Goal: Task Accomplishment & Management: Manage account settings

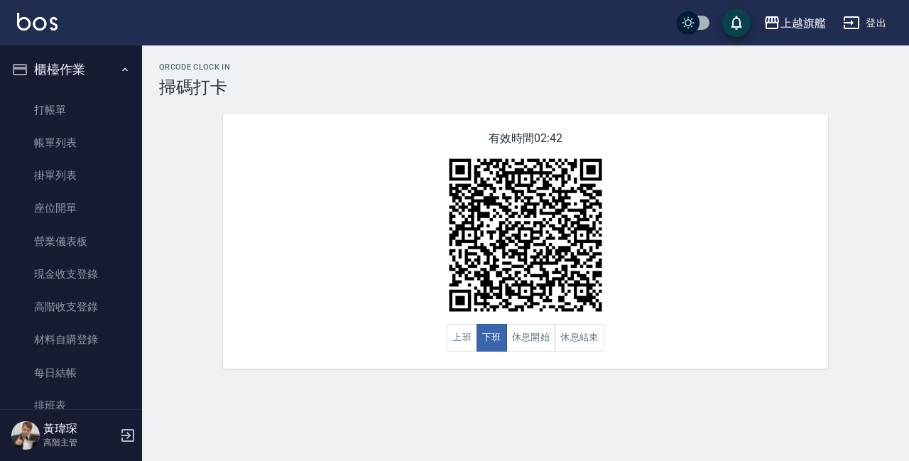
scroll to position [162, 0]
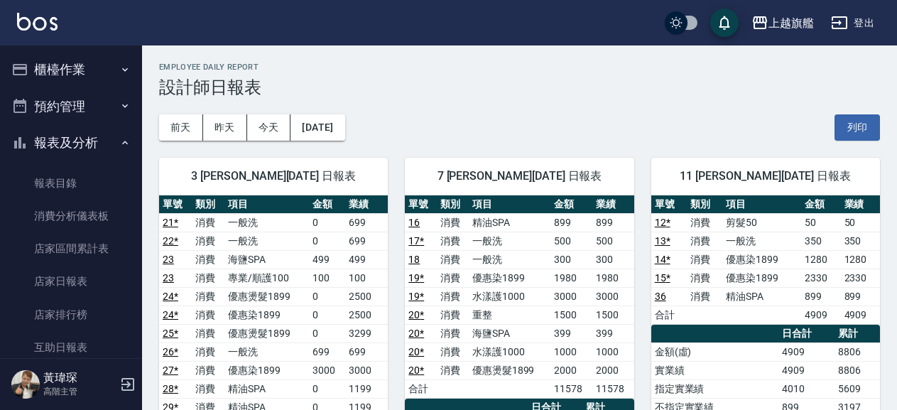
click at [82, 73] on button "櫃檯作業" at bounding box center [71, 69] width 131 height 37
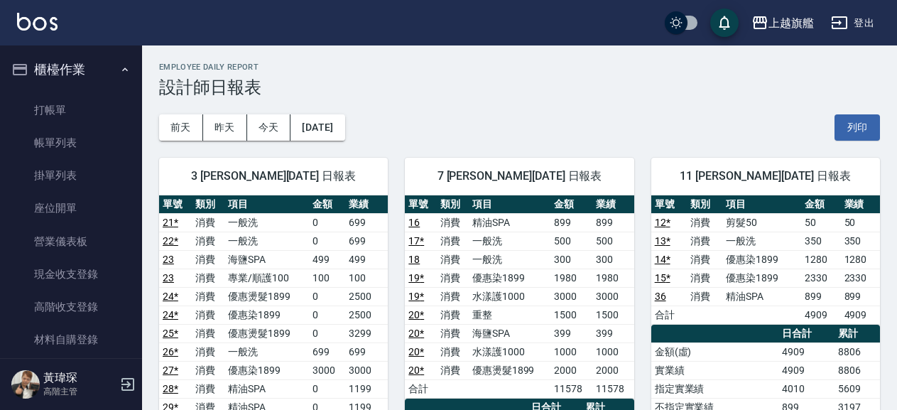
click at [97, 100] on link "打帳單" at bounding box center [71, 110] width 131 height 33
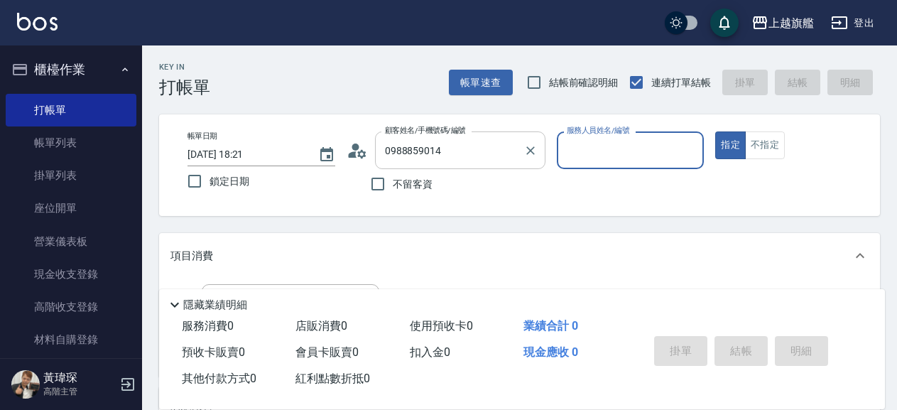
type input "黃丞澤/0988859014/null"
type input "盧孟-1"
click at [715, 131] on button "指定" at bounding box center [730, 145] width 31 height 28
type button "true"
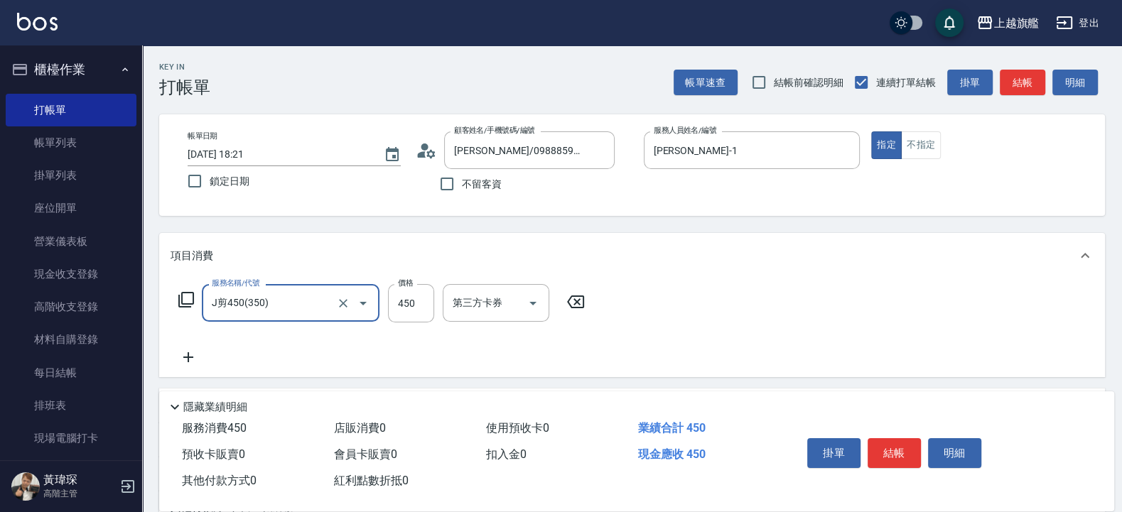
type input "J剪450(350)"
type input "400"
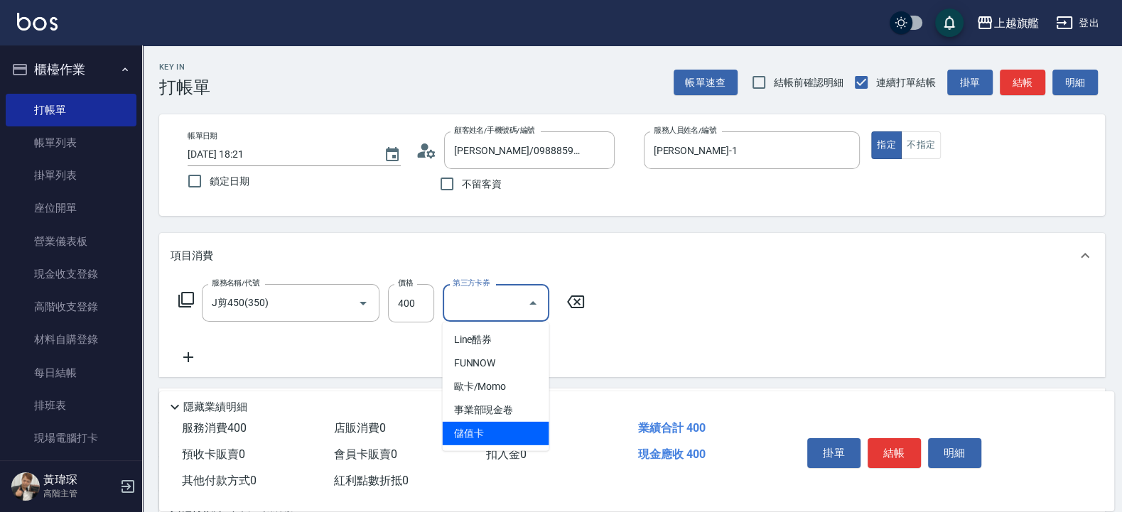
type input "儲值卡"
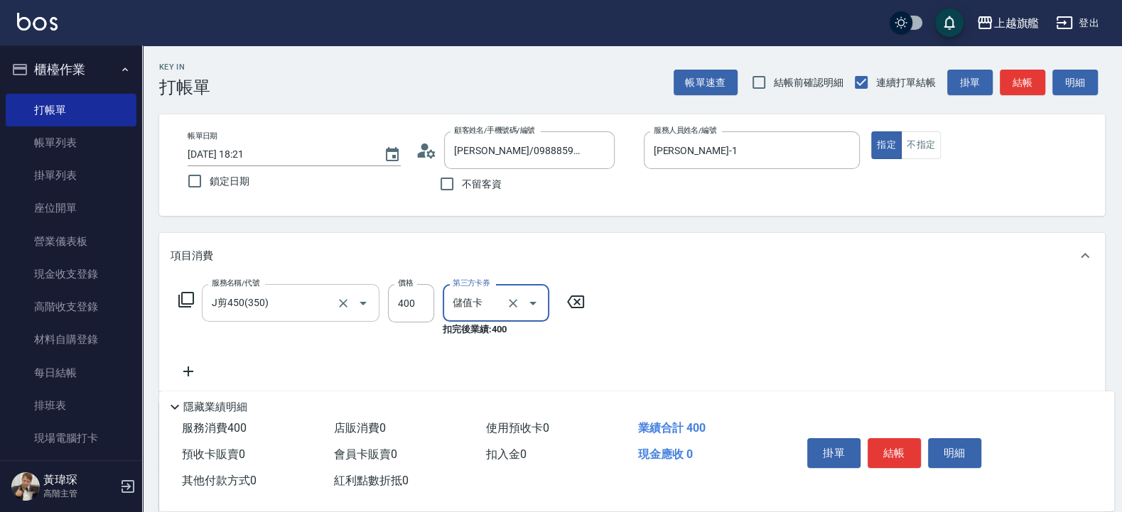
scroll to position [197, 0]
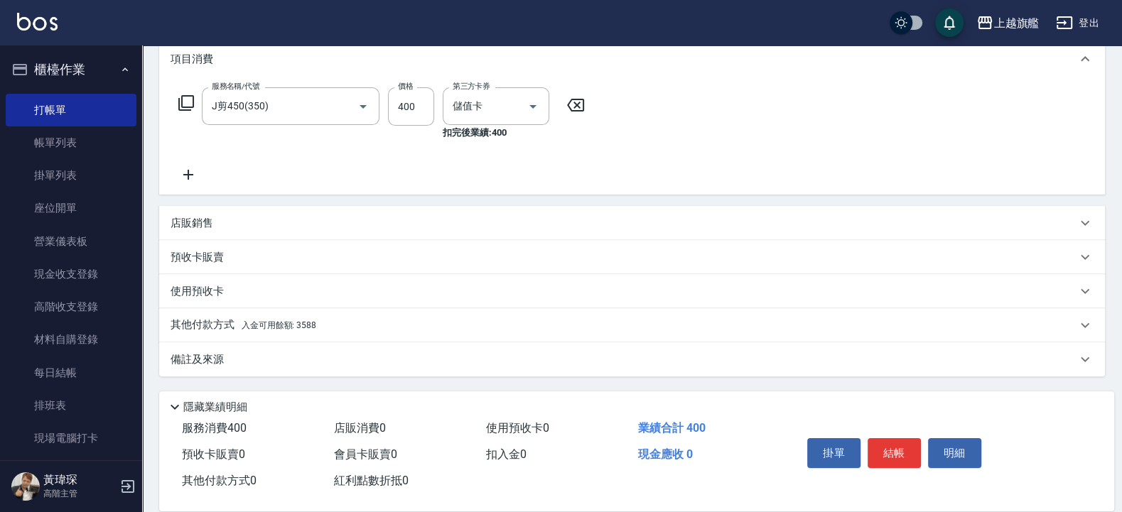
click at [206, 326] on p "其他付款方式 入金可用餘額: 3588" at bounding box center [243, 326] width 146 height 16
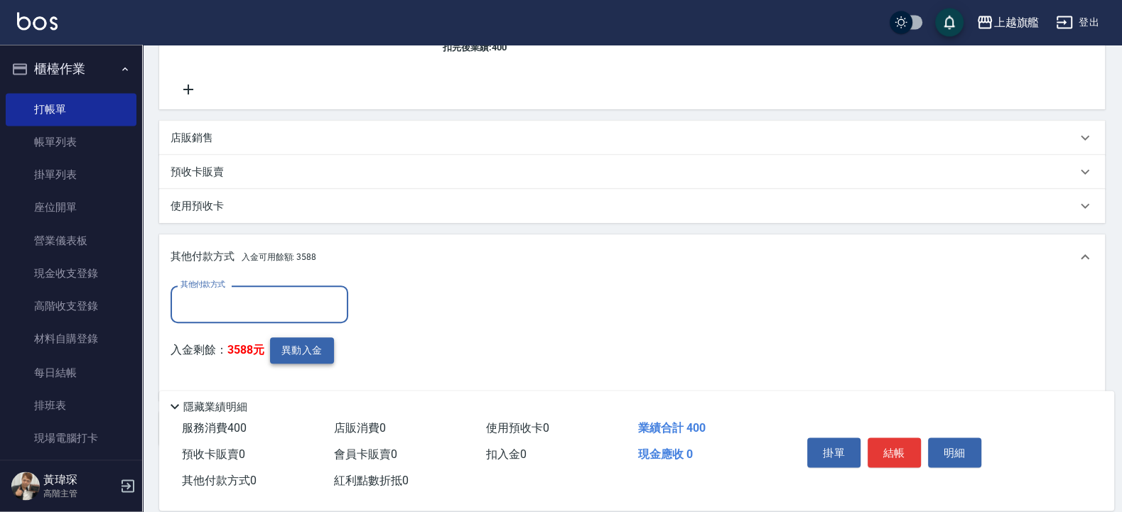
scroll to position [282, 0]
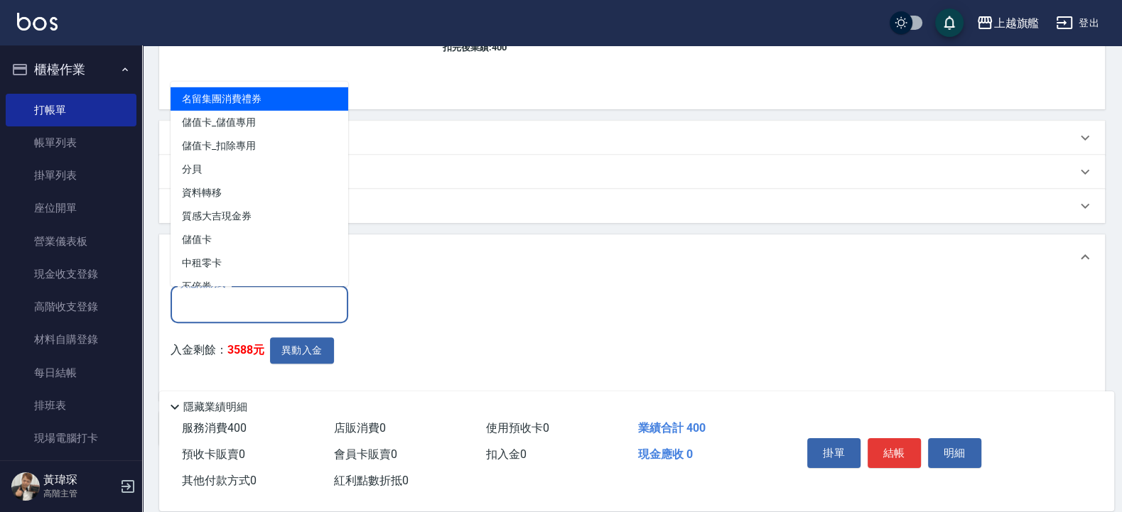
click at [234, 299] on input "其他付款方式" at bounding box center [259, 304] width 165 height 25
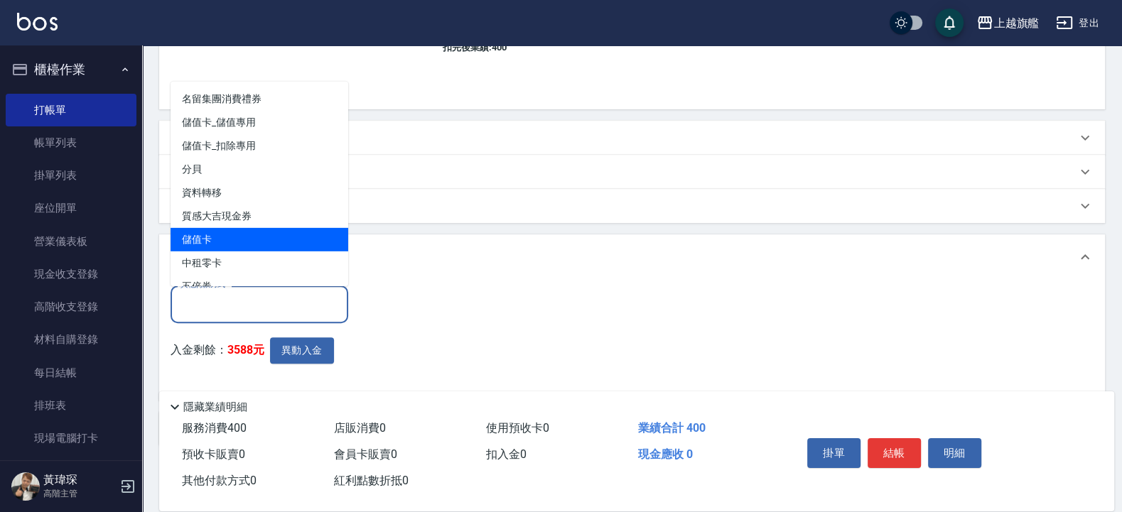
drag, startPoint x: 441, startPoint y: 320, endPoint x: 379, endPoint y: 335, distance: 63.6
click at [440, 320] on div "其他付款方式 其他付款方式 入金剩餘： 3588元 異動入金" at bounding box center [631, 338] width 923 height 104
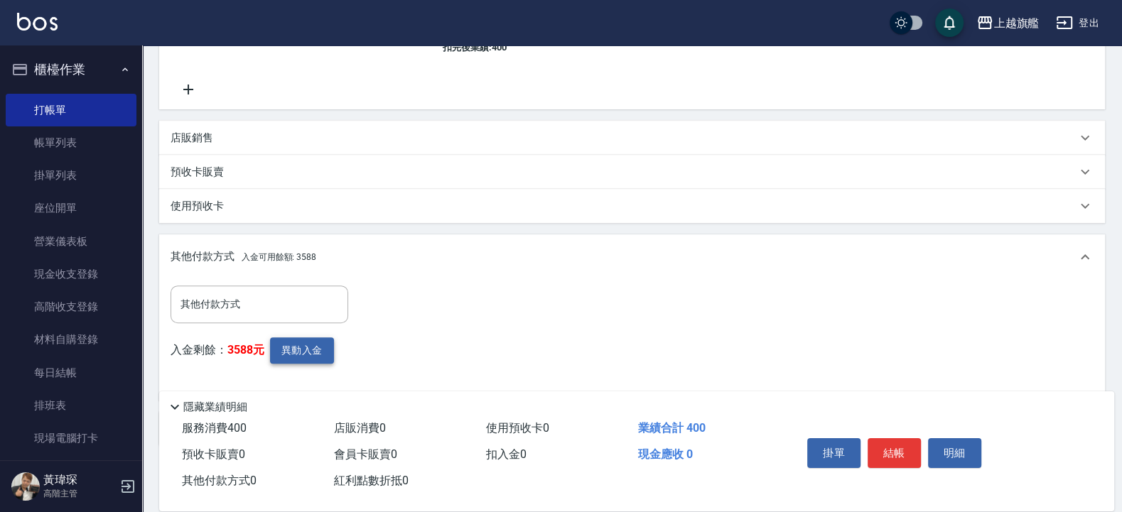
click at [324, 351] on button "異動入金" at bounding box center [302, 350] width 64 height 26
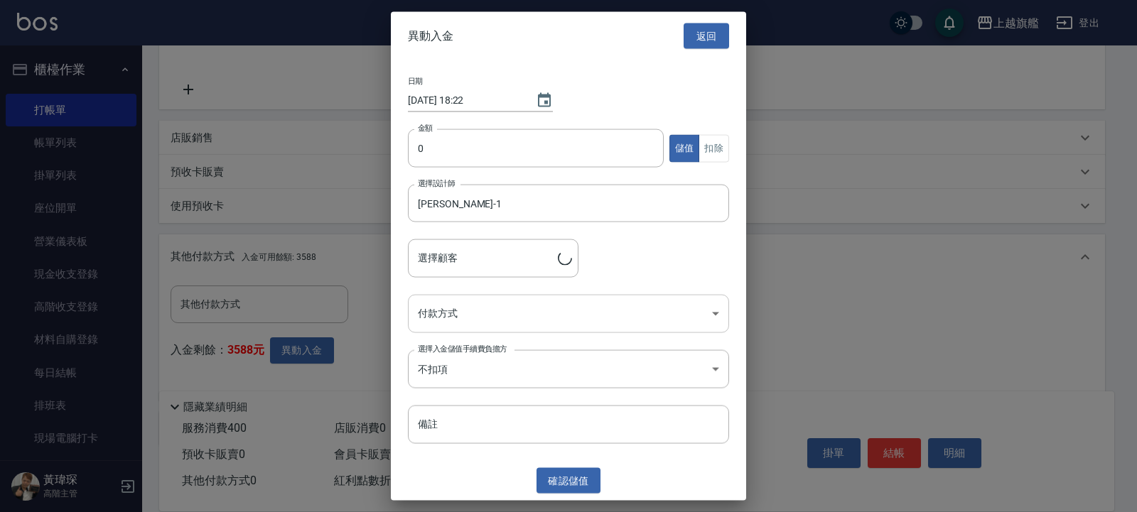
type input "黃丞澤/0988859014"
click at [487, 144] on input "0" at bounding box center [536, 148] width 256 height 38
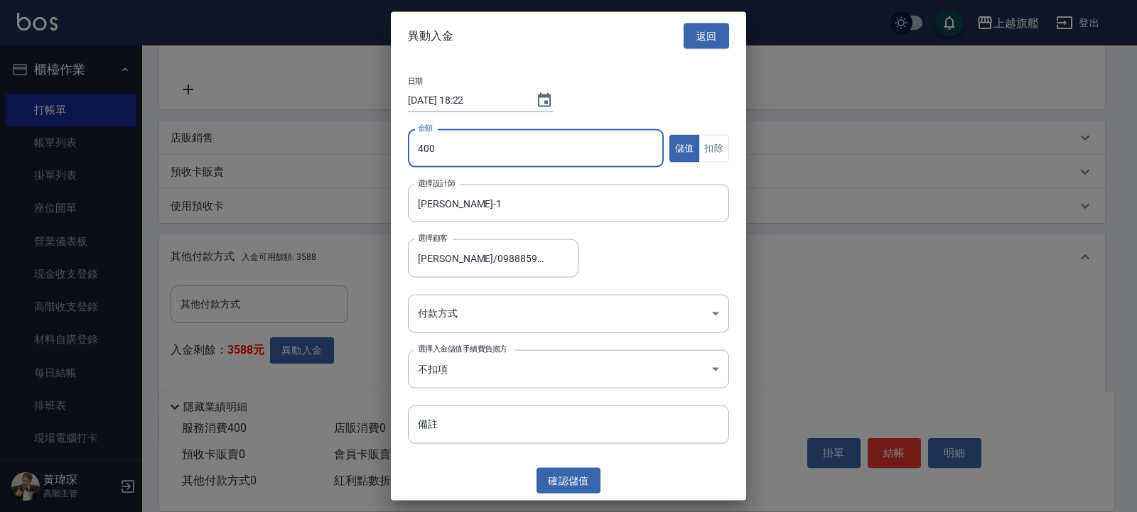
type input "400"
click at [713, 151] on button "扣除" at bounding box center [713, 148] width 31 height 28
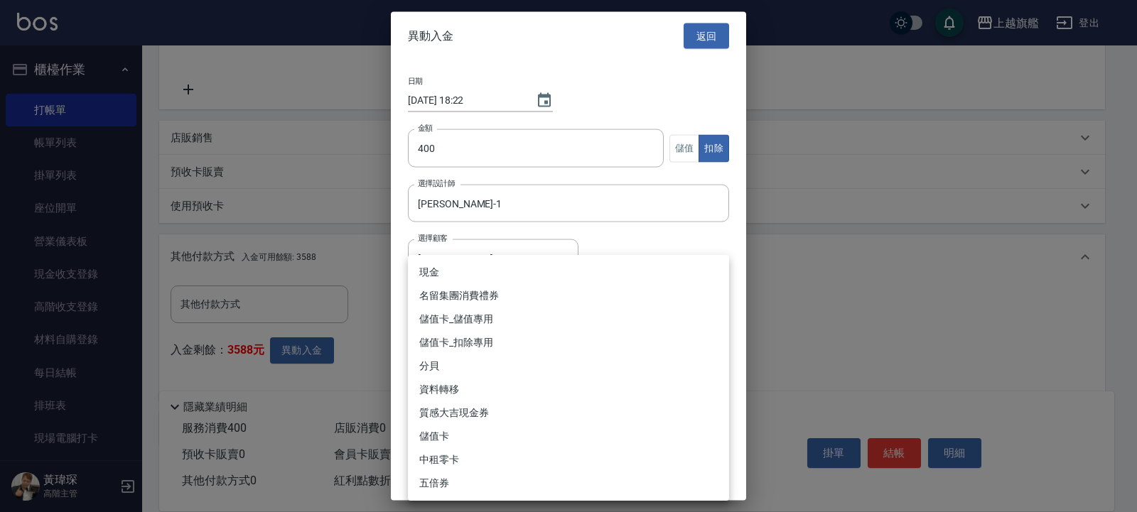
click at [543, 303] on body "上越旗艦 登出 櫃檯作業 打帳單 帳單列表 掛單列表 座位開單 營業儀表板 現金收支登錄 高階收支登錄 材料自購登錄 每日結帳 排班表 現場電腦打卡 掃碼打卡…" at bounding box center [568, 150] width 1137 height 864
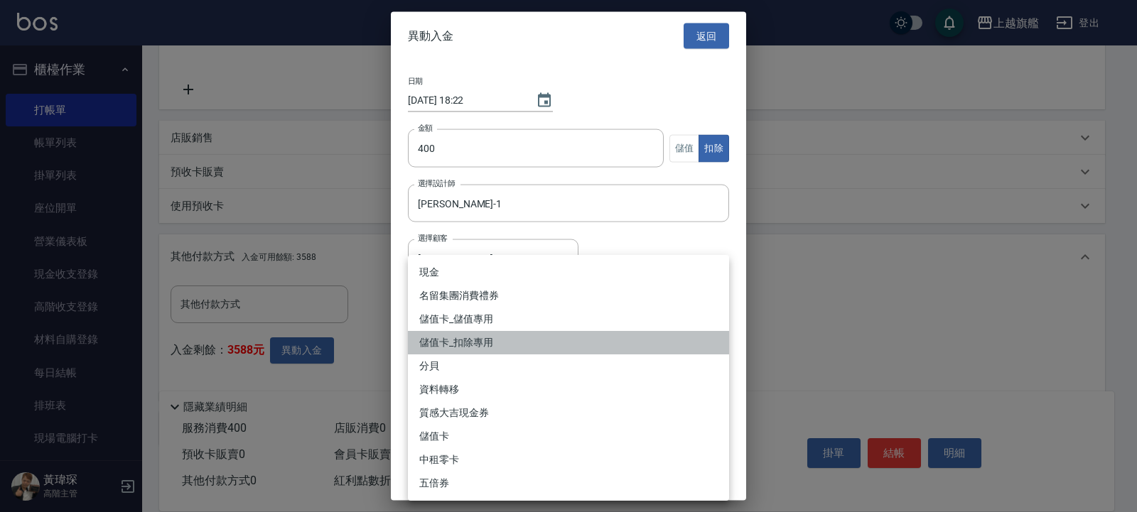
click at [492, 337] on li "儲值卡_扣除專用" at bounding box center [568, 342] width 321 height 23
type input "儲值卡_扣除專用"
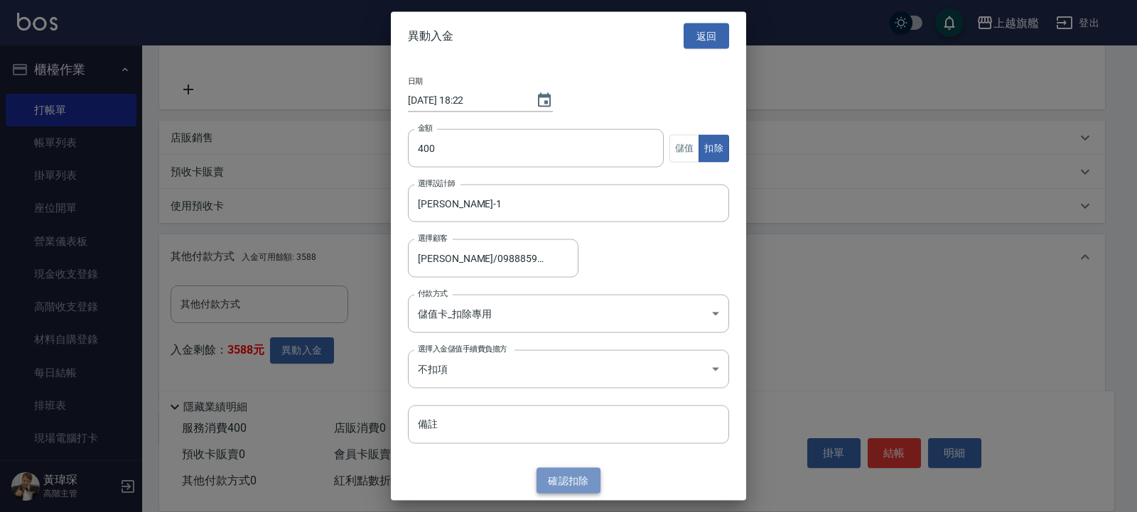
click at [554, 409] on button "確認 扣除" at bounding box center [568, 480] width 64 height 26
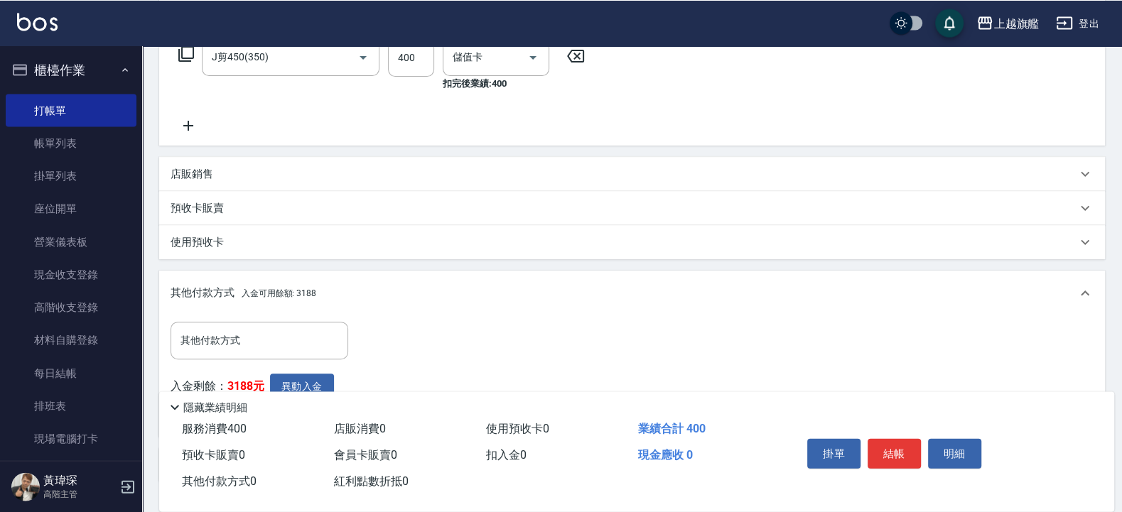
scroll to position [0, 0]
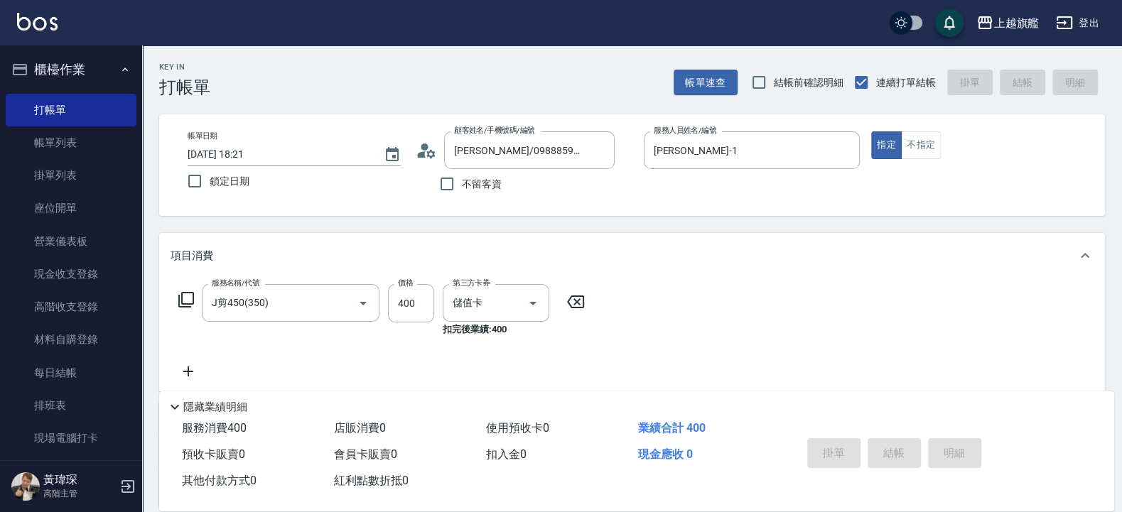
type input "2025/10/05 18:23"
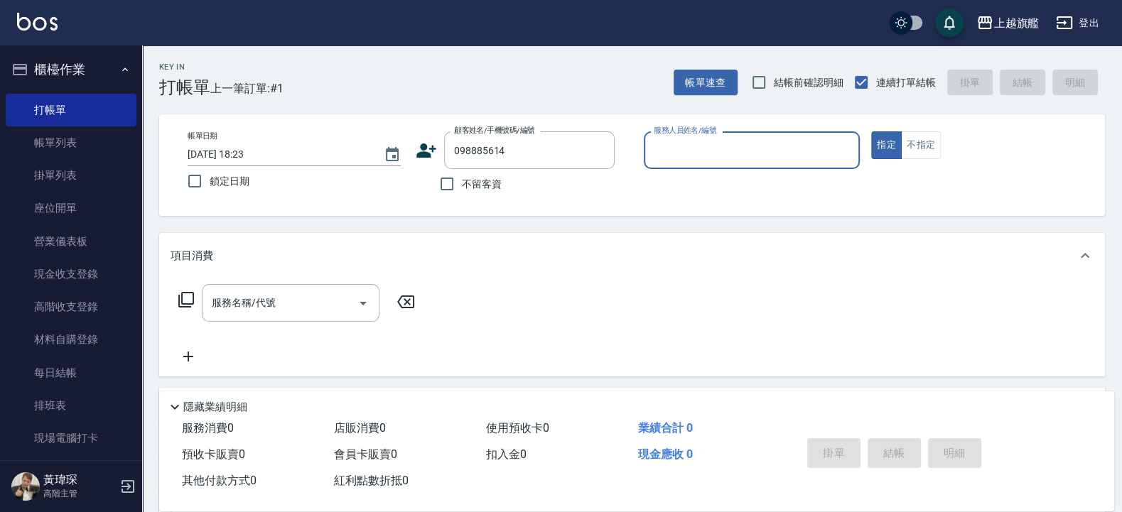
click at [871, 131] on button "指定" at bounding box center [886, 145] width 31 height 28
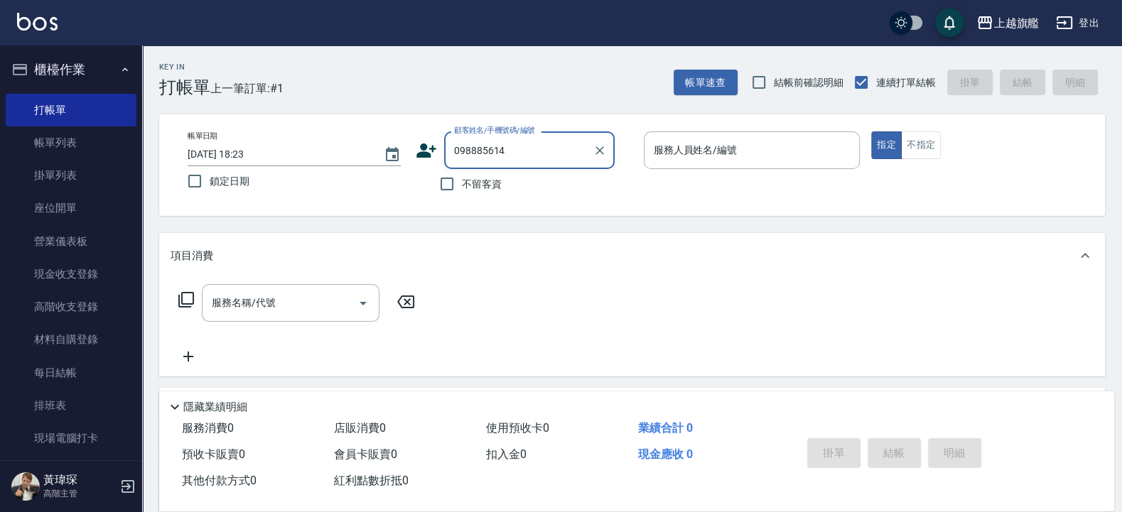
click at [526, 144] on input "098885614" at bounding box center [518, 150] width 136 height 25
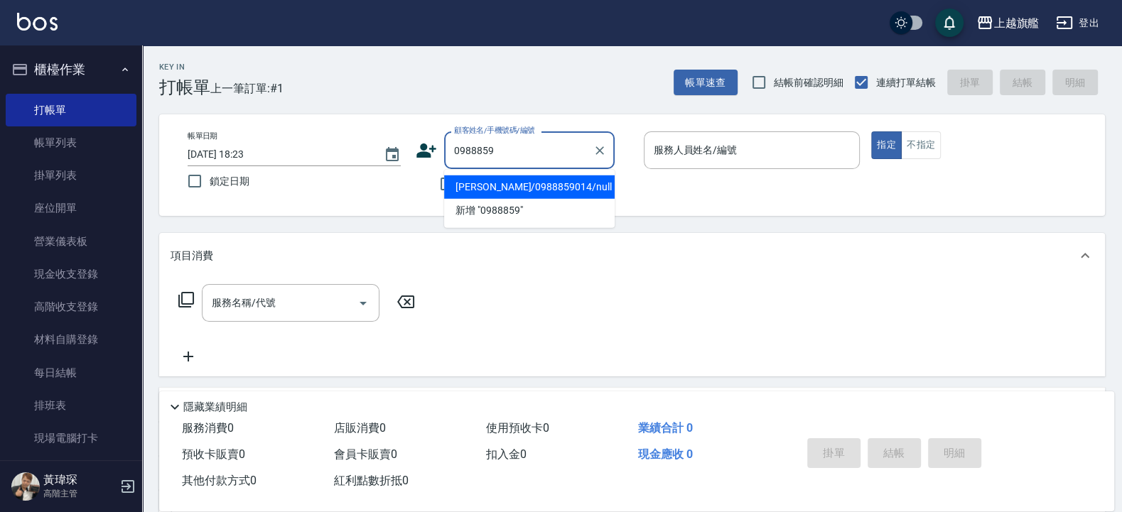
type input "黃丞澤/0988859014/null"
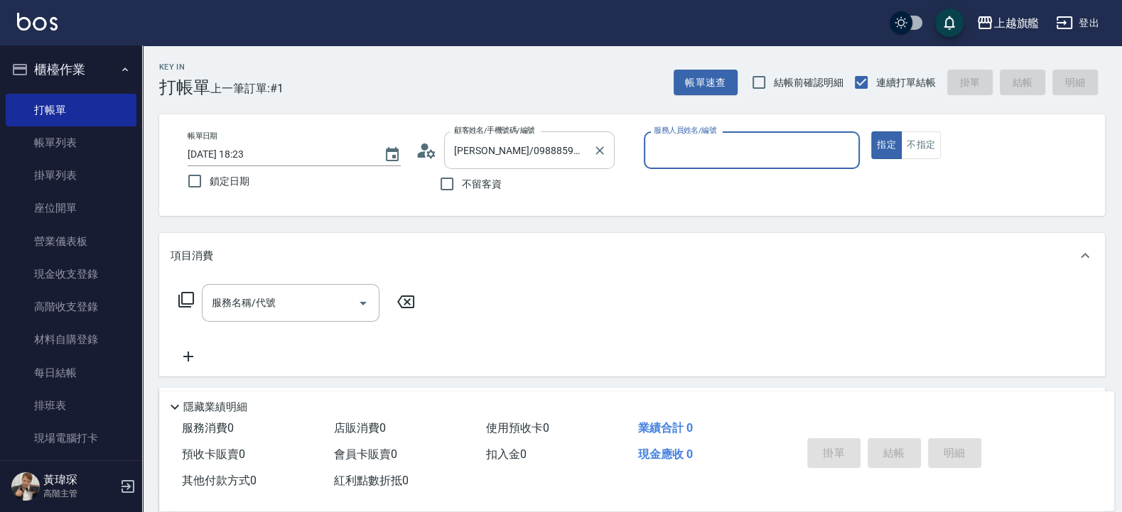
type input "盧孟-1"
click at [871, 131] on button "指定" at bounding box center [886, 145] width 31 height 28
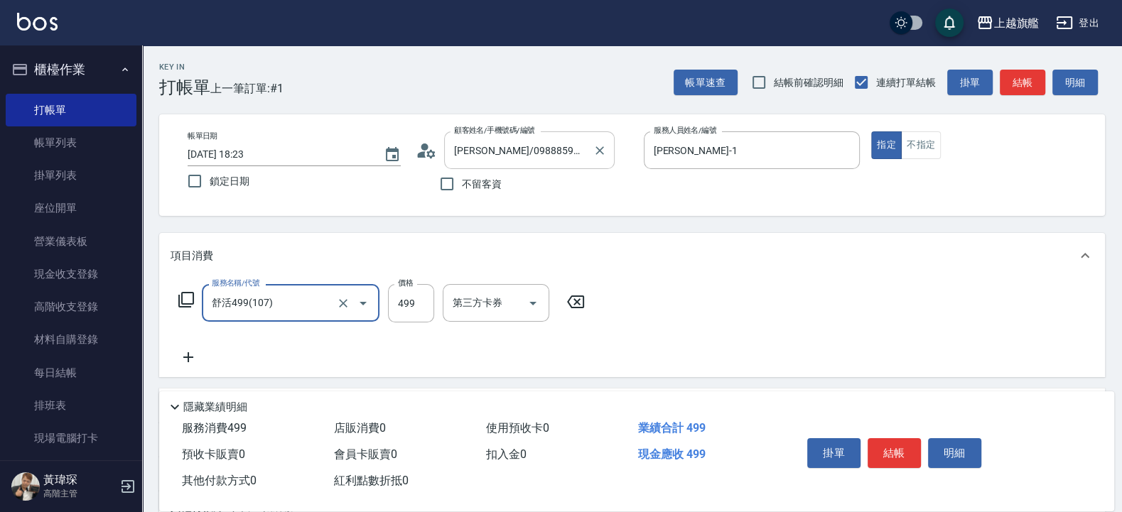
type input "舒活499(107)"
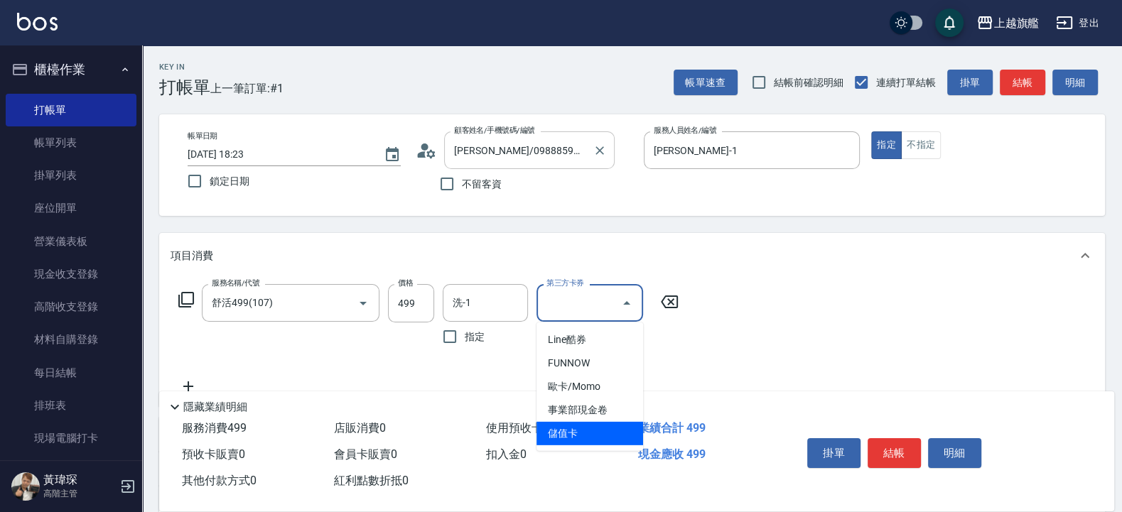
type input "儲值卡"
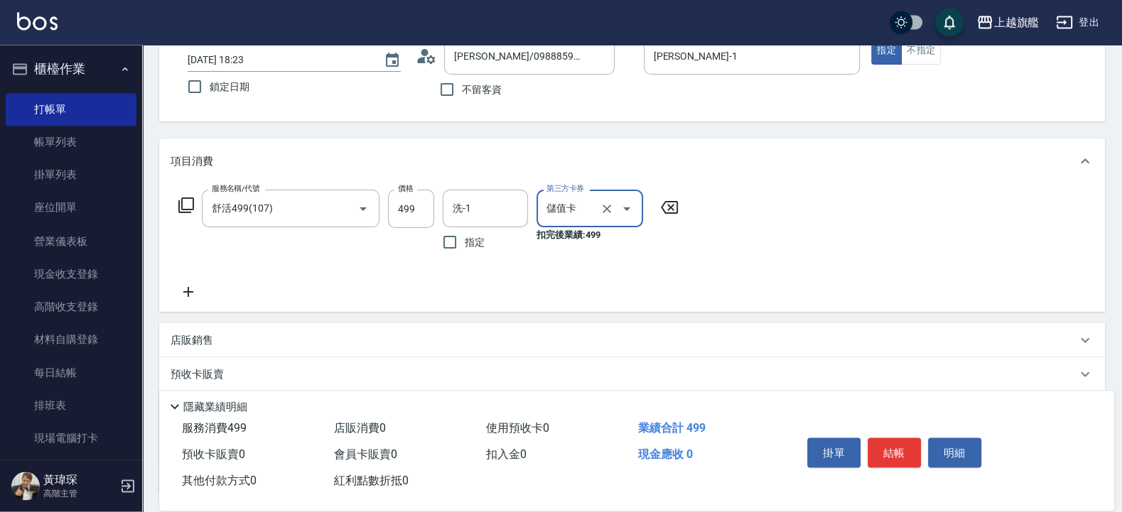
scroll to position [211, 0]
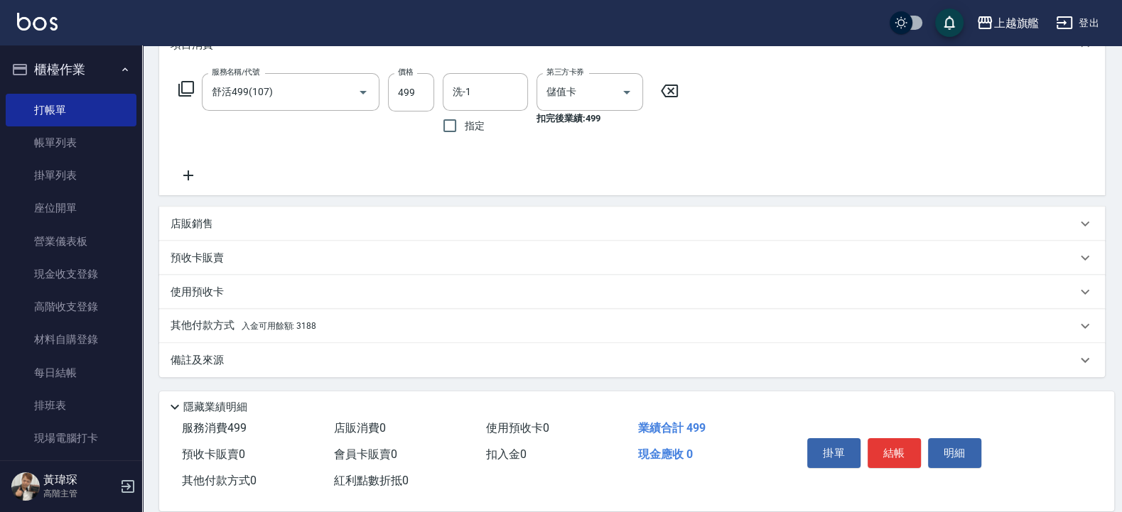
click at [182, 320] on p "其他付款方式 入金可用餘額: 3188" at bounding box center [243, 326] width 146 height 16
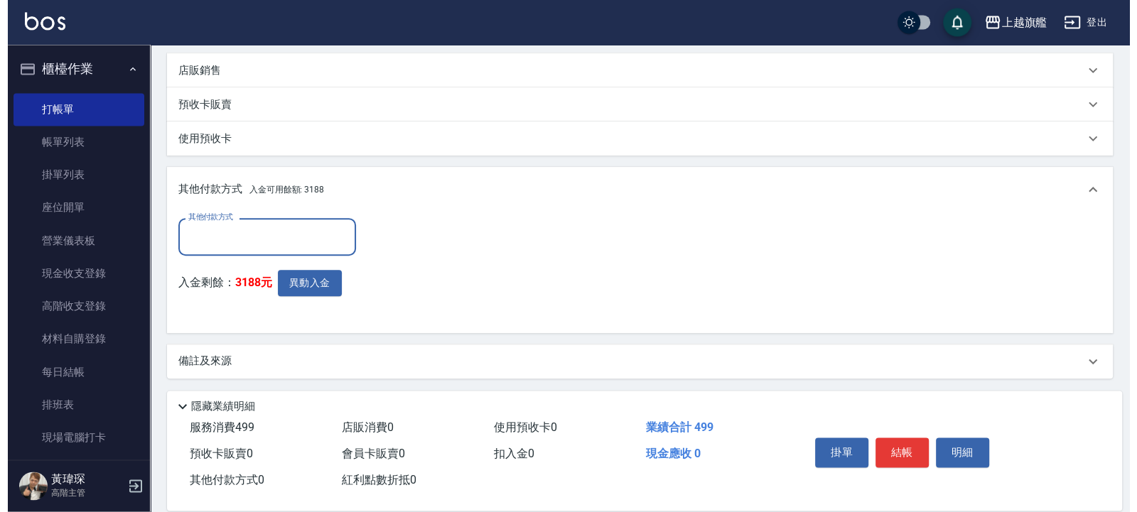
scroll to position [367, 0]
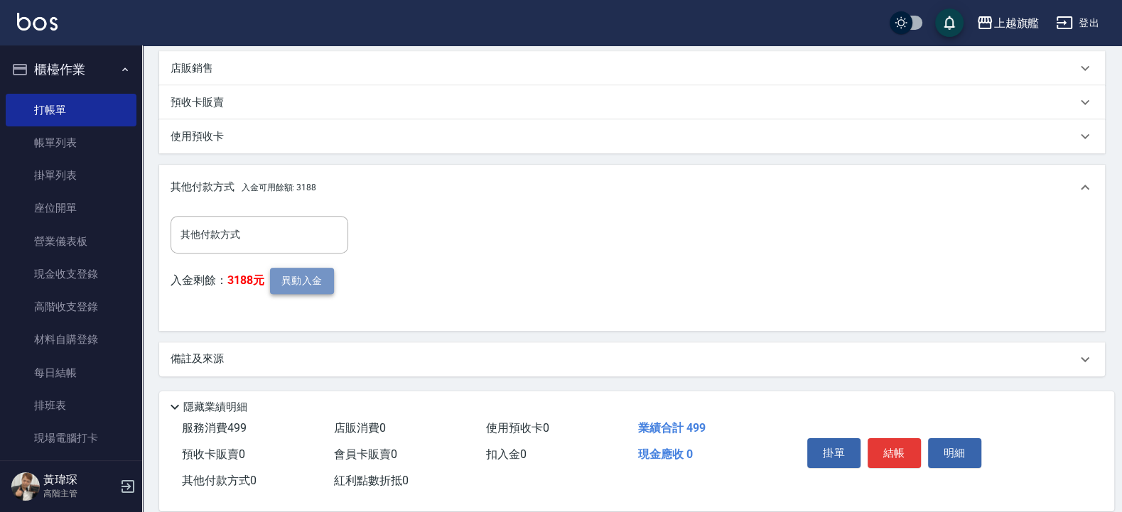
click at [308, 278] on button "異動入金" at bounding box center [302, 281] width 64 height 26
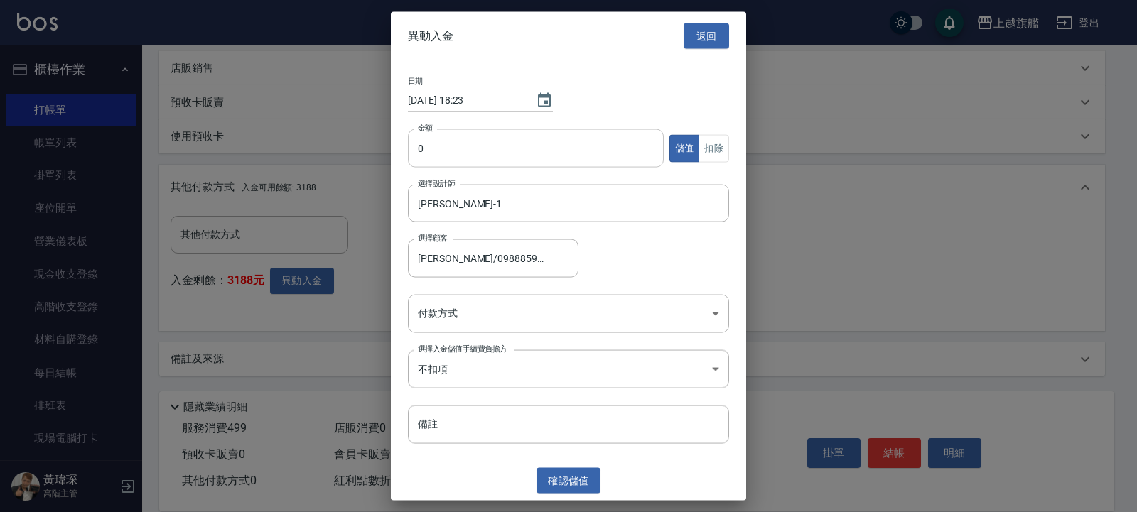
click at [509, 141] on input "0" at bounding box center [536, 148] width 256 height 38
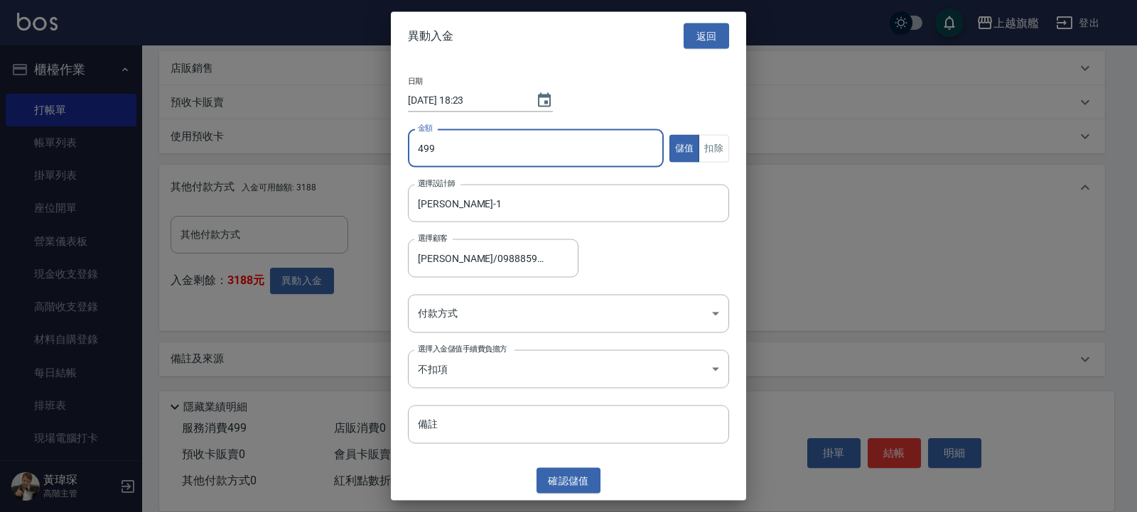
type input "499"
click at [713, 138] on button "扣除" at bounding box center [713, 148] width 31 height 28
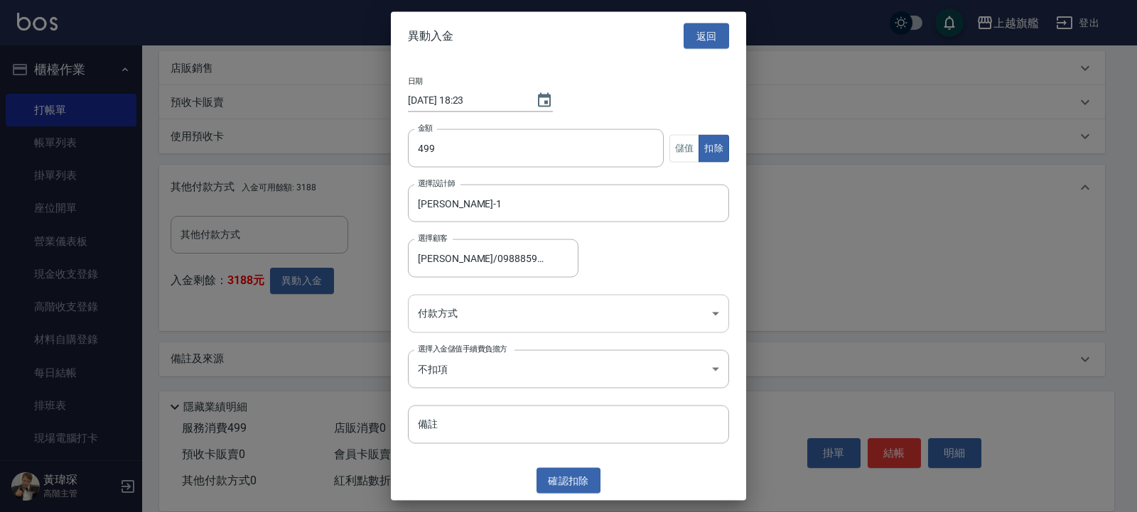
click at [532, 327] on body "上越旗艦 登出 櫃檯作業 打帳單 帳單列表 掛單列表 座位開單 營業儀表板 現金收支登錄 高階收支登錄 材料自購登錄 每日結帳 排班表 現場電腦打卡 掃碼打卡…" at bounding box center [568, 72] width 1137 height 879
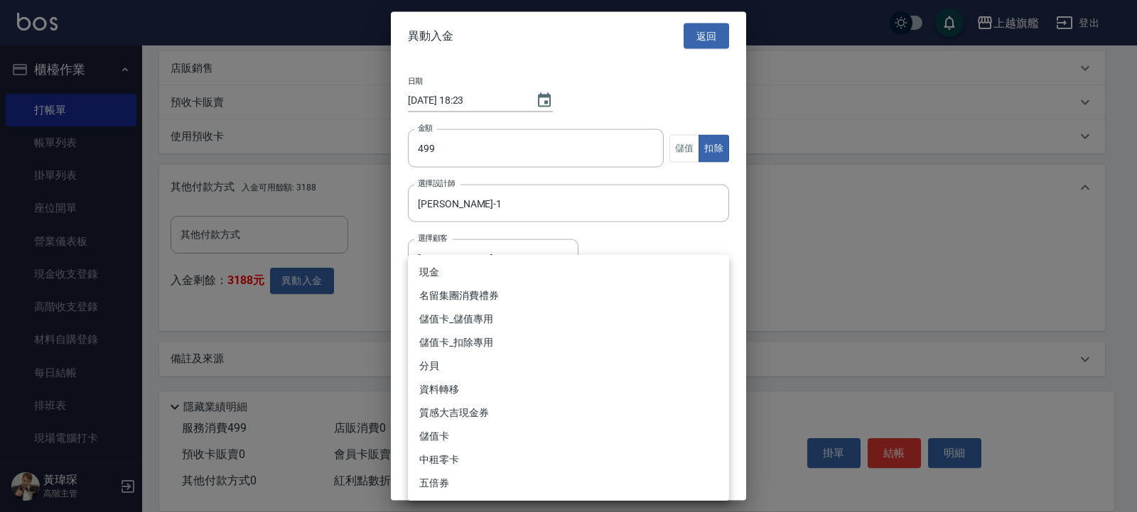
click at [542, 337] on li "儲值卡_扣除專用" at bounding box center [568, 342] width 321 height 23
type input "儲值卡_扣除專用"
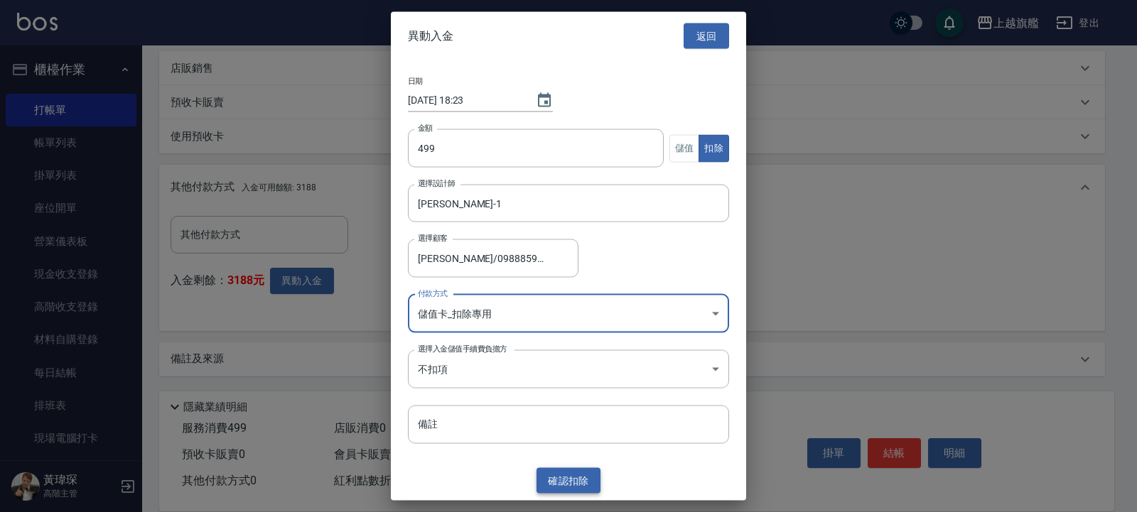
click at [568, 409] on button "確認 扣除" at bounding box center [568, 480] width 64 height 26
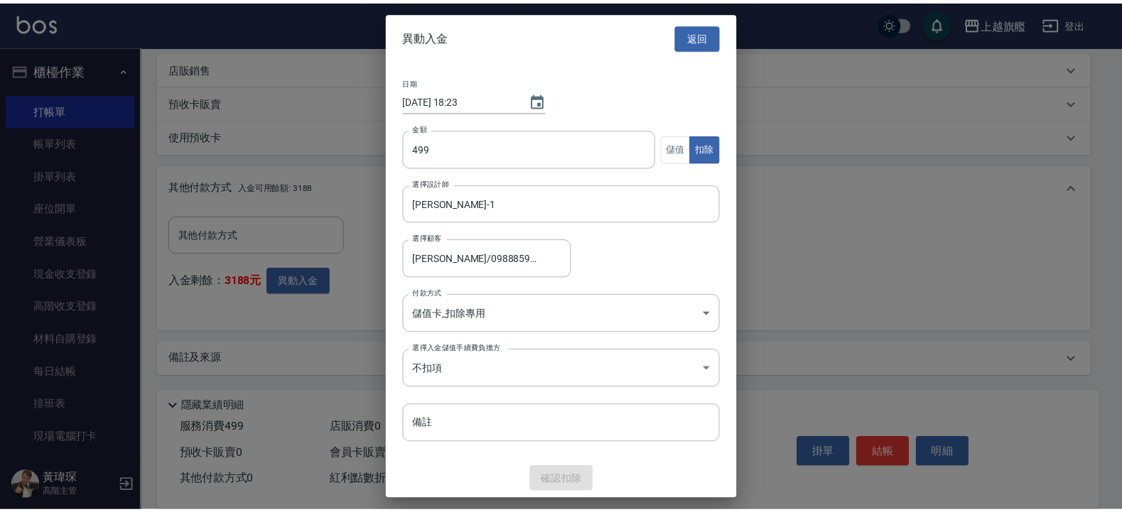
scroll to position [300, 0]
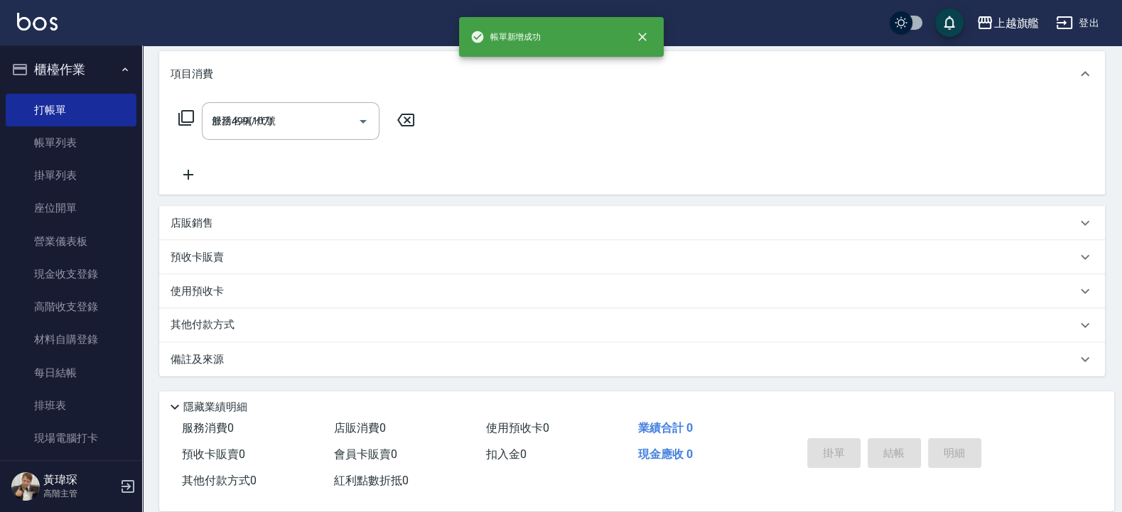
type input "2025/10/05 18:24"
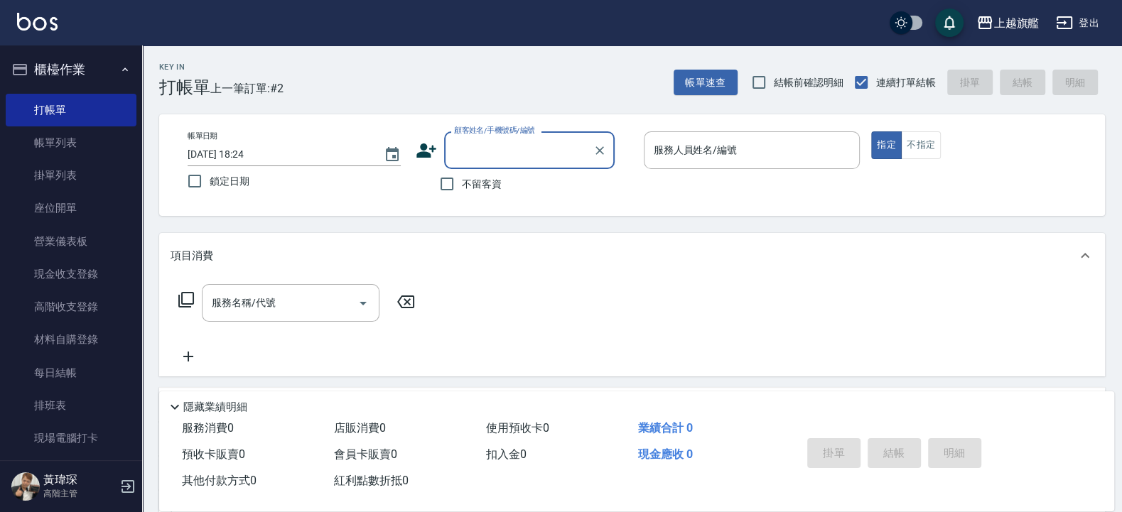
click at [484, 185] on span "不留客資" at bounding box center [482, 184] width 40 height 15
click at [462, 185] on input "不留客資" at bounding box center [447, 184] width 30 height 30
checkbox input "true"
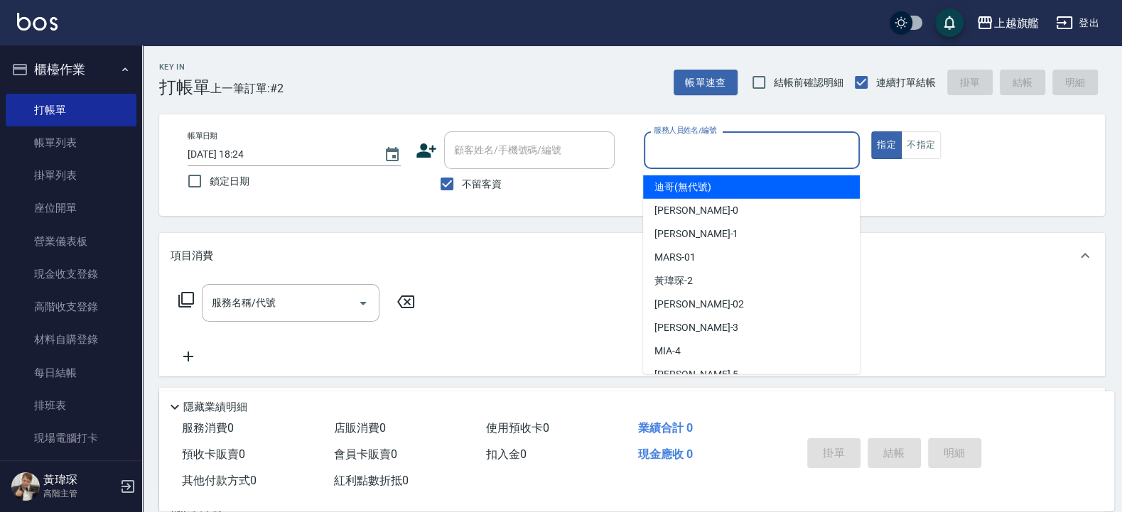
click at [688, 139] on input "服務人員姓名/編號" at bounding box center [752, 150] width 204 height 25
type input "黃利均/0970455988/"
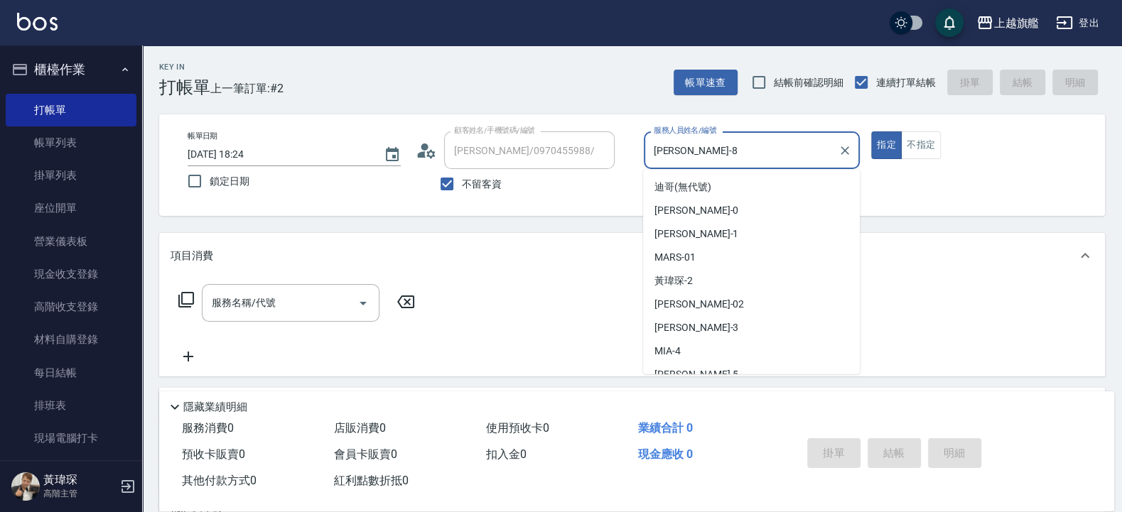
scroll to position [82, 0]
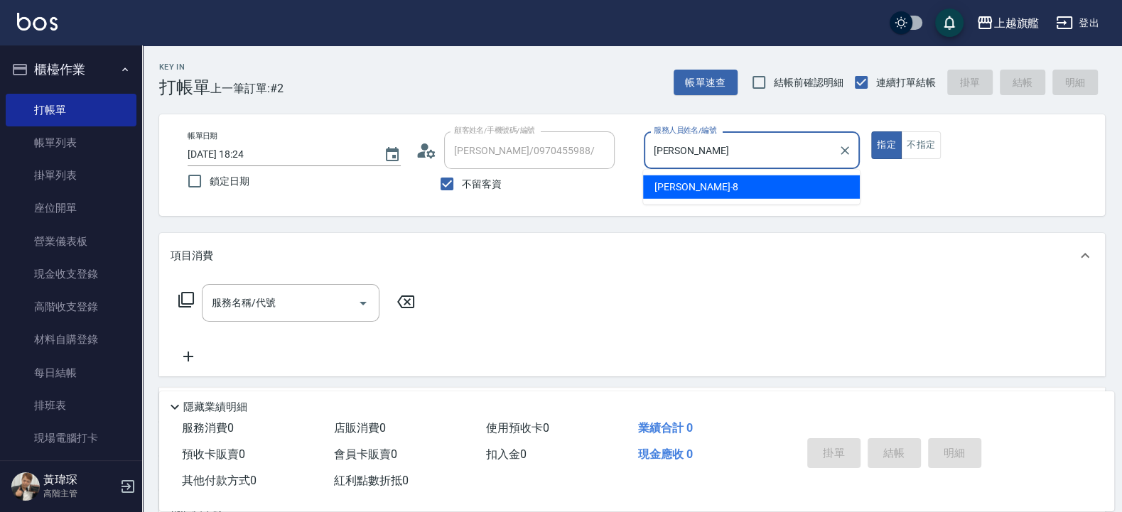
type input "周"
type input "林彎彎-1111"
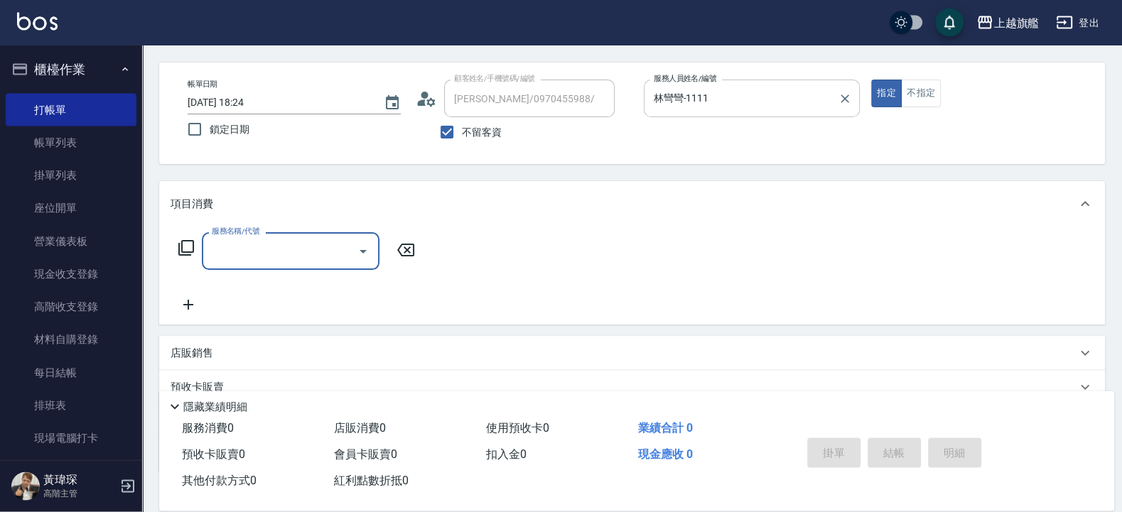
scroll to position [85, 0]
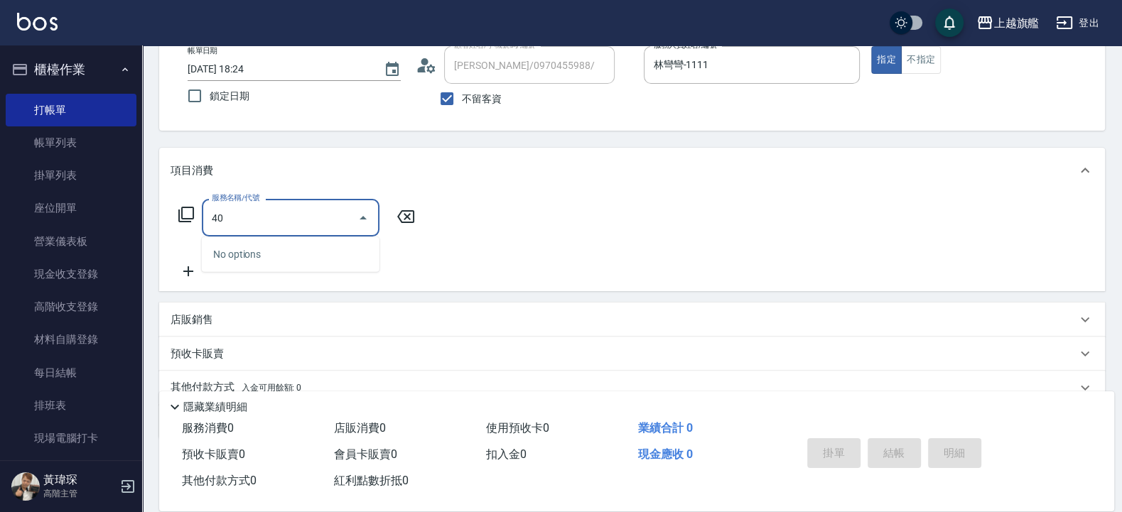
type input "4"
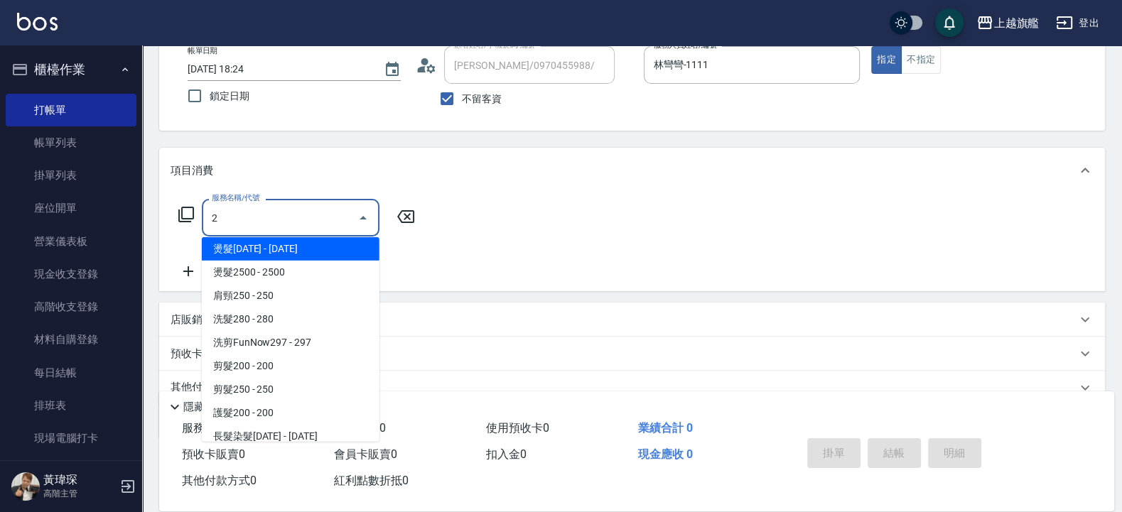
scroll to position [0, 0]
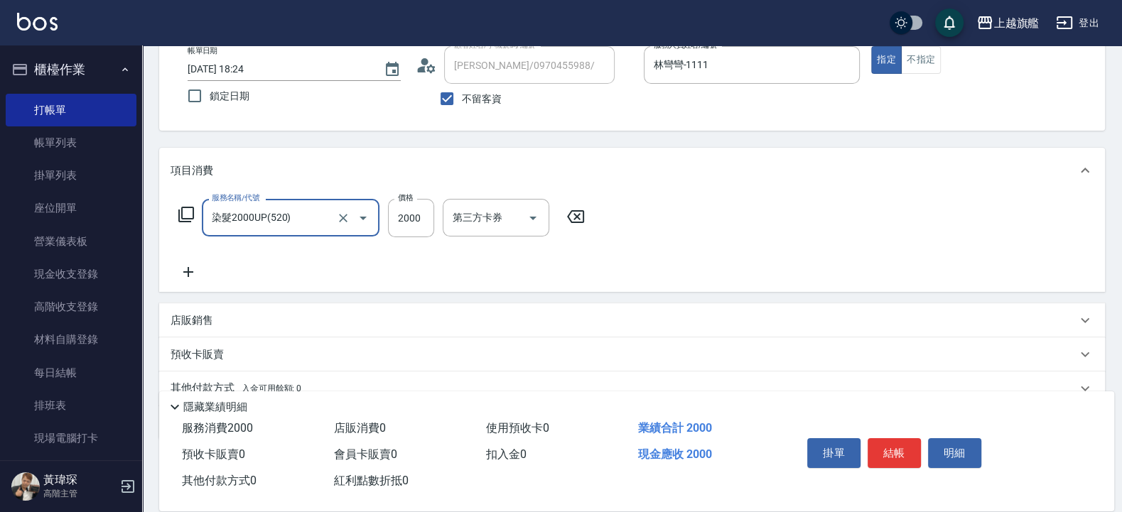
type input "染髮2000UP(520)"
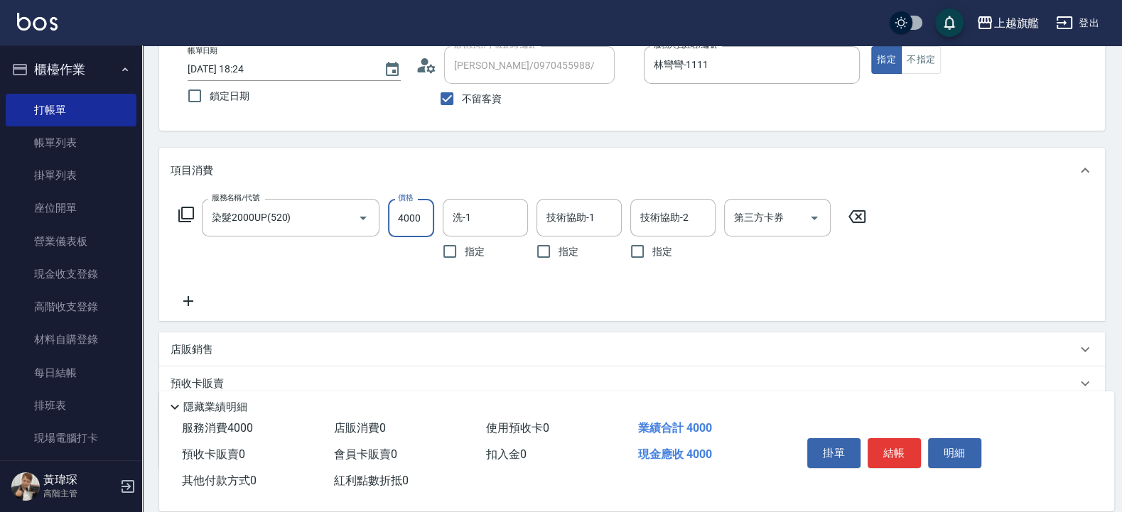
type input "4000"
type input "邱靖淳-35"
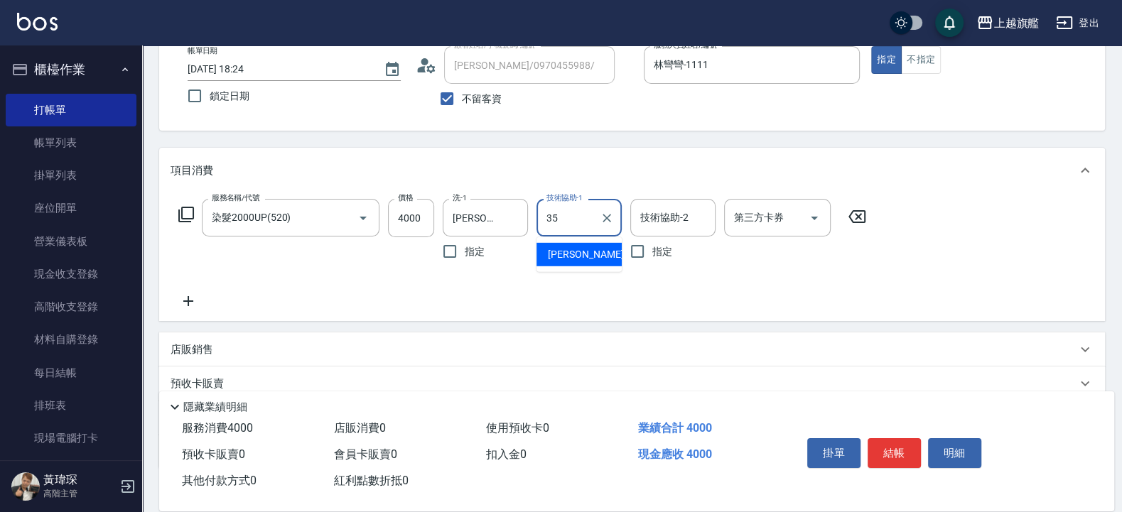
type input "邱靖淳-35"
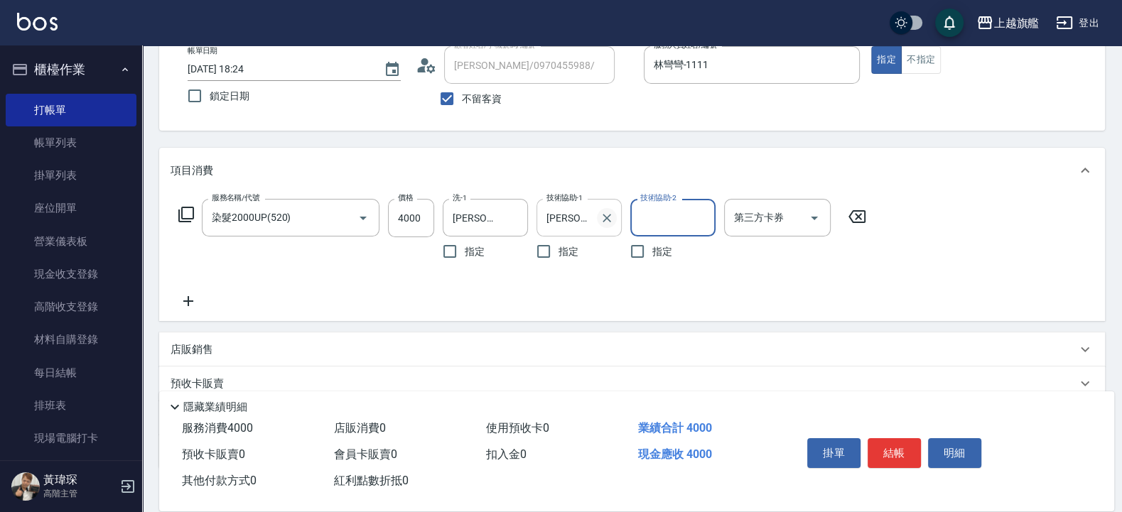
click at [607, 216] on icon "Clear" at bounding box center [607, 218] width 14 height 14
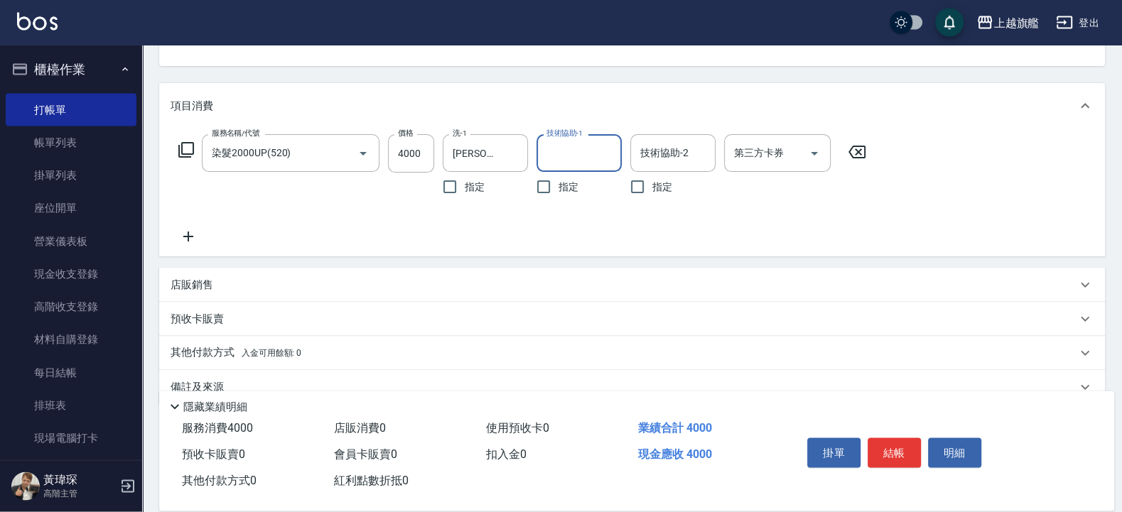
scroll to position [170, 0]
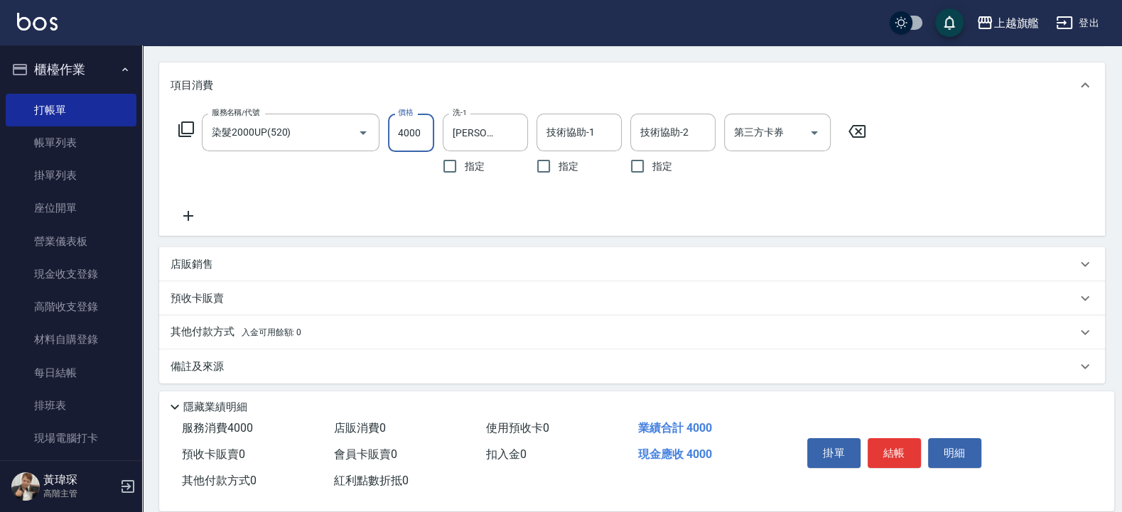
click at [426, 129] on input "4000" at bounding box center [411, 133] width 46 height 38
type input "2000"
click at [192, 212] on icon at bounding box center [188, 215] width 36 height 17
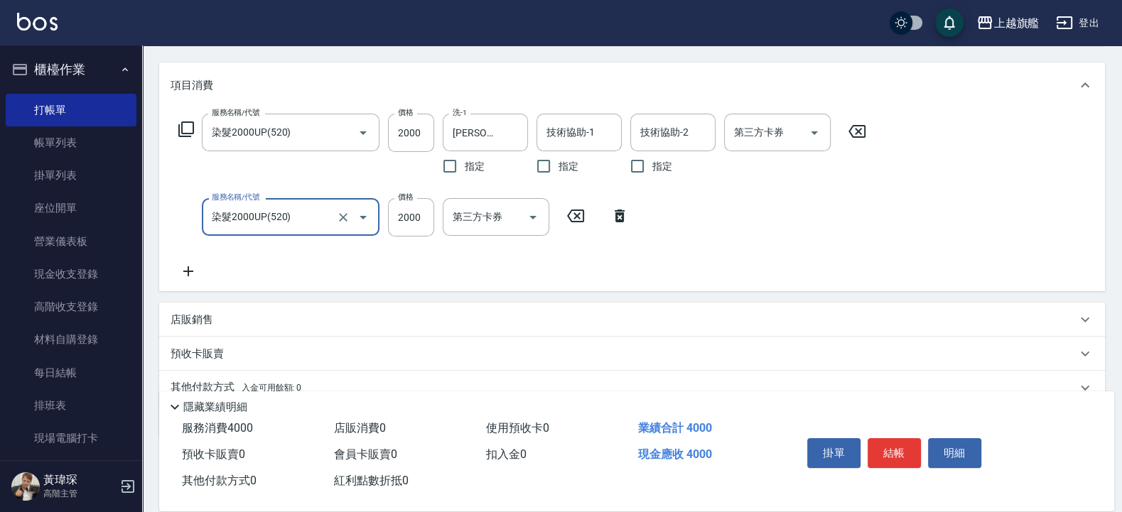
type input "染髮2000UP(520)"
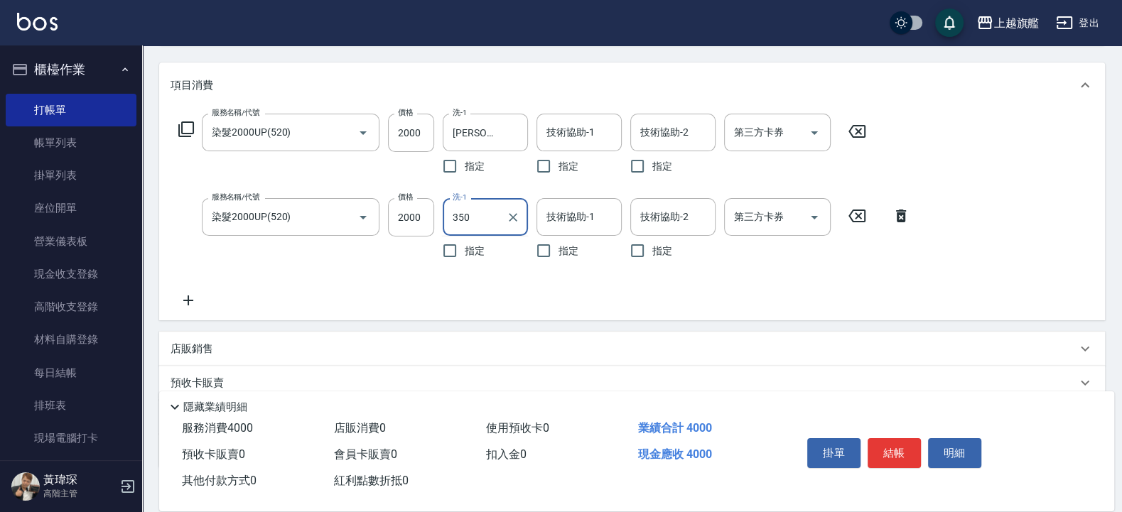
type input "350"
click at [482, 219] on input "洗-1" at bounding box center [485, 217] width 72 height 25
type input "邱靖淳-35"
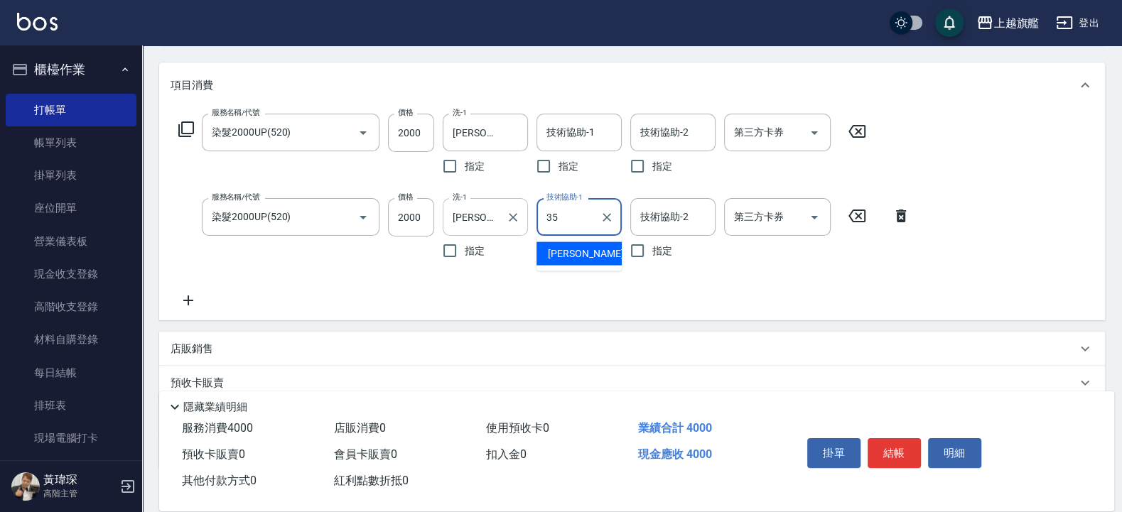
type input "邱靖淳-35"
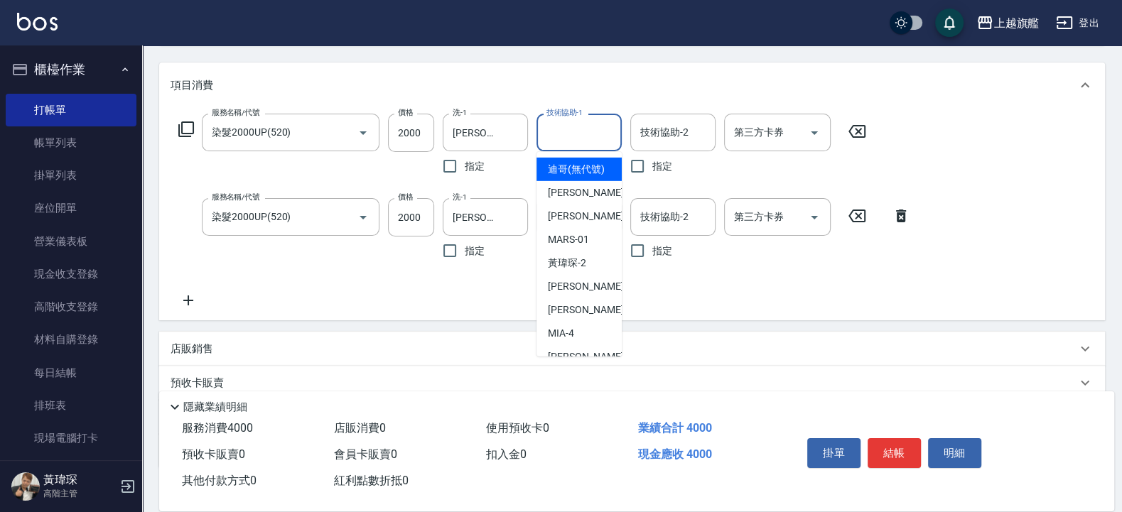
click at [575, 139] on input "技術協助-1" at bounding box center [579, 132] width 72 height 25
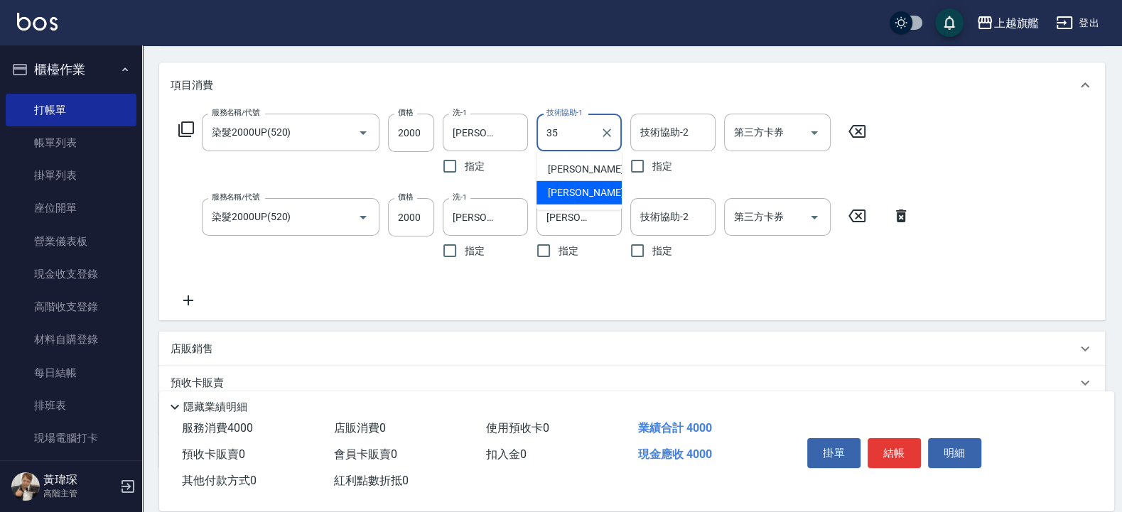
type input "邱靖淳-35"
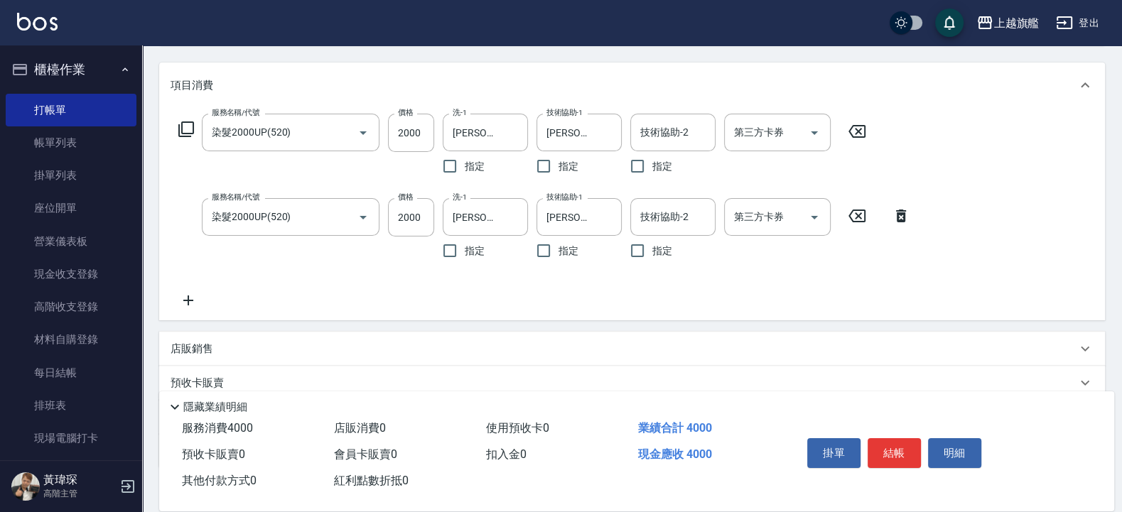
click at [533, 295] on div "服務名稱/代號 染髮2000UP(520) 服務名稱/代號 價格 2000 價格 洗-1 邱靖淳-35 洗-1 指定 技術協助-1 邱靖淳-35 技術協助-1…" at bounding box center [544, 211] width 748 height 195
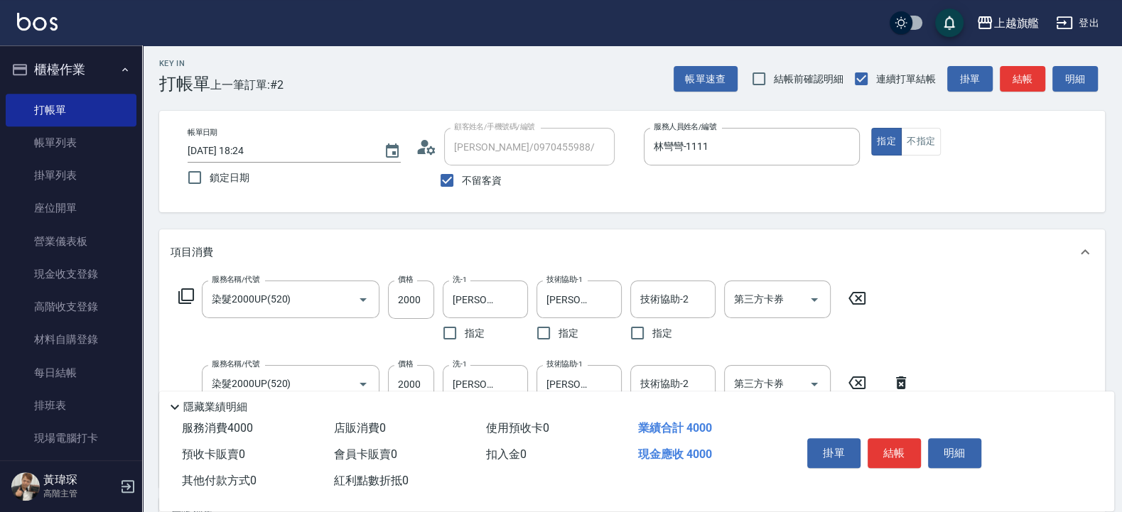
scroll to position [0, 0]
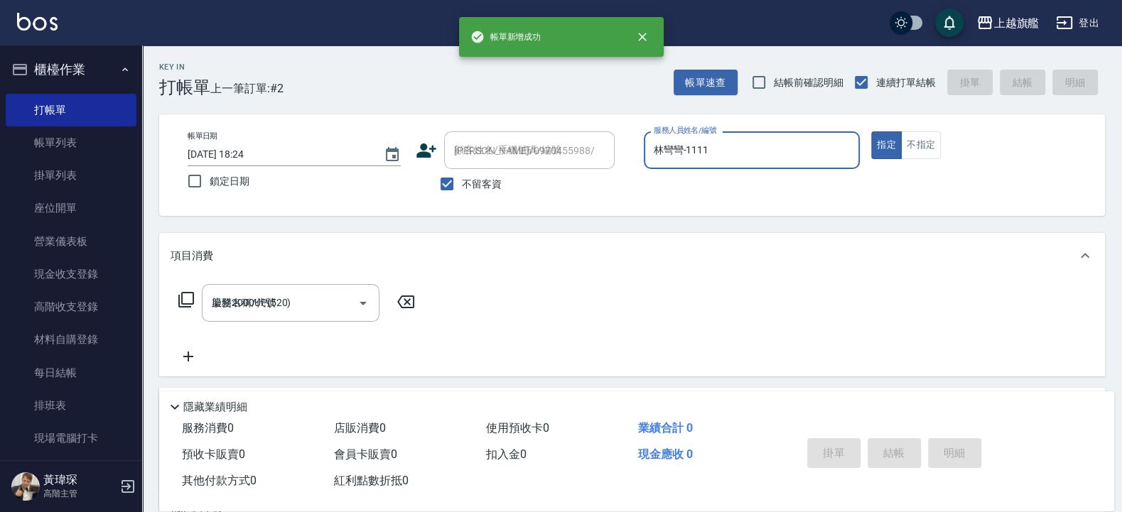
type input "2025/10/05 18:25"
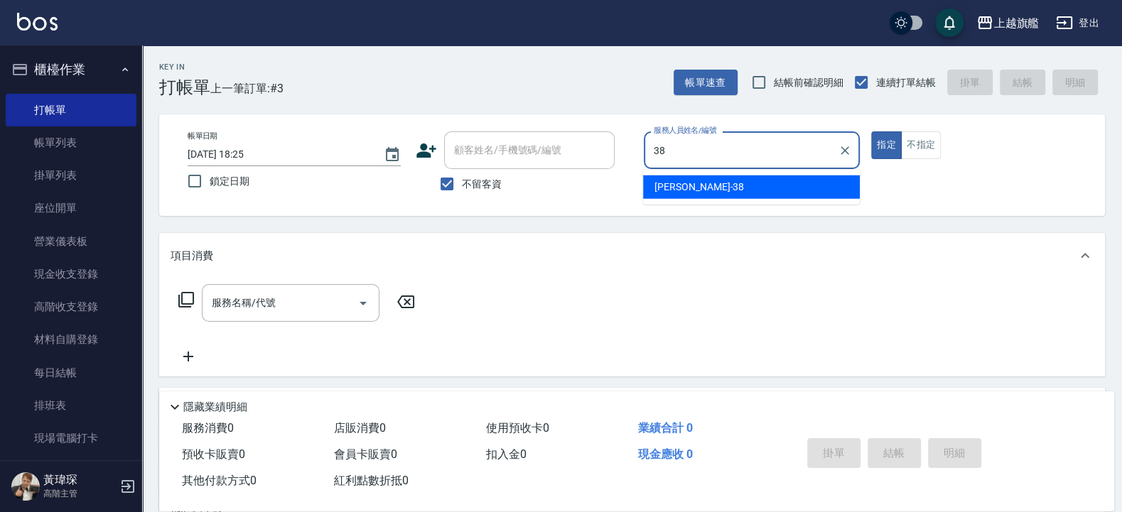
type input "邱靖婷-38"
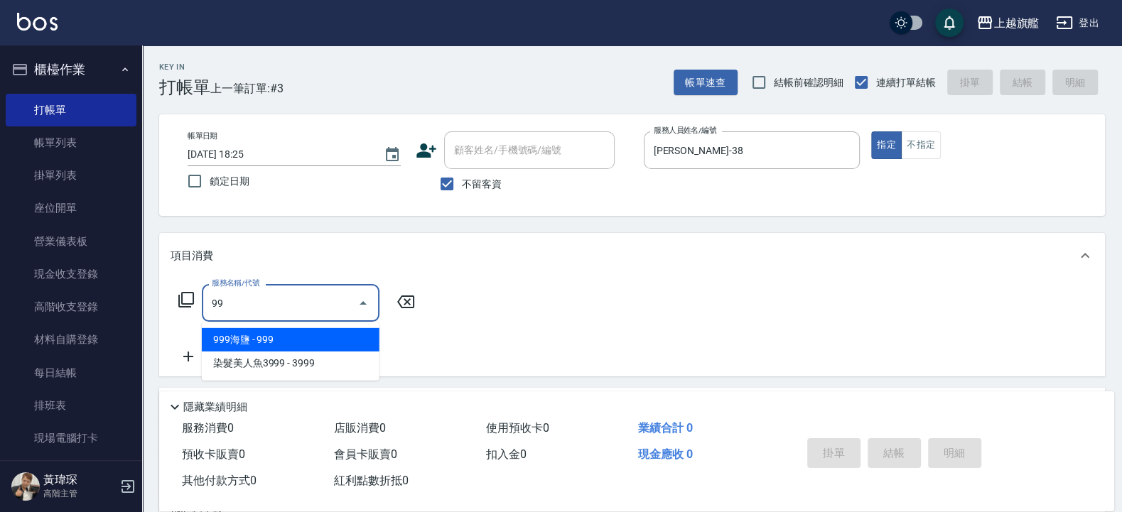
type input "9"
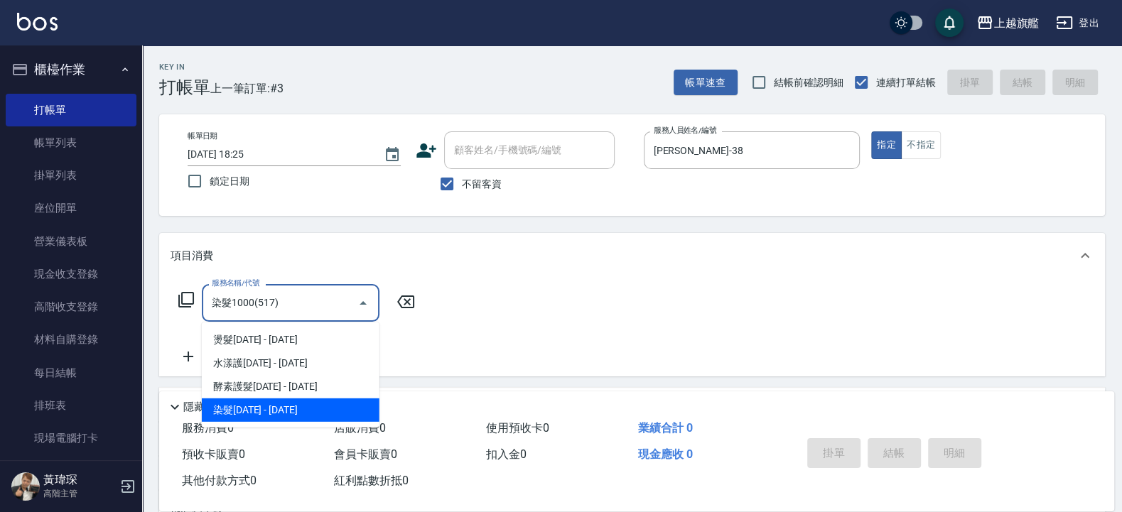
type input "染髮1000(517)"
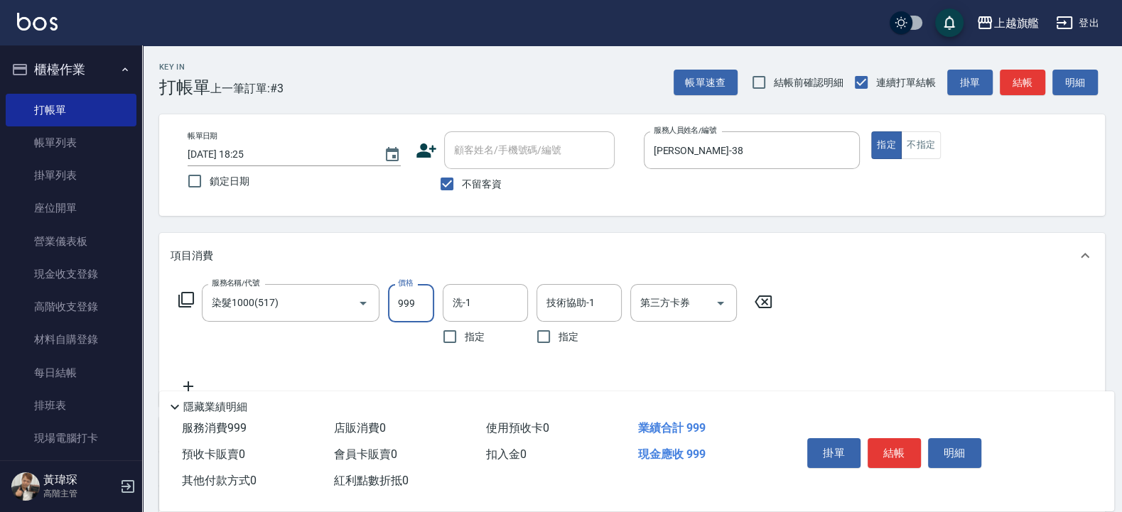
type input "999"
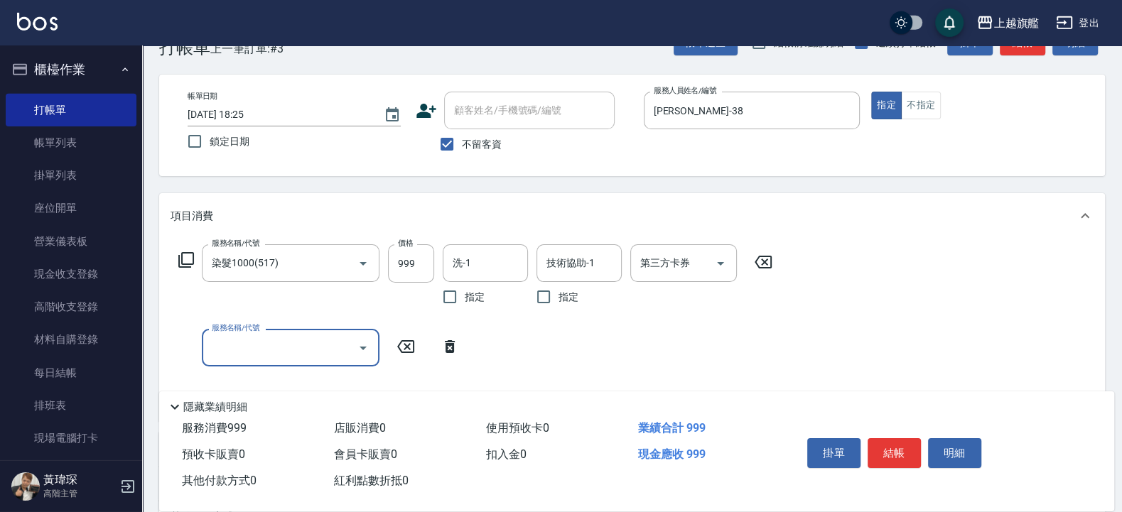
scroll to position [43, 0]
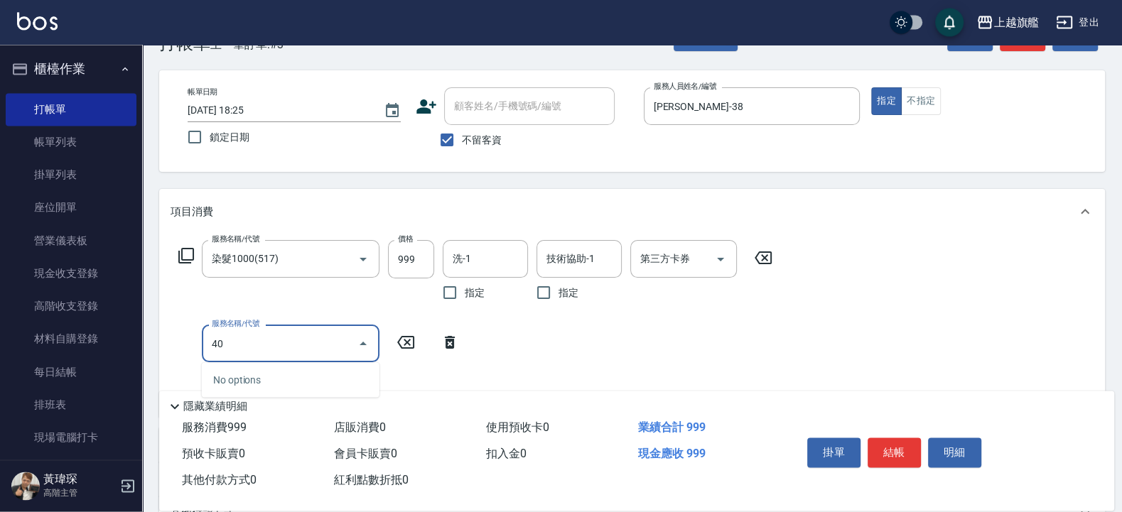
type input "4"
type input "水漾護1000(406)"
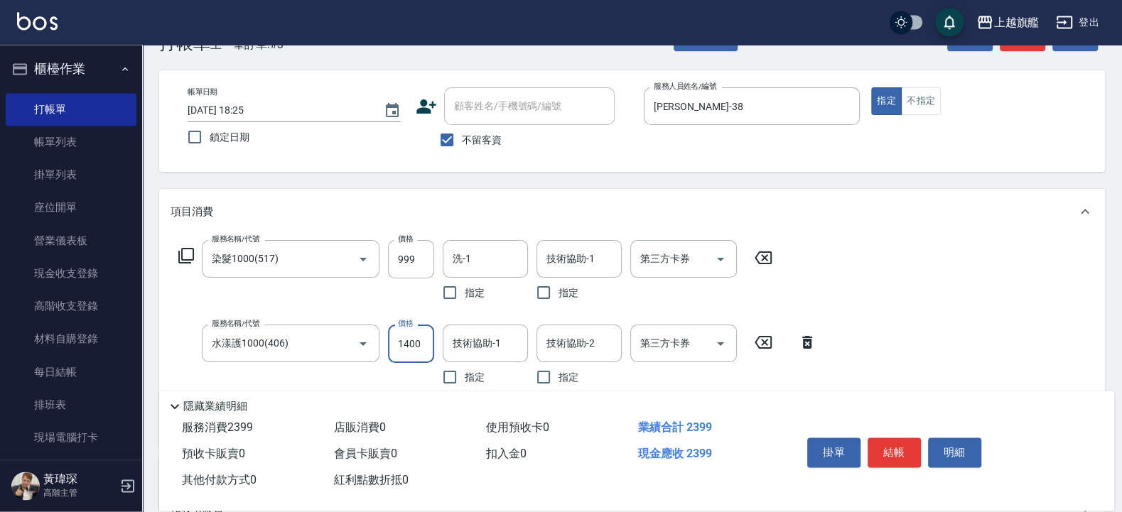
type input "1400"
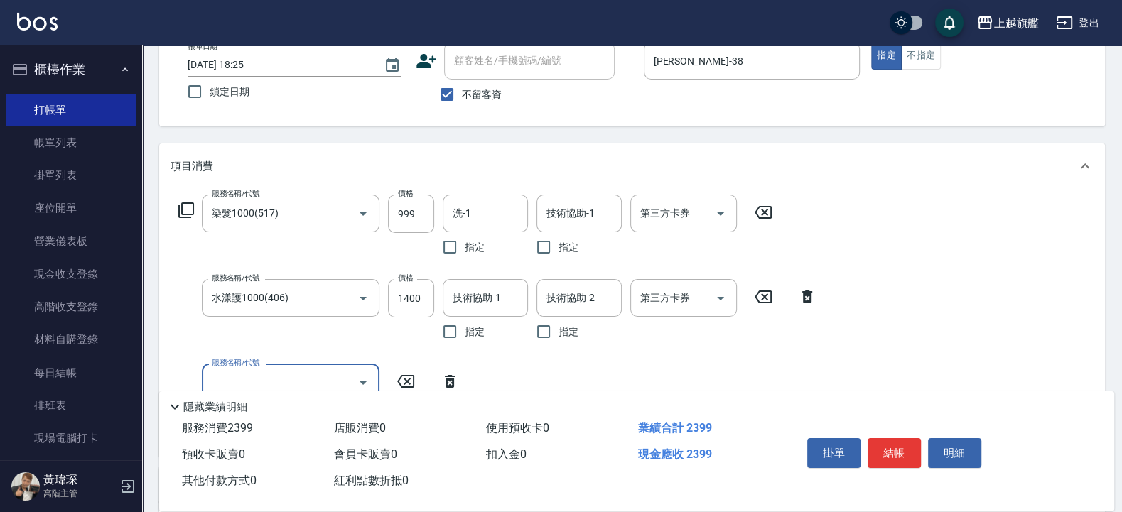
scroll to position [101, 0]
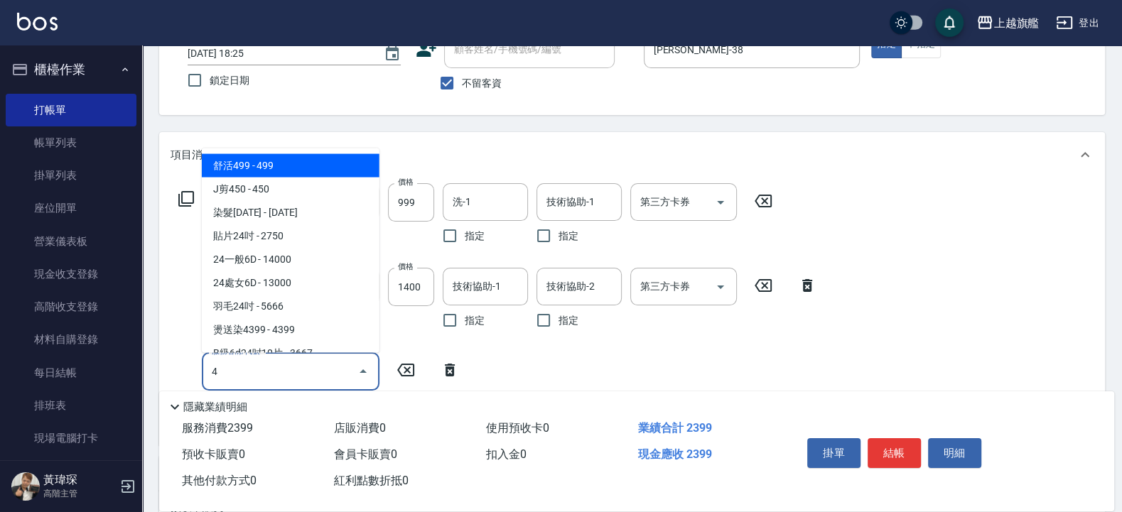
type input "4"
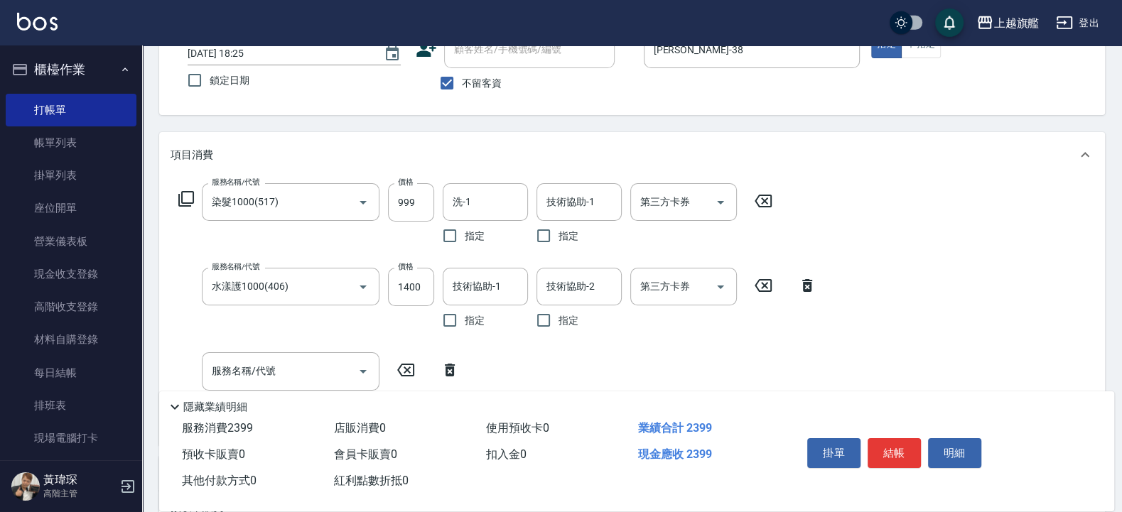
click at [434, 150] on div "項目消費" at bounding box center [623, 155] width 906 height 15
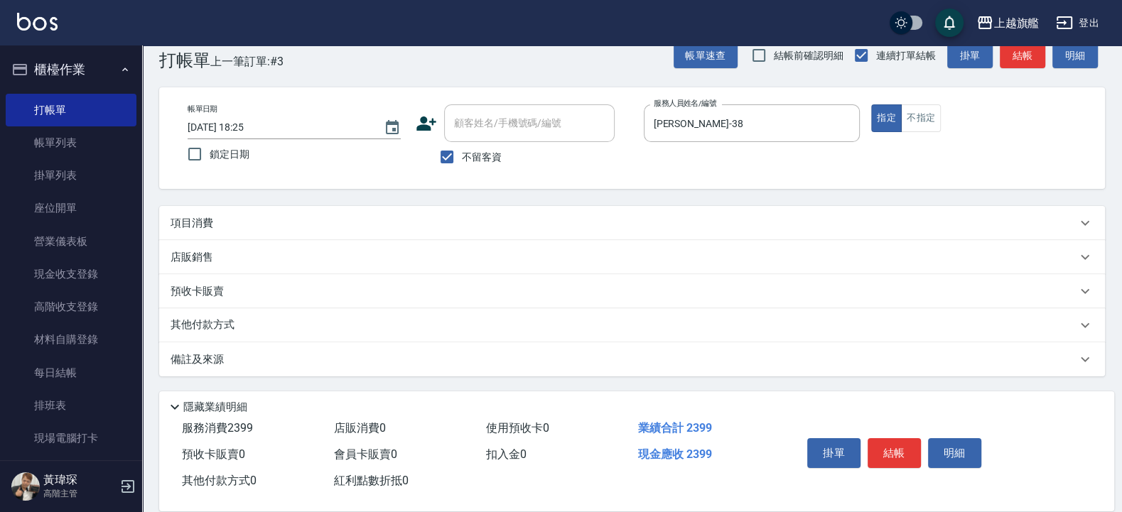
scroll to position [26, 0]
click at [311, 229] on div "項目消費" at bounding box center [623, 224] width 906 height 15
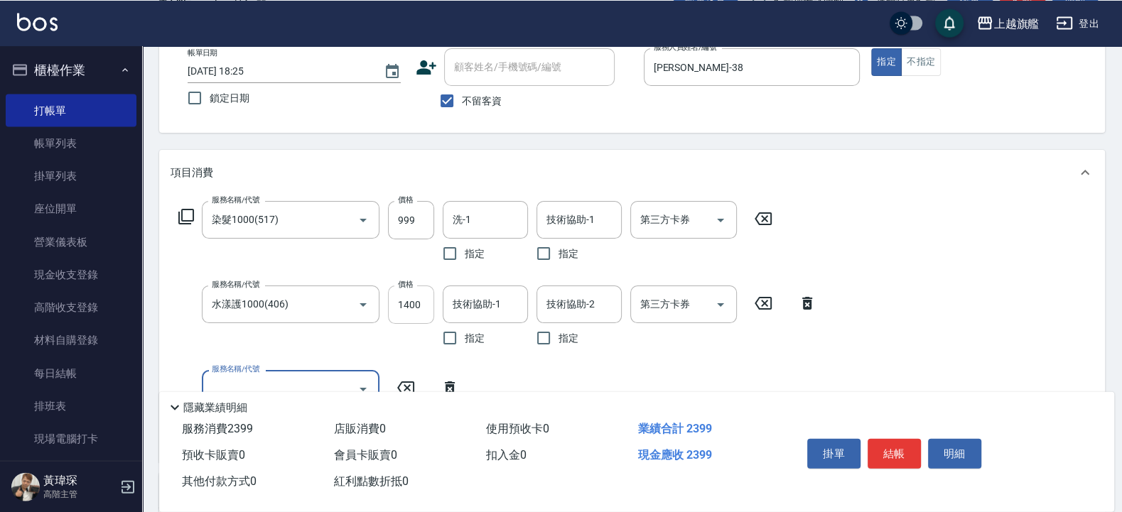
scroll to position [112, 0]
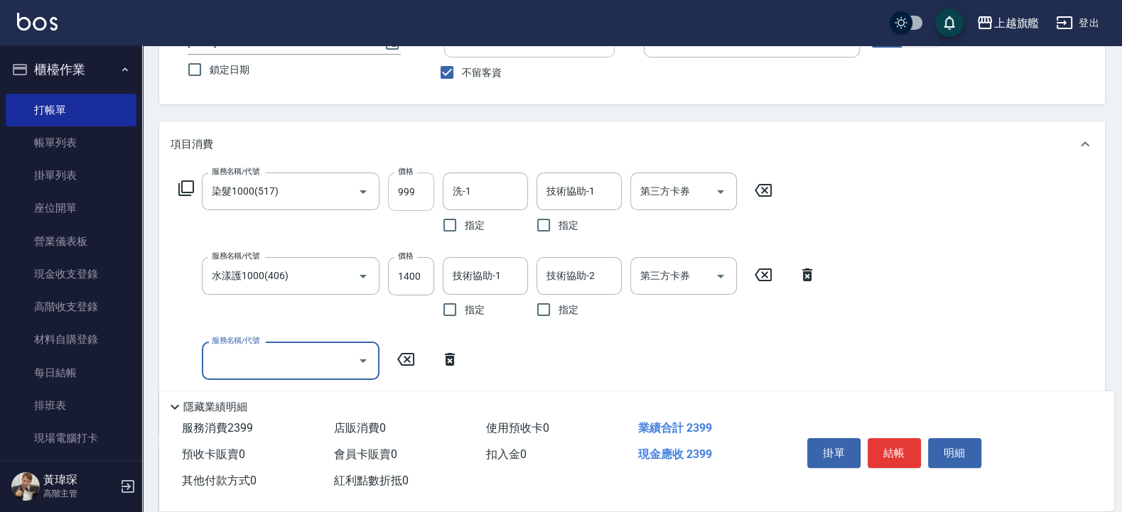
click at [422, 192] on input "999" at bounding box center [411, 192] width 46 height 38
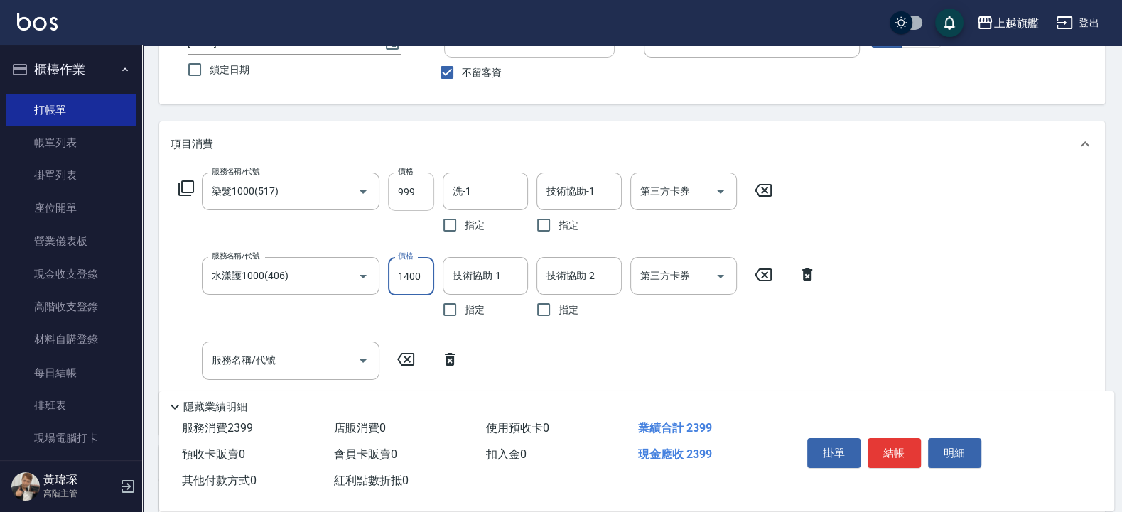
click at [420, 192] on input "999" at bounding box center [411, 192] width 46 height 38
type input "1399"
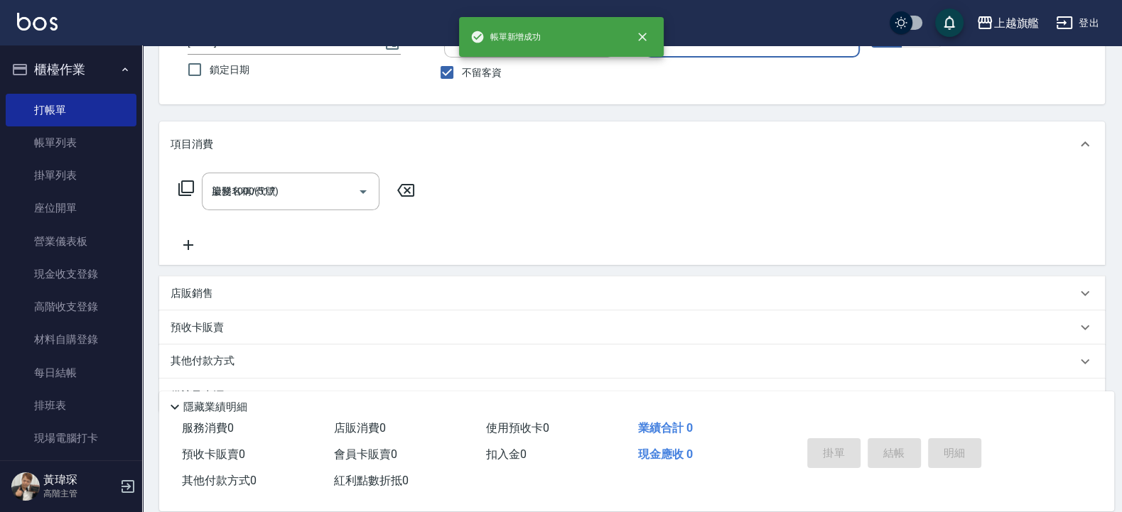
type input "2025/10/05 18:26"
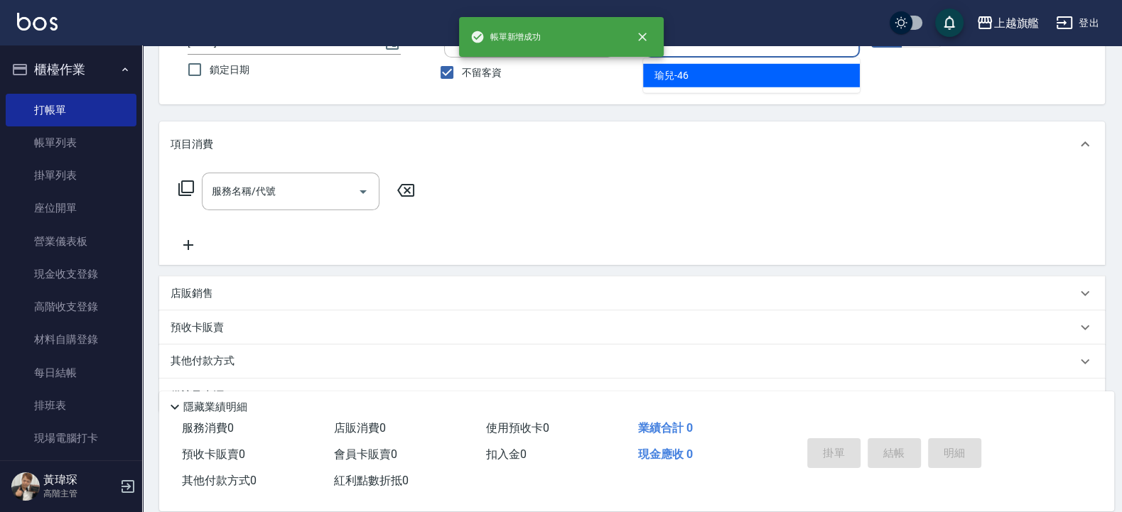
type input "瑜兒-46"
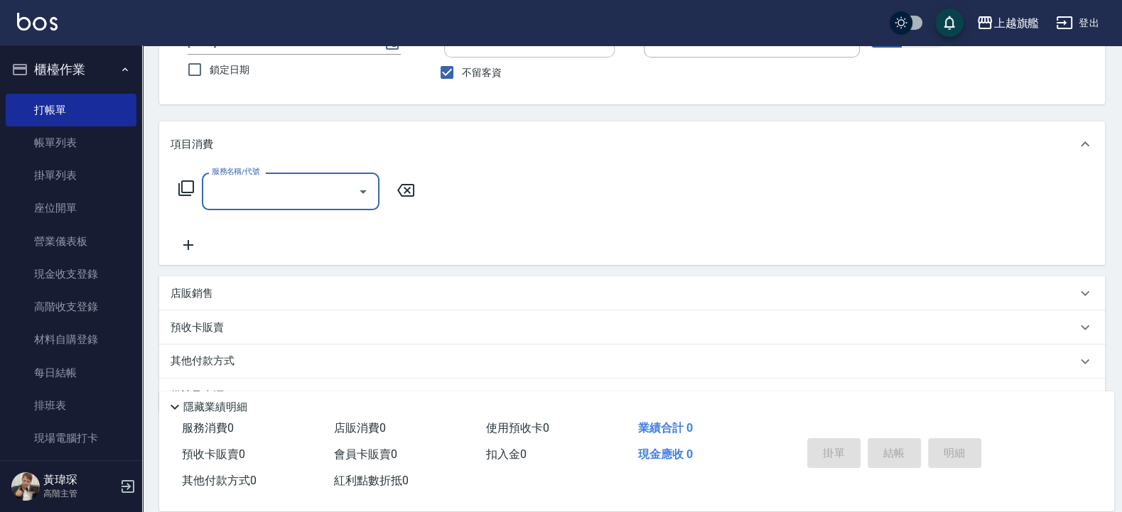
type input "3"
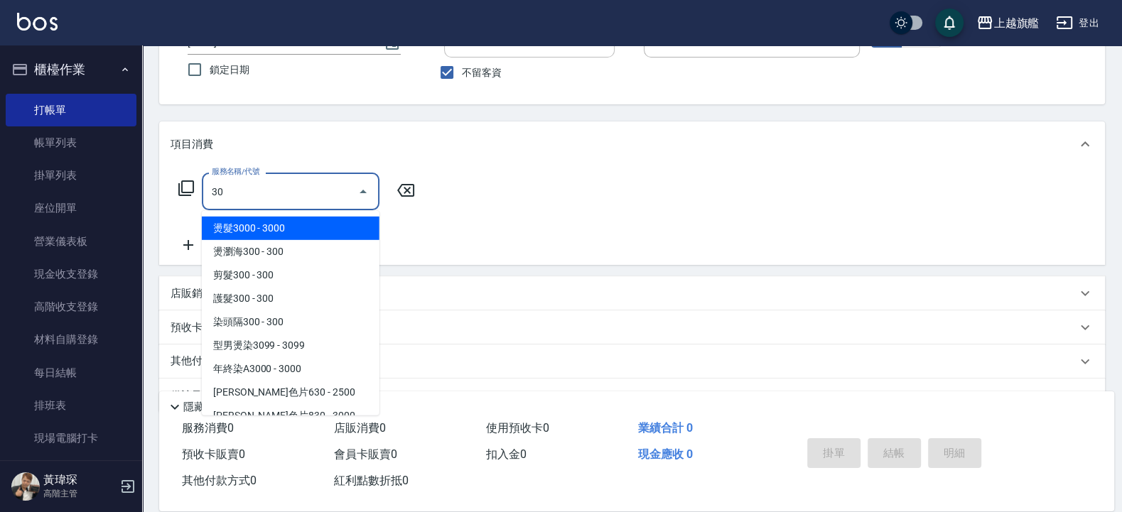
type input "3"
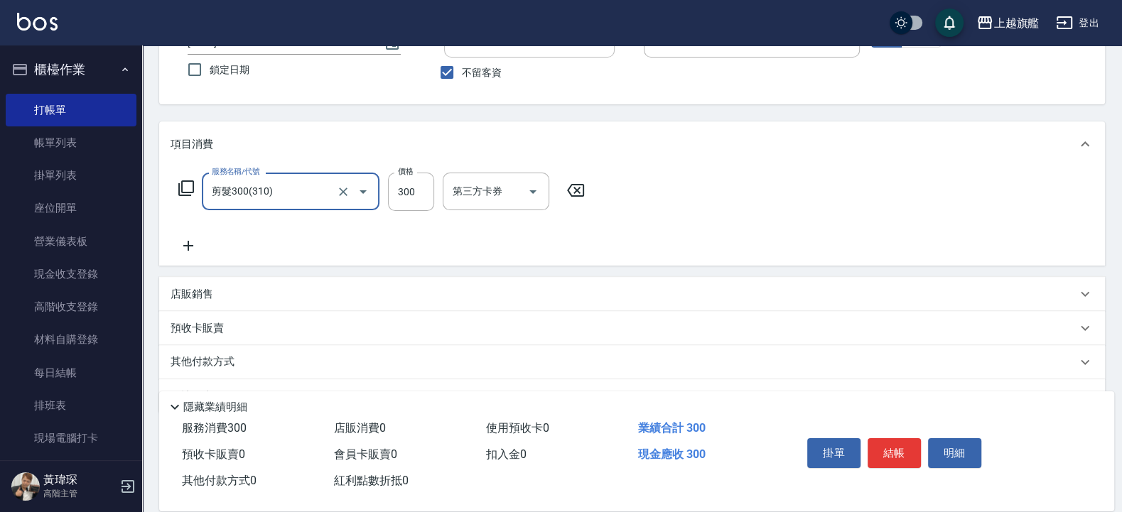
type input "剪髮300(310)"
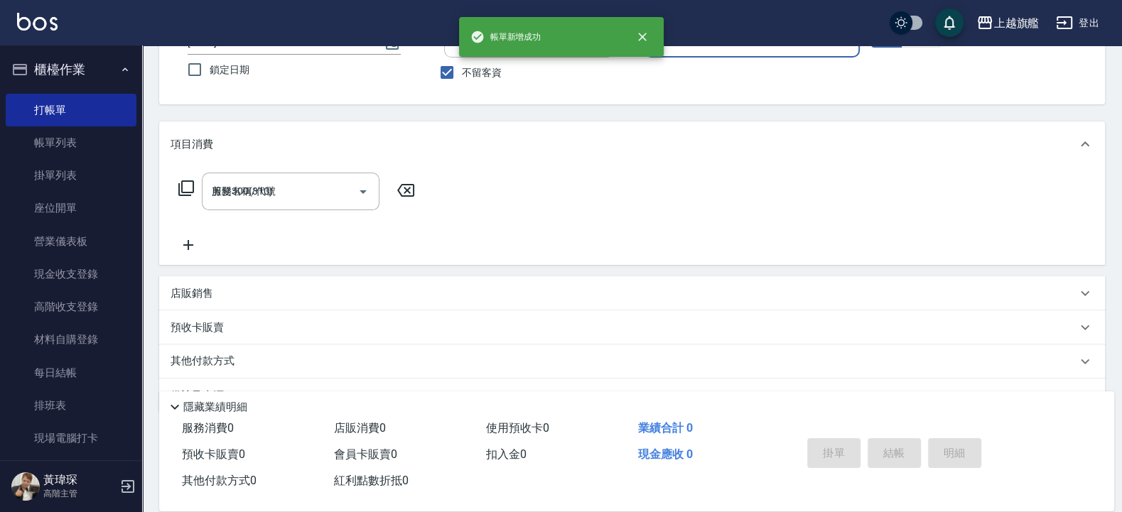
type input "2025/10/05 18:27"
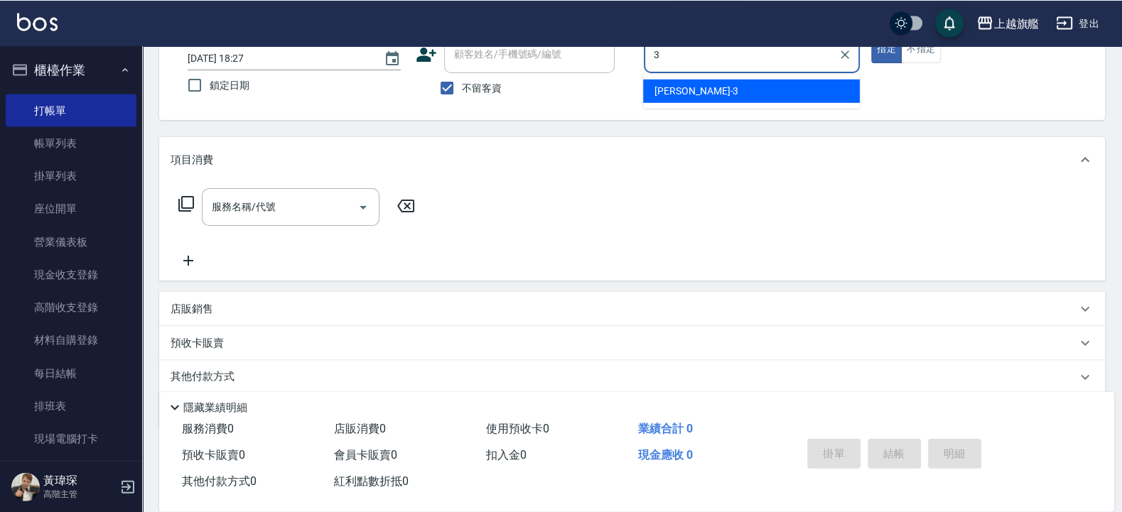
scroll to position [89, 0]
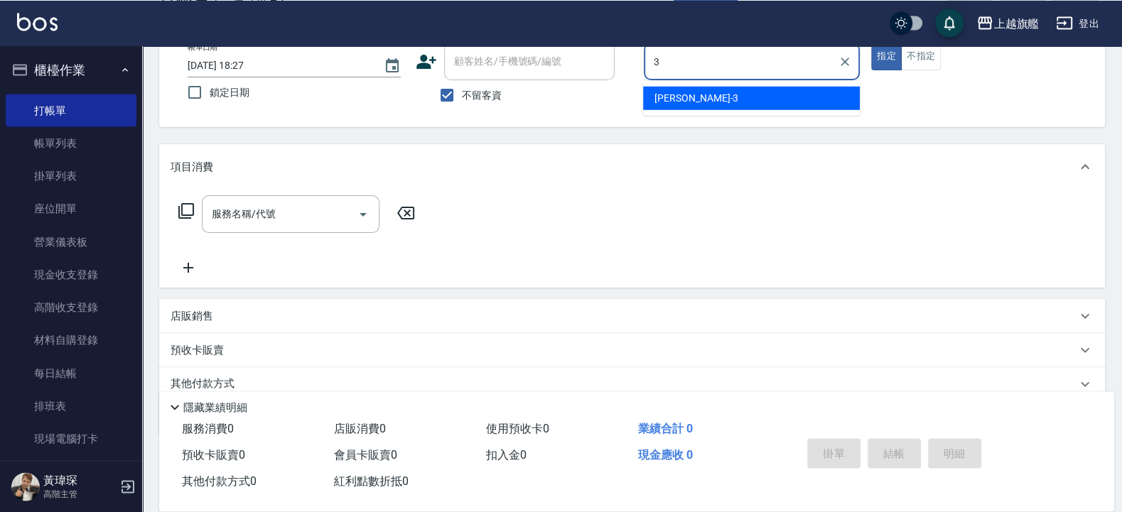
type input "謝雅婷-3"
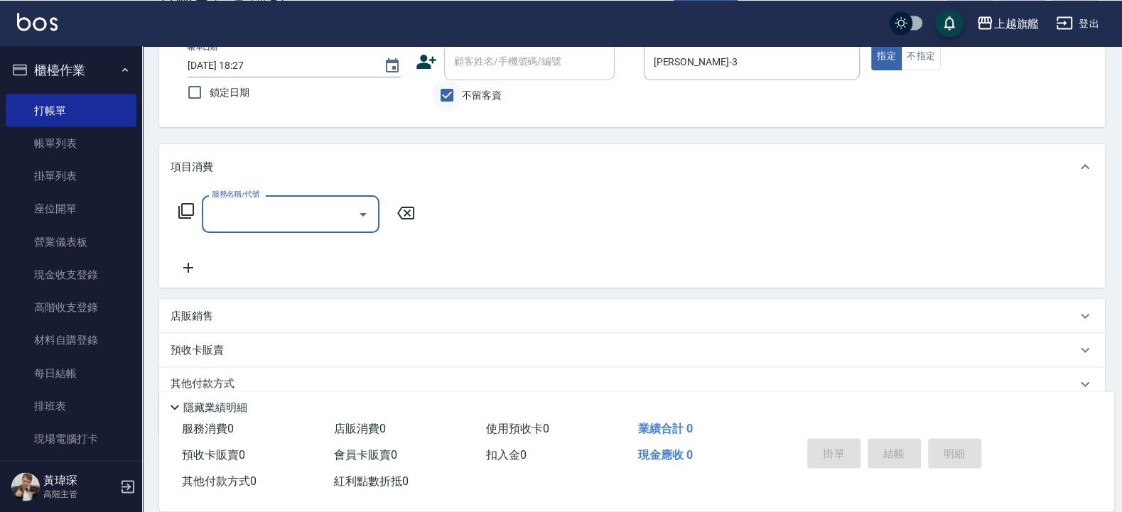
click at [440, 100] on input "不留客資" at bounding box center [447, 95] width 30 height 30
checkbox input "false"
click at [476, 73] on input "顧客姓名/手機號碼/編號" at bounding box center [518, 61] width 136 height 25
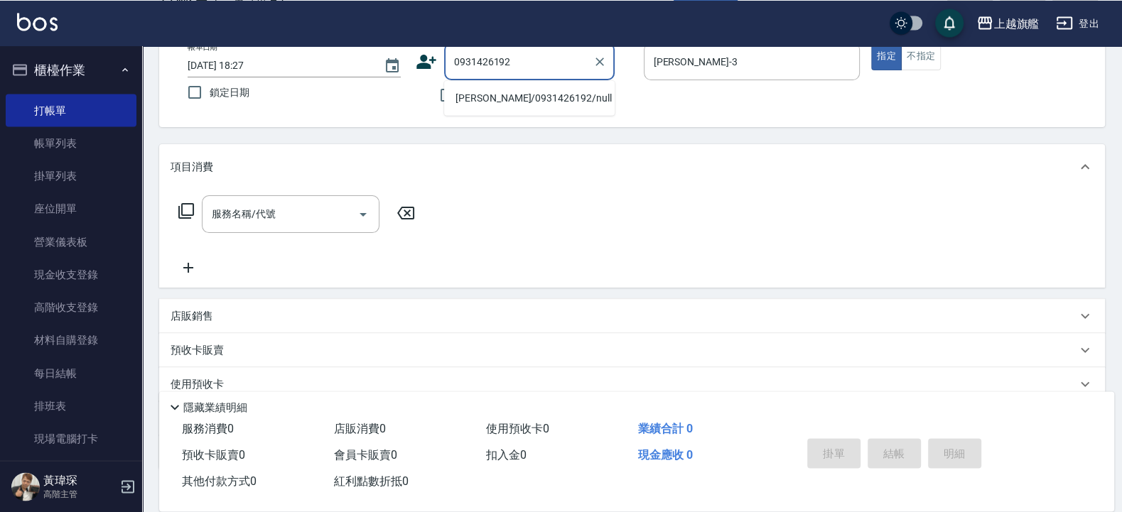
type input "陳豔晴/0931426192/null"
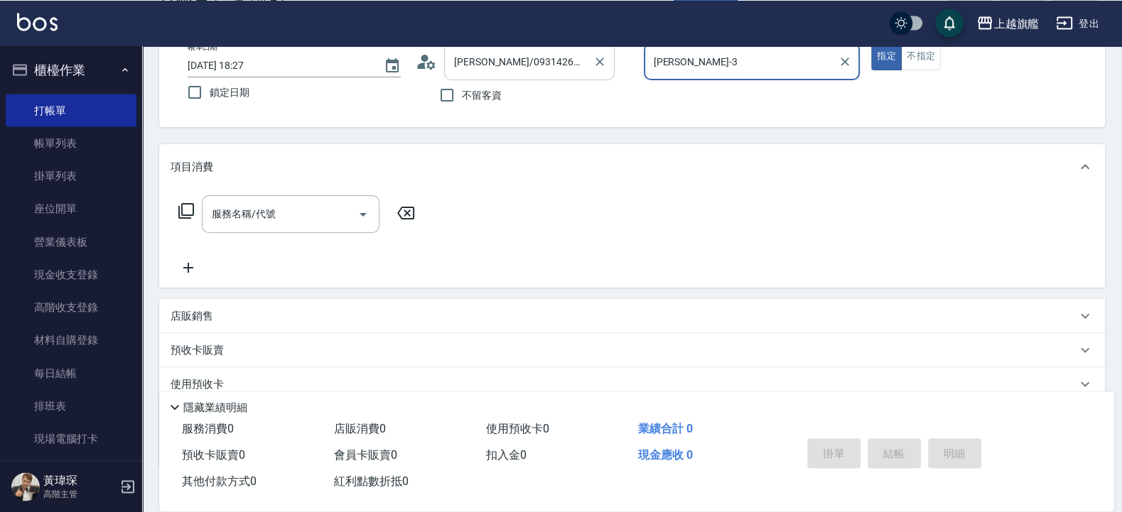
click at [871, 43] on button "指定" at bounding box center [886, 57] width 31 height 28
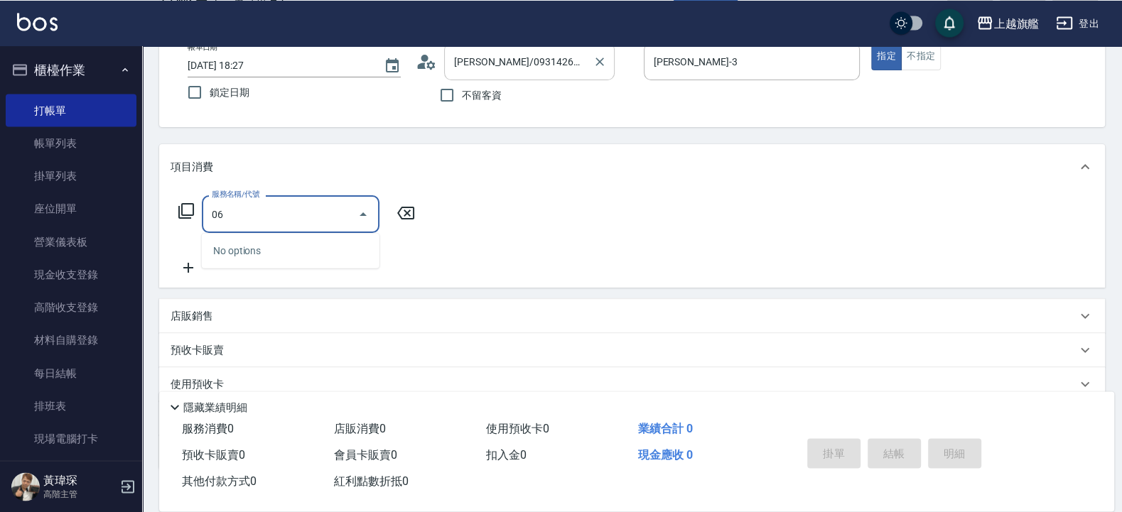
type input "0"
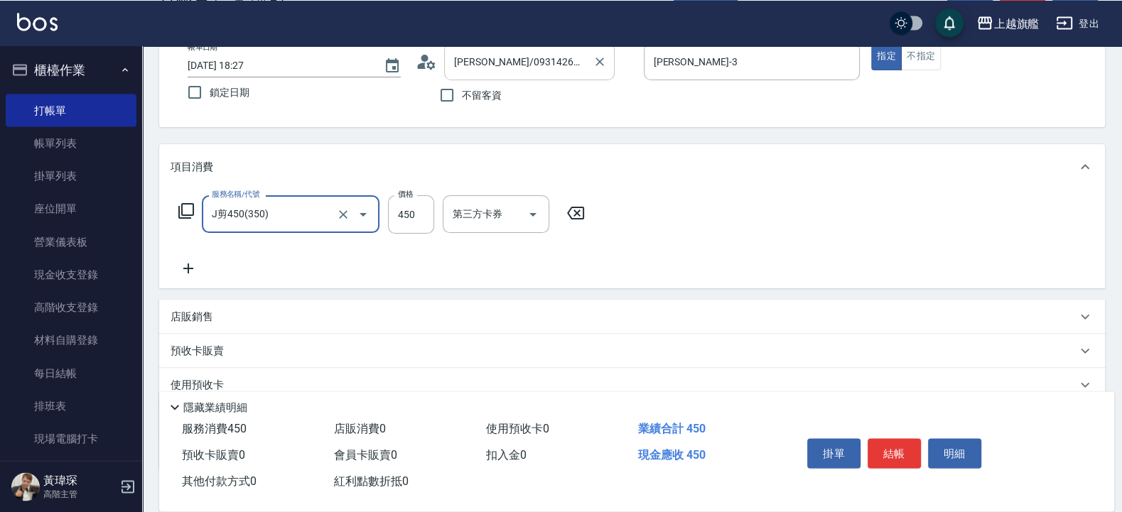
type input "J剪450(350)"
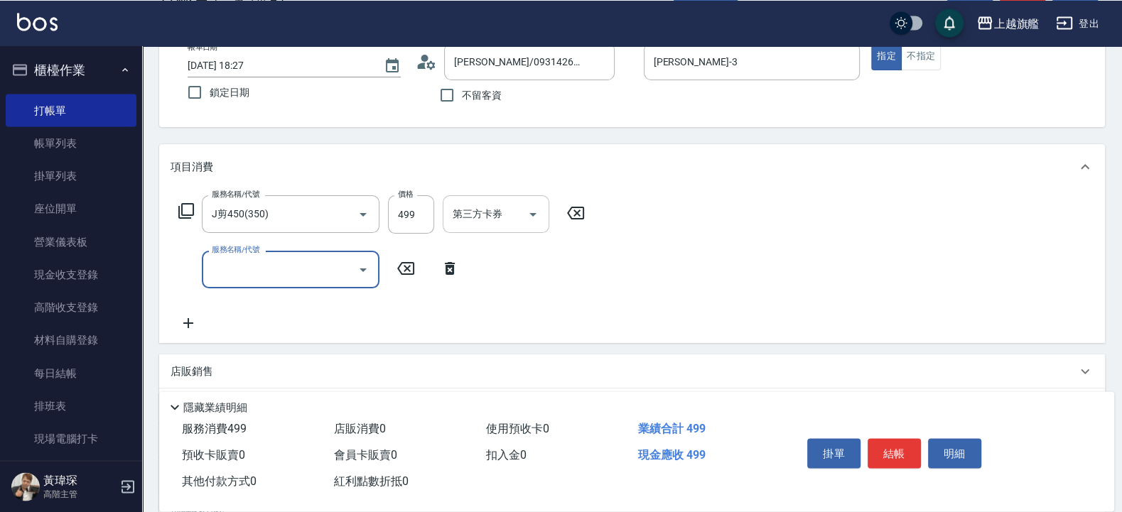
click at [450, 207] on input "第三方卡券" at bounding box center [485, 214] width 72 height 25
click at [426, 217] on input "499" at bounding box center [411, 214] width 46 height 38
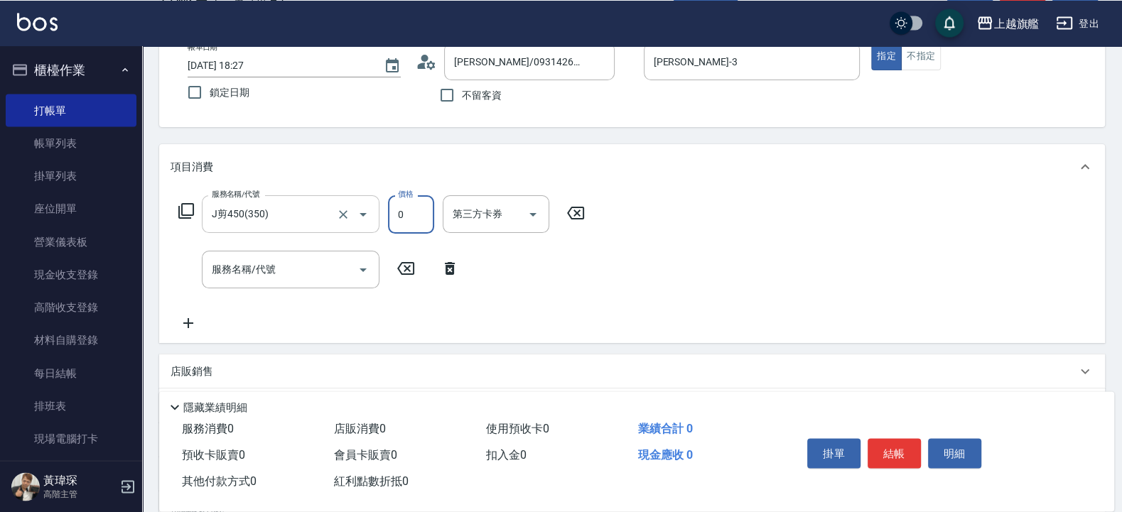
type input "0"
click at [271, 207] on input "J剪450(350)" at bounding box center [270, 214] width 125 height 25
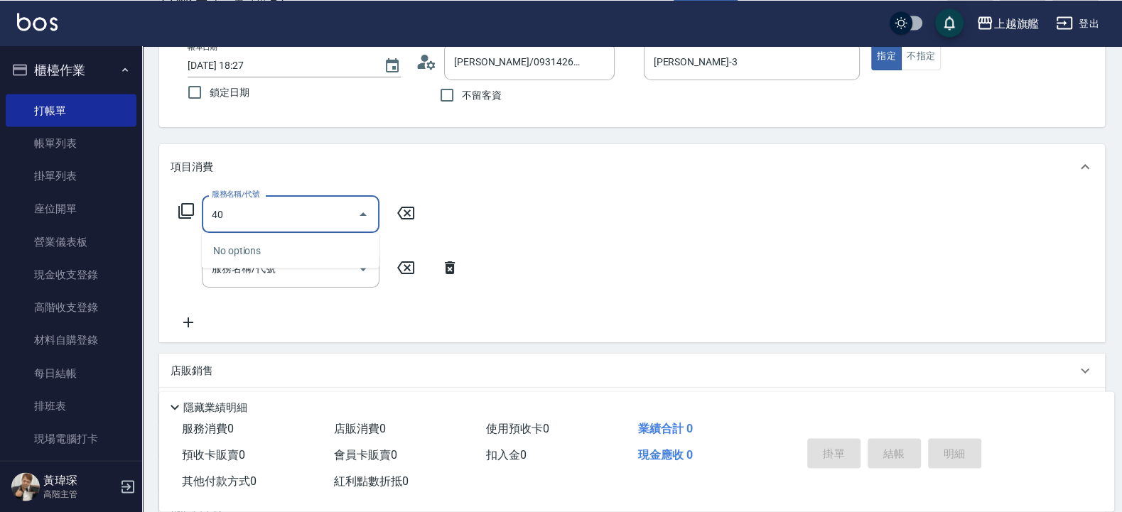
type input "4"
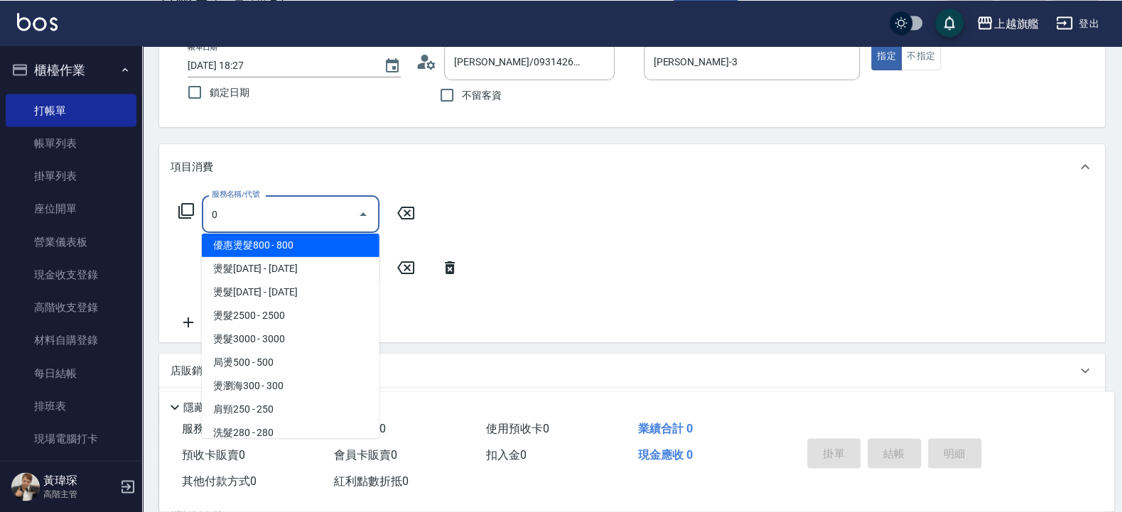
scroll to position [0, 0]
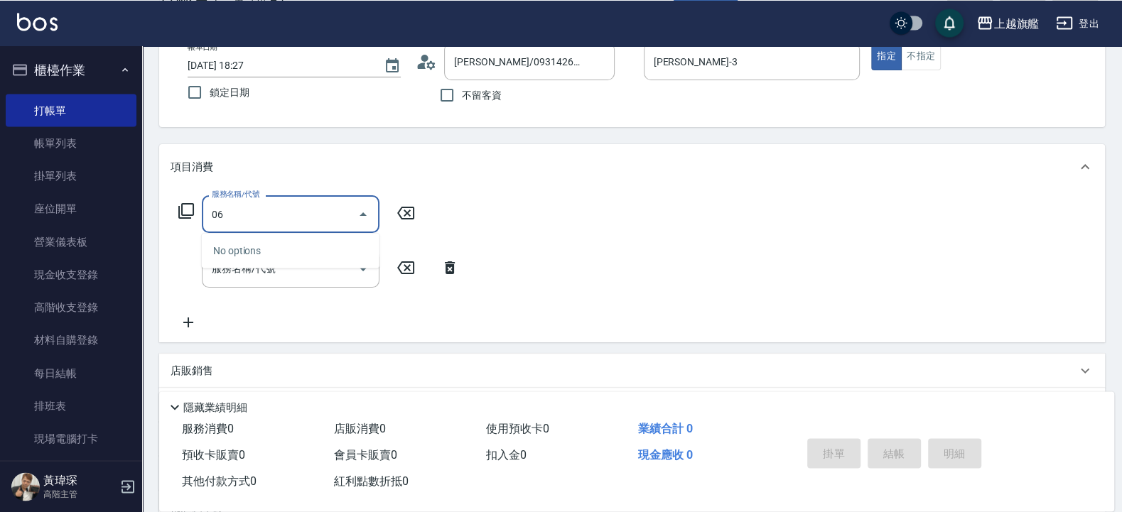
type input "0"
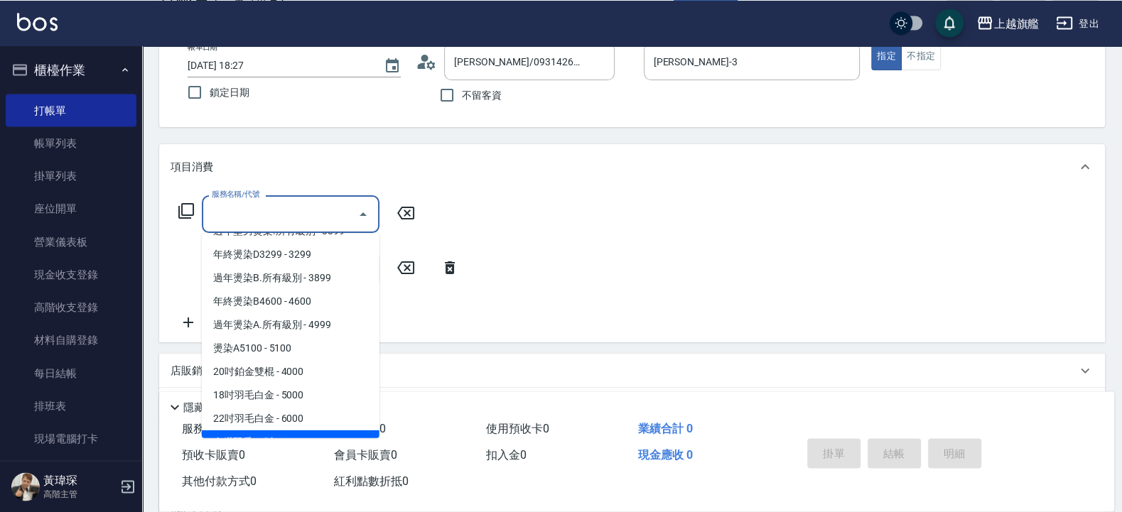
scroll to position [5, 0]
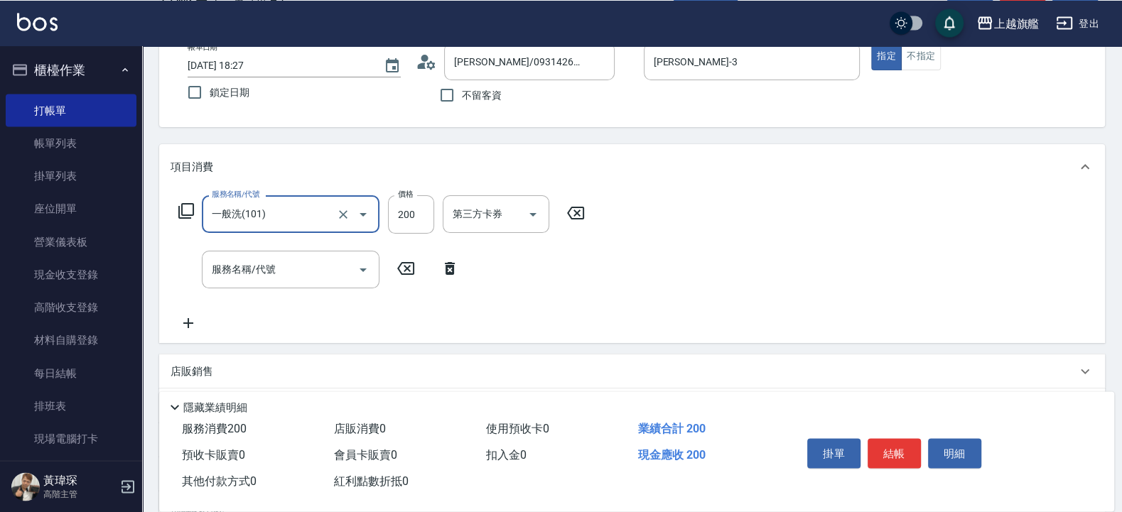
type input "一般洗(101)"
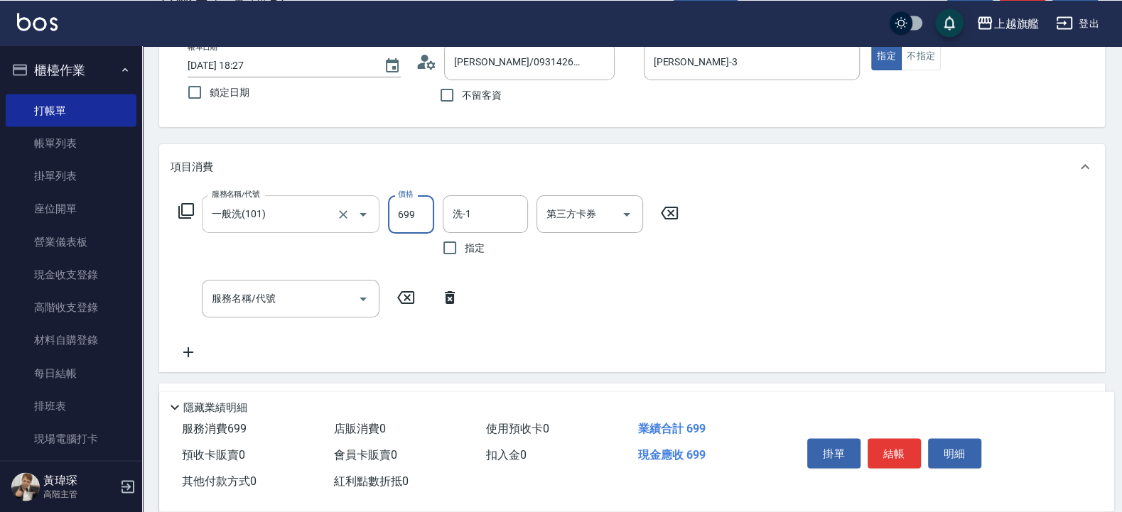
type input "699"
type input "蔡秉諶-36"
click at [568, 208] on input "第三方卡券" at bounding box center [579, 214] width 72 height 25
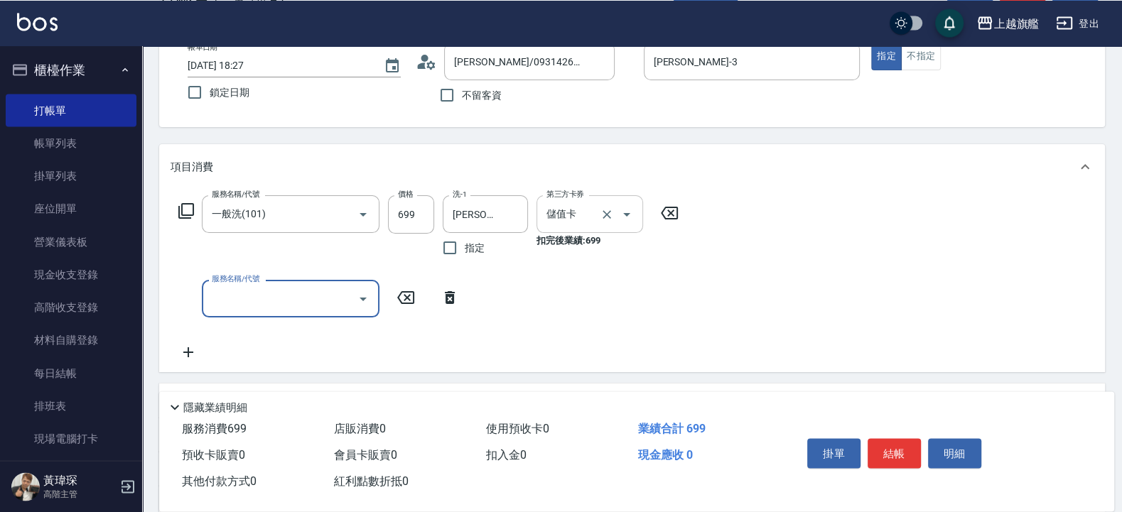
type input "儲值卡"
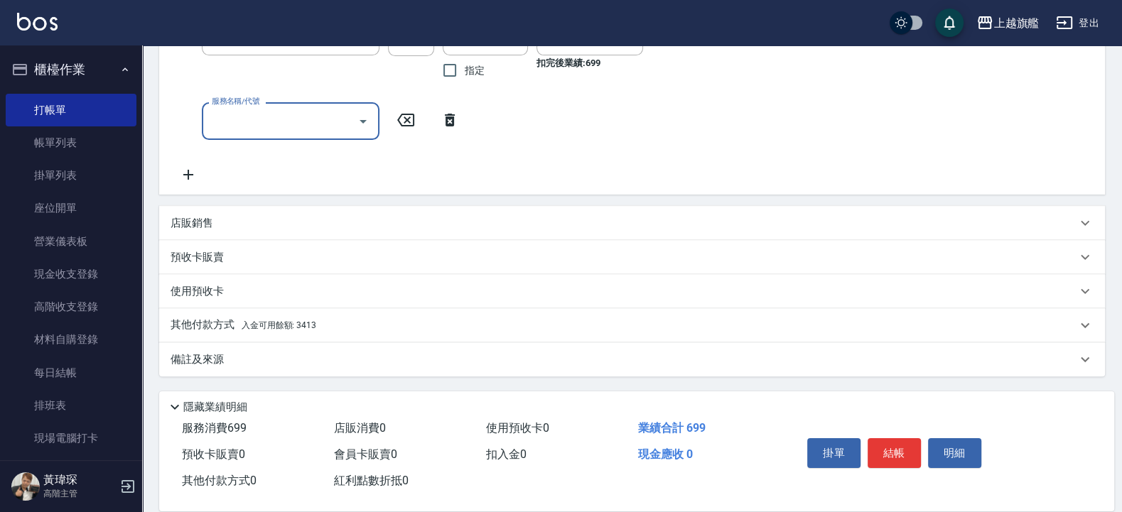
click at [253, 217] on div "店販銷售" at bounding box center [623, 223] width 906 height 15
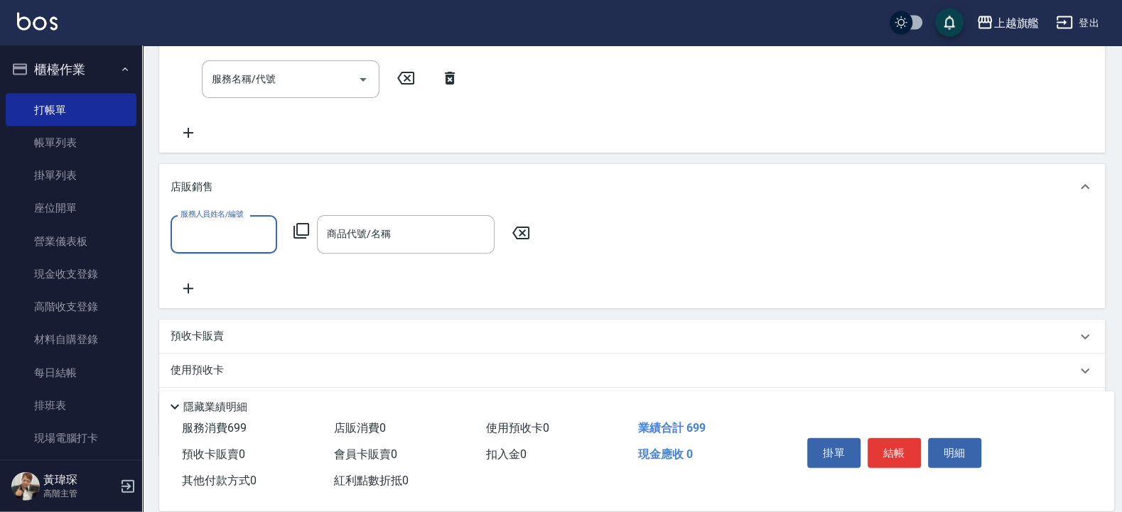
scroll to position [352, 0]
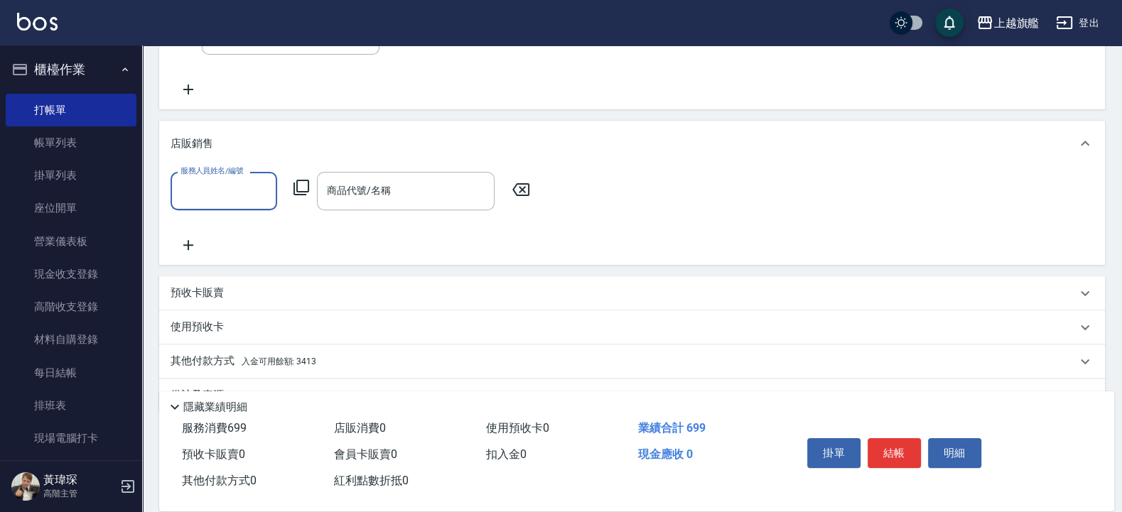
click at [237, 286] on div "預收卡販賣" at bounding box center [623, 293] width 906 height 15
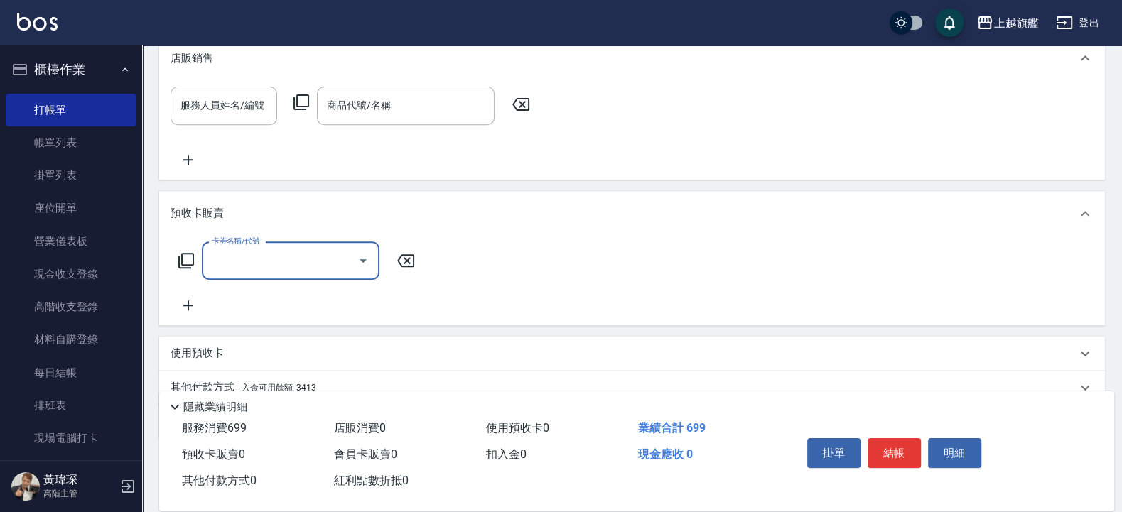
scroll to position [499, 0]
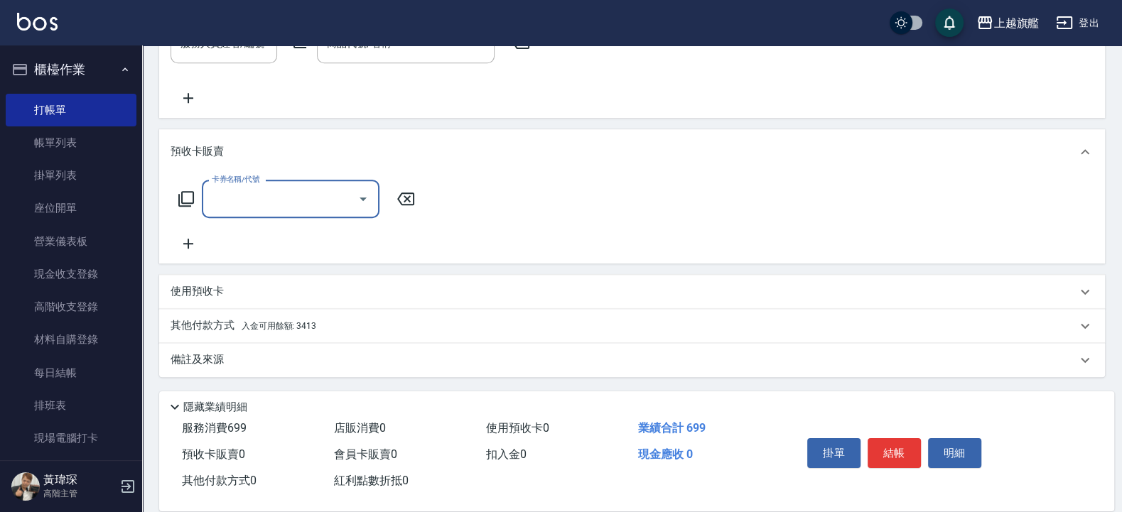
drag, startPoint x: 251, startPoint y: 326, endPoint x: 276, endPoint y: 308, distance: 30.6
click at [251, 326] on span "入金可用餘額: 3413" at bounding box center [279, 326] width 75 height 10
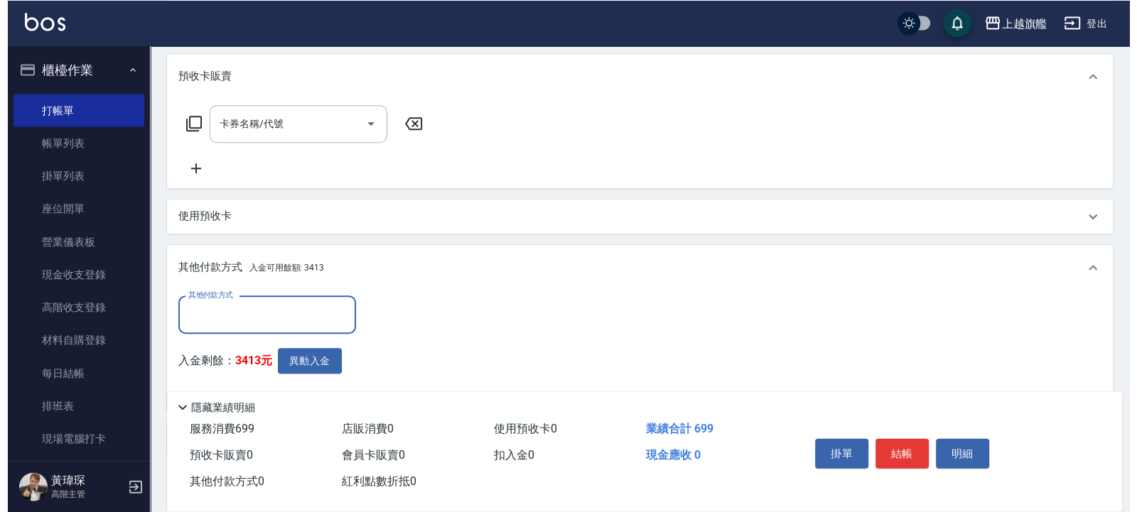
scroll to position [654, 0]
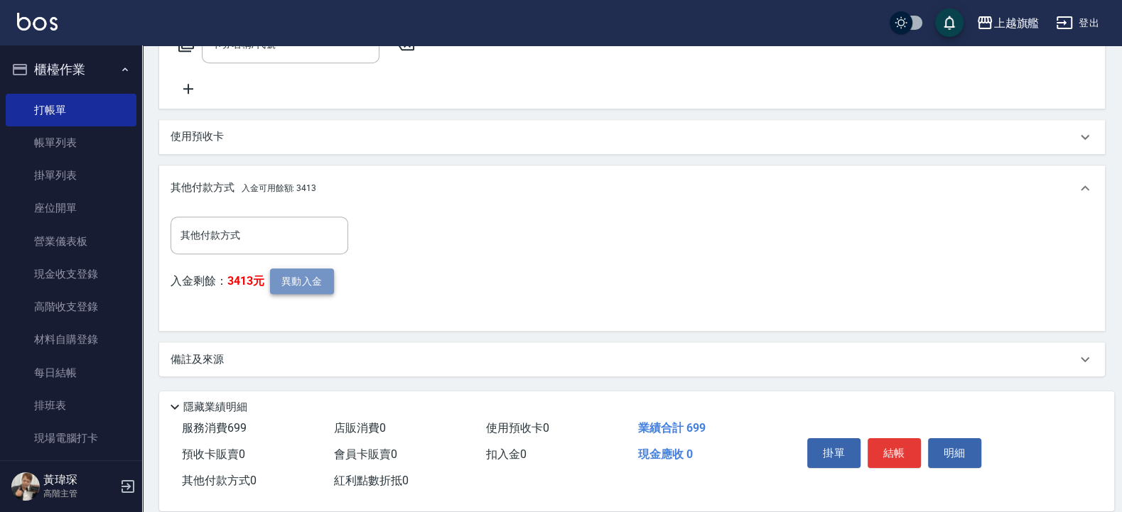
click at [311, 281] on button "異動入金" at bounding box center [302, 282] width 64 height 26
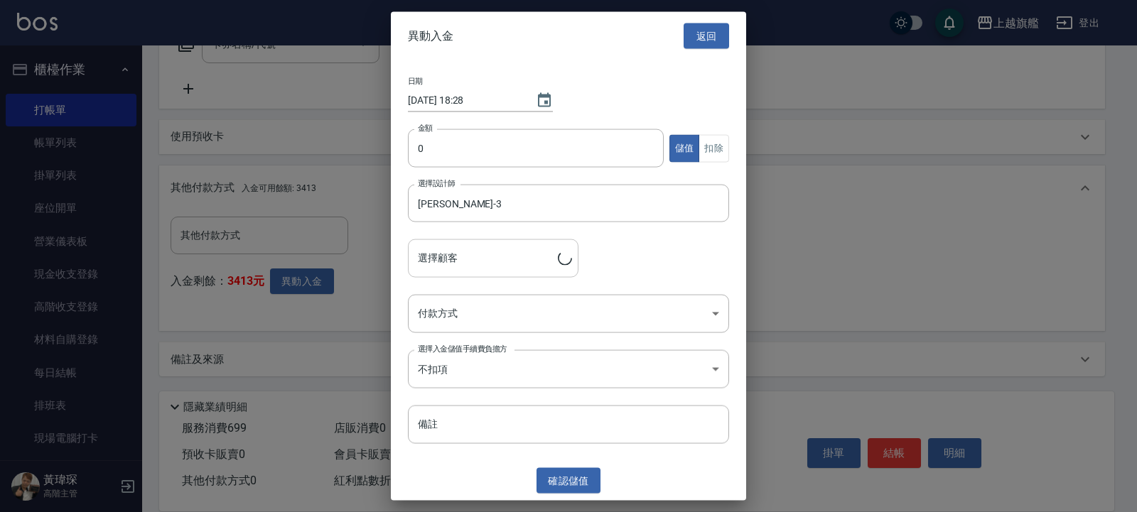
type input "陳豔晴/0931426192"
click at [710, 146] on button "扣除" at bounding box center [713, 148] width 31 height 28
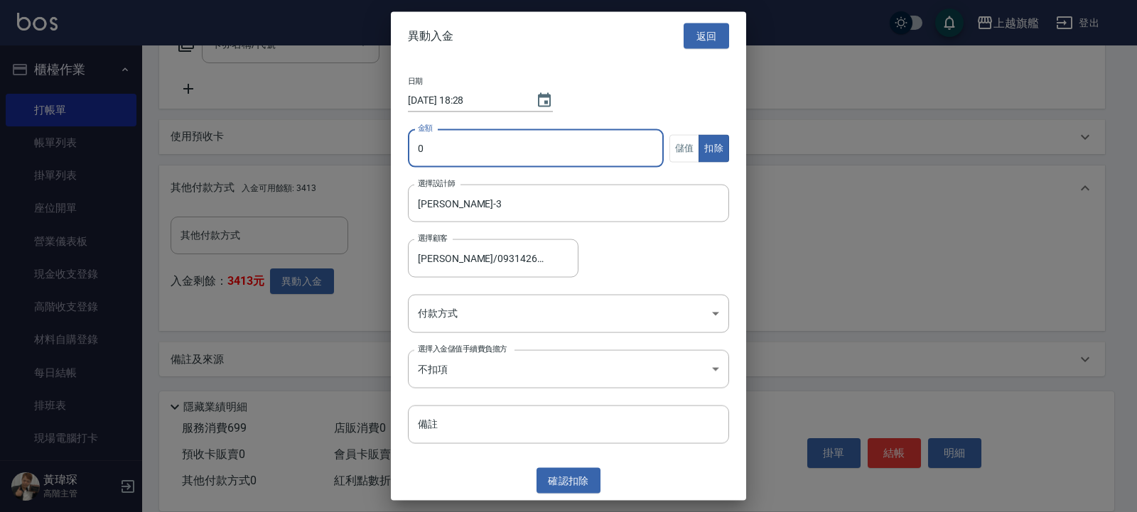
click at [517, 157] on input "0" at bounding box center [536, 148] width 256 height 38
type input "699"
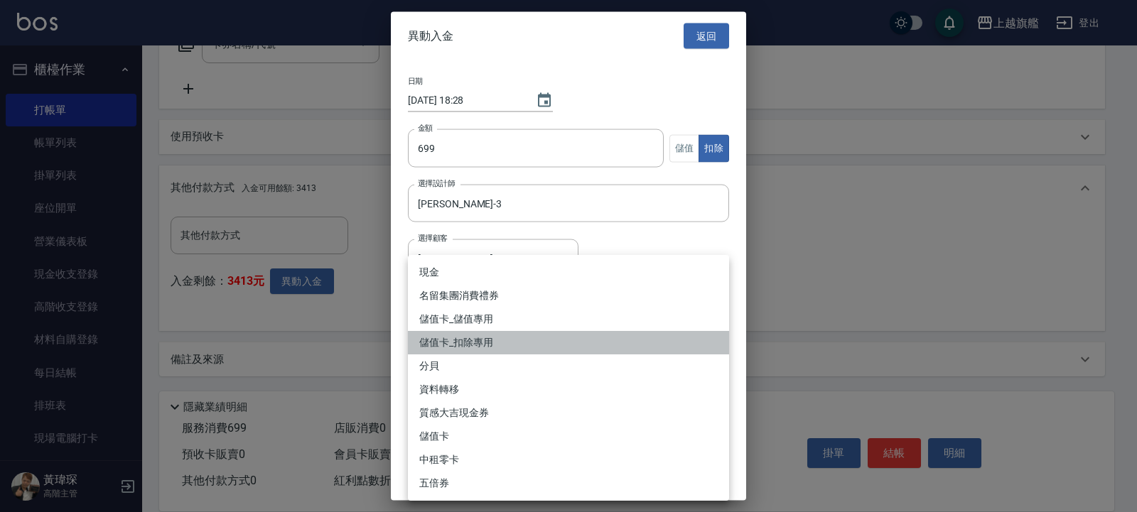
click at [487, 336] on li "儲值卡_扣除專用" at bounding box center [568, 342] width 321 height 23
type input "儲值卡_扣除專用"
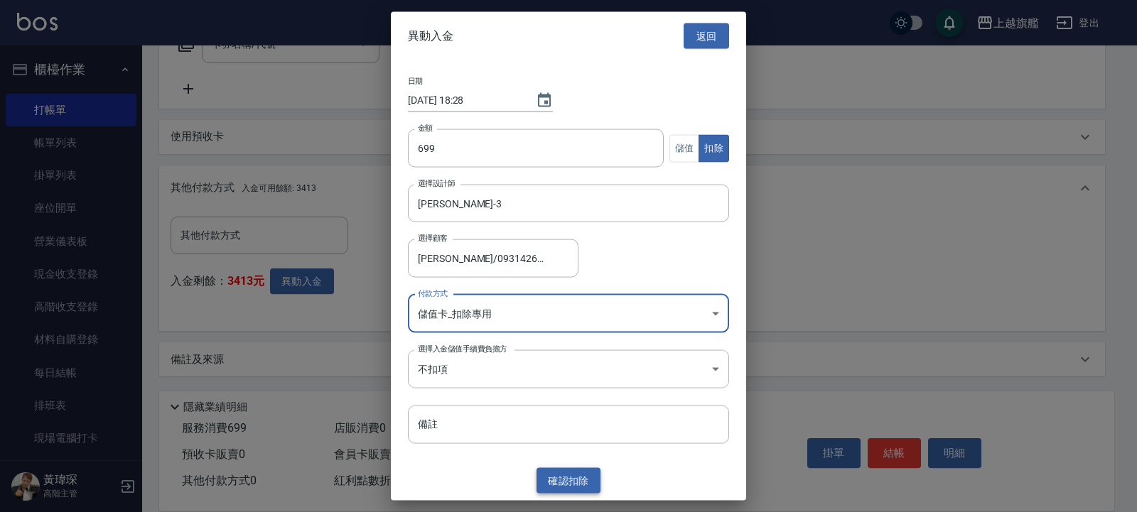
click at [583, 409] on button "確認 扣除" at bounding box center [568, 480] width 64 height 26
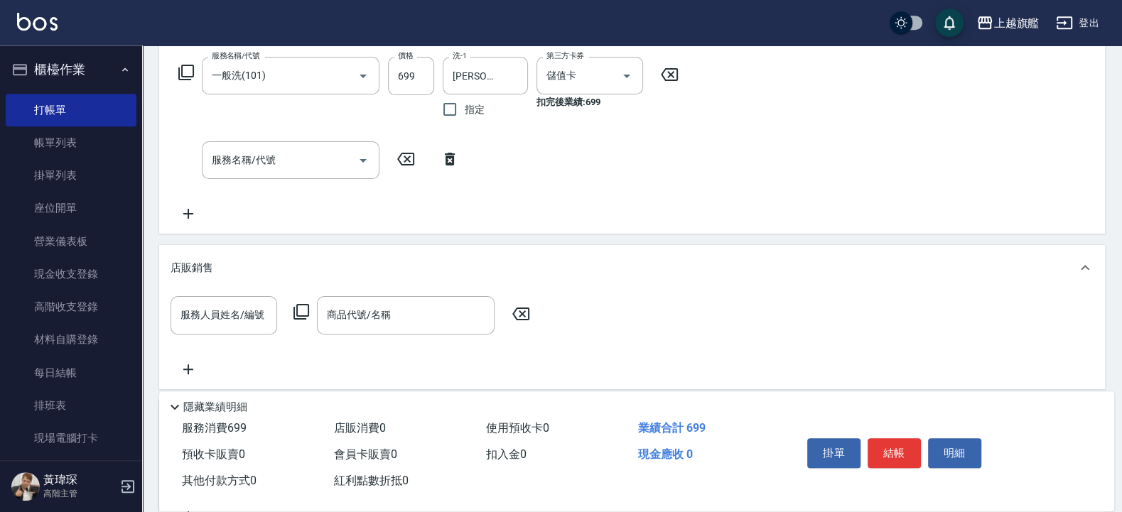
scroll to position [0, 0]
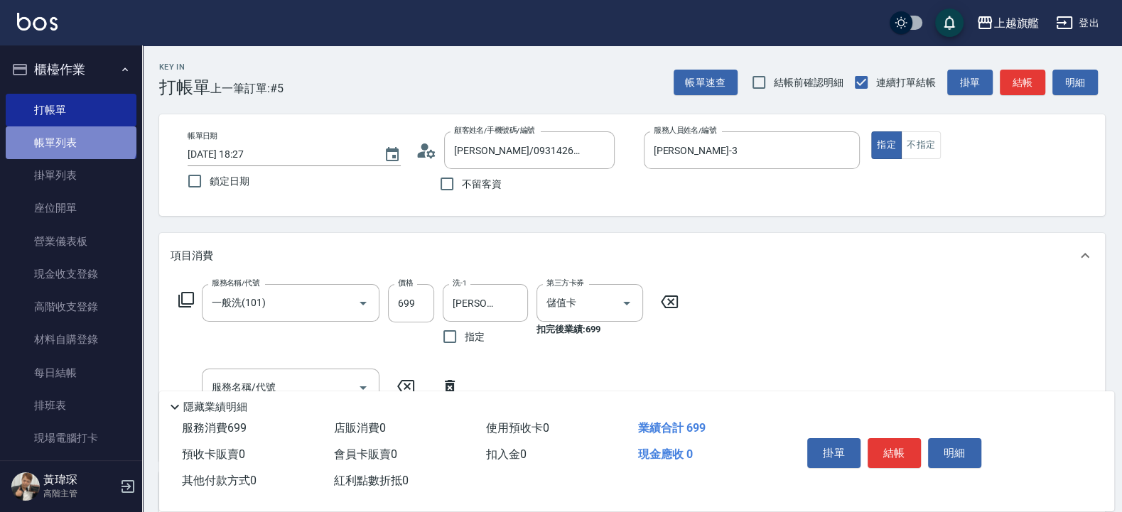
click at [70, 134] on link "帳單列表" at bounding box center [71, 142] width 131 height 33
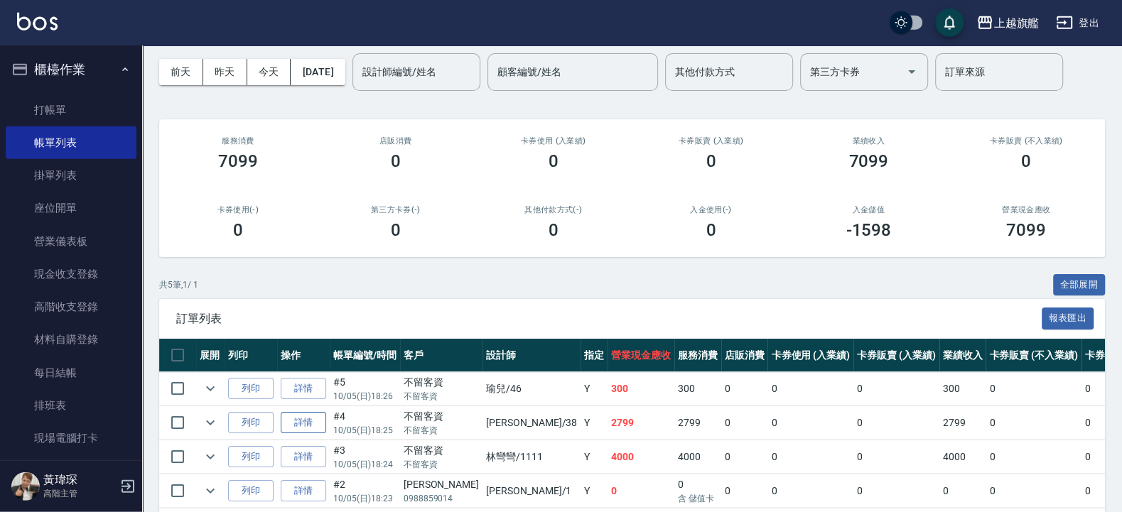
scroll to position [85, 0]
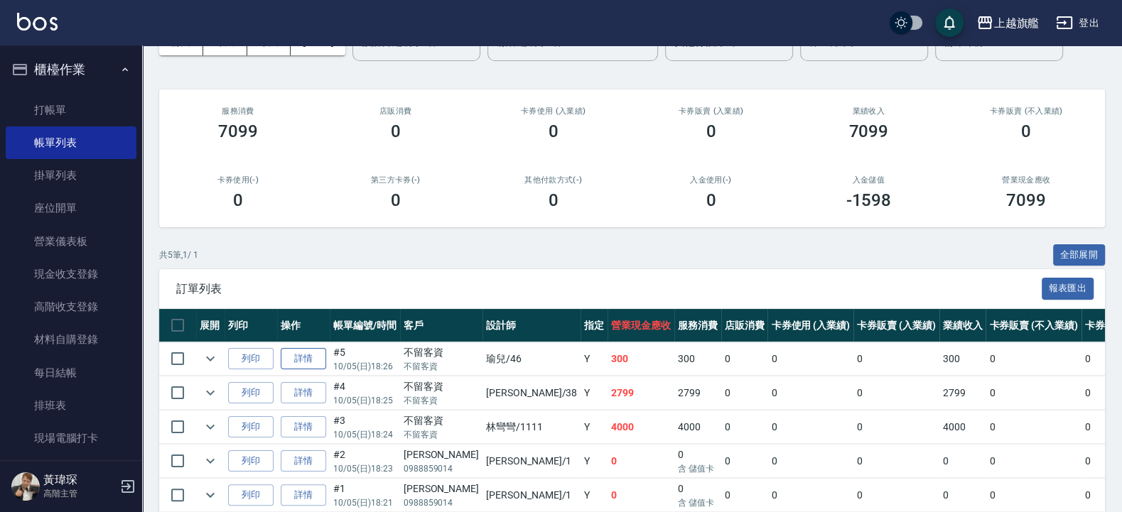
click at [306, 357] on link "詳情" at bounding box center [303, 359] width 45 height 22
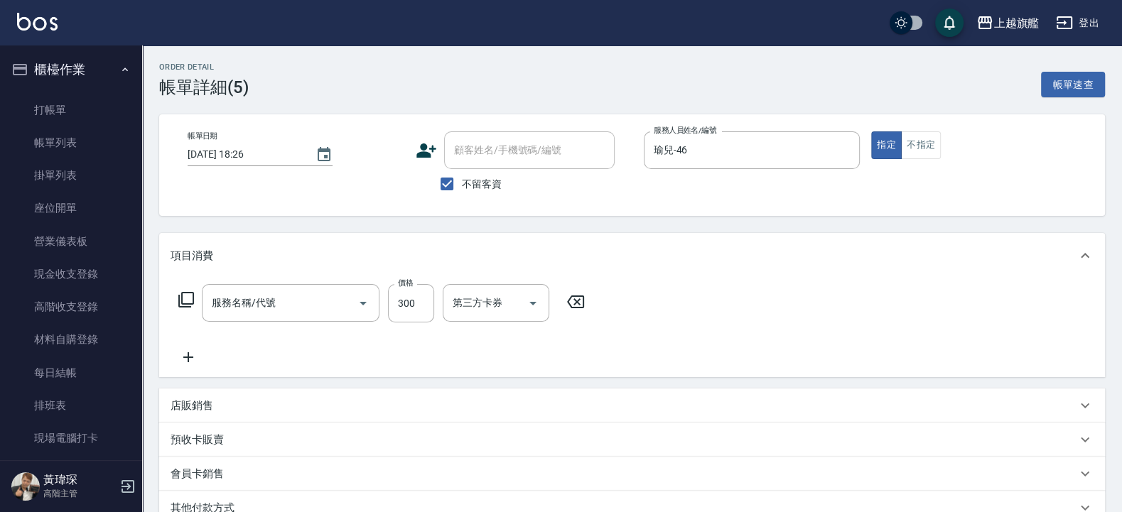
type input "2025/10/05 18:26"
checkbox input "true"
type input "瑜兒-46"
type input "剪髮300(310)"
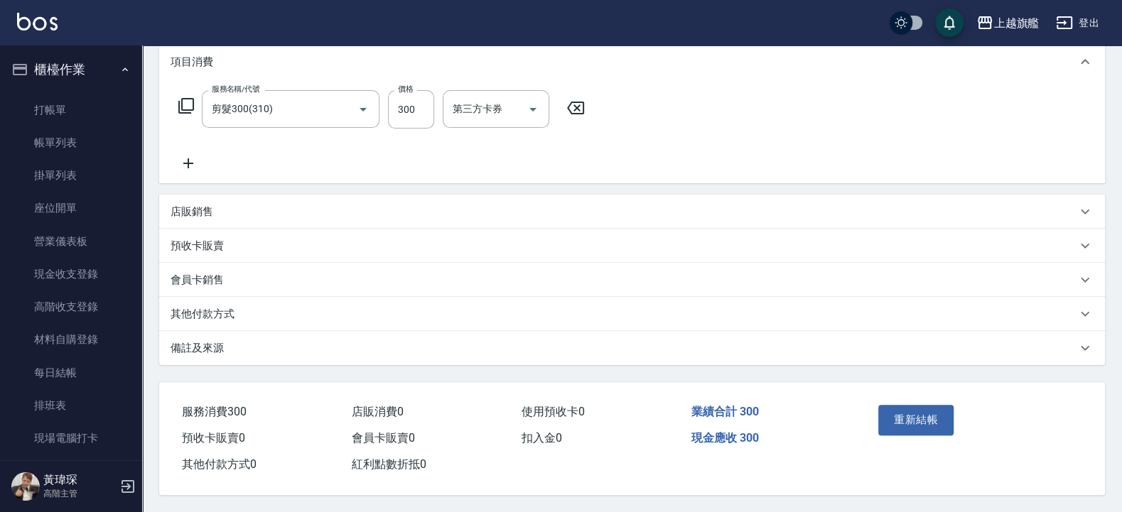
scroll to position [200, 0]
click at [192, 156] on icon at bounding box center [188, 163] width 36 height 17
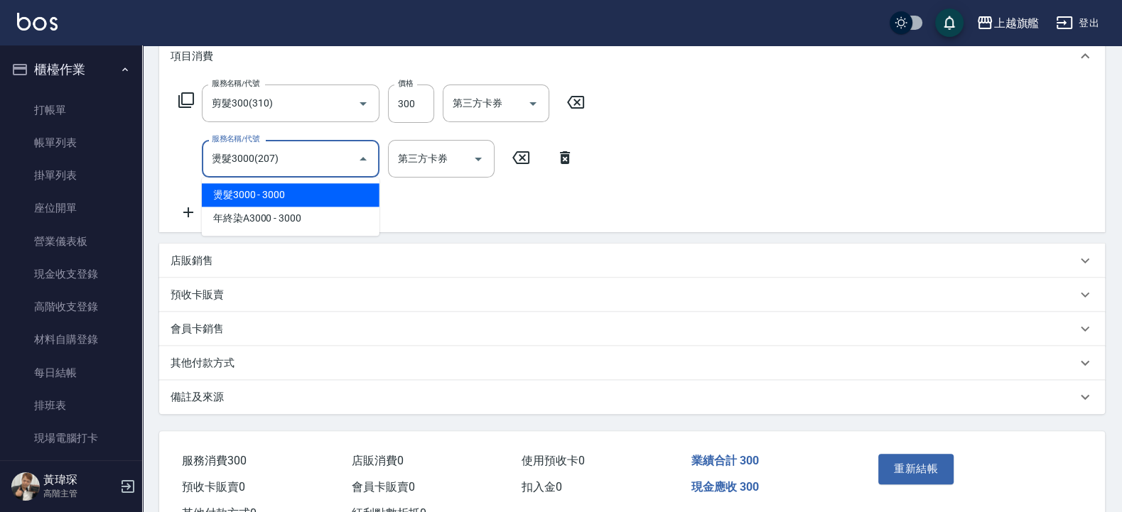
type input "燙髮3000(207)"
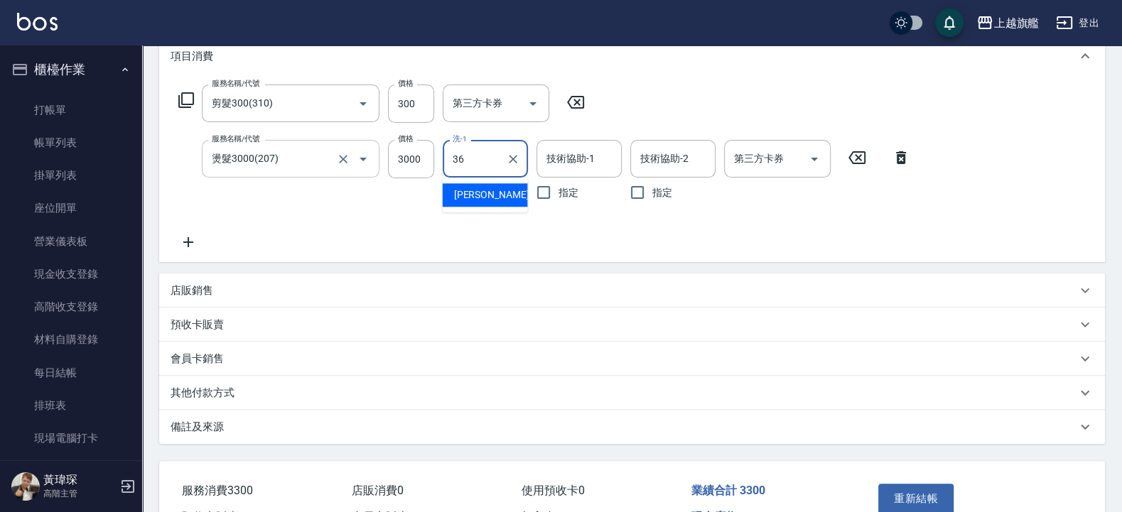
type input "蔡秉諶-36"
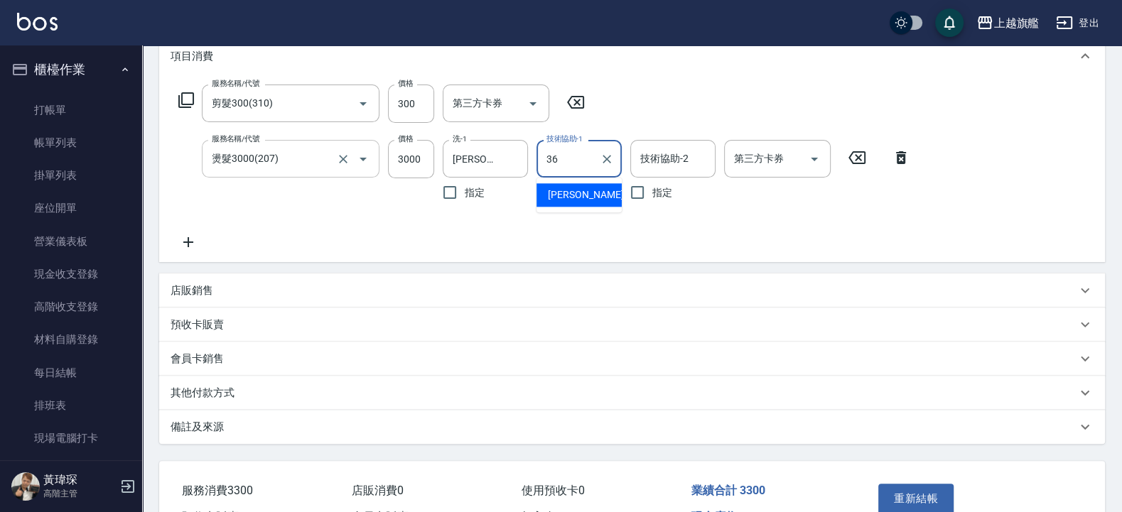
type input "蔡秉諶-36"
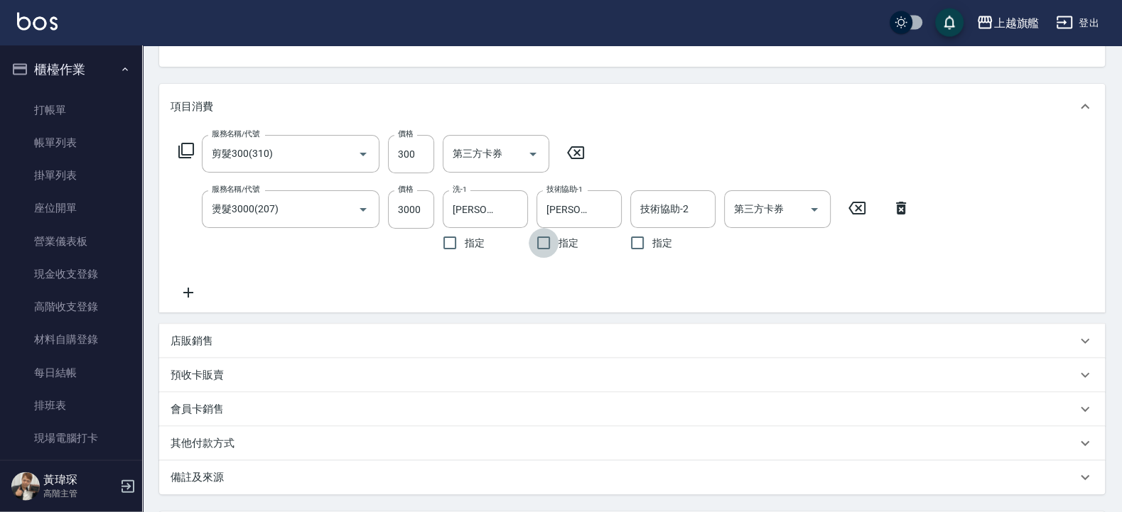
scroll to position [114, 0]
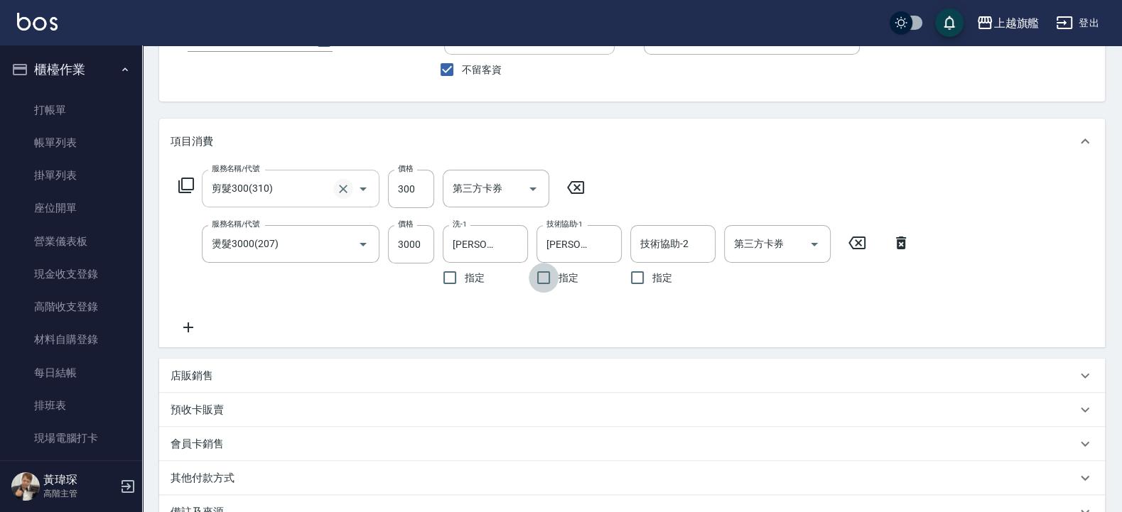
click at [341, 188] on icon "Clear" at bounding box center [343, 189] width 14 height 14
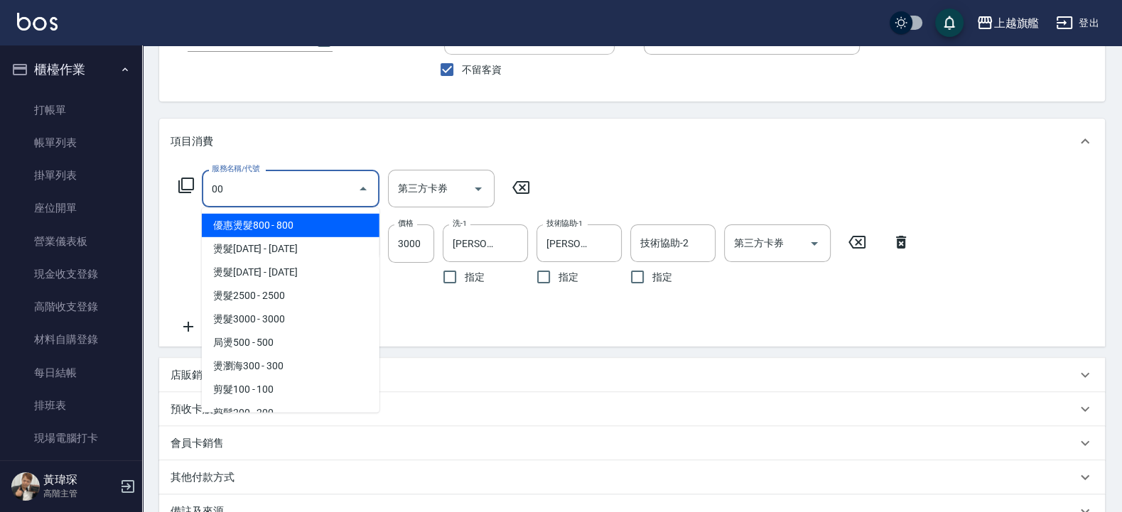
type input "0"
type input "一般洗(101)"
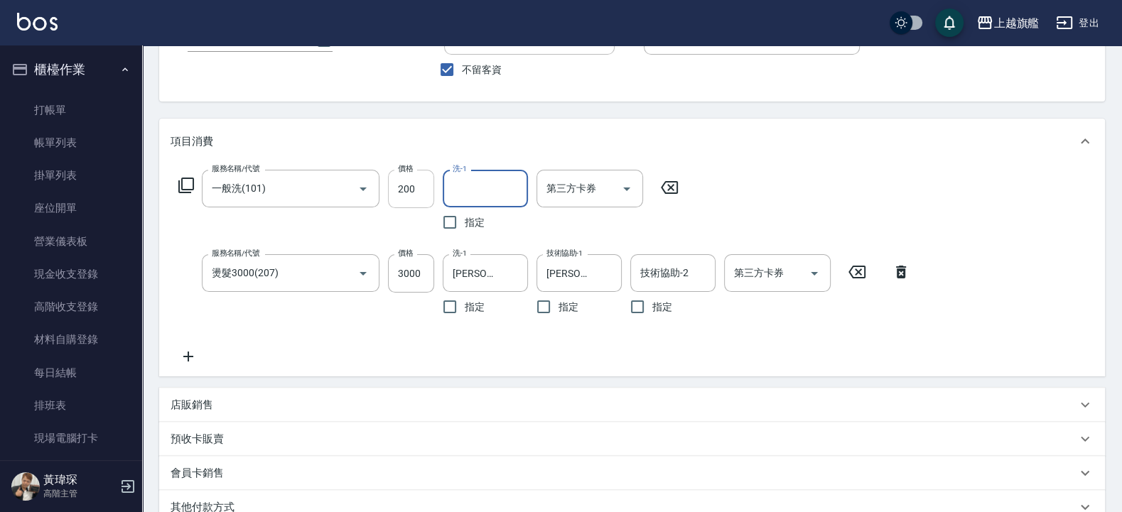
click at [423, 182] on input "200" at bounding box center [411, 189] width 46 height 38
type input "699"
type input "蔡秉諶-36"
click at [727, 182] on div "服務名稱/代號 一般洗(101) 服務名稱/代號 價格 699 價格 洗-1 蔡秉諶-36 洗-1 指定 第三方卡券 第三方卡券 服務名稱/代號 燙髮3000…" at bounding box center [544, 267] width 748 height 195
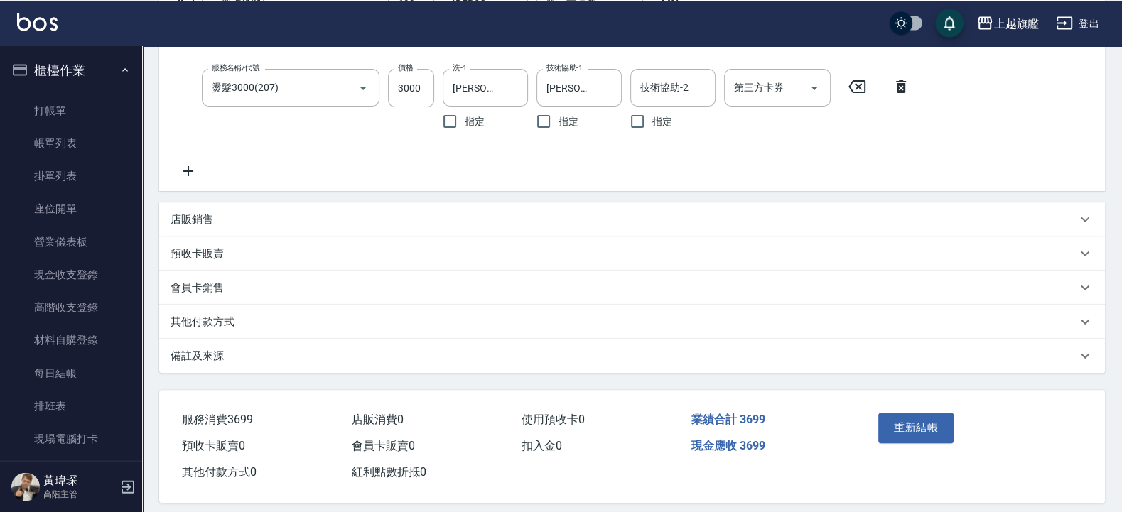
scroll to position [313, 0]
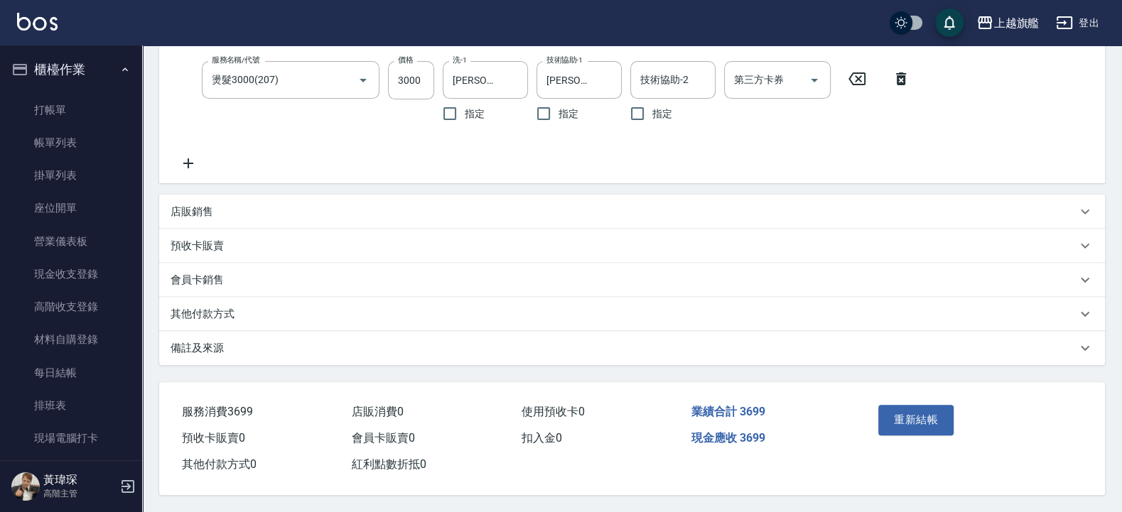
click at [256, 309] on div "其他付款方式" at bounding box center [623, 314] width 906 height 15
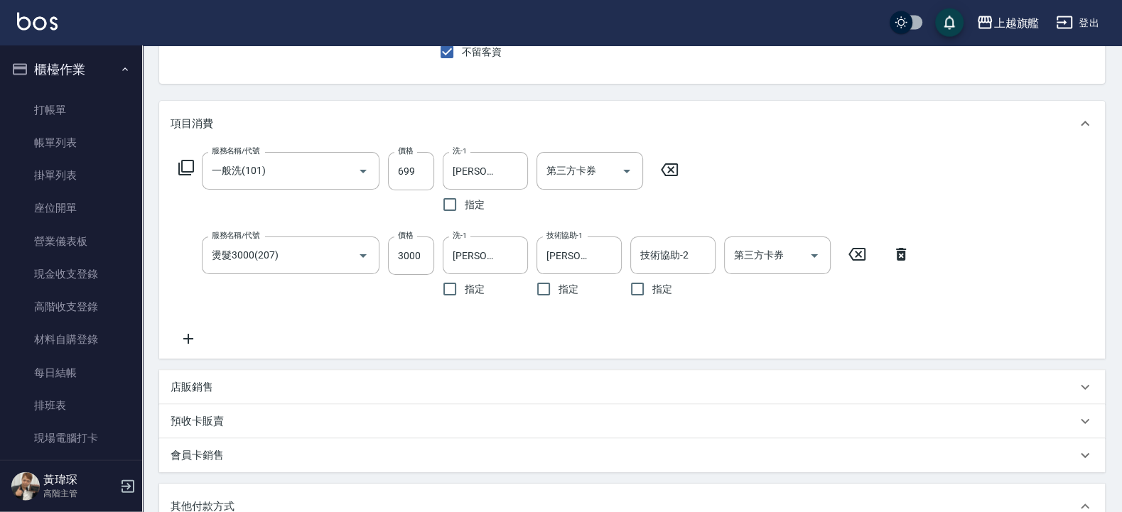
scroll to position [0, 0]
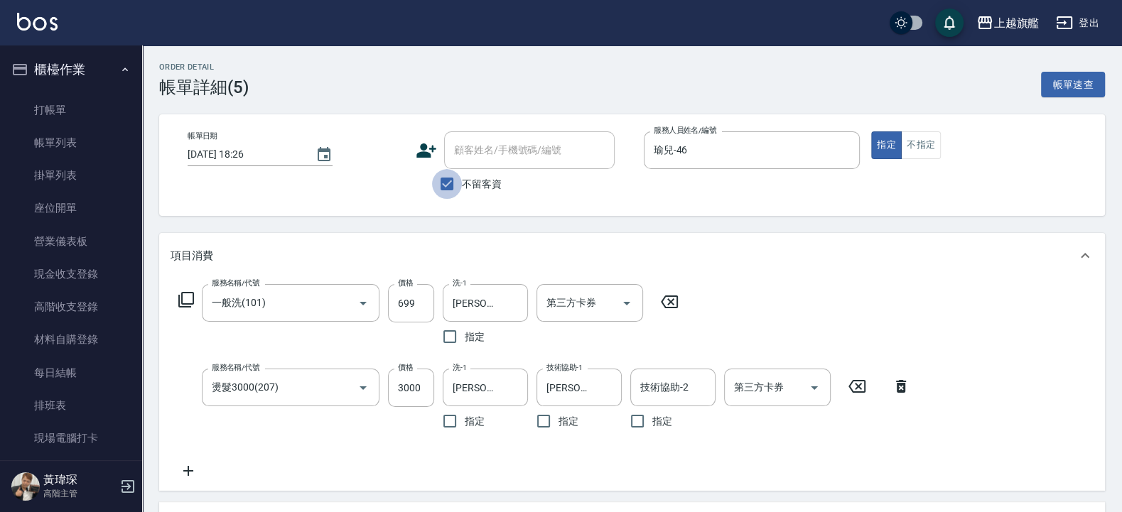
click at [448, 188] on input "不留客資" at bounding box center [447, 184] width 30 height 30
checkbox input "false"
click at [413, 234] on div "項目消費" at bounding box center [632, 255] width 946 height 45
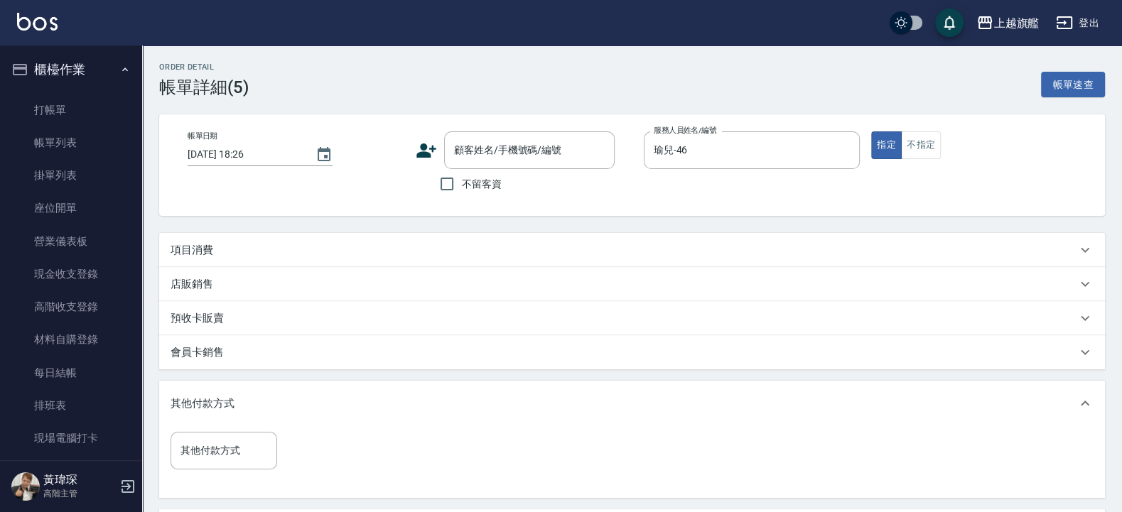
click at [223, 244] on div "項目消費" at bounding box center [623, 250] width 906 height 15
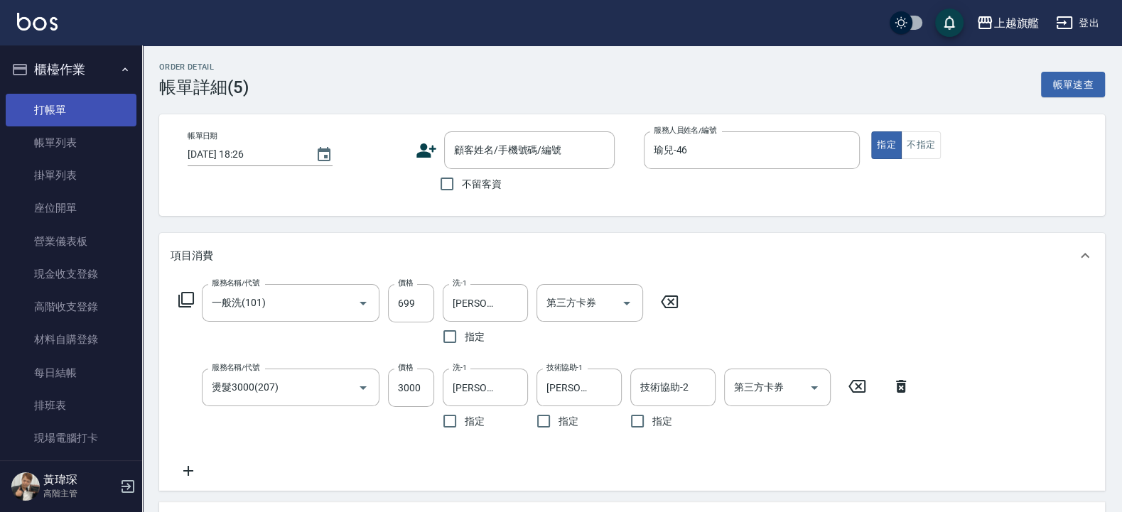
click at [72, 106] on link "打帳單" at bounding box center [71, 110] width 131 height 33
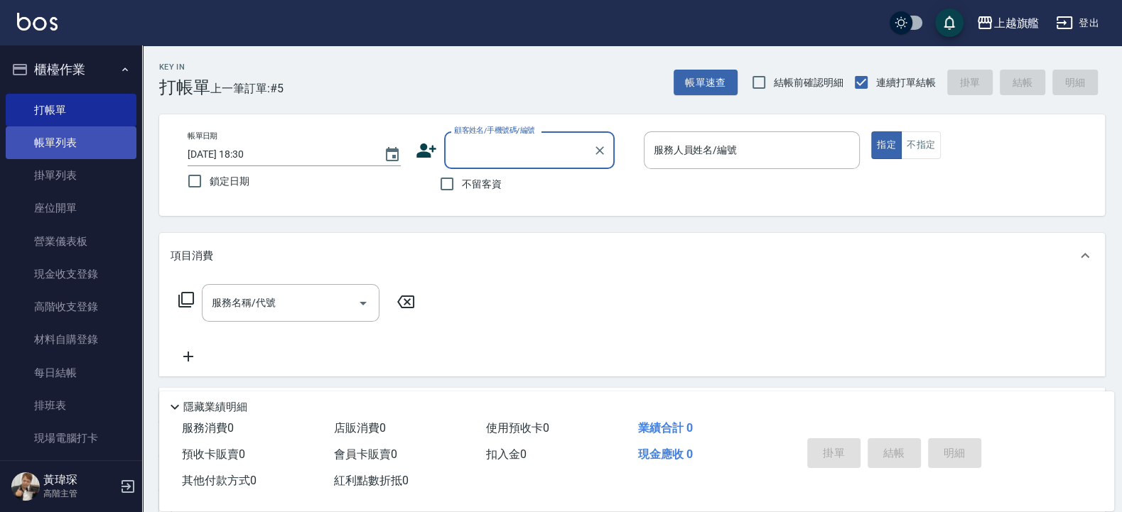
click at [66, 153] on link "帳單列表" at bounding box center [71, 142] width 131 height 33
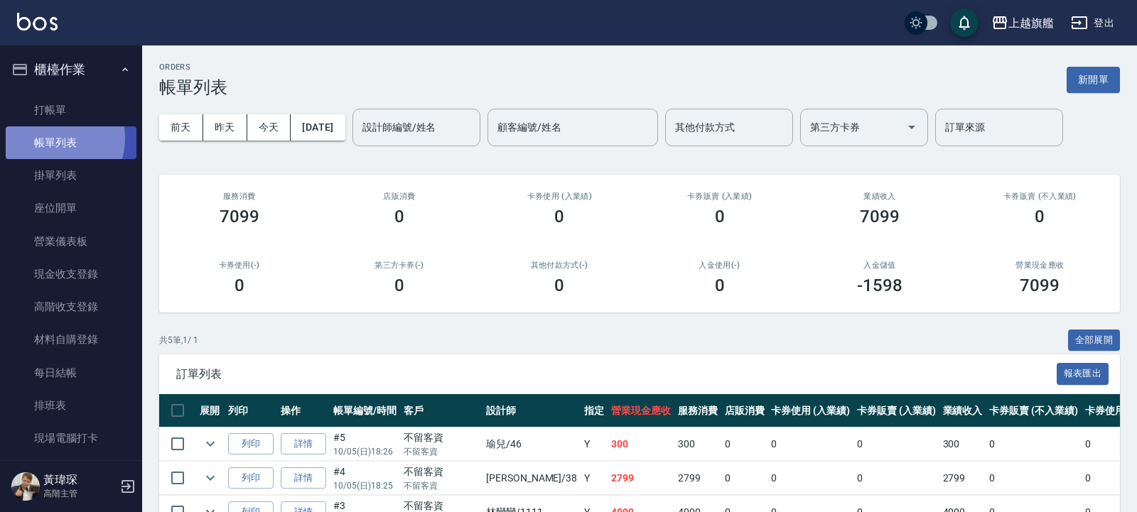
click at [52, 139] on link "帳單列表" at bounding box center [71, 142] width 131 height 33
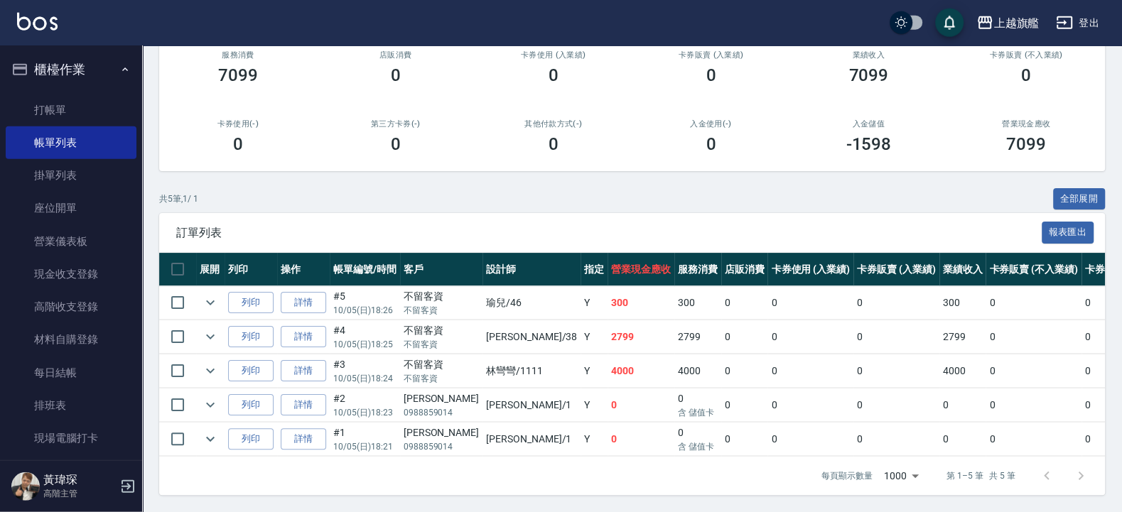
scroll to position [158, 0]
click at [207, 294] on icon "expand row" at bounding box center [210, 302] width 17 height 17
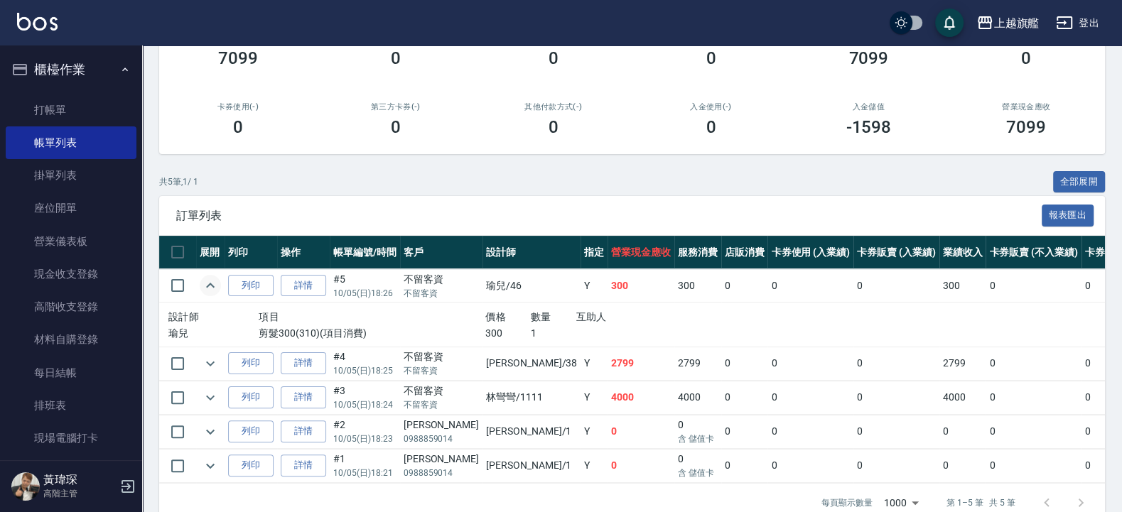
scroll to position [0, 0]
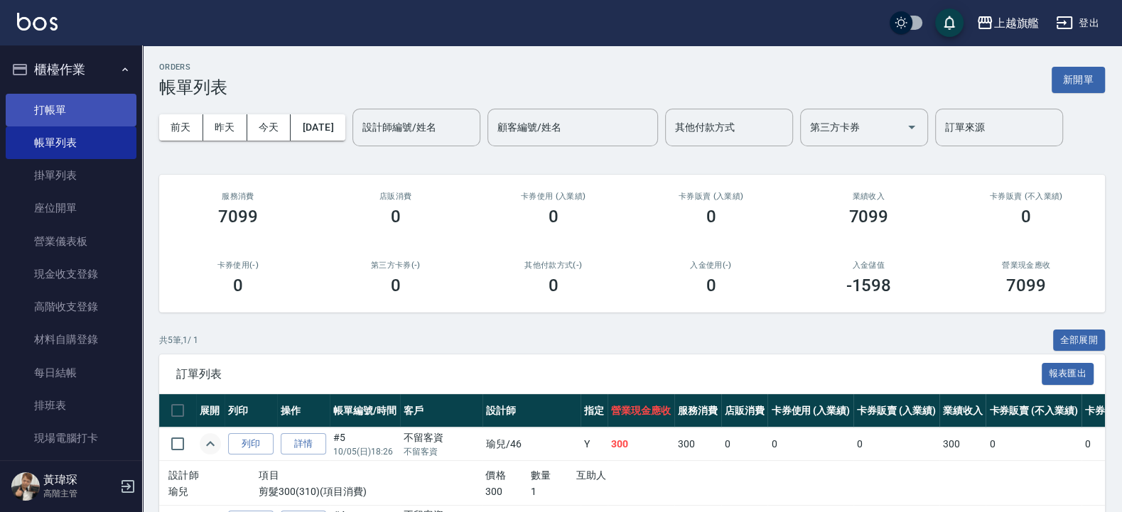
click at [75, 99] on link "打帳單" at bounding box center [71, 110] width 131 height 33
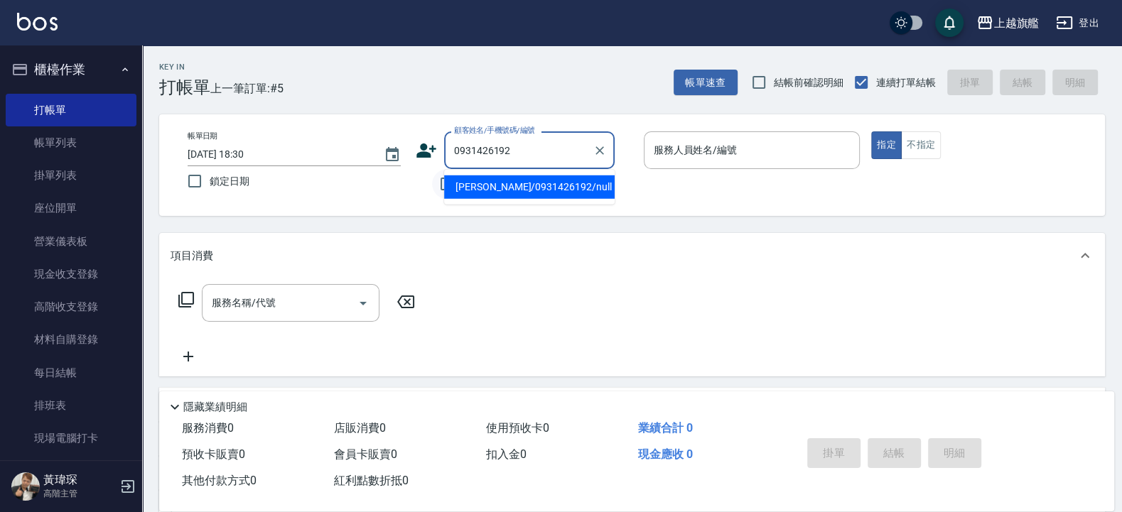
type input "陳豔晴/0931426192/null"
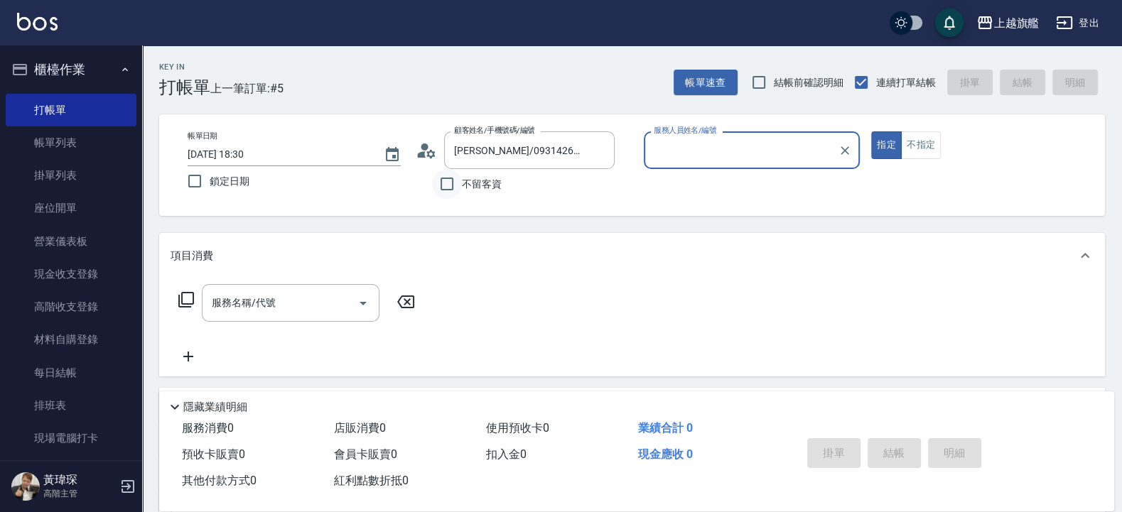
type input "謝雅婷-3"
click at [871, 131] on button "指定" at bounding box center [886, 145] width 31 height 28
type button "true"
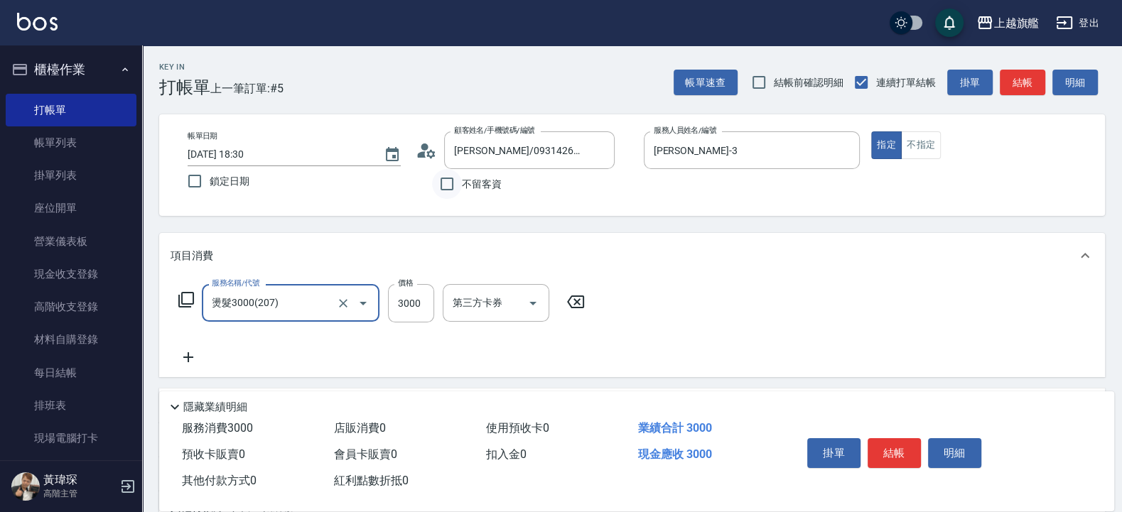
type input "燙髮3000(207)"
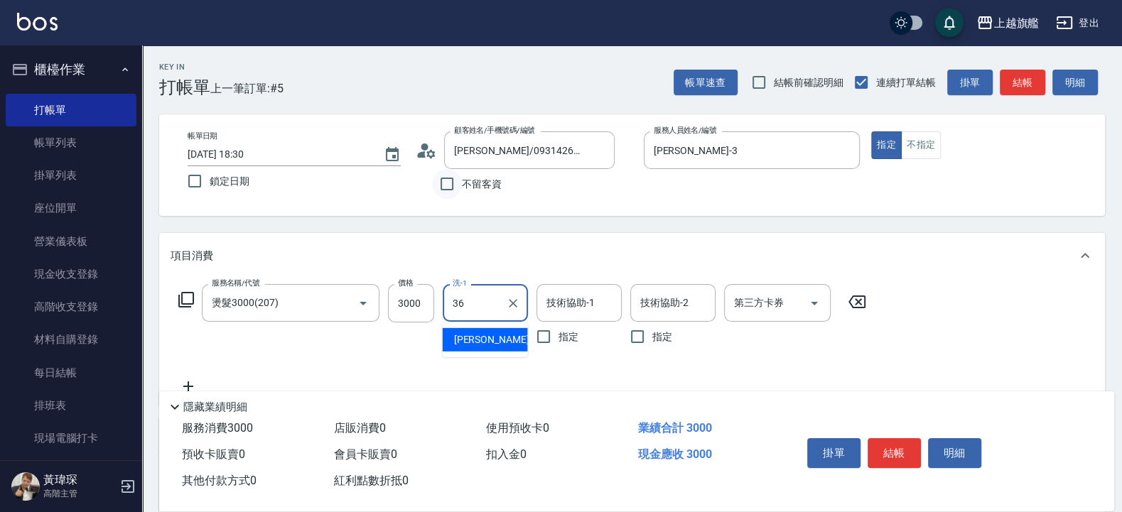
type input "蔡秉諶-36"
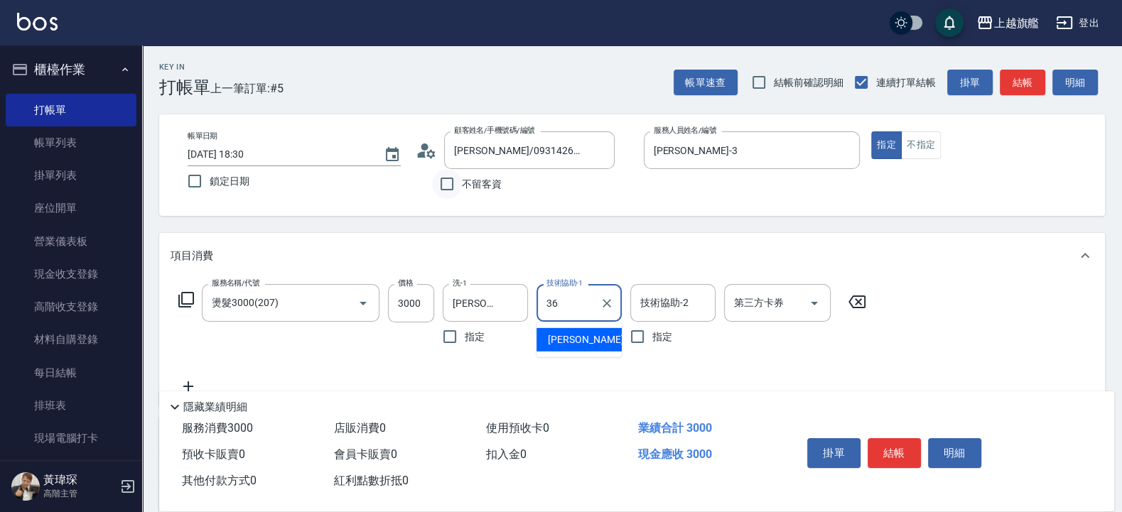
type input "蔡秉諶-36"
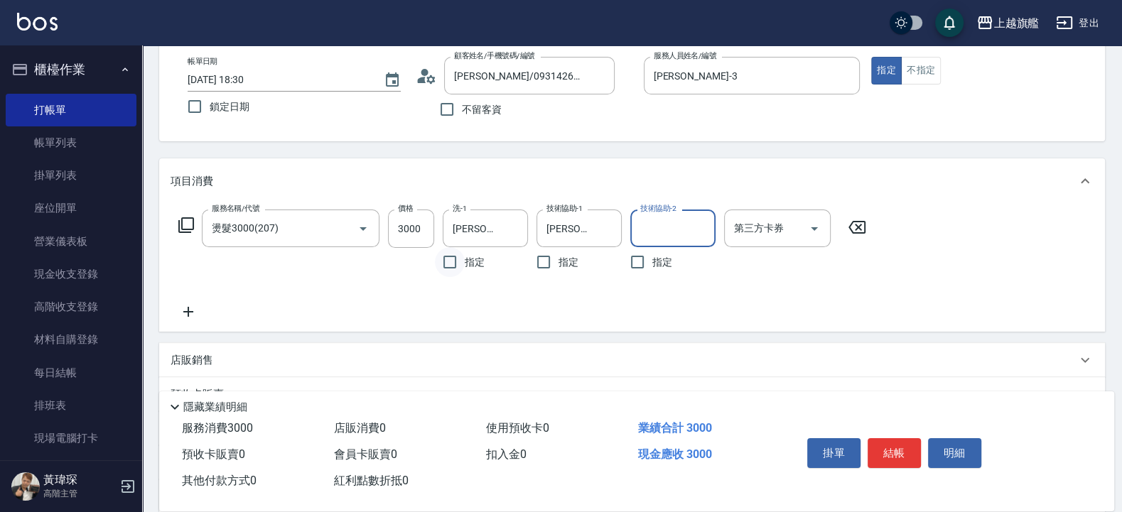
scroll to position [170, 0]
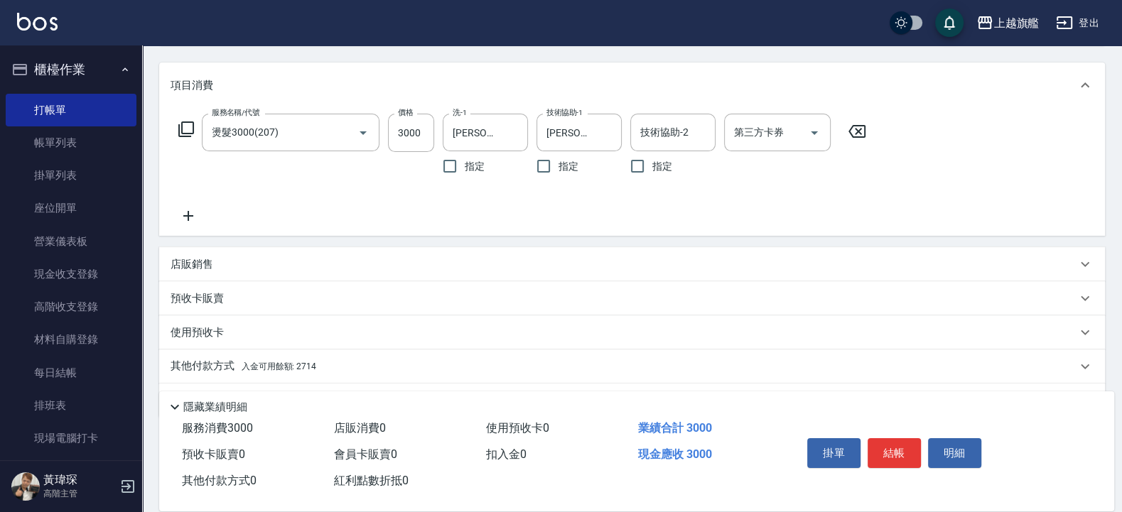
click at [190, 215] on icon at bounding box center [188, 215] width 36 height 17
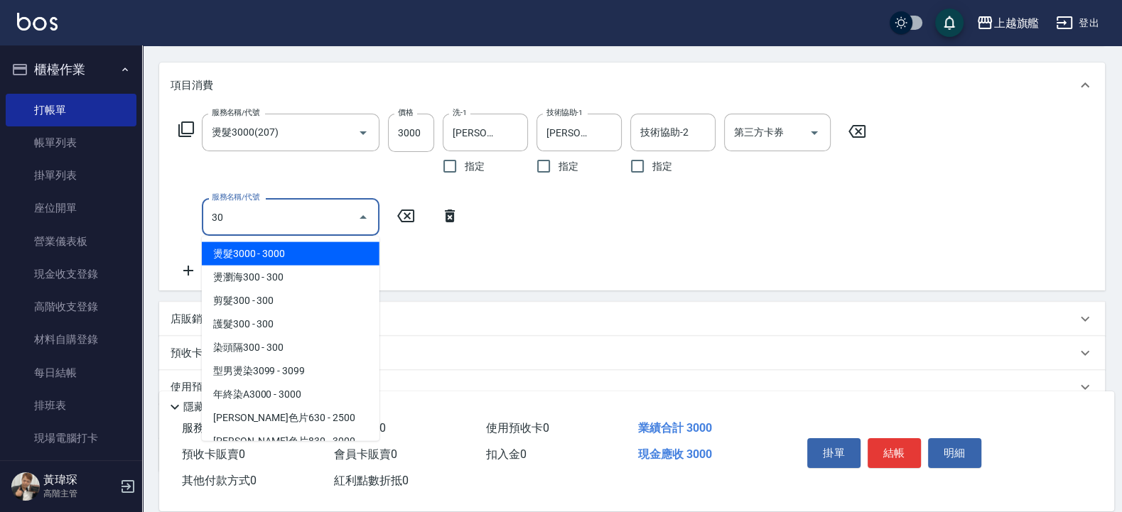
type input "3"
type input "一般洗(101)"
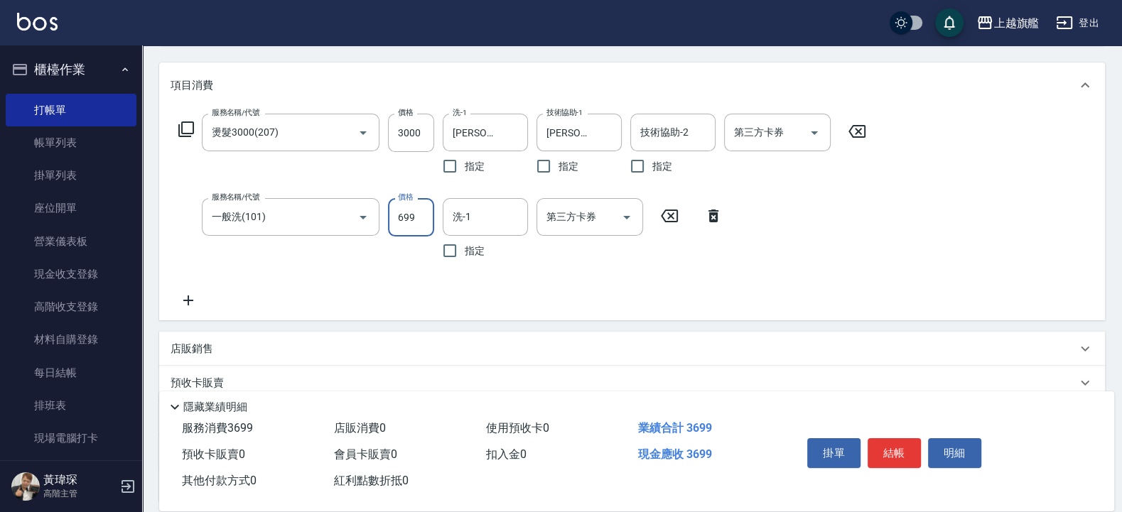
type input "699"
type input "2"
type input "蔡秉諶-36"
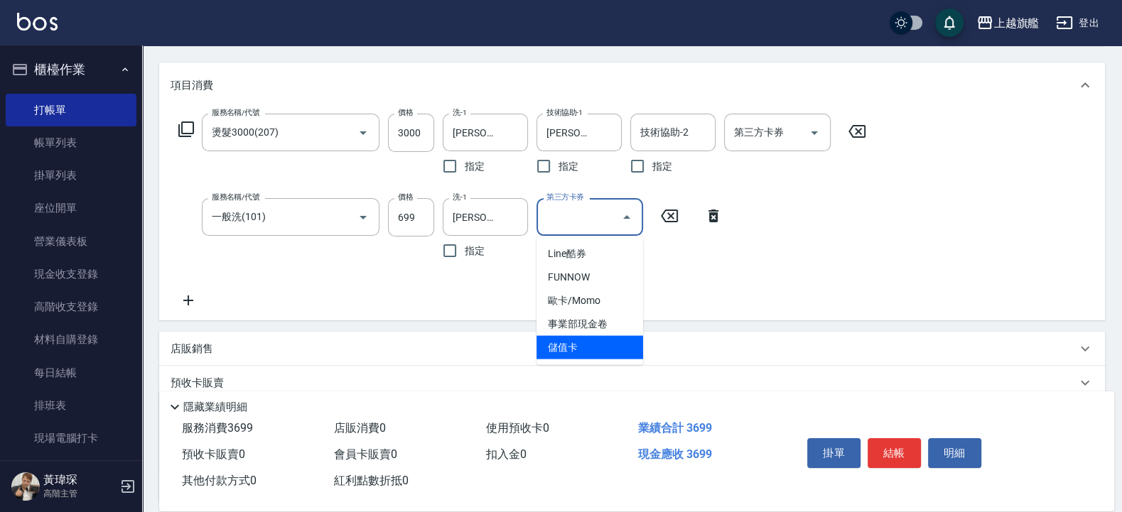
type input "儲值卡"
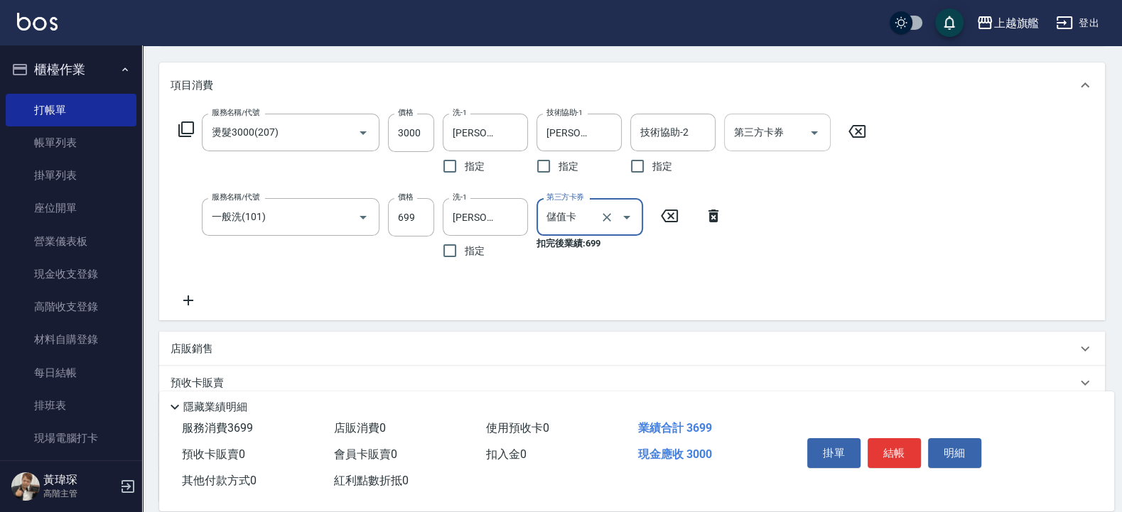
click at [823, 139] on icon "Open" at bounding box center [814, 132] width 17 height 17
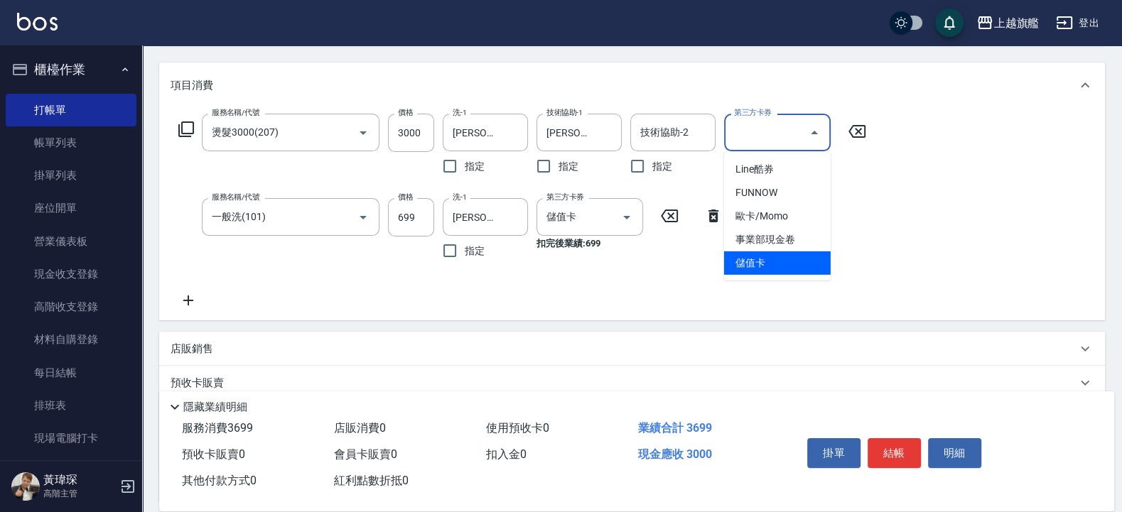
click at [789, 265] on span "儲值卡" at bounding box center [777, 262] width 107 height 23
type input "儲值卡"
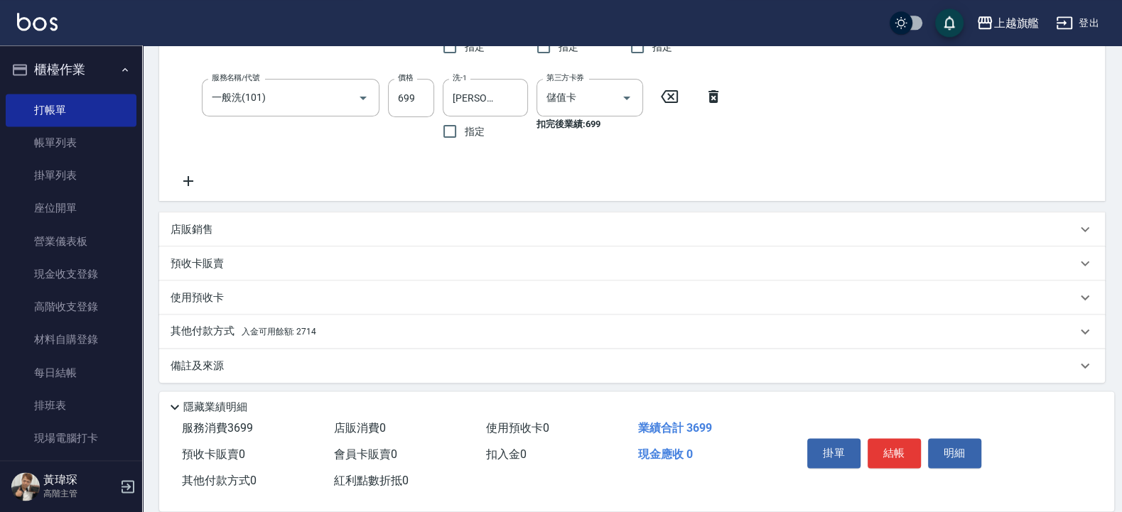
scroll to position [296, 0]
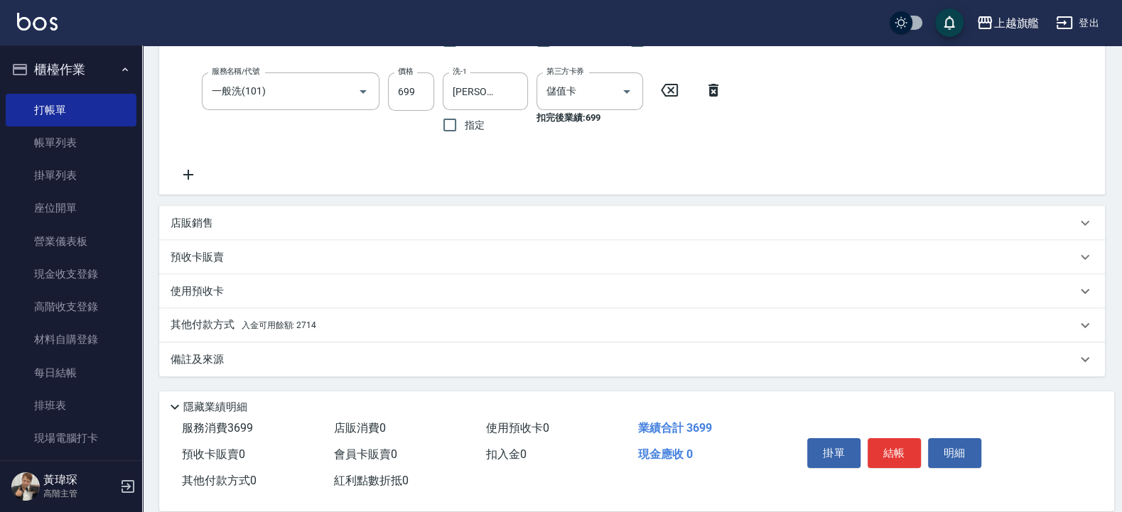
click at [333, 316] on div "其他付款方式 入金可用餘額: 2714" at bounding box center [632, 325] width 946 height 34
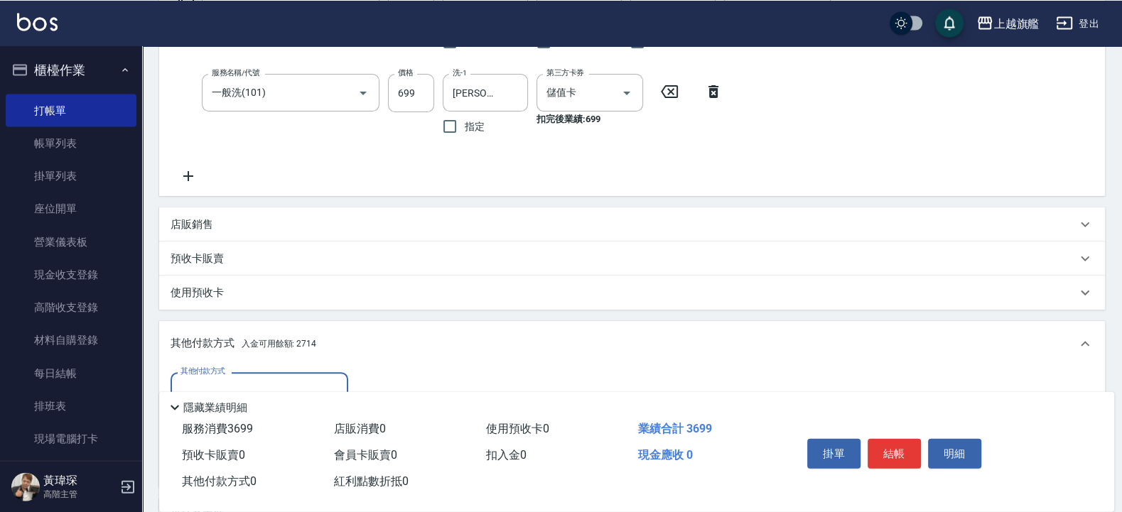
scroll to position [195, 0]
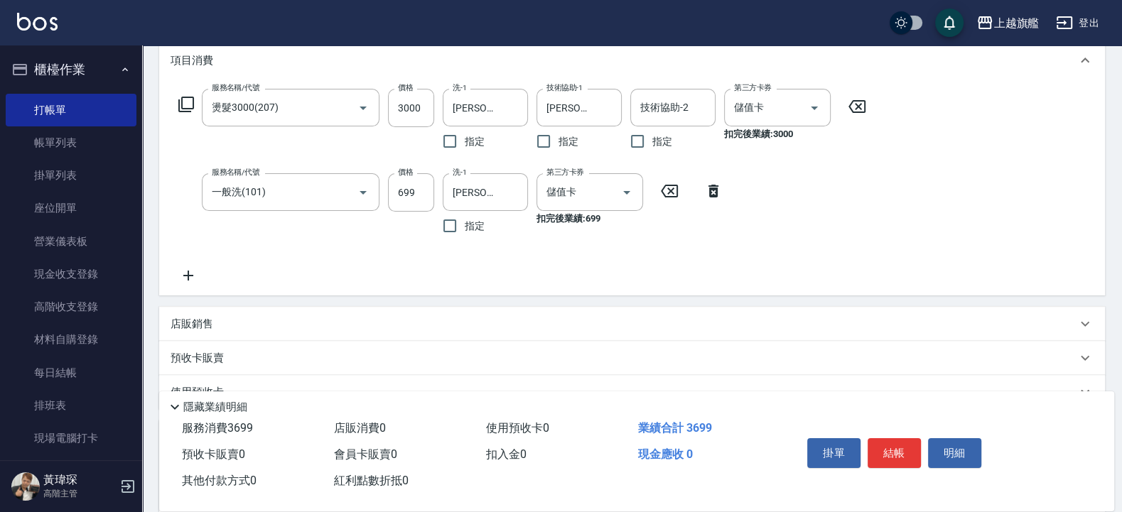
click at [713, 191] on icon at bounding box center [713, 191] width 10 height 13
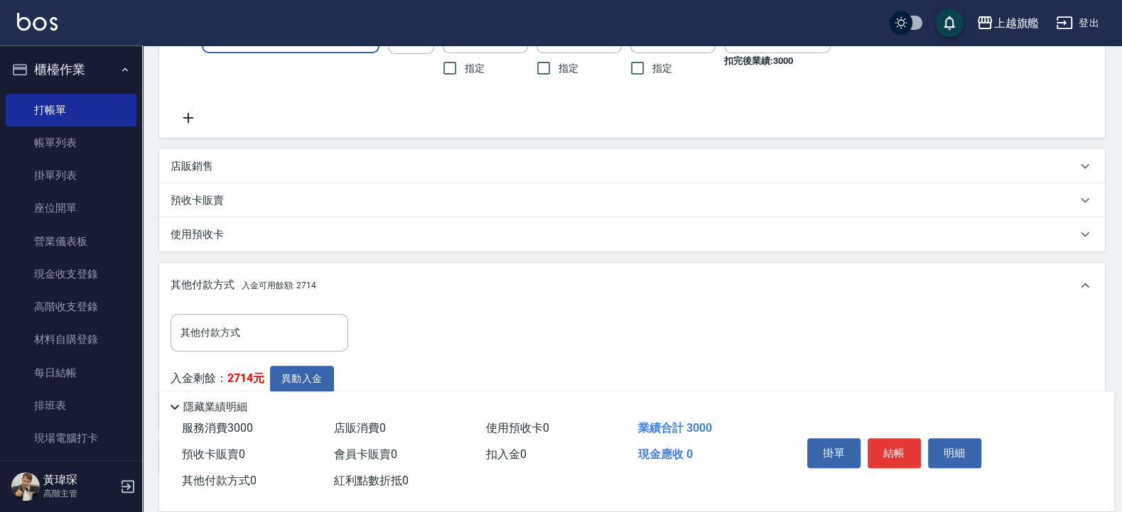
scroll to position [366, 0]
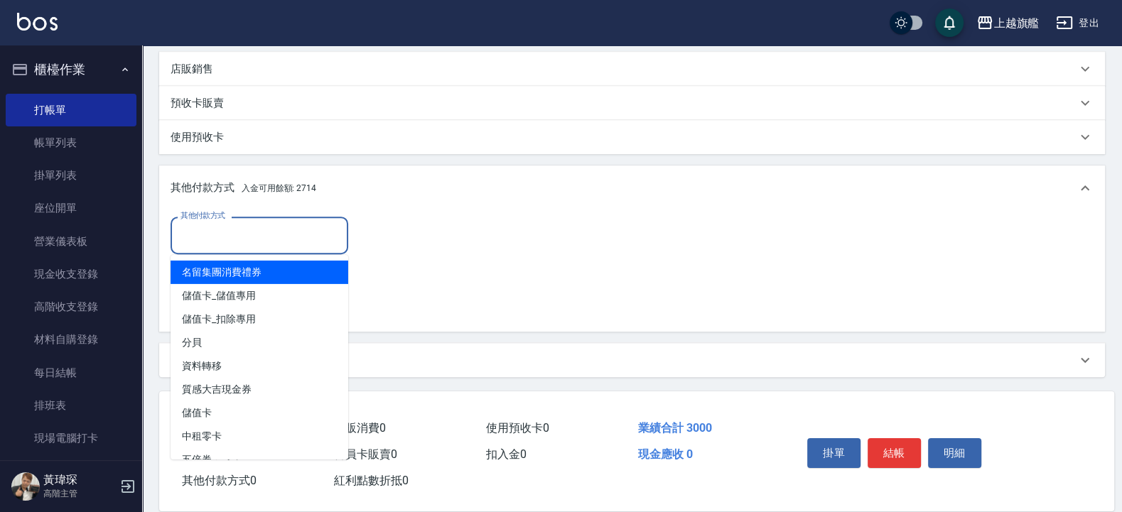
click at [279, 248] on input "其他付款方式" at bounding box center [259, 235] width 165 height 25
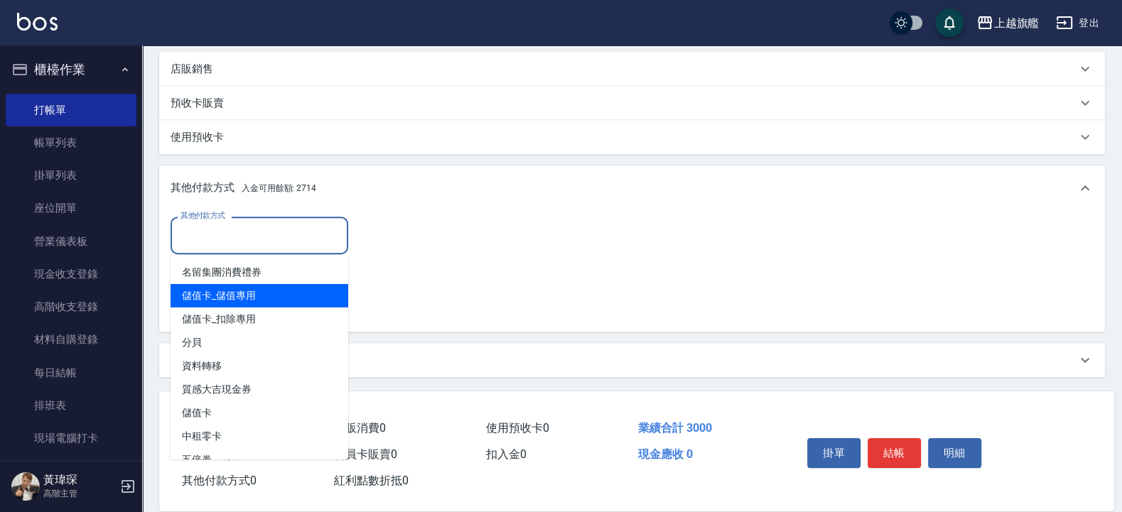
drag, startPoint x: 423, startPoint y: 281, endPoint x: 373, endPoint y: 281, distance: 49.7
click at [425, 281] on div "其他付款方式 其他付款方式 入金剩餘： 2714元 異動入金" at bounding box center [631, 269] width 923 height 104
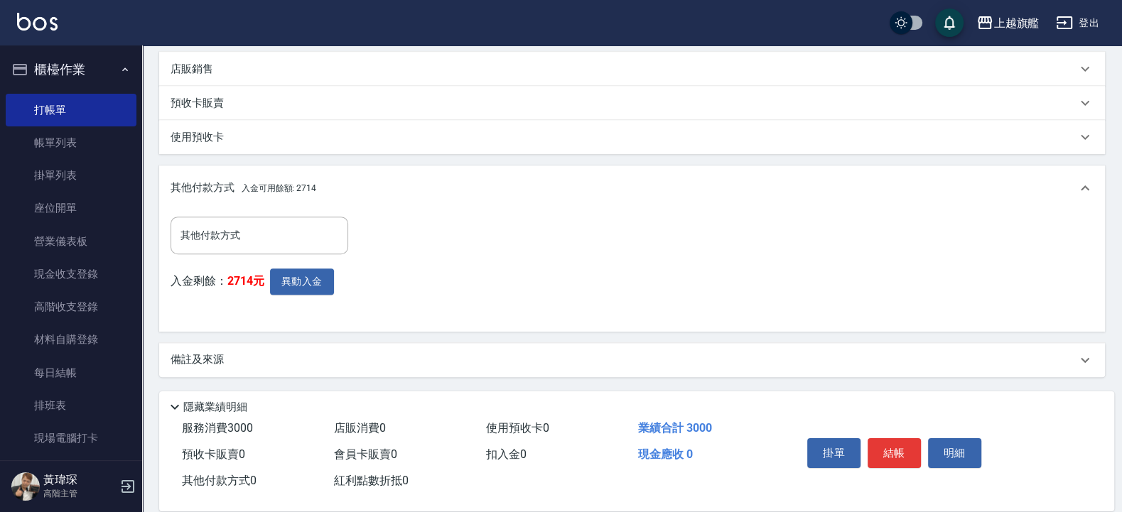
click at [338, 283] on div "入金剩餘： 2714元 異動入金" at bounding box center [263, 295] width 186 height 52
click at [327, 284] on button "異動入金" at bounding box center [302, 282] width 64 height 26
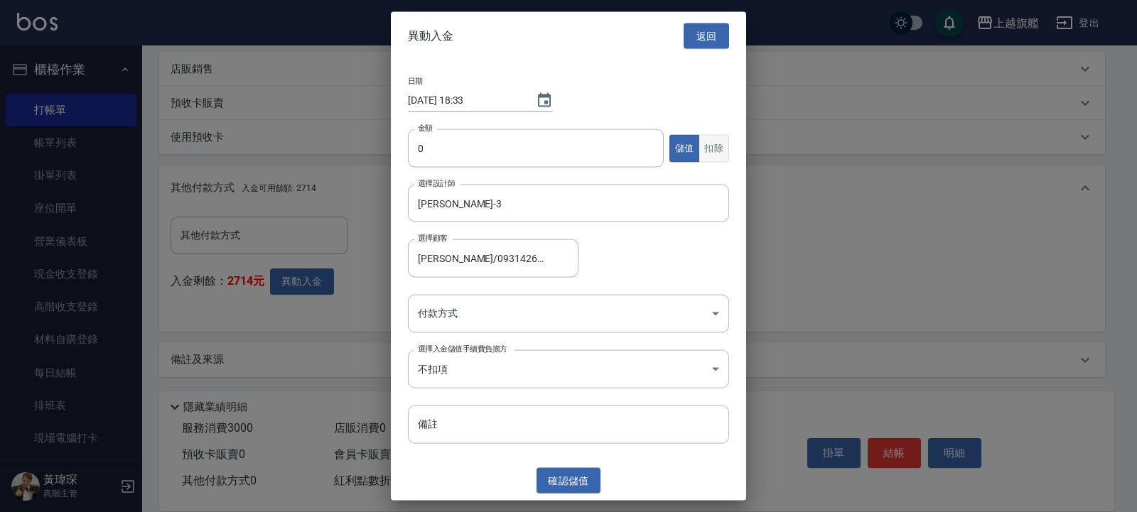
click at [717, 142] on button "扣除" at bounding box center [713, 148] width 31 height 28
click at [592, 131] on input "0" at bounding box center [536, 148] width 256 height 38
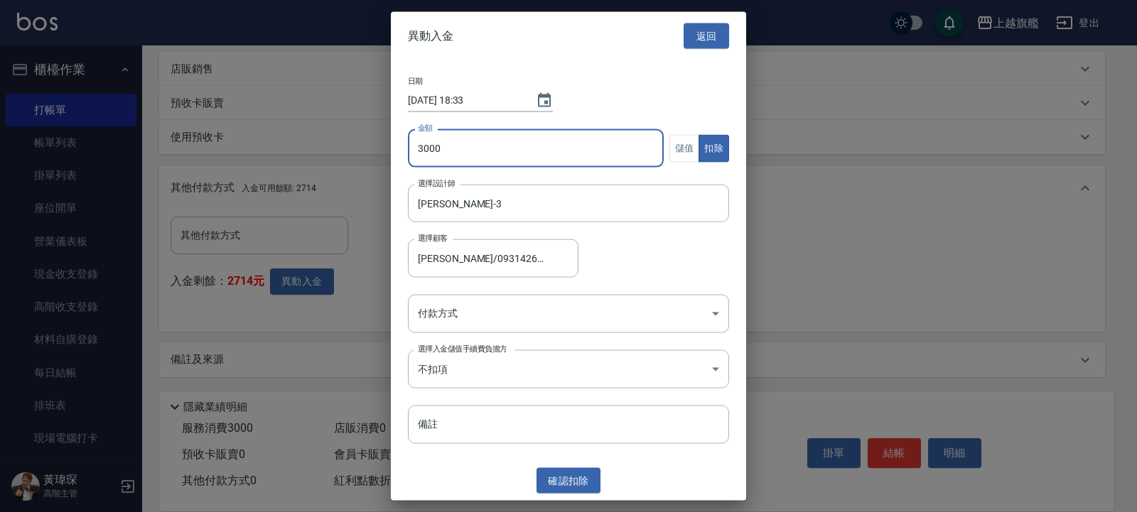
type input "3000"
click at [884, 171] on div at bounding box center [568, 256] width 1137 height 512
click at [497, 299] on body "上越旗艦 登出 櫃檯作業 打帳單 帳單列表 掛單列表 座位開單 營業儀表板 現金收支登錄 高階收支登錄 材料自購登錄 每日結帳 排班表 現場電腦打卡 掃碼打卡…" at bounding box center [568, 73] width 1137 height 879
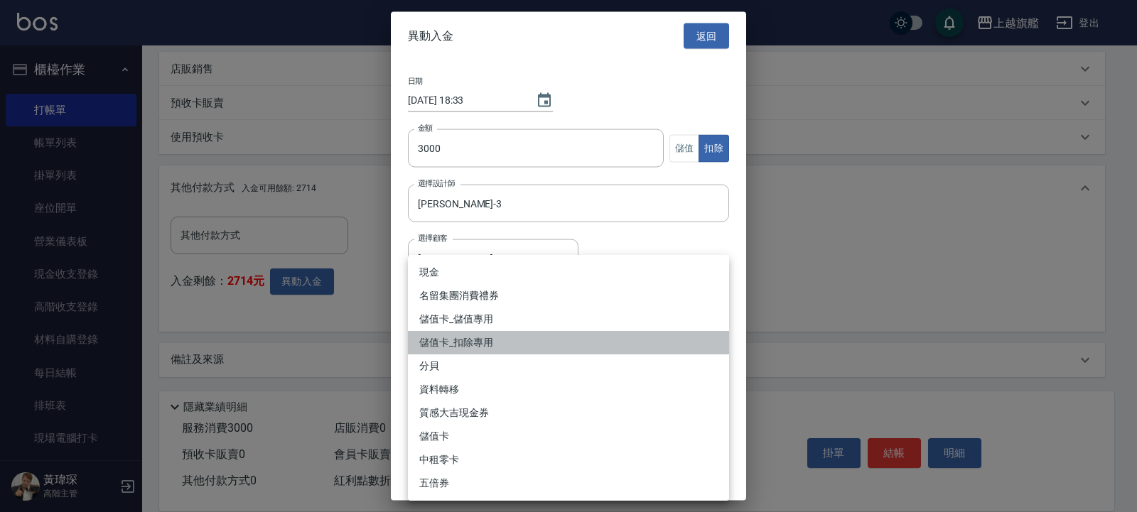
click at [504, 340] on li "儲值卡_扣除專用" at bounding box center [568, 342] width 321 height 23
type input "儲值卡_扣除專用"
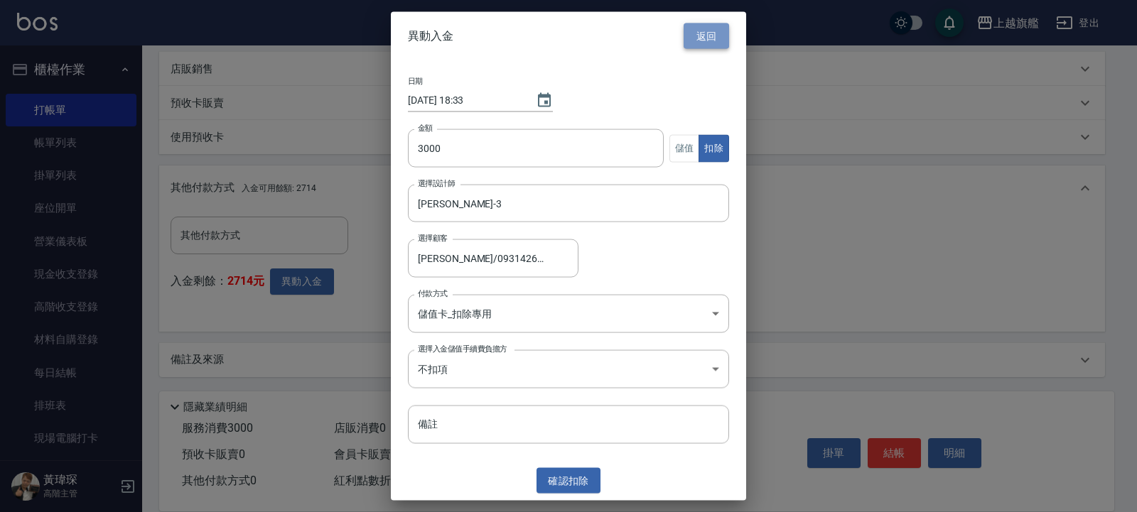
click at [708, 28] on button "返回" at bounding box center [705, 36] width 45 height 26
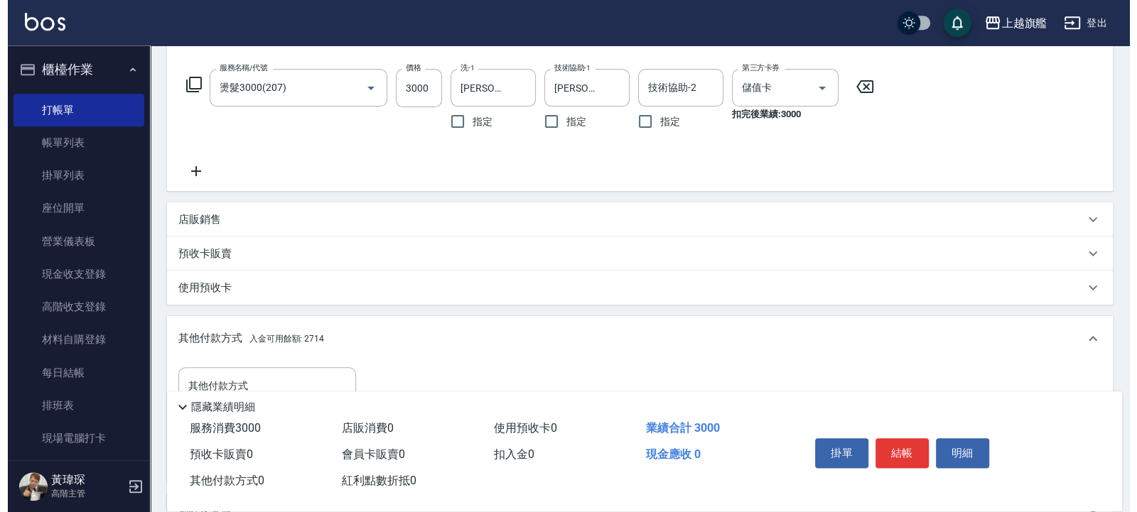
scroll to position [367, 0]
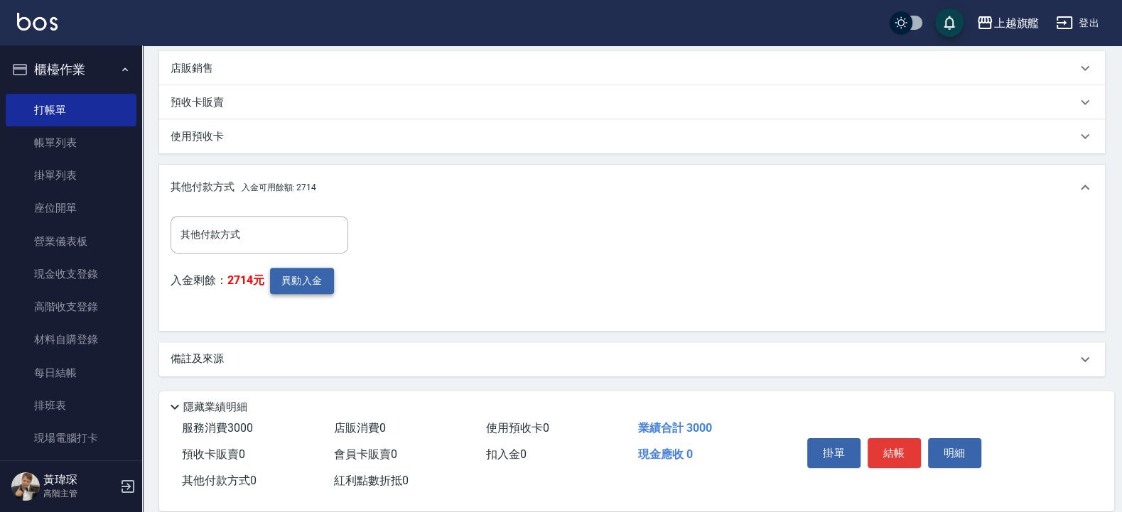
click at [317, 287] on button "異動入金" at bounding box center [302, 281] width 64 height 26
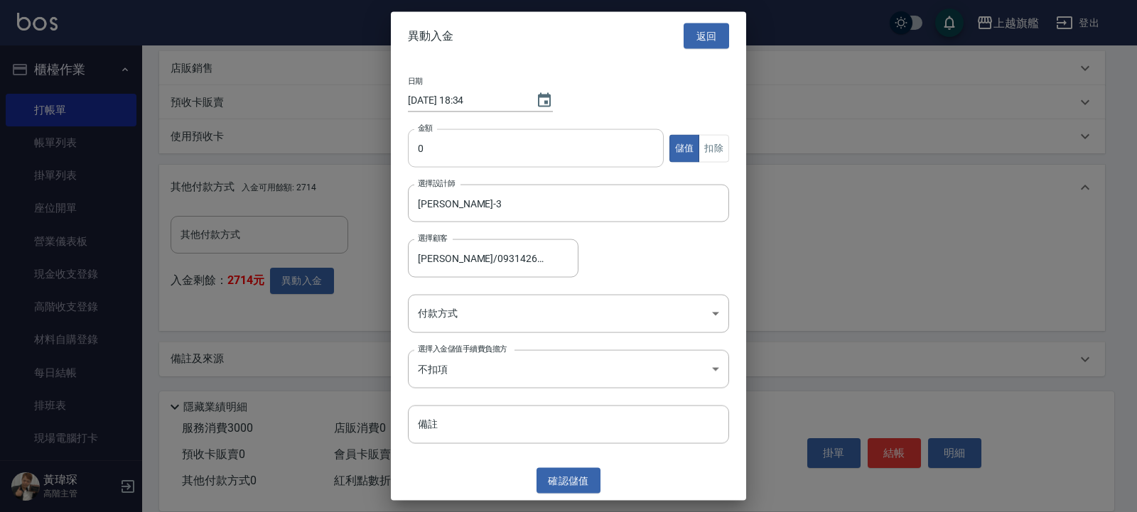
click at [532, 163] on input "0" at bounding box center [536, 148] width 256 height 38
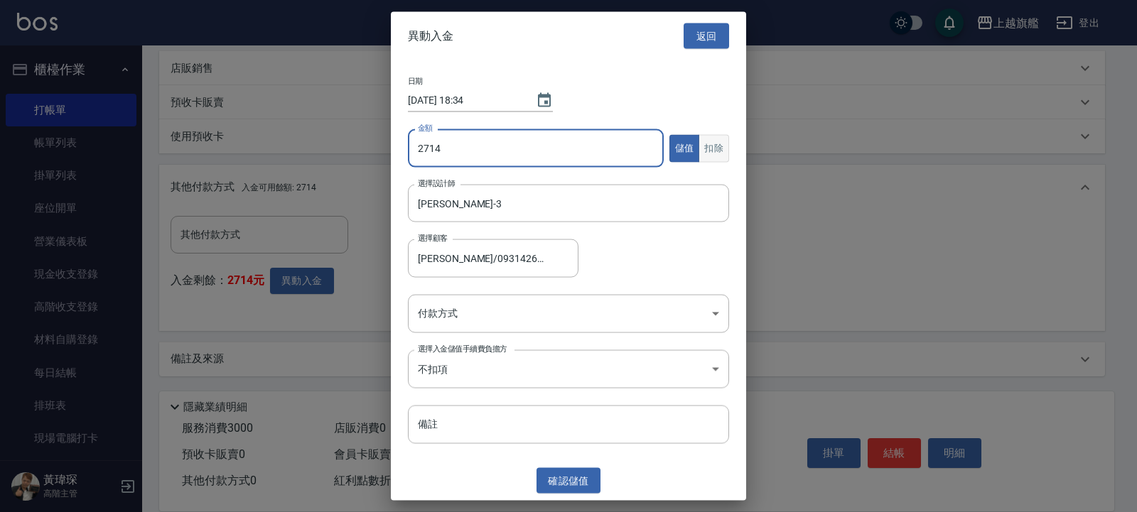
type input "2714"
click at [720, 145] on button "扣除" at bounding box center [713, 148] width 31 height 28
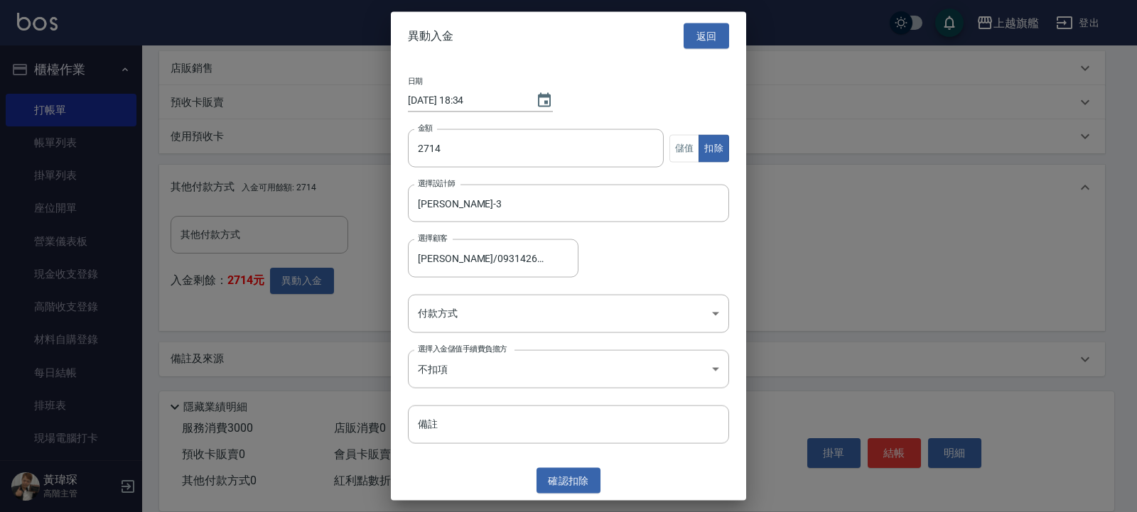
click at [524, 341] on div "日期 2025/10/05 18:34 金額 2714 金額 儲值 扣除 選擇設計師 謝雅婷-3 選擇設計師 選擇顧客 陳豔晴/0931426192 選擇顧客…" at bounding box center [568, 260] width 355 height 401
click at [536, 316] on body "上越旗艦 登出 櫃檯作業 打帳單 帳單列表 掛單列表 座位開單 營業儀表板 現金收支登錄 高階收支登錄 材料自購登錄 每日結帳 排班表 現場電腦打卡 掃碼打卡…" at bounding box center [568, 72] width 1137 height 879
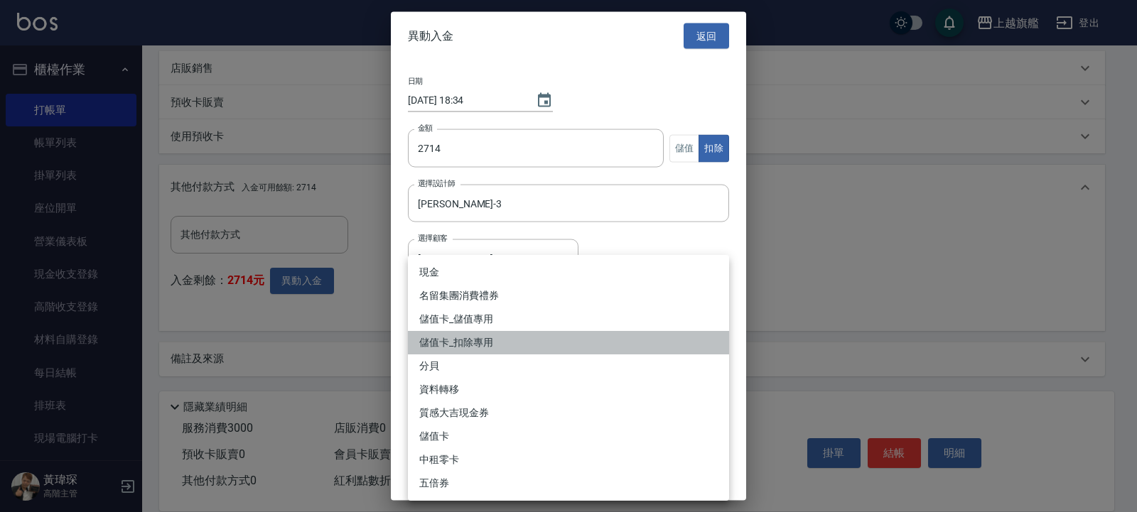
click at [533, 345] on li "儲值卡_扣除專用" at bounding box center [568, 342] width 321 height 23
type input "儲值卡_扣除專用"
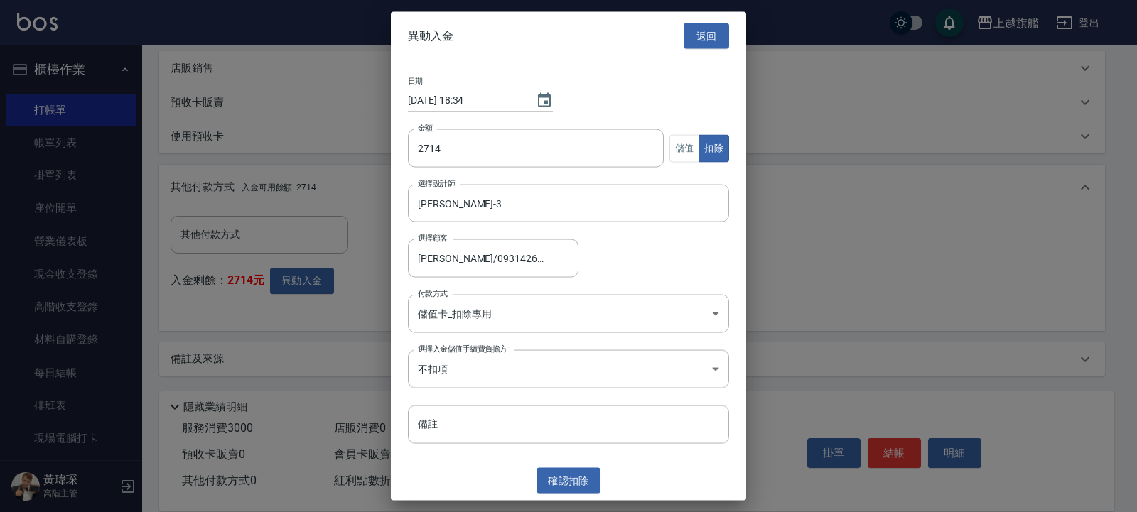
click at [571, 409] on div "異動入金 返回 日期 2025/10/05 18:34 金額 2714 金額 儲值 扣除 選擇設計師 謝雅婷-3 選擇設計師 選擇顧客 陳豔晴/0931426…" at bounding box center [568, 255] width 355 height 489
click at [571, 409] on button "確認 扣除" at bounding box center [568, 480] width 64 height 26
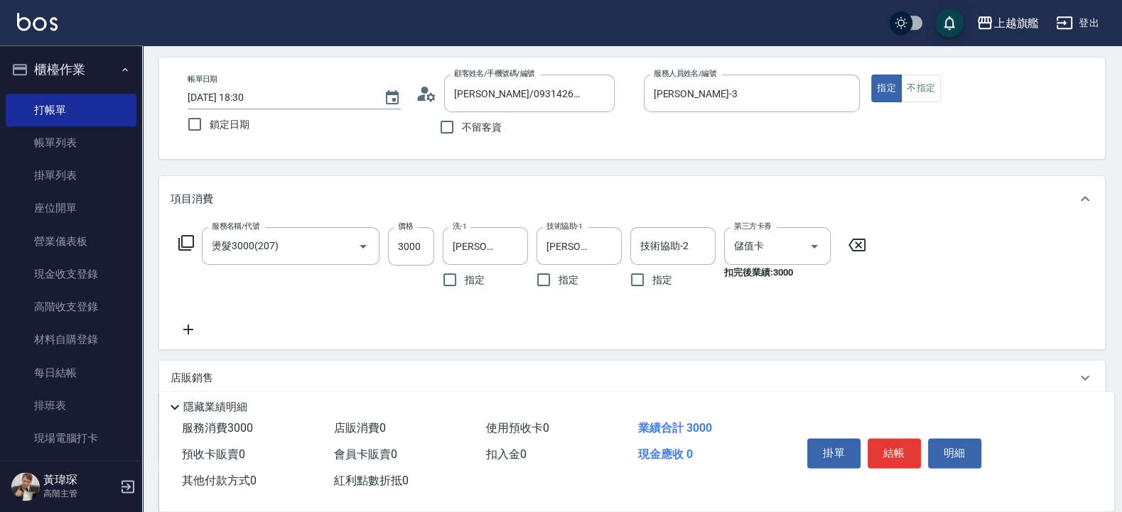
scroll to position [196, 0]
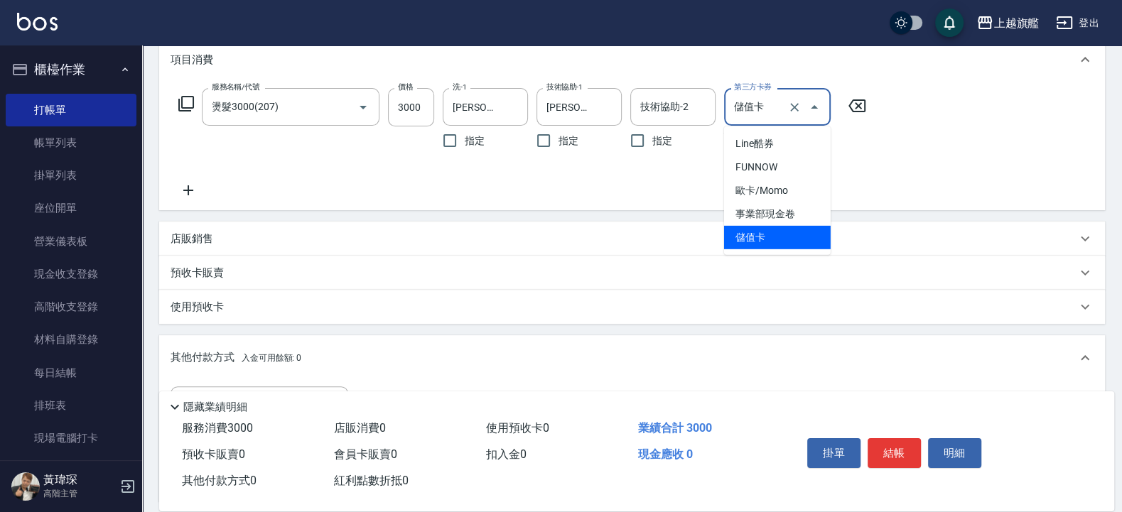
click at [767, 103] on input "儲值卡" at bounding box center [757, 106] width 54 height 25
click at [802, 106] on button "Clear" at bounding box center [794, 107] width 20 height 20
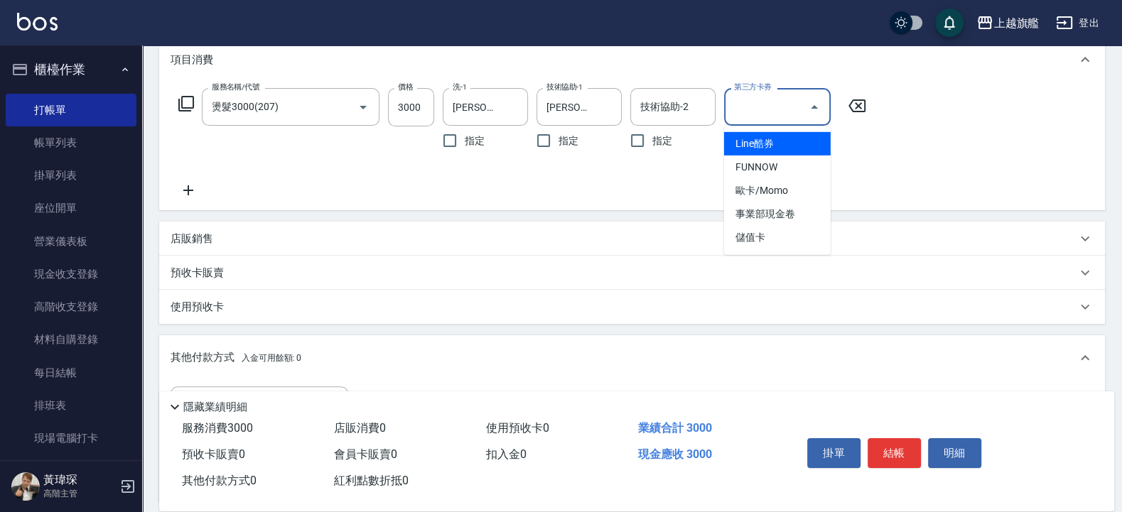
click at [897, 146] on div "服務名稱/代號 燙髮3000(207) 服務名稱/代號 價格 3000 價格 洗-1 蔡秉諶-36 洗-1 指定 技術協助-1 蔡秉諶-36 技術協助-1 指…" at bounding box center [632, 146] width 946 height 128
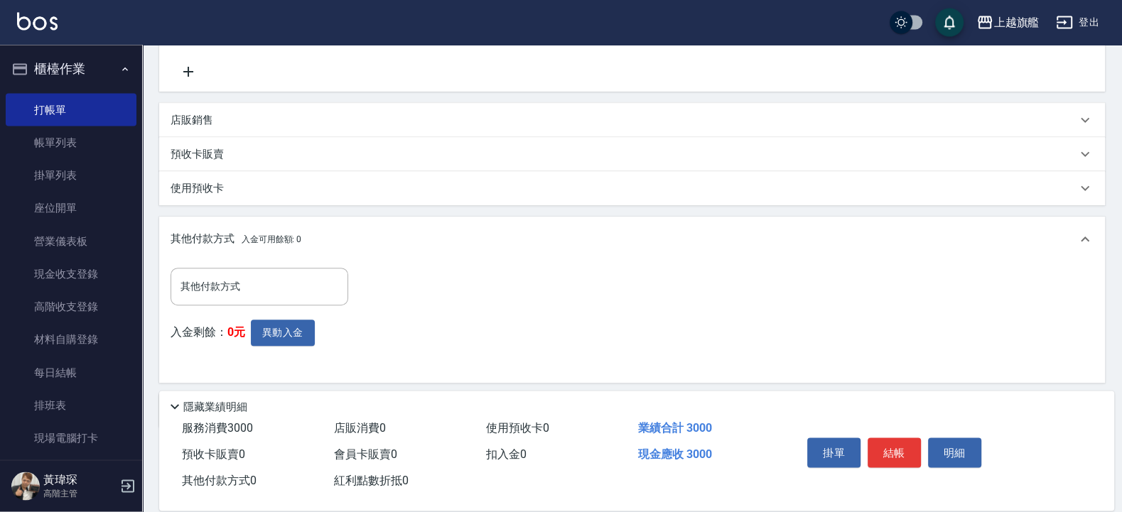
scroll to position [367, 0]
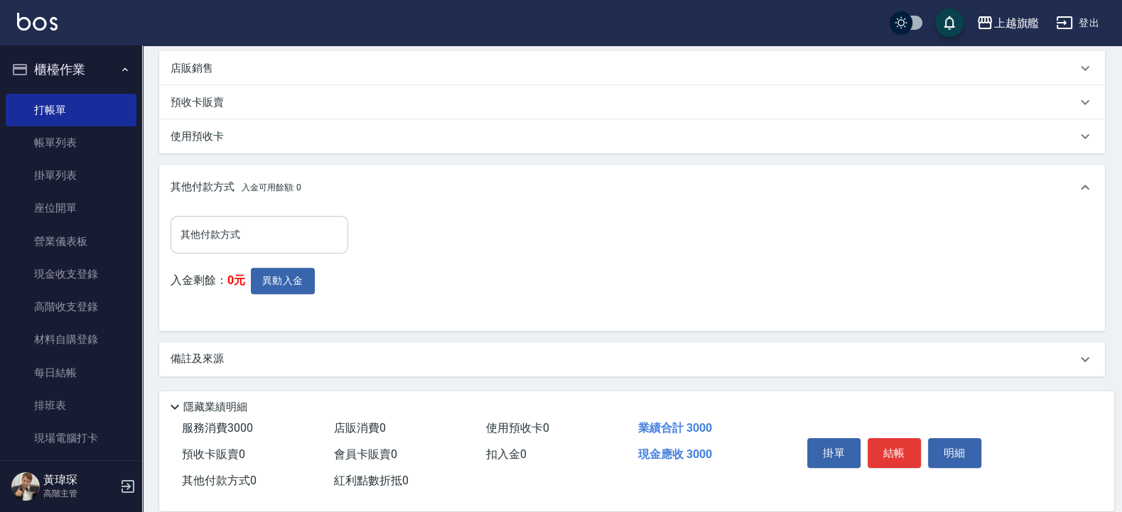
click at [305, 242] on input "其他付款方式" at bounding box center [259, 234] width 165 height 25
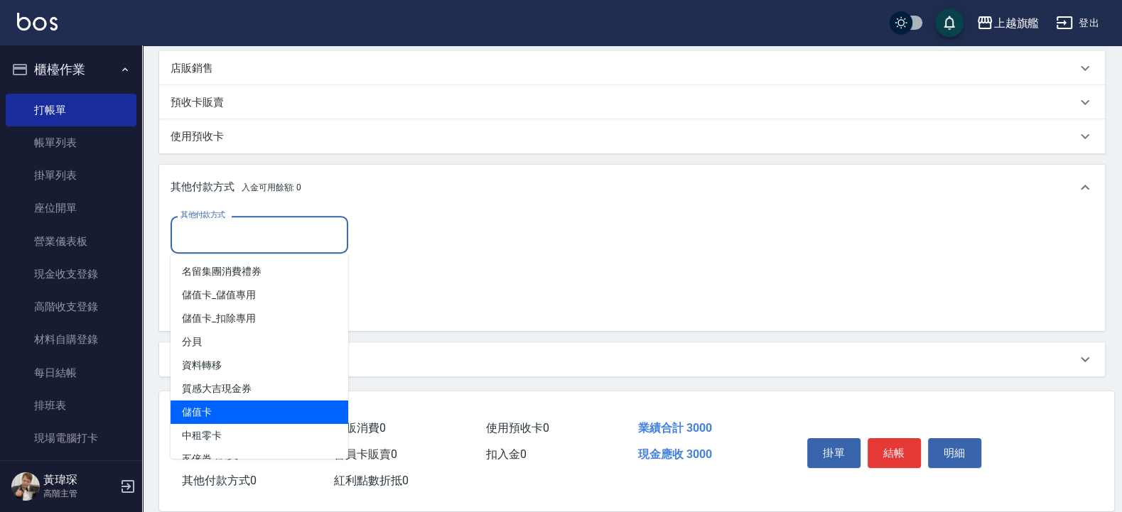
click at [313, 408] on span "儲值卡" at bounding box center [259, 412] width 178 height 23
type input "儲值卡"
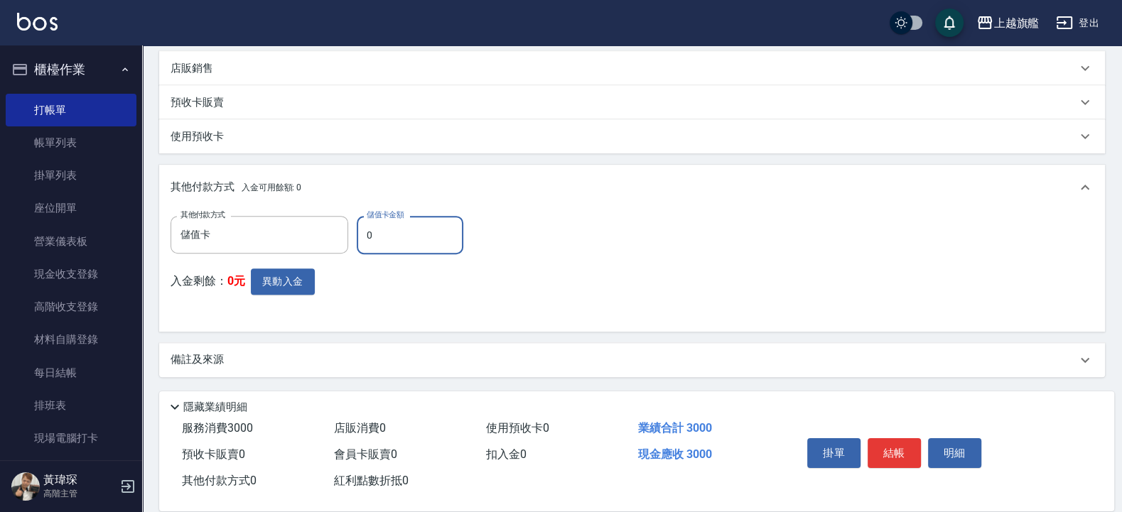
click at [443, 237] on input "0" at bounding box center [410, 235] width 107 height 38
type input "2714"
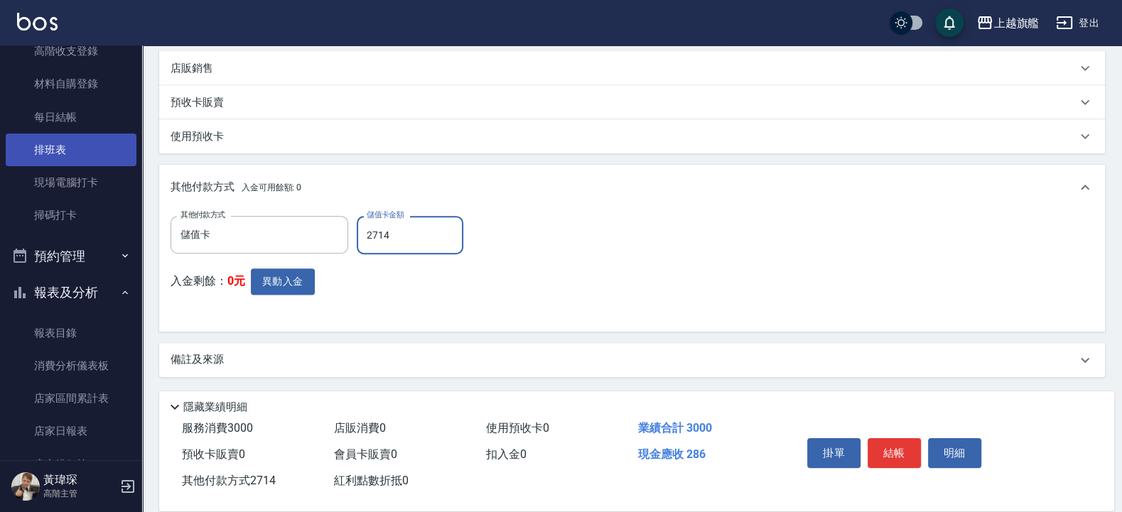
scroll to position [0, 0]
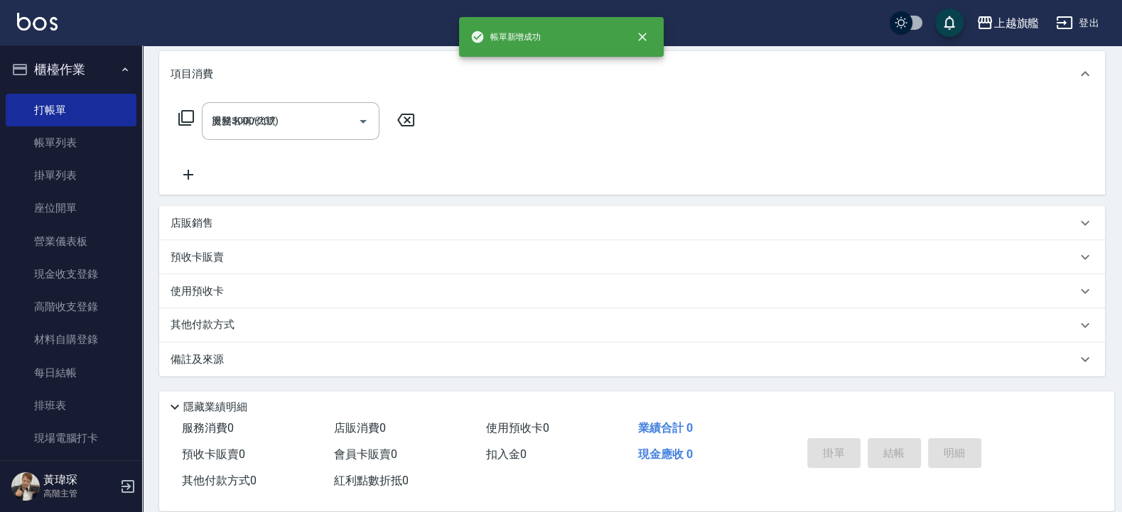
type input "2025/10/05 18:35"
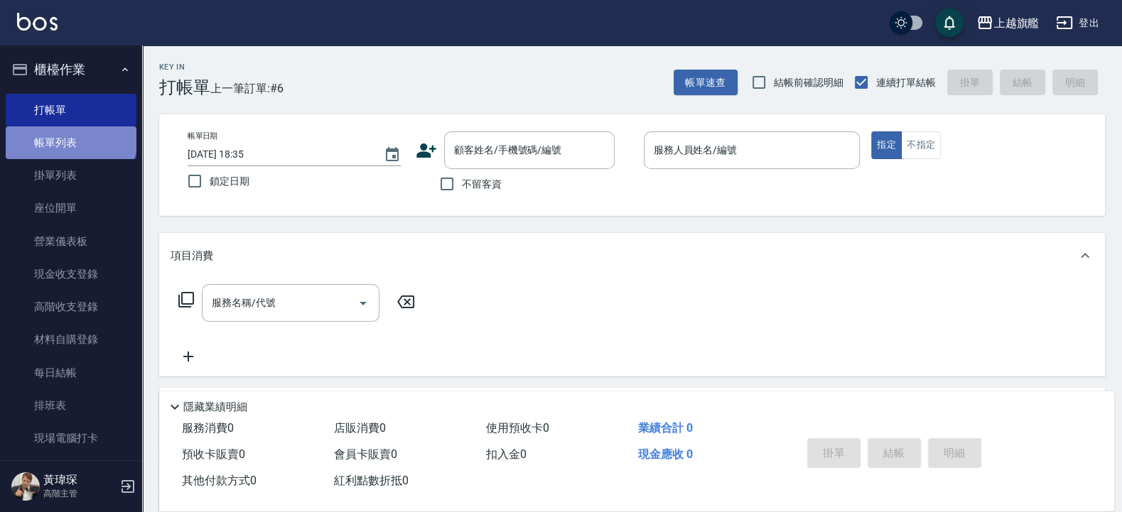
click at [70, 137] on link "帳單列表" at bounding box center [71, 142] width 131 height 33
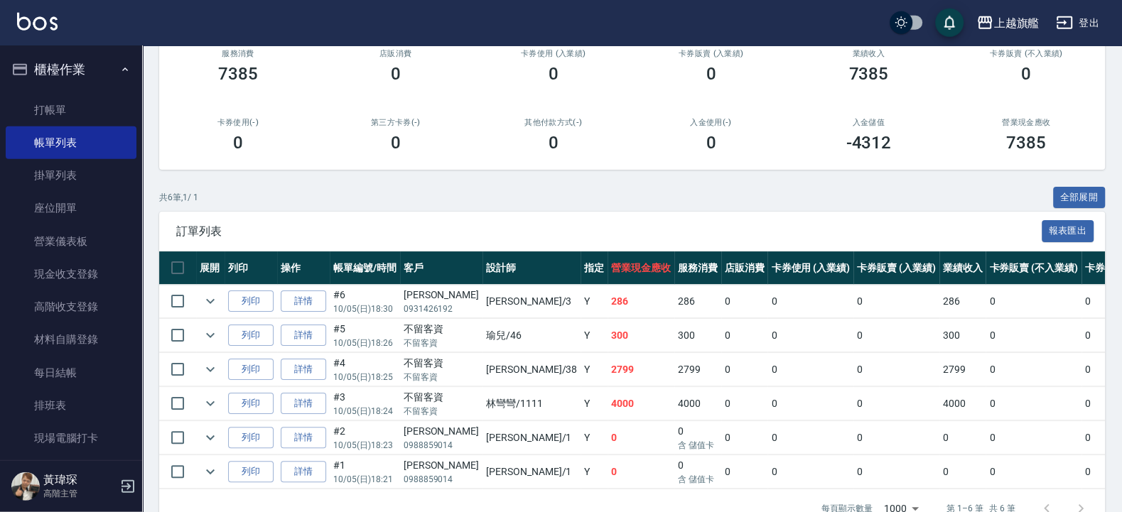
scroll to position [193, 0]
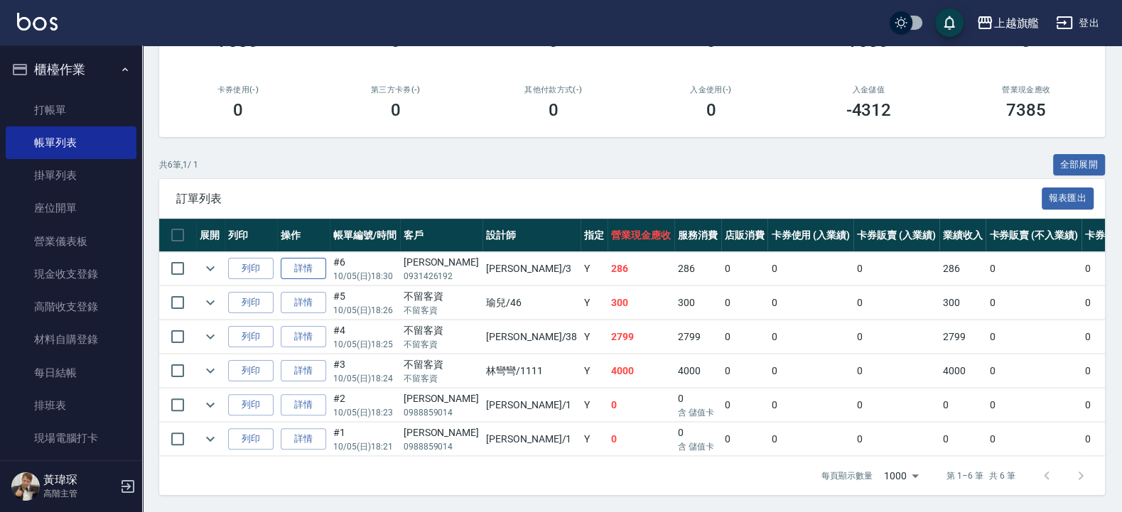
click at [312, 258] on link "詳情" at bounding box center [303, 269] width 45 height 22
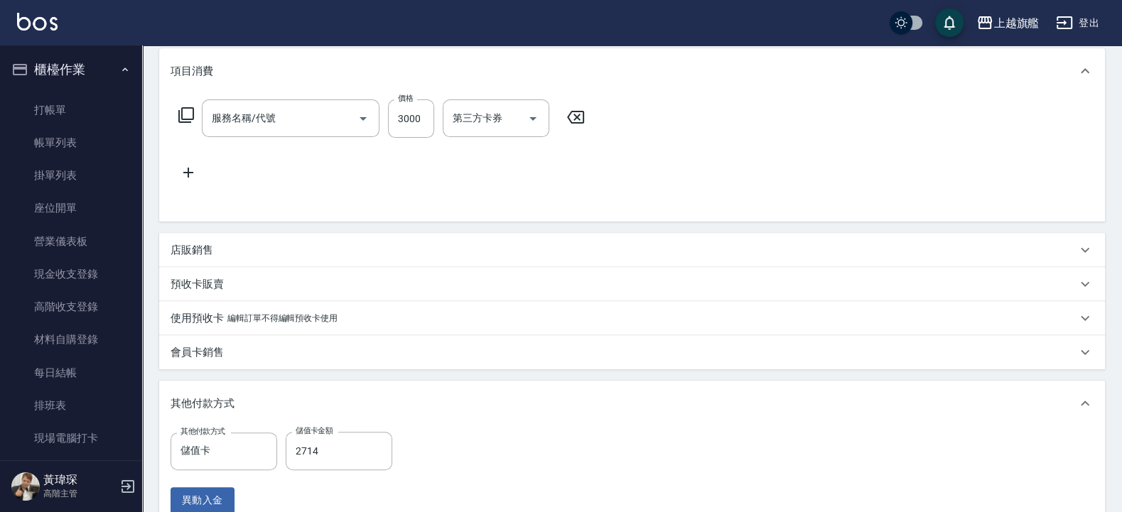
type input "2025/10/05 18:30"
type input "謝雅婷-3"
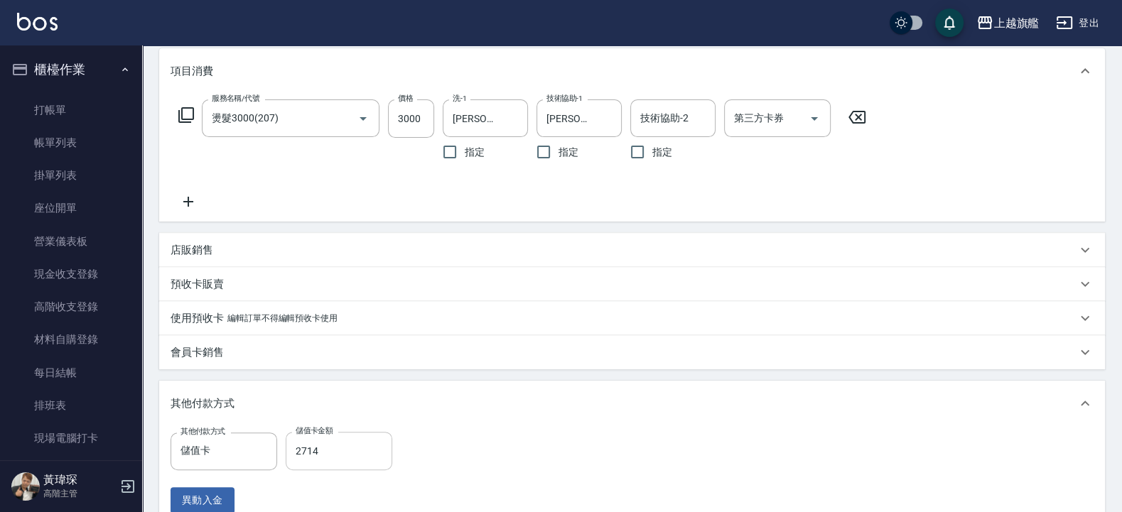
type input "燙髮3000(207)"
type input "陳豔晴/0931426192/null"
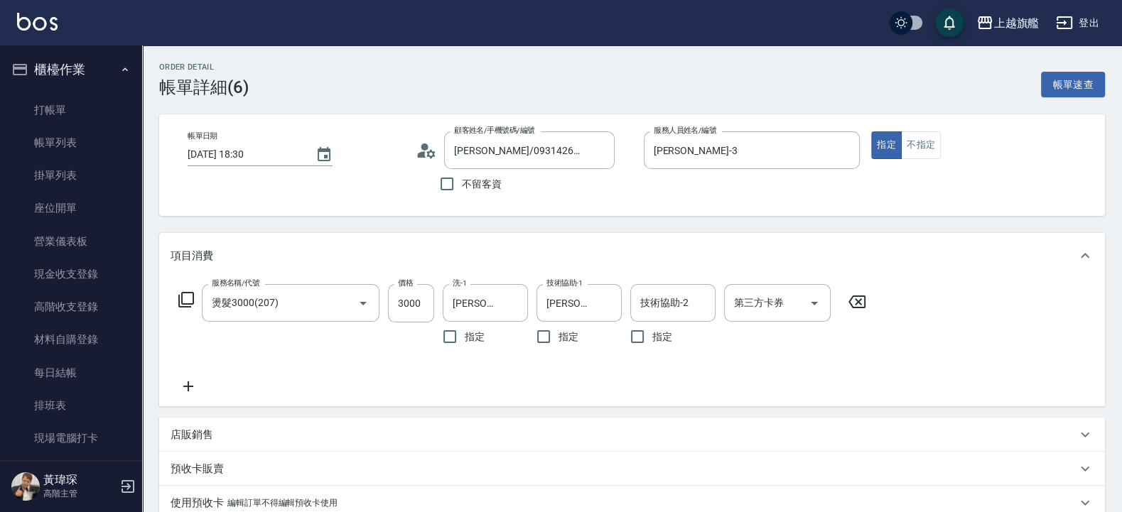
drag, startPoint x: 184, startPoint y: 386, endPoint x: 192, endPoint y: 386, distance: 7.8
click at [192, 386] on icon at bounding box center [188, 386] width 36 height 17
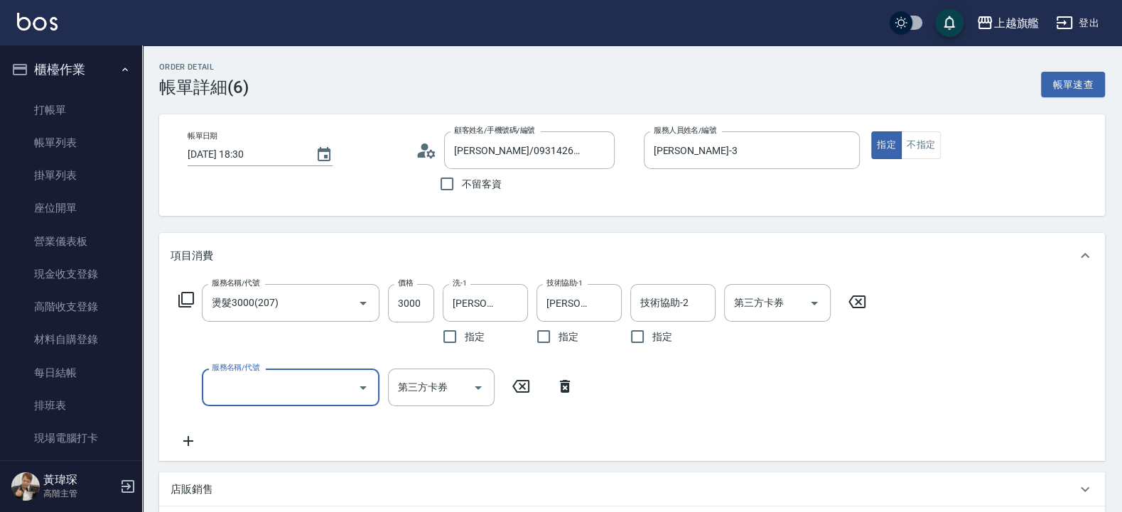
click at [292, 395] on input "服務名稱/代號" at bounding box center [279, 387] width 143 height 25
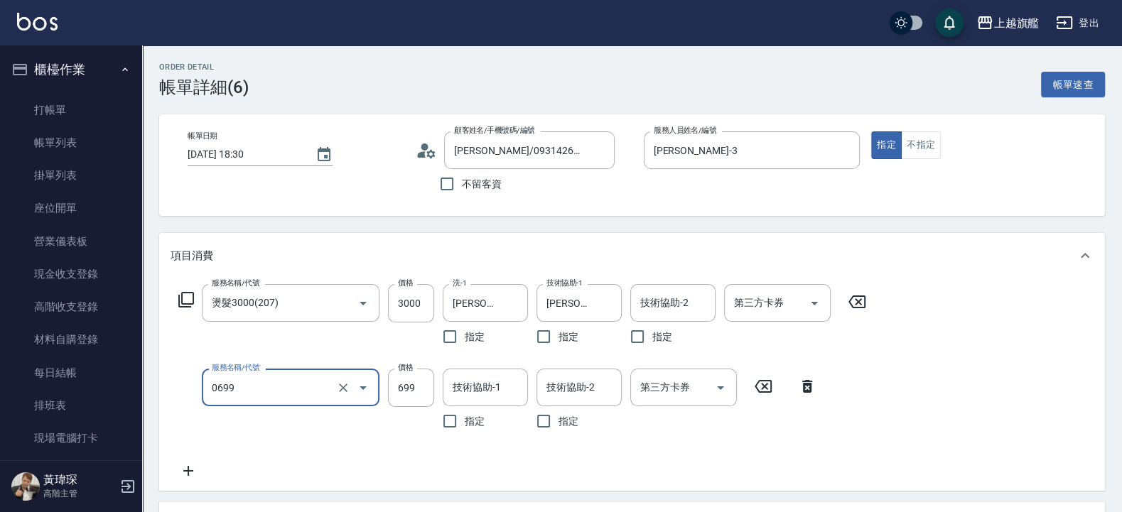
type input "精油SPA(0699)"
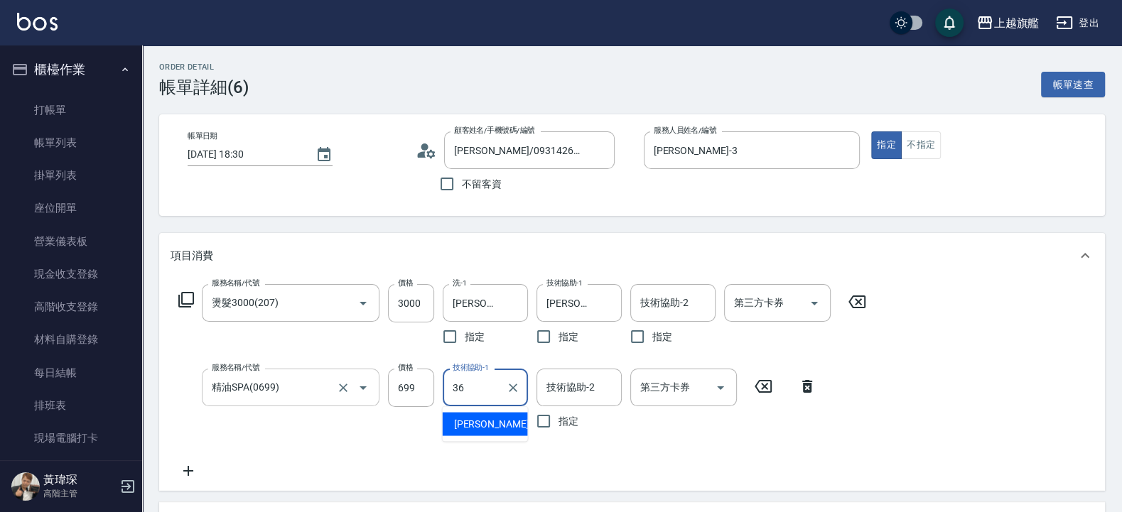
type input "蔡秉諶-36"
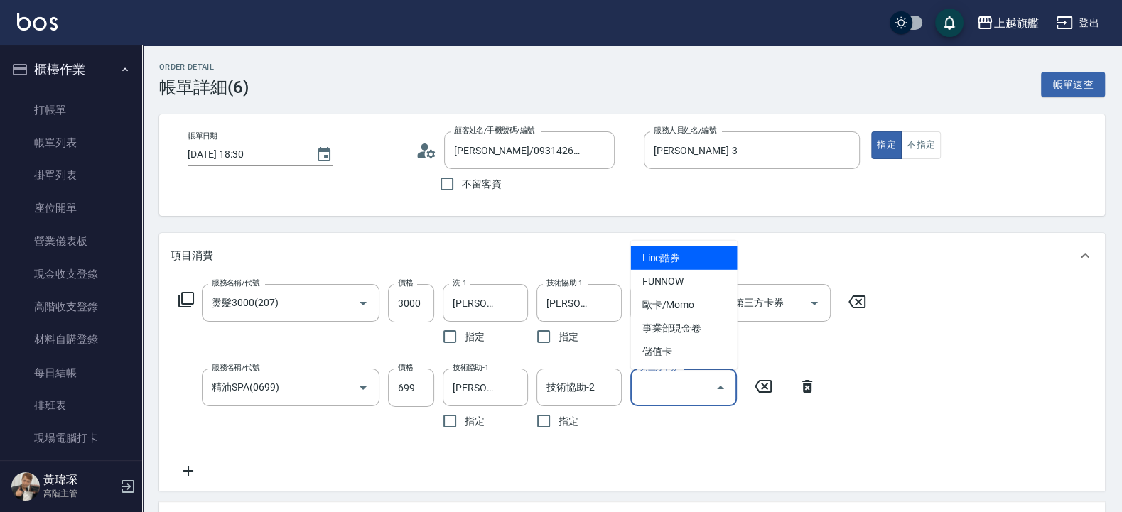
click at [647, 394] on input "第三方卡券" at bounding box center [673, 387] width 72 height 25
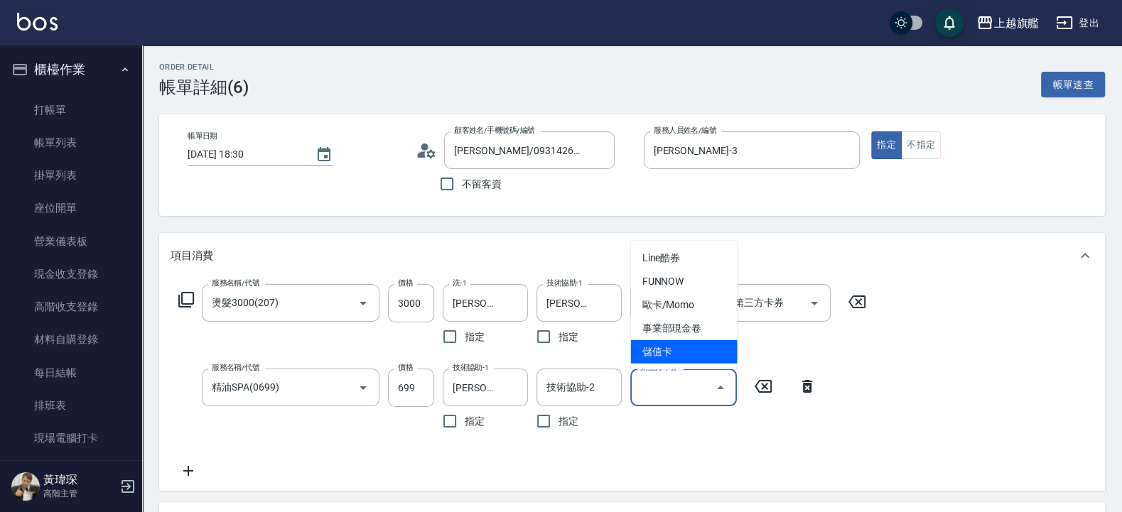
click at [708, 352] on span "儲值卡" at bounding box center [684, 351] width 107 height 23
type input "儲值卡"
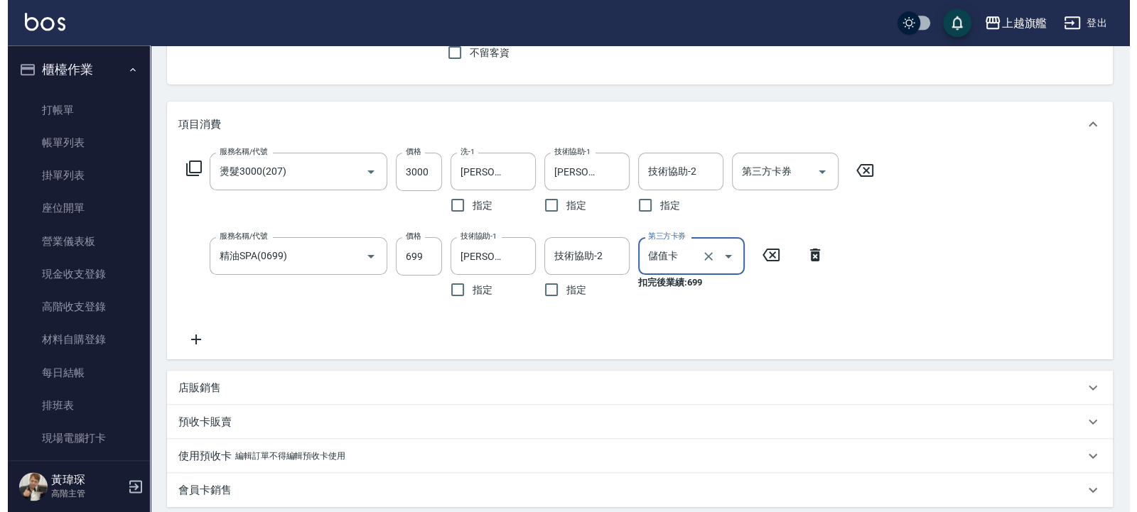
scroll to position [480, 0]
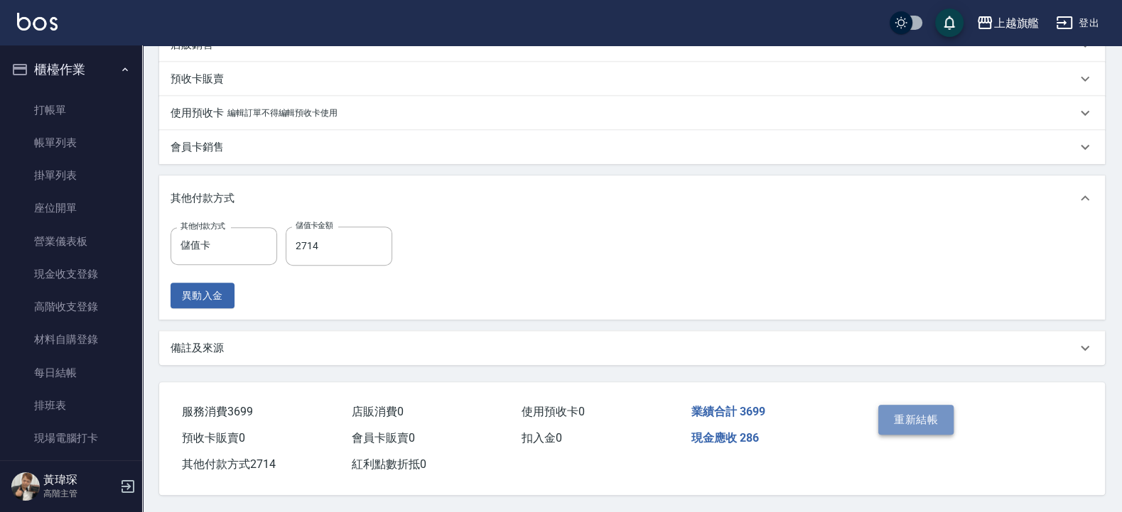
click at [897, 409] on button "重新結帳" at bounding box center [915, 420] width 75 height 30
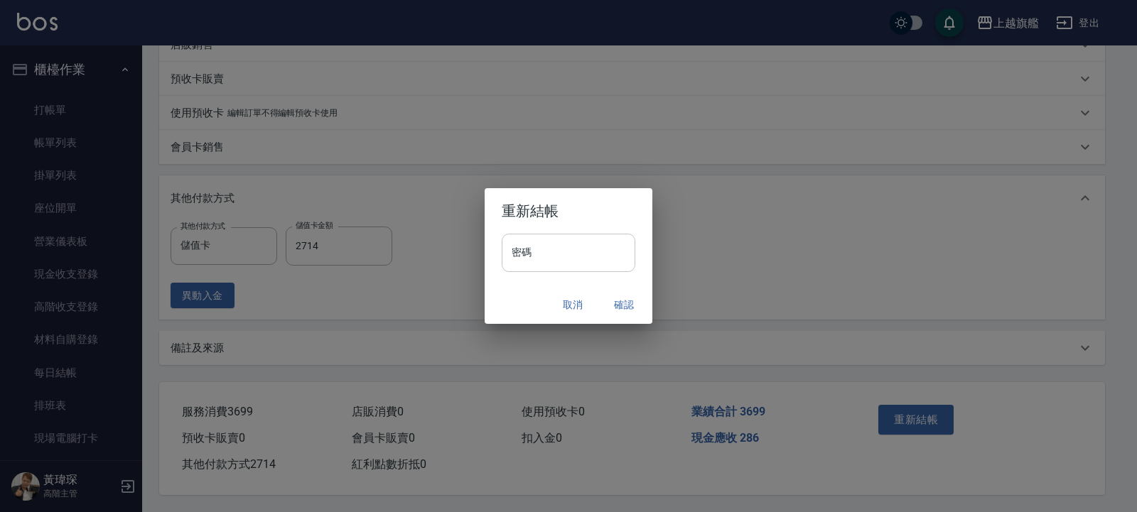
drag, startPoint x: 590, startPoint y: 230, endPoint x: 588, endPoint y: 254, distance: 24.2
click at [589, 230] on h2 "重新結帳" at bounding box center [568, 210] width 168 height 45
click at [588, 255] on input "密碼" at bounding box center [569, 253] width 134 height 38
type input "*******"
click at [628, 305] on button "確認" at bounding box center [623, 305] width 45 height 26
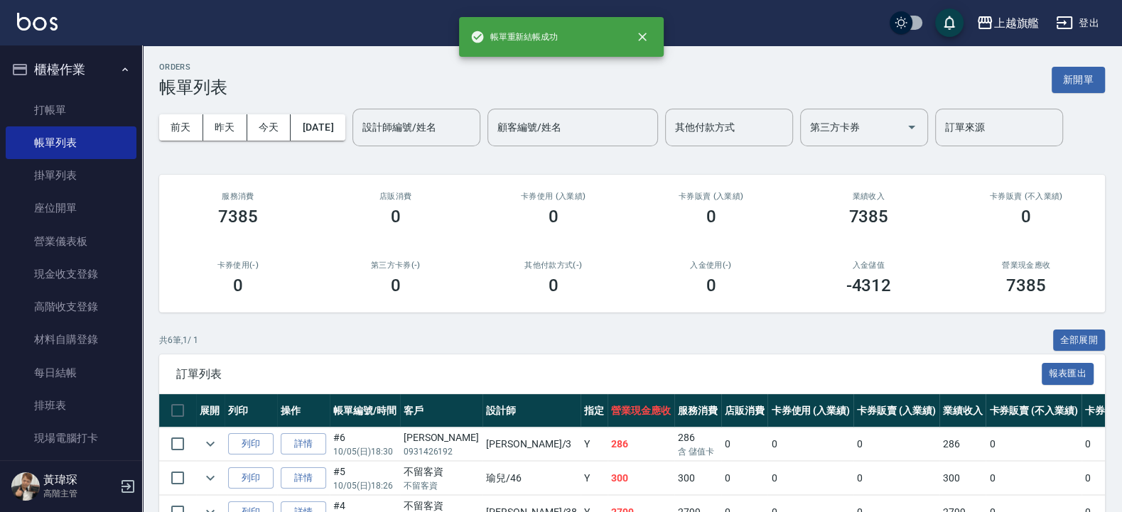
click at [826, 319] on div "ORDERS 帳單列表 新開單 前天 昨天 今天 2025/10/05 設計師編號/姓名 設計師編號/姓名 顧客編號/姓名 顧客編號/姓名 其他付款方式 其他…" at bounding box center [632, 366] width 980 height 642
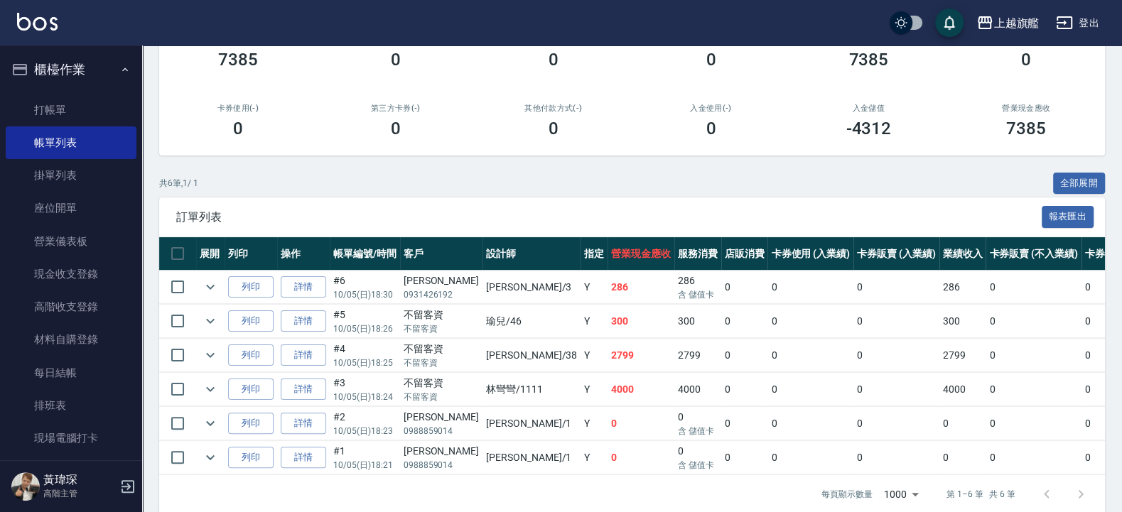
scroll to position [193, 0]
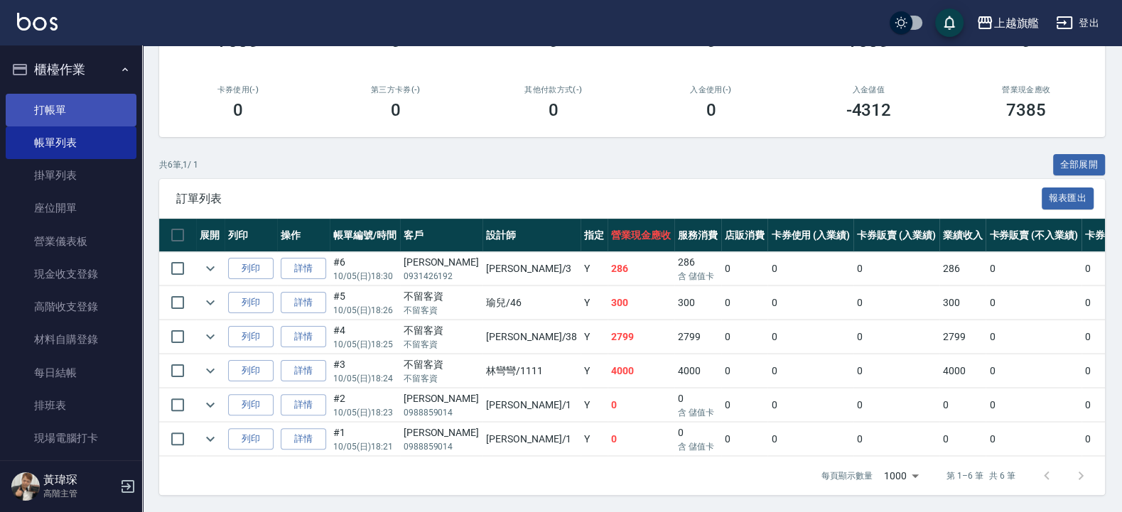
click at [70, 96] on link "打帳單" at bounding box center [71, 110] width 131 height 33
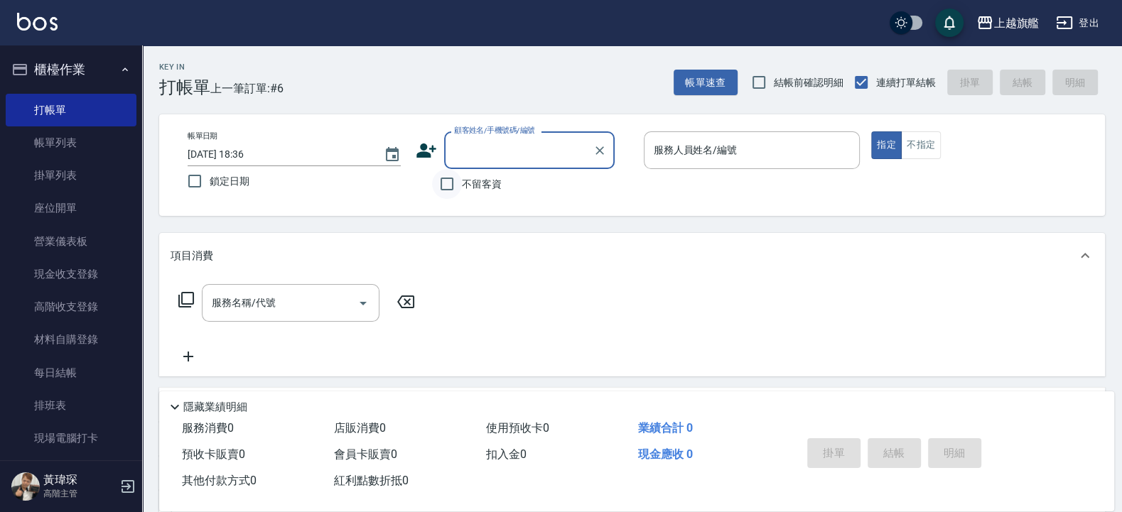
click at [448, 181] on input "不留客資" at bounding box center [447, 184] width 30 height 30
checkbox input "true"
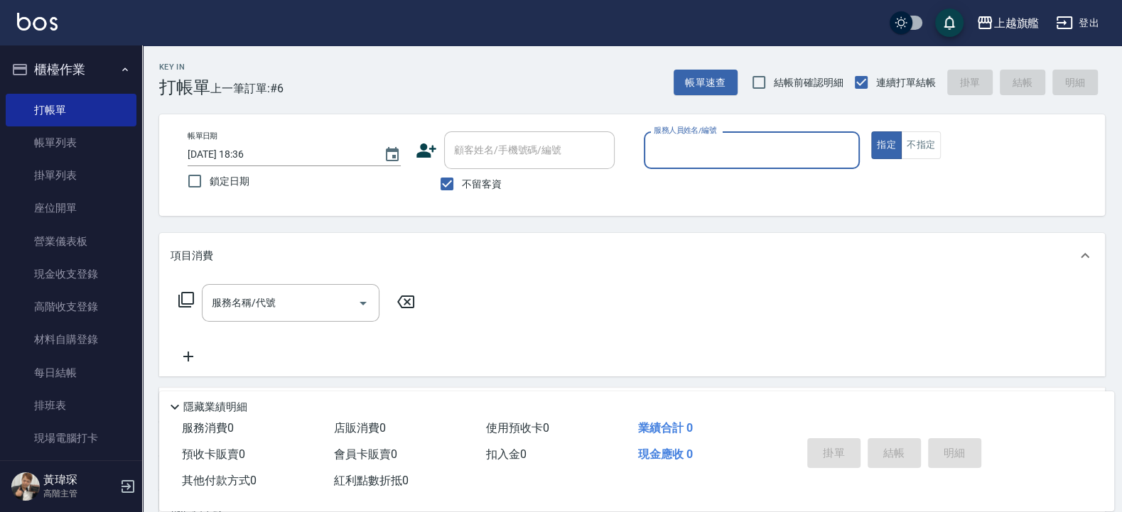
click at [682, 134] on label "服務人員姓名/編號" at bounding box center [685, 130] width 63 height 11
click at [682, 138] on input "服務人員姓名/編號" at bounding box center [752, 150] width 204 height 25
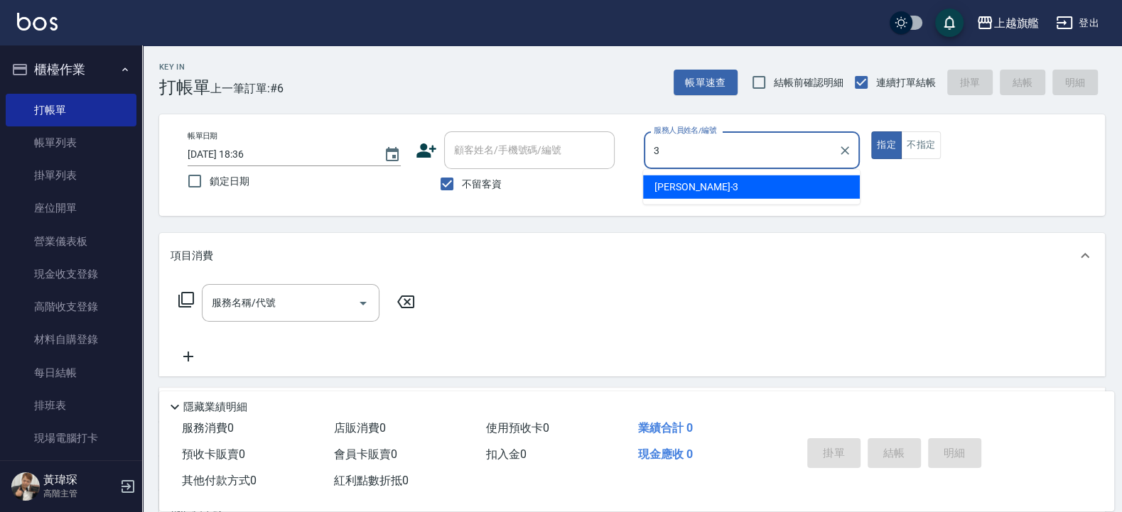
type input "謝雅婷-3"
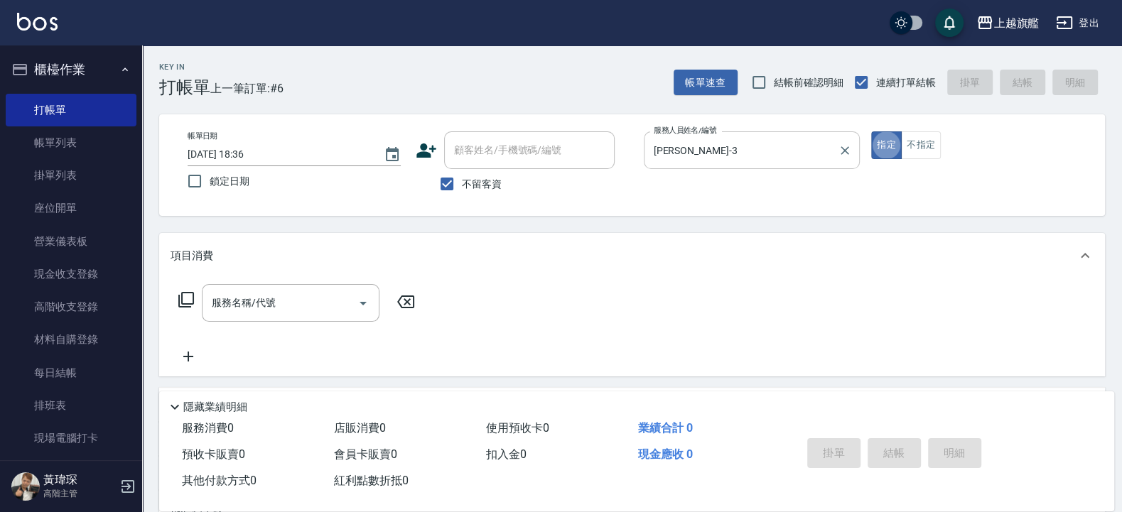
type button "true"
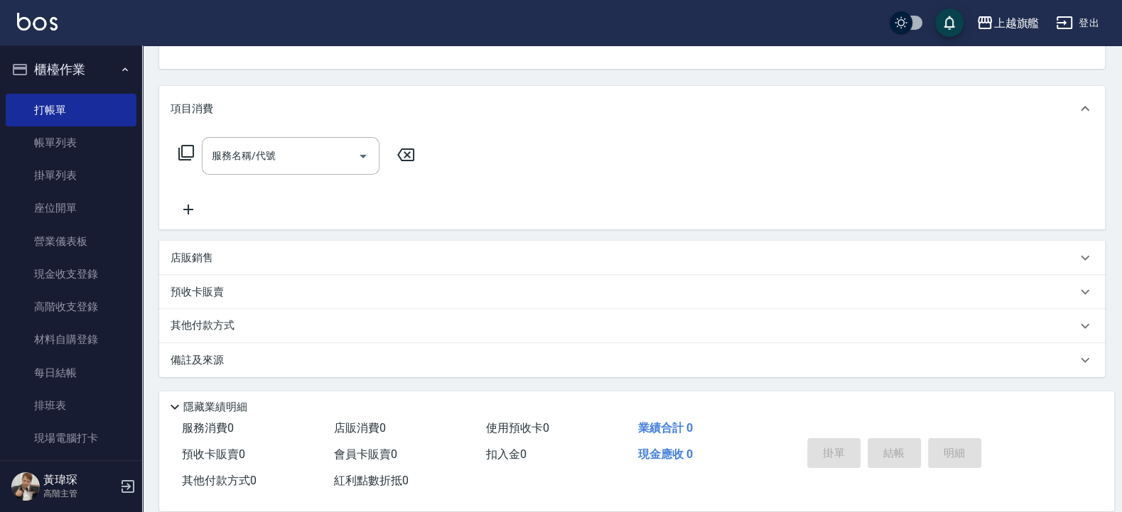
click at [210, 242] on div "店販銷售" at bounding box center [632, 258] width 946 height 34
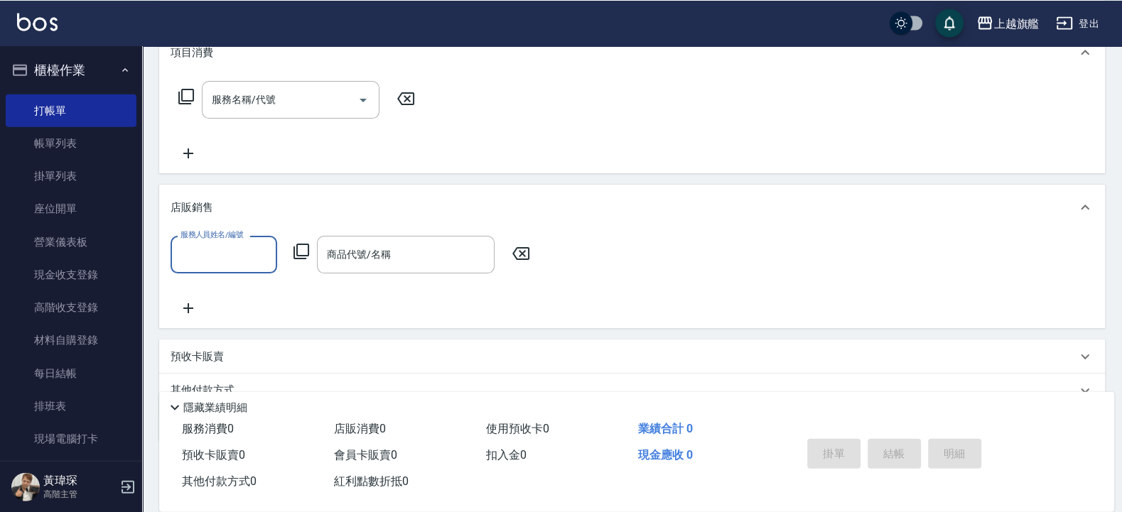
scroll to position [269, 0]
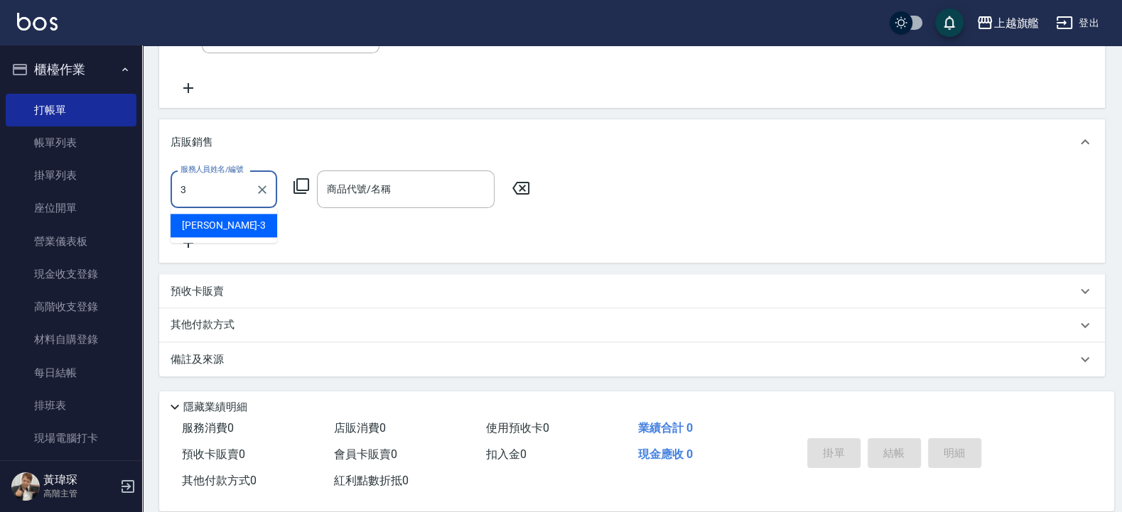
type input "謝雅婷-3"
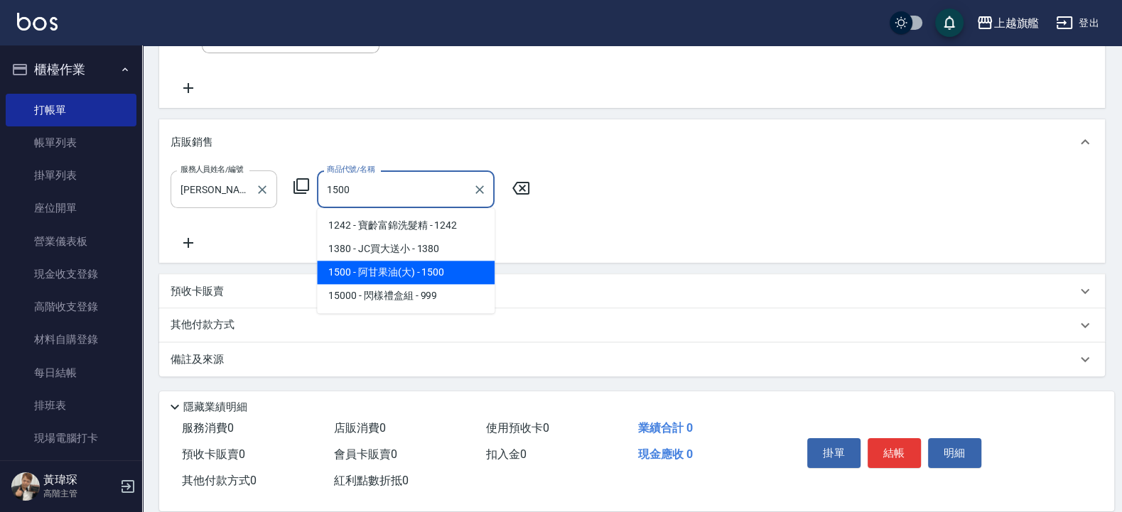
type input "阿甘果油(大)"
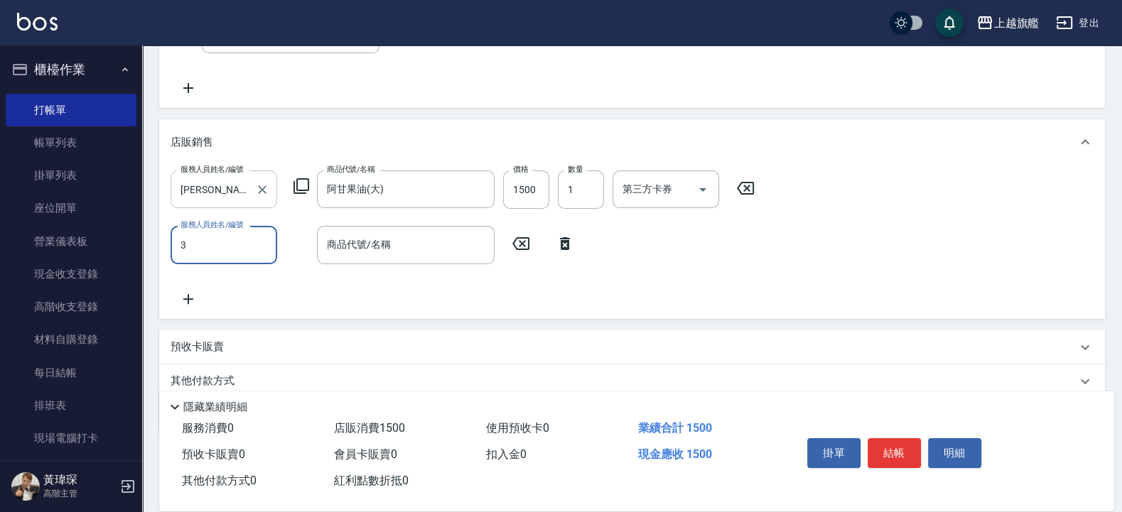
type input "謝雅婷-3"
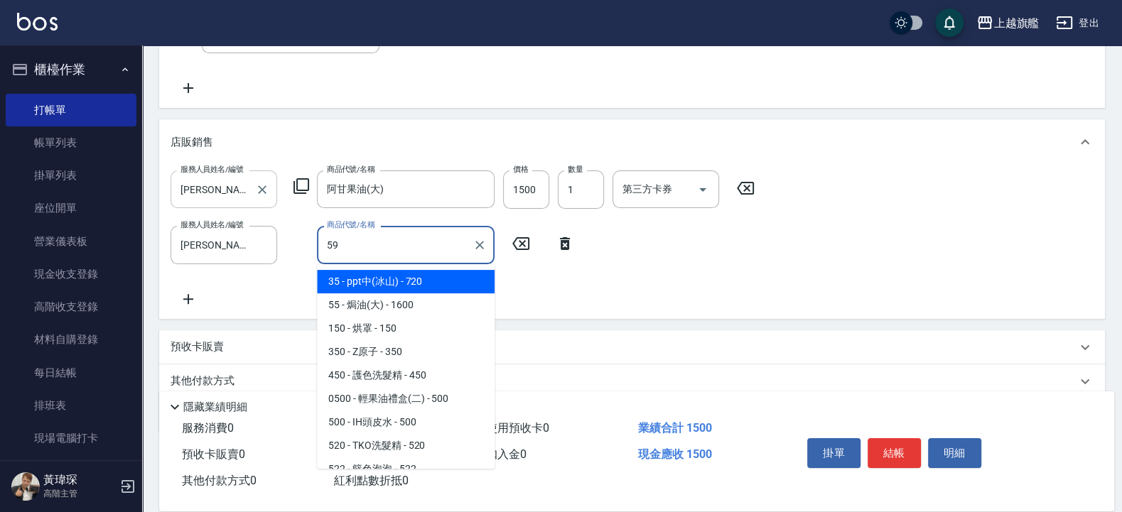
type input "5"
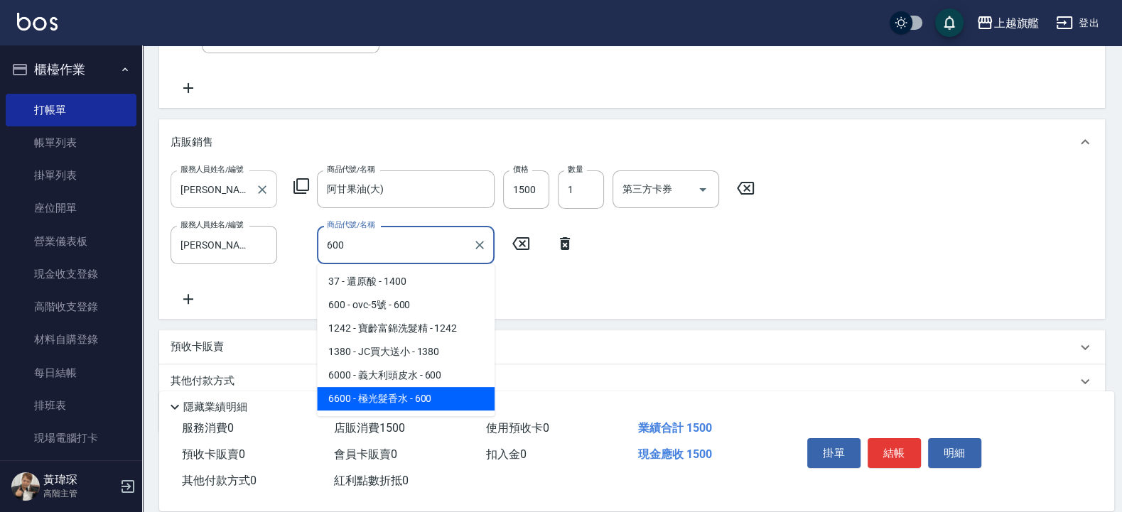
type input "極光髮香水"
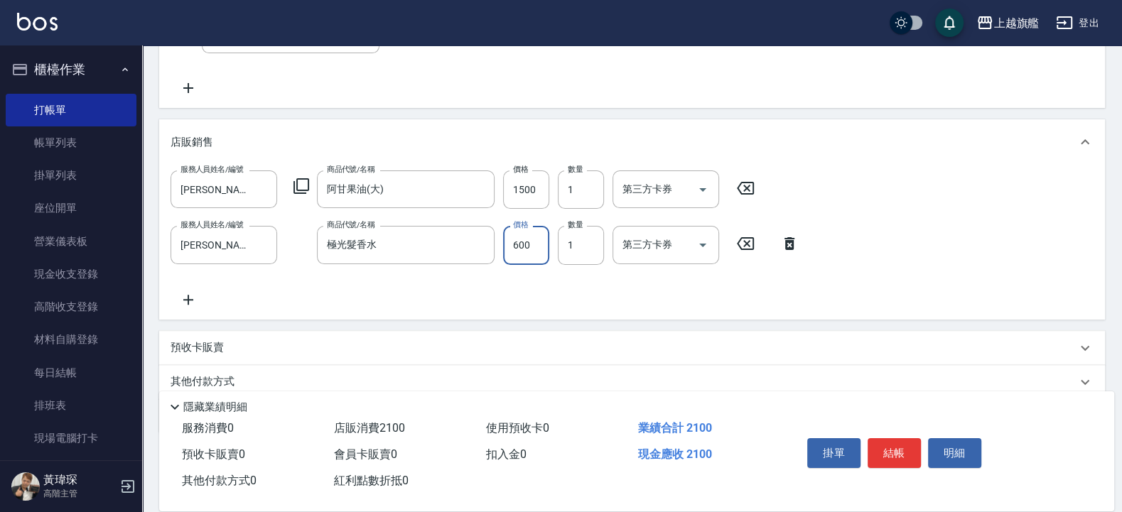
click at [504, 237] on input "600" at bounding box center [526, 245] width 46 height 38
type input "599"
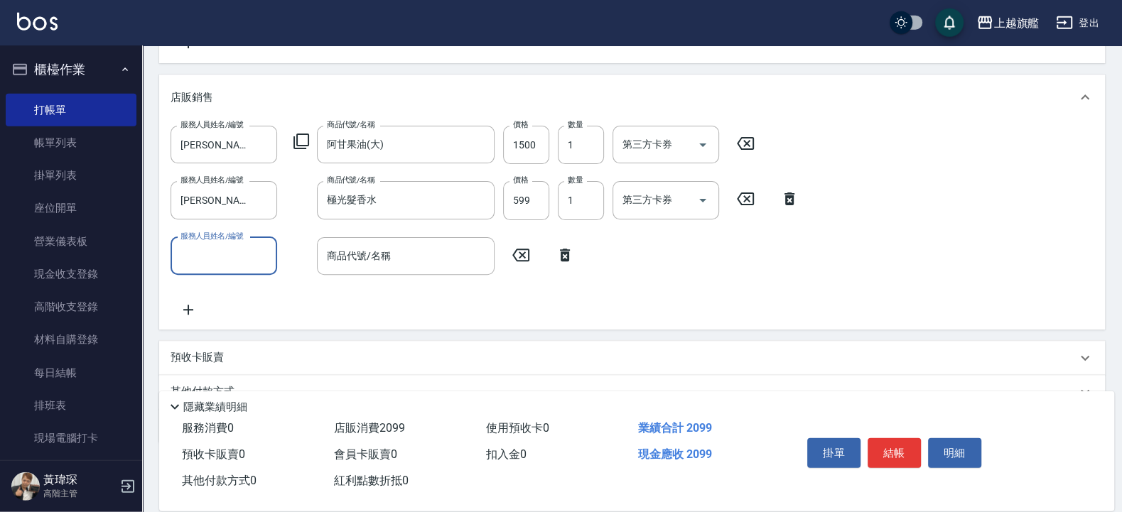
scroll to position [354, 0]
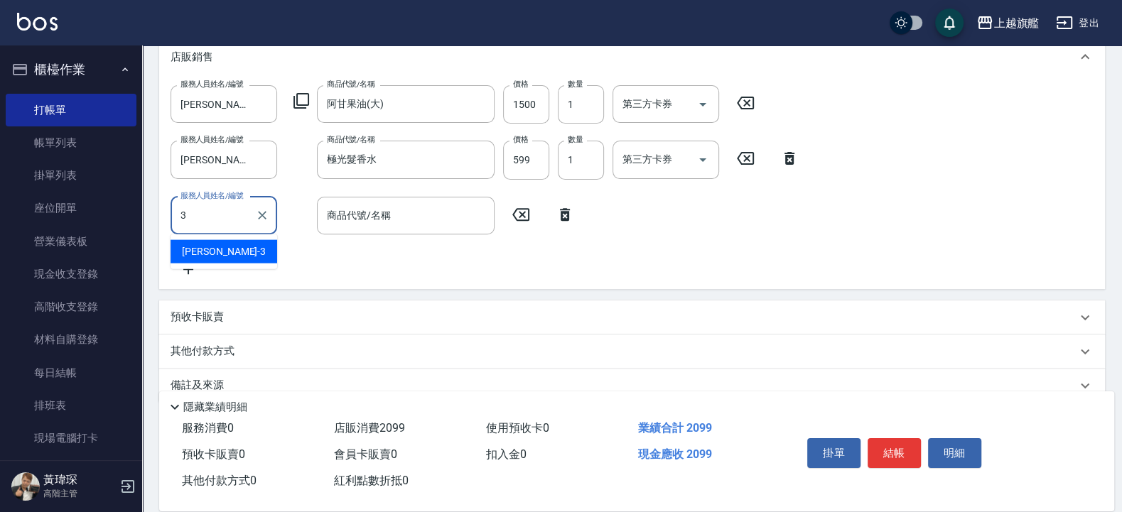
type input "謝雅婷-3"
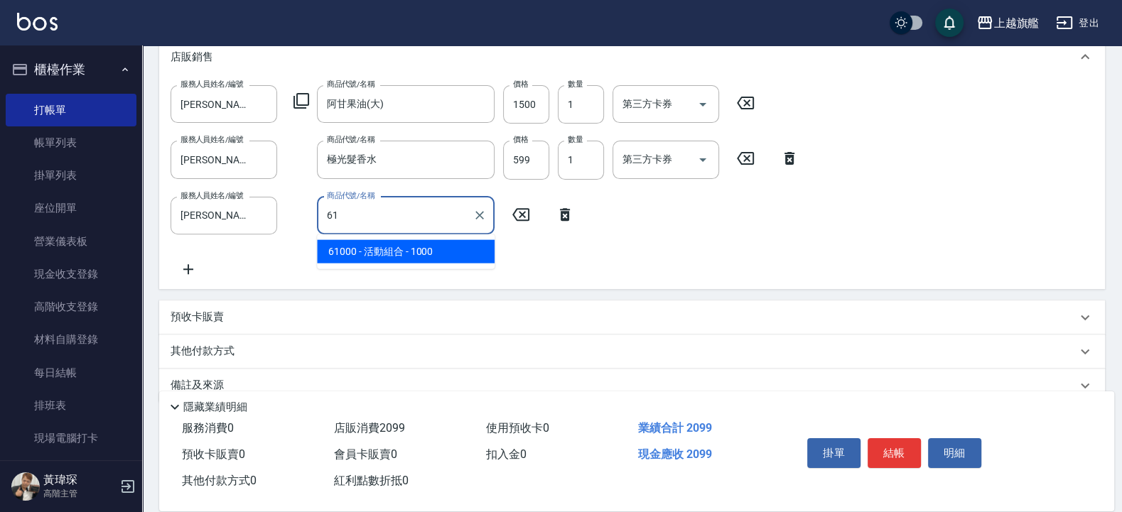
scroll to position [0, 0]
type input "6"
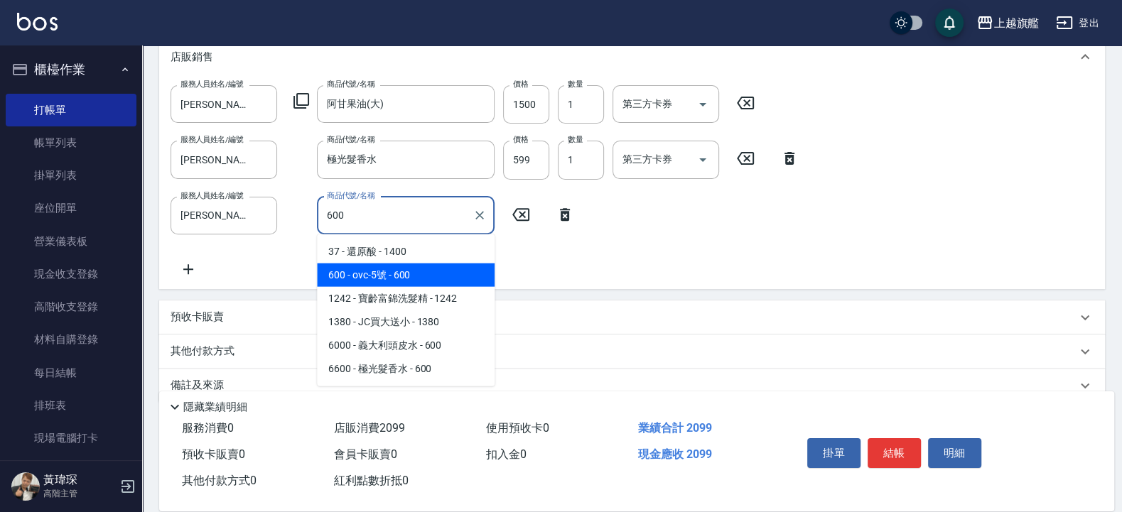
type input "ovc-5號"
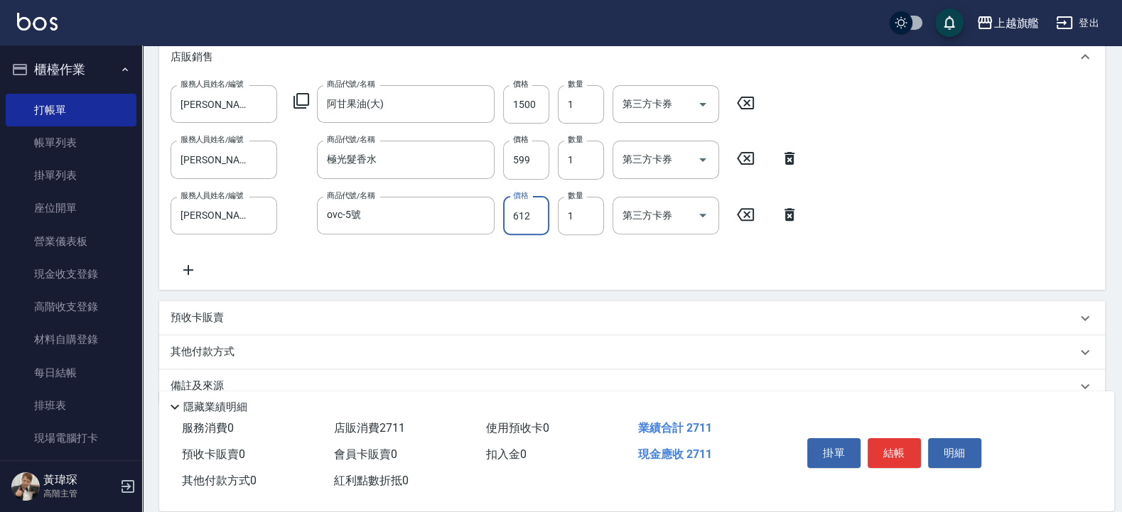
type input "612"
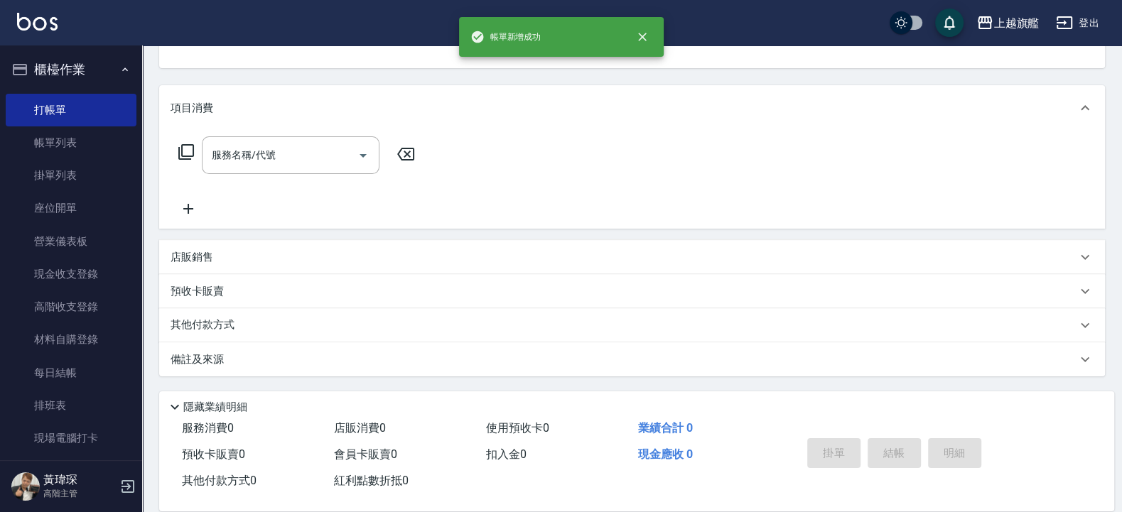
type input "2025/10/05 18:38"
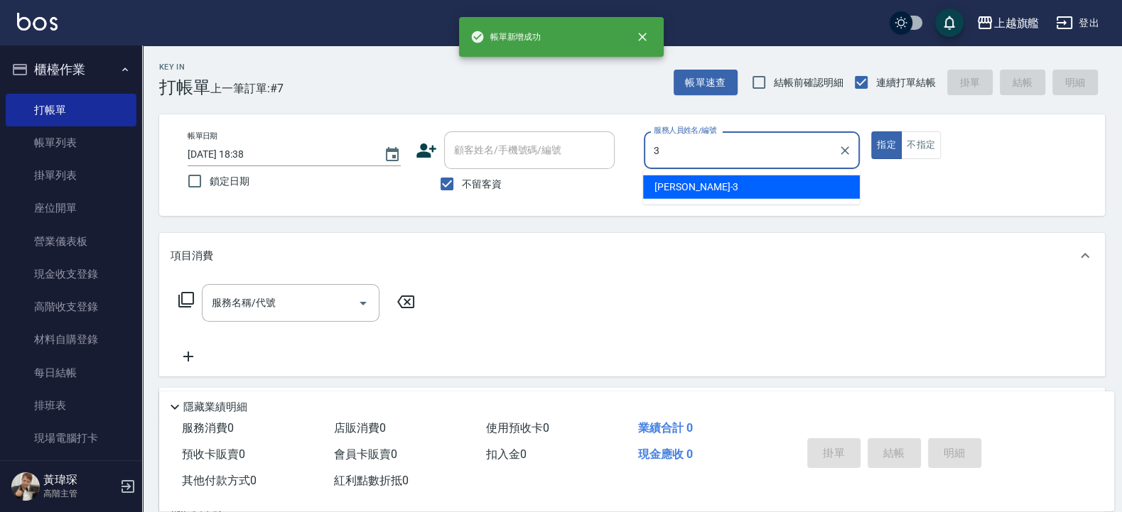
type input "謝雅婷-3"
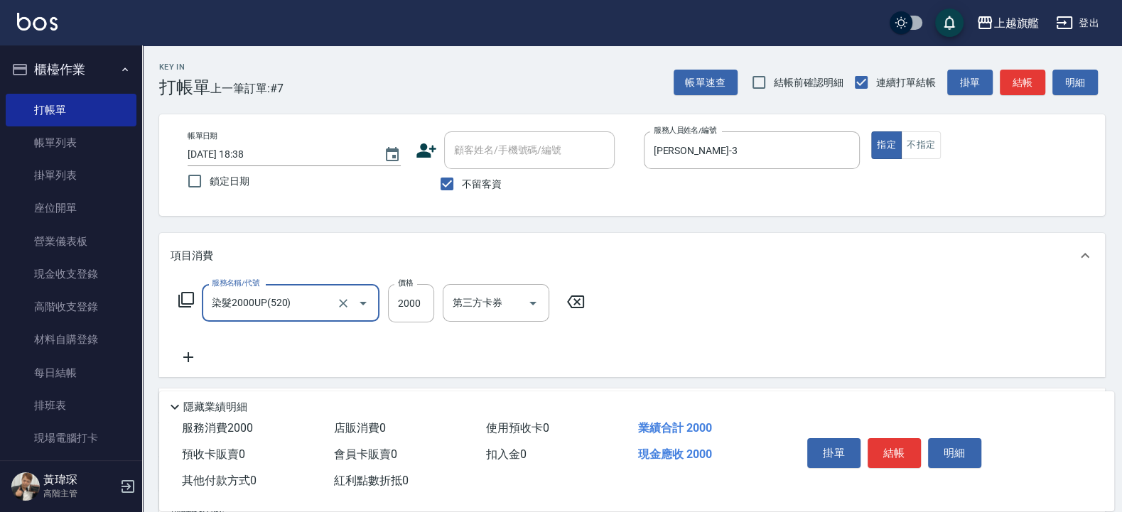
type input "染髮2000UP(520)"
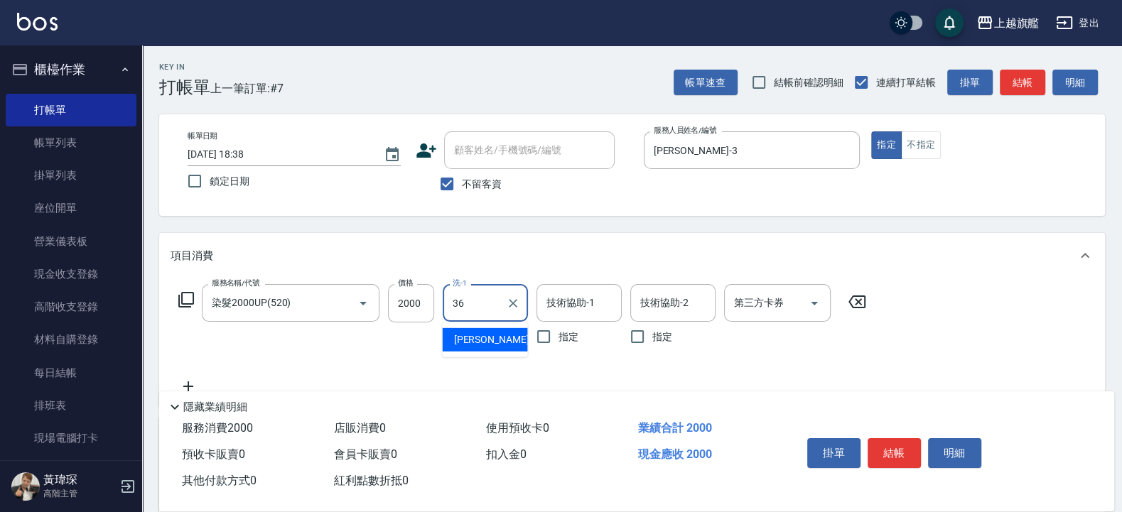
type input "蔡秉諶-36"
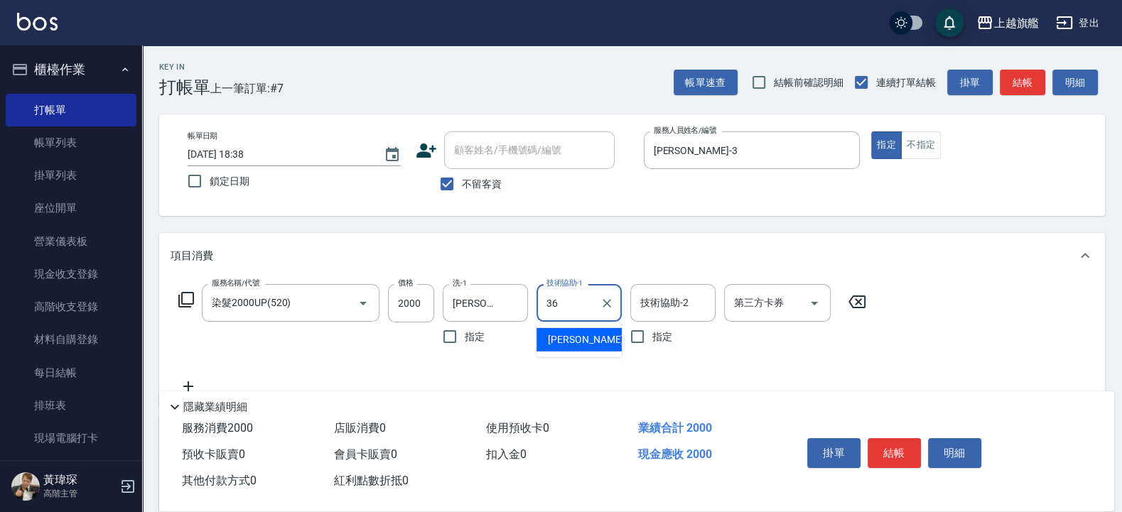
type input "蔡秉諶-36"
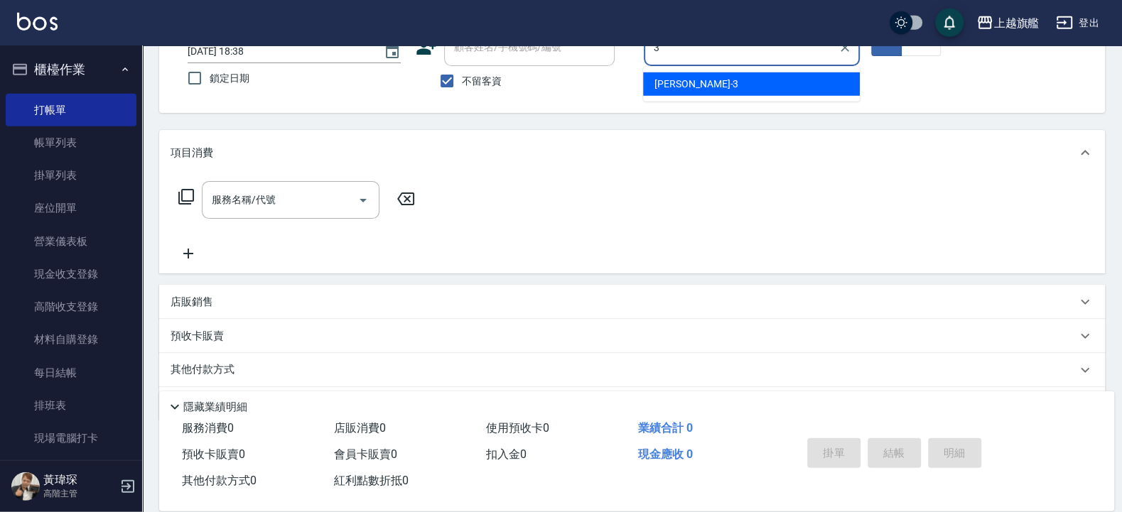
scroll to position [90, 0]
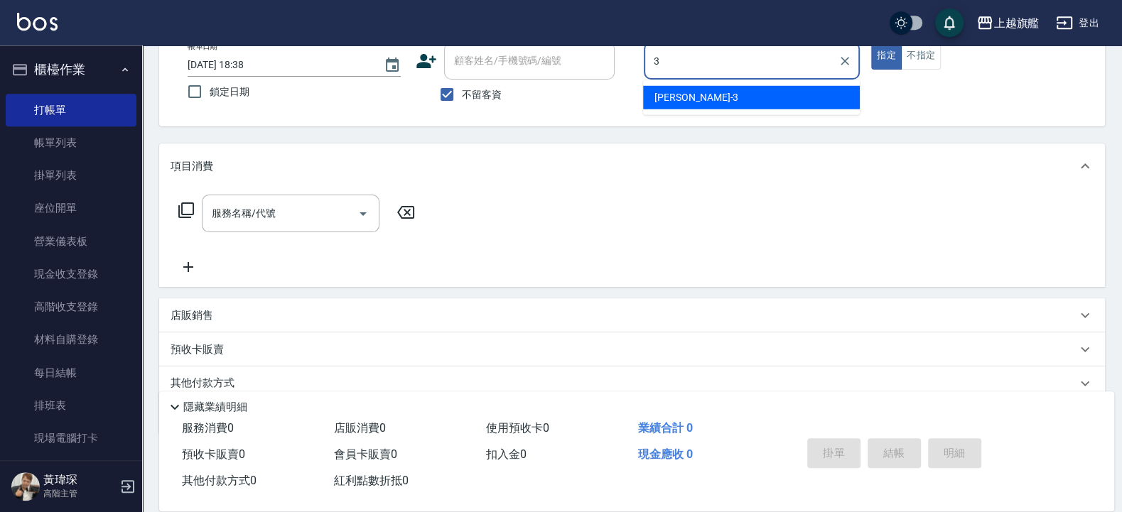
type input "謝雅婷-3"
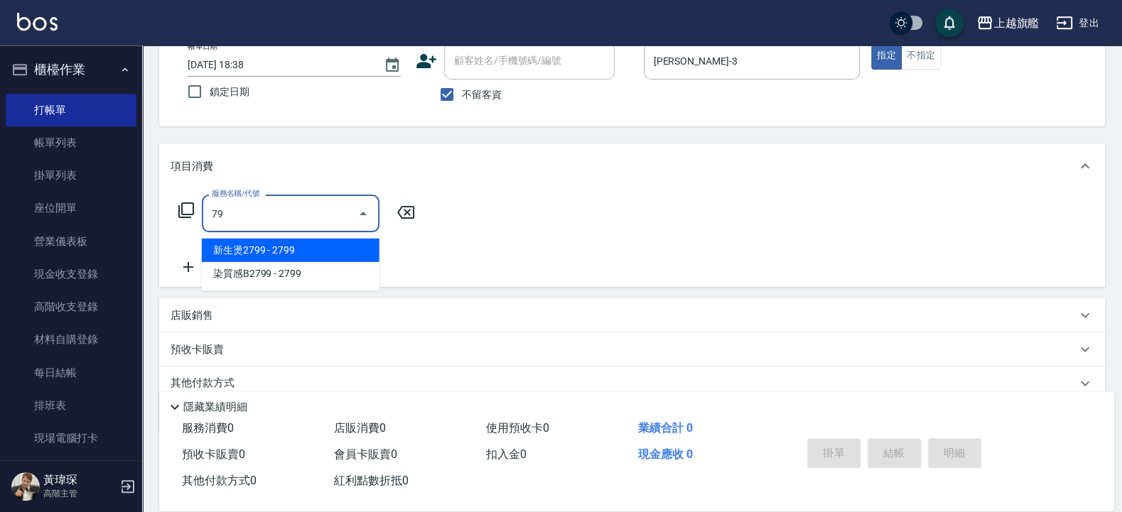
type input "7"
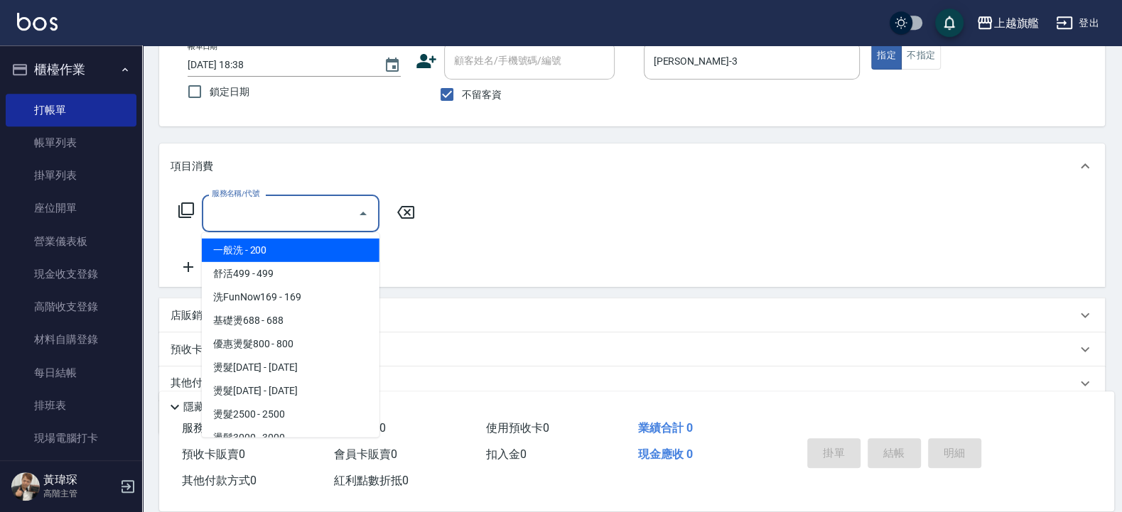
type input "一般洗(101)"
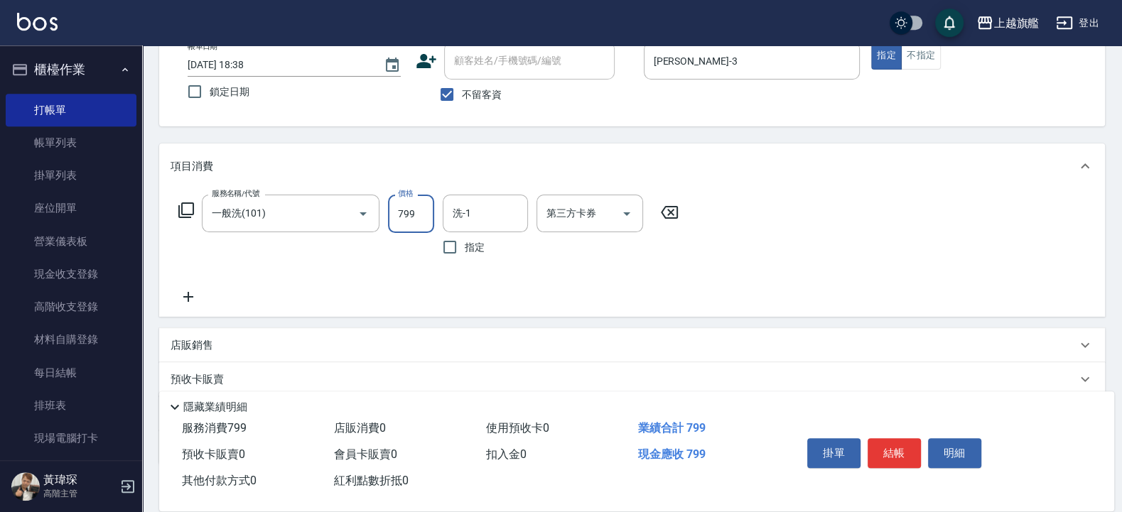
type input "799"
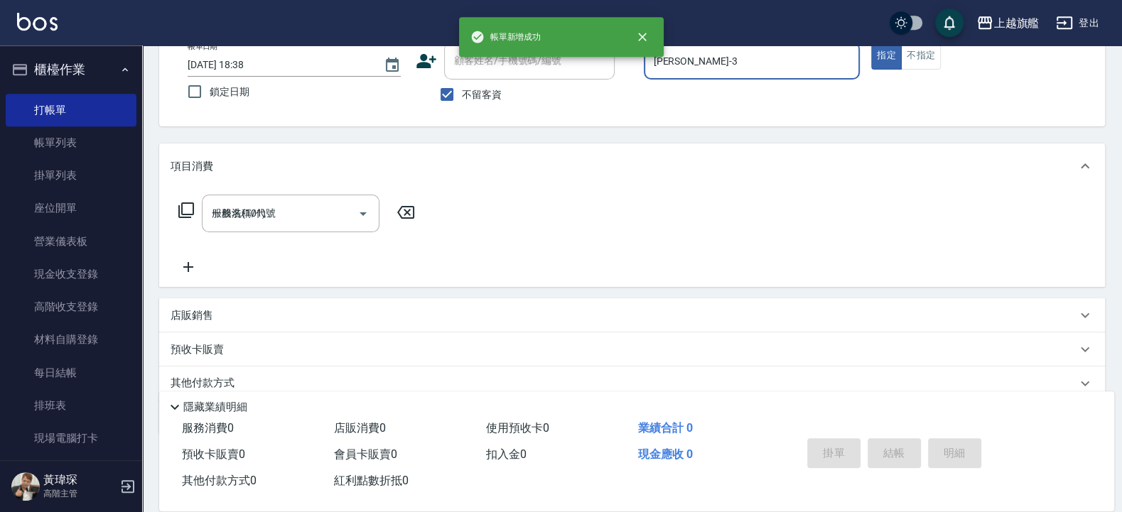
type input "2025/10/05 18:39"
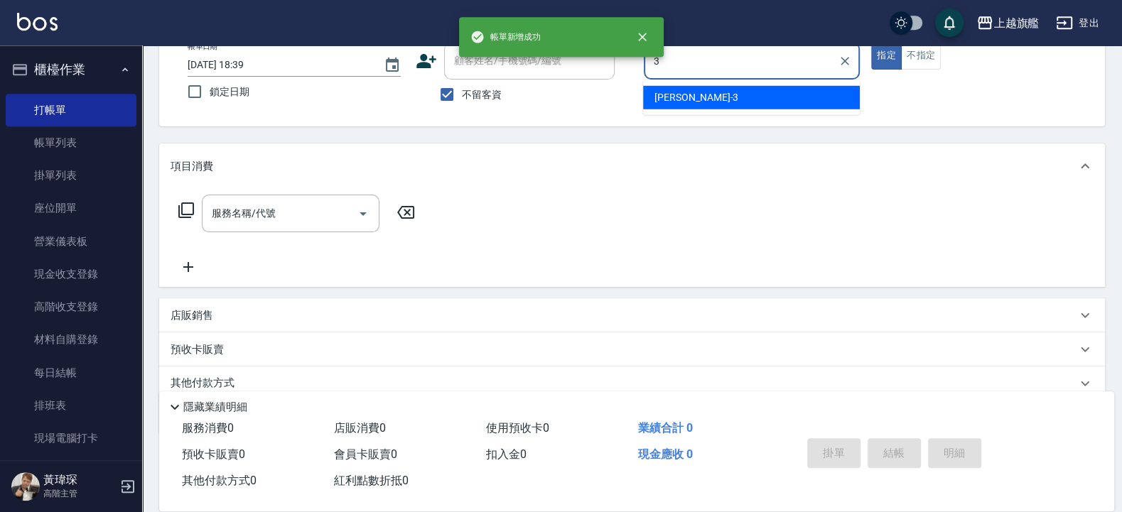
type input "謝雅婷-3"
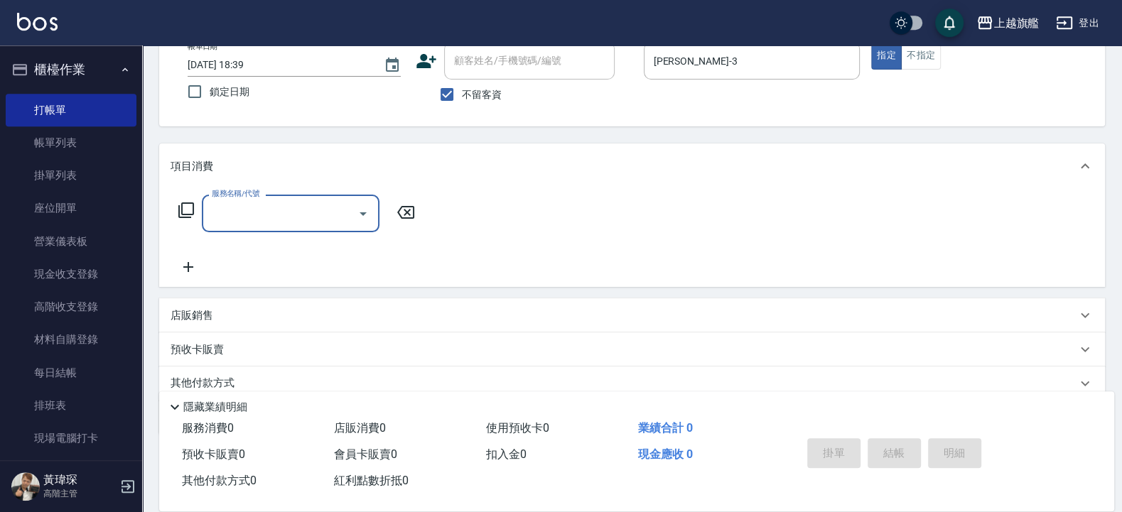
click at [483, 93] on span "不留客資" at bounding box center [482, 94] width 40 height 15
click at [462, 93] on input "不留客資" at bounding box center [447, 95] width 30 height 30
checkbox input "false"
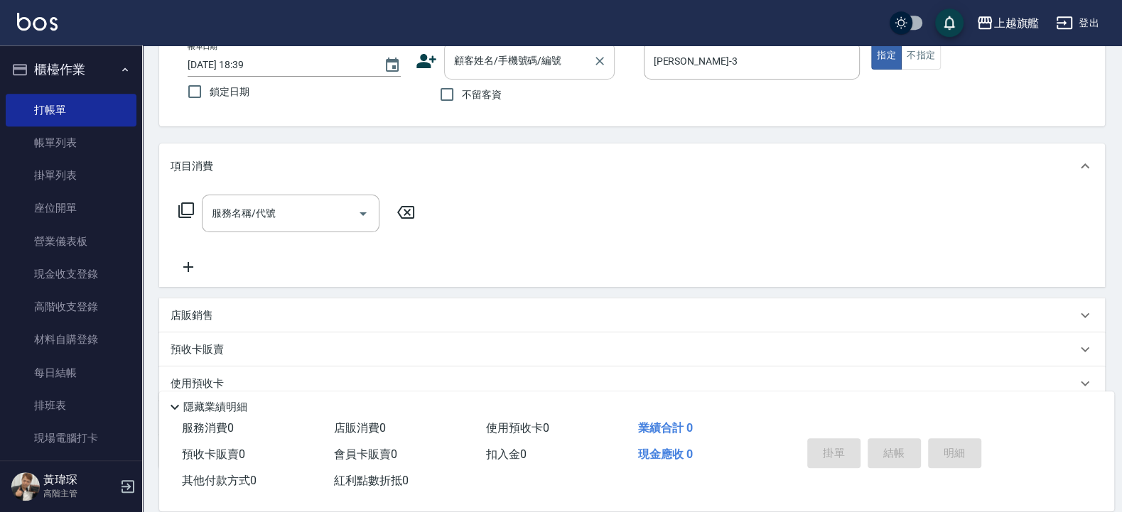
click at [494, 69] on input "顧客姓名/手機號碼/編號" at bounding box center [518, 60] width 136 height 25
type input "張紋馨/0900569331/null"
click at [871, 42] on button "指定" at bounding box center [886, 56] width 31 height 28
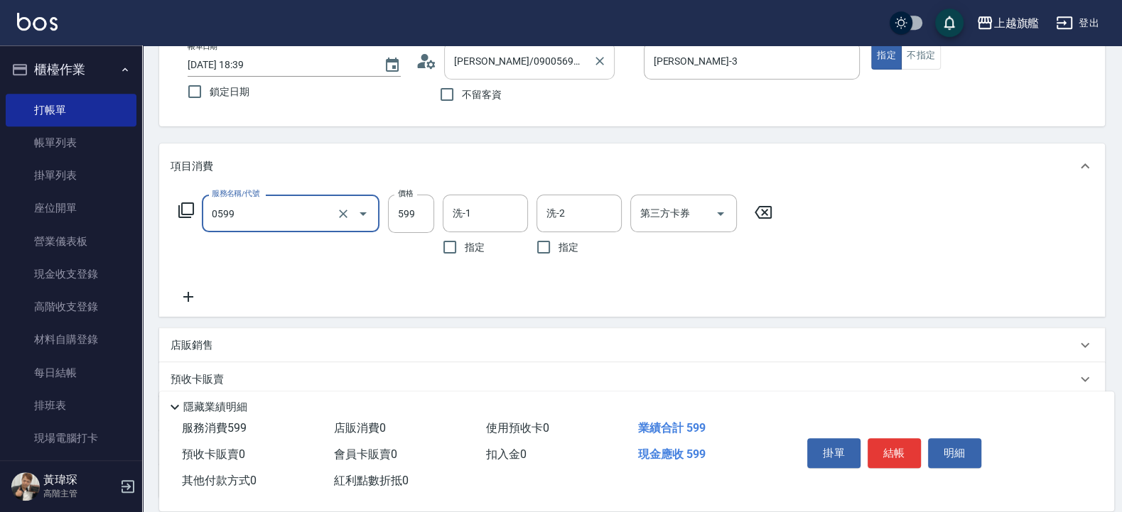
type input "去角質ITELY.(0599)"
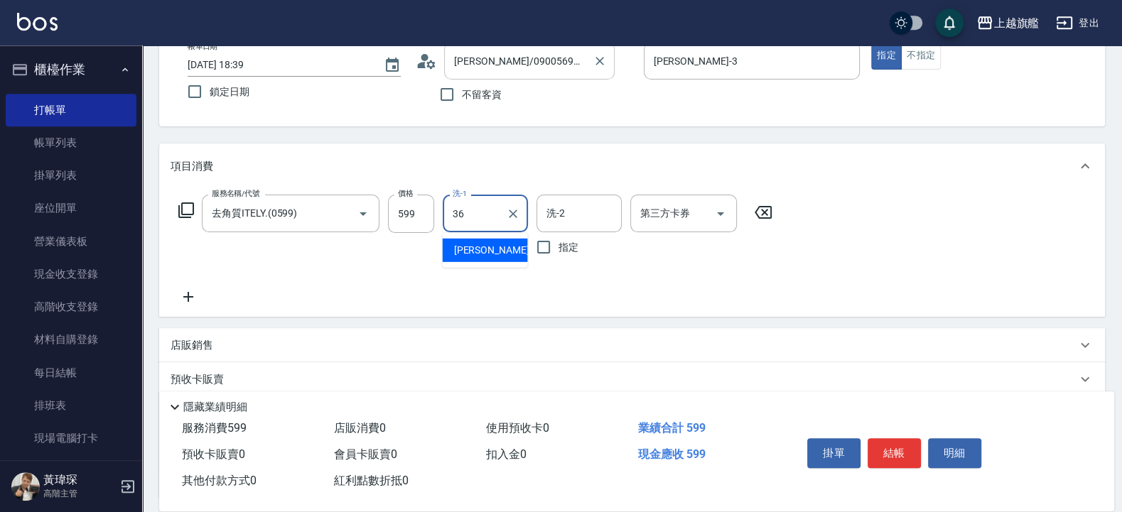
type input "蔡秉諶-36"
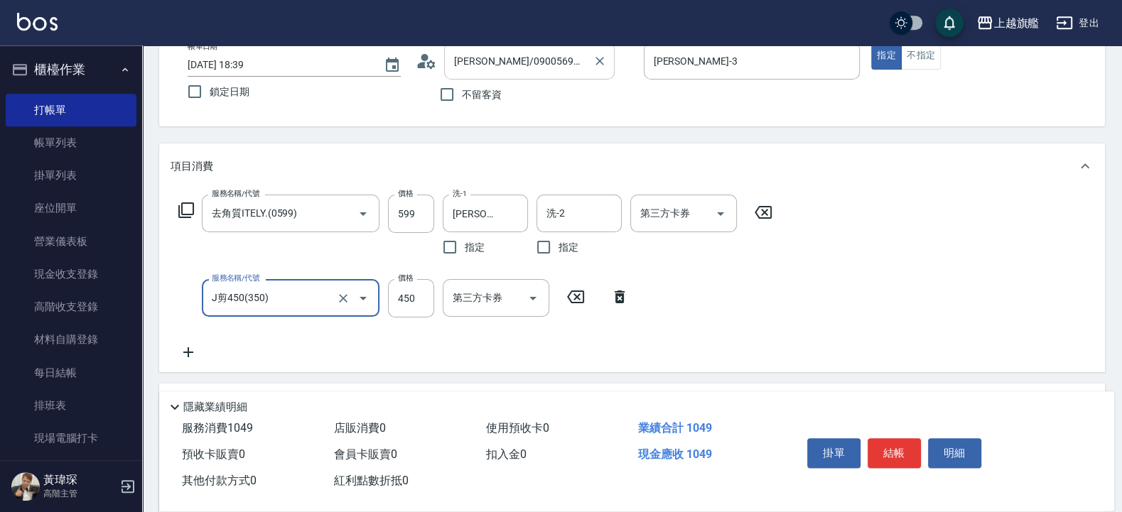
type input "J剪450(350)"
type input "500"
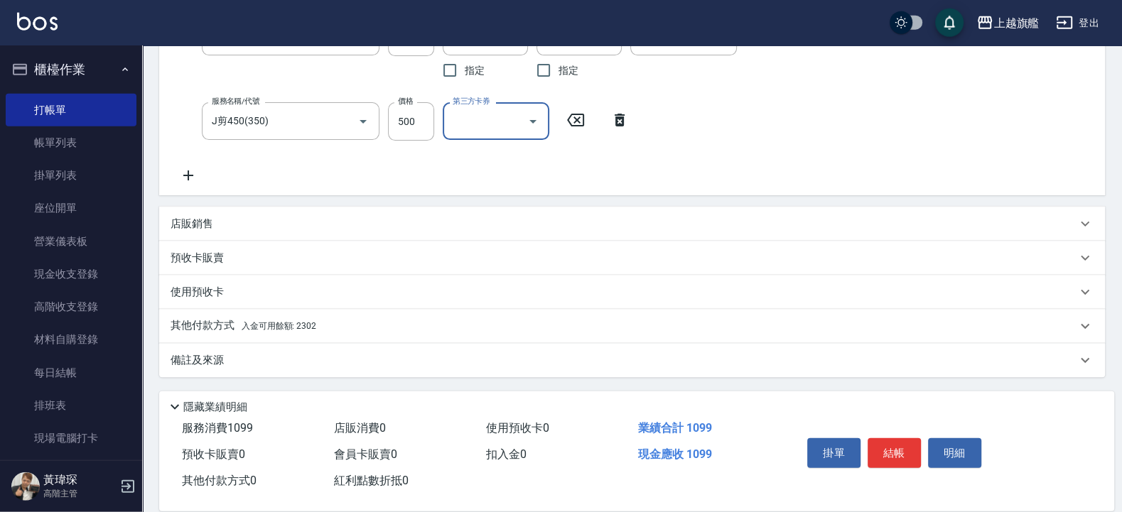
scroll to position [267, 0]
click at [271, 217] on div "店販銷售" at bounding box center [623, 223] width 906 height 15
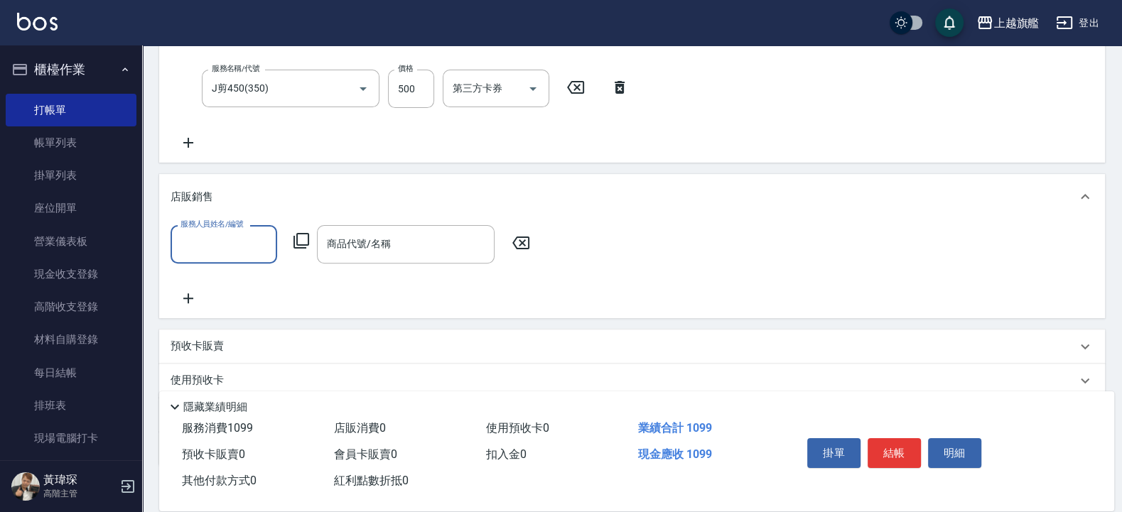
scroll to position [352, 0]
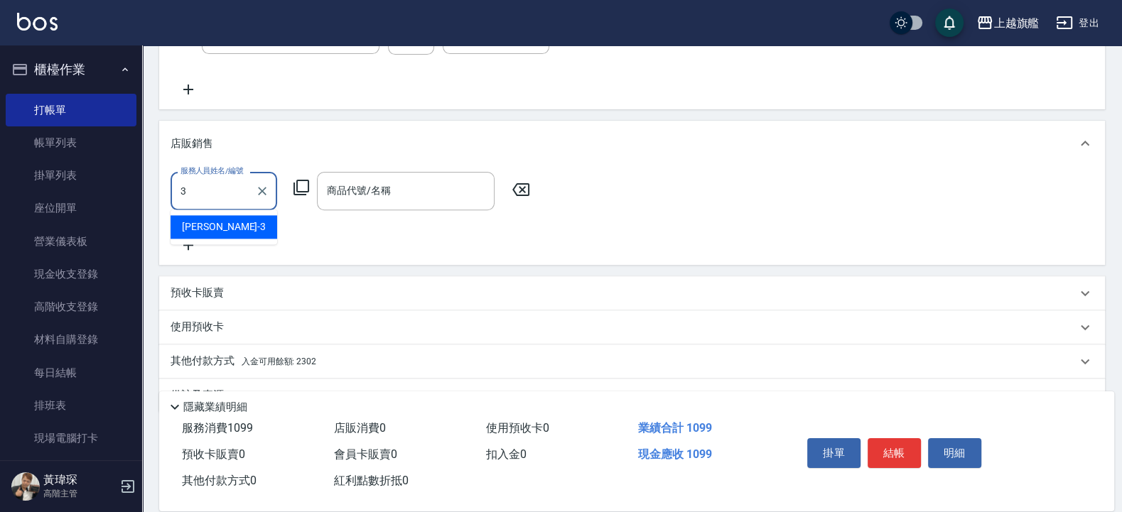
type input "謝雅婷-3"
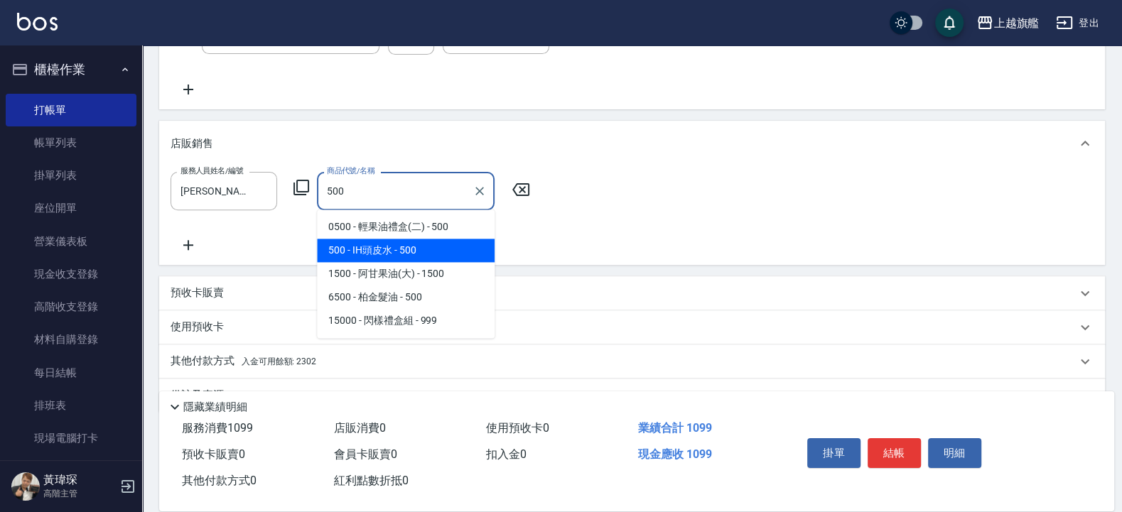
type input "IH頭皮水"
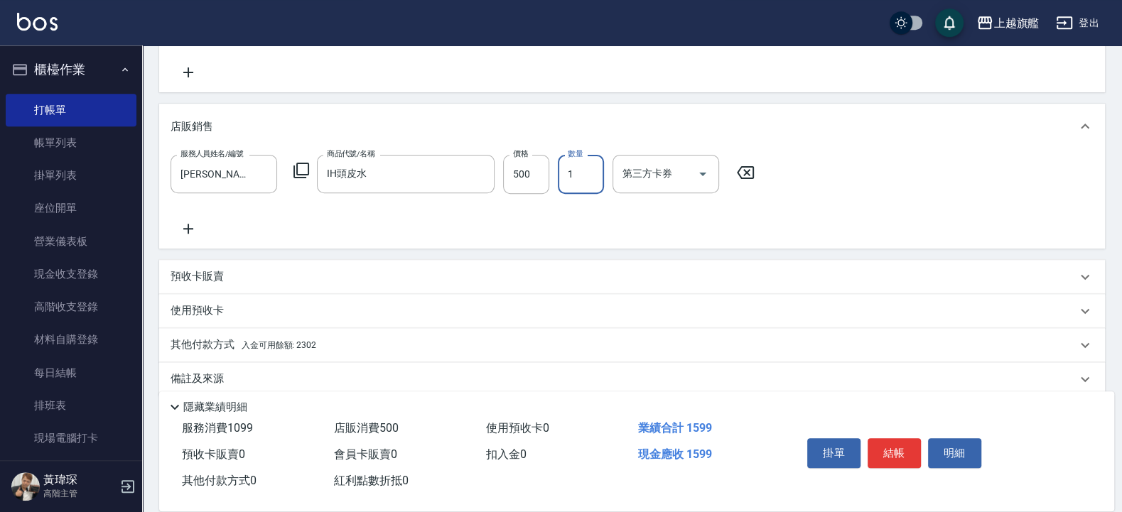
scroll to position [389, 0]
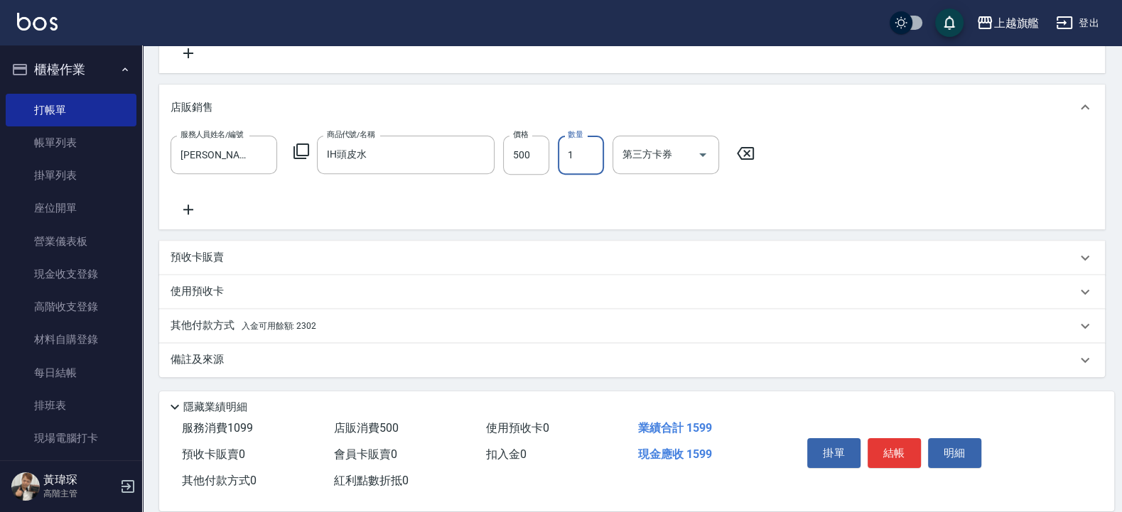
click at [254, 315] on div "其他付款方式 入金可用餘額: 2302" at bounding box center [632, 326] width 946 height 34
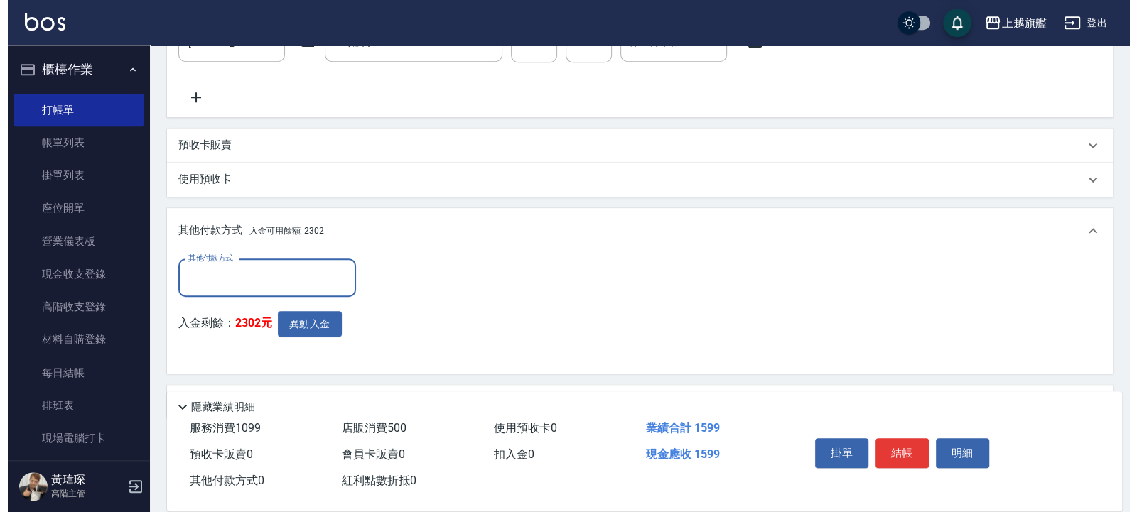
scroll to position [543, 0]
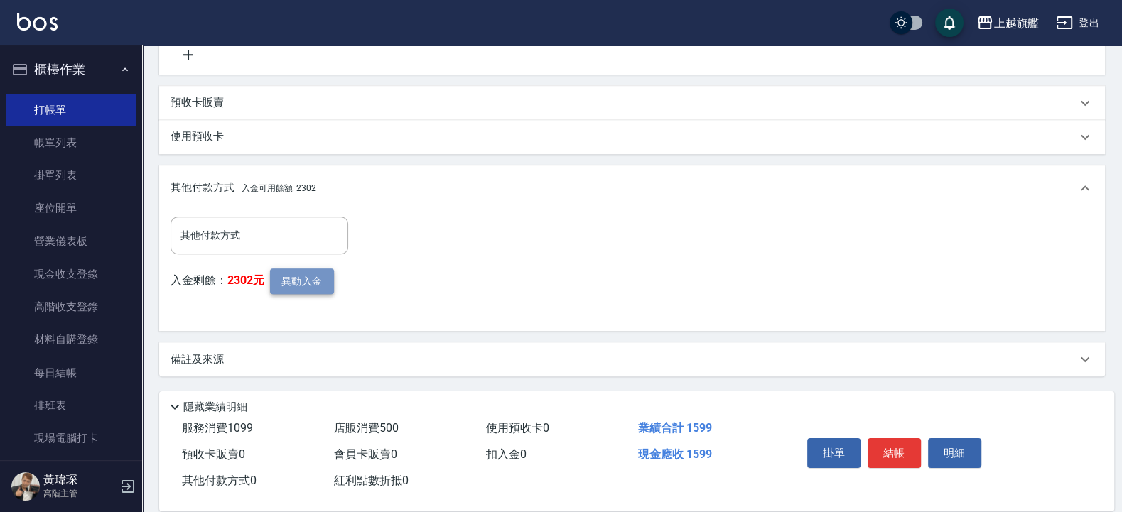
click at [291, 273] on button "異動入金" at bounding box center [302, 282] width 64 height 26
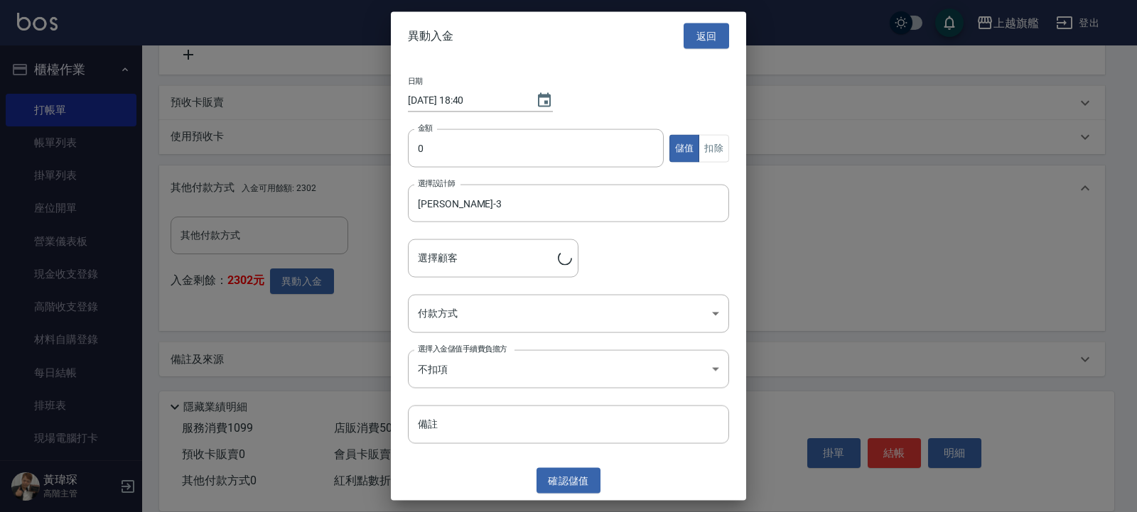
type input "張紋馨/0900569331"
click at [725, 142] on button "扣除" at bounding box center [713, 148] width 31 height 28
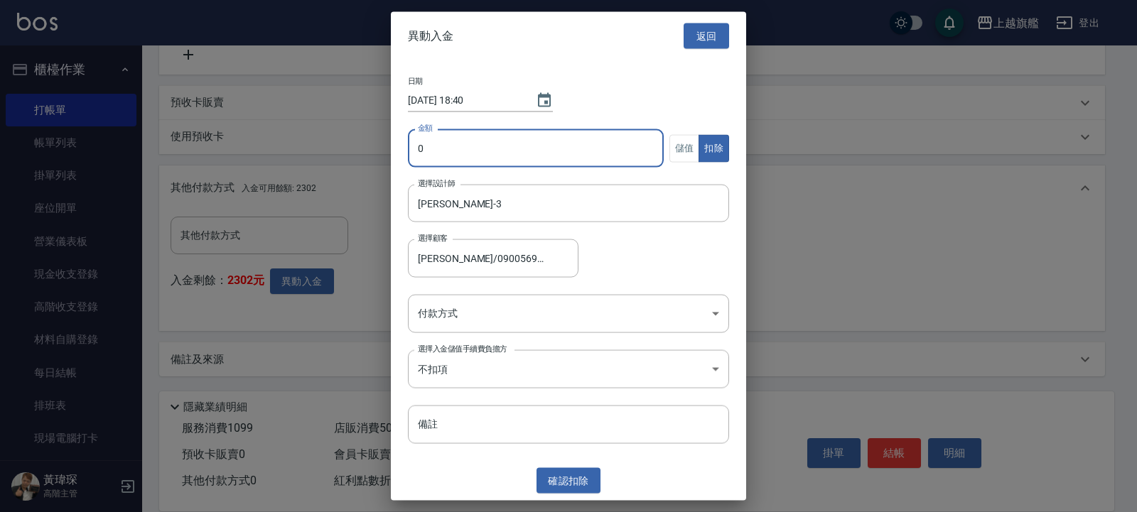
click at [501, 148] on input "0" at bounding box center [536, 148] width 256 height 38
type input "1599"
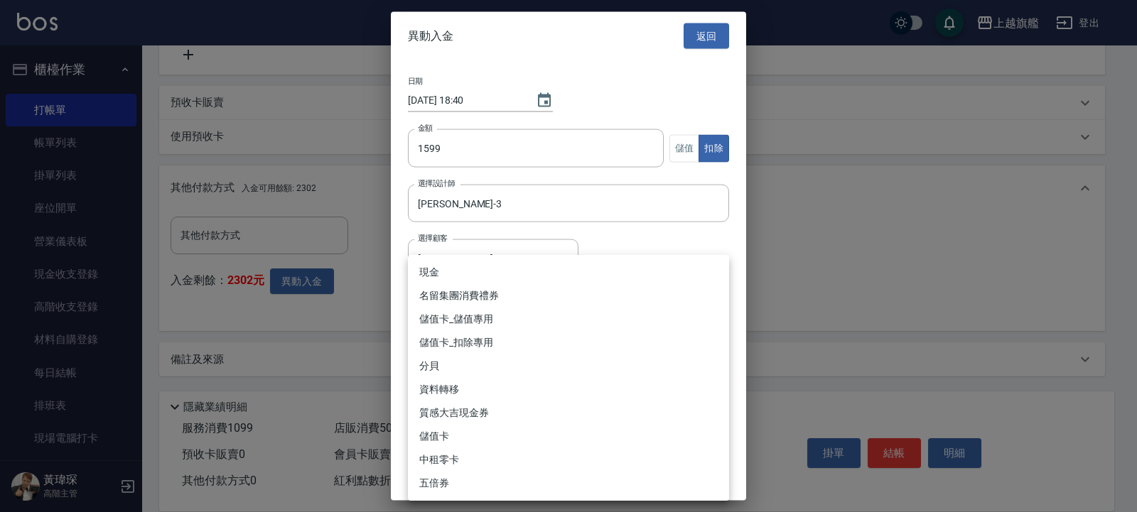
click at [480, 338] on li "儲值卡_扣除專用" at bounding box center [568, 342] width 321 height 23
type input "儲值卡_扣除專用"
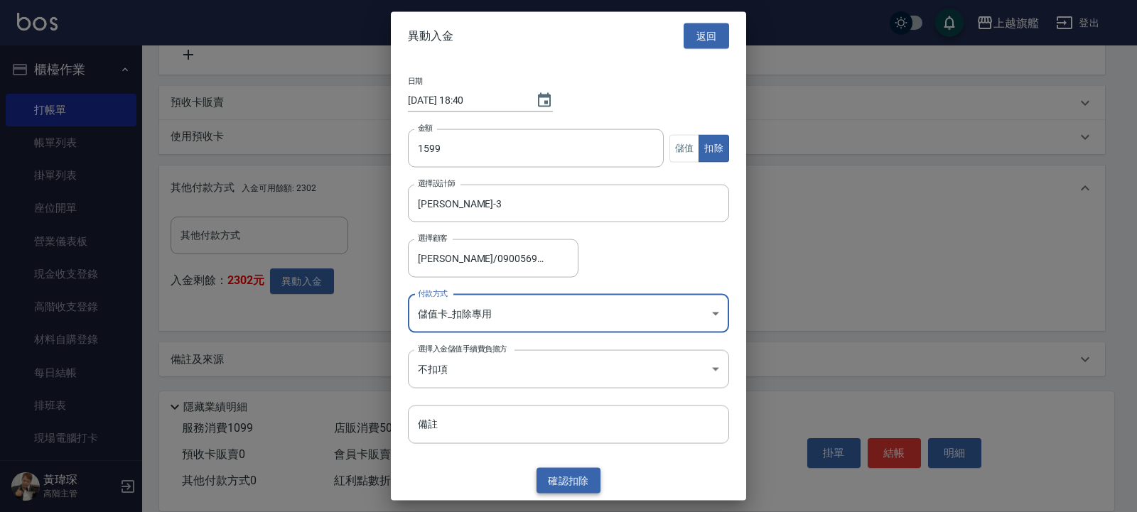
click at [561, 409] on button "確認 扣除" at bounding box center [568, 480] width 64 height 26
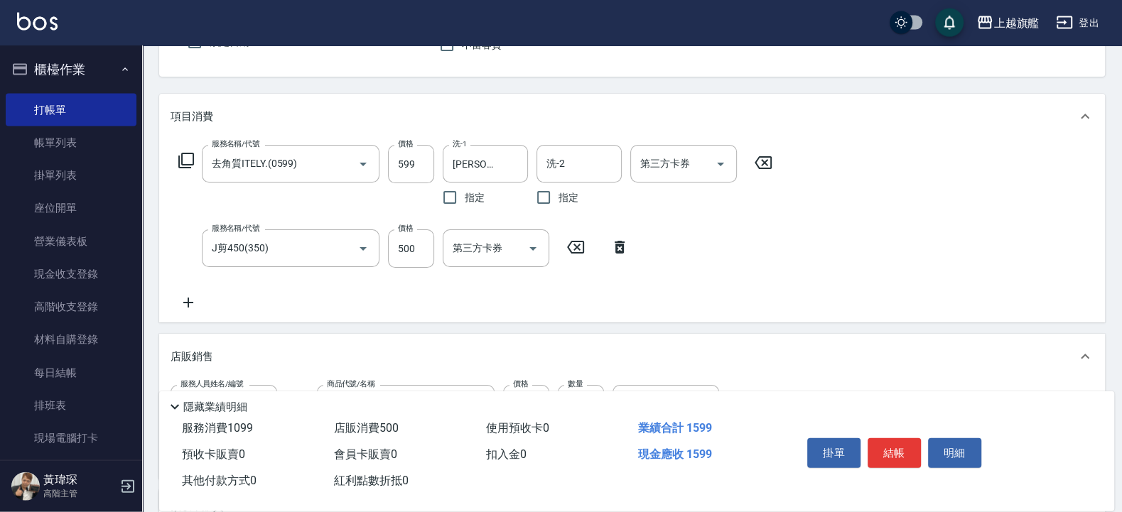
scroll to position [202, 0]
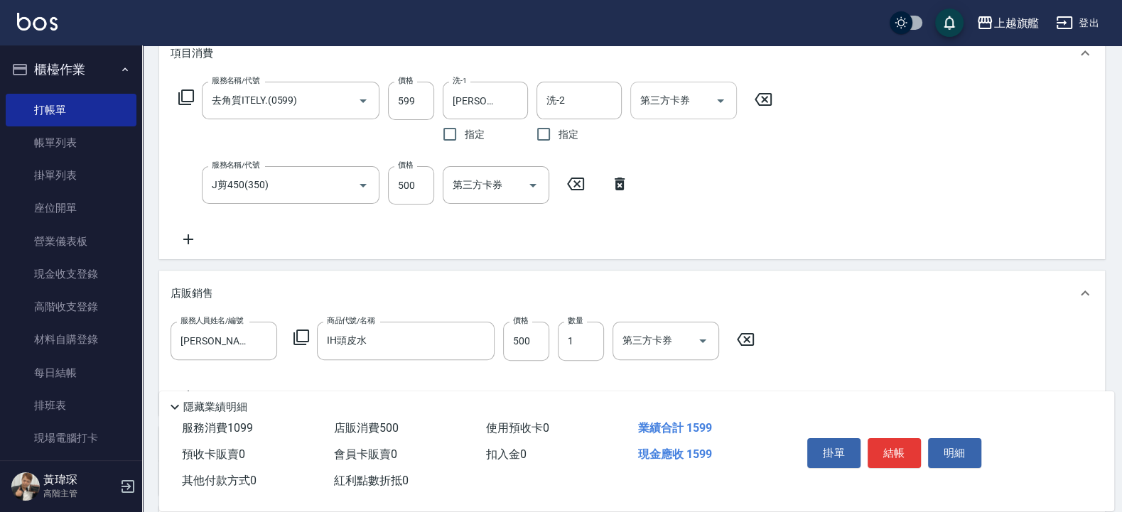
click at [721, 99] on icon "Open" at bounding box center [720, 100] width 17 height 17
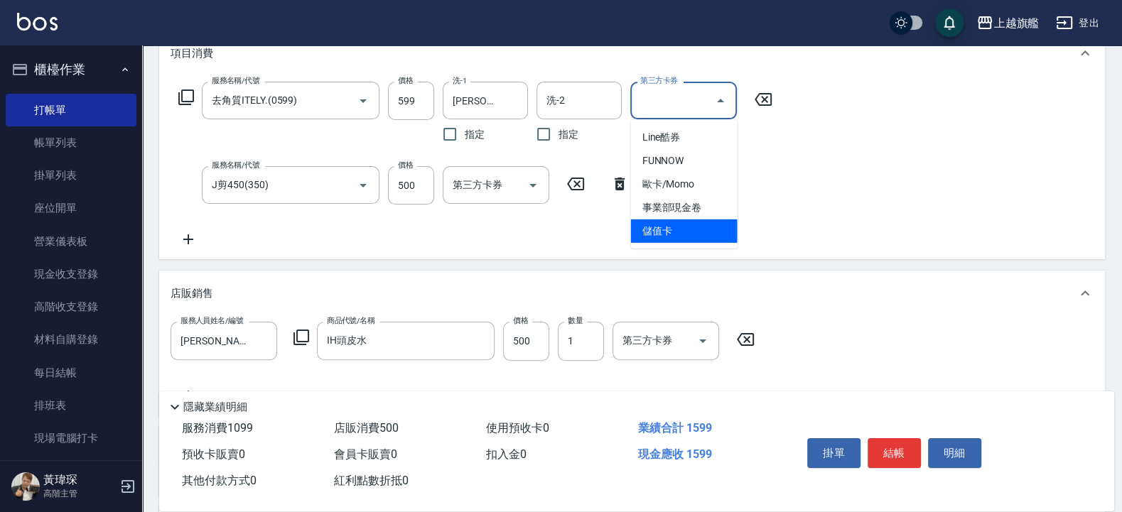
click at [713, 231] on span "儲值卡" at bounding box center [684, 231] width 107 height 23
type input "儲值卡"
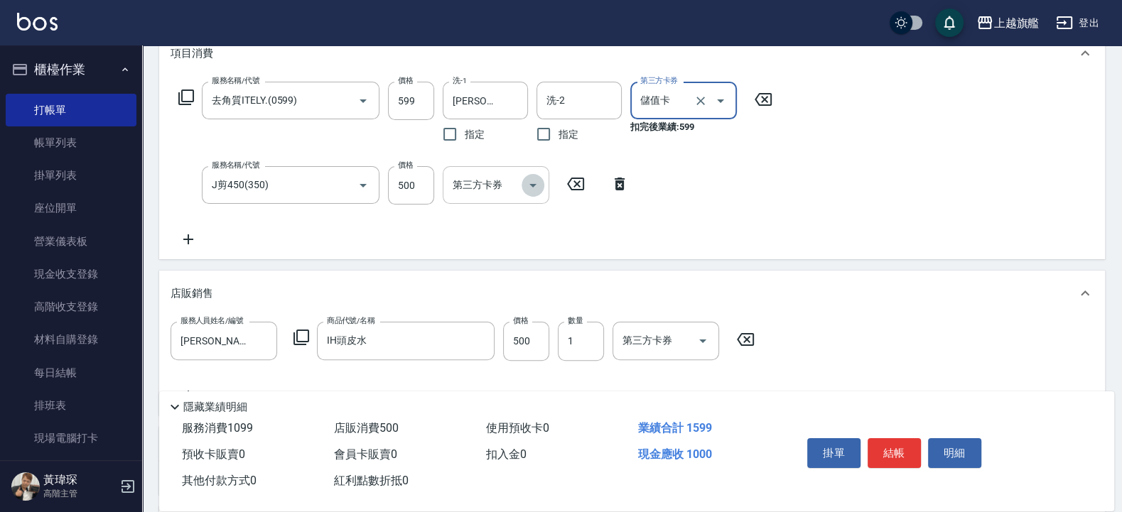
click at [537, 185] on icon "Open" at bounding box center [532, 185] width 17 height 17
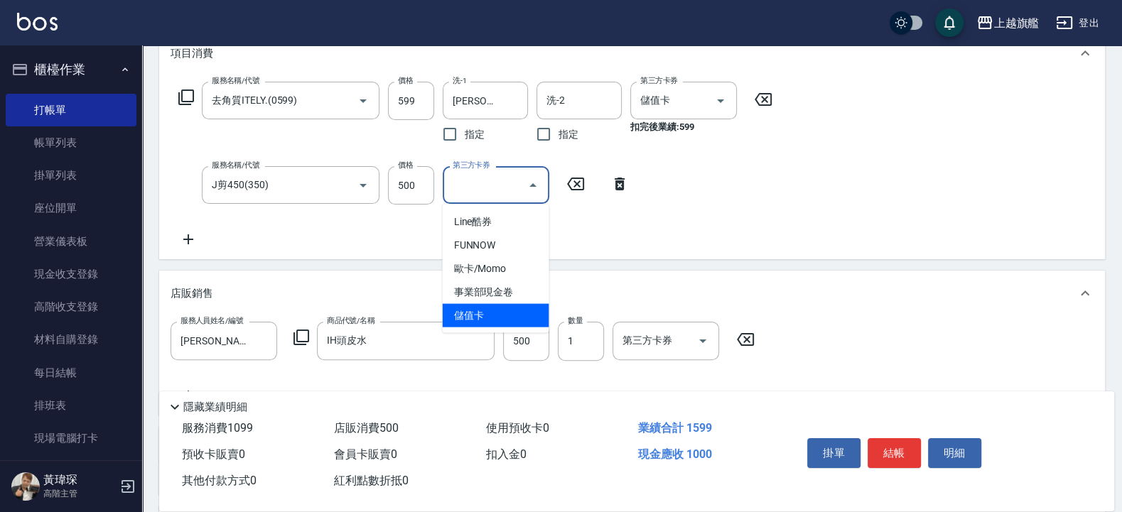
drag, startPoint x: 507, startPoint y: 317, endPoint x: 666, endPoint y: 181, distance: 209.1
click at [507, 315] on span "儲值卡" at bounding box center [496, 315] width 107 height 23
type input "儲值卡"
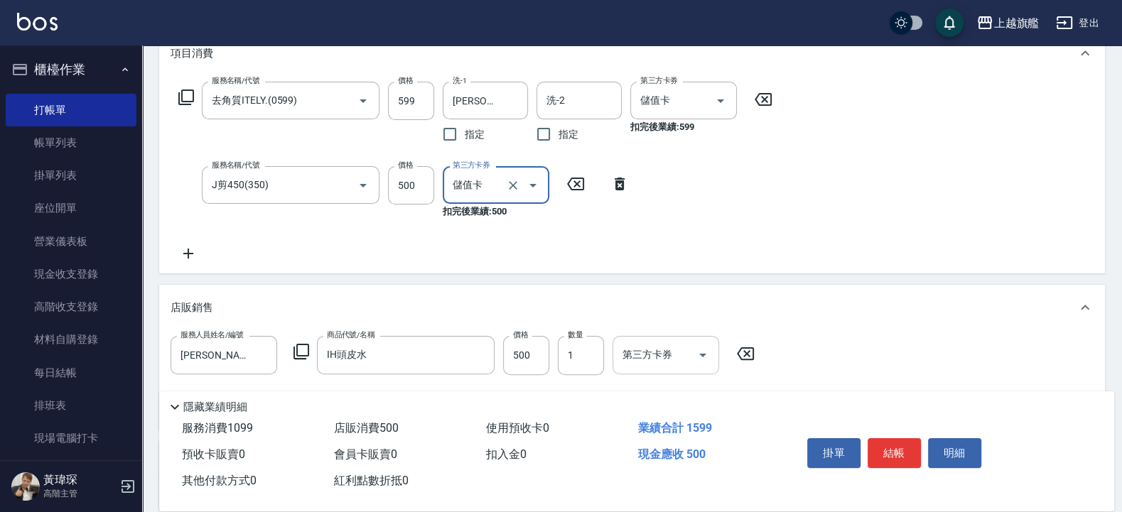
click at [700, 349] on icon "Open" at bounding box center [702, 355] width 17 height 17
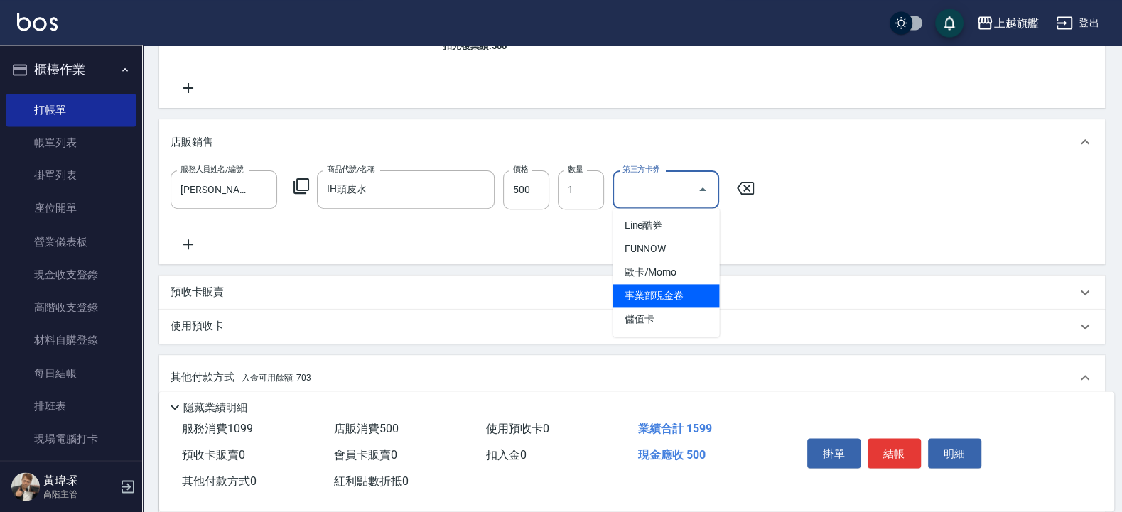
scroll to position [373, 0]
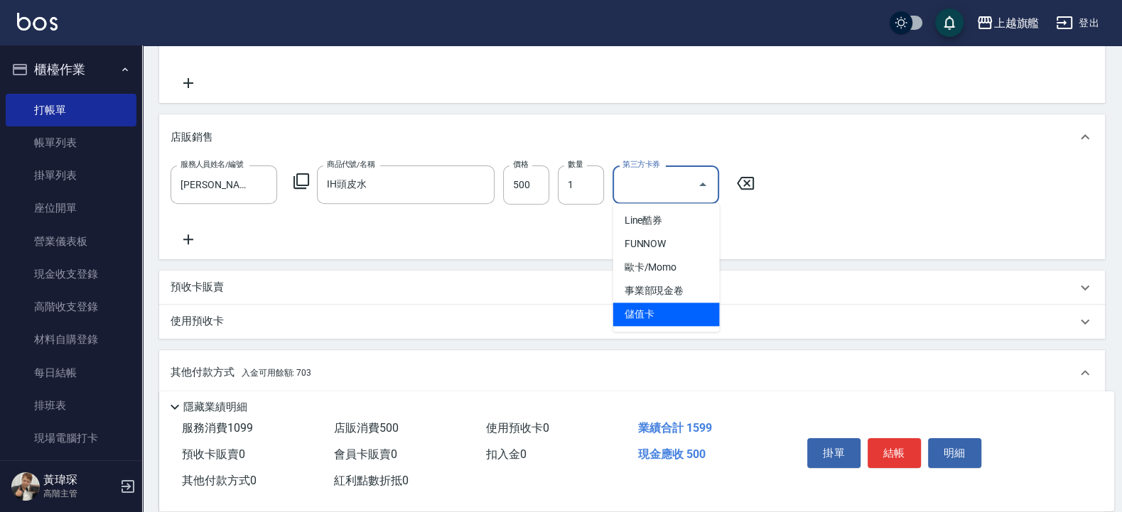
click at [658, 305] on span "儲值卡" at bounding box center [666, 314] width 107 height 23
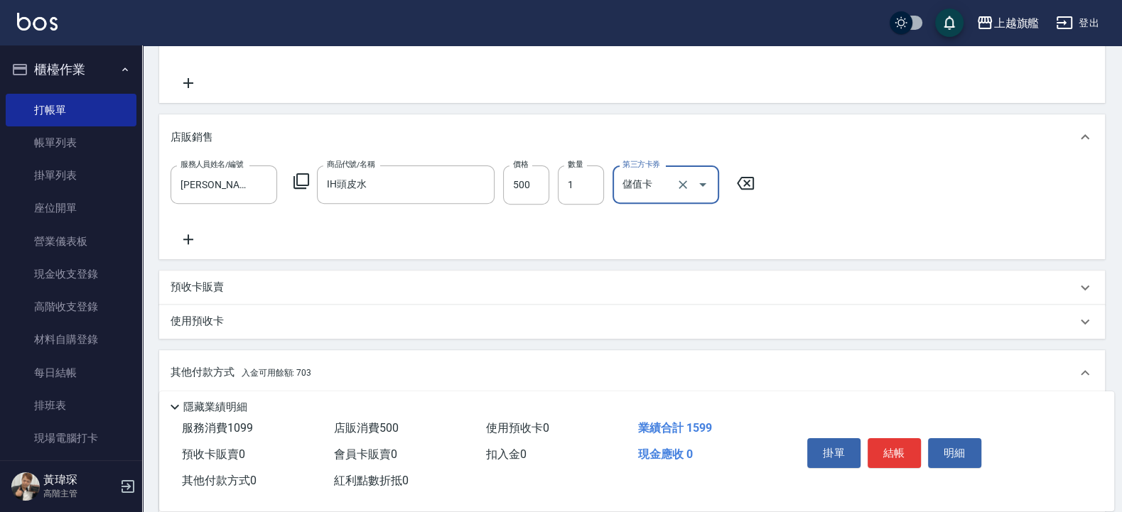
type input "儲值卡"
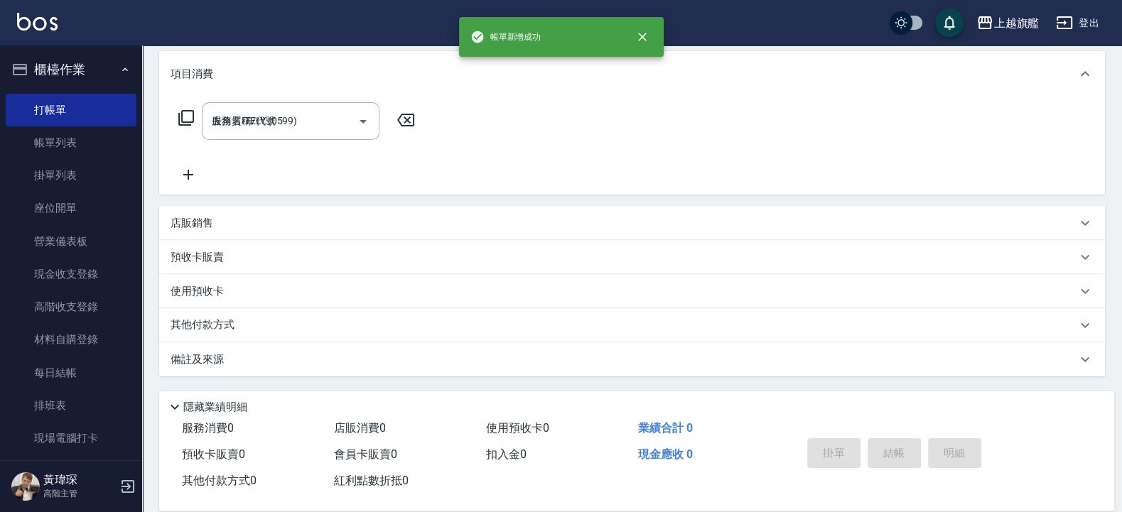
type input "2025/10/05 18:40"
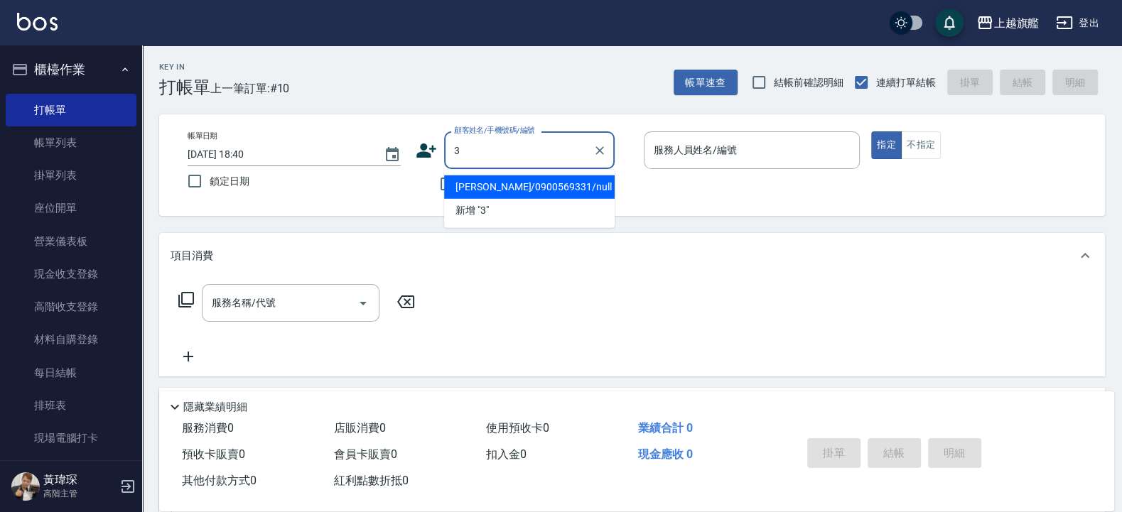
click at [871, 131] on button "指定" at bounding box center [886, 145] width 31 height 28
type input "張紋馨/0900569331/null"
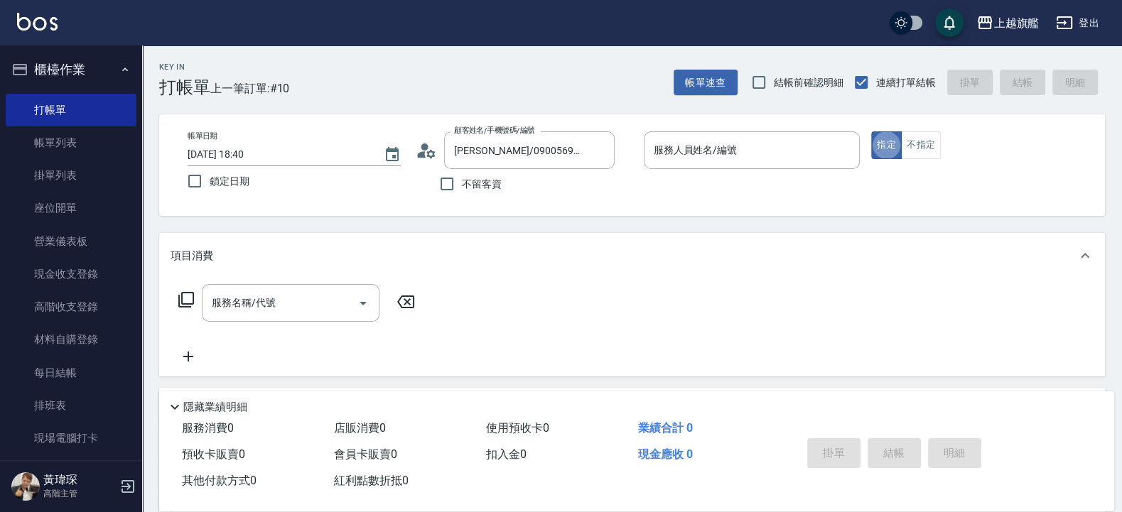
type input "謝雅婷-3"
click at [596, 151] on icon "Clear" at bounding box center [599, 150] width 14 height 14
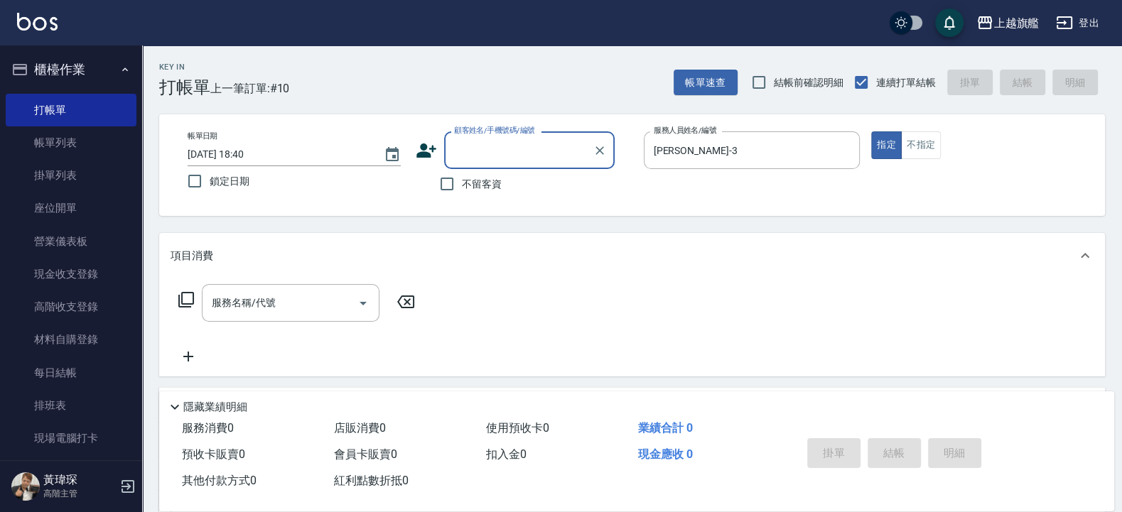
click at [475, 184] on span "不留客資" at bounding box center [482, 184] width 40 height 15
click at [462, 184] on input "不留客資" at bounding box center [447, 184] width 30 height 30
checkbox input "true"
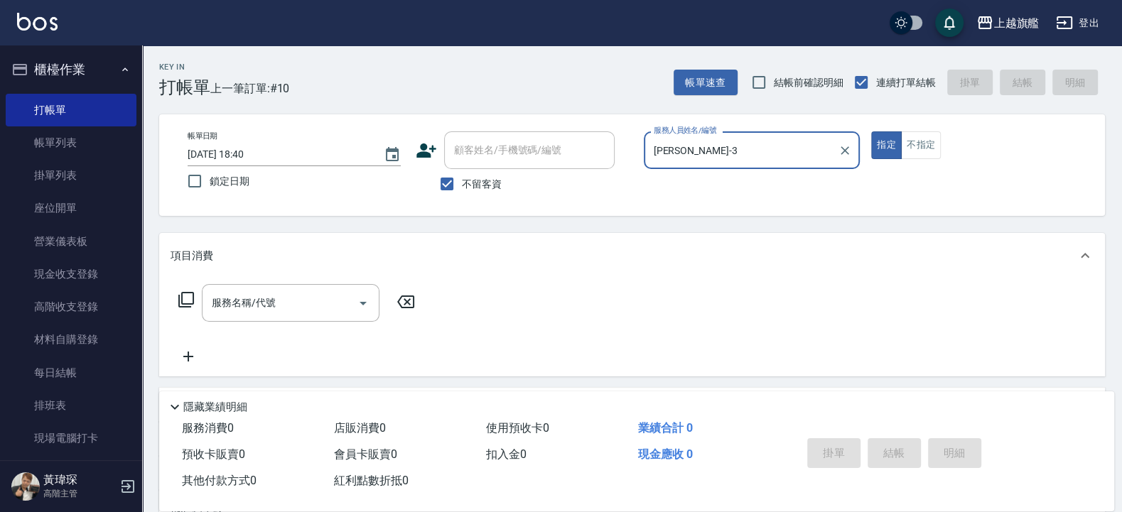
click at [871, 131] on button "指定" at bounding box center [886, 145] width 31 height 28
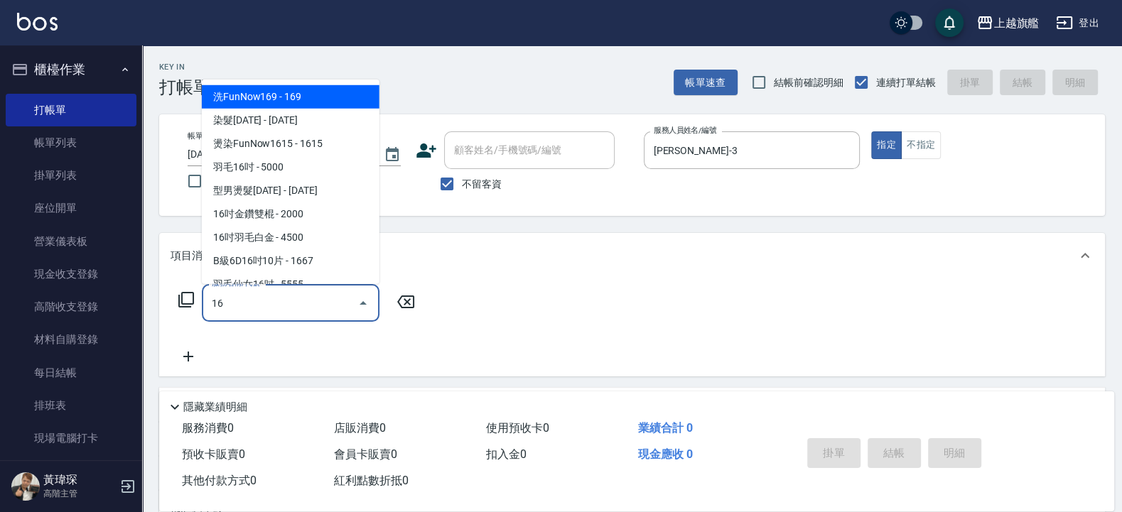
type input "1"
type input "2"
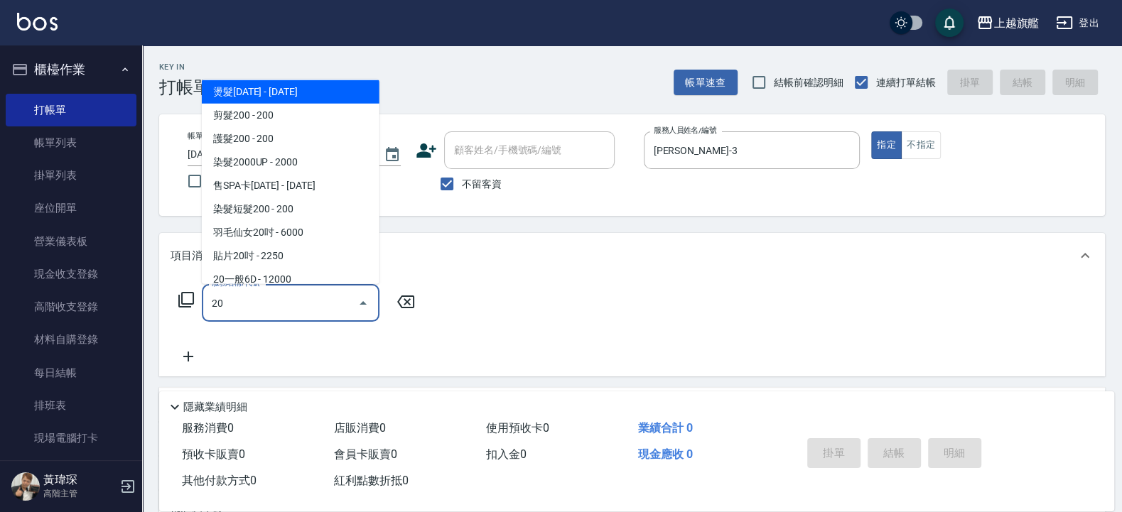
scroll to position [269, 0]
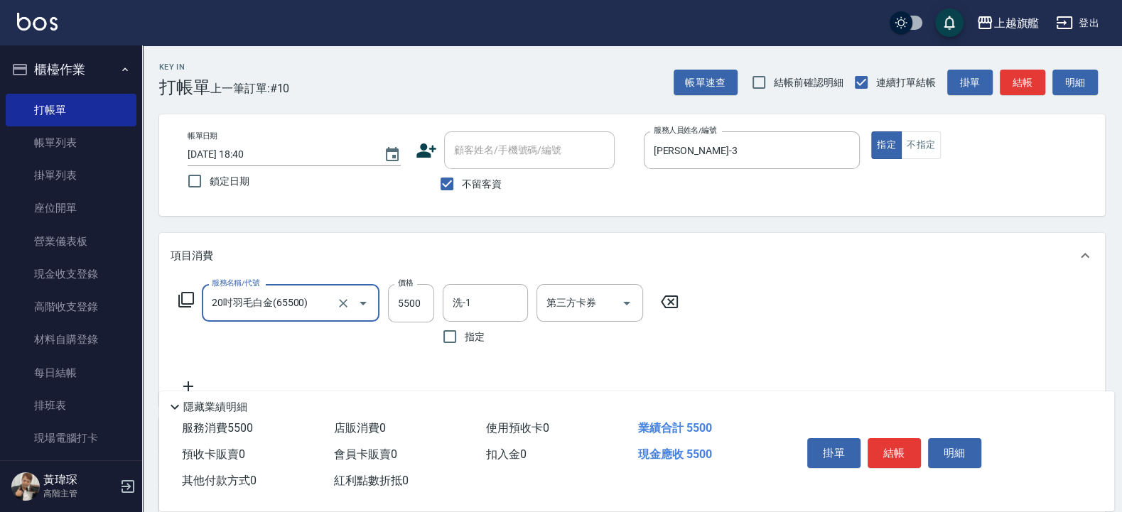
type input "20吋羽毛白金(65500)"
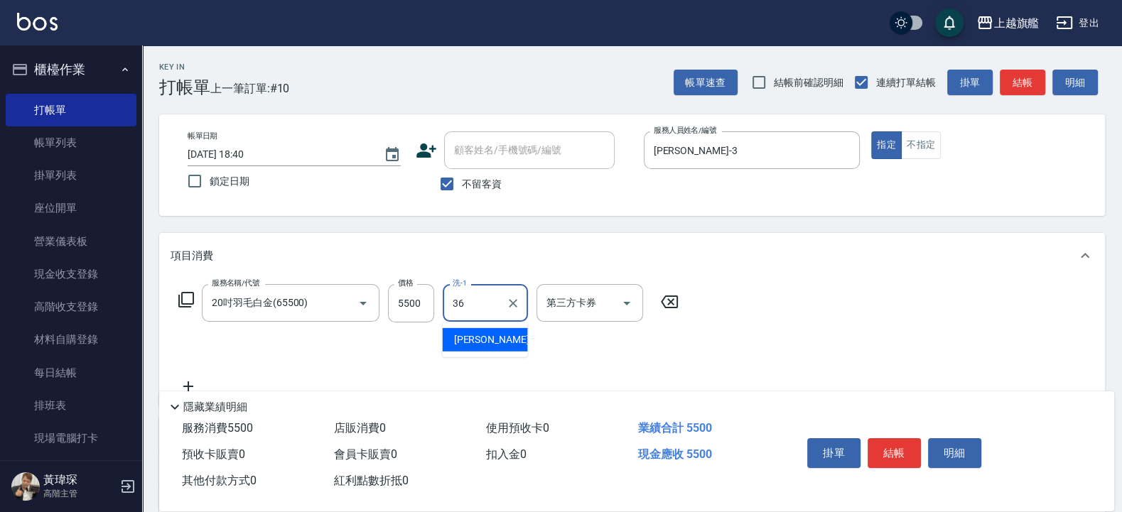
type input "蔡秉諶-36"
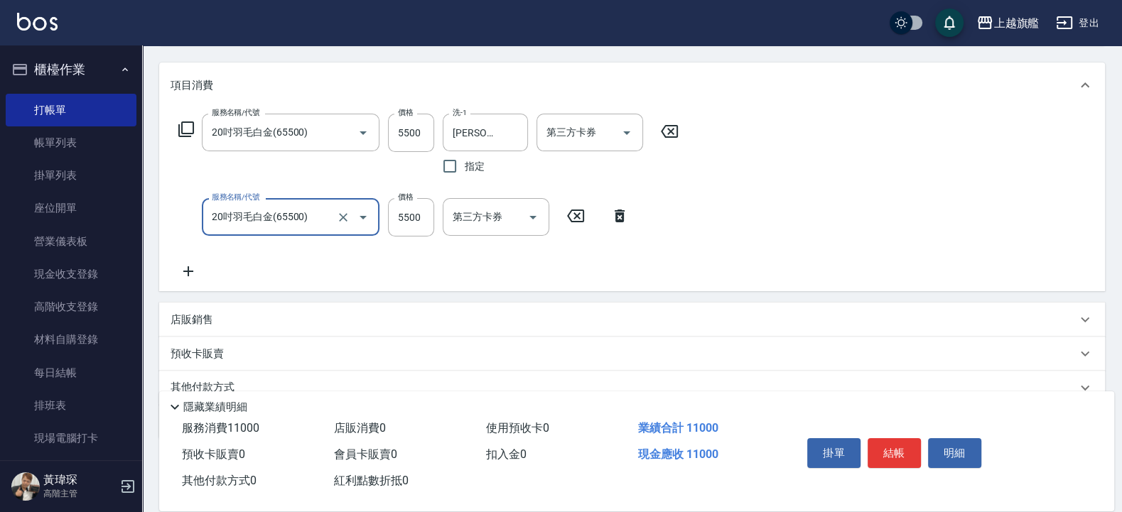
type input "20吋羽毛白金(65500)"
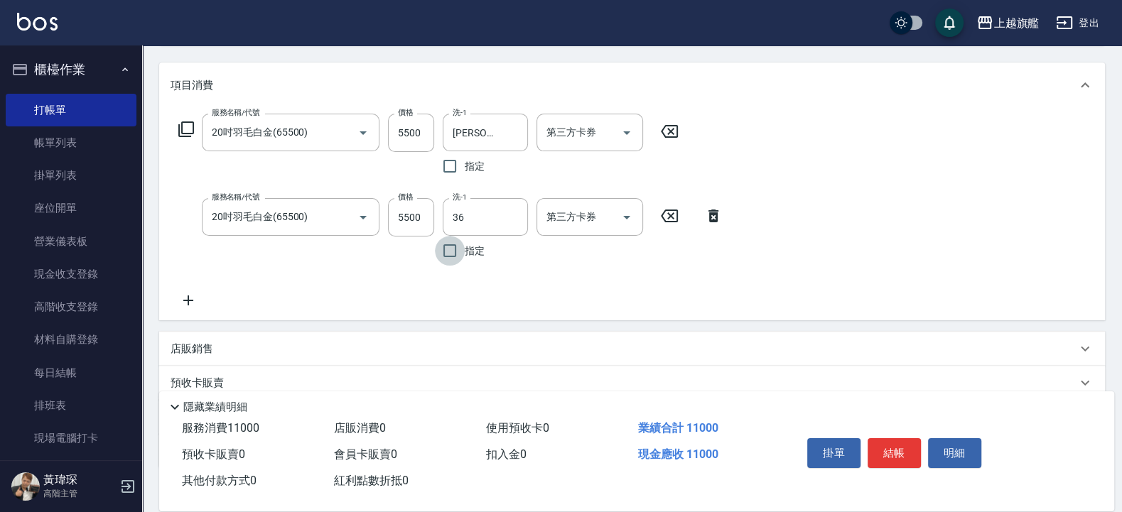
type input "蔡秉諶-36"
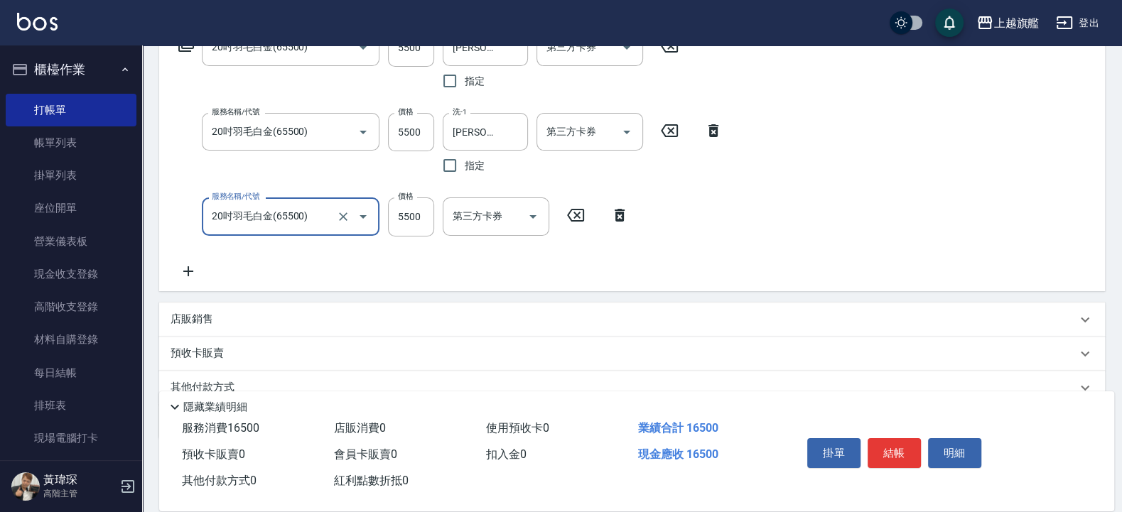
type input "20吋羽毛白金(65500)"
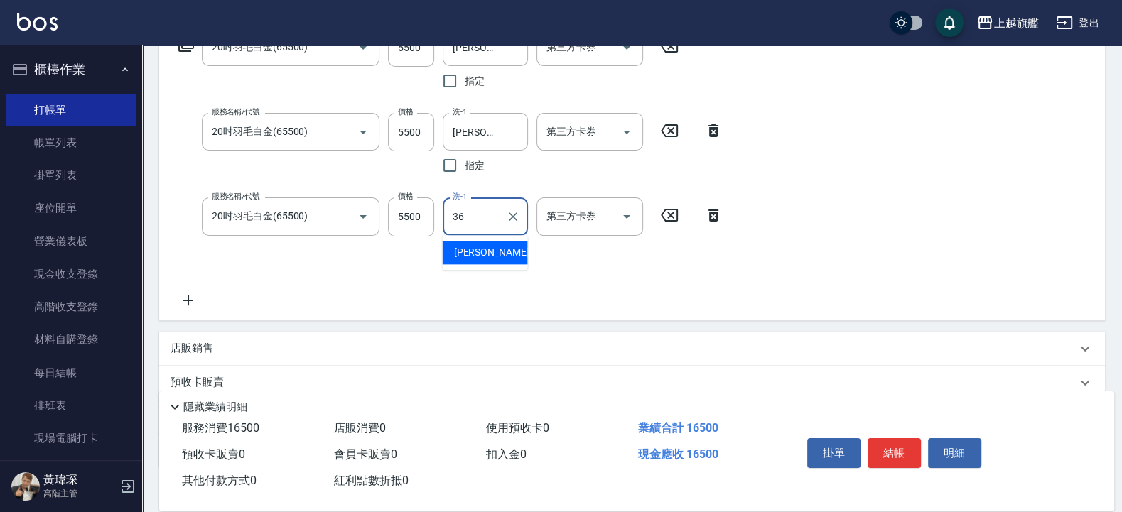
type input "蔡秉諶-36"
click at [372, 281] on div "服務名稱/代號 20吋羽毛白金(65500) 服務名稱/代號 價格 5500 價格 洗-1 蔡秉諶-36 洗-1 指定 第三方卡券 第三方卡券 服務名稱/代號…" at bounding box center [450, 168] width 560 height 280
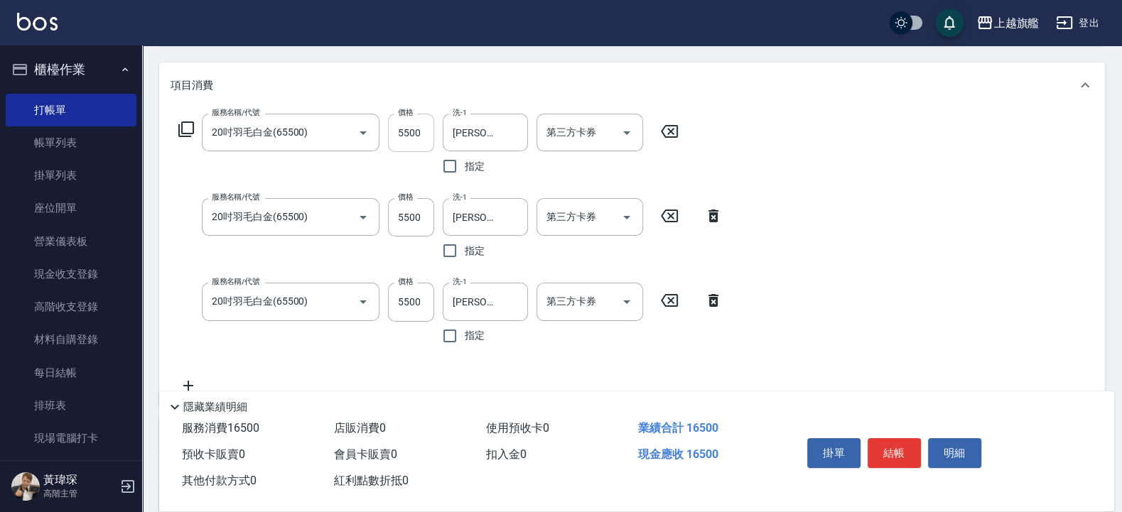
click at [413, 129] on input "5500" at bounding box center [411, 133] width 46 height 38
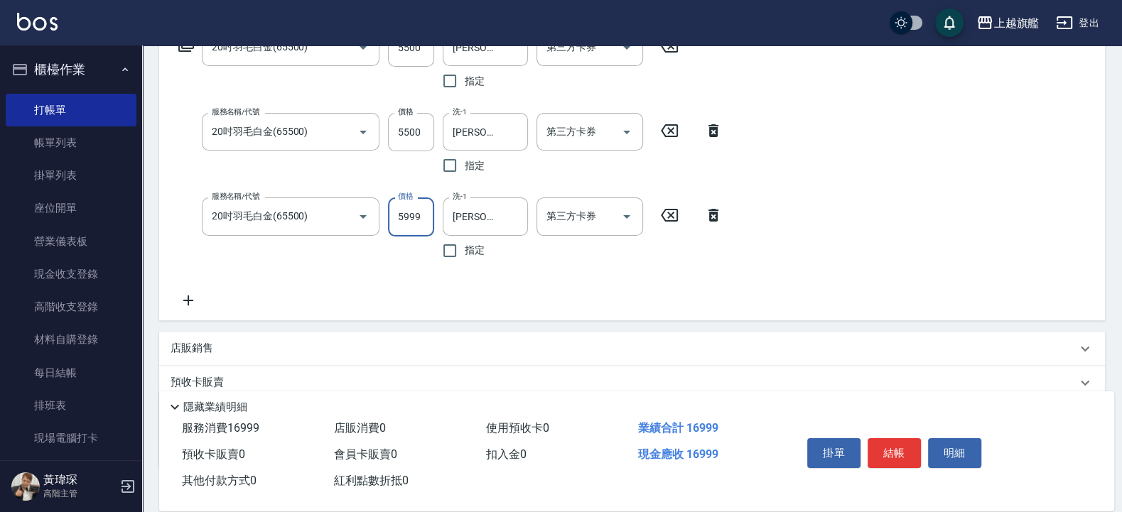
type input "5999"
click at [542, 286] on div "服務名稱/代號 20吋羽毛白金(65500) 服務名稱/代號 價格 5500 價格 洗-1 蔡秉諶-36 洗-1 指定 第三方卡券 第三方卡券 服務名稱/代號…" at bounding box center [450, 168] width 560 height 280
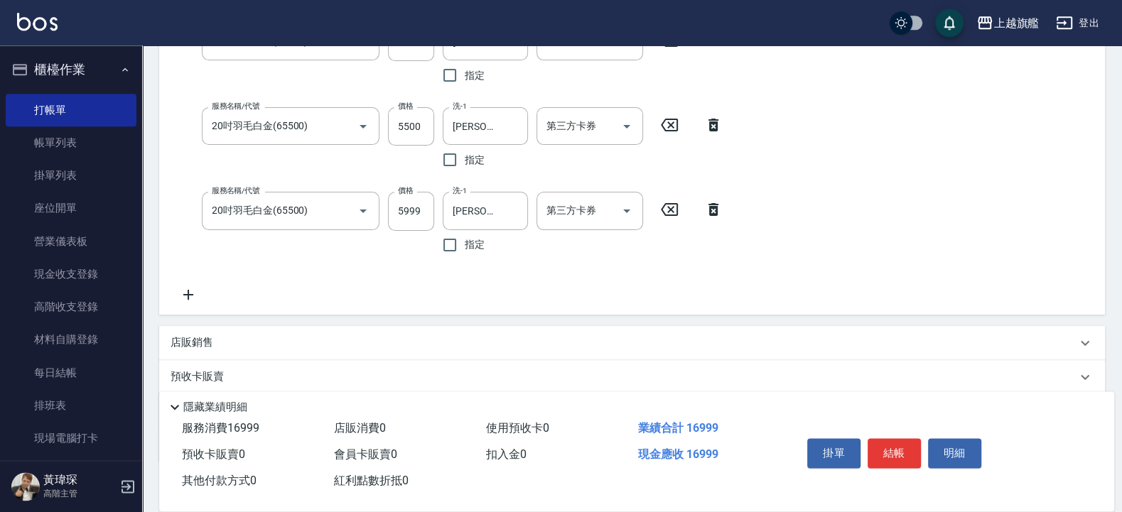
scroll to position [347, 0]
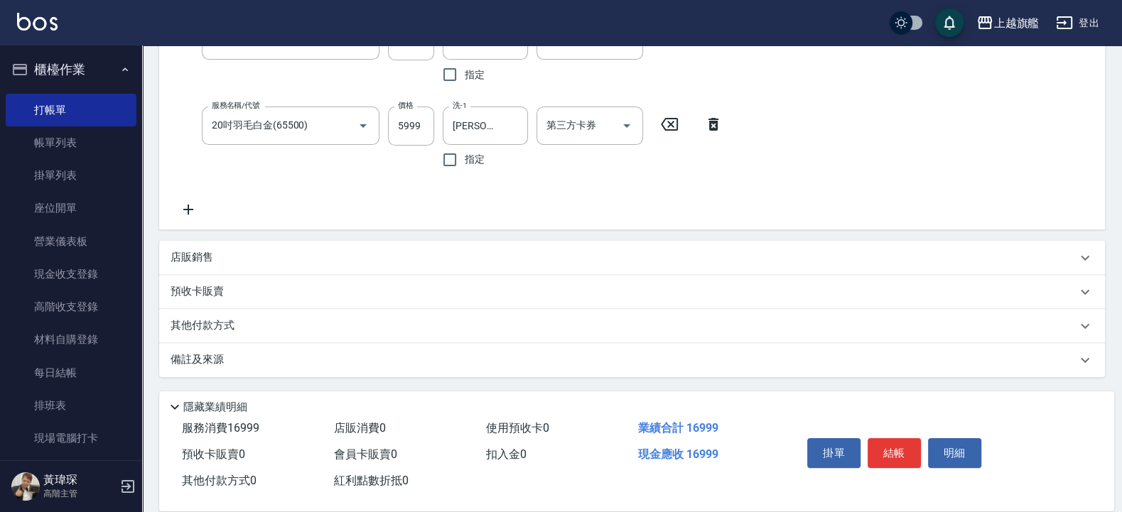
click at [227, 320] on p "其他付款方式" at bounding box center [205, 326] width 71 height 16
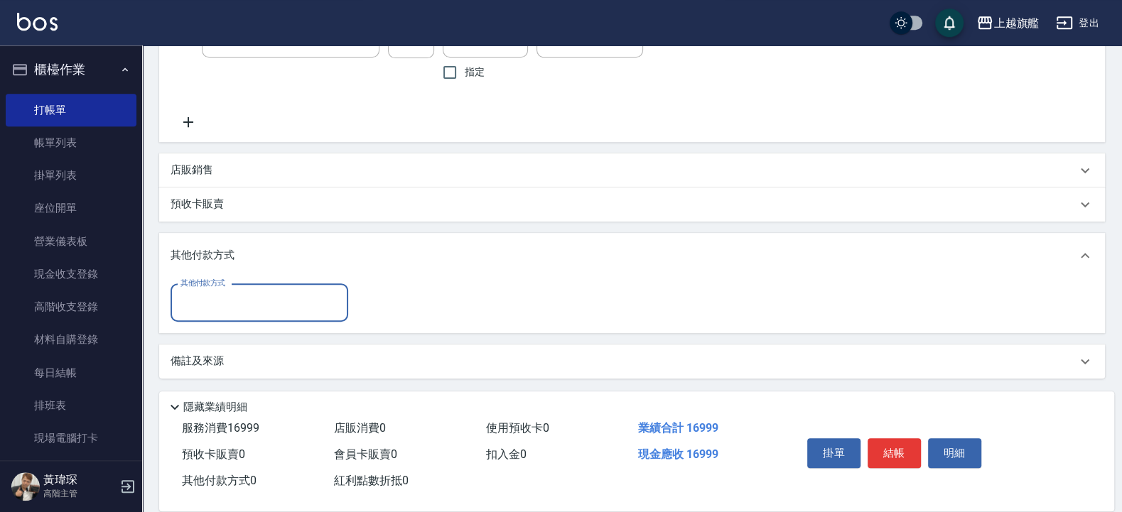
scroll to position [435, 0]
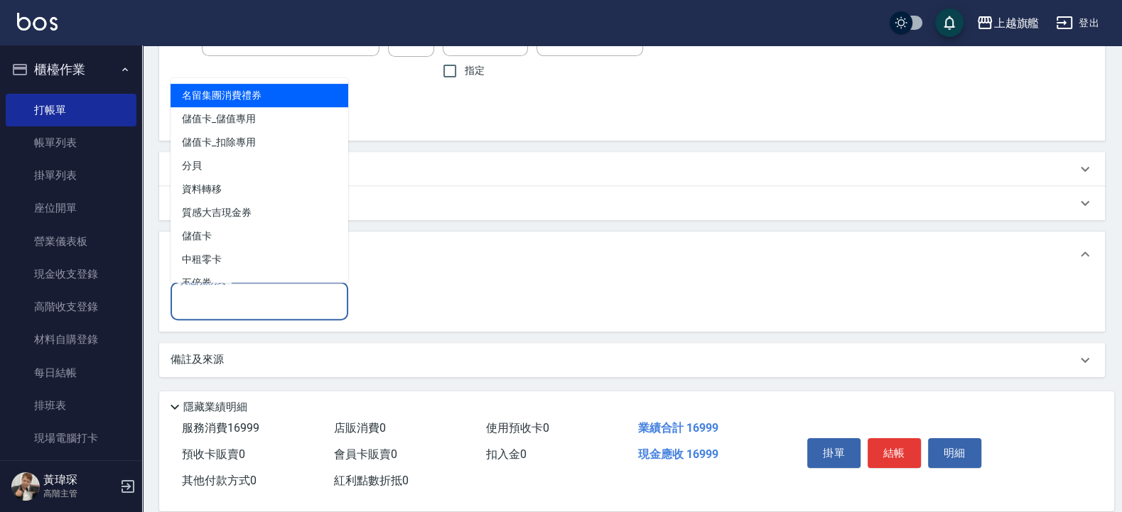
click at [273, 289] on input "其他付款方式" at bounding box center [259, 301] width 165 height 25
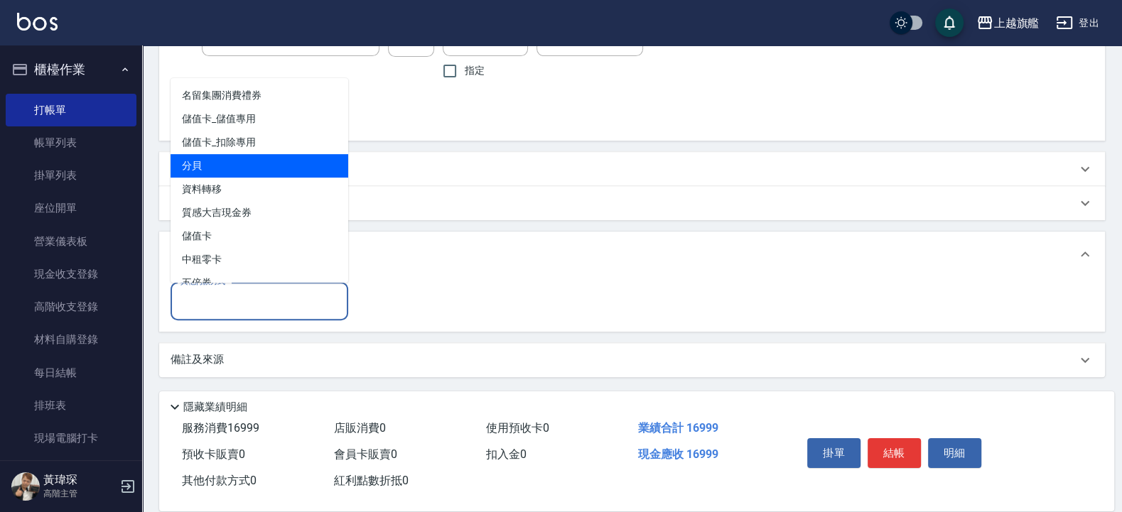
click at [255, 166] on span "分貝" at bounding box center [259, 165] width 178 height 23
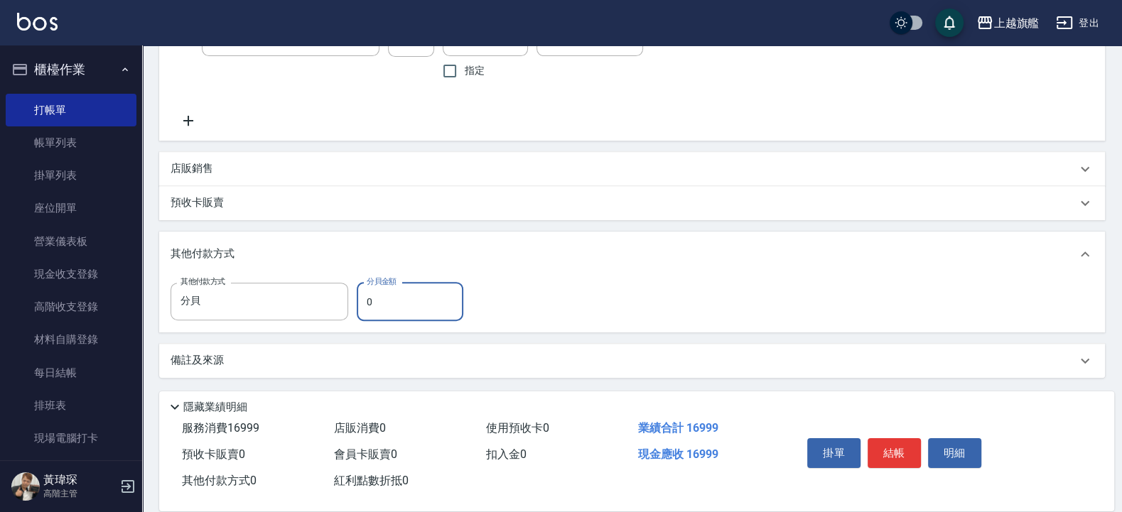
type input "分貝"
type input "16999"
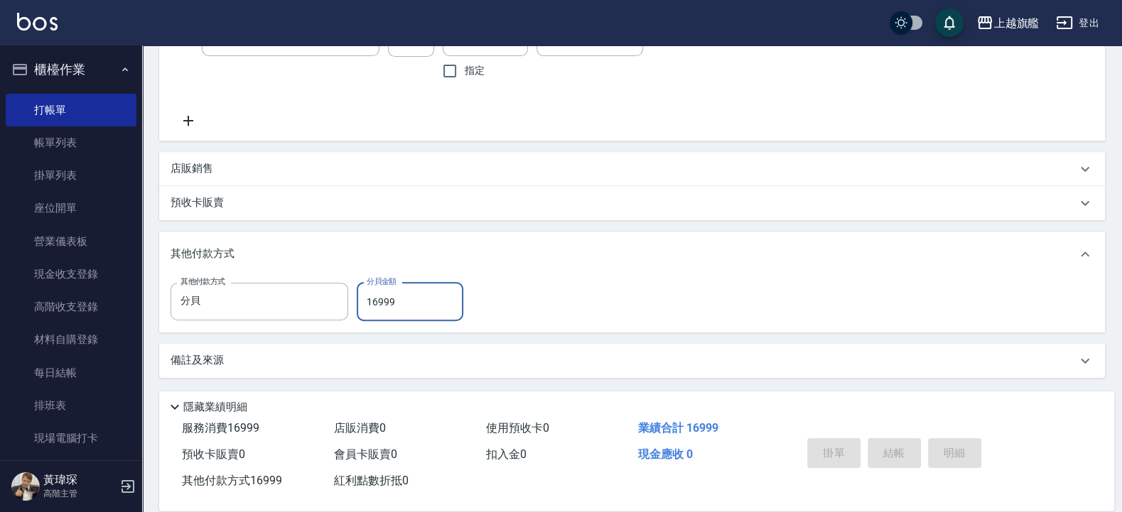
type input "2025/10/05 18:45"
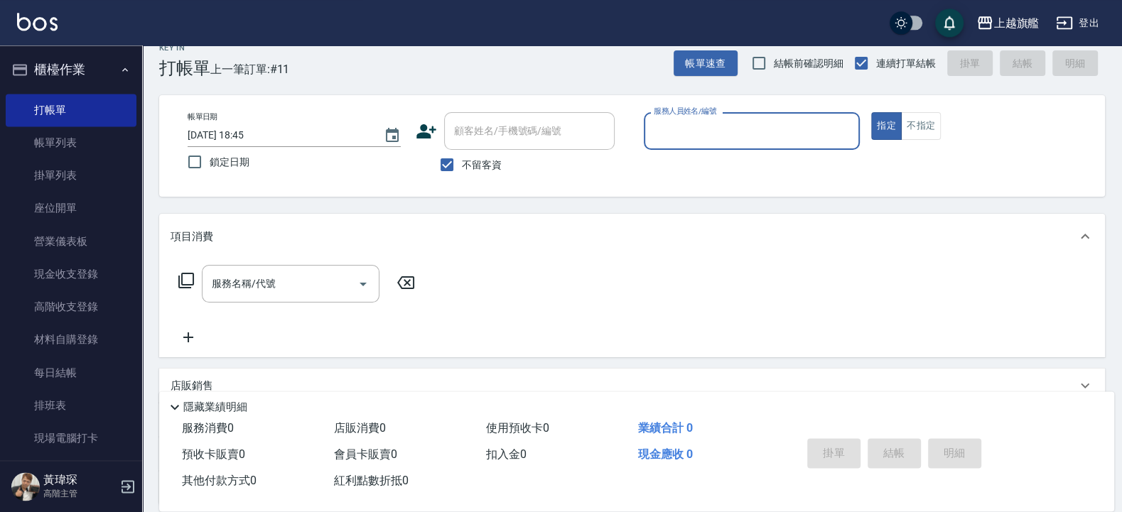
scroll to position [43, 0]
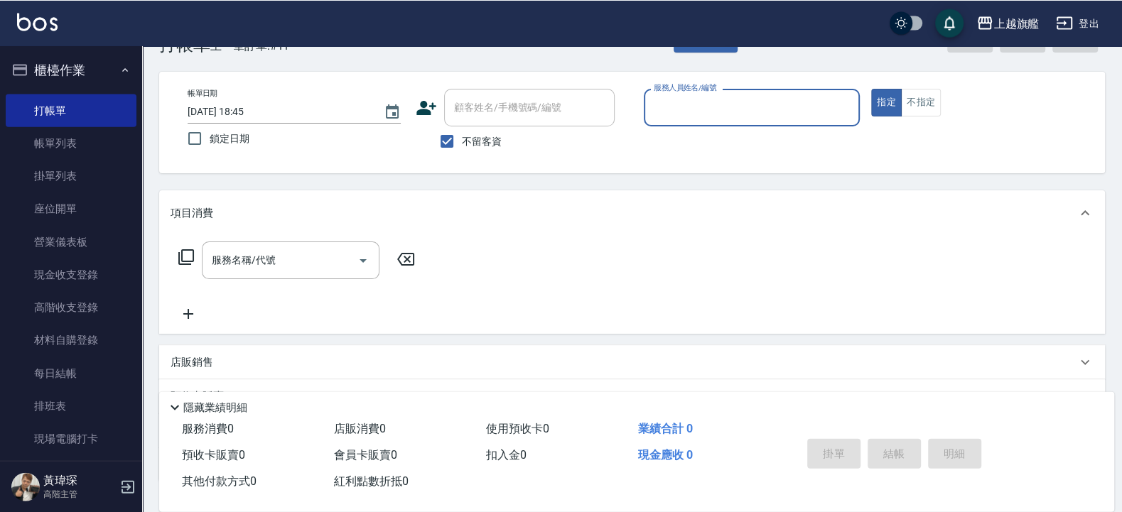
type input "4"
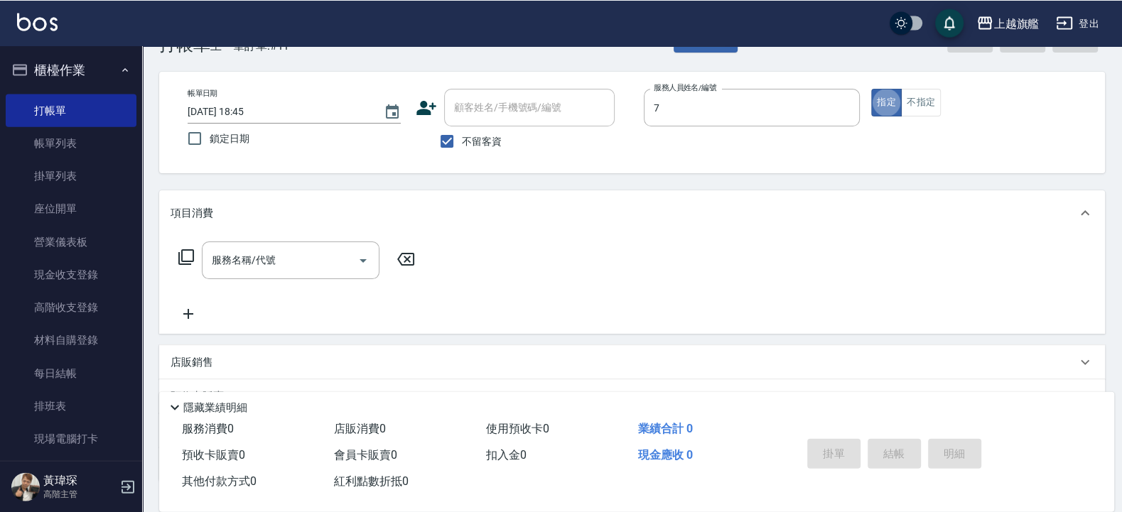
type input "林筱莉-7"
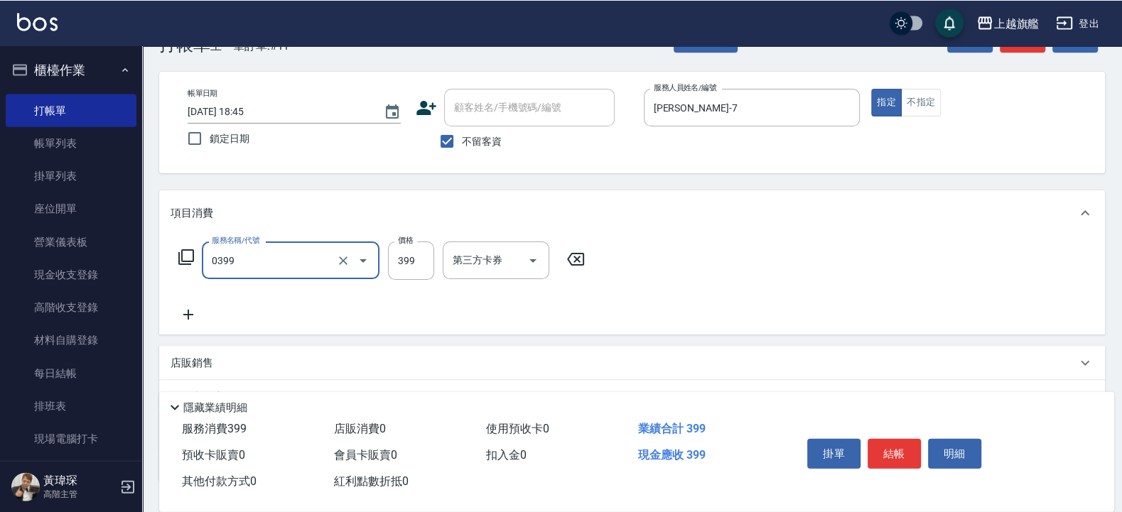
type input "海鹽SPA(0399)"
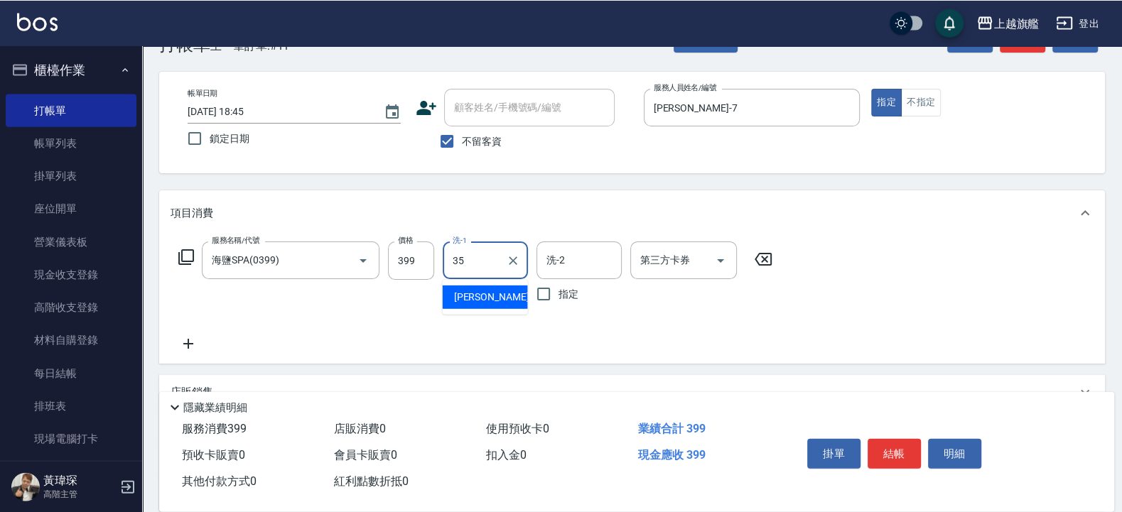
type input "邱靖淳-35"
drag, startPoint x: 462, startPoint y: 148, endPoint x: 467, endPoint y: 137, distance: 11.8
click at [462, 148] on label "不留客資" at bounding box center [467, 141] width 70 height 30
click at [462, 148] on input "不留客資" at bounding box center [447, 141] width 30 height 30
checkbox input "false"
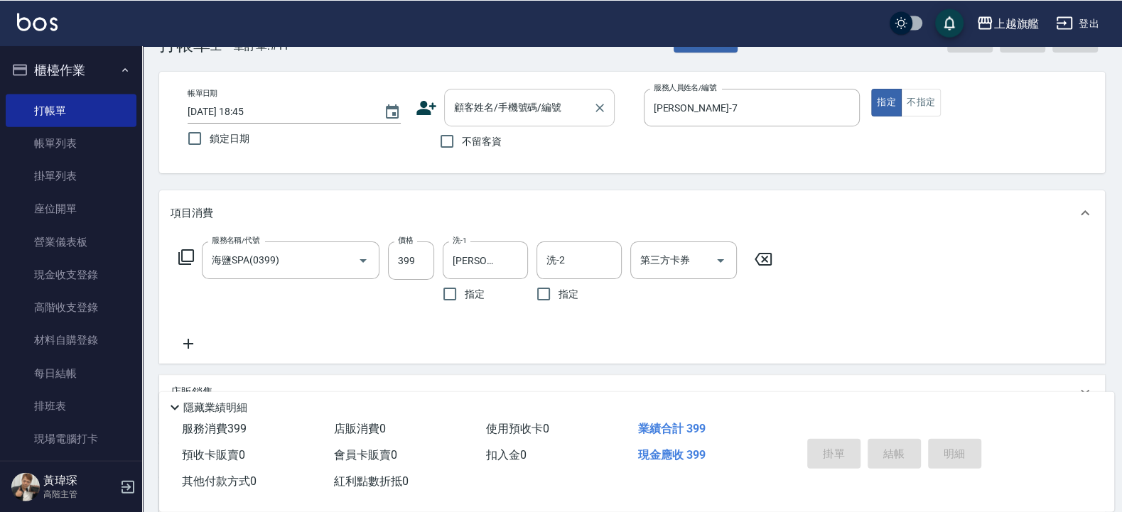
click at [524, 90] on div "顧客姓名/手機號碼/編號" at bounding box center [529, 107] width 170 height 38
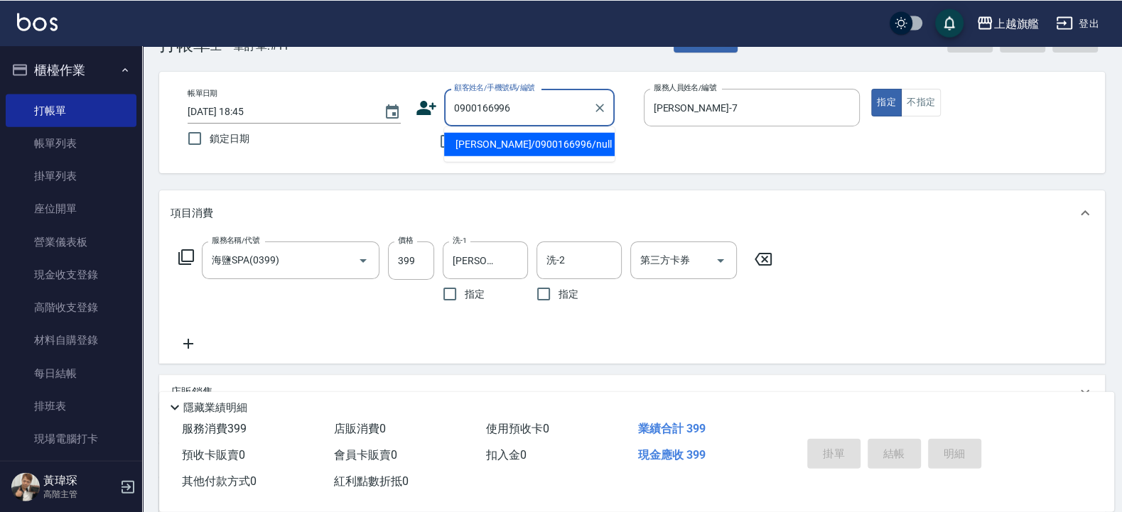
type input "陳妍臻/0900166996/null"
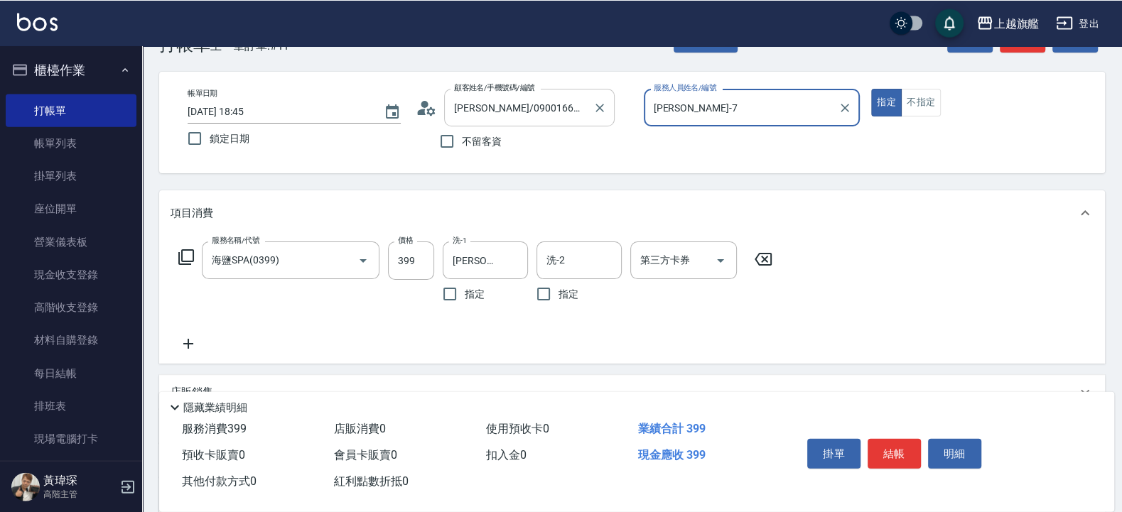
click at [871, 88] on button "指定" at bounding box center [886, 102] width 31 height 28
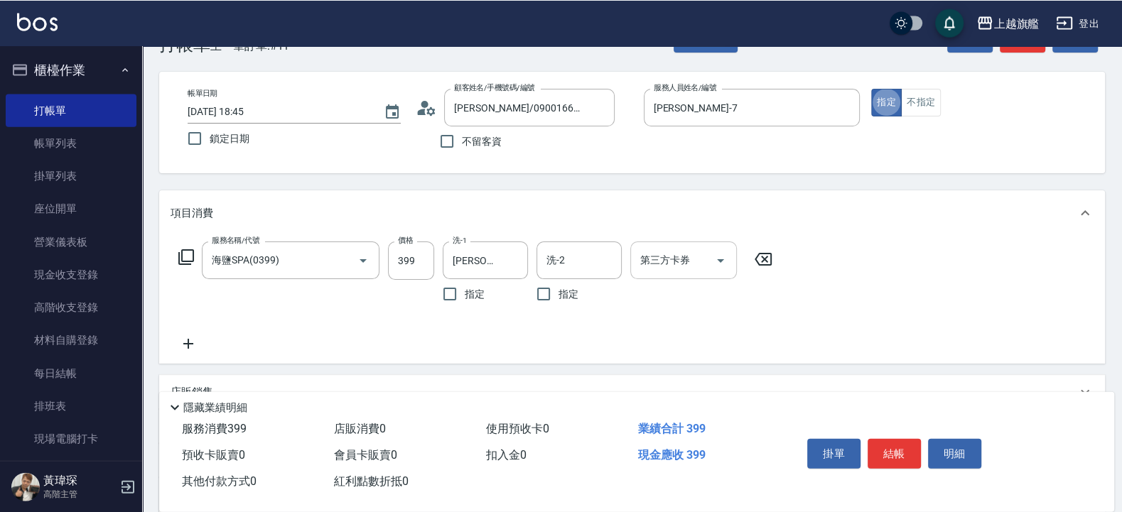
click at [674, 274] on div "第三方卡券" at bounding box center [683, 260] width 107 height 38
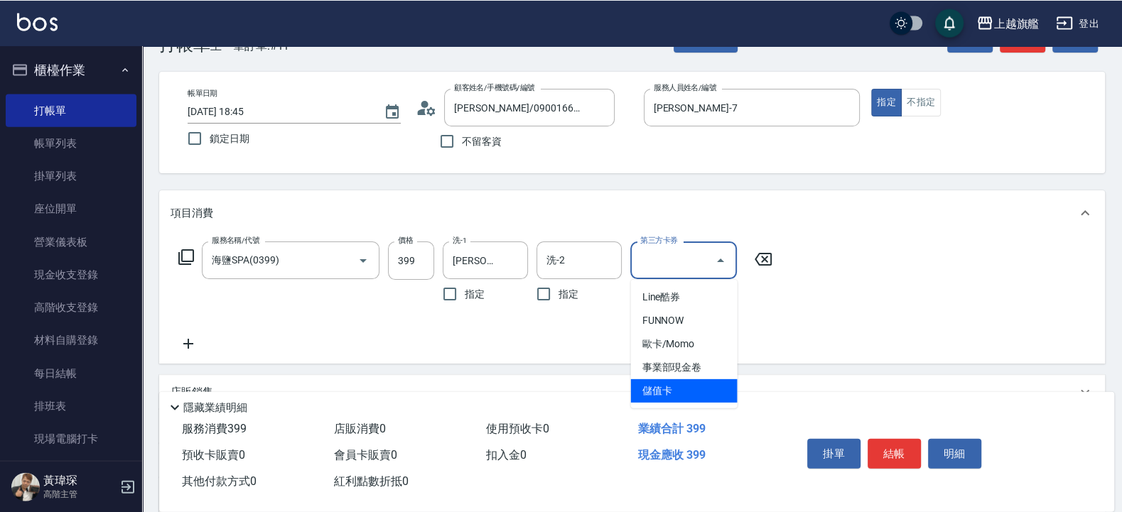
click at [682, 386] on span "儲值卡" at bounding box center [684, 390] width 107 height 23
type input "儲值卡"
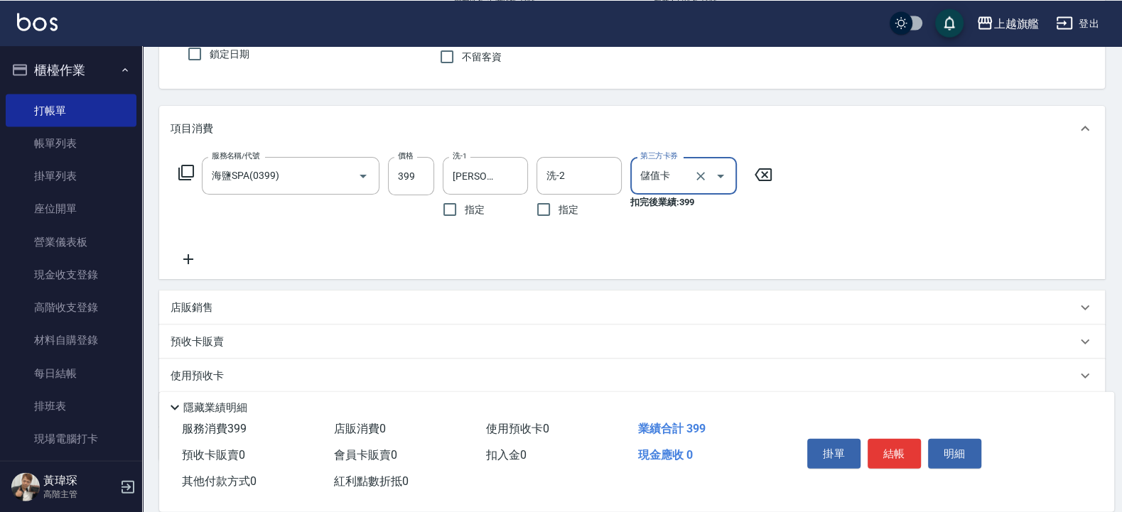
scroll to position [129, 0]
click at [702, 173] on icon "Clear" at bounding box center [700, 174] width 9 height 9
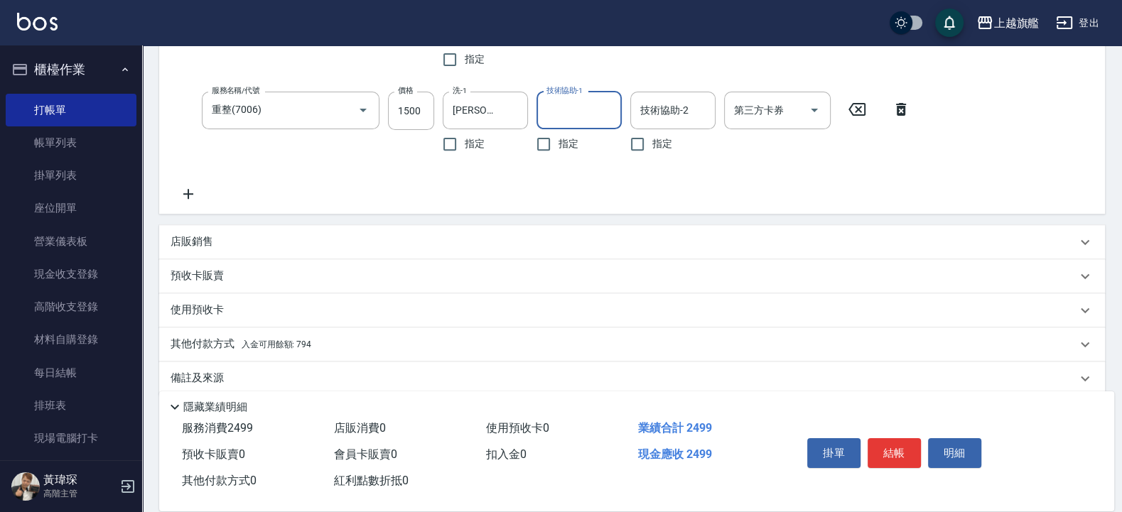
scroll to position [437, 0]
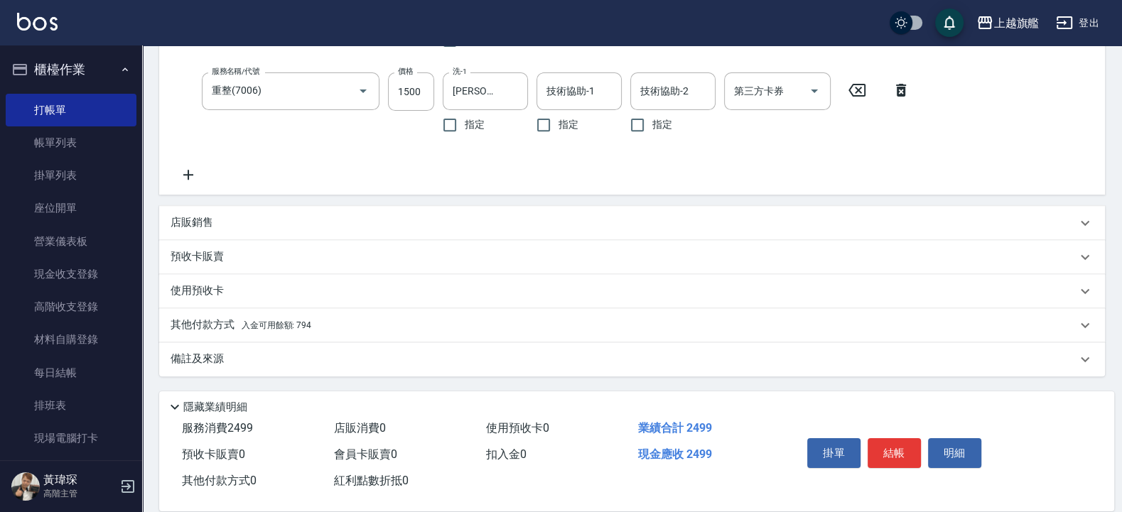
drag, startPoint x: 288, startPoint y: 320, endPoint x: 324, endPoint y: 327, distance: 36.9
click at [290, 320] on span "入金可用餘額: 794" at bounding box center [277, 325] width 70 height 10
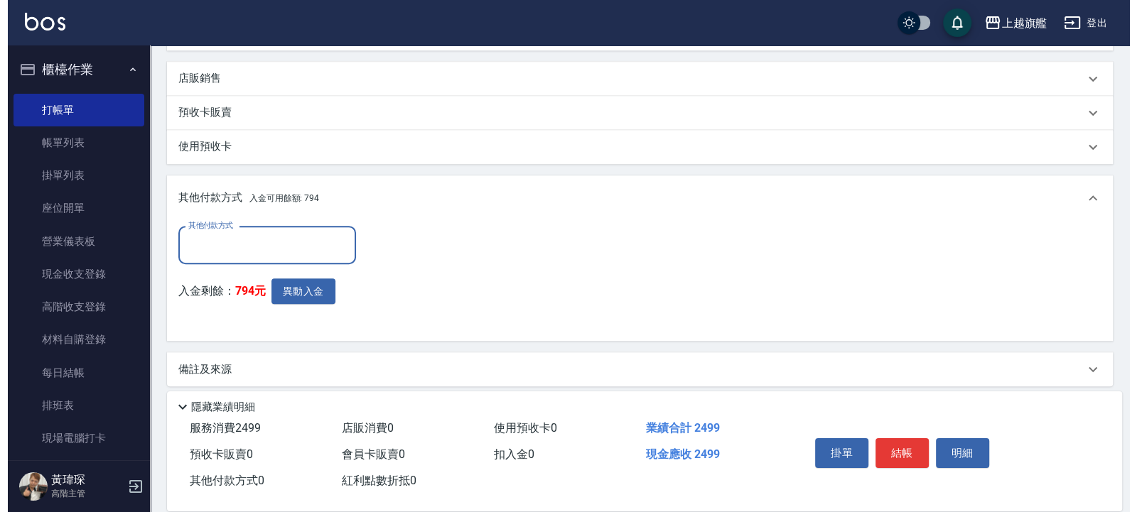
scroll to position [591, 0]
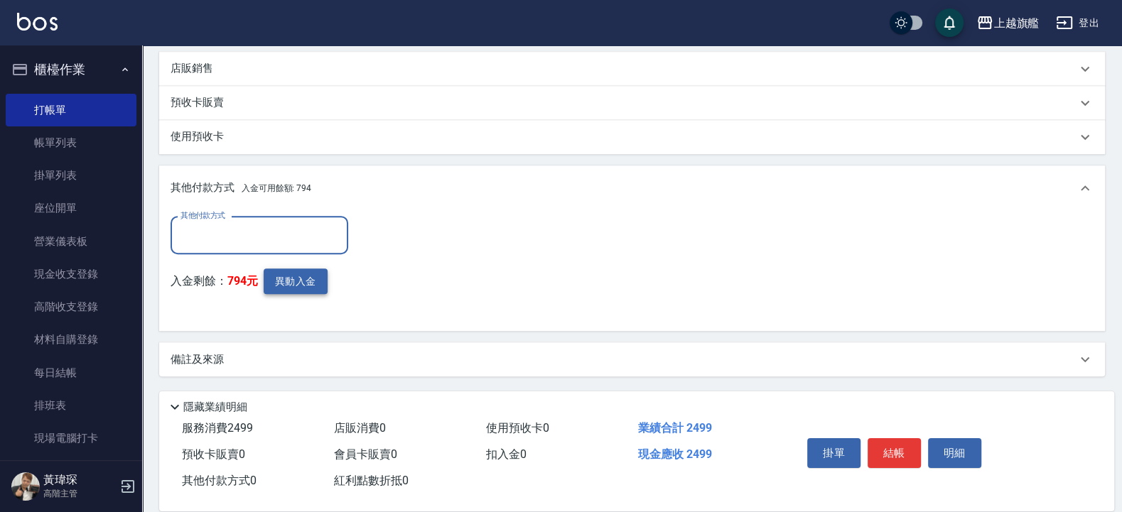
click at [285, 279] on button "異動入金" at bounding box center [296, 282] width 64 height 26
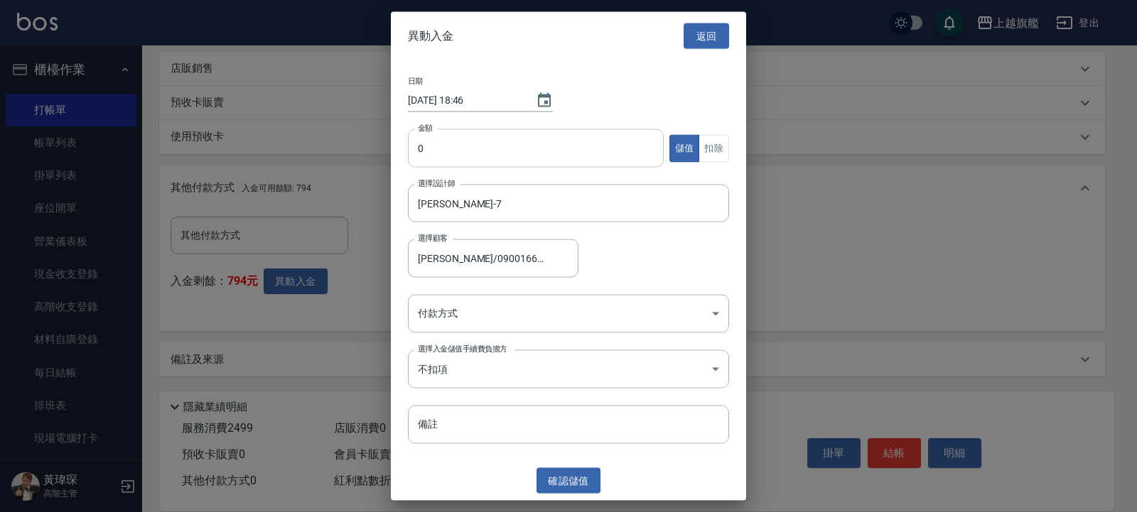
click at [571, 156] on input "0" at bounding box center [536, 148] width 256 height 38
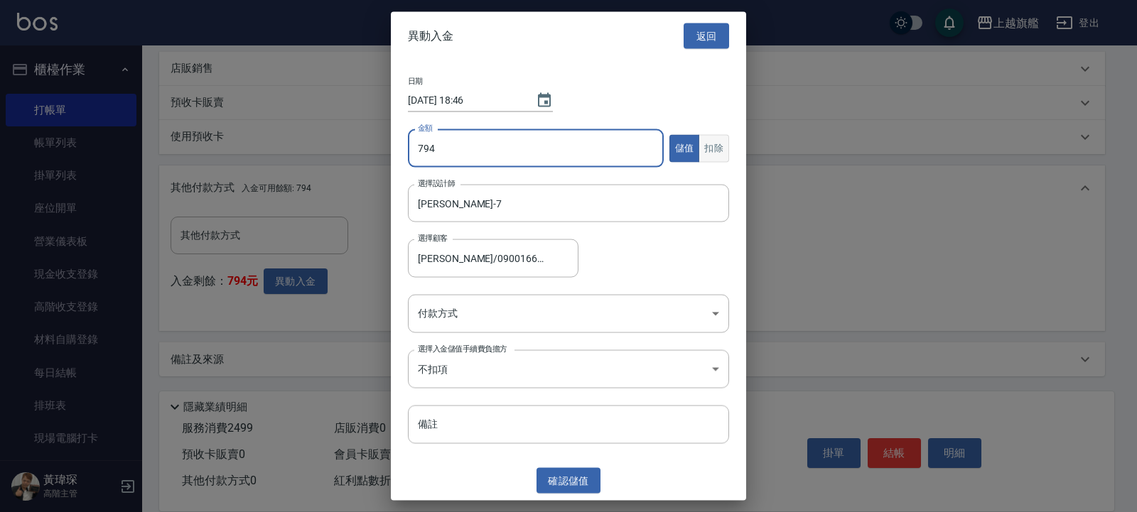
click at [704, 149] on button "扣除" at bounding box center [713, 148] width 31 height 28
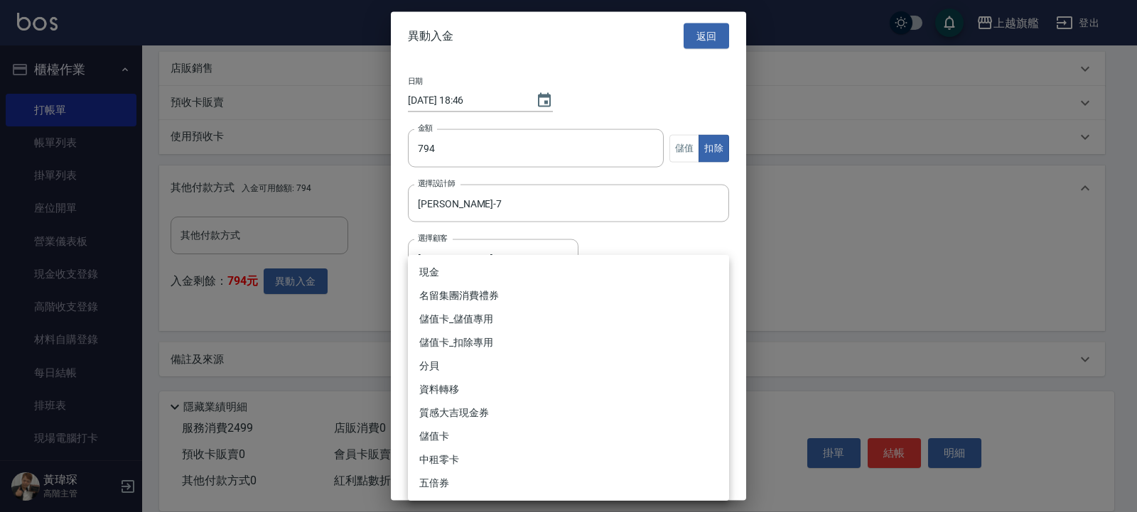
click at [477, 334] on li "儲值卡_扣除專用" at bounding box center [568, 342] width 321 height 23
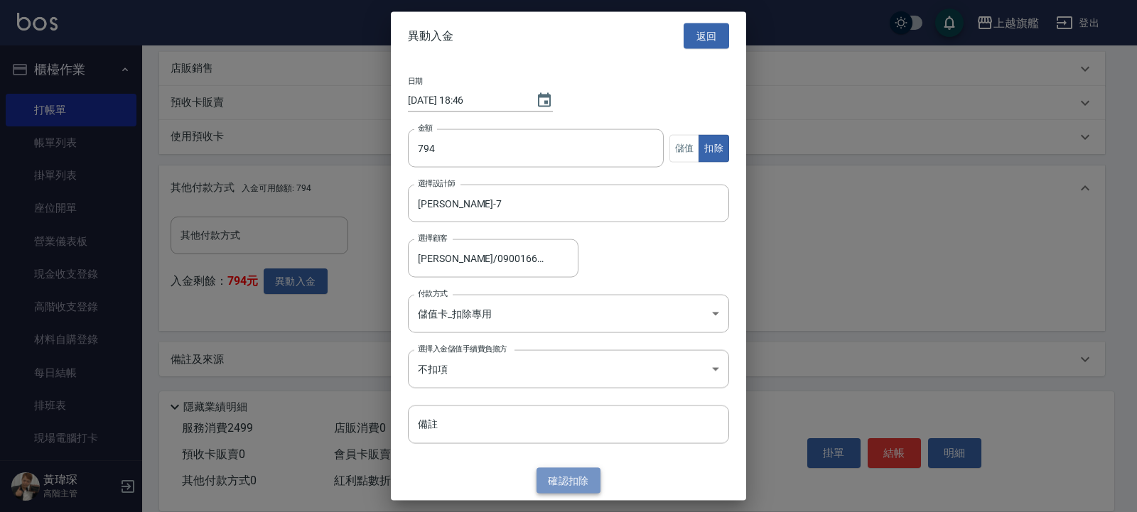
drag, startPoint x: 564, startPoint y: 472, endPoint x: 592, endPoint y: 457, distance: 32.1
click at [565, 409] on button "確認 扣除" at bounding box center [568, 480] width 64 height 26
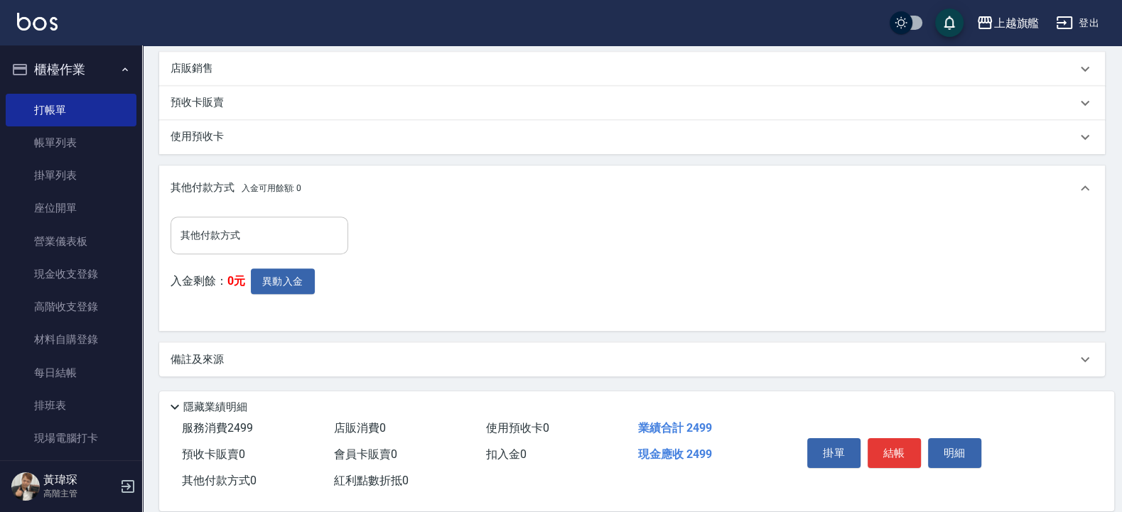
click at [283, 237] on input "其他付款方式" at bounding box center [259, 235] width 165 height 25
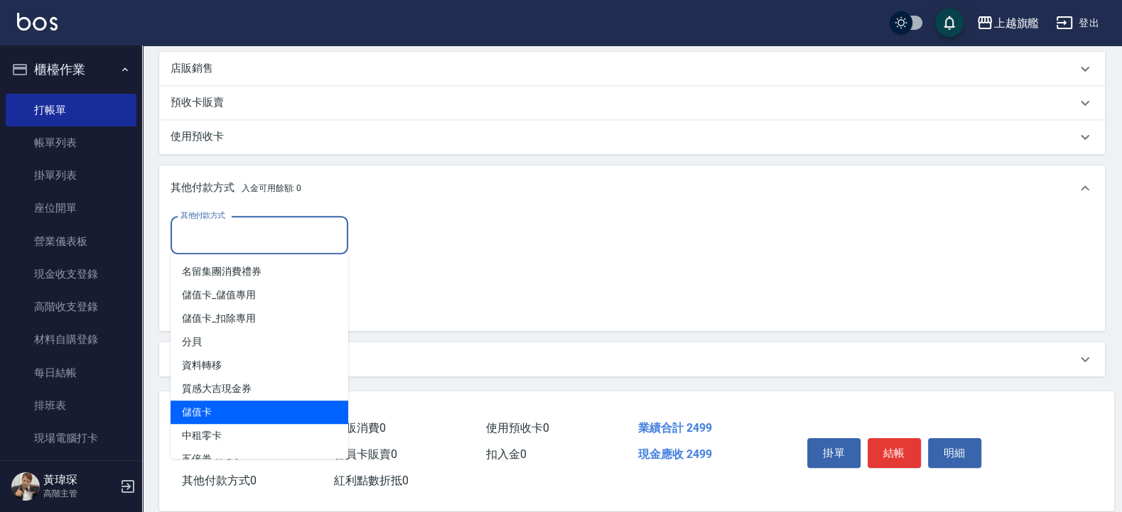
click at [262, 409] on span "儲值卡" at bounding box center [259, 412] width 178 height 23
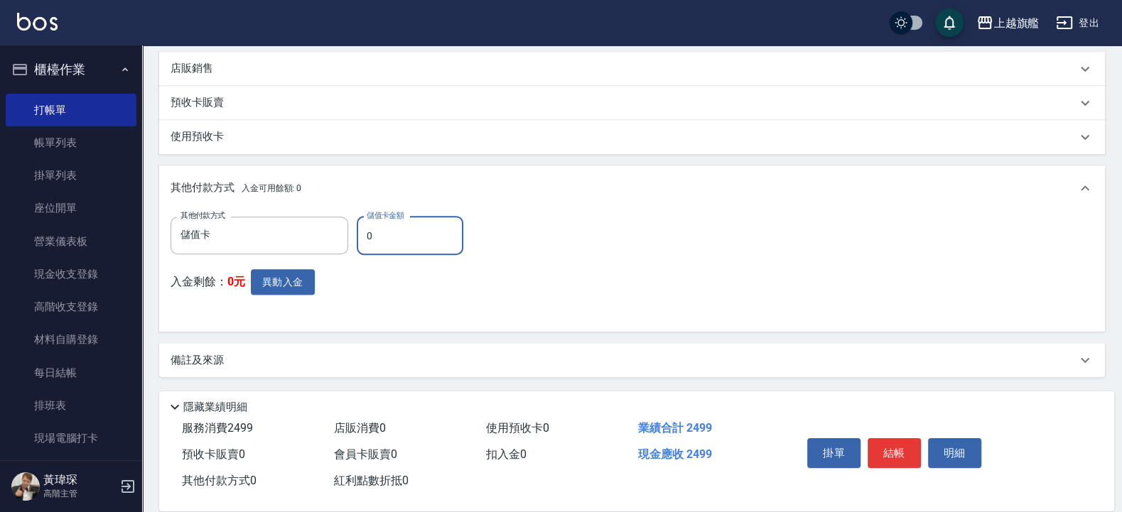
drag, startPoint x: 389, startPoint y: 244, endPoint x: 347, endPoint y: 241, distance: 42.0
click at [357, 241] on input "0" at bounding box center [410, 236] width 107 height 38
click at [539, 273] on div "其他付款方式 儲值卡 其他付款方式 儲值卡金額 794 儲值卡金額 入金剩餘： 0元 異動入金" at bounding box center [631, 269] width 923 height 104
drag, startPoint x: 683, startPoint y: 423, endPoint x: 715, endPoint y: 426, distance: 32.0
click at [715, 409] on div "業績合計 2499" at bounding box center [708, 429] width 152 height 26
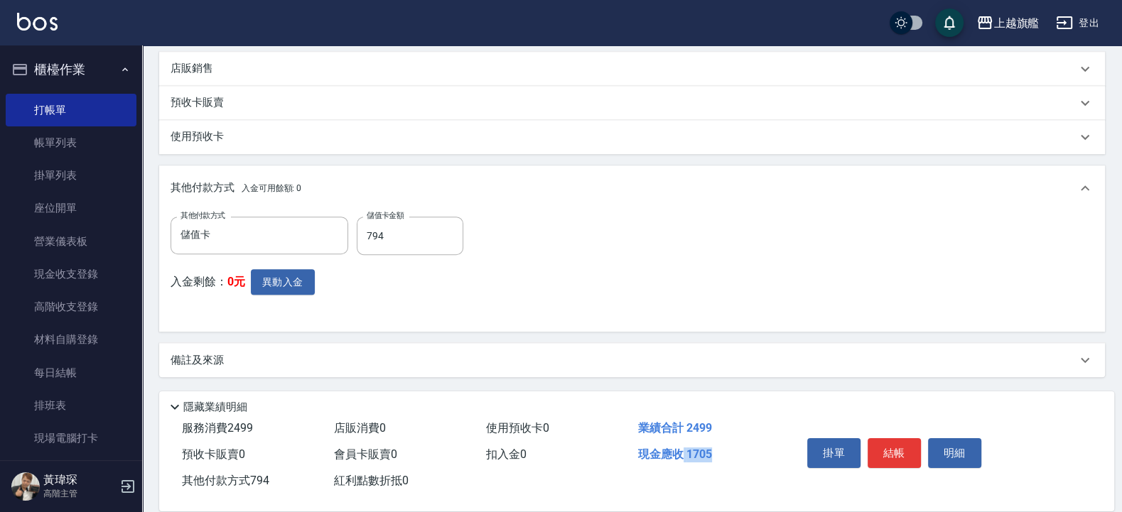
drag, startPoint x: 682, startPoint y: 455, endPoint x: 715, endPoint y: 461, distance: 33.2
click at [715, 409] on div "現金應收 1705" at bounding box center [708, 455] width 152 height 26
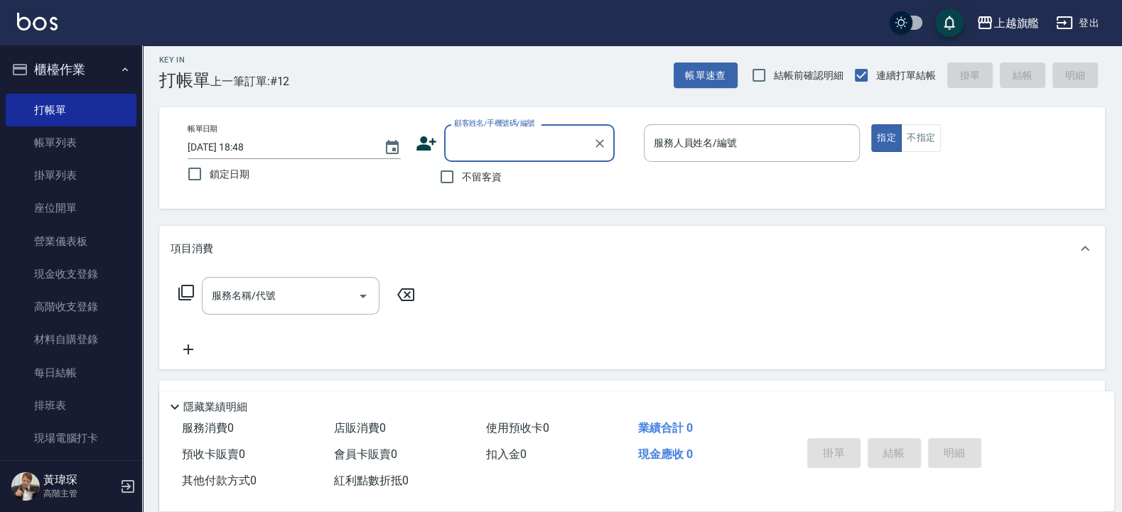
scroll to position [40, 0]
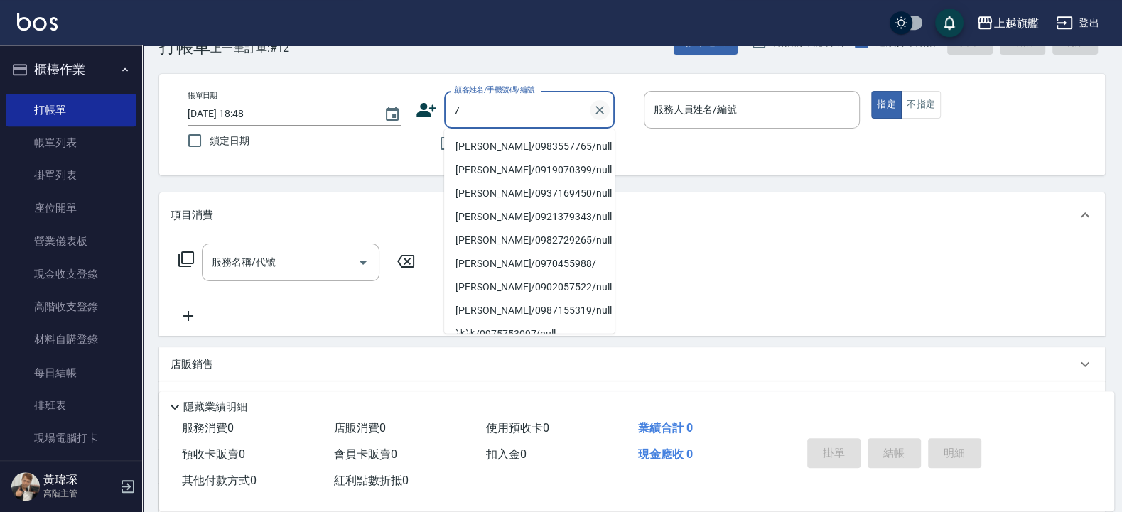
click at [599, 112] on icon "Clear" at bounding box center [599, 110] width 14 height 14
click at [603, 107] on icon "Clear" at bounding box center [599, 110] width 9 height 9
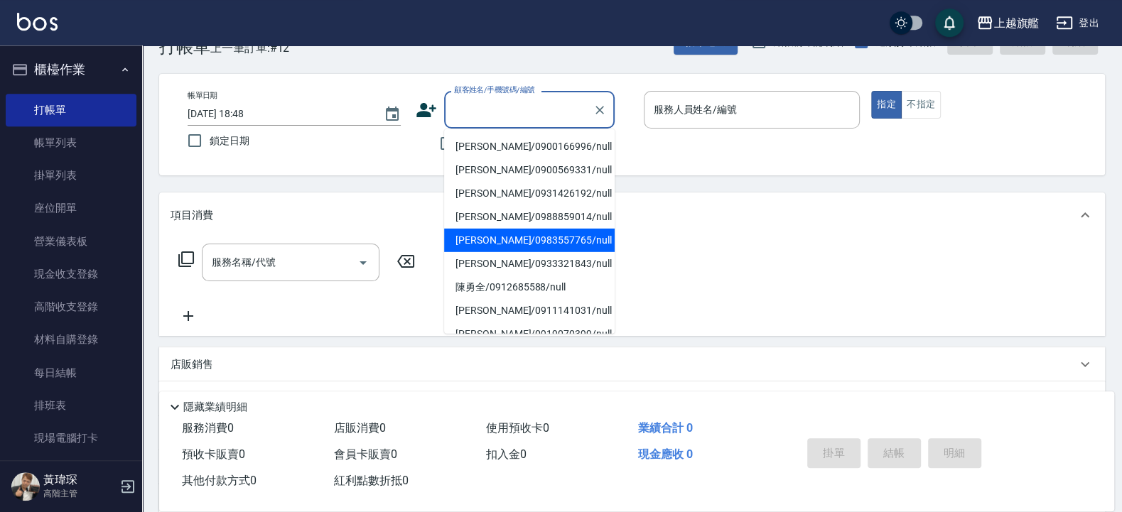
click at [656, 139] on p at bounding box center [752, 136] width 217 height 15
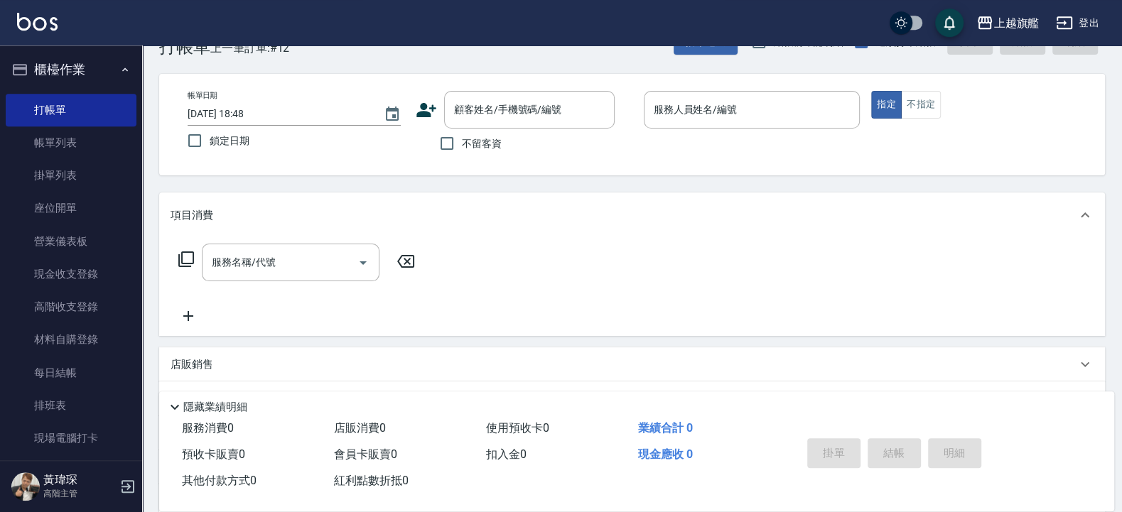
drag, startPoint x: 461, startPoint y: 143, endPoint x: 504, endPoint y: 139, distance: 42.8
click at [462, 143] on label "不留客資" at bounding box center [467, 144] width 70 height 30
click at [462, 143] on input "不留客資" at bounding box center [447, 144] width 30 height 30
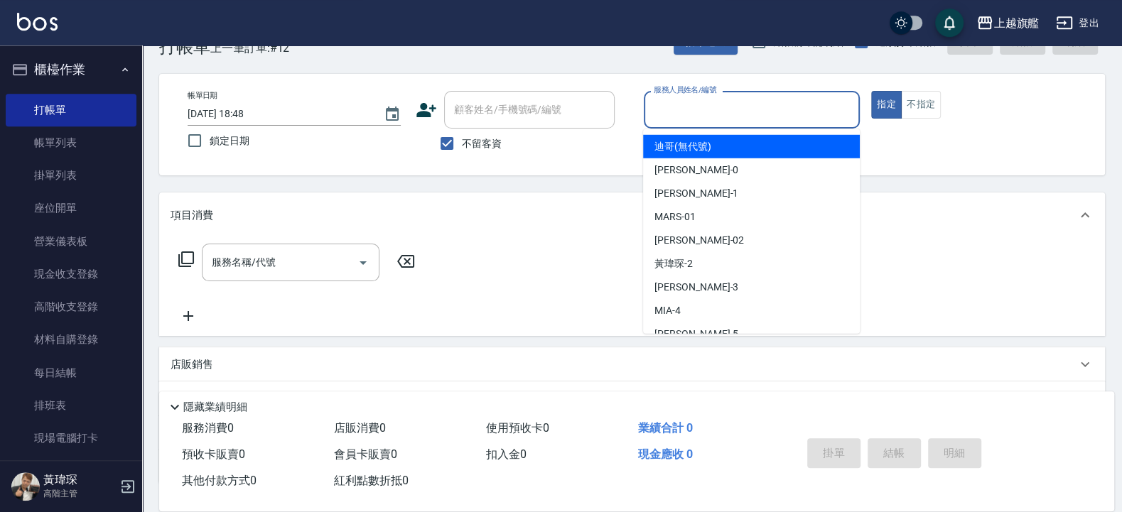
click at [702, 110] on input "服務人員姓名/編號" at bounding box center [752, 109] width 204 height 25
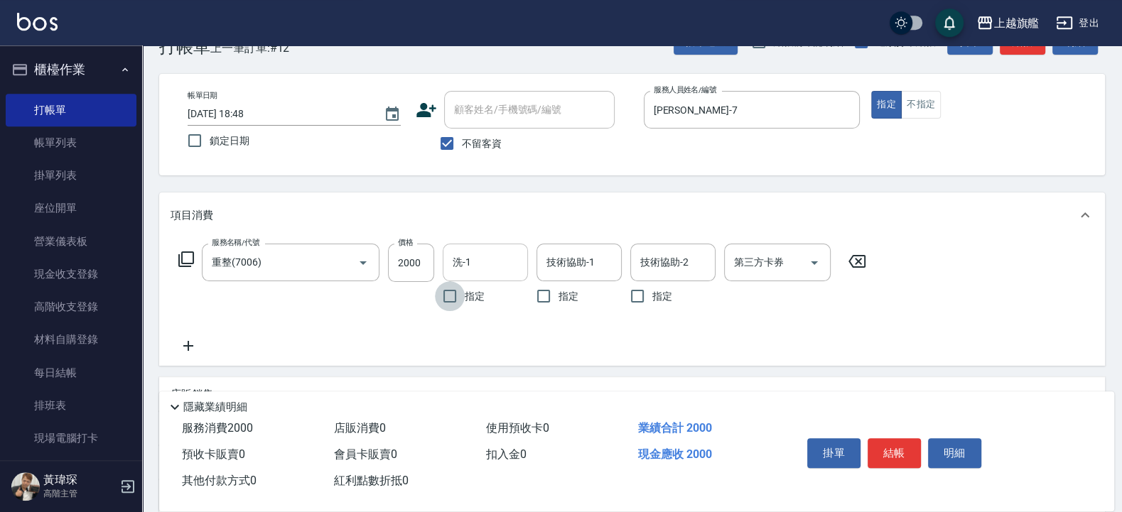
click at [487, 248] on div "洗-1" at bounding box center [485, 263] width 85 height 38
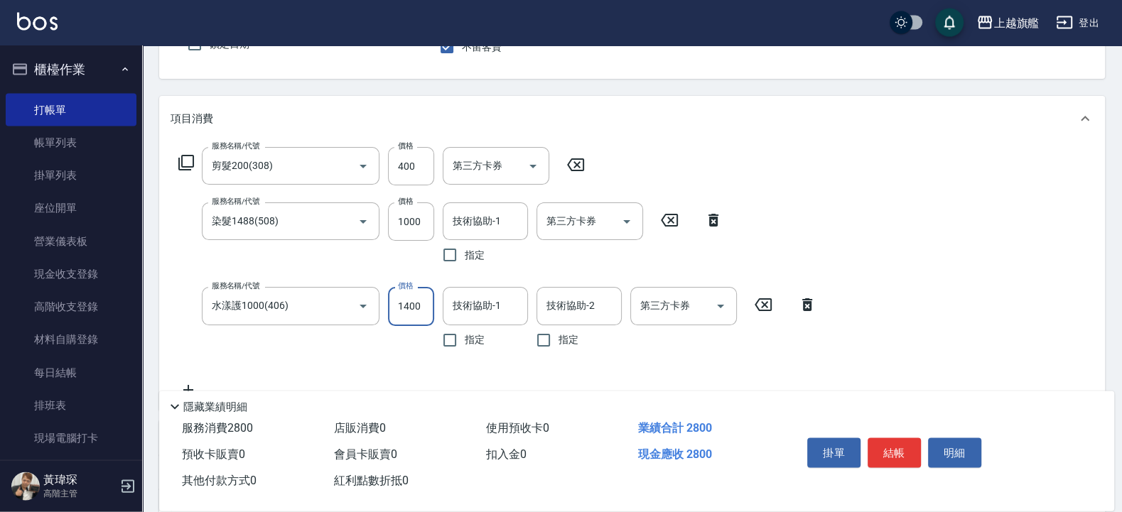
scroll to position [167, 0]
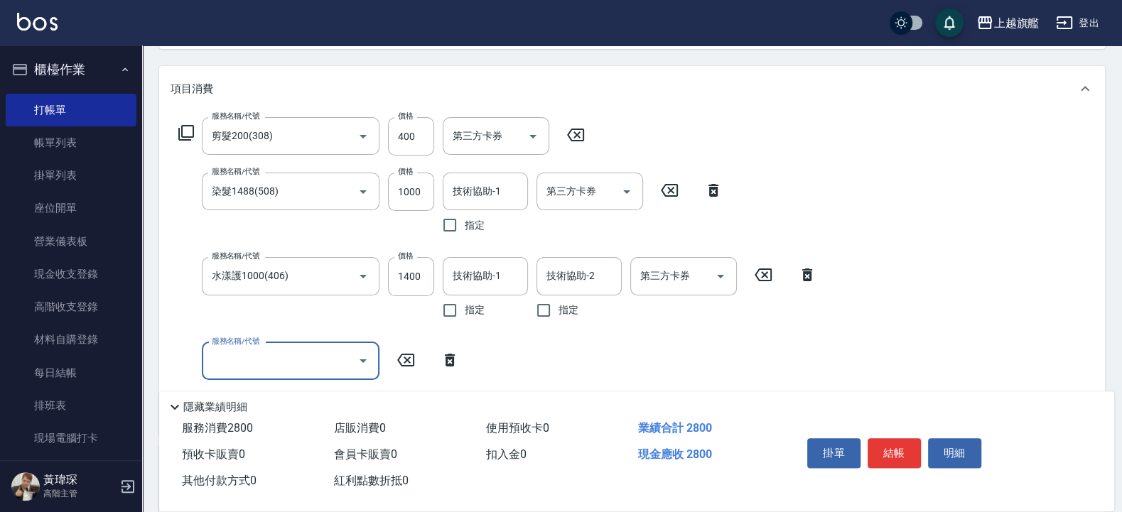
click at [801, 270] on icon at bounding box center [807, 274] width 36 height 17
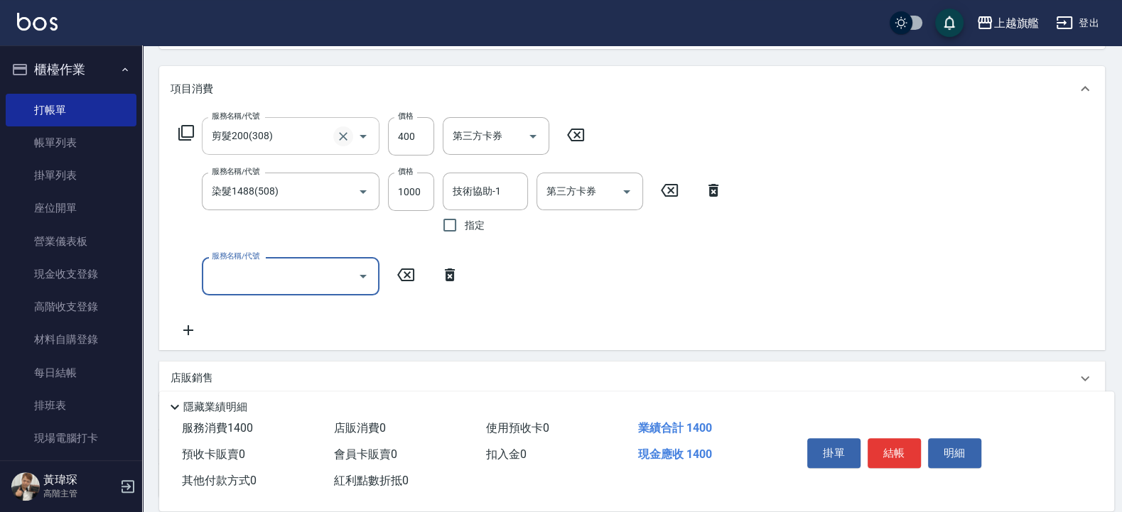
click at [345, 135] on icon "Clear" at bounding box center [343, 136] width 9 height 9
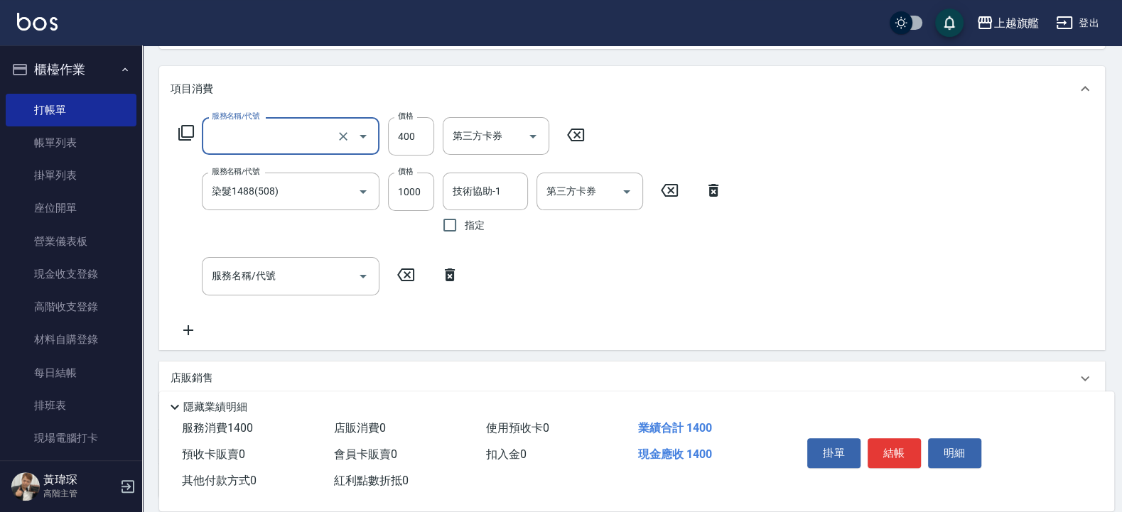
click at [284, 131] on input "服務名稱/代號" at bounding box center [270, 136] width 125 height 25
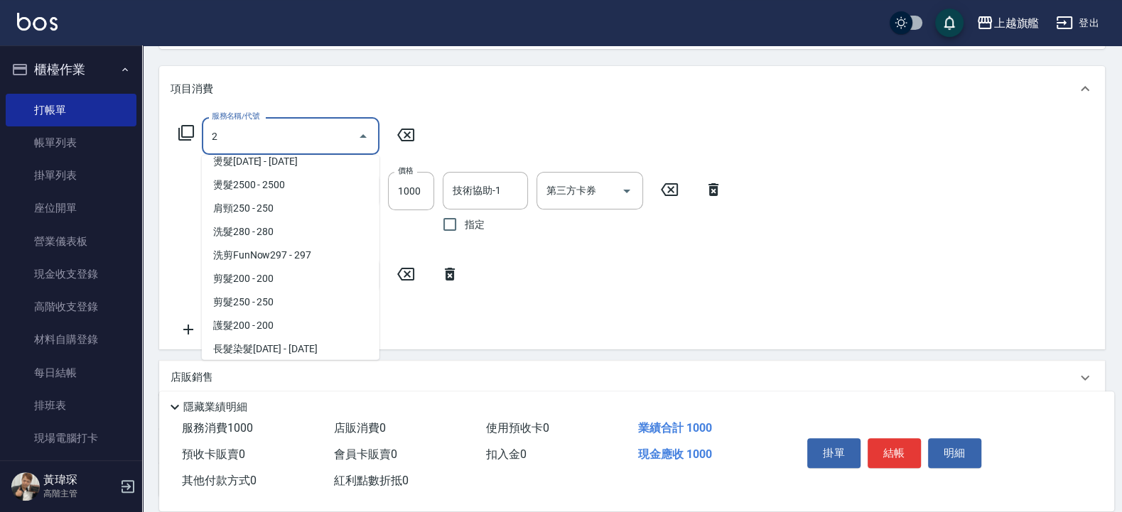
scroll to position [34, 0]
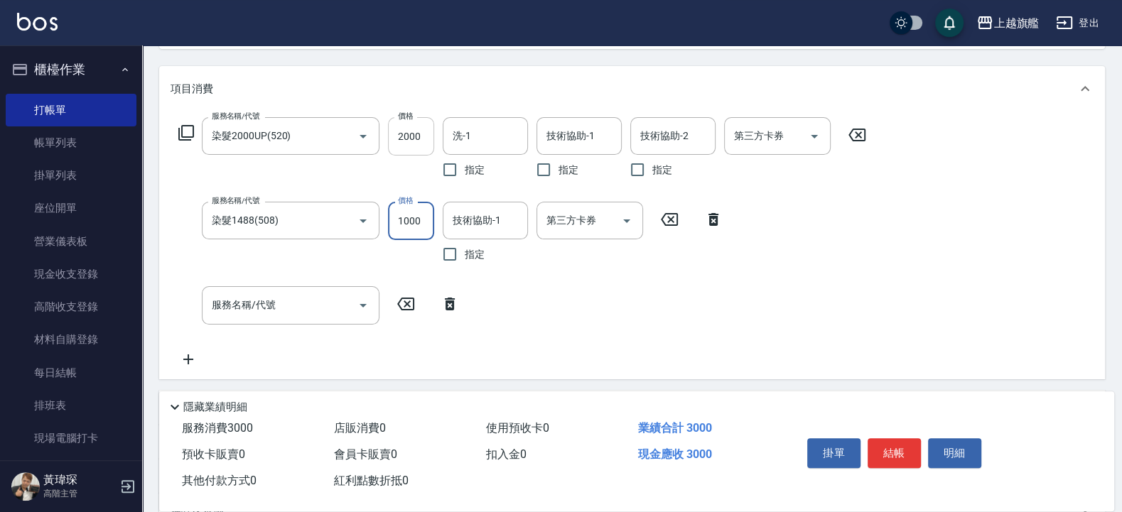
click at [416, 124] on input "2000" at bounding box center [411, 136] width 46 height 38
drag, startPoint x: 337, startPoint y: 218, endPoint x: 327, endPoint y: 220, distance: 10.0
click at [337, 218] on icon "Clear" at bounding box center [343, 221] width 14 height 14
click at [347, 220] on icon "Clear" at bounding box center [343, 221] width 14 height 14
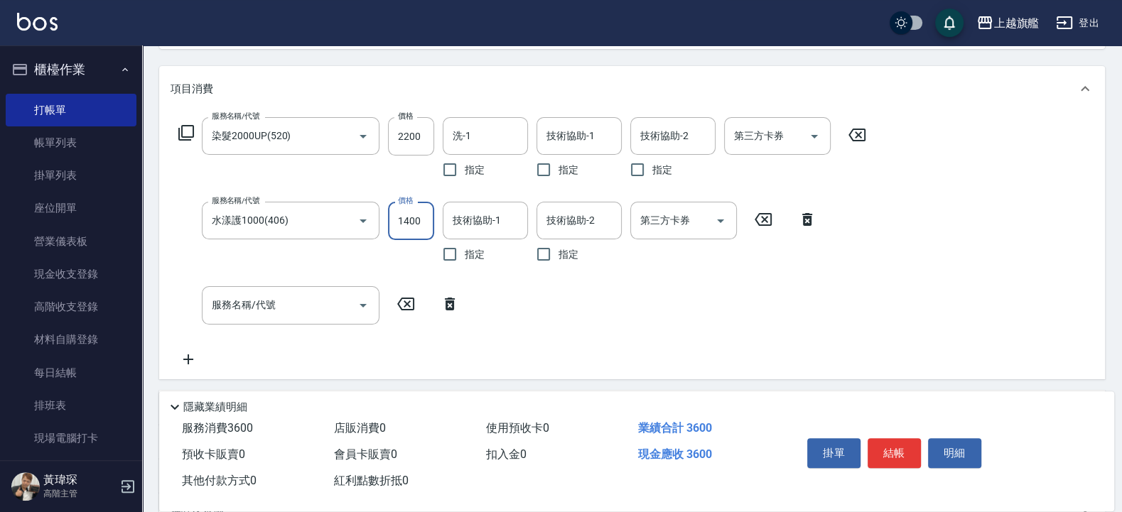
click at [581, 339] on div "服務名稱/代號 染髮2000UP(520) 服務名稱/代號 價格 2200 價格 洗-1 洗-1 指定 技術協助-1 技術協助-1 指定 技術協助-2 技術協…" at bounding box center [522, 242] width 704 height 250
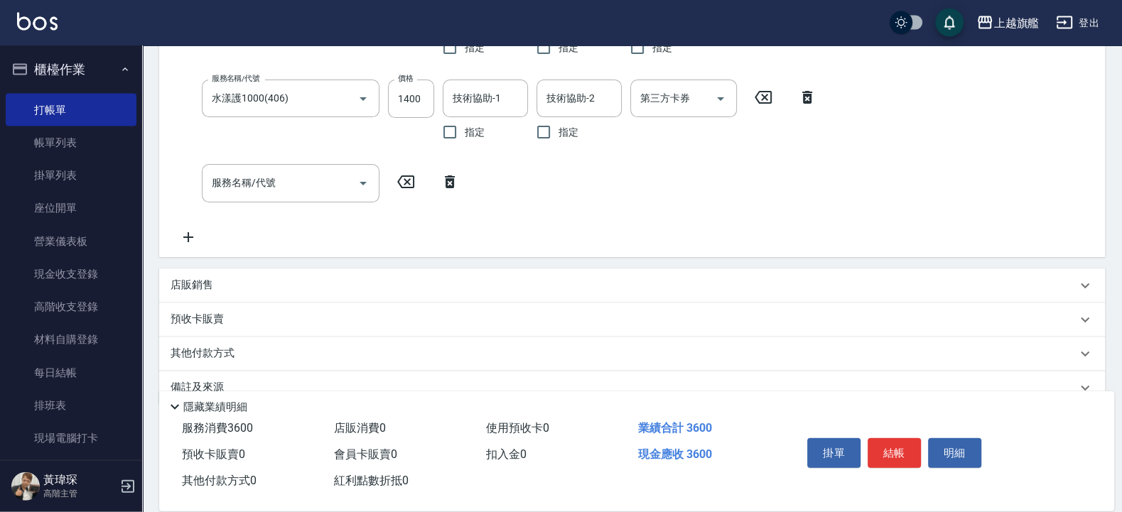
scroll to position [317, 0]
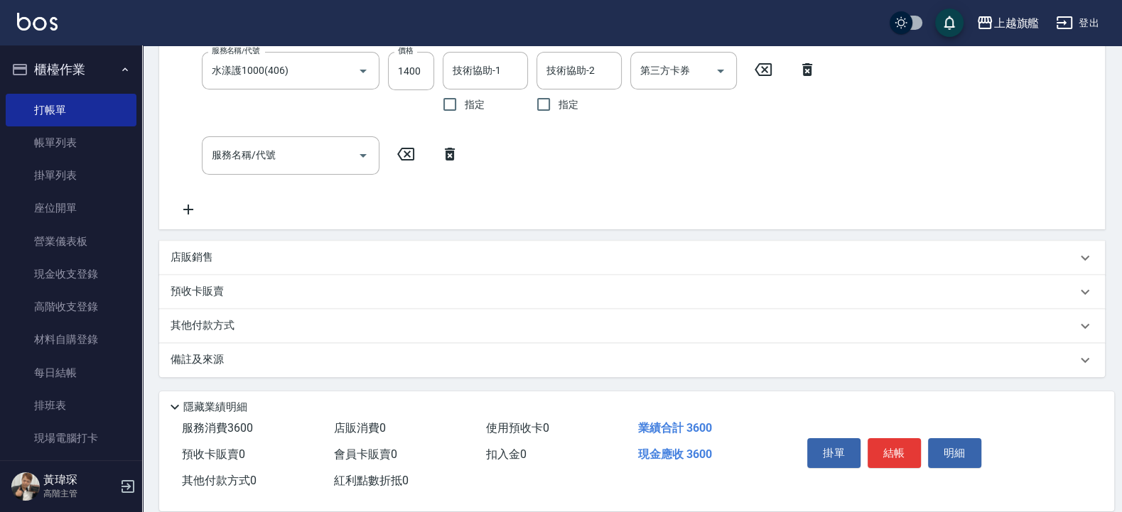
drag, startPoint x: 202, startPoint y: 252, endPoint x: 240, endPoint y: 247, distance: 38.0
click at [203, 252] on p "店販銷售" at bounding box center [191, 257] width 43 height 15
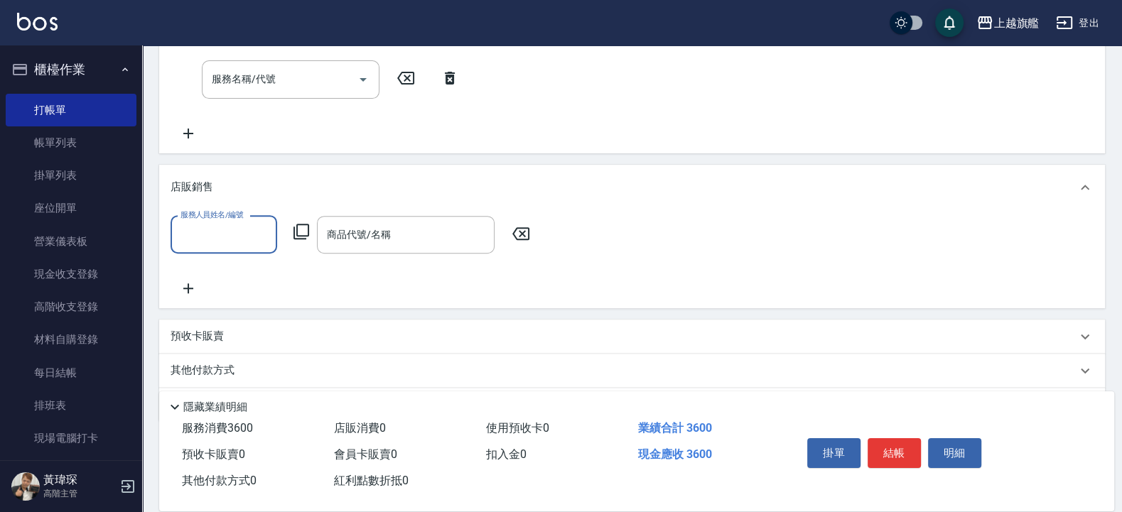
scroll to position [438, 0]
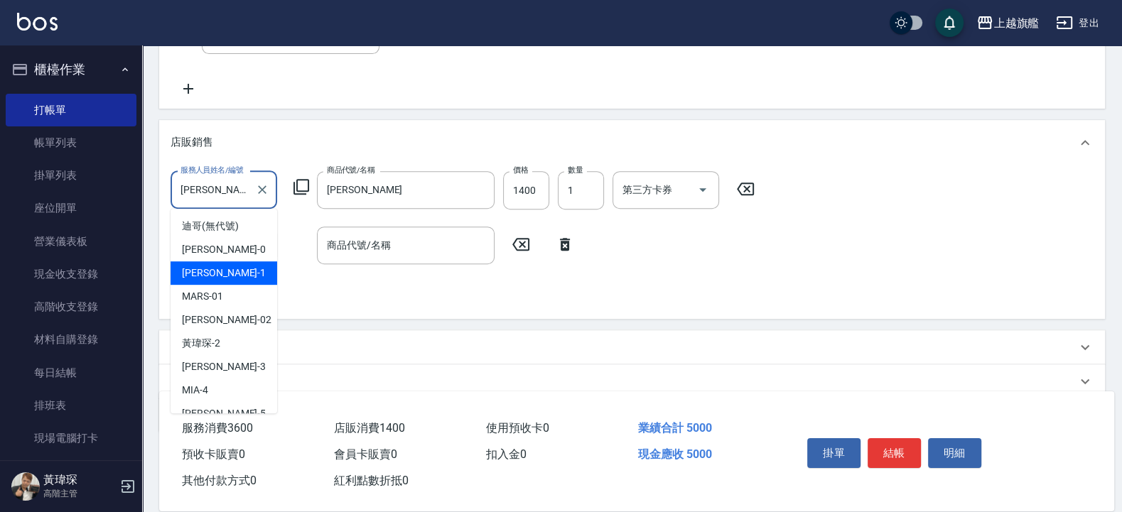
click at [242, 182] on input "盧孟-1" at bounding box center [213, 190] width 72 height 25
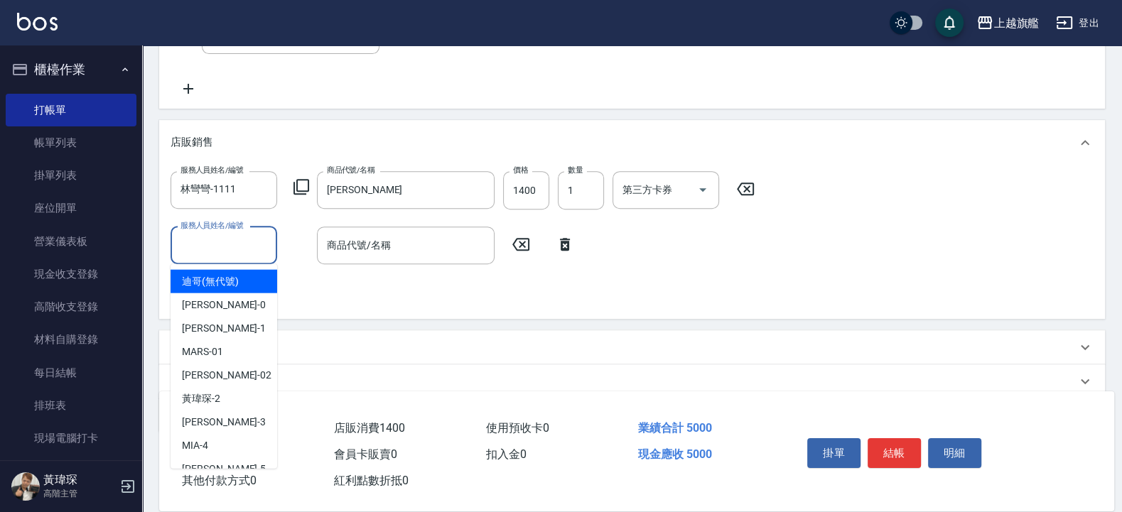
click at [215, 234] on input "服務人員姓名/編號" at bounding box center [224, 245] width 94 height 25
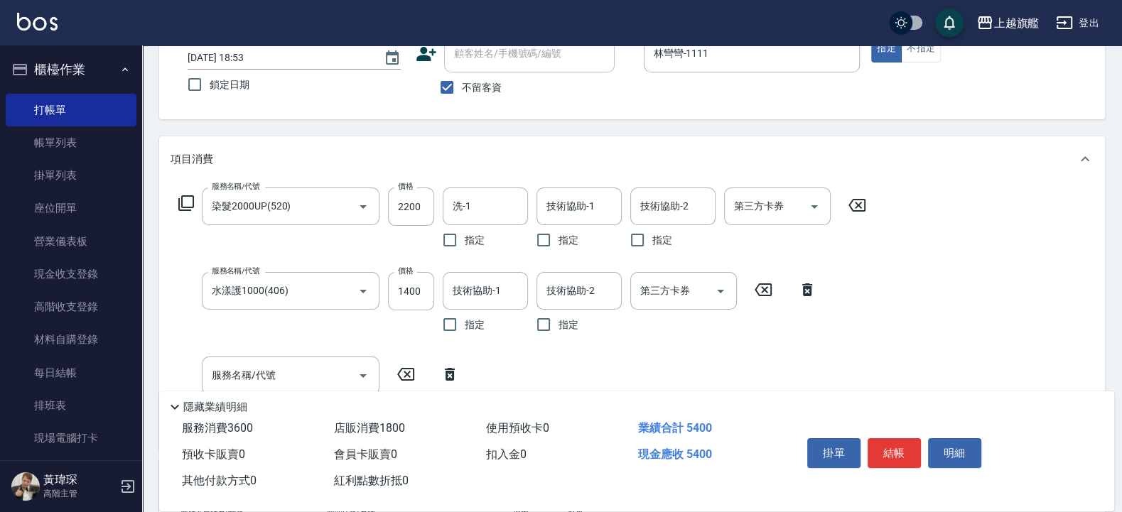
scroll to position [182, 0]
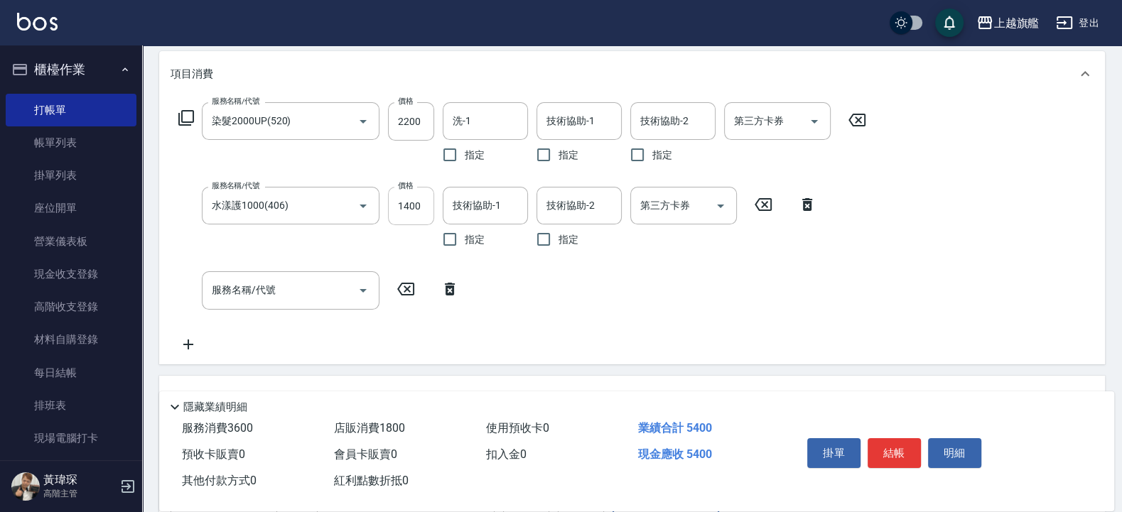
drag, startPoint x: 408, startPoint y: 202, endPoint x: 465, endPoint y: 197, distance: 57.0
click at [409, 202] on input "1400" at bounding box center [411, 206] width 46 height 38
click at [483, 273] on div "服務名稱/代號 染髮2000UP(520) 服務名稱/代號 價格 2200 價格 洗-1 洗-1 指定 技術協助-1 技術協助-1 指定 技術協助-2 技術協…" at bounding box center [522, 227] width 704 height 250
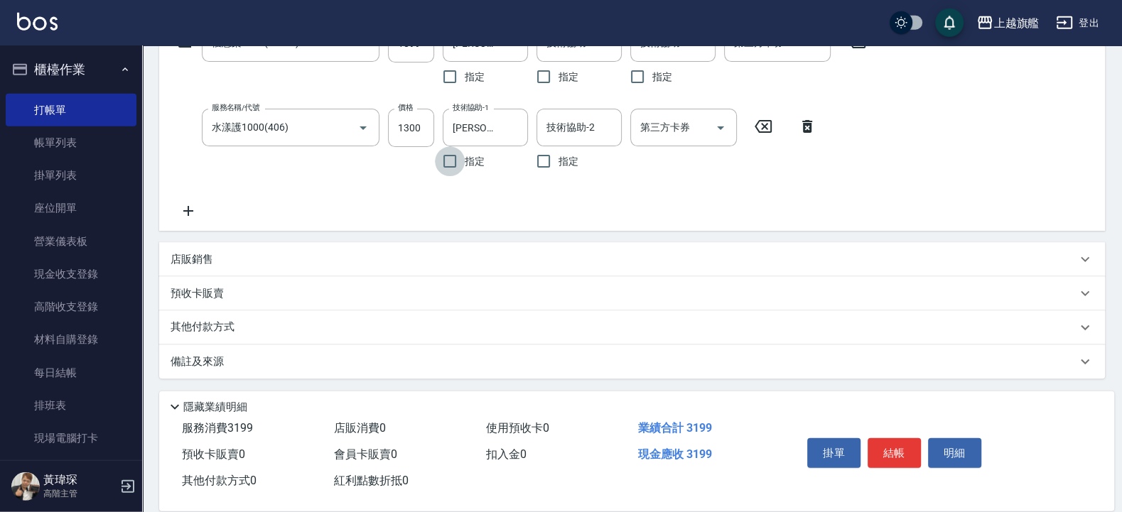
scroll to position [261, 0]
click at [241, 251] on div "店販銷售" at bounding box center [623, 258] width 906 height 15
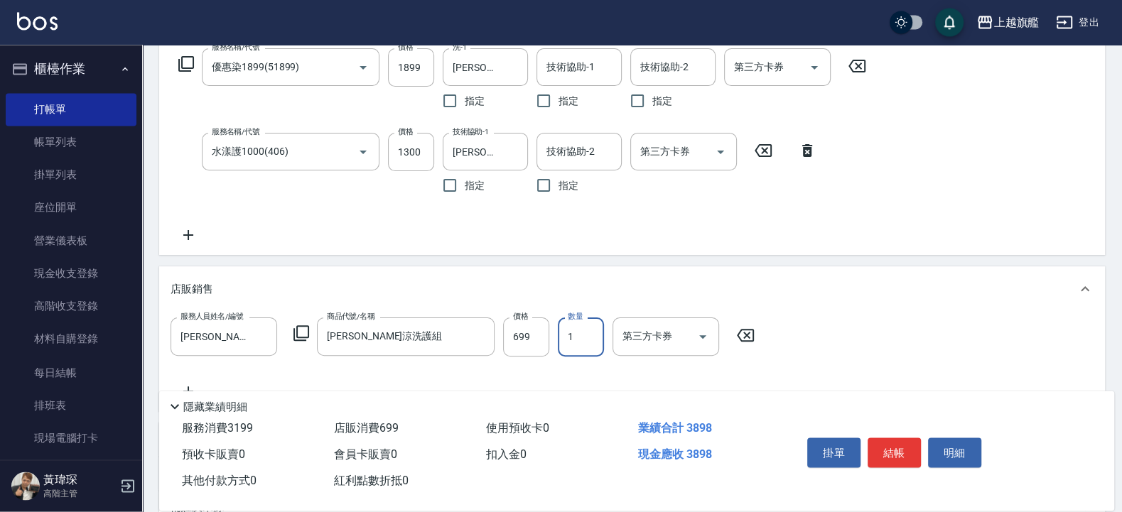
scroll to position [91, 0]
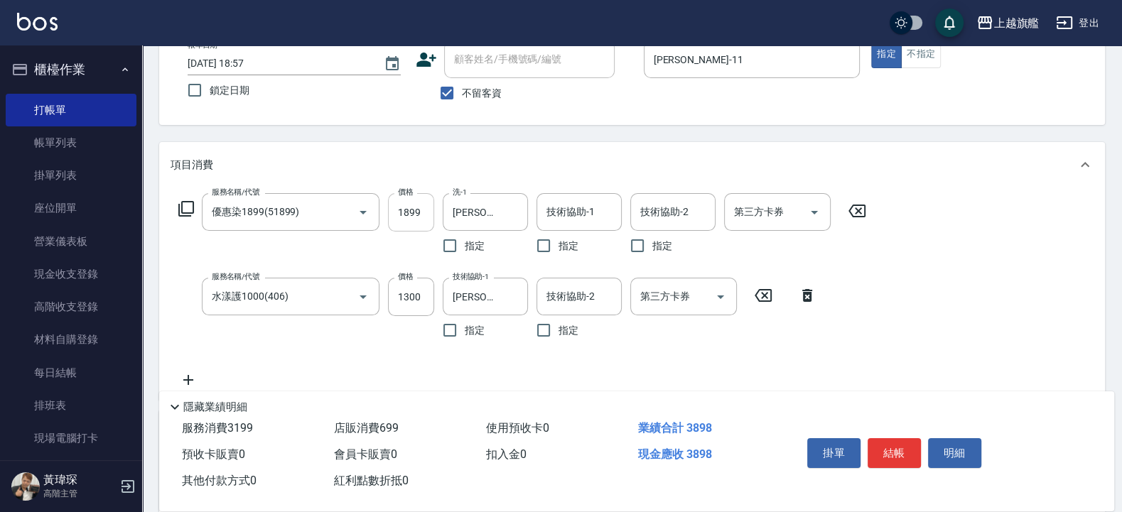
click at [403, 205] on input "1899" at bounding box center [411, 212] width 46 height 38
click at [411, 212] on input "1899" at bounding box center [411, 212] width 46 height 38
click at [897, 290] on div "服務名稱/代號 優惠染1899(51899) 服務名稱/代號 價格 899 價格 洗-1 陳祈聿-26 洗-1 指定 技術協助-1 技術協助-1 指定 技術協…" at bounding box center [632, 294] width 946 height 212
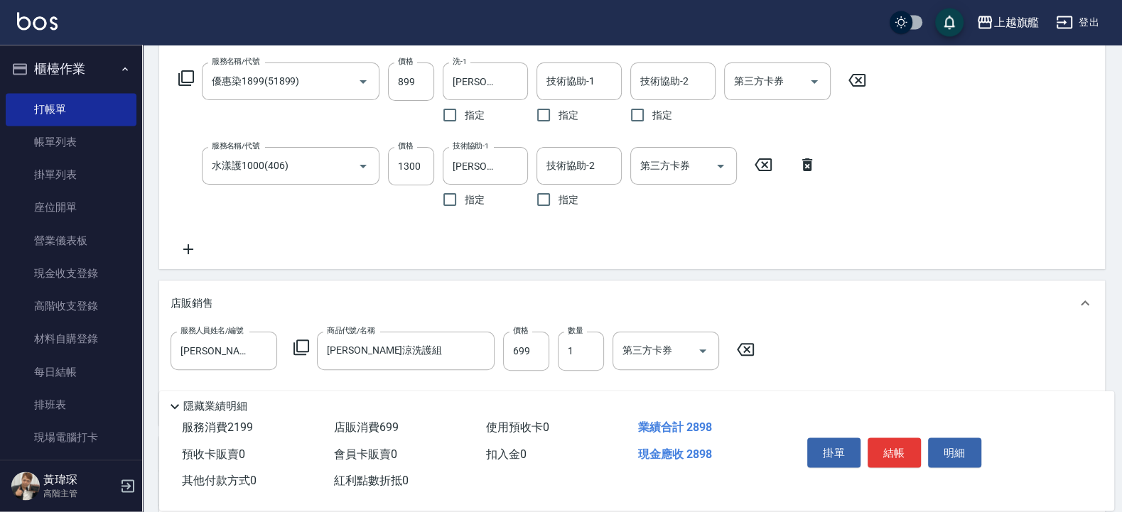
scroll to position [176, 0]
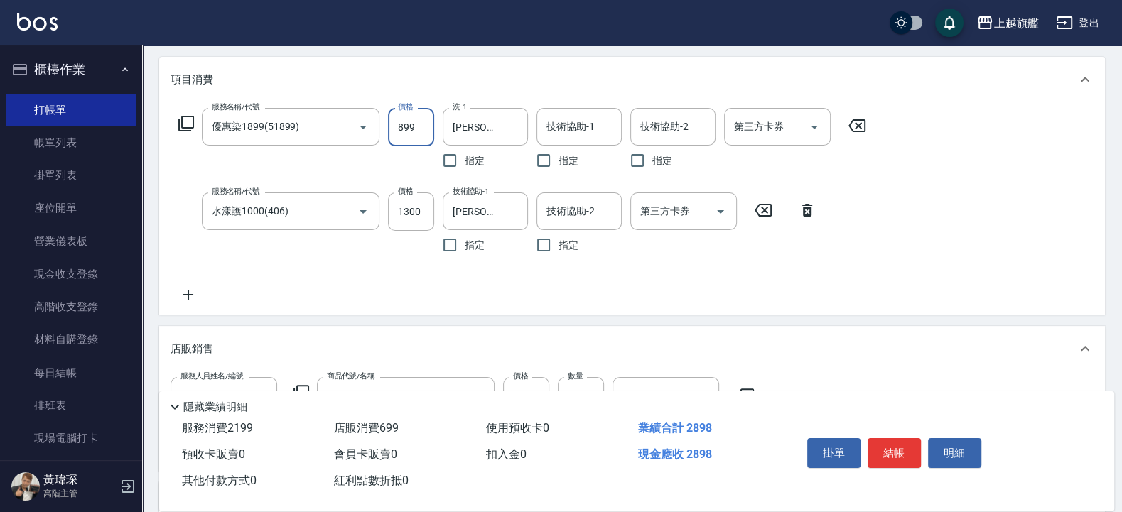
click at [412, 124] on input "899" at bounding box center [411, 127] width 46 height 38
drag, startPoint x: 542, startPoint y: 288, endPoint x: 546, endPoint y: 278, distance: 10.8
click at [543, 288] on div "服務名稱/代號 優惠染1899(51899) 服務名稱/代號 價格 899 價格 洗-1 陳祈聿-26 洗-1 指定 技術協助-1 技術協助-1 指定 技術協…" at bounding box center [522, 205] width 704 height 195
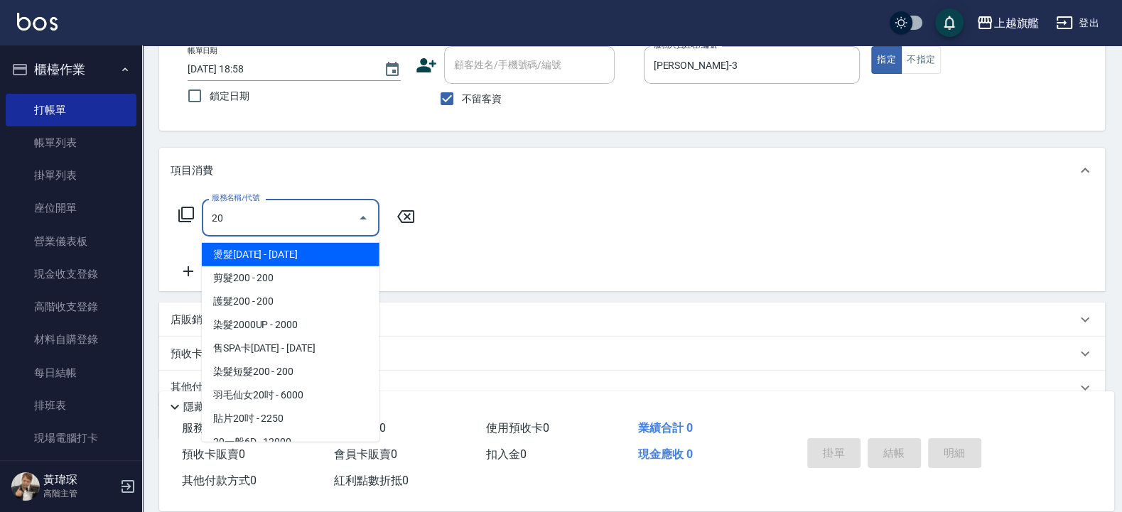
scroll to position [269, 0]
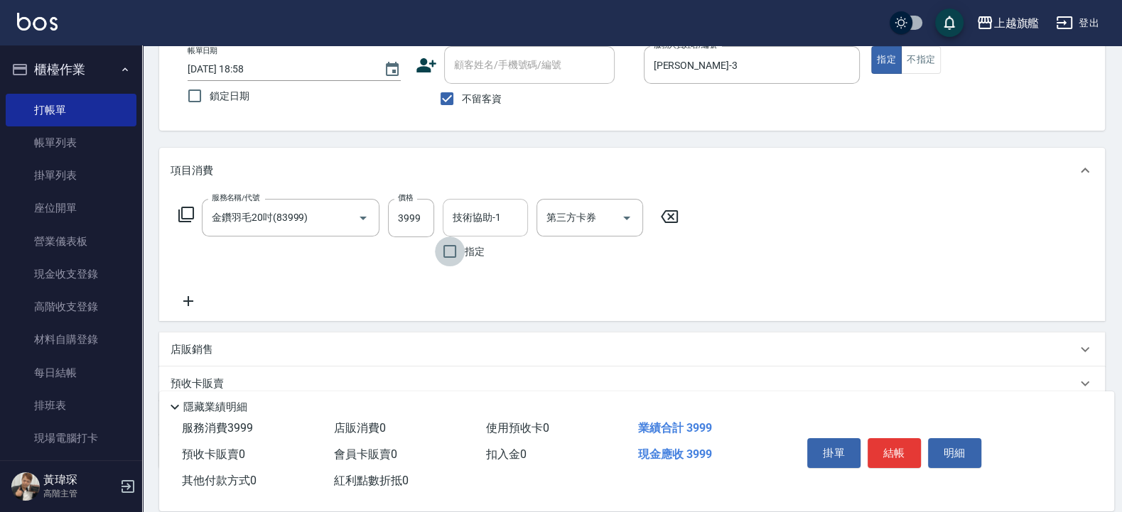
click at [457, 221] on input "技術協助-1" at bounding box center [485, 217] width 72 height 25
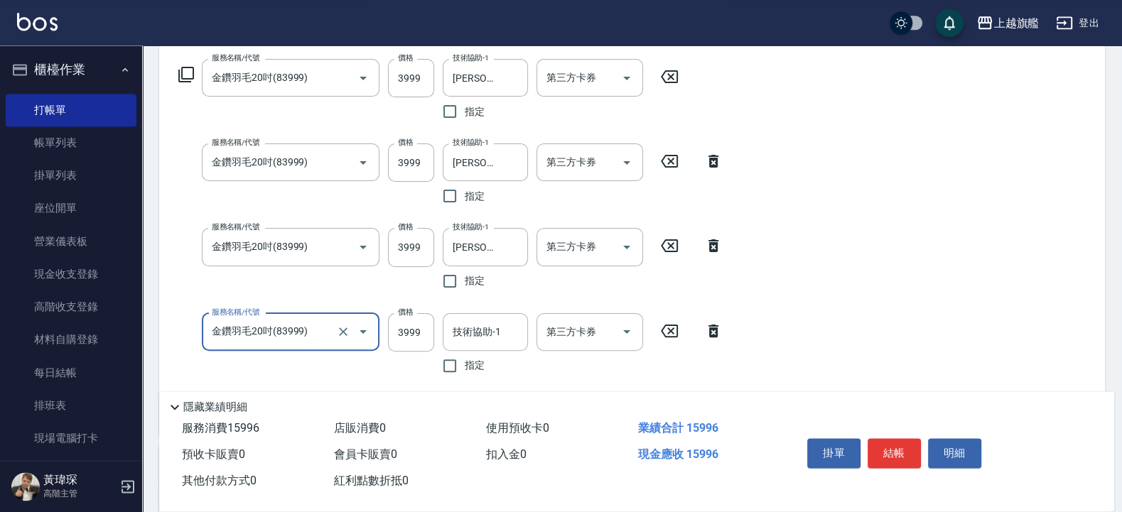
scroll to position [256, 0]
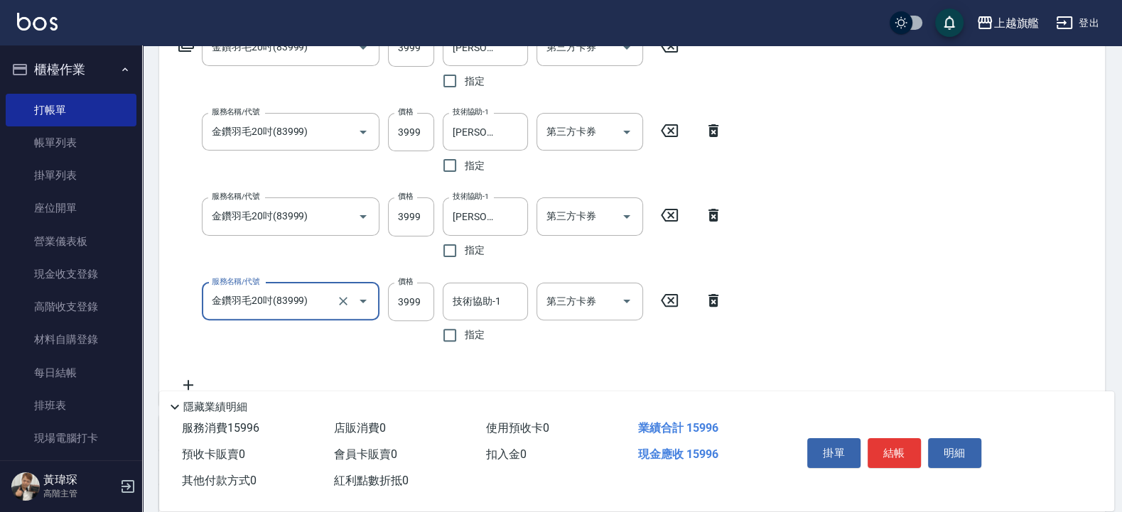
click at [711, 299] on icon at bounding box center [713, 300] width 36 height 17
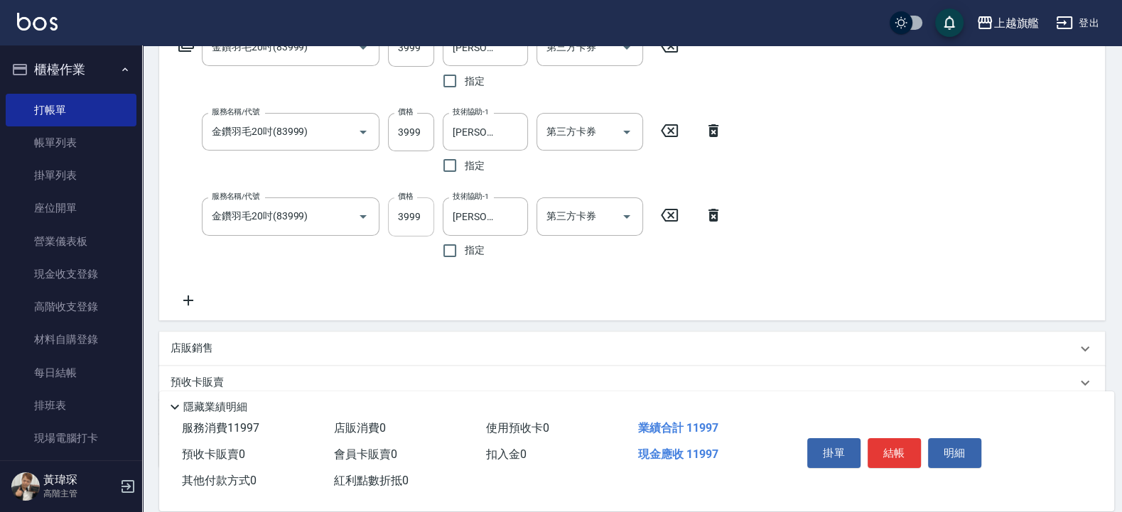
click at [418, 219] on input "3999" at bounding box center [411, 216] width 46 height 38
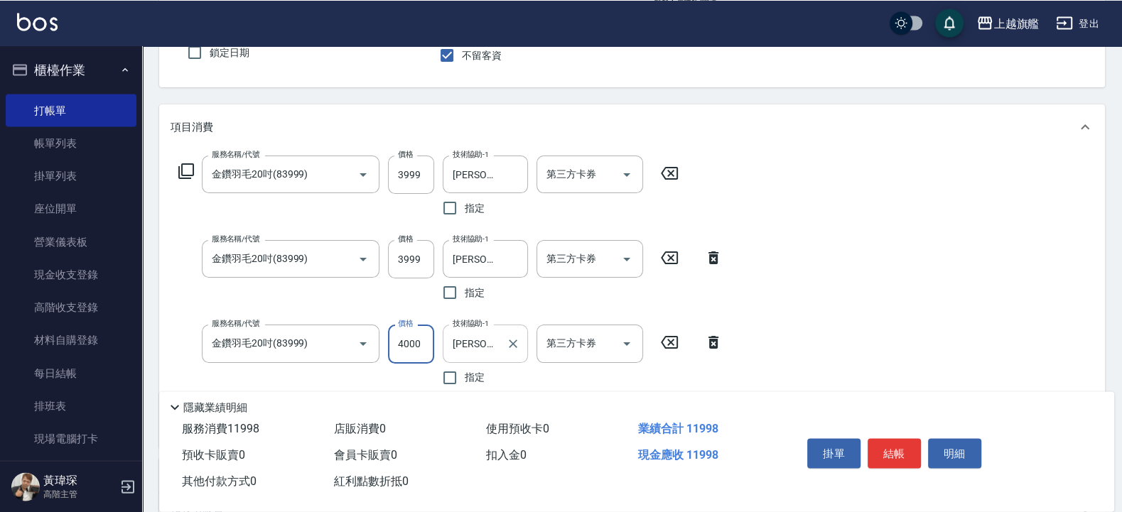
scroll to position [170, 0]
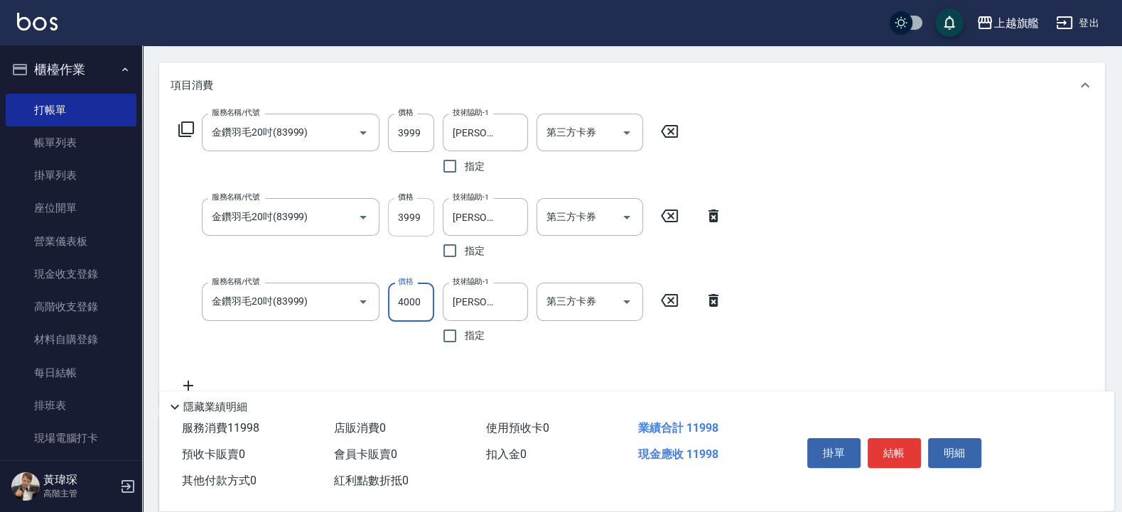
click at [418, 217] on input "3999" at bounding box center [411, 217] width 46 height 38
click at [422, 131] on input "3999" at bounding box center [411, 133] width 46 height 38
click at [406, 295] on input "4" at bounding box center [411, 302] width 46 height 38
click at [416, 295] on input "4" at bounding box center [411, 302] width 46 height 38
click at [414, 297] on input "4" at bounding box center [411, 302] width 46 height 38
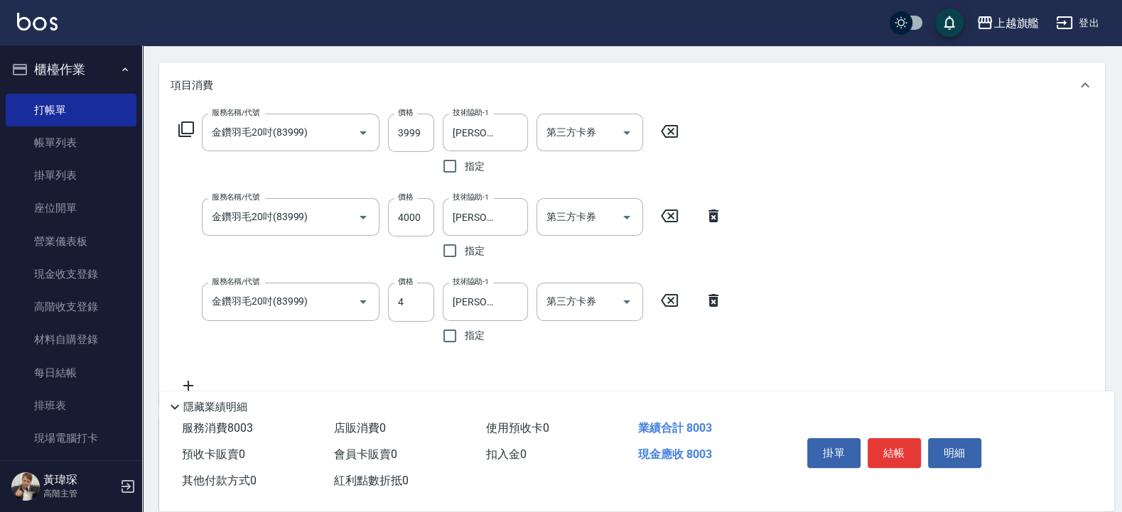
click at [813, 305] on div "服務名稱/代號 金鑽羽毛20吋(83999) 服務名稱/代號 價格 3999 價格 技術協助-1 蔡秉諶-36 技術協助-1 指定 第三方卡券 第三方卡券 服…" at bounding box center [632, 256] width 946 height 297
drag, startPoint x: 399, startPoint y: 303, endPoint x: 391, endPoint y: 301, distance: 7.2
click at [390, 302] on input "4" at bounding box center [411, 302] width 46 height 38
click at [407, 298] on input "4" at bounding box center [411, 302] width 46 height 38
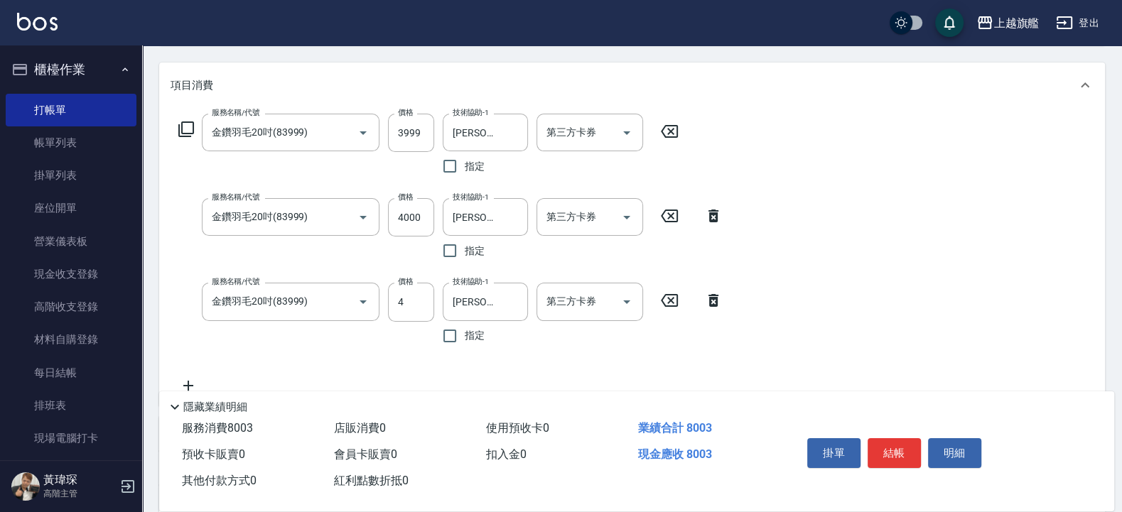
click at [710, 296] on icon at bounding box center [713, 300] width 10 height 13
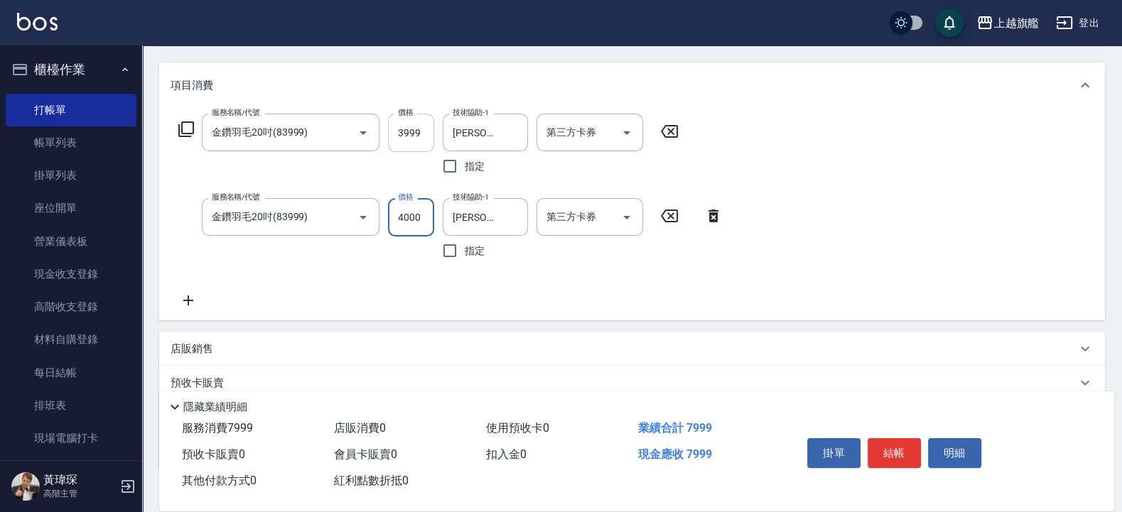
click at [414, 137] on input "3999" at bounding box center [411, 133] width 46 height 38
click at [600, 277] on div "服務名稱/代號 金鑽羽毛20吋(83999) 服務名稱/代號 價格 3999 價格 技術協助-1 蔡秉諶-36 技術協助-1 指定 第三方卡券 第三方卡券 服…" at bounding box center [450, 211] width 560 height 195
click at [196, 300] on icon at bounding box center [188, 300] width 36 height 17
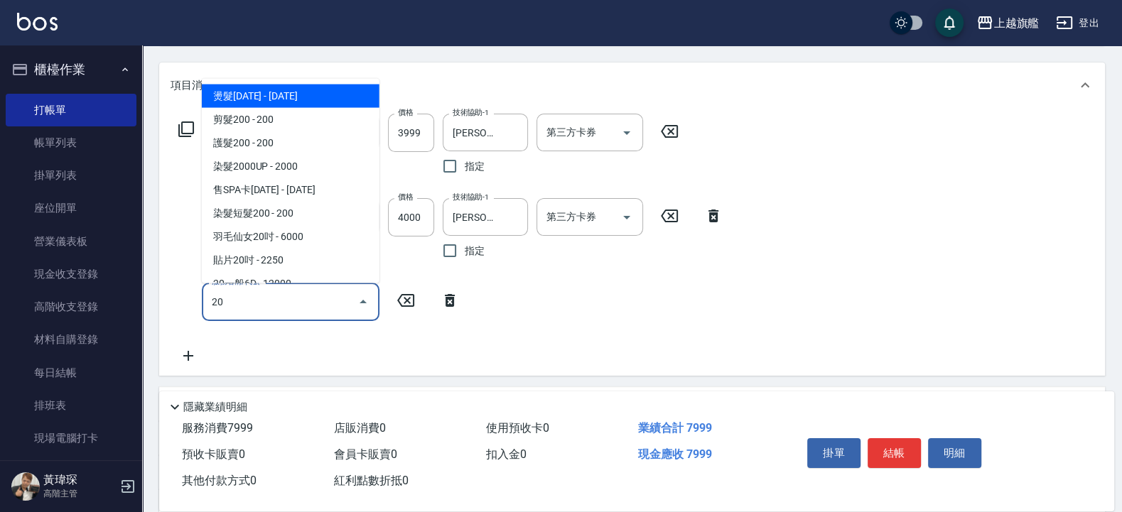
scroll to position [269, 0]
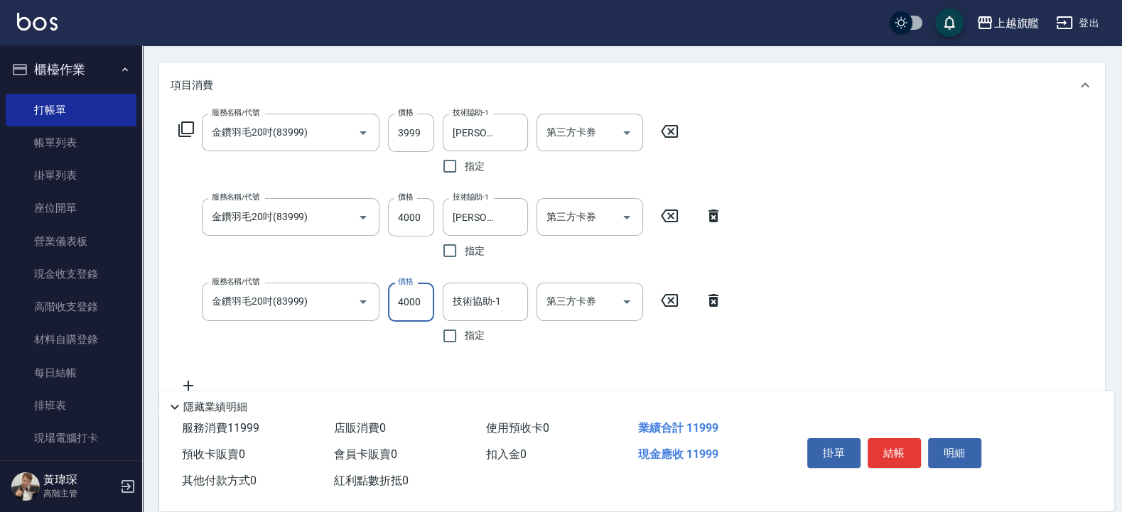
click at [597, 380] on div "服務名稱/代號 金鑽羽毛20吋(83999) 服務名稱/代號 價格 3999 價格 技術協助-1 蔡秉諶-36 技術協助-1 指定 第三方卡券 第三方卡券 服…" at bounding box center [450, 254] width 560 height 280
click at [418, 129] on input "3999" at bounding box center [411, 133] width 46 height 38
drag, startPoint x: 419, startPoint y: 128, endPoint x: 401, endPoint y: 131, distance: 18.0
click at [401, 131] on input "4" at bounding box center [411, 133] width 46 height 38
click at [405, 131] on input "4" at bounding box center [411, 133] width 46 height 38
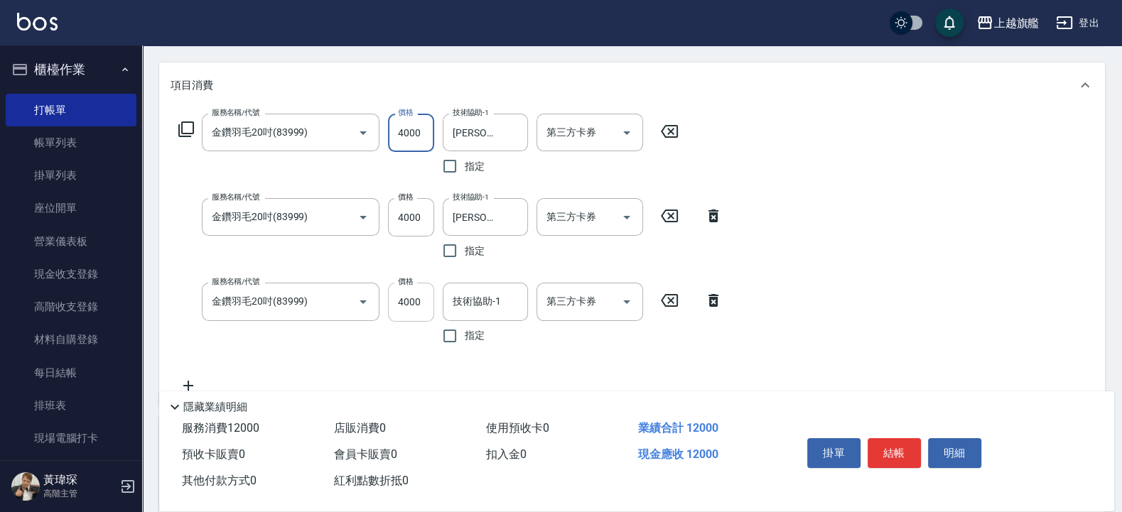
click at [413, 297] on input "4000" at bounding box center [411, 302] width 46 height 38
click at [426, 220] on input "4000" at bounding box center [411, 217] width 46 height 38
click at [828, 210] on div "服務名稱/代號 金鑽羽毛20吋(83999) 服務名稱/代號 價格 4000 價格 技術協助-1 蔡秉諶-36 技術協助-1 指定 第三方卡券 第三方卡券 服…" at bounding box center [632, 256] width 946 height 297
click at [425, 134] on input "4000" at bounding box center [411, 133] width 46 height 38
click at [349, 134] on icon "Clear" at bounding box center [343, 133] width 14 height 14
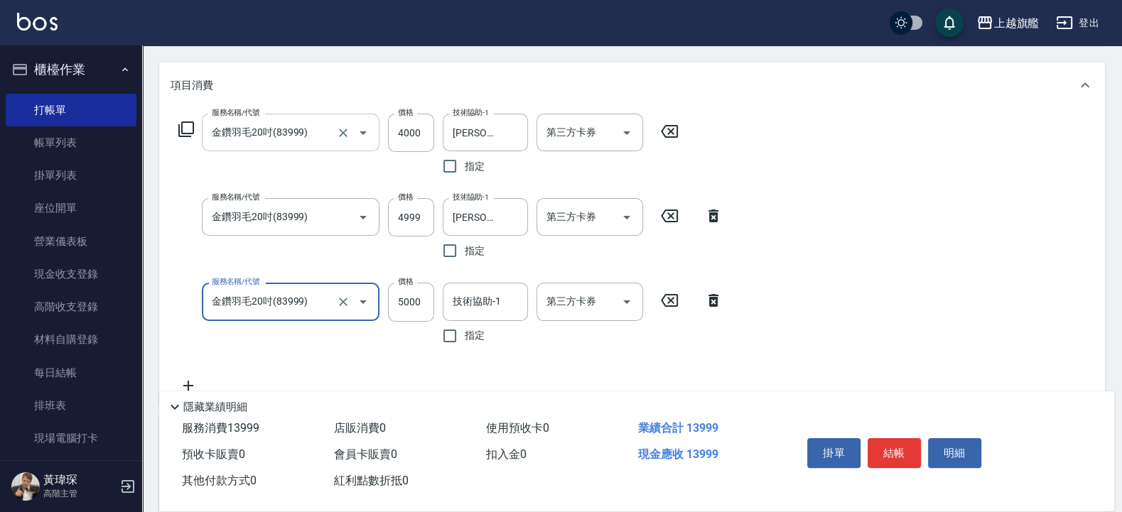
click at [327, 130] on input "金鑽羽毛20吋(83999)" at bounding box center [270, 132] width 125 height 25
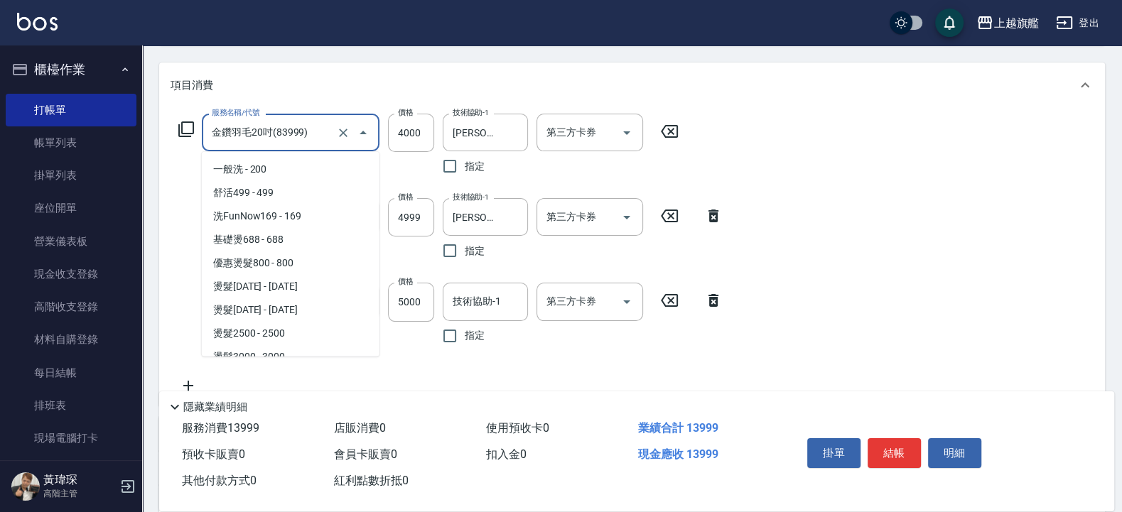
scroll to position [3668, 0]
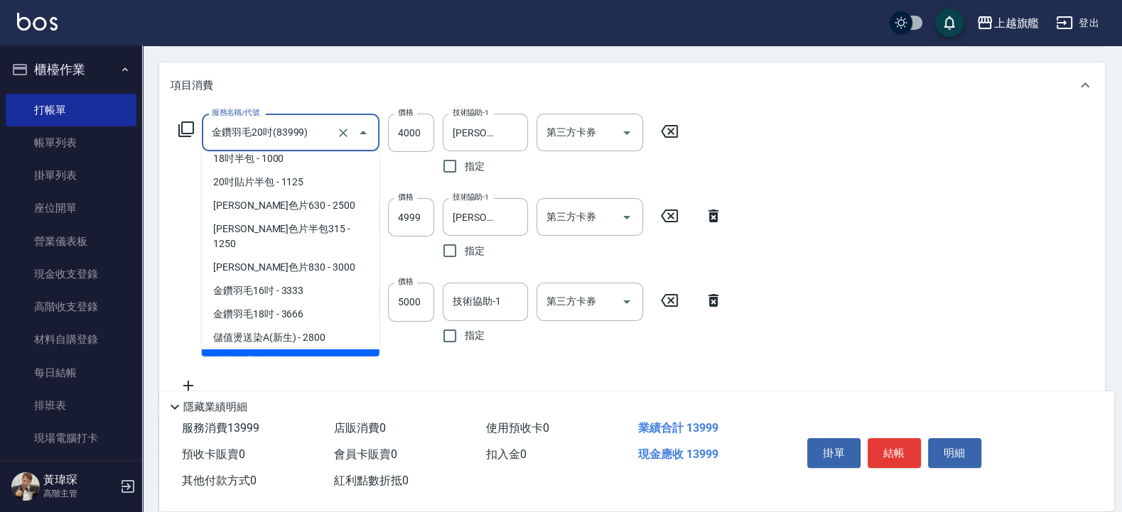
click at [269, 350] on span "金鑽羽毛20吋 - 3999" at bounding box center [291, 361] width 178 height 23
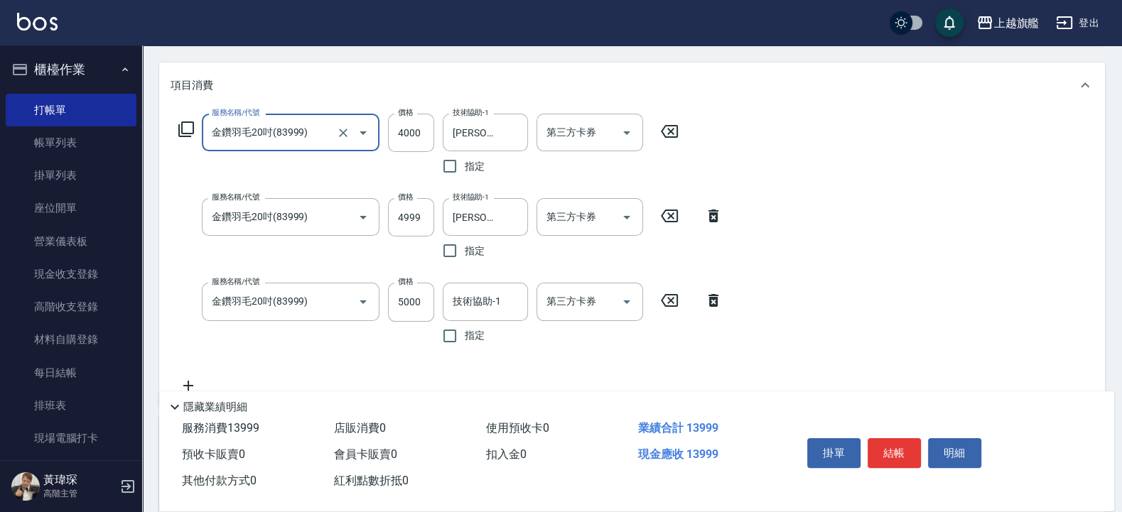
click at [329, 134] on input "金鑽羽毛20吋(83999)" at bounding box center [270, 132] width 125 height 25
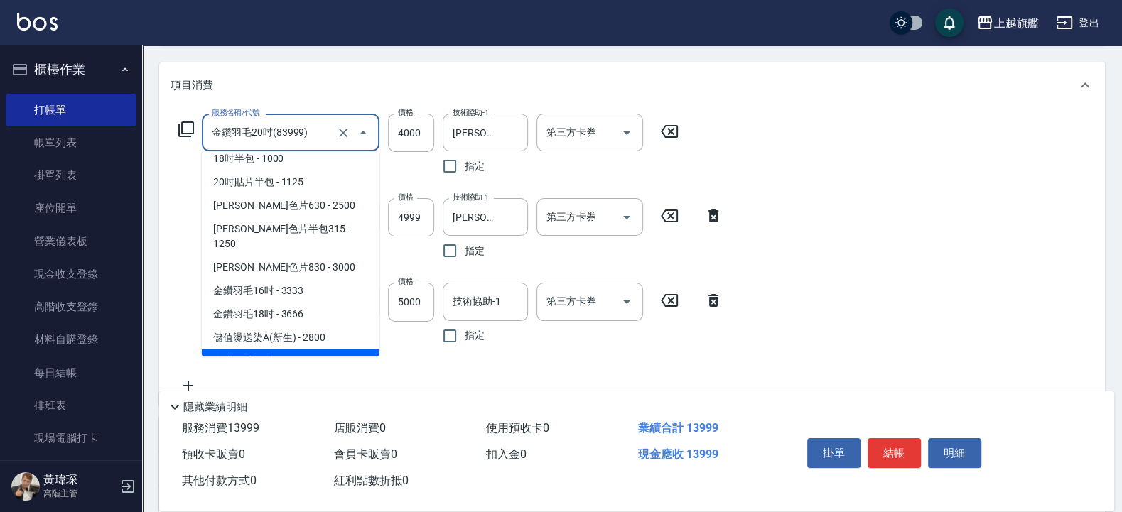
drag, startPoint x: 296, startPoint y: 344, endPoint x: 381, endPoint y: 220, distance: 150.7
click at [297, 350] on span "金鑽羽毛20吋 - 3999" at bounding box center [291, 361] width 178 height 23
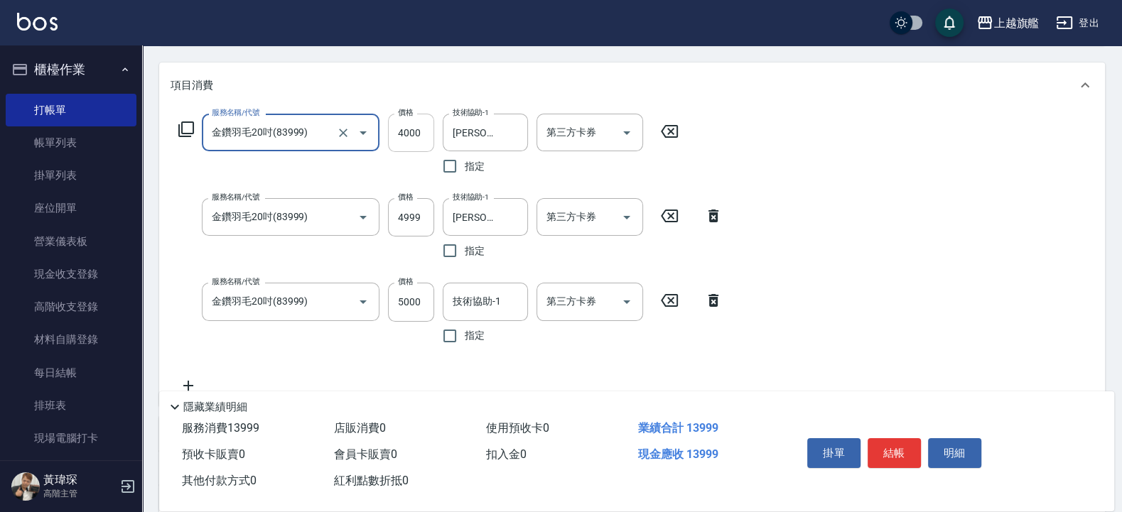
click at [411, 139] on input "4000" at bounding box center [411, 133] width 46 height 38
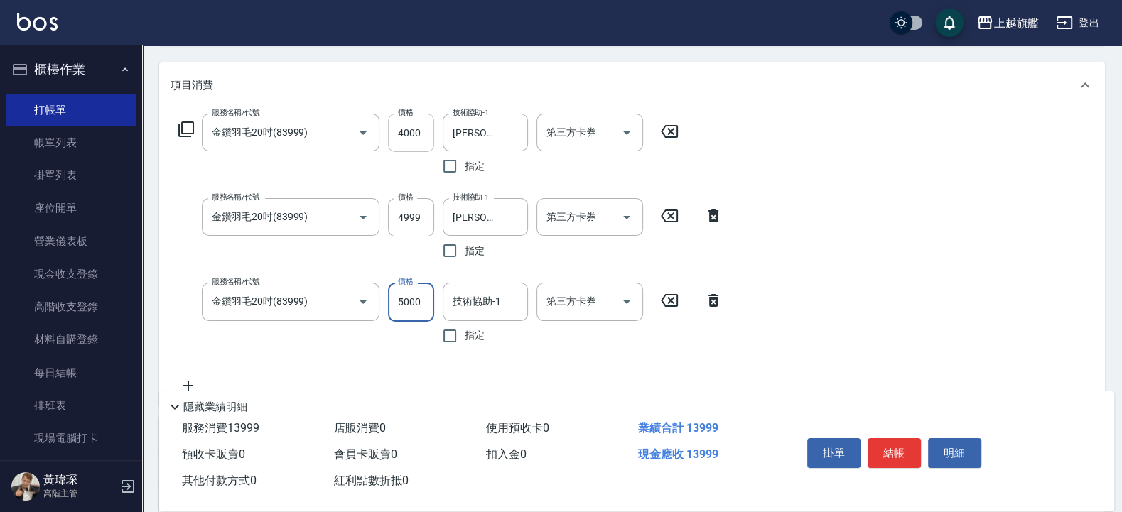
click at [422, 132] on input "4000" at bounding box center [411, 133] width 46 height 38
click at [433, 303] on input "5000" at bounding box center [411, 302] width 46 height 38
click at [386, 347] on div "服務名稱/代號 金鑽羽毛20吋(83999) 服務名稱/代號 價格 4000 價格 技術協助-1 技術協助-1 指定 第三方卡券 第三方卡券" at bounding box center [450, 316] width 560 height 67
click at [418, 209] on input "4999" at bounding box center [411, 217] width 46 height 38
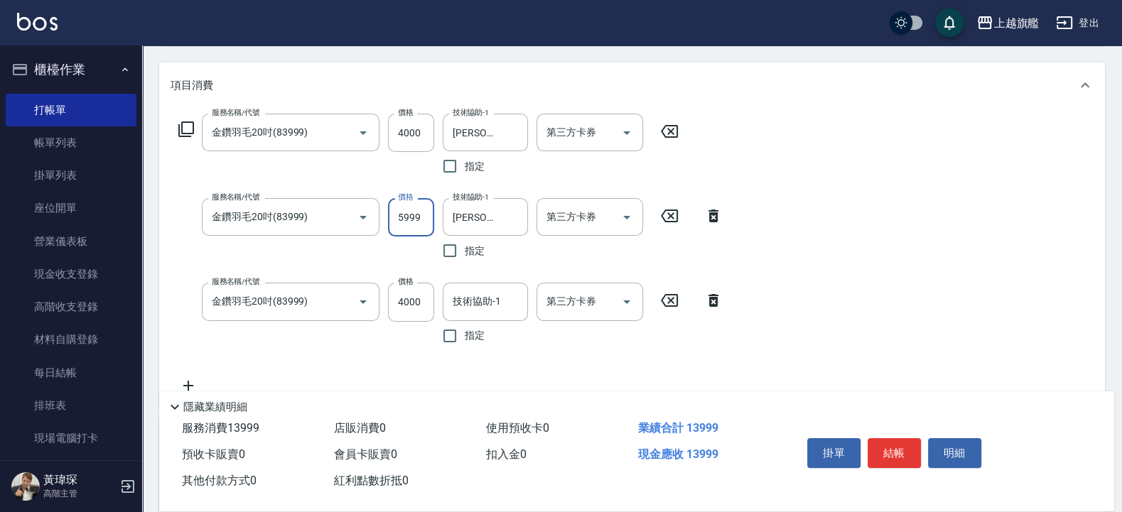
click at [838, 222] on div "服務名稱/代號 金鑽羽毛20吋(83999) 服務名稱/代號 價格 4000 價格 技術協助-1 蔡秉諶-36 技術協助-1 指定 第三方卡券 第三方卡券 服…" at bounding box center [632, 256] width 946 height 297
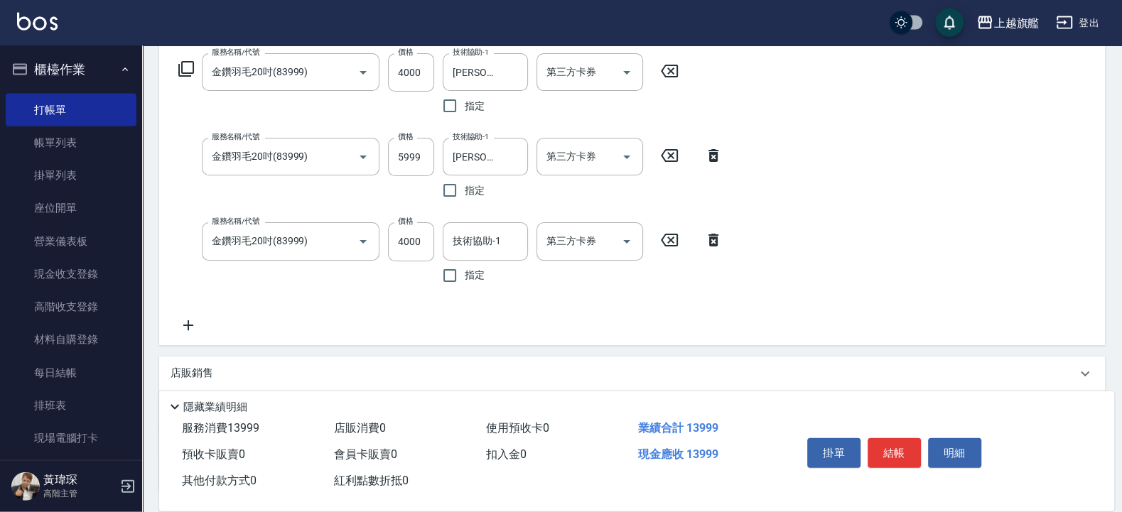
scroll to position [256, 0]
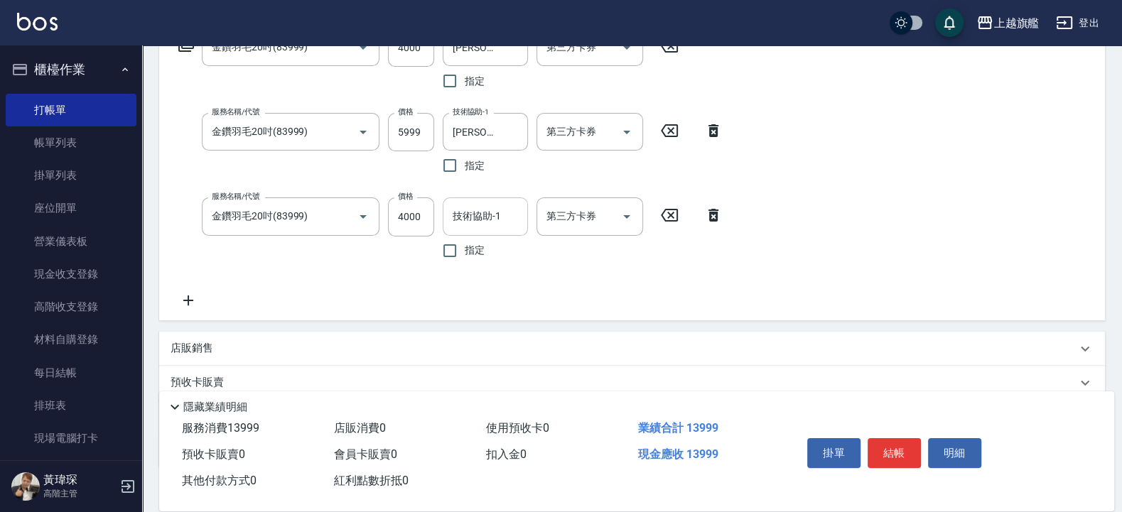
click at [524, 234] on div "技術協助-1" at bounding box center [485, 216] width 85 height 38
drag, startPoint x: 573, startPoint y: 330, endPoint x: 580, endPoint y: 324, distance: 9.6
click at [575, 330] on div "項目消費 服務名稱/代號 金鑽羽毛20吋(83999) 服務名稱/代號 價格 4000 價格 技術協助-1 蔡秉諶-36 技術協助-1 指定 第三方卡券 第三…" at bounding box center [632, 222] width 946 height 490
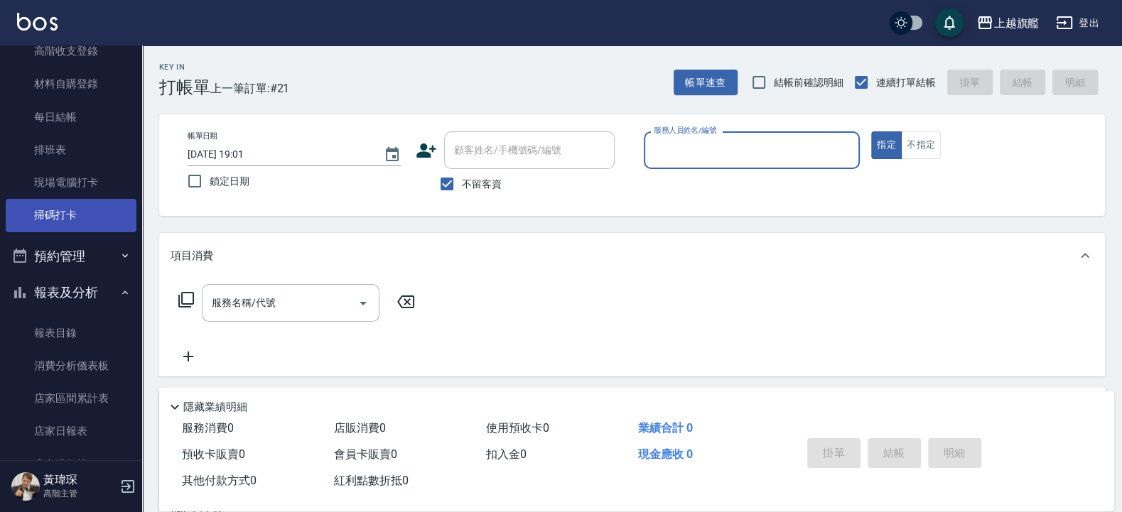
click at [88, 206] on link "掃碼打卡" at bounding box center [71, 215] width 131 height 33
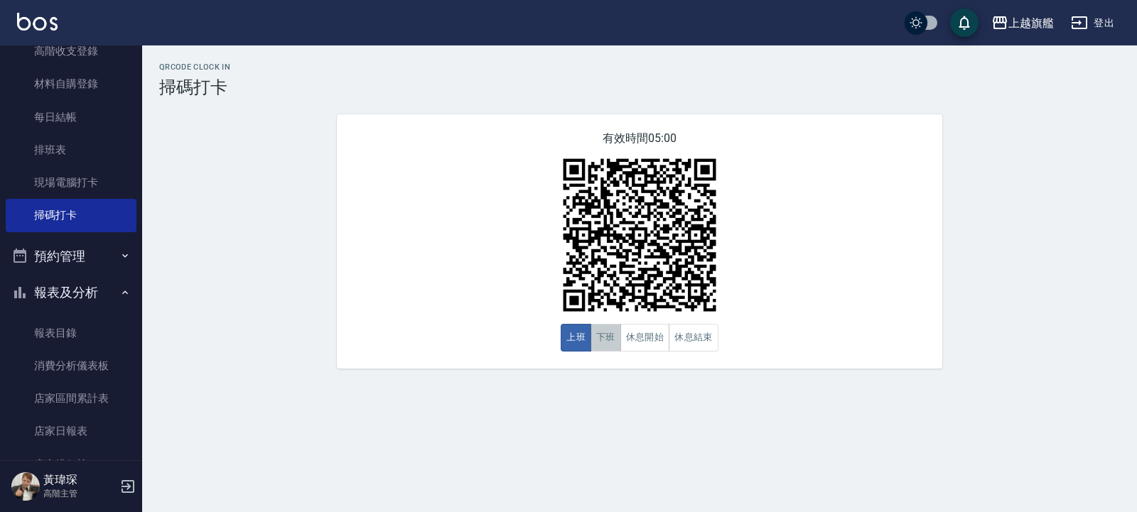
click at [611, 336] on button "下班" at bounding box center [605, 338] width 31 height 28
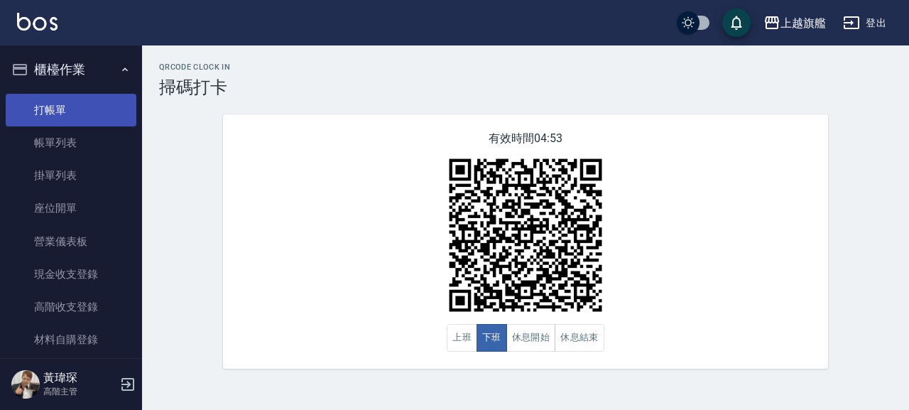
click at [78, 106] on link "打帳單" at bounding box center [71, 110] width 131 height 33
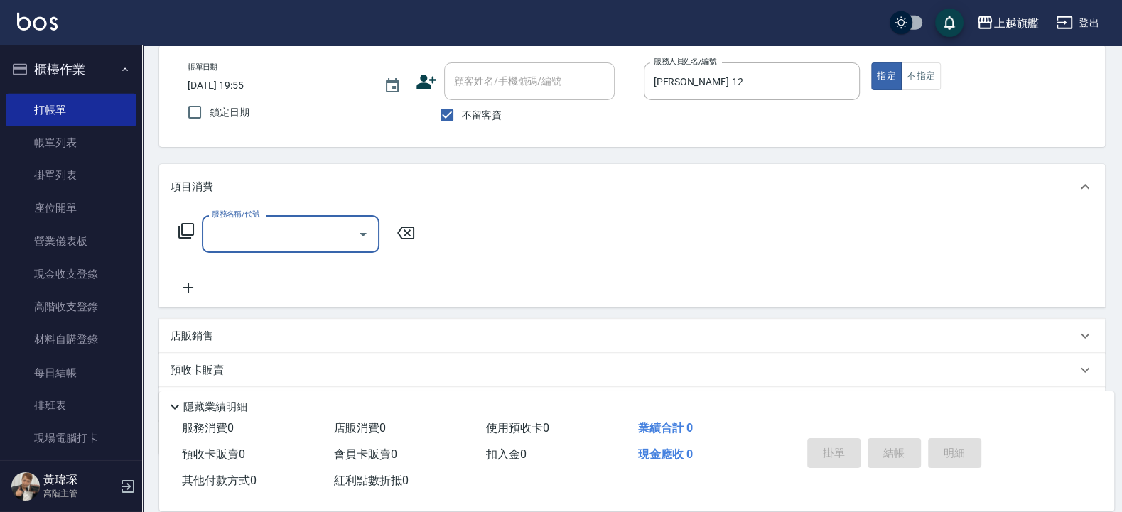
scroll to position [147, 0]
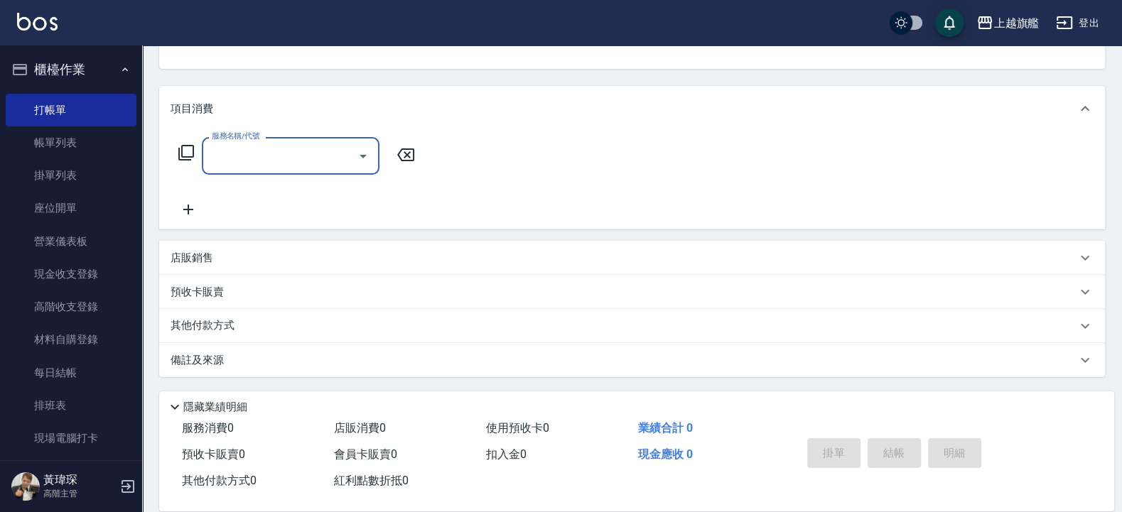
click at [254, 251] on div "店販銷售" at bounding box center [623, 258] width 906 height 15
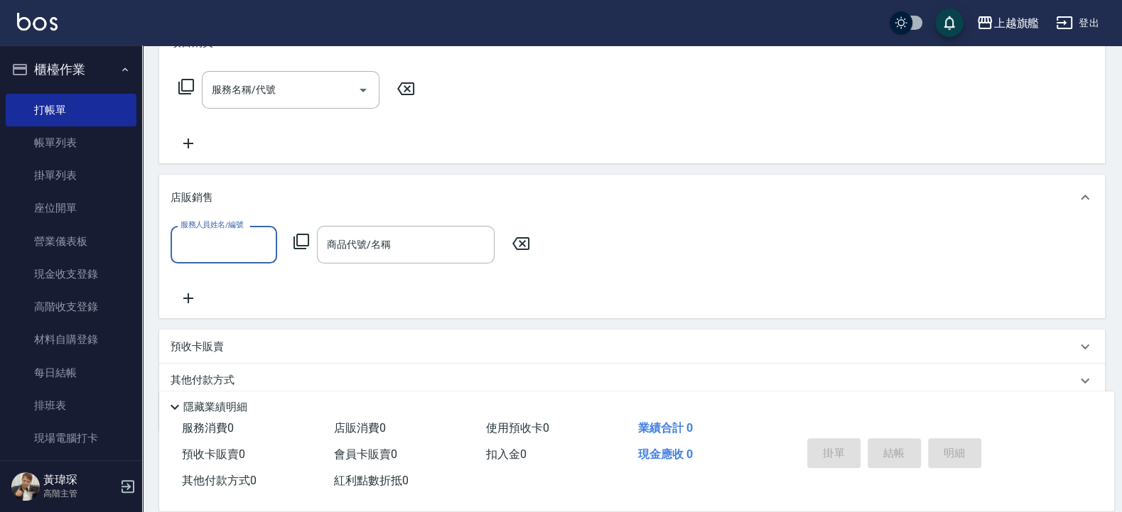
scroll to position [267, 0]
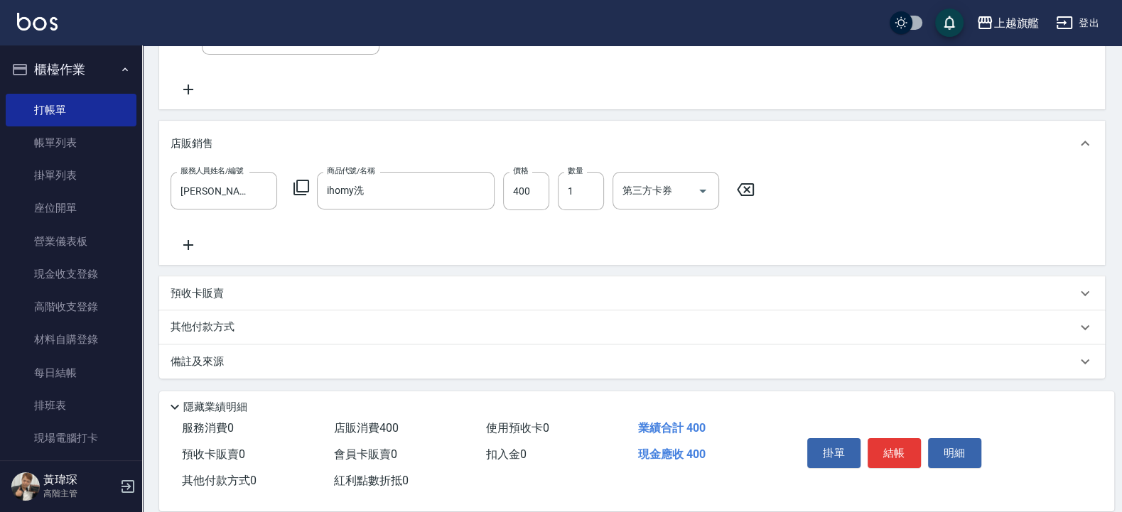
click at [551, 194] on div "服務人員姓名/編號 陳佩君-12 服務人員姓名/編號 商品代號/名稱 ihomy洗 商品代號/名稱 價格 400 價格 數量 1 數量 第三方卡券 第三方卡券" at bounding box center [466, 191] width 592 height 38
click at [535, 180] on input "400" at bounding box center [526, 191] width 46 height 38
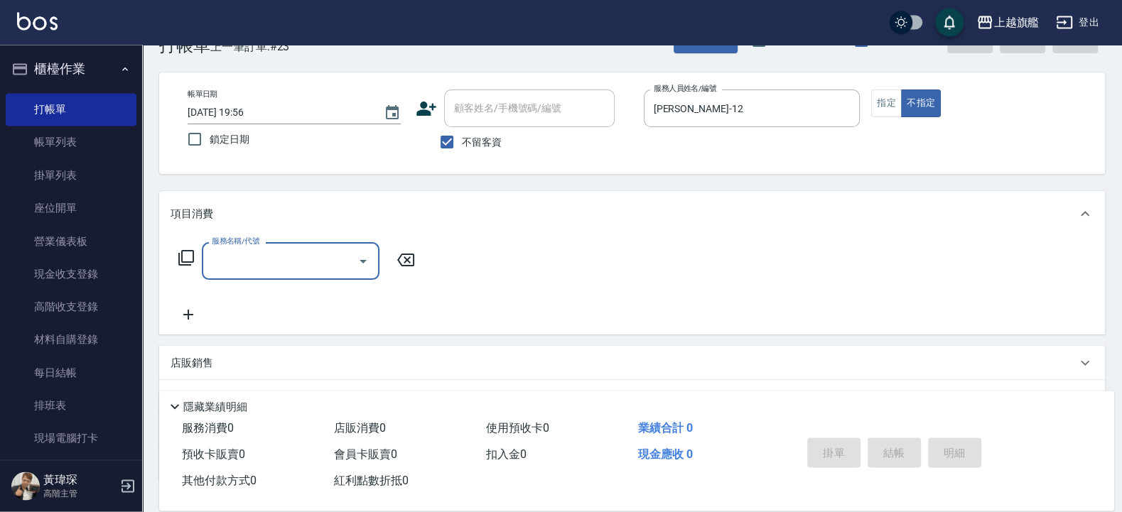
scroll to position [11, 0]
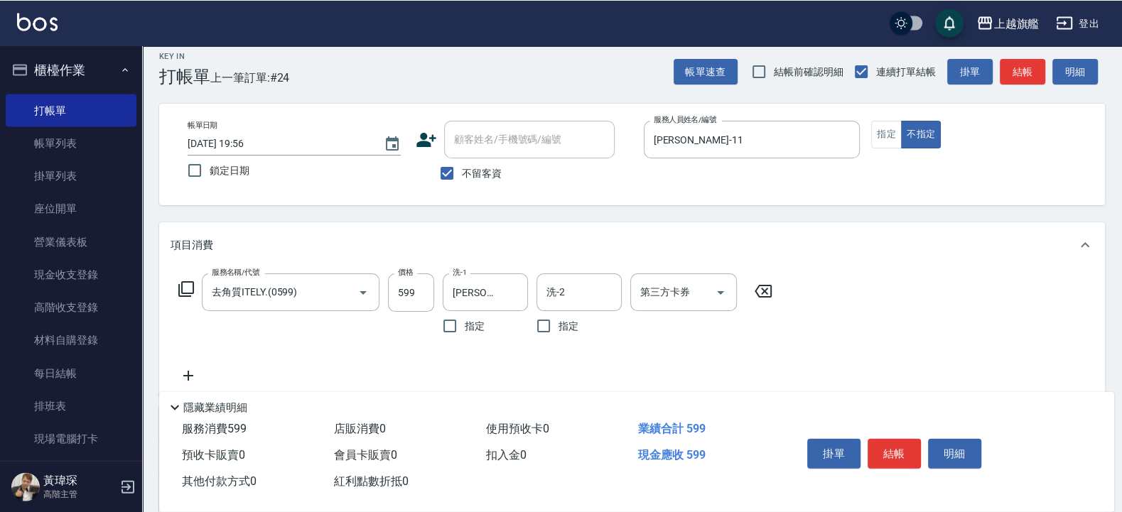
click at [877, 251] on div "項目消費" at bounding box center [632, 244] width 946 height 45
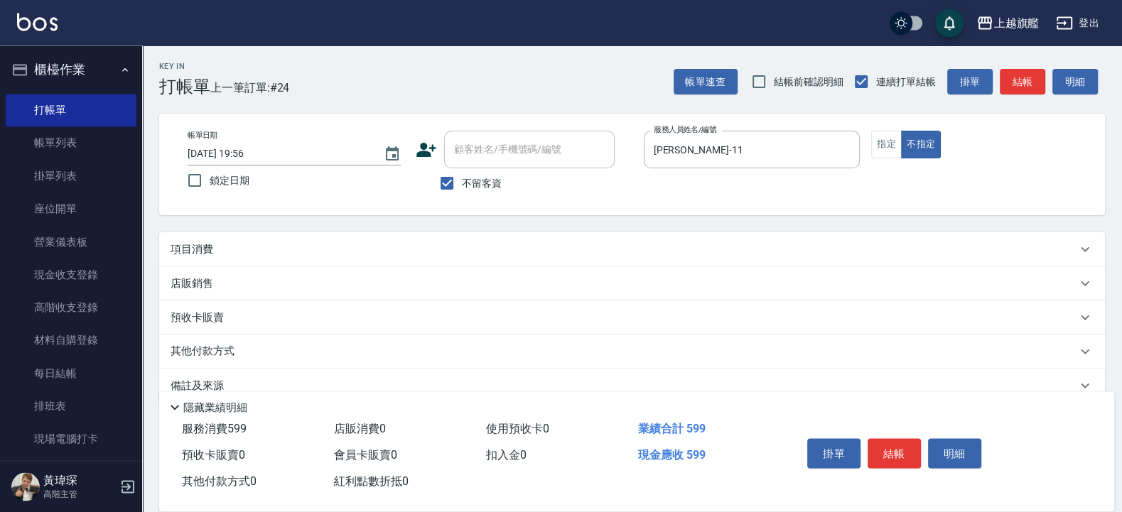
scroll to position [0, 0]
click at [671, 251] on div "項目消費" at bounding box center [623, 250] width 906 height 15
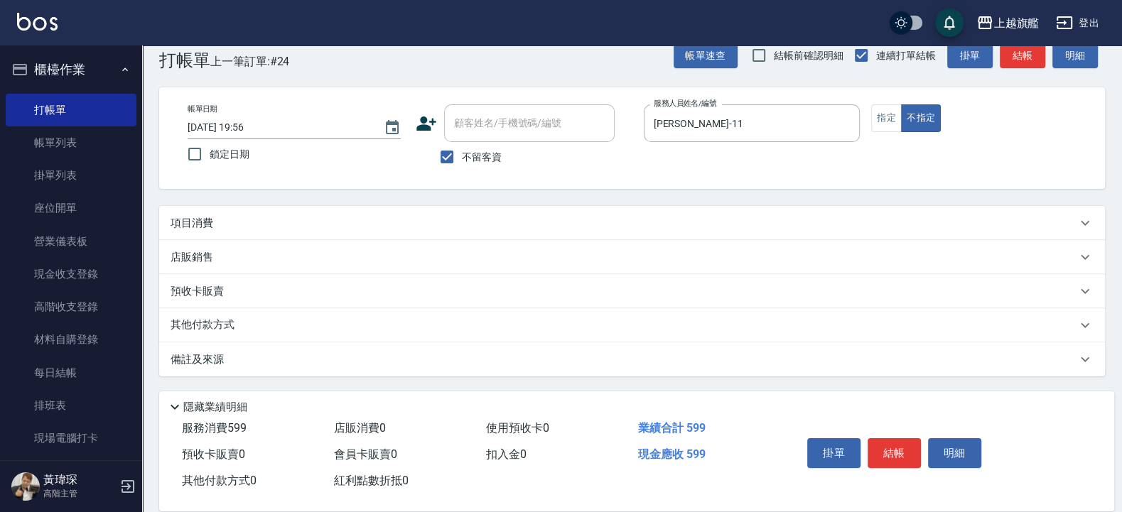
scroll to position [26, 0]
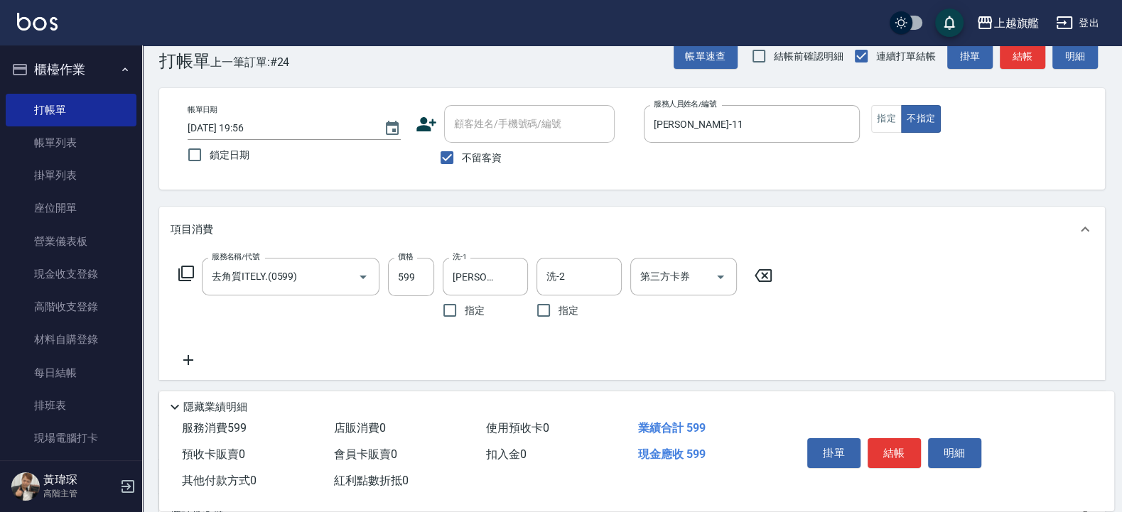
click at [185, 359] on icon at bounding box center [188, 360] width 36 height 17
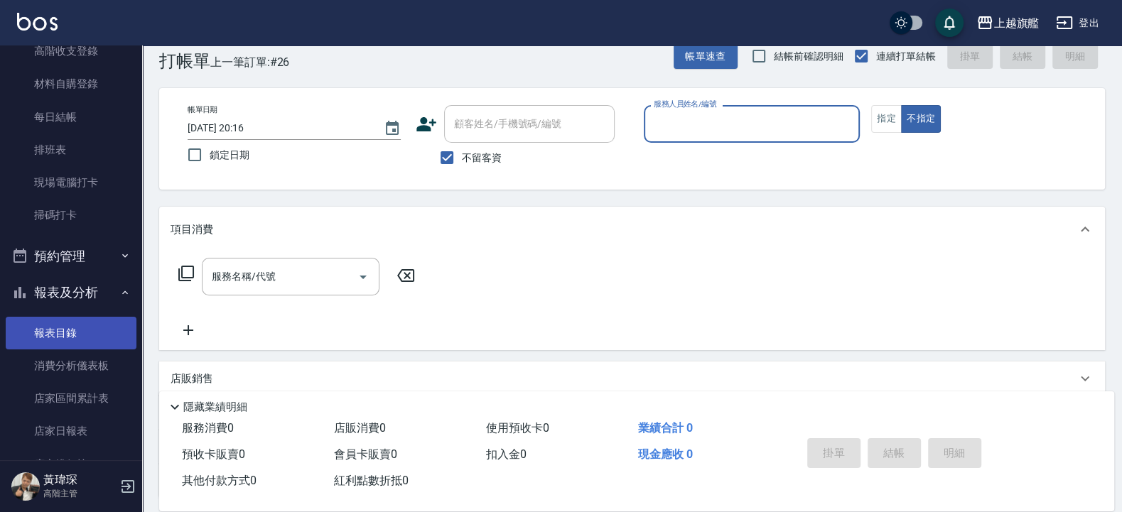
scroll to position [426, 0]
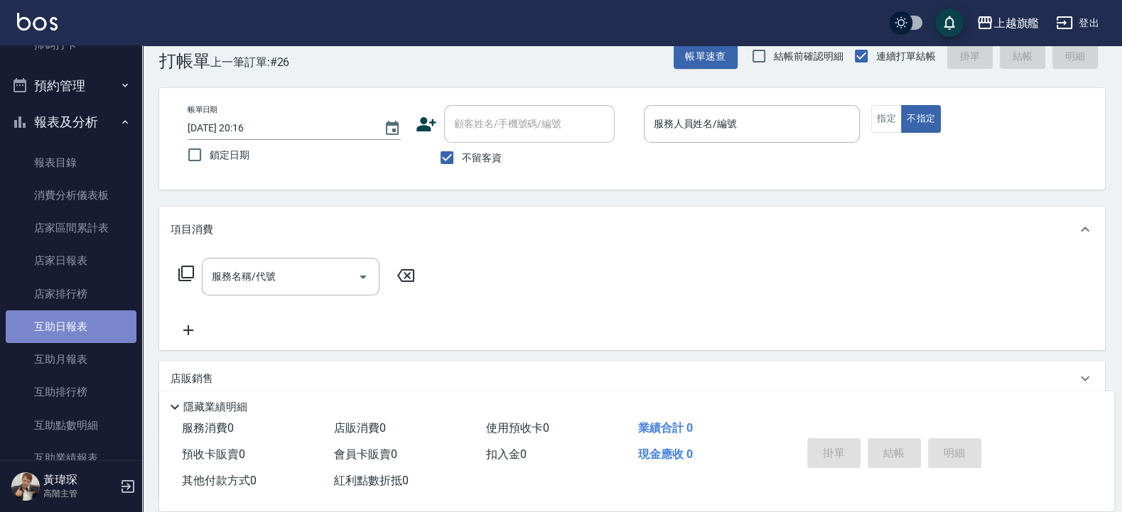
click at [72, 322] on link "互助日報表" at bounding box center [71, 326] width 131 height 33
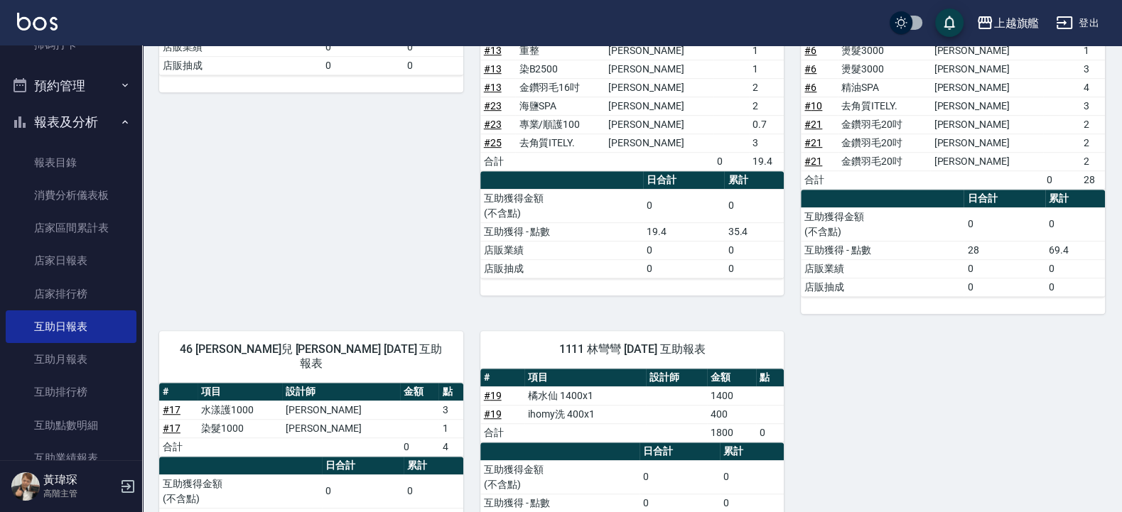
scroll to position [722, 0]
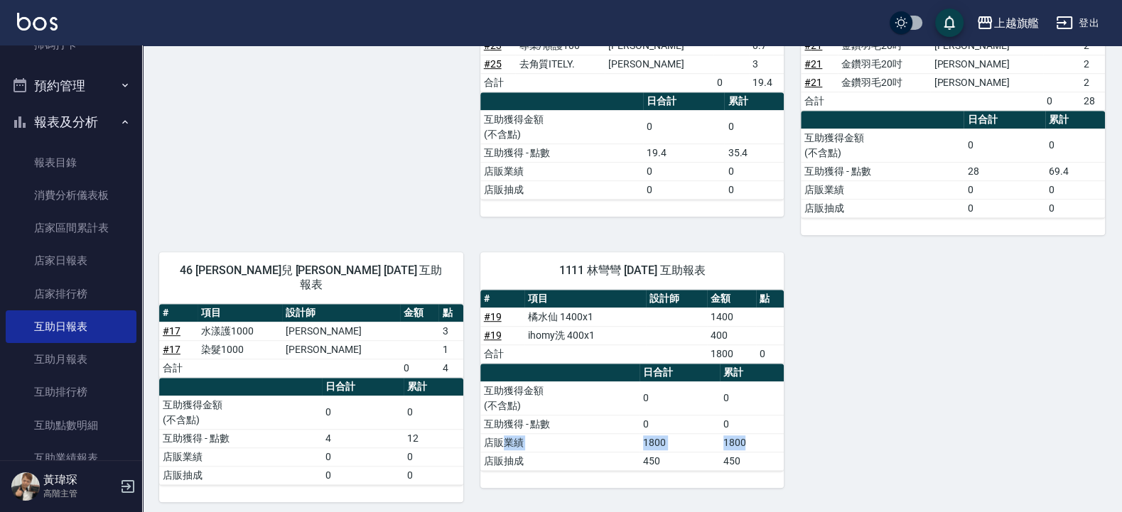
drag, startPoint x: 505, startPoint y: 447, endPoint x: 757, endPoint y: 453, distance: 252.3
click at [757, 409] on tr "店販業績 1800 1800" at bounding box center [632, 442] width 304 height 18
click at [757, 409] on td "450" at bounding box center [752, 461] width 65 height 18
drag, startPoint x: 749, startPoint y: 464, endPoint x: 721, endPoint y: 469, distance: 28.8
click at [721, 409] on tr "店販抽成 450 450" at bounding box center [632, 461] width 304 height 18
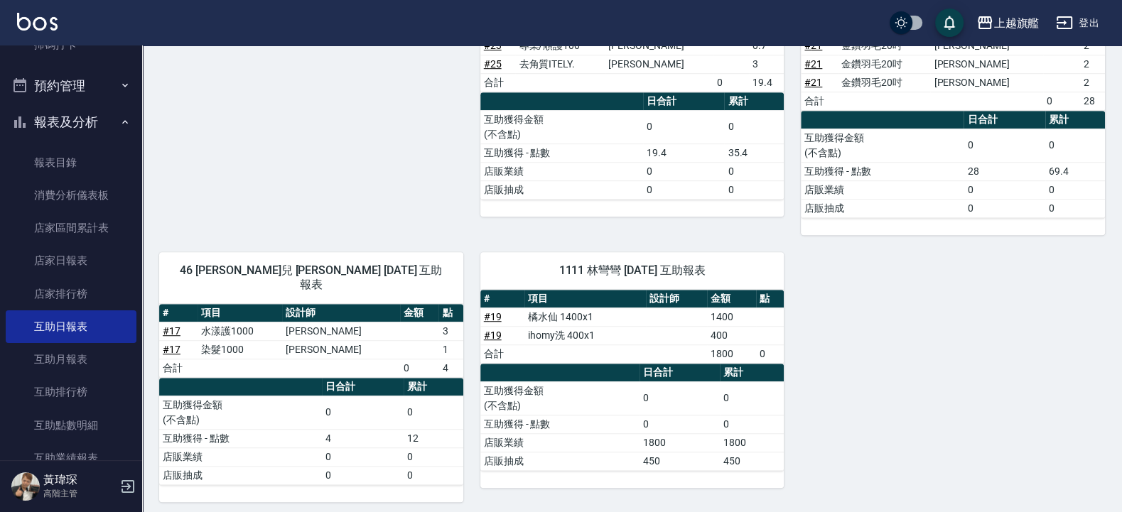
click at [735, 409] on td "450" at bounding box center [752, 461] width 65 height 18
click at [731, 409] on td "450" at bounding box center [752, 461] width 65 height 18
drag, startPoint x: 744, startPoint y: 469, endPoint x: 725, endPoint y: 470, distance: 19.9
click at [725, 409] on td "450" at bounding box center [752, 461] width 65 height 18
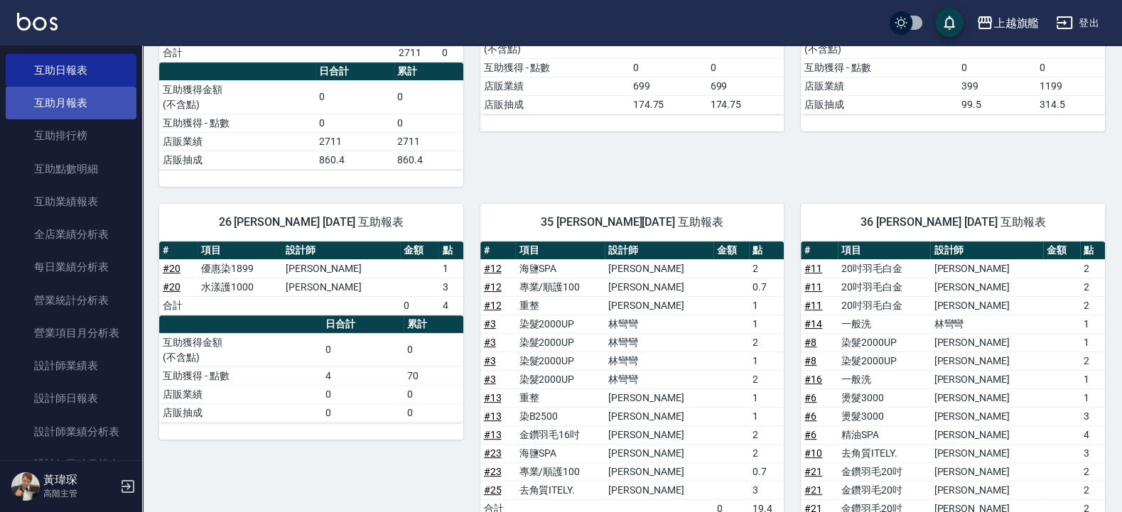
scroll to position [682, 0]
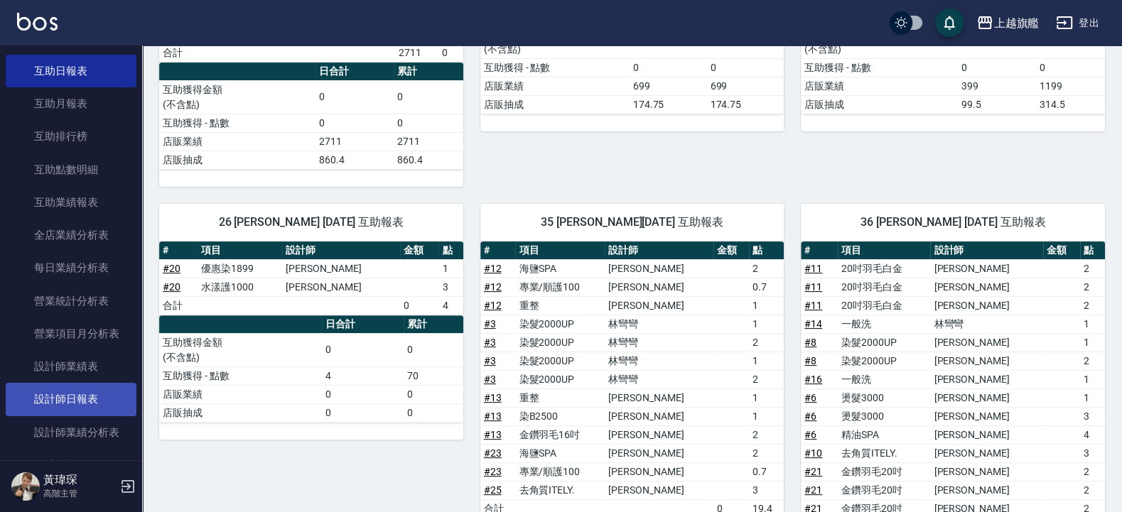
click at [91, 406] on link "設計師日報表" at bounding box center [71, 399] width 131 height 33
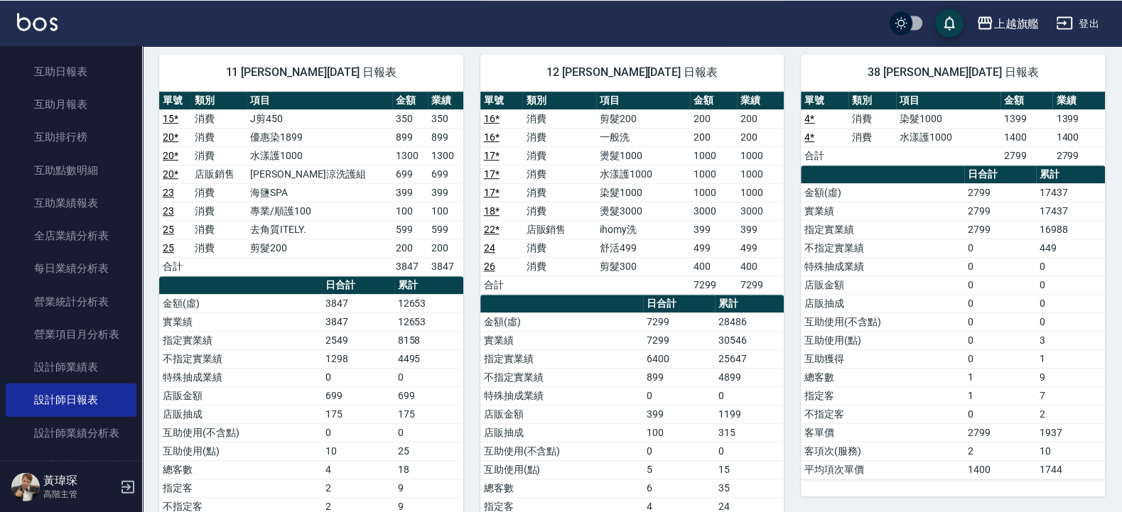
scroll to position [767, 0]
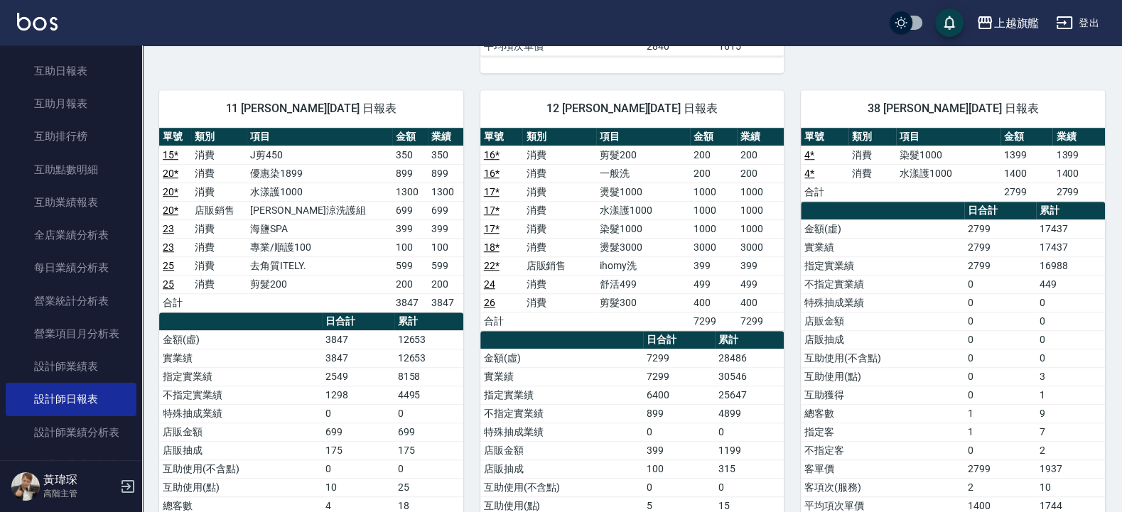
click at [468, 334] on div "12 陳佩君 10/05/2025 日報表 單號 類別 項目 金額 業績 16 * 消費 剪髮200 200 200 16 * 消費 一般洗 200 200 …" at bounding box center [623, 358] width 321 height 570
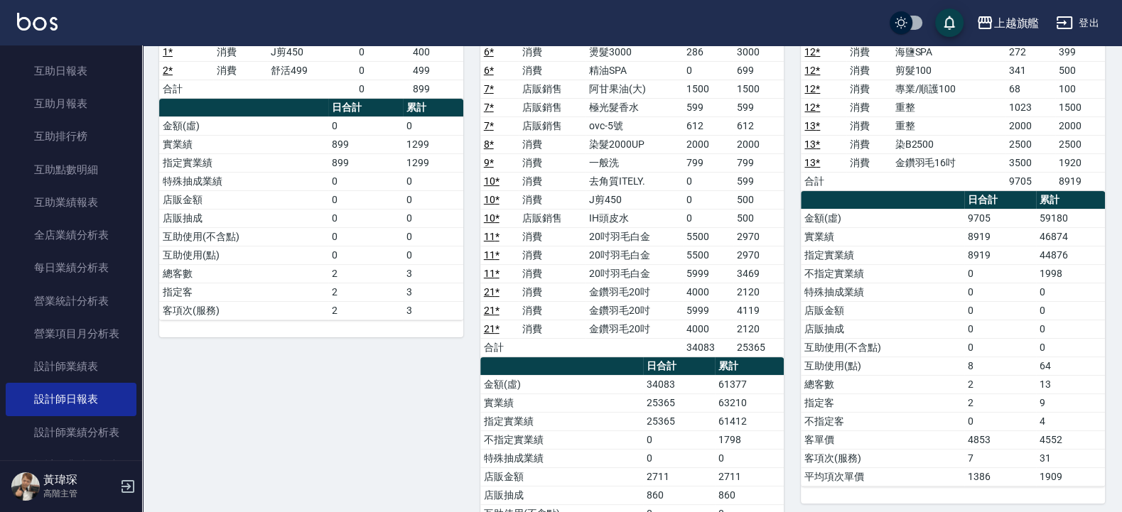
scroll to position [0, 0]
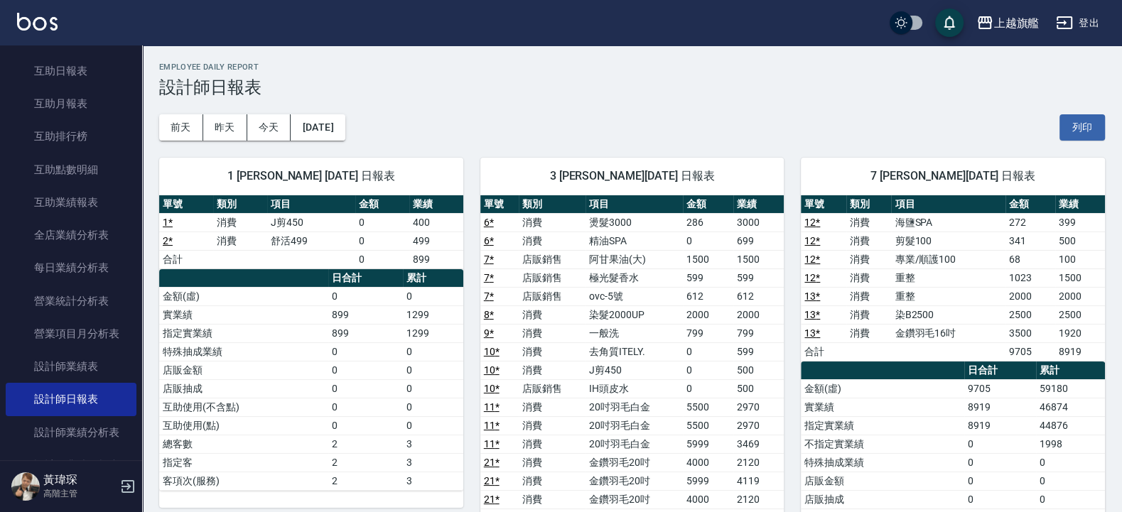
click at [163, 244] on link "2 *" at bounding box center [168, 240] width 10 height 11
click at [718, 220] on td "286" at bounding box center [708, 222] width 50 height 18
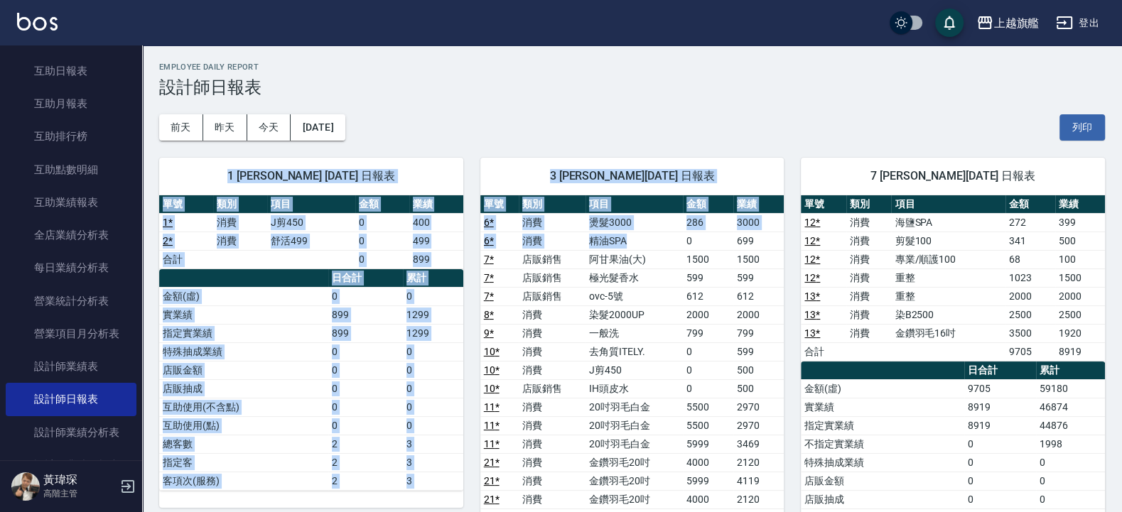
drag, startPoint x: 180, startPoint y: 63, endPoint x: 625, endPoint y: 242, distance: 480.3
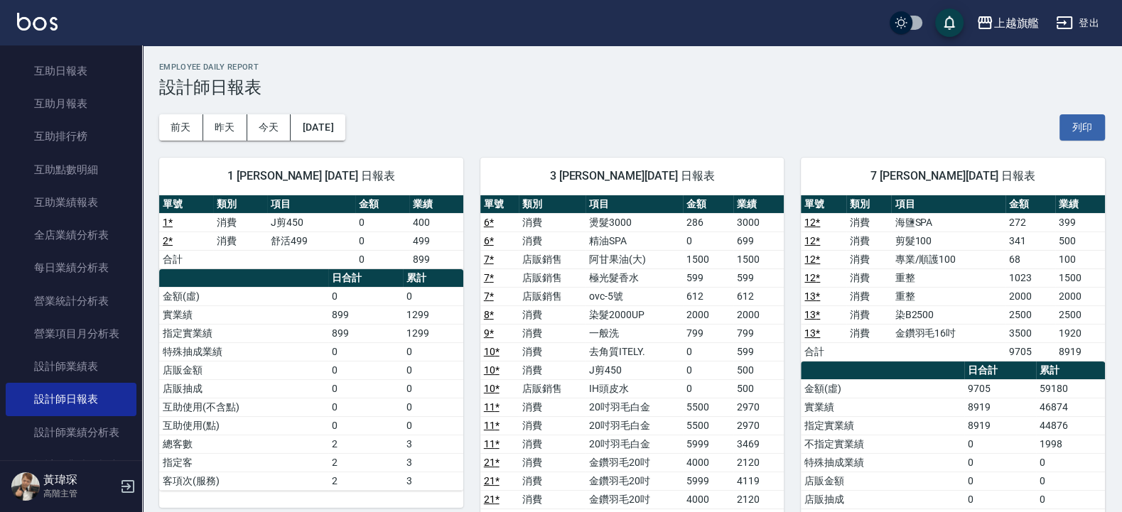
click at [897, 299] on td "重整" at bounding box center [948, 296] width 114 height 18
click at [897, 364] on th "日合計" at bounding box center [1000, 371] width 72 height 18
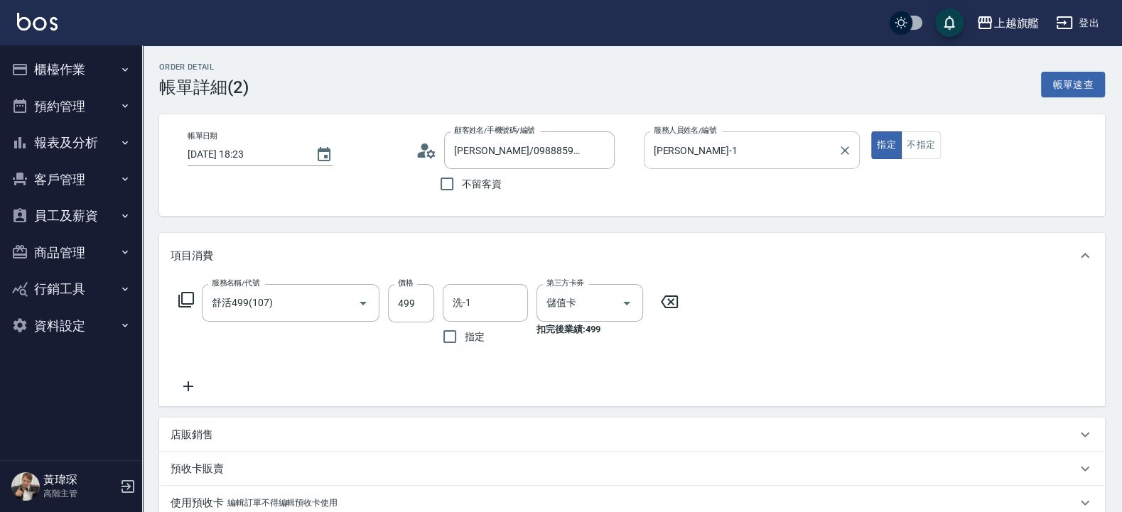
click at [700, 152] on input "盧孟-1" at bounding box center [741, 150] width 183 height 25
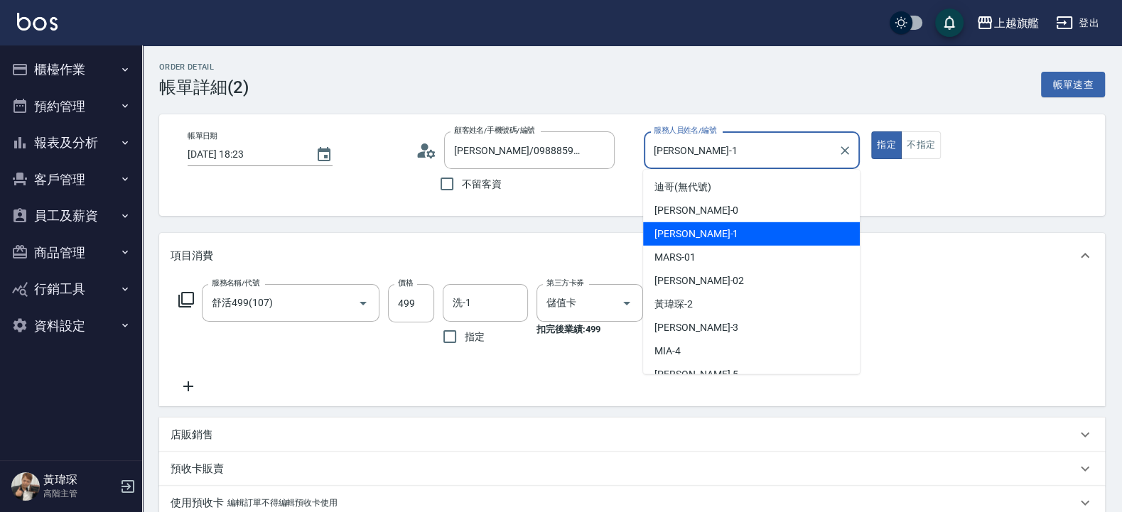
drag, startPoint x: 700, startPoint y: 152, endPoint x: 617, endPoint y: 170, distance: 85.8
click at [650, 163] on input "盧孟-1" at bounding box center [741, 150] width 183 height 25
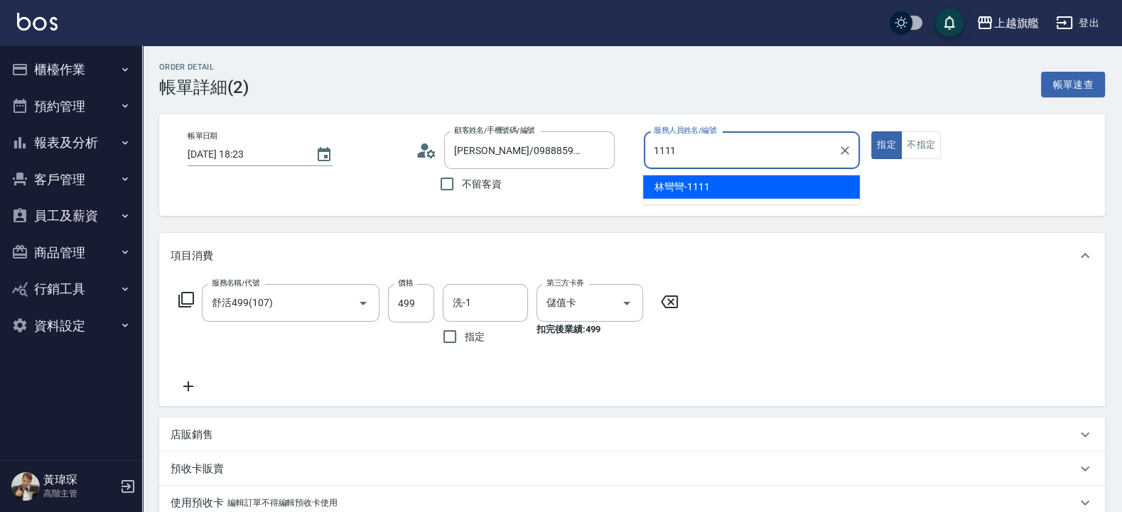
click at [735, 183] on div "林彎彎 -1111" at bounding box center [751, 186] width 217 height 23
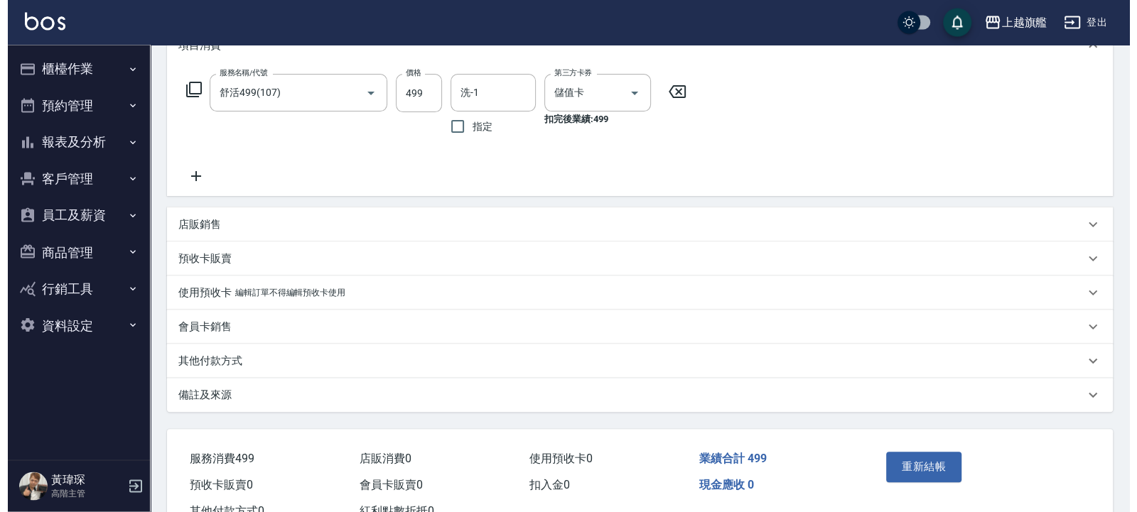
scroll to position [263, 0]
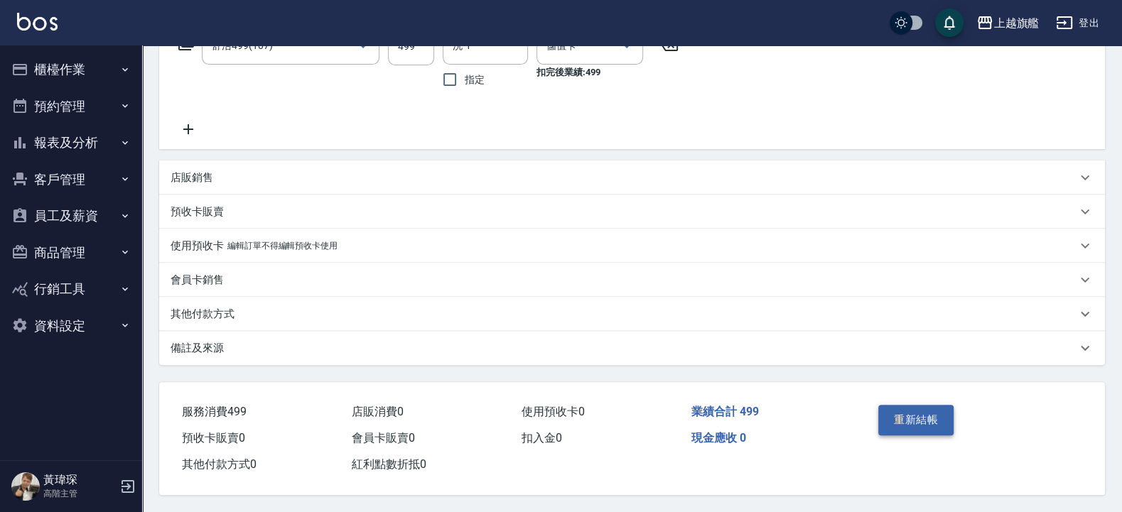
type input "林彎彎-1111"
click at [920, 415] on button "重新結帳" at bounding box center [915, 420] width 75 height 30
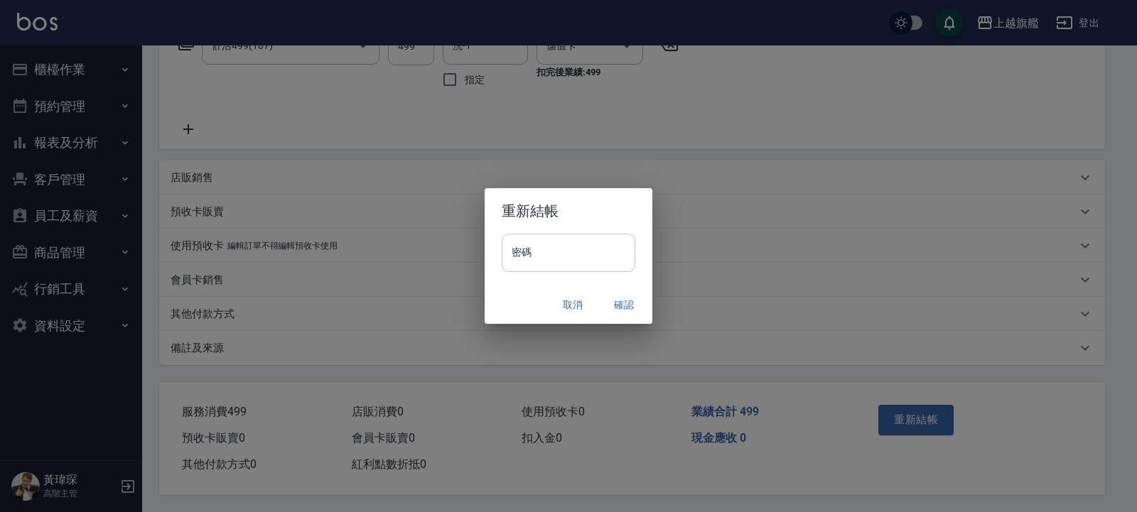
drag, startPoint x: 544, startPoint y: 251, endPoint x: 553, endPoint y: 260, distance: 13.1
click at [551, 260] on input "密碼" at bounding box center [569, 253] width 134 height 38
type input "*******"
click at [617, 312] on button "確認" at bounding box center [623, 305] width 45 height 26
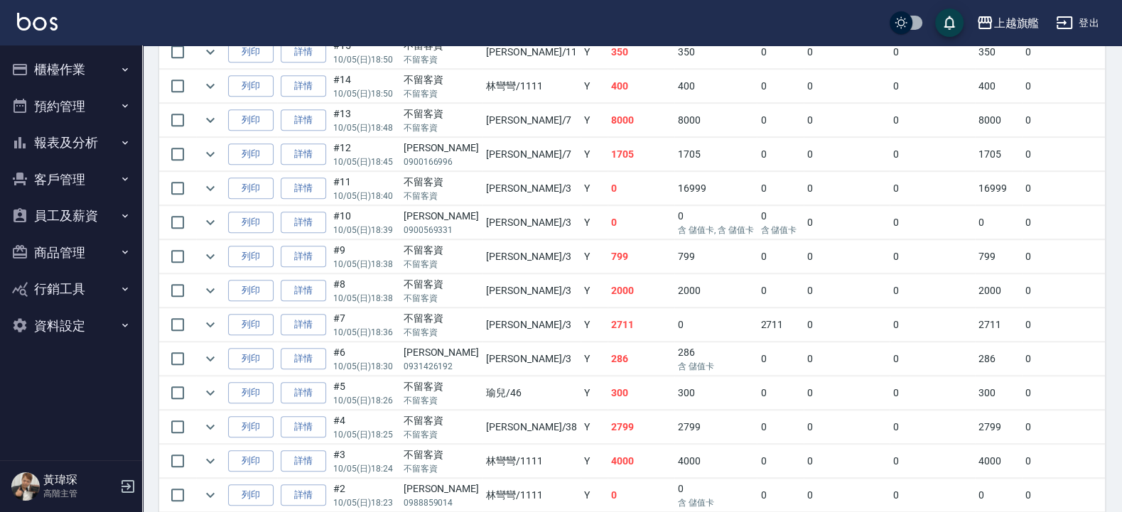
scroll to position [882, 0]
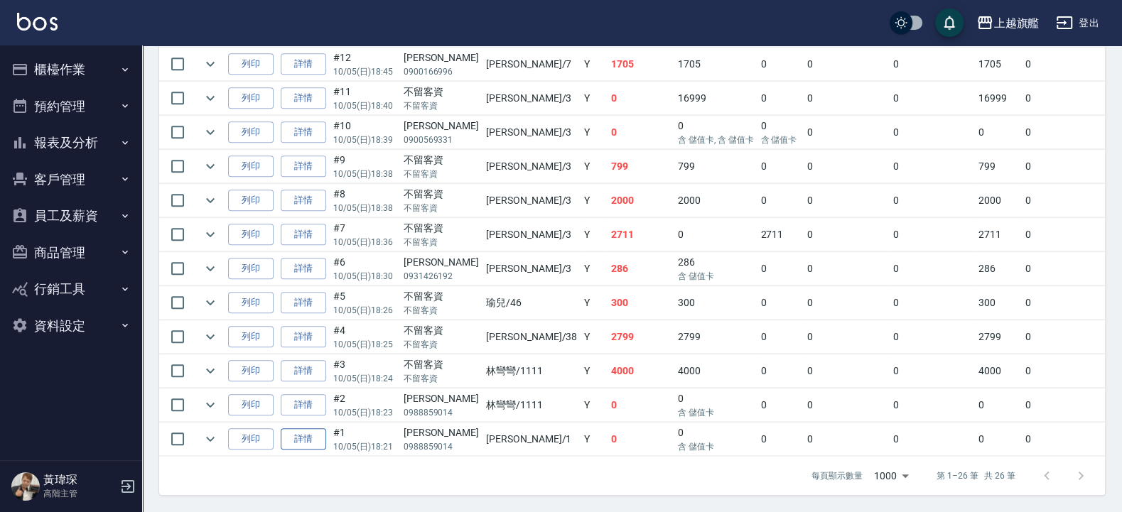
click at [316, 428] on link "詳情" at bounding box center [303, 439] width 45 height 22
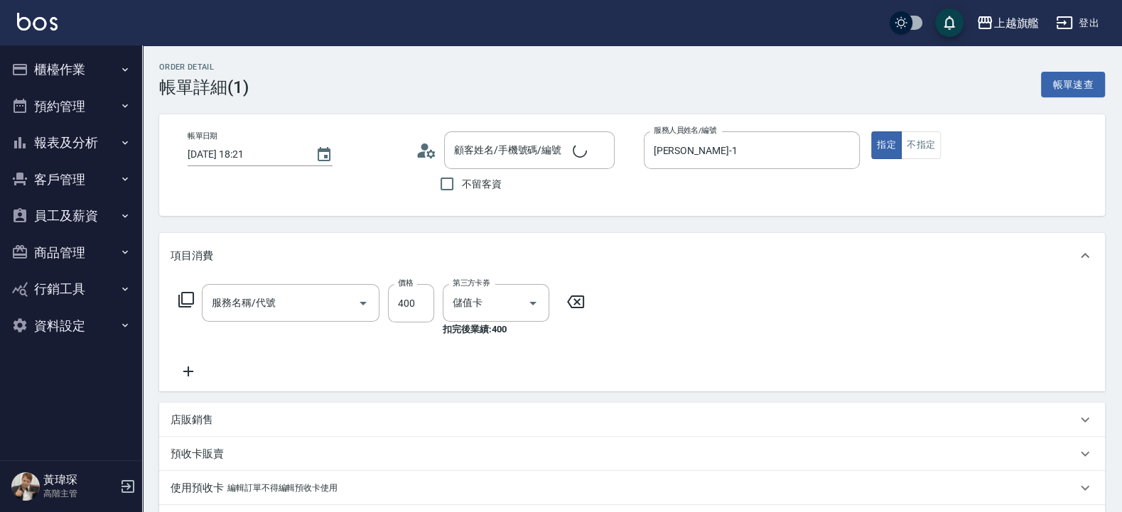
type input "2025/10/05 18:21"
type input "盧孟-1"
type input "黃丞澤/0988859014/null"
type input "J剪450(350)"
click at [845, 141] on div at bounding box center [844, 150] width 18 height 38
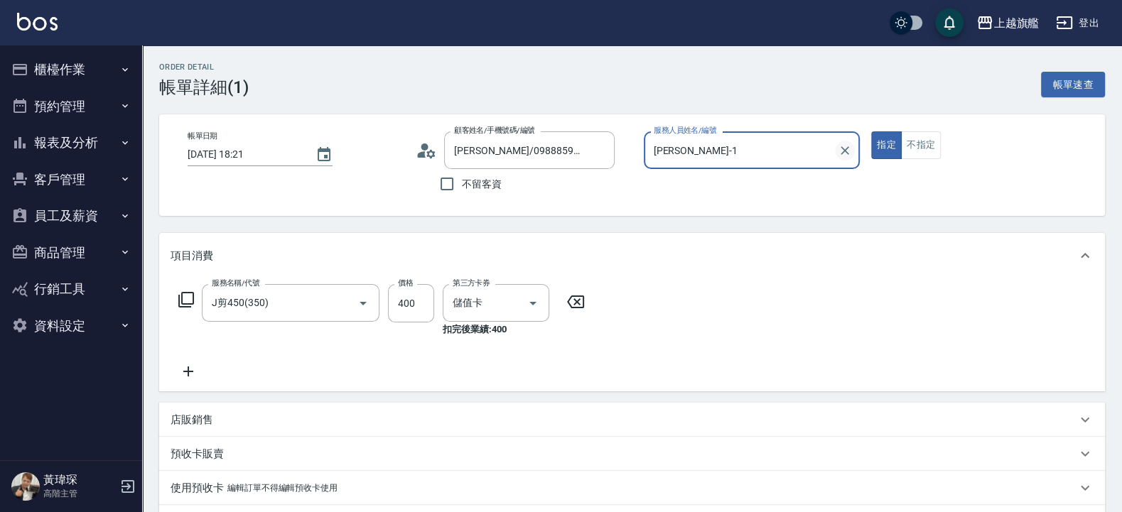
drag, startPoint x: 849, startPoint y: 141, endPoint x: 847, endPoint y: 150, distance: 8.6
click at [850, 149] on div at bounding box center [844, 150] width 18 height 38
click at [848, 150] on icon "Clear" at bounding box center [845, 150] width 14 height 14
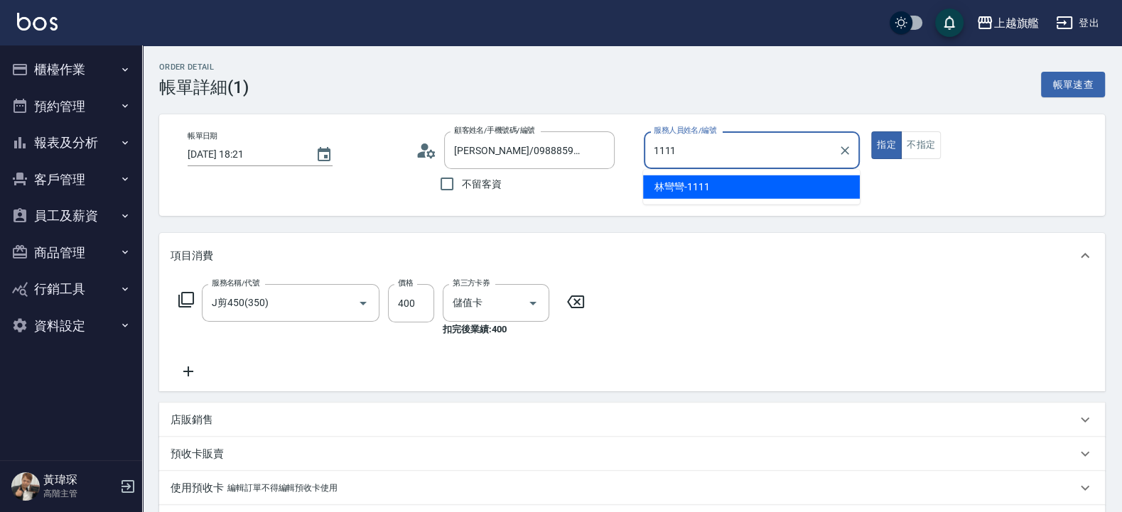
click at [782, 183] on div "林彎彎 -1111" at bounding box center [751, 186] width 217 height 23
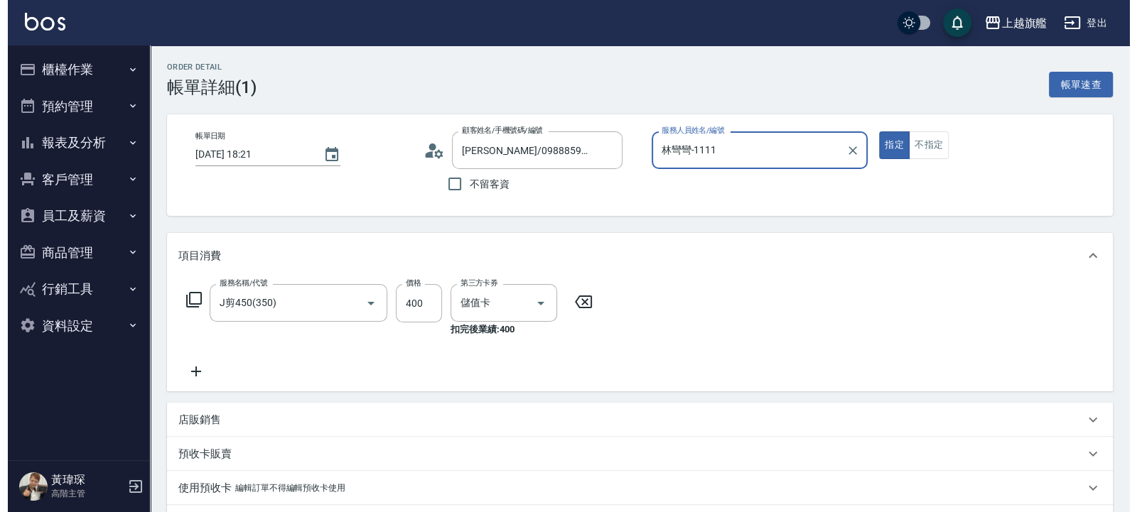
scroll to position [247, 0]
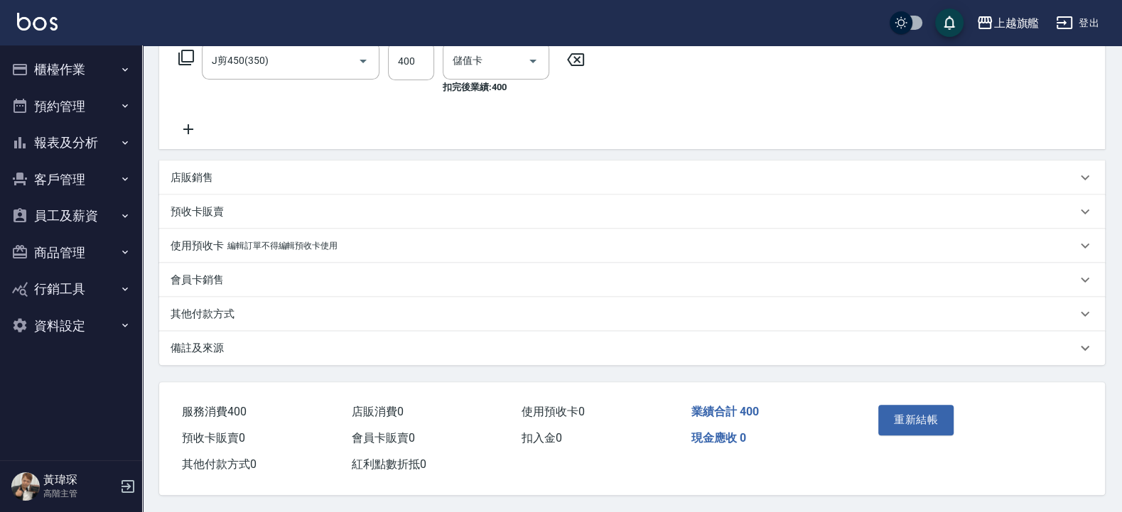
type input "林彎彎-1111"
click at [926, 430] on div "重新結帳" at bounding box center [921, 430] width 99 height 62
click at [916, 421] on button "重新結帳" at bounding box center [915, 420] width 75 height 30
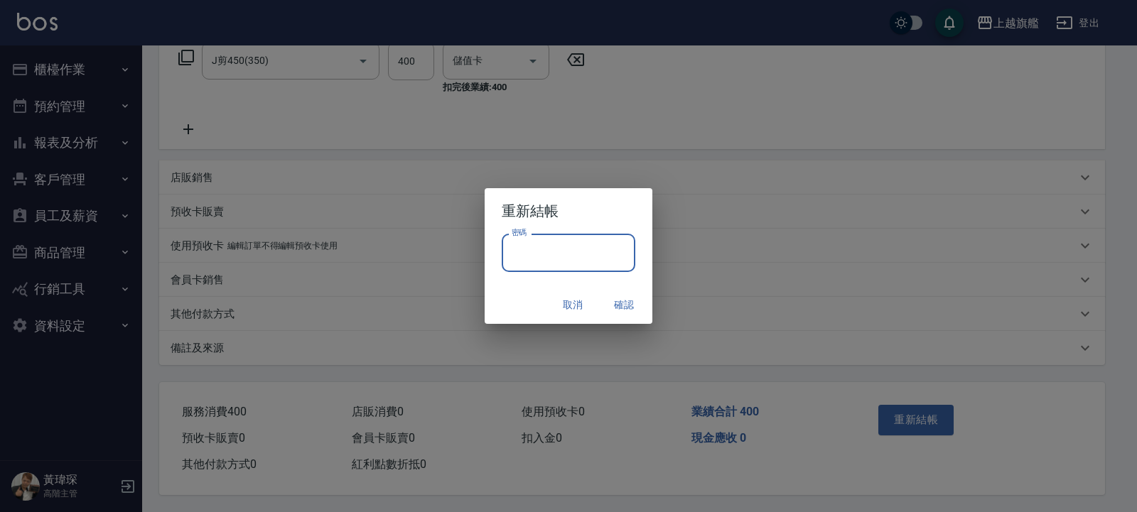
click at [594, 253] on input "密碼" at bounding box center [569, 253] width 134 height 38
type input "*******"
click at [631, 303] on button "確認" at bounding box center [623, 305] width 45 height 26
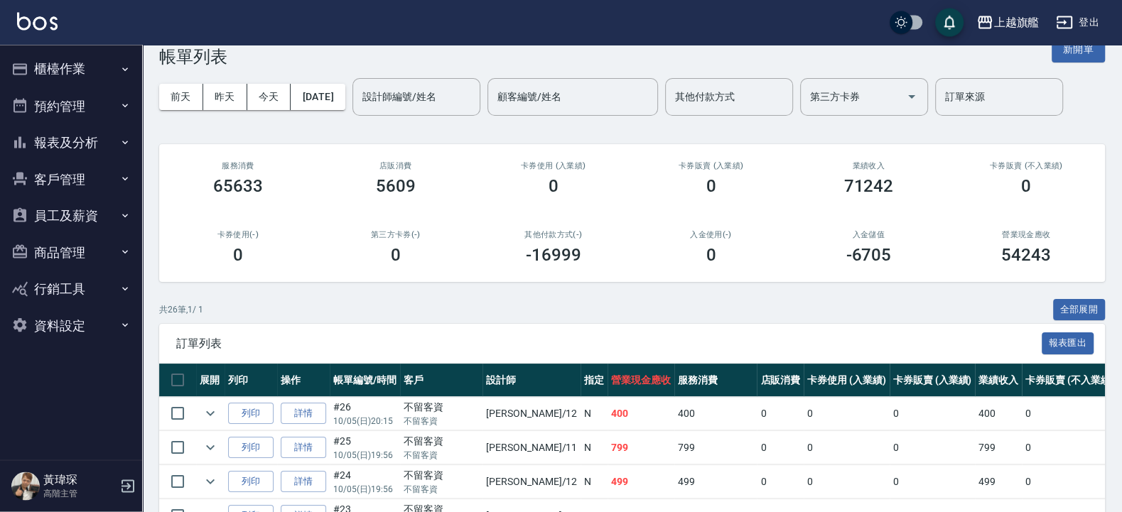
scroll to position [29, 0]
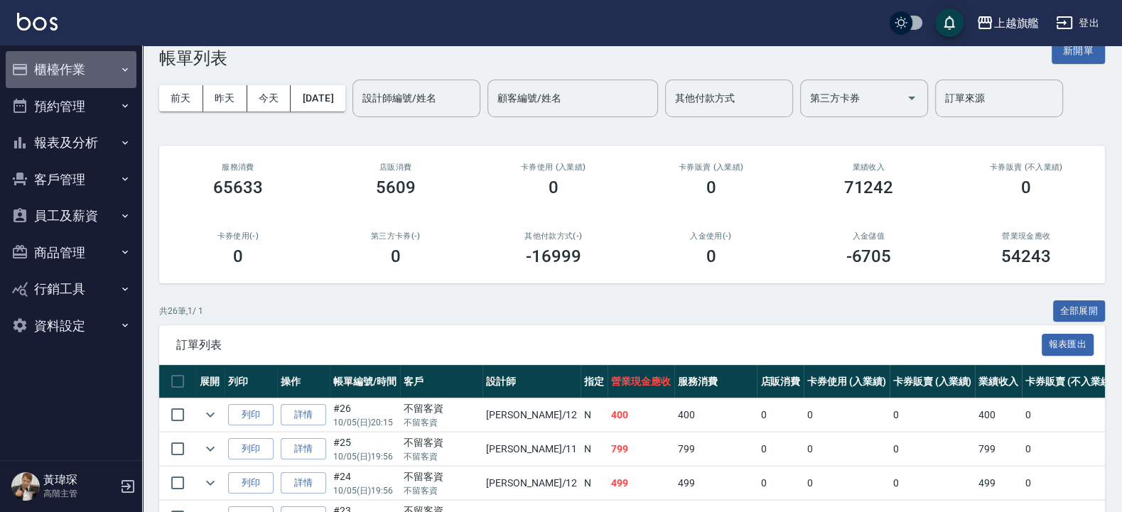
click at [79, 67] on button "櫃檯作業" at bounding box center [71, 69] width 131 height 37
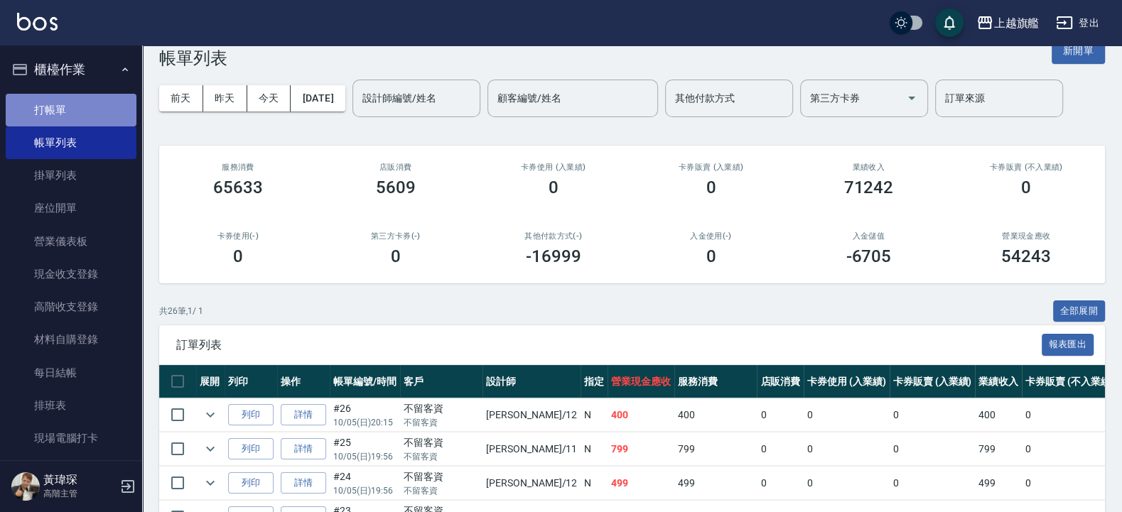
click at [85, 112] on link "打帳單" at bounding box center [71, 110] width 131 height 33
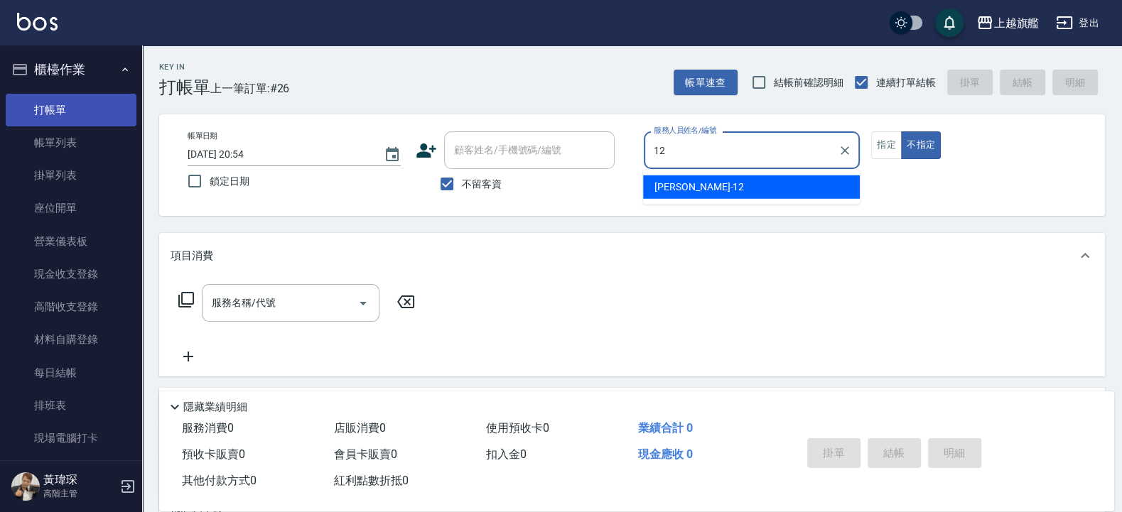
type input "陳佩君-12"
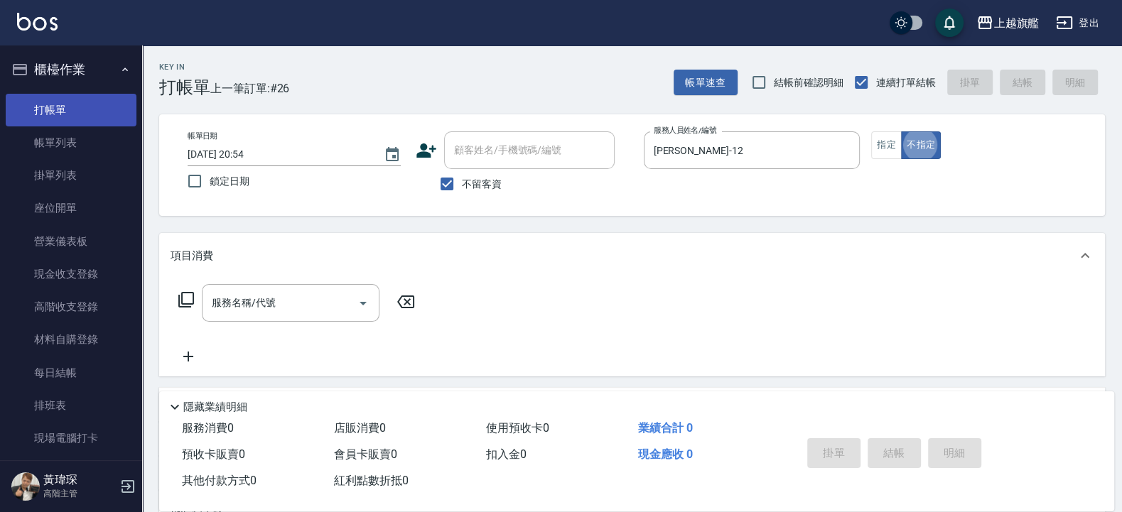
type button "false"
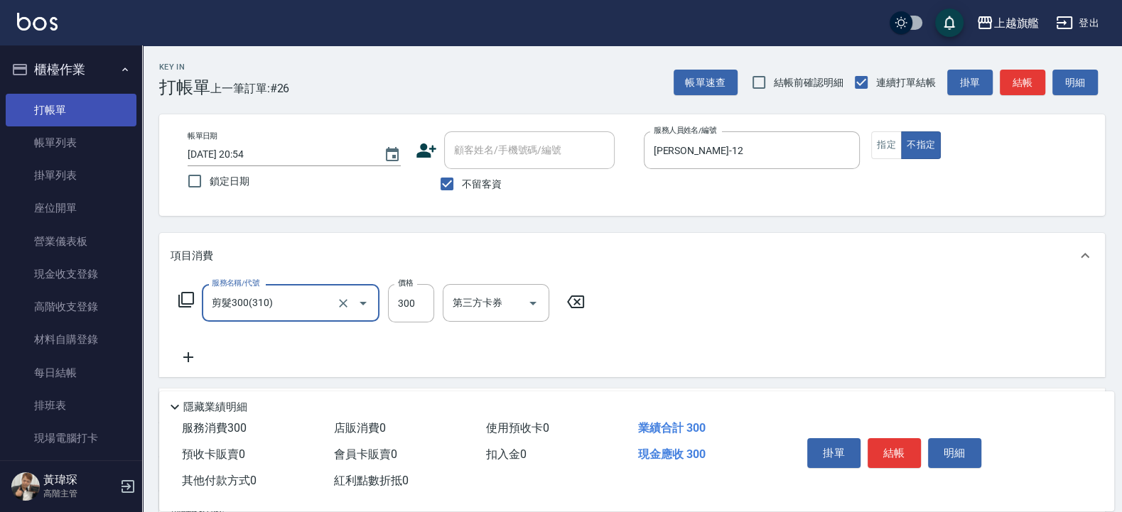
type input "剪髮300(310)"
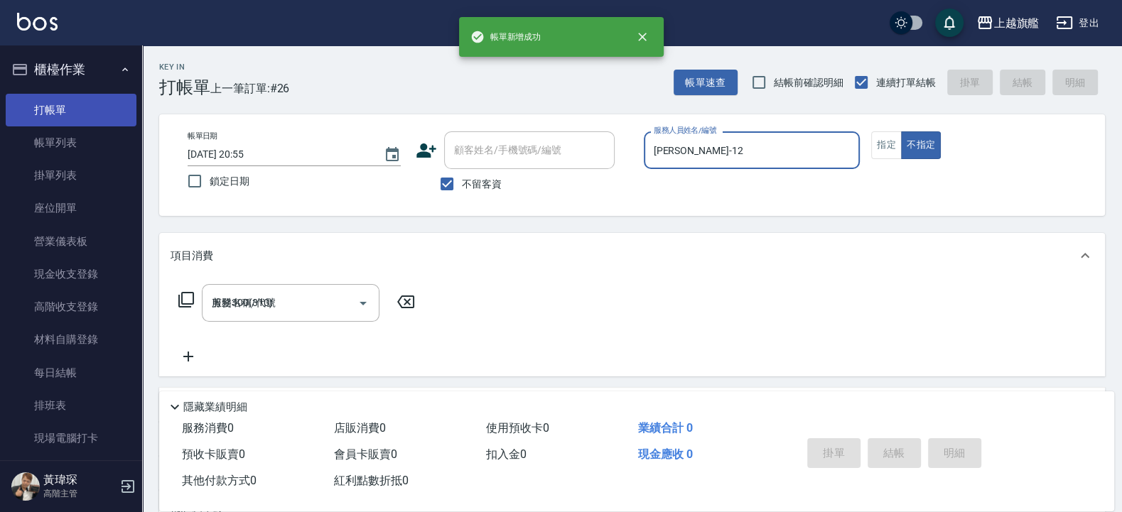
type input "2025/10/05 20:55"
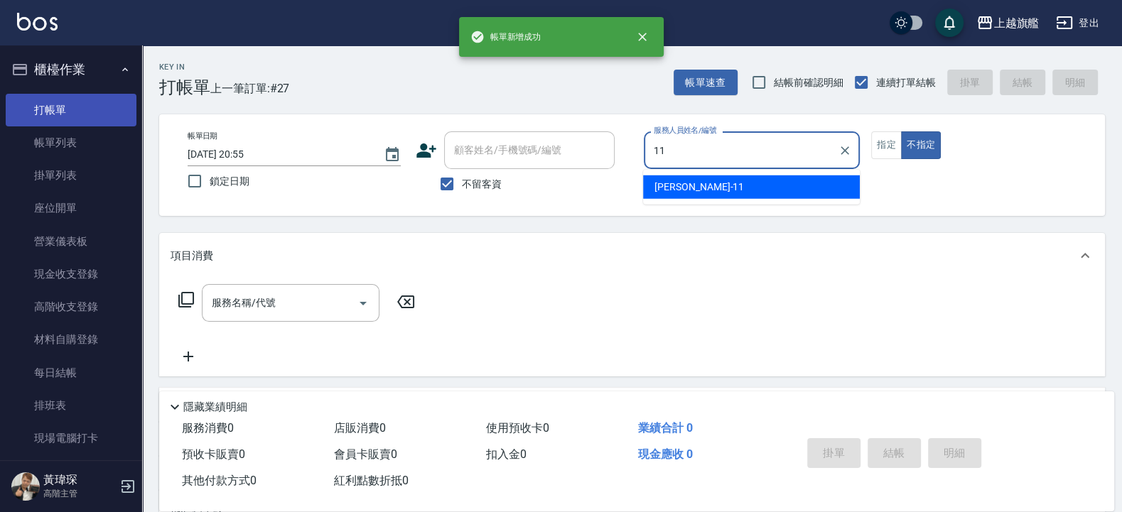
type input "蔡美秀-11"
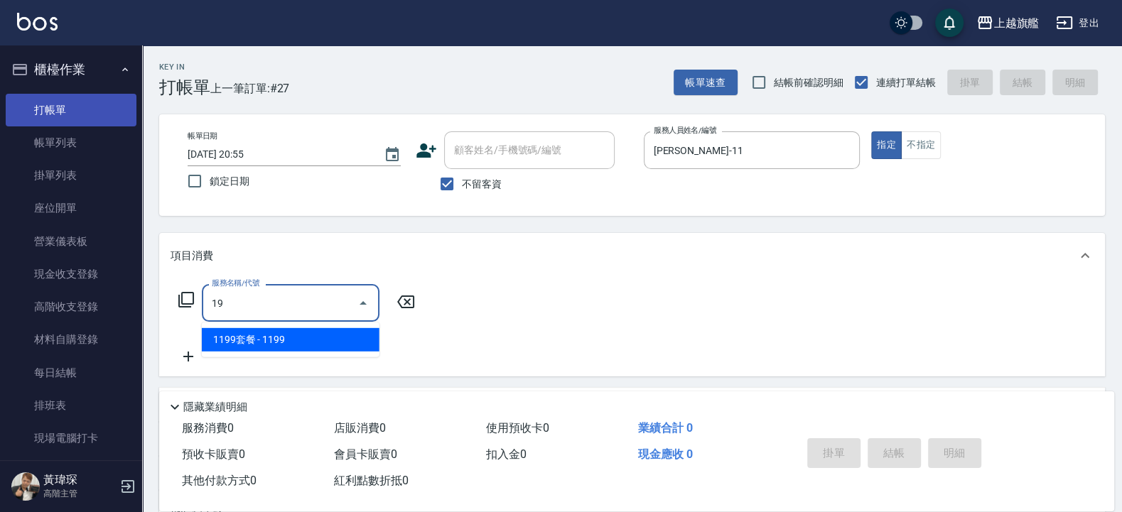
type input "1"
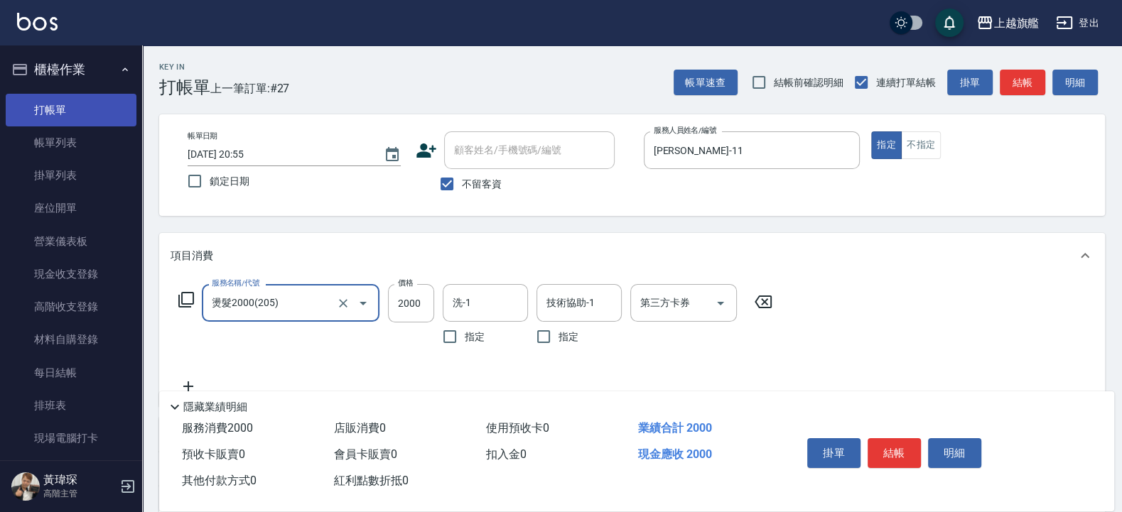
type input "燙髮2000(205)"
type input "1999"
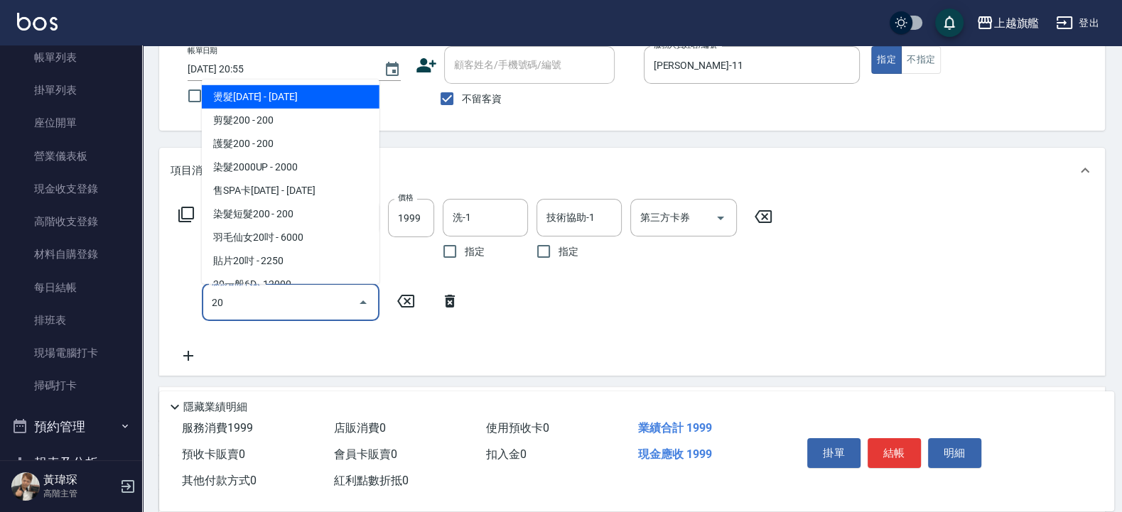
type input "2"
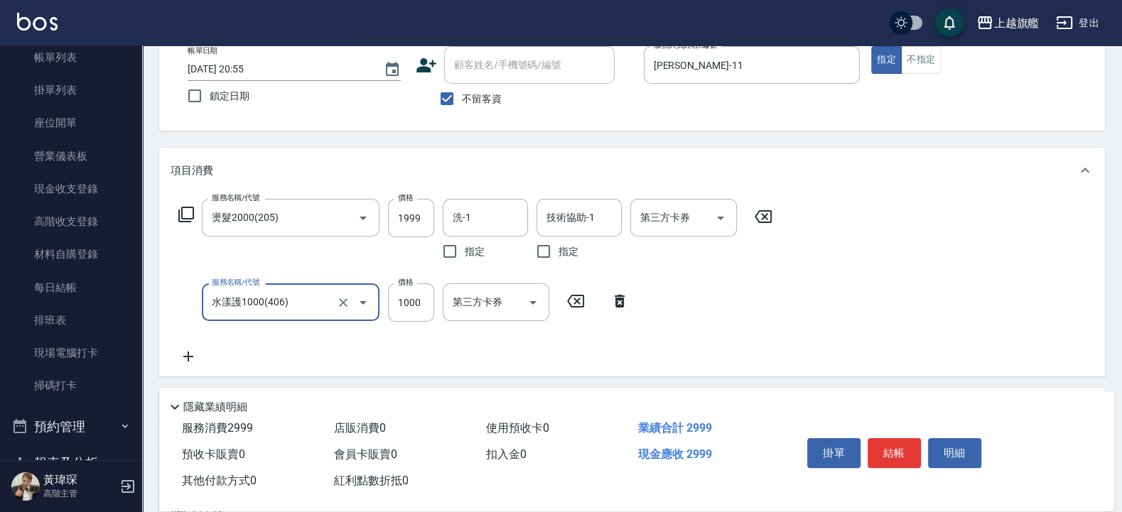
type input "水漾護1000(406)"
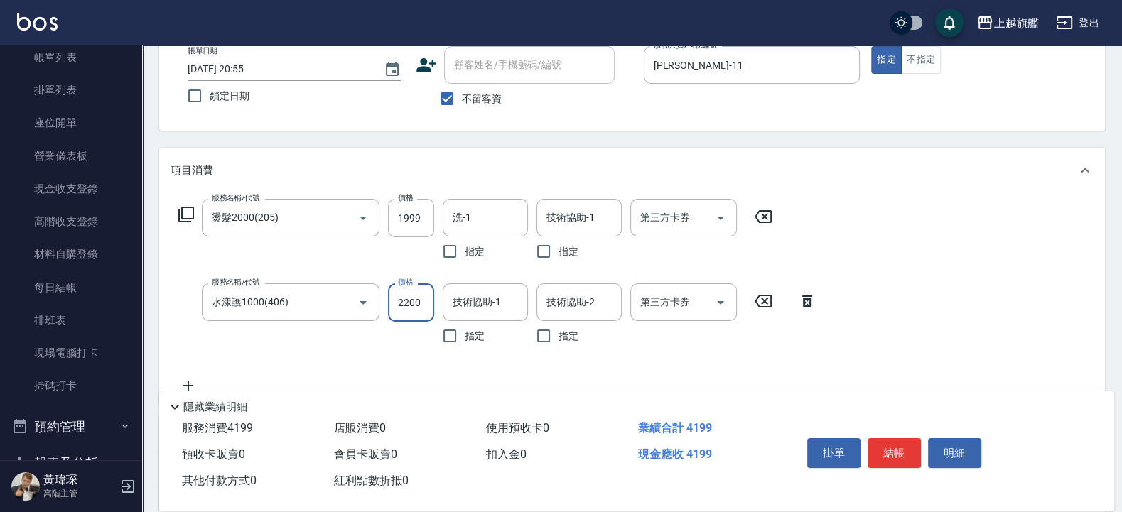
type input "2200"
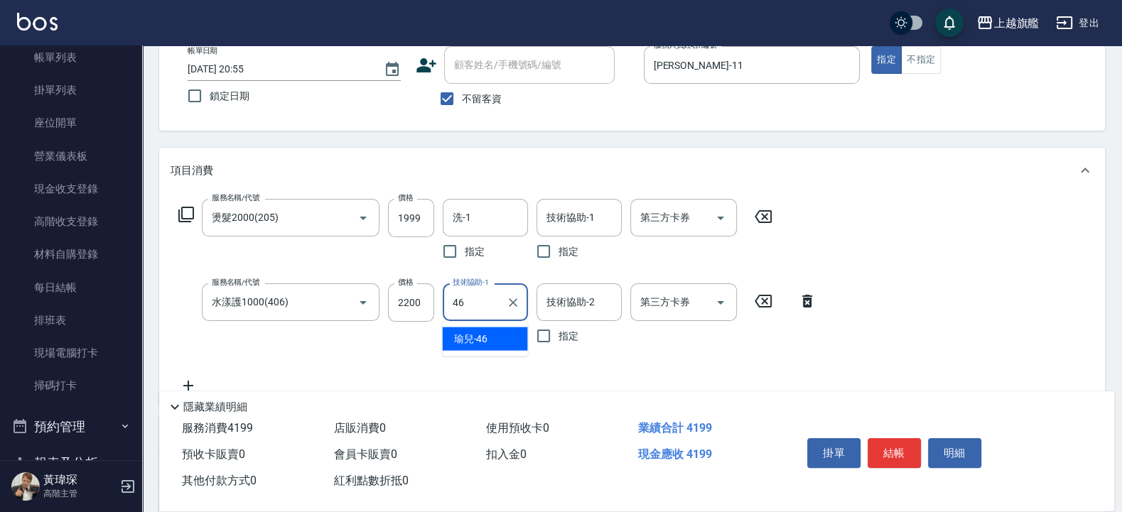
type input "瑜兒-46"
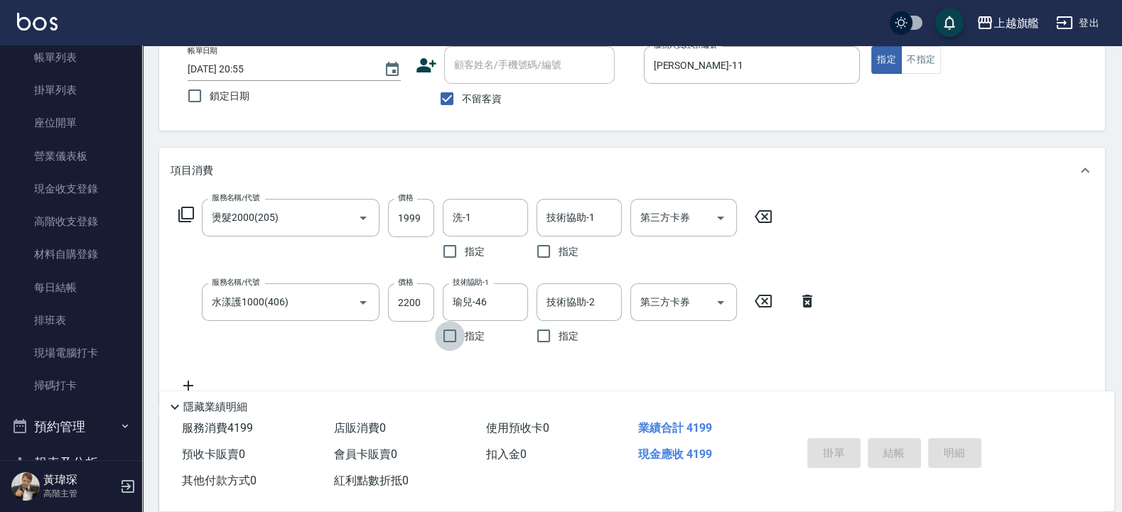
type input "2025/10/05 20:56"
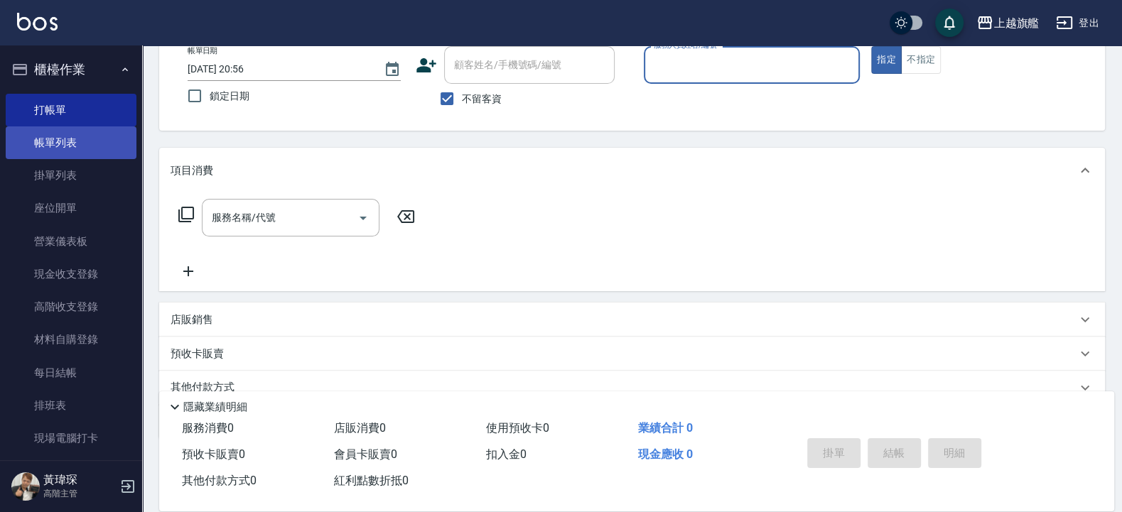
scroll to position [306, 0]
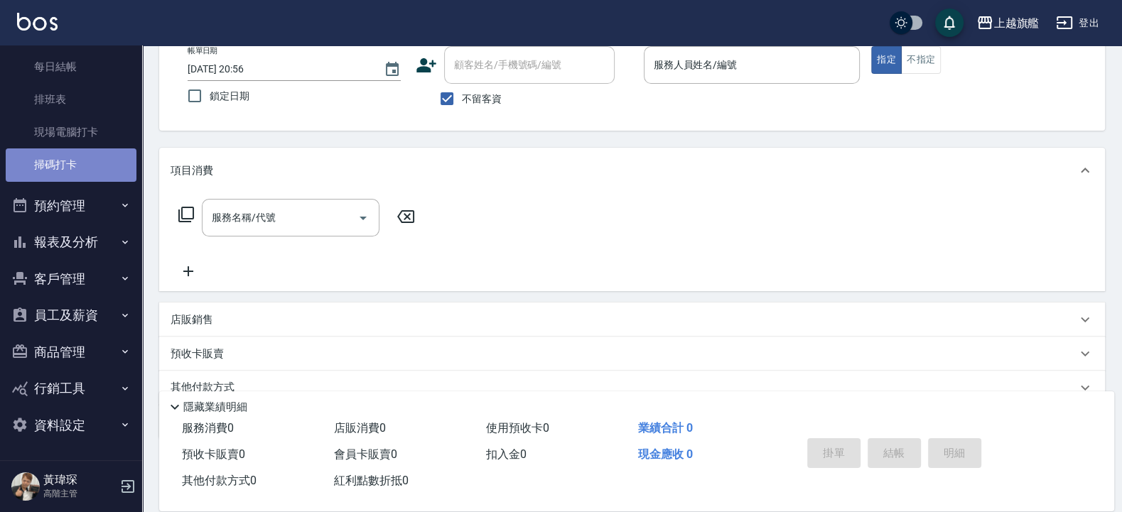
click at [91, 151] on link "掃碼打卡" at bounding box center [71, 164] width 131 height 33
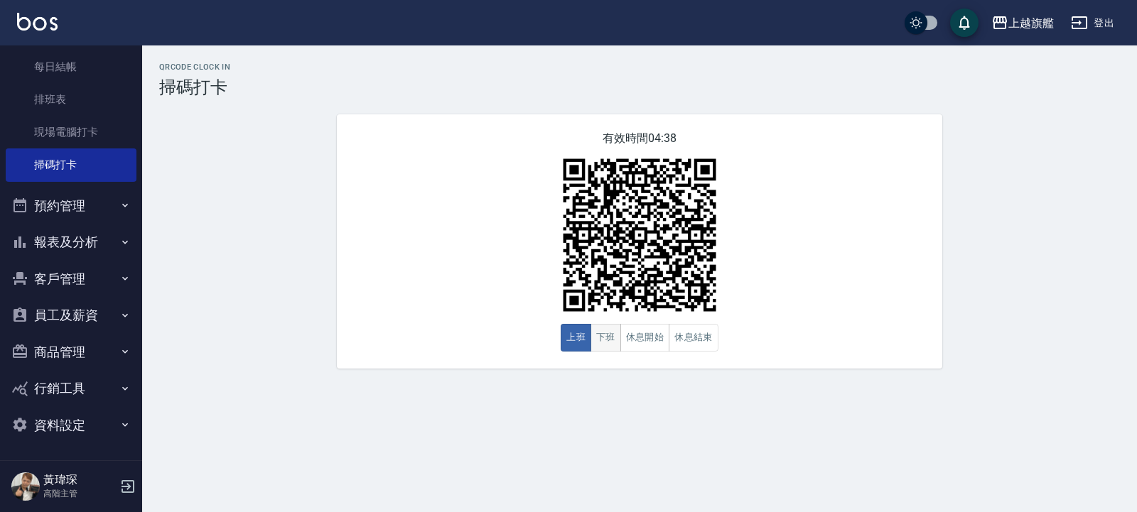
click at [610, 338] on button "下班" at bounding box center [605, 338] width 31 height 28
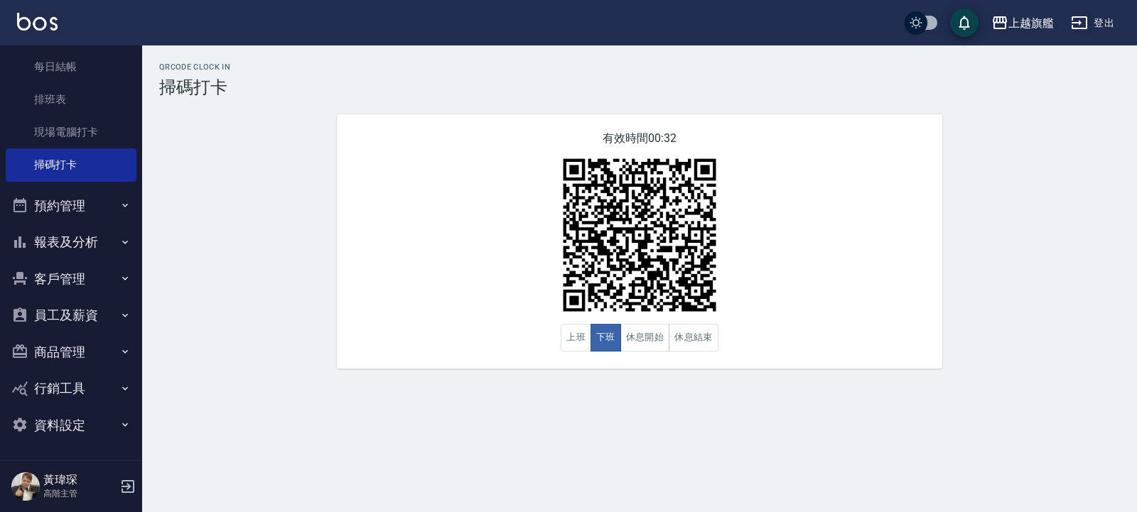
click at [1022, 202] on div "QRcode Clock In 掃碼打卡 有效時間 00:32 上班 下班 休息開始 休息結束" at bounding box center [639, 216] width 995 height 306
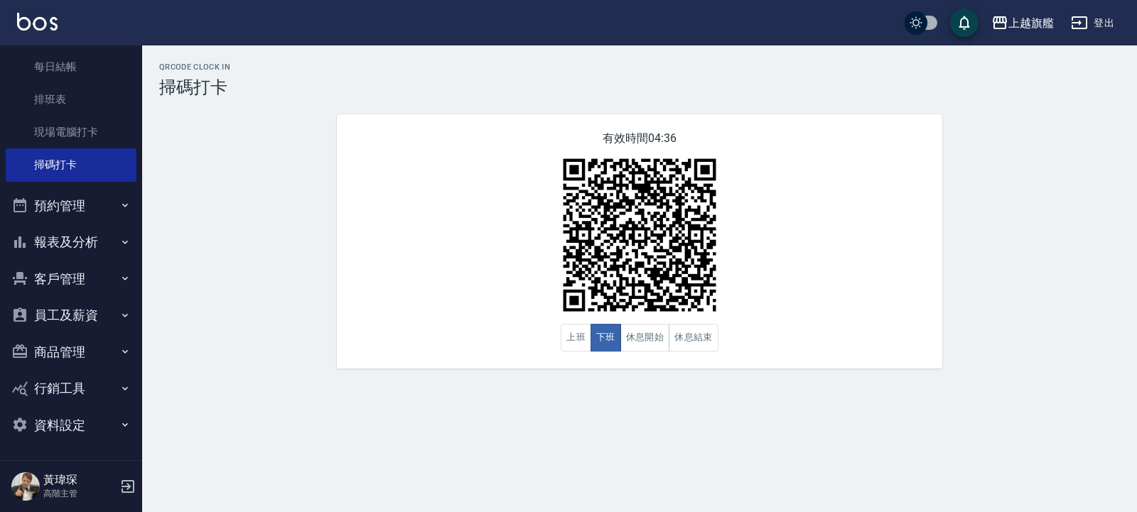
click at [846, 231] on div "有效時間 04:36 上班 下班 休息開始 休息結束" at bounding box center [639, 241] width 605 height 254
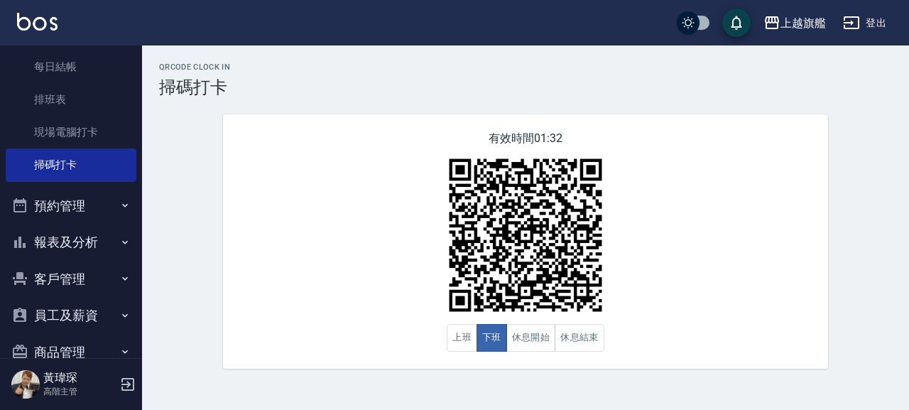
click at [742, 298] on div "有效時間 01:32 上班 下班 休息開始 休息結束" at bounding box center [525, 241] width 605 height 254
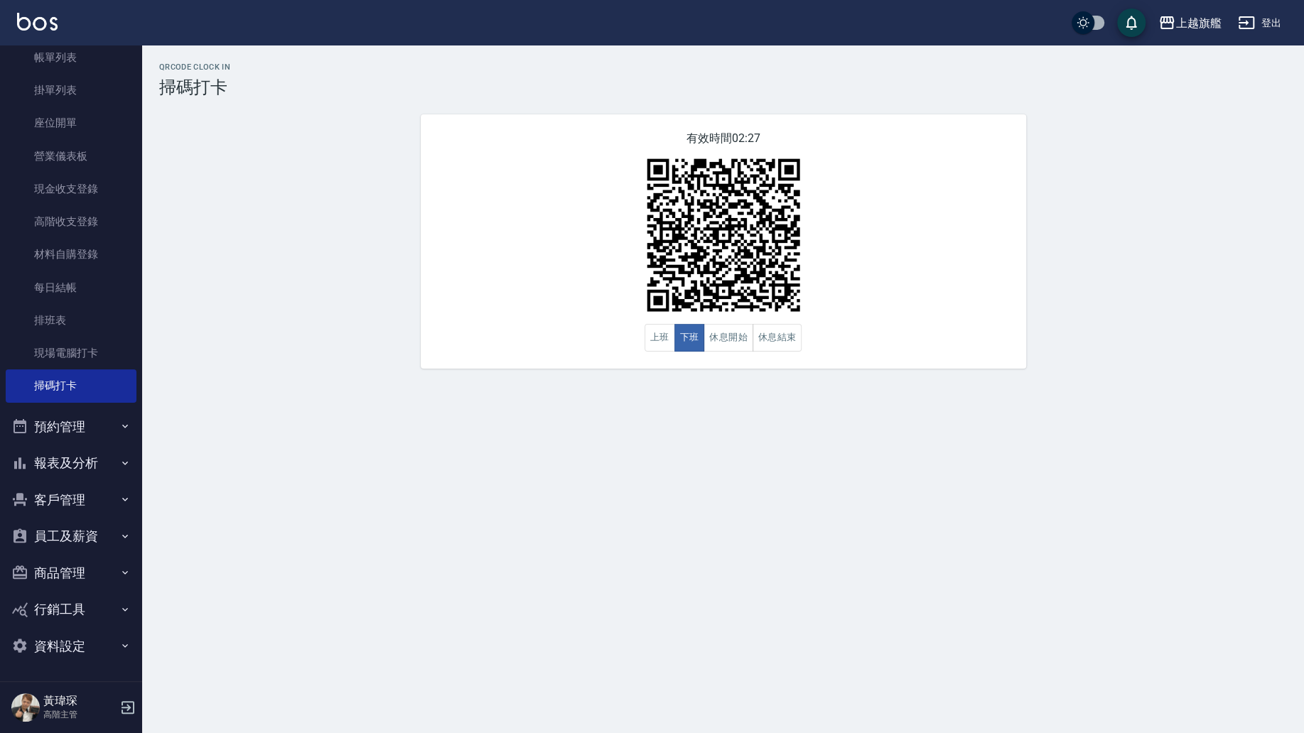
scroll to position [85, 0]
click at [879, 377] on div "QRcode Clock In 掃碼打卡 有效時間 02:26 上班 下班 休息開始 休息結束" at bounding box center [722, 215] width 1161 height 340
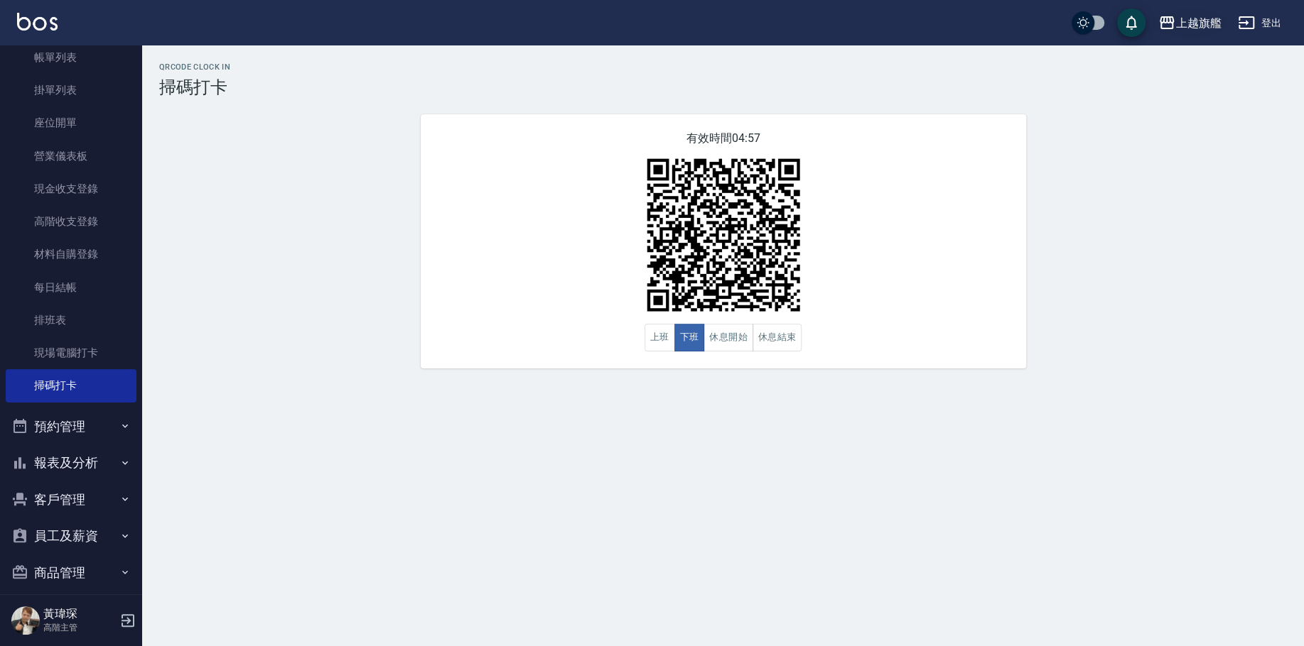
click at [1121, 23] on div "上越旗艦" at bounding box center [1197, 23] width 45 height 18
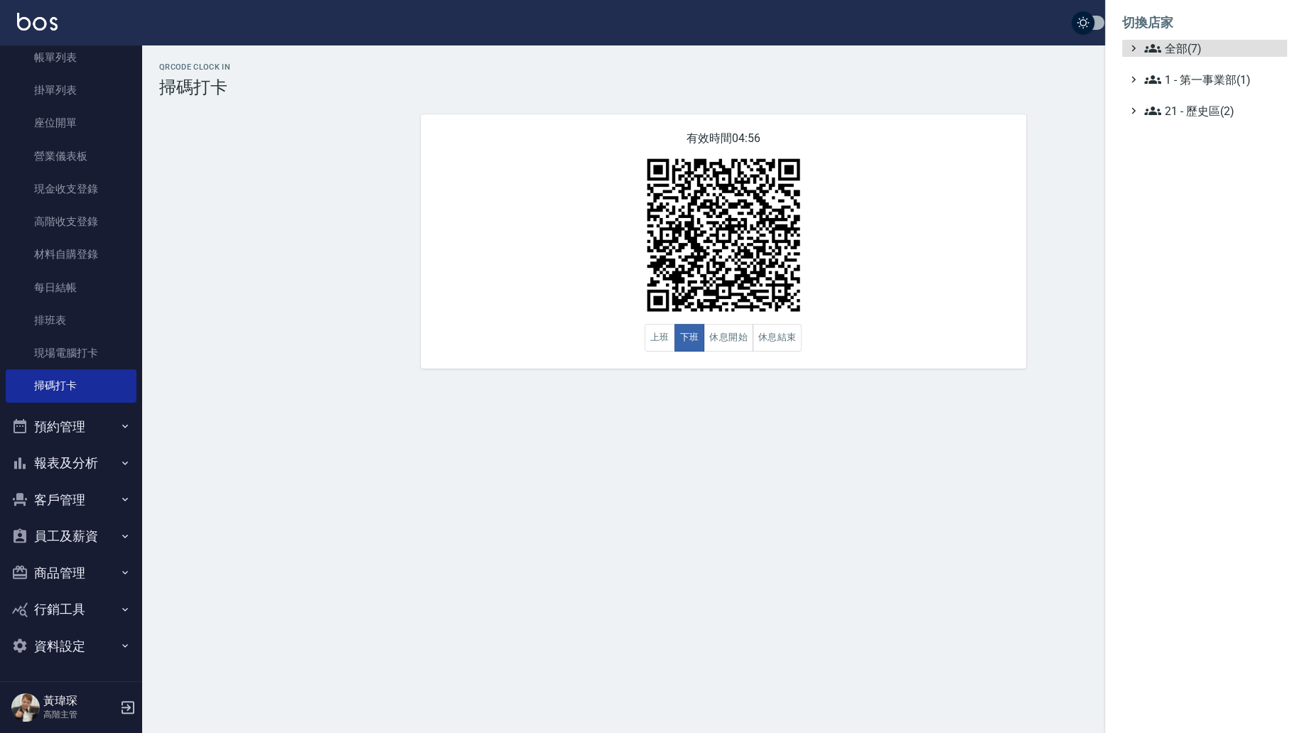
click at [1121, 58] on ul "全部(7) 1 - 第一事業部(1) 21 - 歷史區(2)" at bounding box center [1204, 80] width 165 height 80
click at [1121, 38] on li "切換店家" at bounding box center [1204, 23] width 165 height 34
click at [1121, 66] on ul "全部(7) 1 - 第一事業部(1) 21 - 歷史區(2)" at bounding box center [1204, 80] width 165 height 80
click at [1121, 55] on span "全部(7)" at bounding box center [1212, 48] width 137 height 17
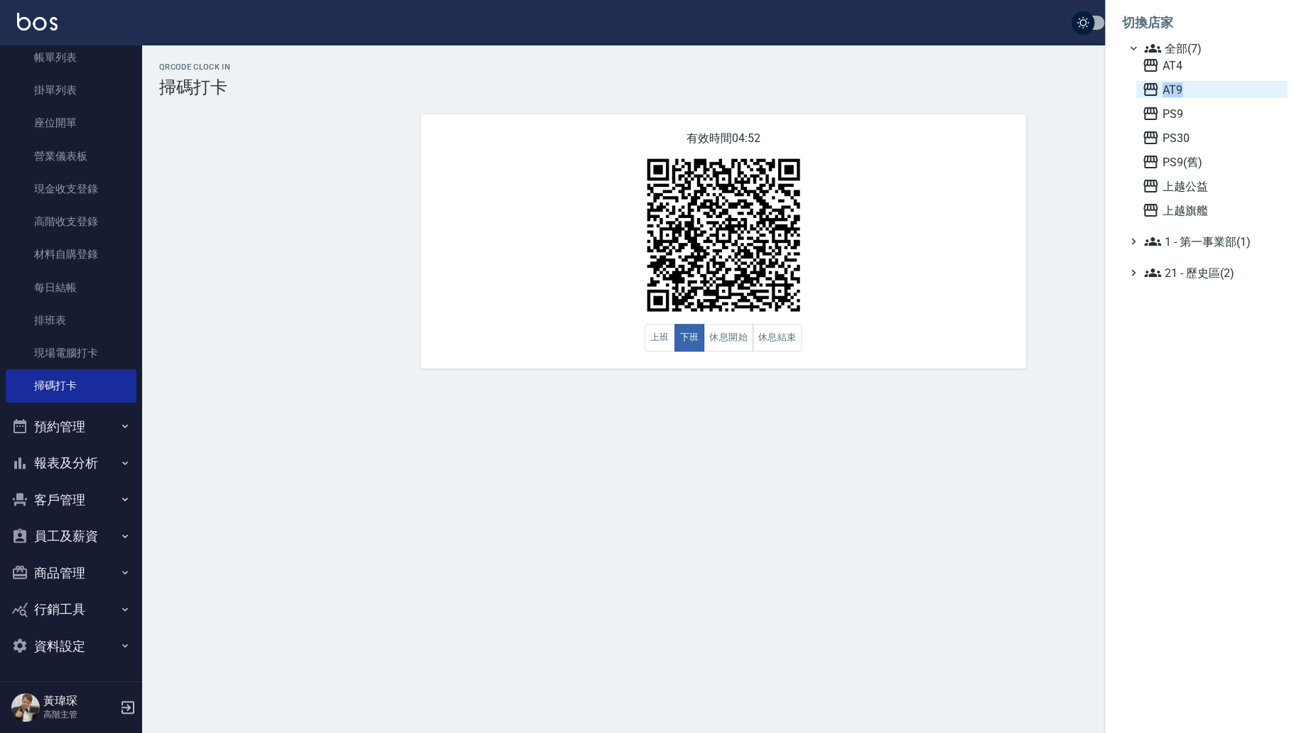
click at [1121, 84] on span "AT9" at bounding box center [1211, 89] width 139 height 17
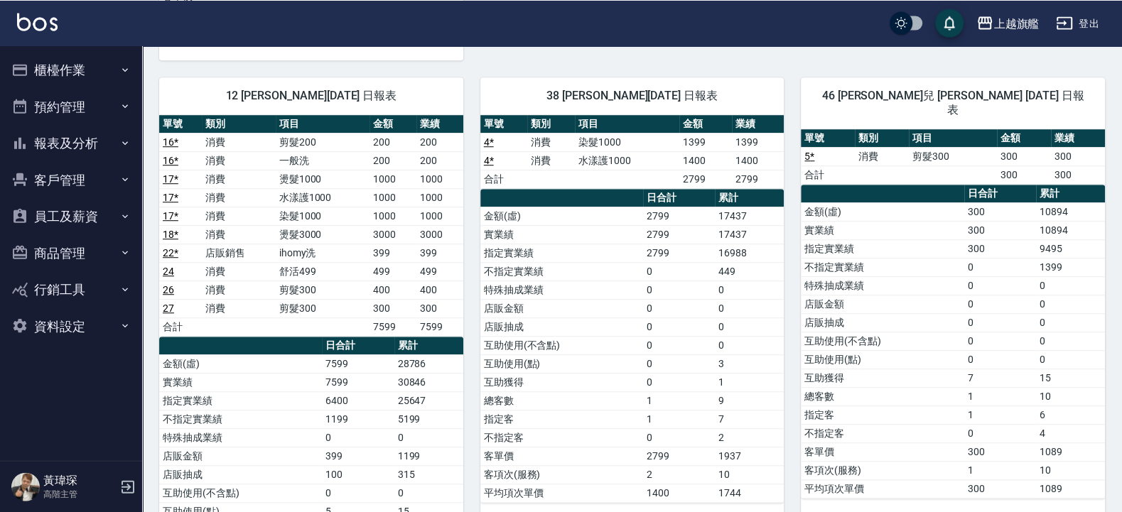
scroll to position [426, 0]
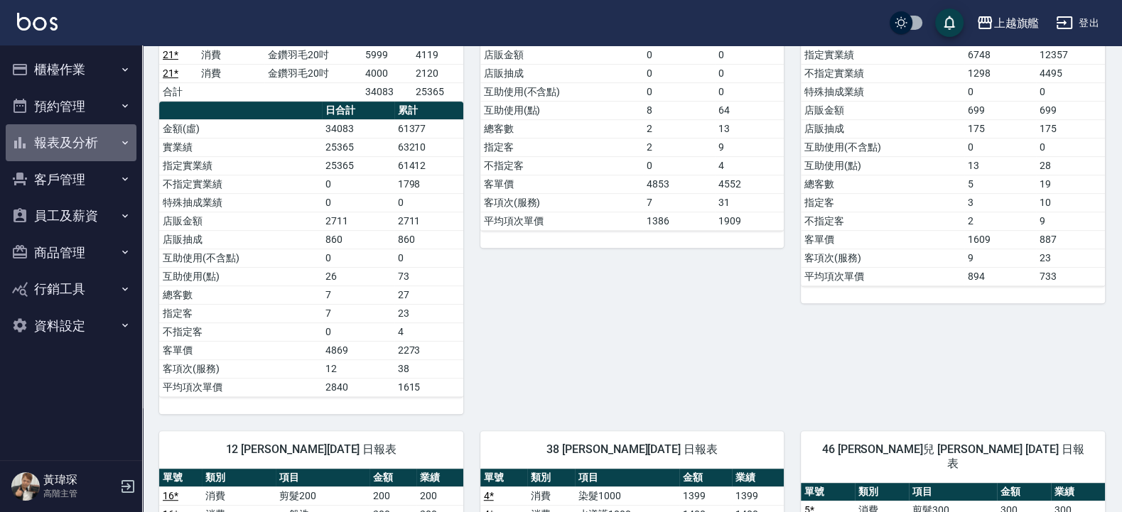
click at [109, 148] on button "報表及分析" at bounding box center [71, 142] width 131 height 37
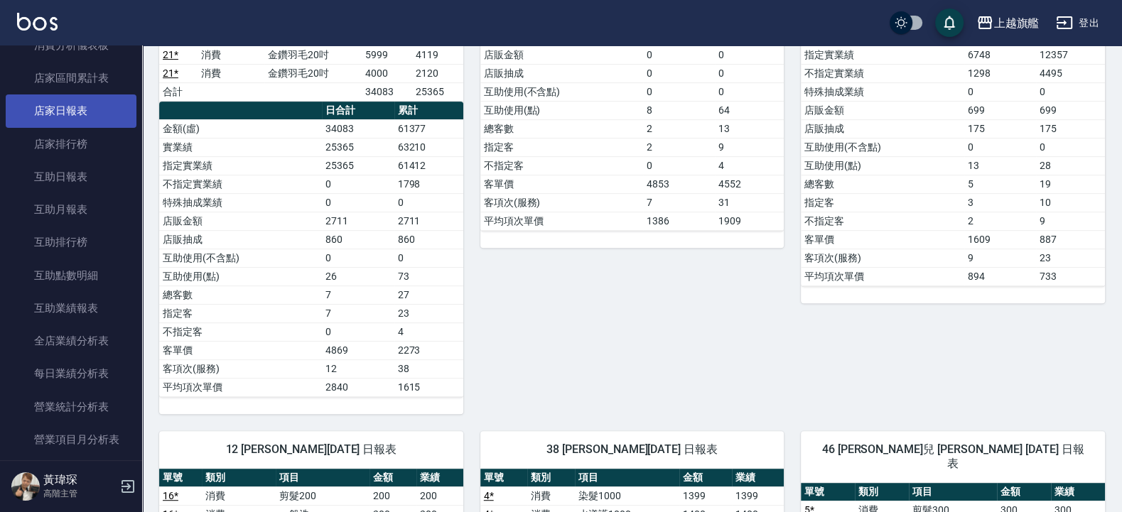
scroll to position [85, 0]
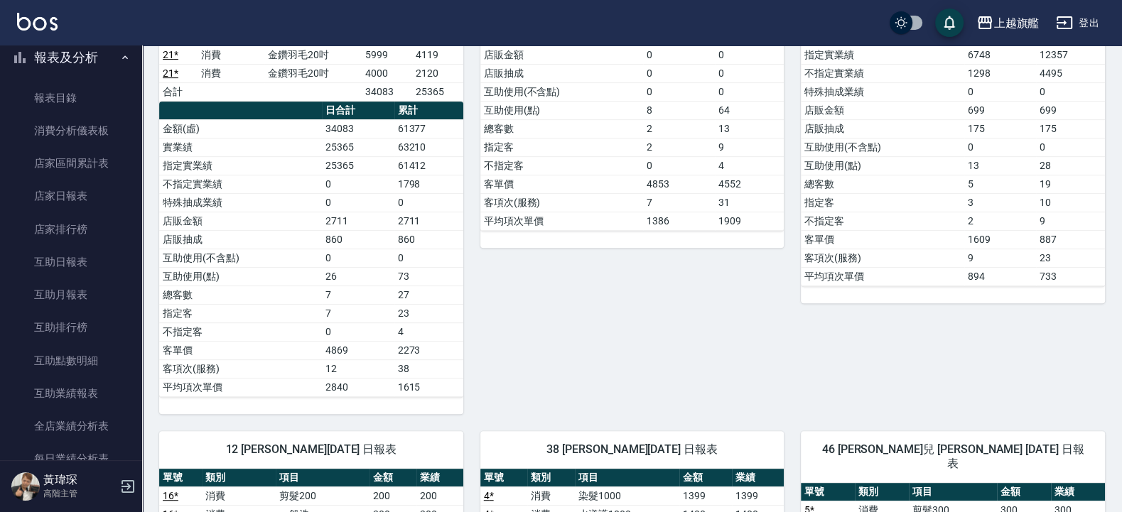
click at [199, 120] on th "a dense table" at bounding box center [240, 111] width 163 height 18
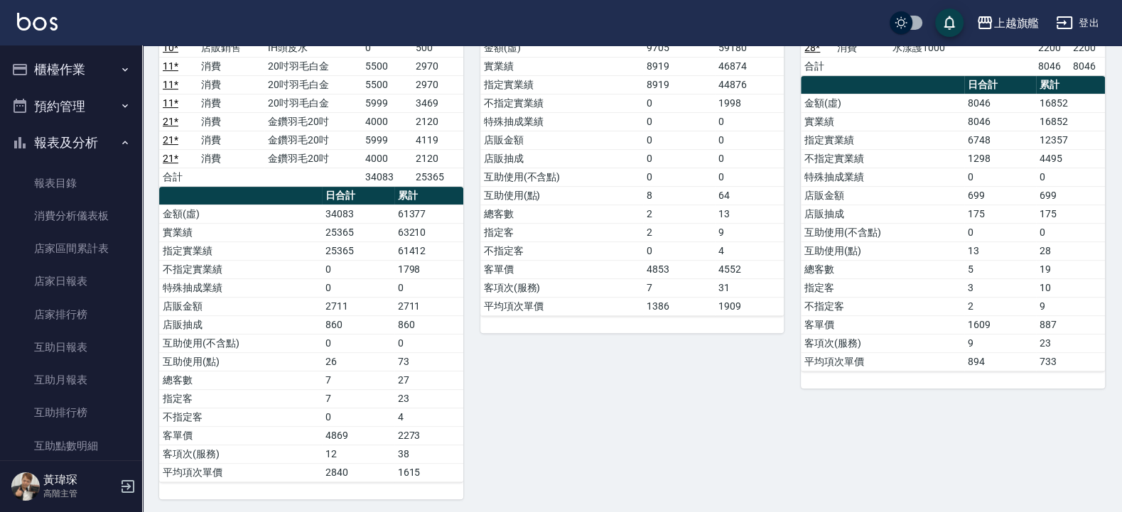
scroll to position [0, 0]
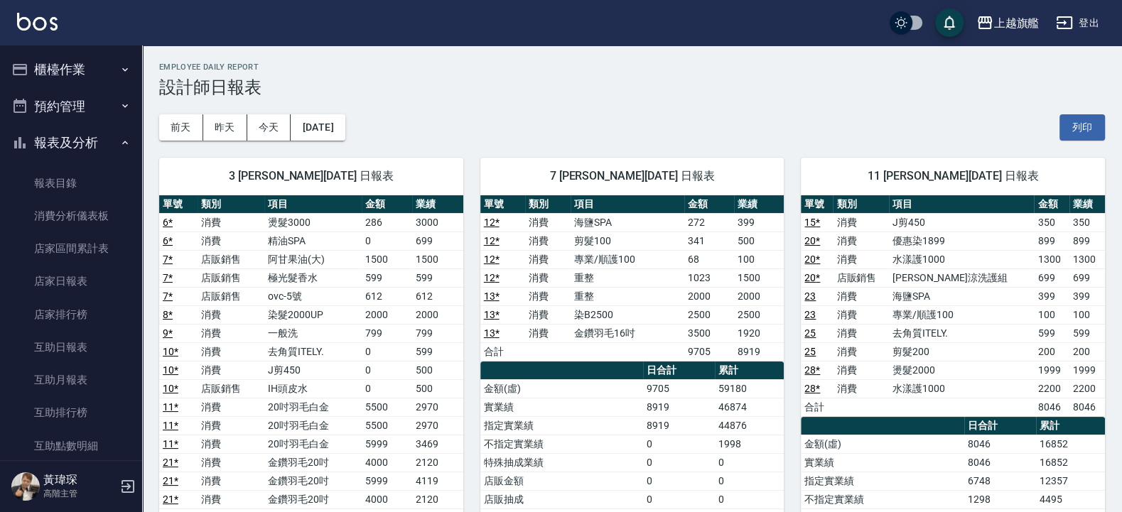
click at [75, 61] on button "櫃檯作業" at bounding box center [71, 69] width 131 height 37
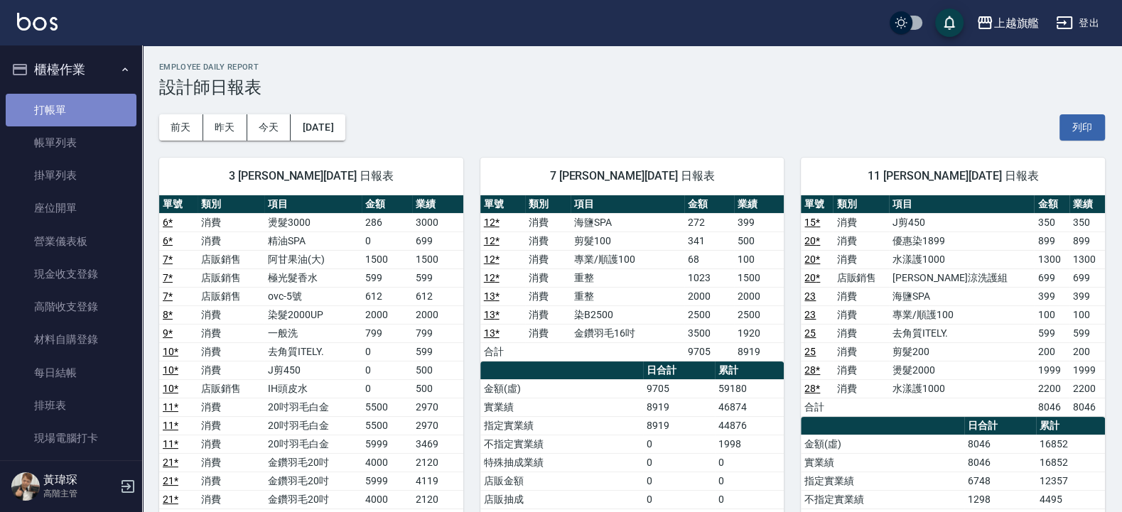
click at [81, 104] on link "打帳單" at bounding box center [71, 110] width 131 height 33
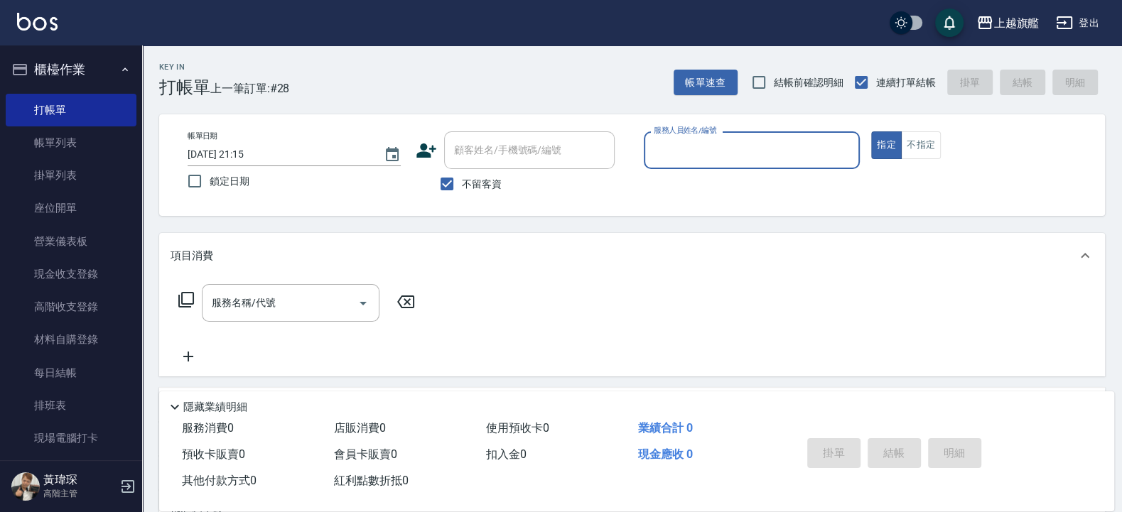
click at [679, 167] on div "服務人員姓名/編號" at bounding box center [752, 150] width 217 height 38
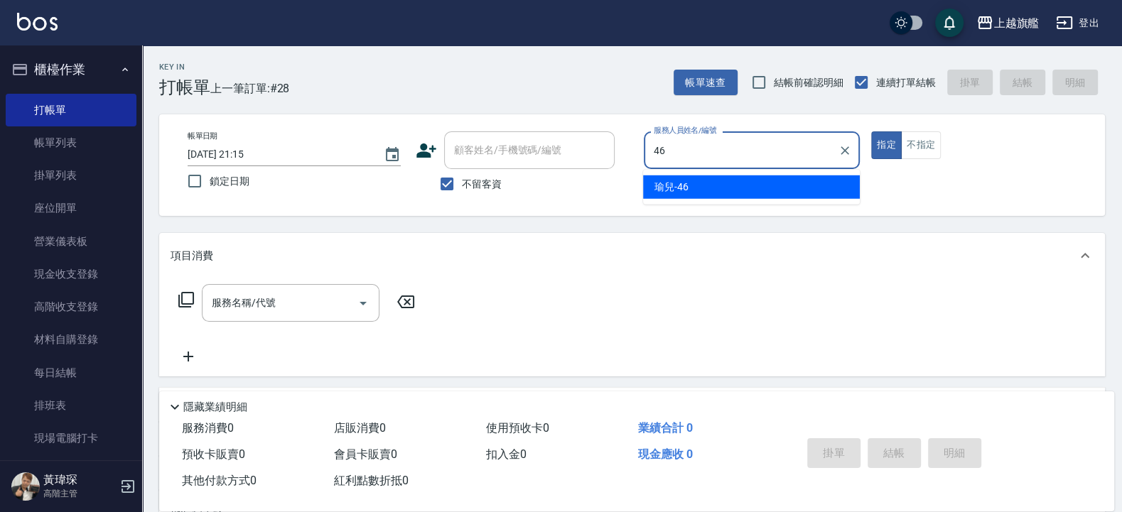
type input "瑜兒-46"
type button "true"
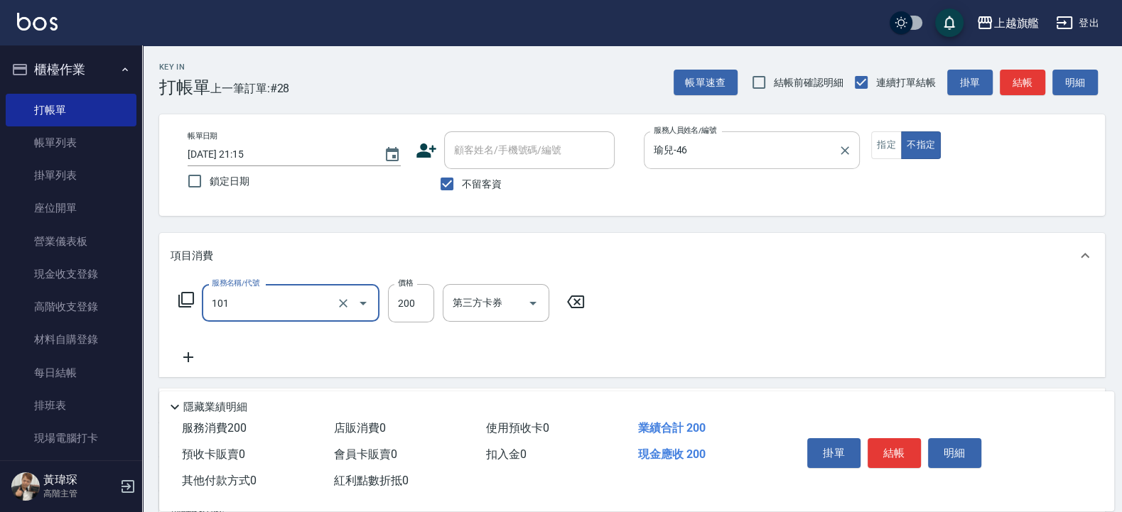
type input "一般洗(101)"
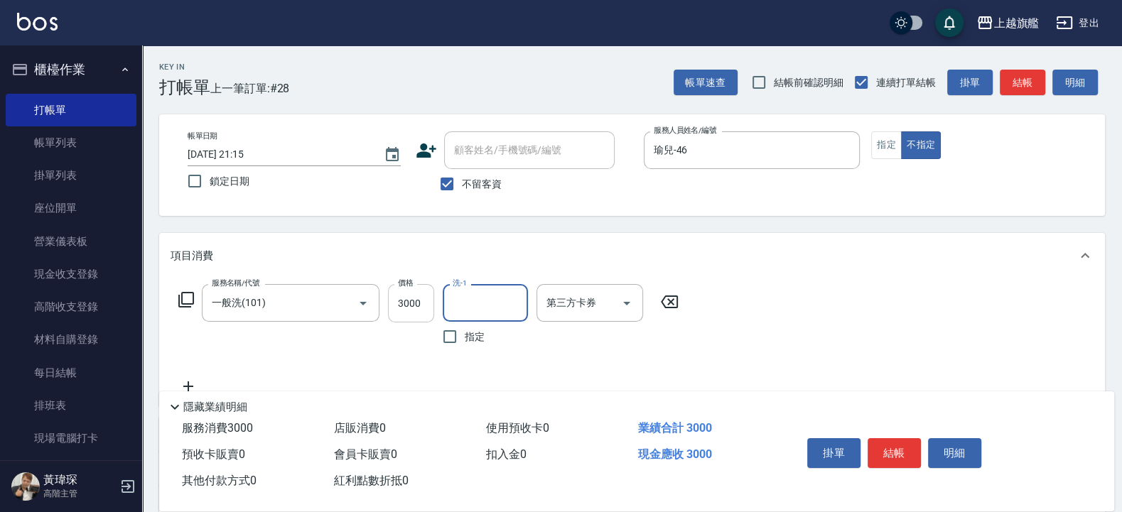
click at [407, 301] on input "3000" at bounding box center [411, 303] width 46 height 38
type input "300"
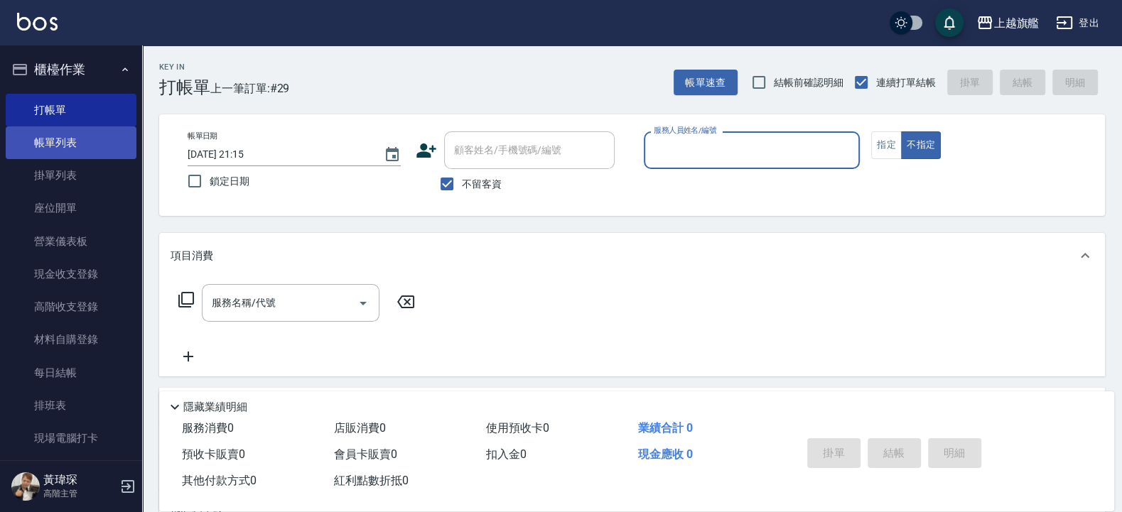
click at [67, 146] on link "帳單列表" at bounding box center [71, 142] width 131 height 33
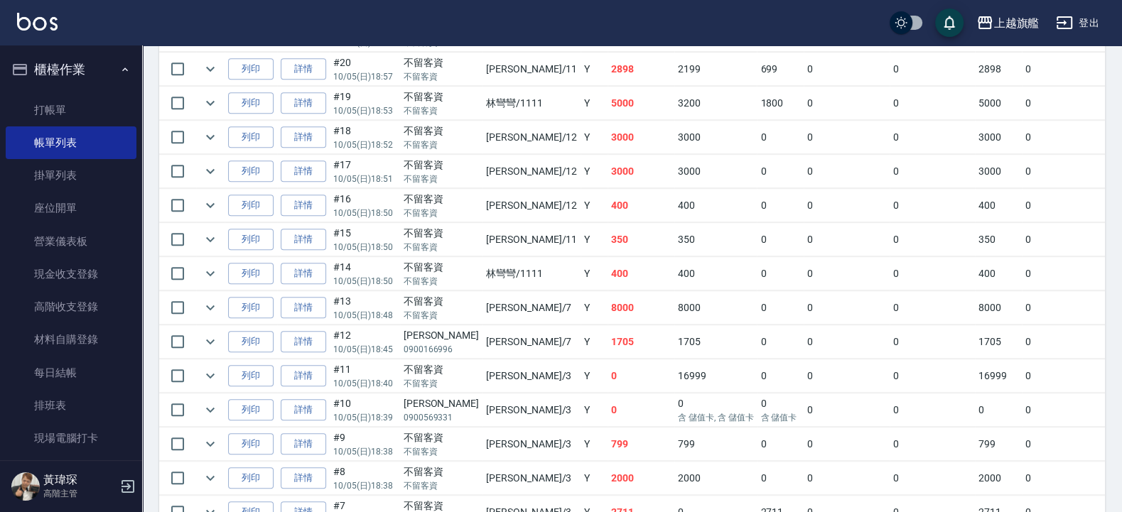
scroll to position [985, 0]
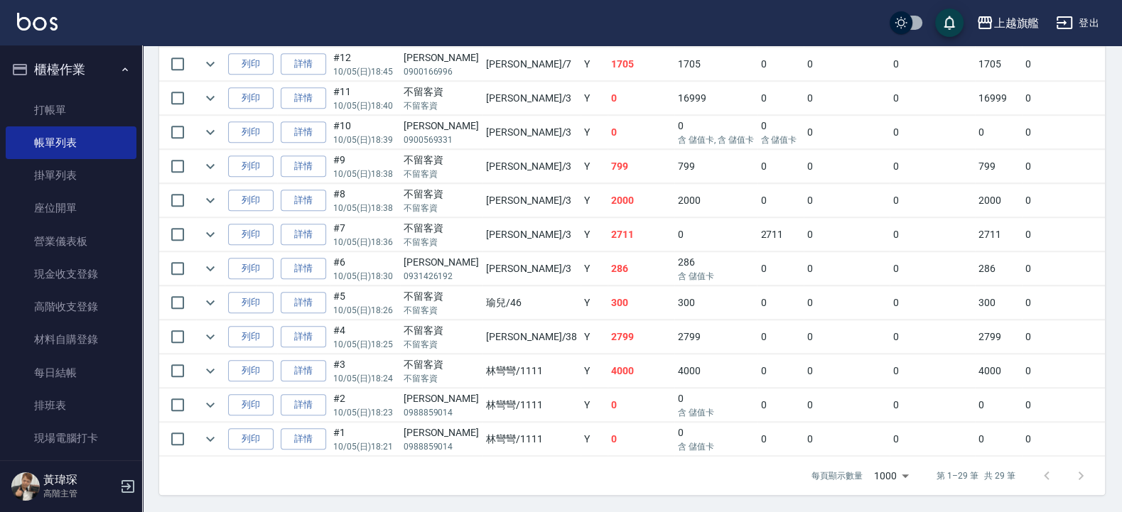
click at [674, 86] on td "16999" at bounding box center [715, 98] width 83 height 33
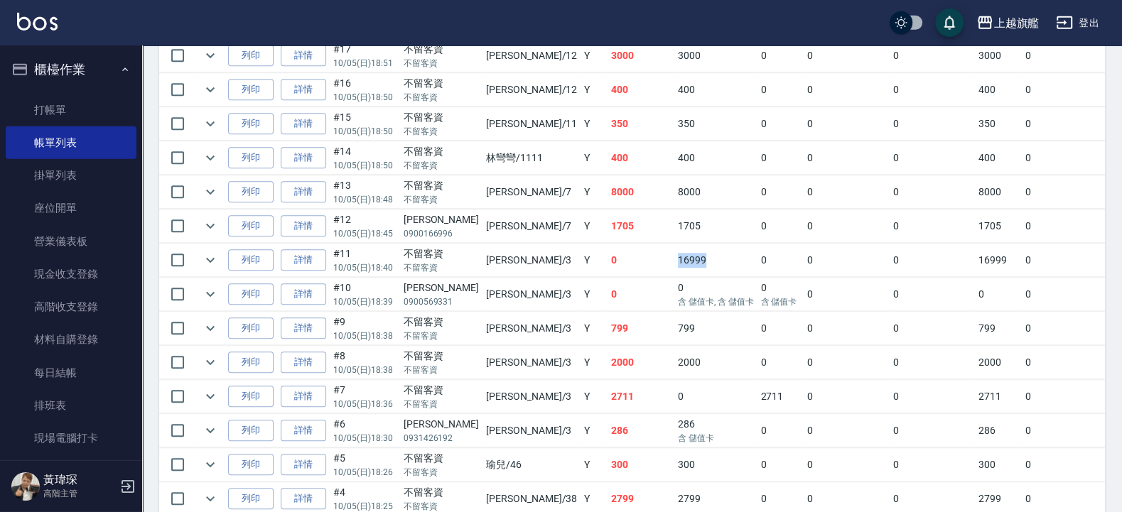
scroll to position [730, 0]
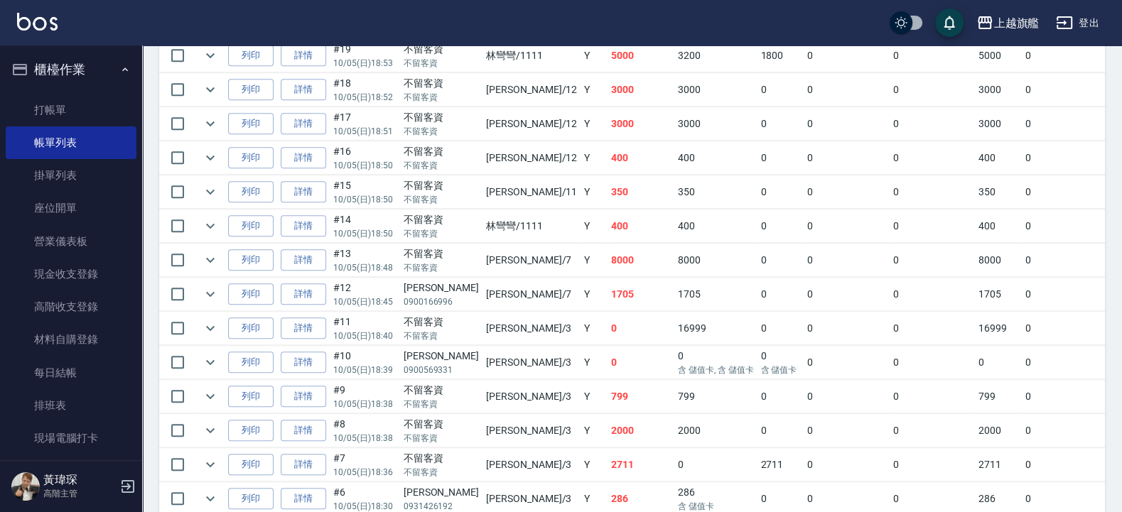
click at [607, 92] on td "3000" at bounding box center [640, 89] width 67 height 33
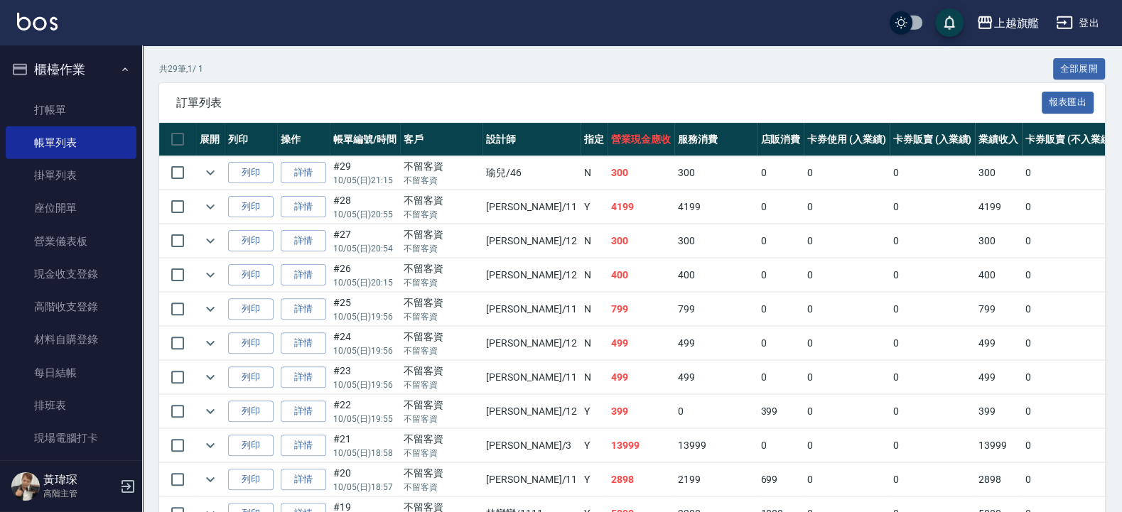
scroll to position [389, 0]
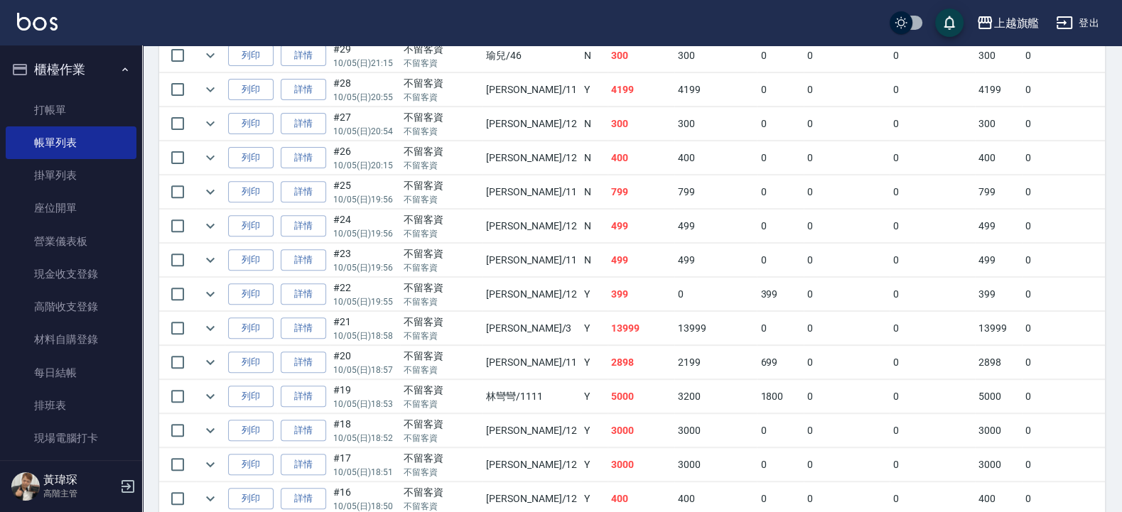
click at [607, 368] on td "2898" at bounding box center [640, 362] width 67 height 33
click at [607, 338] on td "13999" at bounding box center [640, 328] width 67 height 33
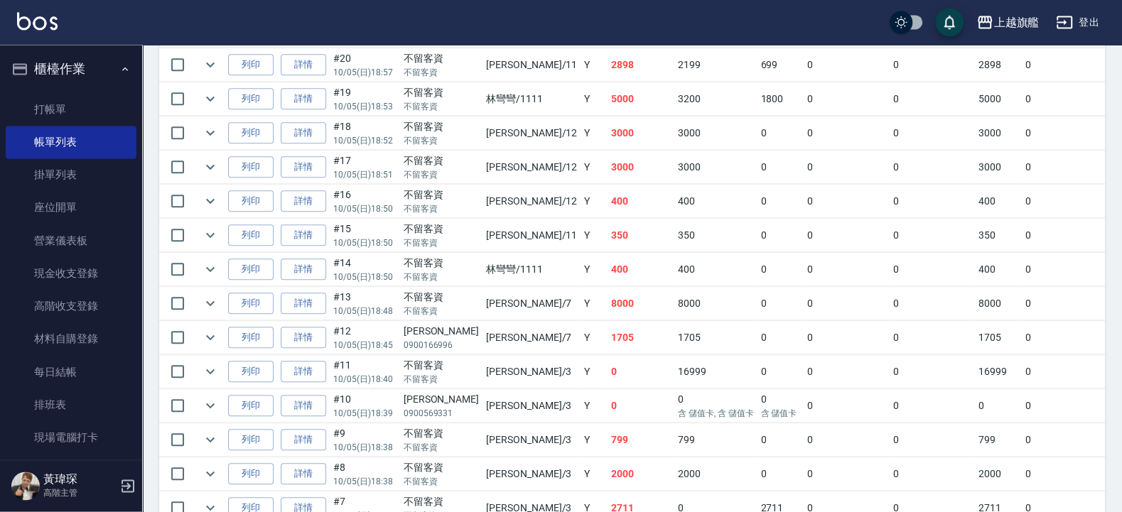
scroll to position [730, 0]
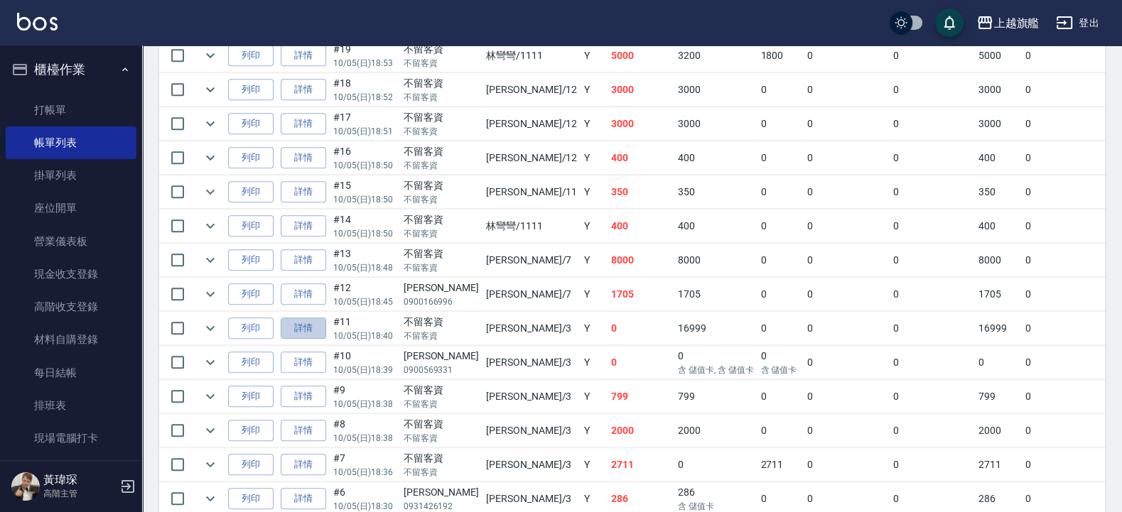
drag, startPoint x: 313, startPoint y: 337, endPoint x: 329, endPoint y: 337, distance: 15.6
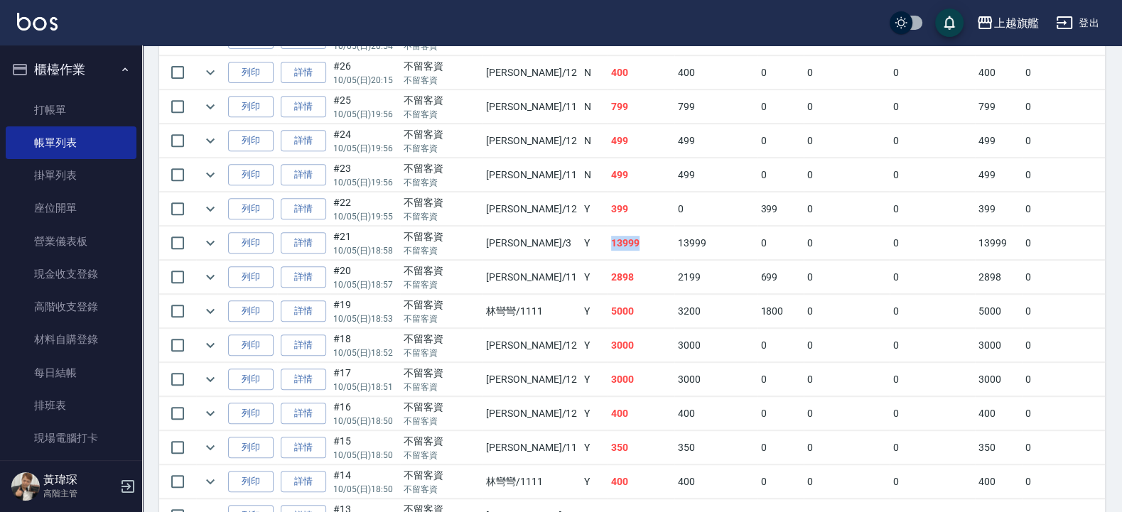
scroll to position [303, 0]
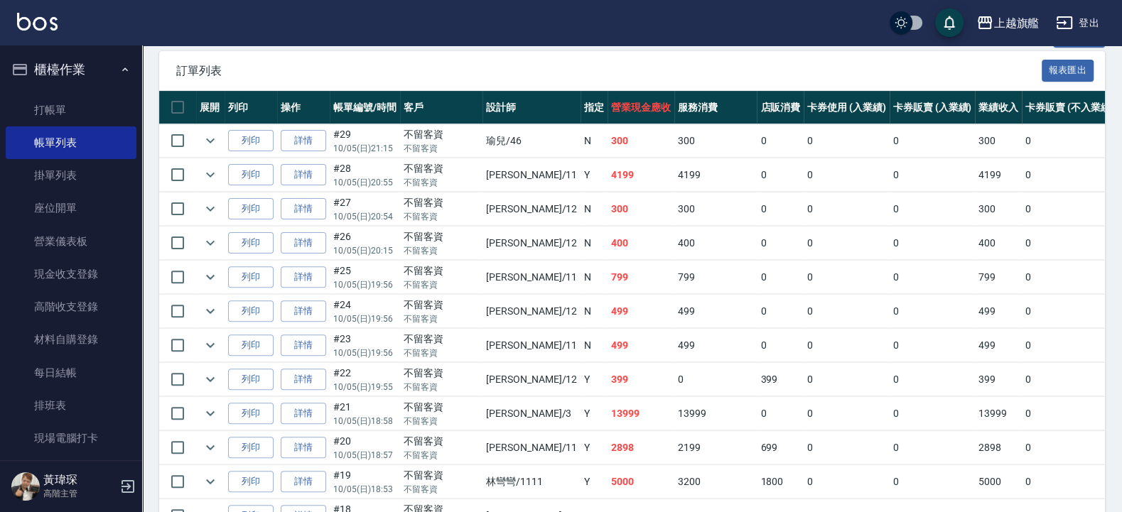
click at [674, 451] on td "2199" at bounding box center [715, 447] width 83 height 33
drag, startPoint x: 546, startPoint y: 384, endPoint x: 583, endPoint y: 384, distance: 36.9
click at [583, 384] on tr "列印 詳情 #22 10/05 (日) 19:55 不留客資 不留客資 陳佩君 /12 Y 399 0 399 0 0 399 0 0 0 0 0" at bounding box center [833, 379] width 1348 height 33
click at [674, 446] on td "2199" at bounding box center [715, 447] width 83 height 33
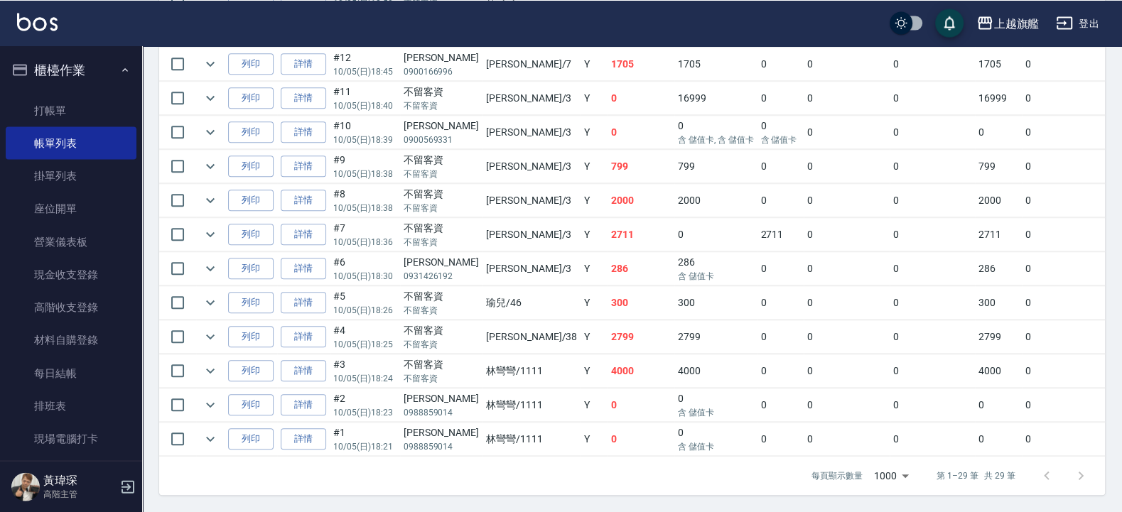
scroll to position [985, 0]
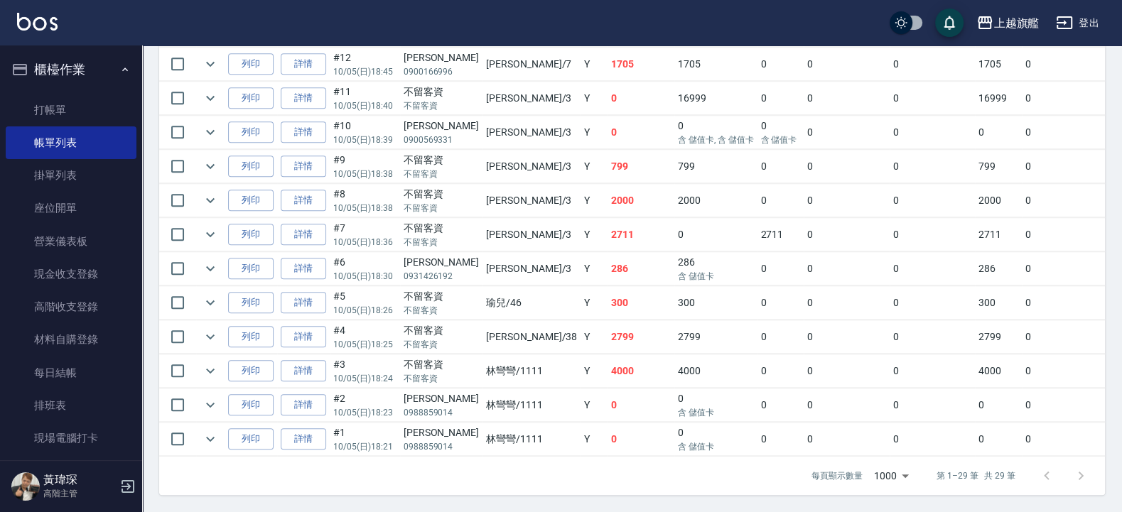
click at [607, 362] on td "4000" at bounding box center [640, 370] width 67 height 33
click at [674, 286] on td "300" at bounding box center [715, 302] width 83 height 33
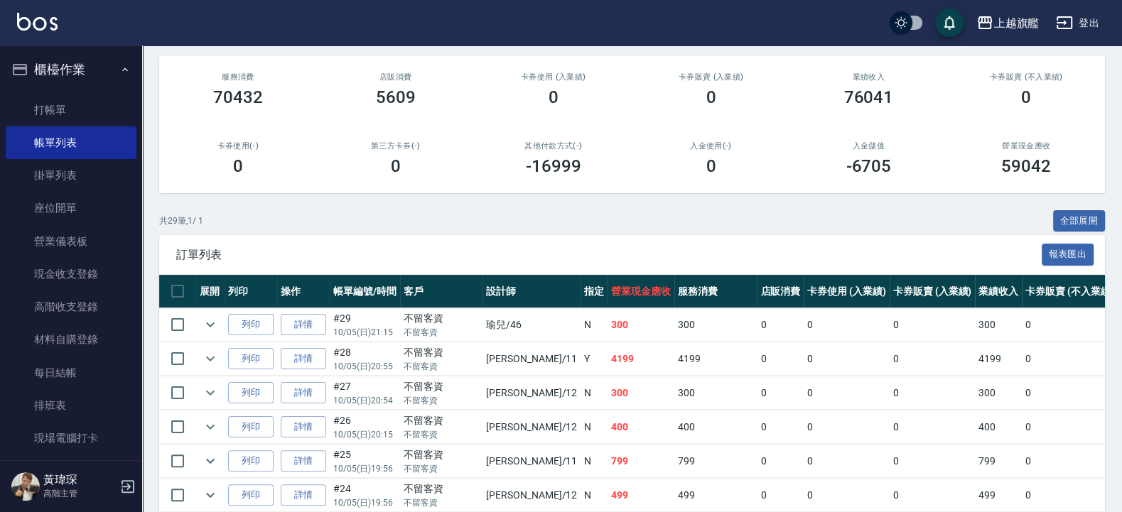
scroll to position [0, 0]
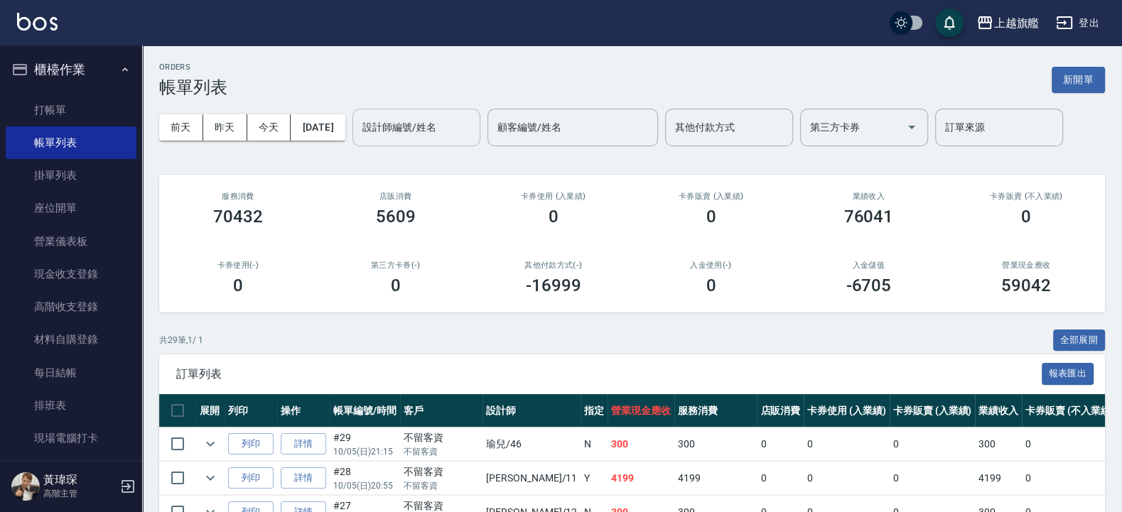
click at [443, 116] on input "設計師編號/姓名" at bounding box center [416, 127] width 115 height 25
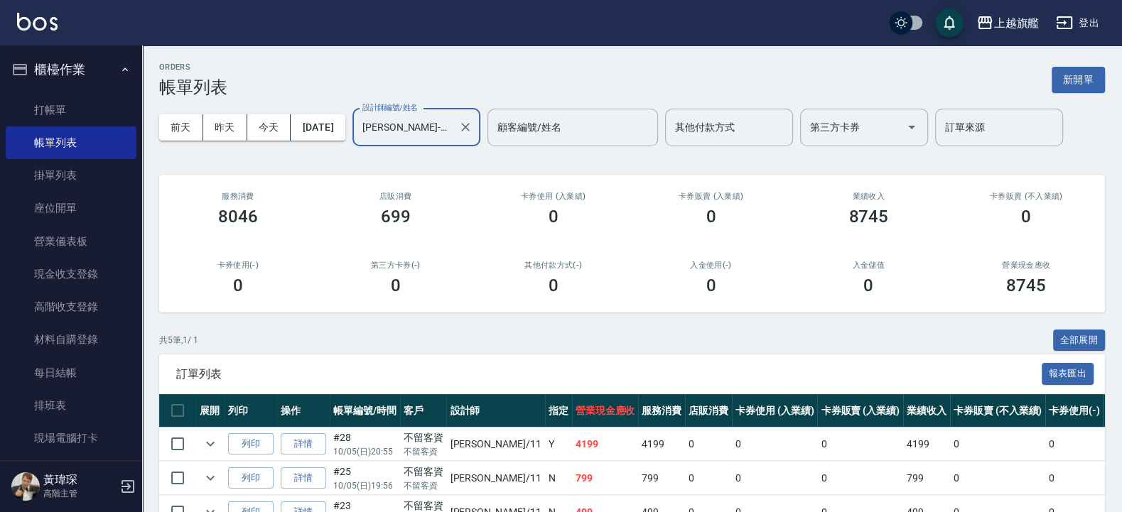
scroll to position [158, 0]
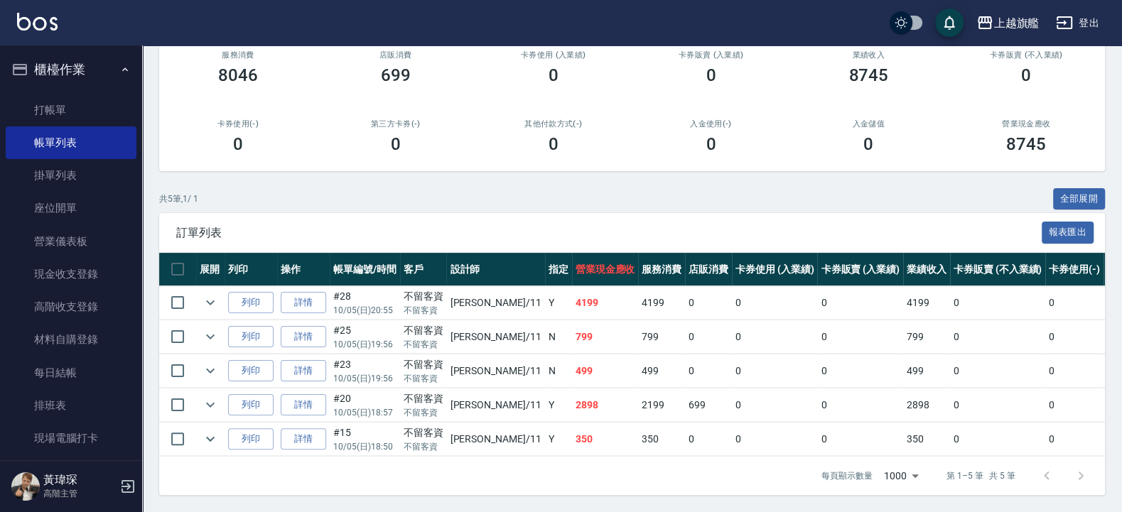
click at [685, 389] on td "699" at bounding box center [708, 405] width 47 height 33
click at [572, 423] on td "350" at bounding box center [605, 439] width 67 height 33
click at [482, 391] on td "蔡美秀 /11" at bounding box center [495, 405] width 98 height 33
click at [685, 391] on td "699" at bounding box center [708, 405] width 47 height 33
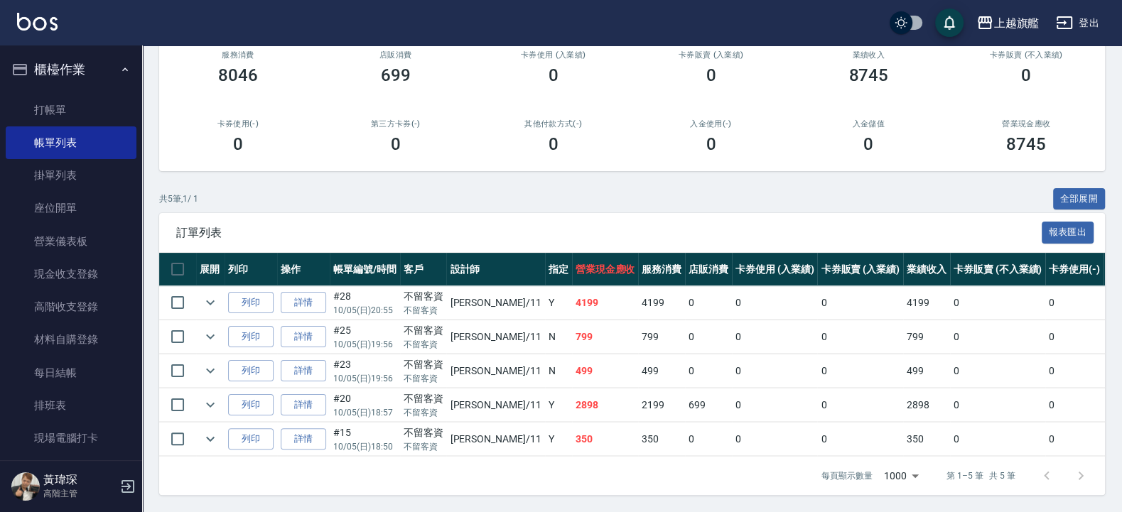
click at [638, 389] on td "2199" at bounding box center [661, 405] width 47 height 33
click at [572, 426] on td "350" at bounding box center [605, 439] width 67 height 33
click at [572, 389] on td "2898" at bounding box center [605, 405] width 67 height 33
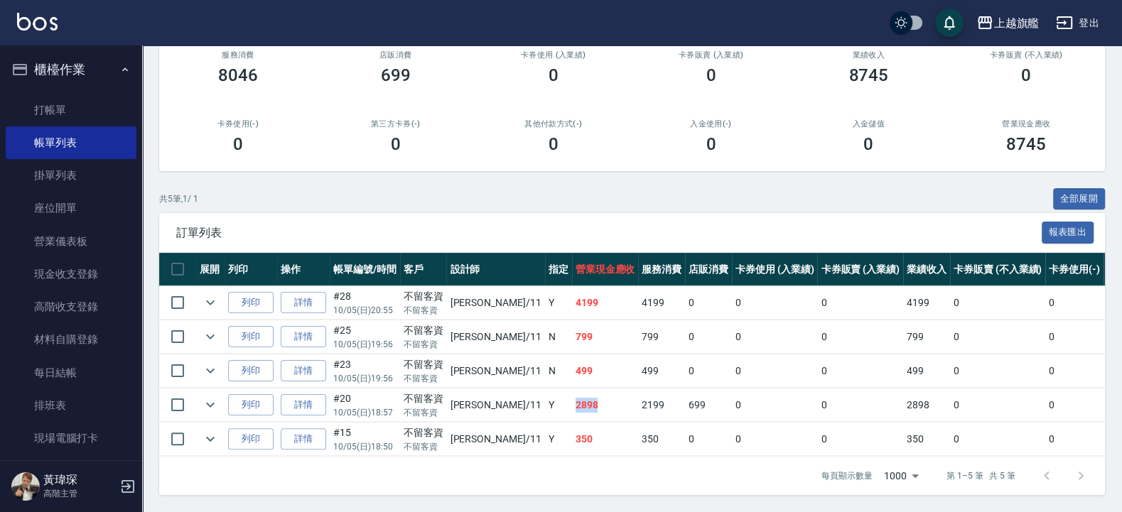
click at [572, 394] on td "2898" at bounding box center [605, 405] width 67 height 33
drag, startPoint x: 538, startPoint y: 286, endPoint x: 553, endPoint y: 291, distance: 15.5
click at [572, 291] on td "4199" at bounding box center [605, 302] width 67 height 33
click at [450, 294] on td "蔡美秀 /11" at bounding box center [495, 302] width 98 height 33
click at [475, 291] on td "蔡美秀 /11" at bounding box center [495, 302] width 98 height 33
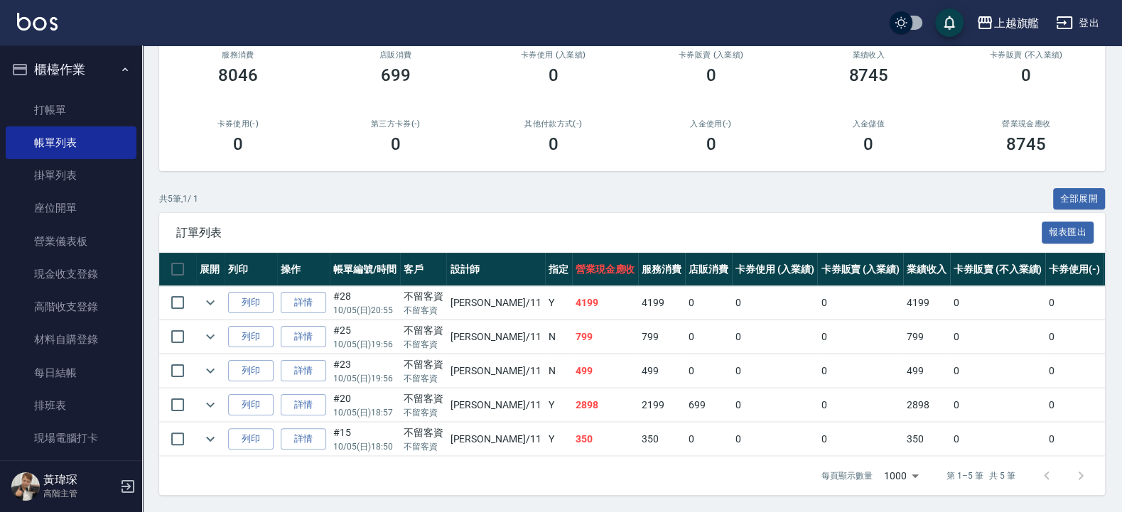
click at [685, 253] on th "店販消費" at bounding box center [708, 269] width 47 height 33
click at [476, 320] on td "蔡美秀 /11" at bounding box center [495, 336] width 98 height 33
click at [572, 354] on td "499" at bounding box center [605, 370] width 67 height 33
drag, startPoint x: 526, startPoint y: 286, endPoint x: 578, endPoint y: 290, distance: 52.0
click at [578, 290] on td "4199" at bounding box center [605, 302] width 67 height 33
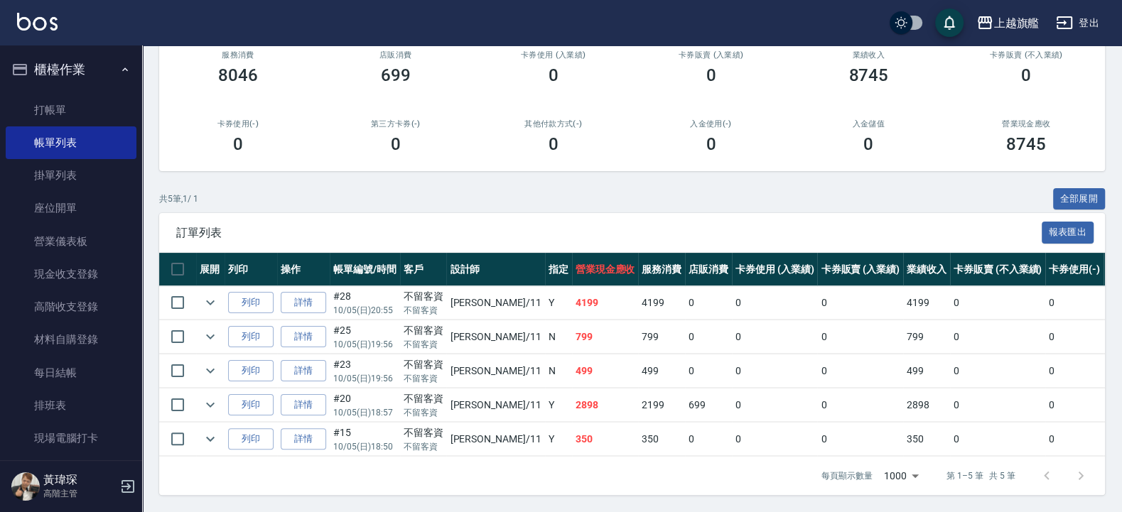
click at [578, 290] on td "4199" at bounding box center [605, 302] width 67 height 33
drag, startPoint x: 504, startPoint y: 291, endPoint x: 558, endPoint y: 291, distance: 53.3
click at [558, 291] on tr "列印 詳情 #28 10/05 (日) 20:55 不留客資 不留客資 蔡美秀 /11 Y 4199 4199 0 0 0 4199 0 0 0 0 0" at bounding box center [769, 302] width 1221 height 33
click at [572, 291] on td "4199" at bounding box center [605, 302] width 67 height 33
drag, startPoint x: 530, startPoint y: 285, endPoint x: 572, endPoint y: 298, distance: 44.0
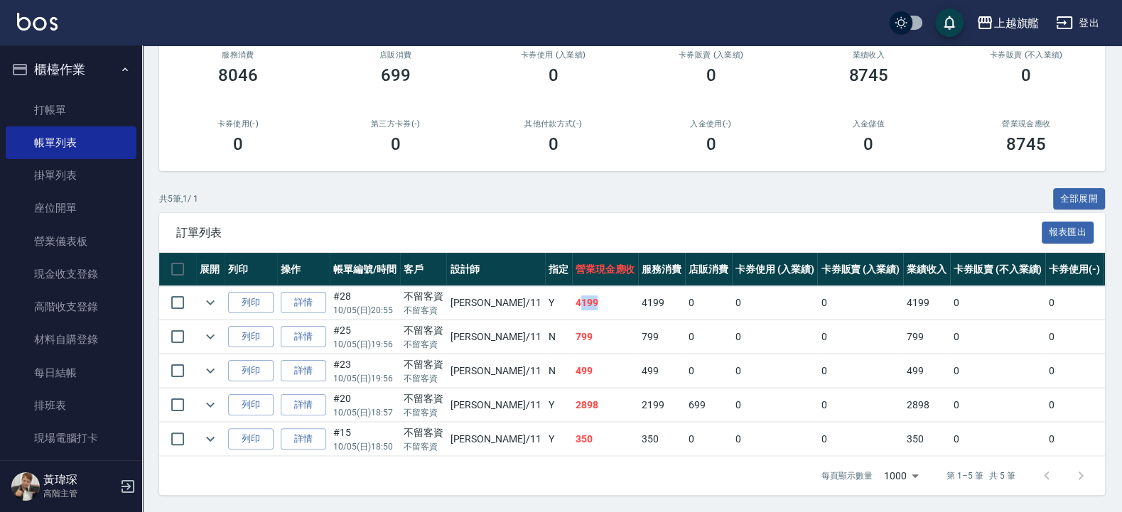
click at [572, 297] on td "4199" at bounding box center [605, 302] width 67 height 33
click at [586, 320] on td "799" at bounding box center [605, 336] width 67 height 33
drag, startPoint x: 538, startPoint y: 320, endPoint x: 537, endPoint y: 327, distance: 7.2
click at [572, 323] on td "799" at bounding box center [605, 336] width 67 height 33
click at [572, 354] on td "499" at bounding box center [605, 370] width 67 height 33
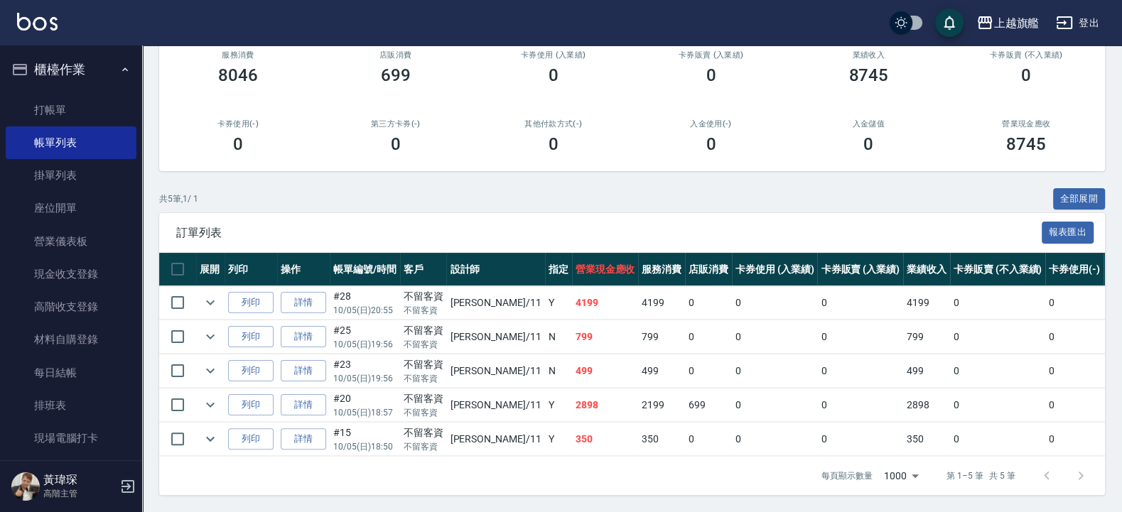
click at [572, 354] on td "499" at bounding box center [605, 370] width 67 height 33
click at [638, 329] on td "799" at bounding box center [661, 336] width 47 height 33
click at [572, 320] on td "799" at bounding box center [605, 336] width 67 height 33
click at [572, 354] on td "499" at bounding box center [605, 370] width 67 height 33
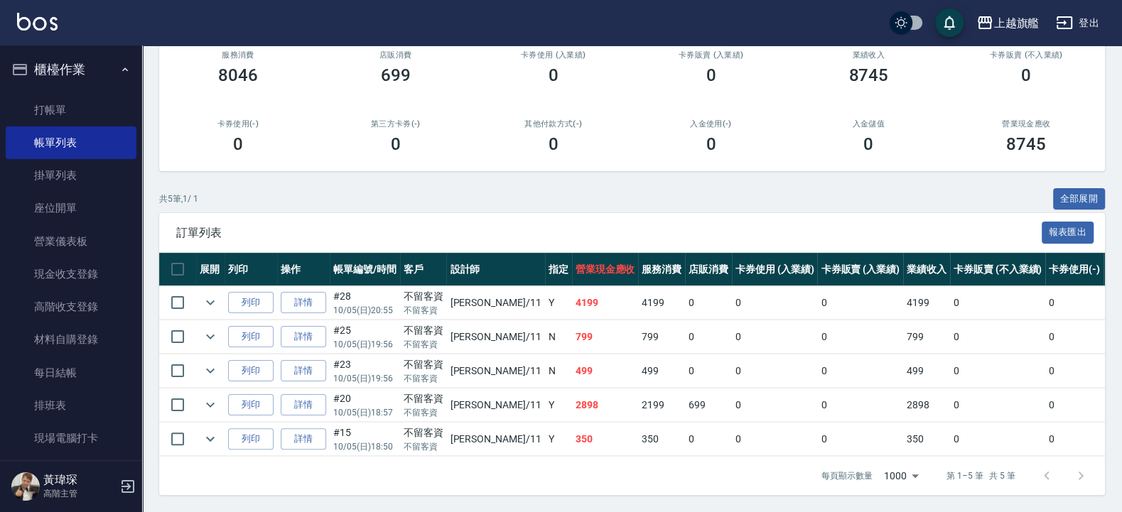
click at [582, 428] on td "350" at bounding box center [605, 439] width 67 height 33
click at [583, 394] on td "2898" at bounding box center [605, 405] width 67 height 33
click at [638, 320] on td "799" at bounding box center [661, 336] width 47 height 33
click at [572, 427] on td "350" at bounding box center [605, 439] width 67 height 33
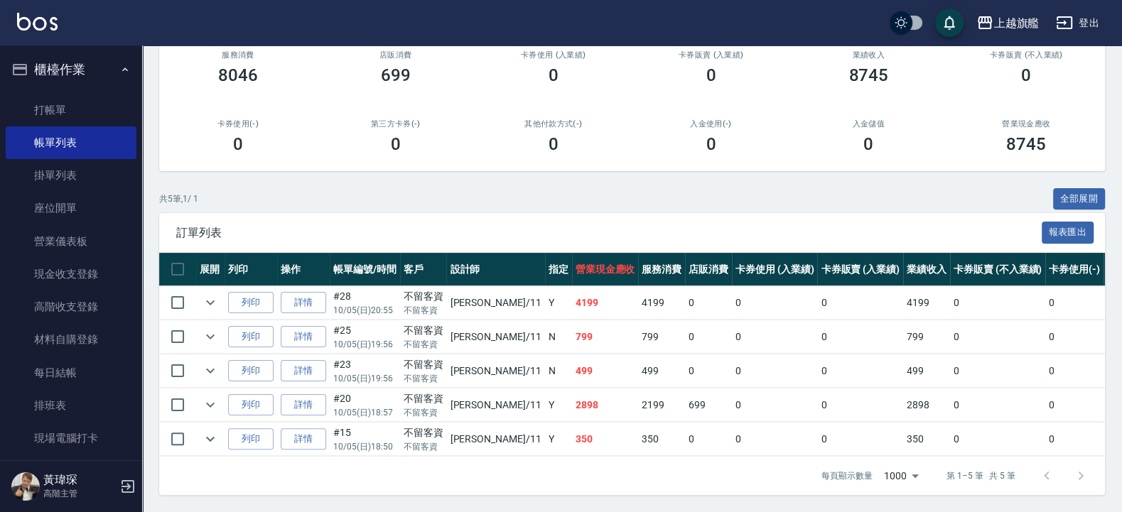
drag, startPoint x: 548, startPoint y: 315, endPoint x: 561, endPoint y: 322, distance: 15.3
click at [572, 322] on td "799" at bounding box center [605, 336] width 67 height 33
drag, startPoint x: 525, startPoint y: 390, endPoint x: 554, endPoint y: 393, distance: 29.3
click at [572, 393] on td "2898" at bounding box center [605, 405] width 67 height 33
click at [582, 423] on td "350" at bounding box center [605, 439] width 67 height 33
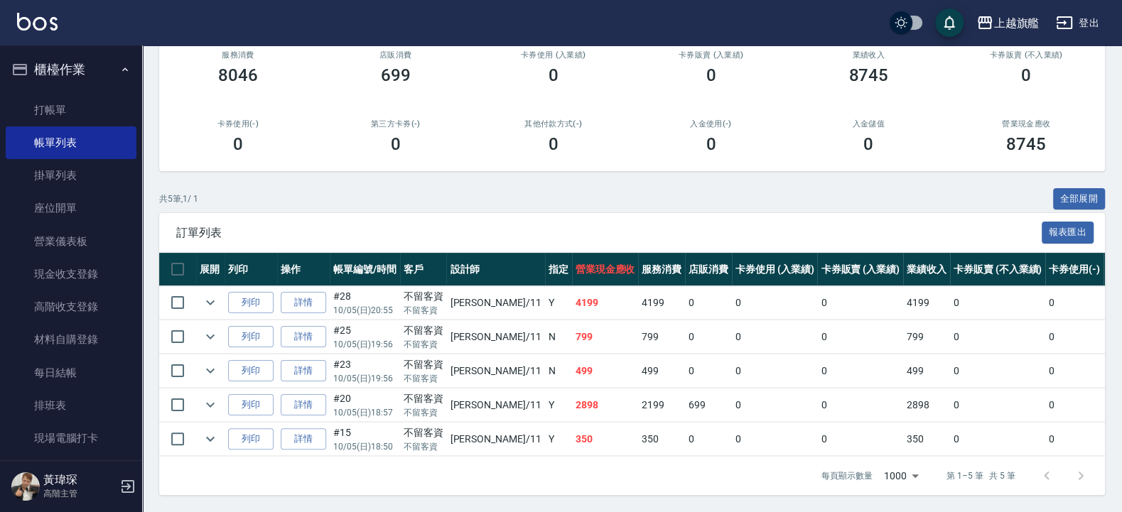
click at [572, 393] on td "2898" at bounding box center [605, 405] width 67 height 33
click at [638, 403] on td "2199" at bounding box center [661, 405] width 47 height 33
click at [572, 394] on td "2898" at bounding box center [605, 405] width 67 height 33
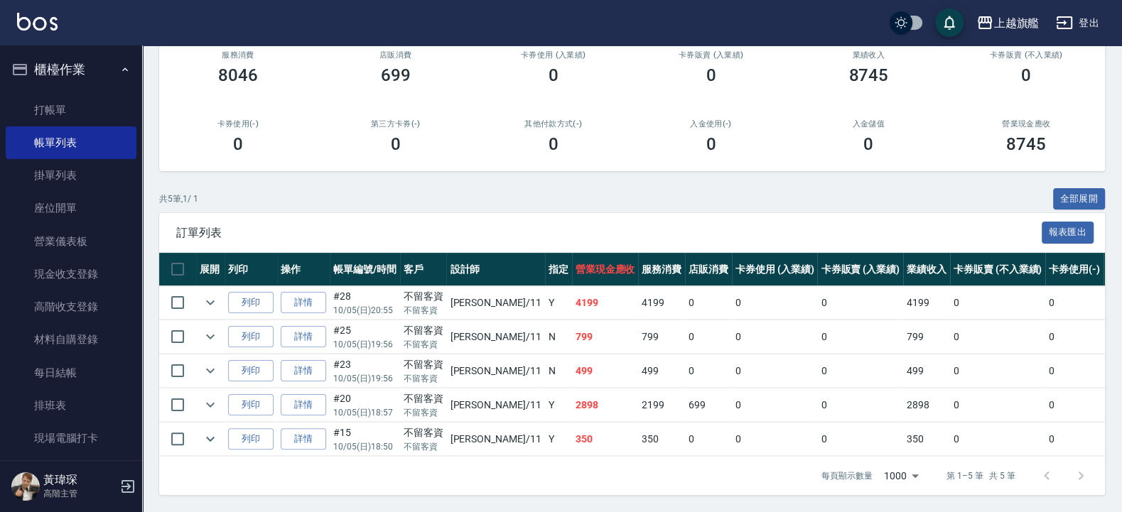
click at [638, 394] on td "2199" at bounding box center [661, 405] width 47 height 33
click at [572, 286] on td "4199" at bounding box center [605, 302] width 67 height 33
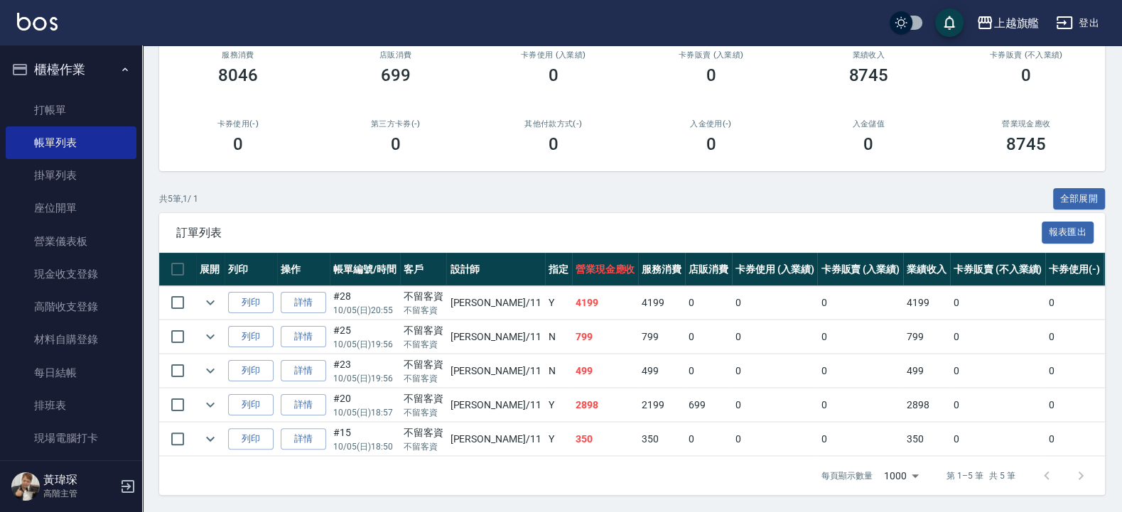
click at [572, 390] on td "2898" at bounding box center [605, 405] width 67 height 33
click at [572, 389] on td "2898" at bounding box center [605, 405] width 67 height 33
click at [572, 286] on td "4199" at bounding box center [605, 302] width 67 height 33
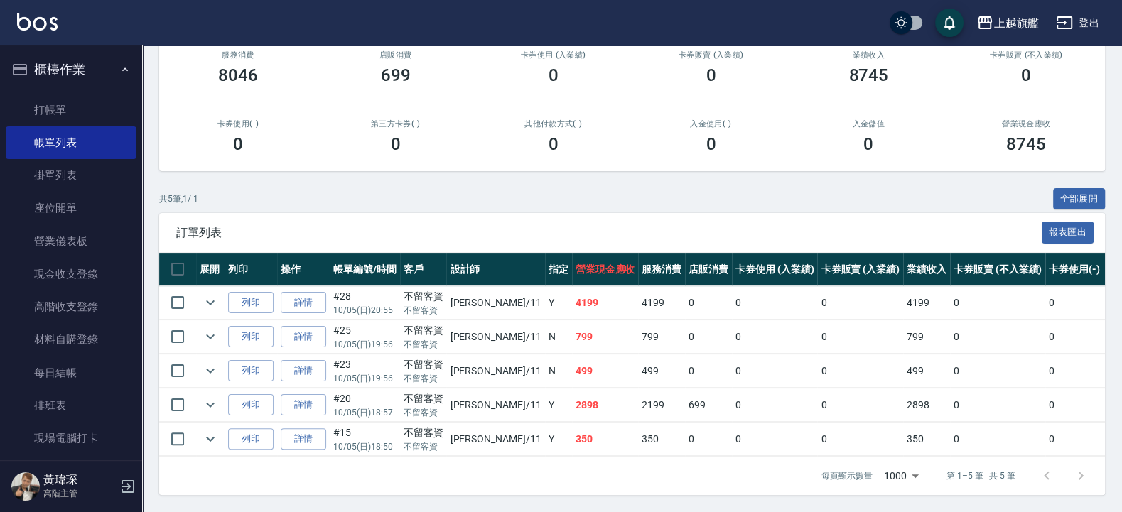
click at [583, 320] on td "799" at bounding box center [605, 336] width 67 height 33
click at [586, 394] on td "2898" at bounding box center [605, 405] width 67 height 33
drag, startPoint x: 583, startPoint y: 269, endPoint x: 580, endPoint y: 280, distance: 11.0
click at [580, 286] on td "4199" at bounding box center [605, 302] width 67 height 33
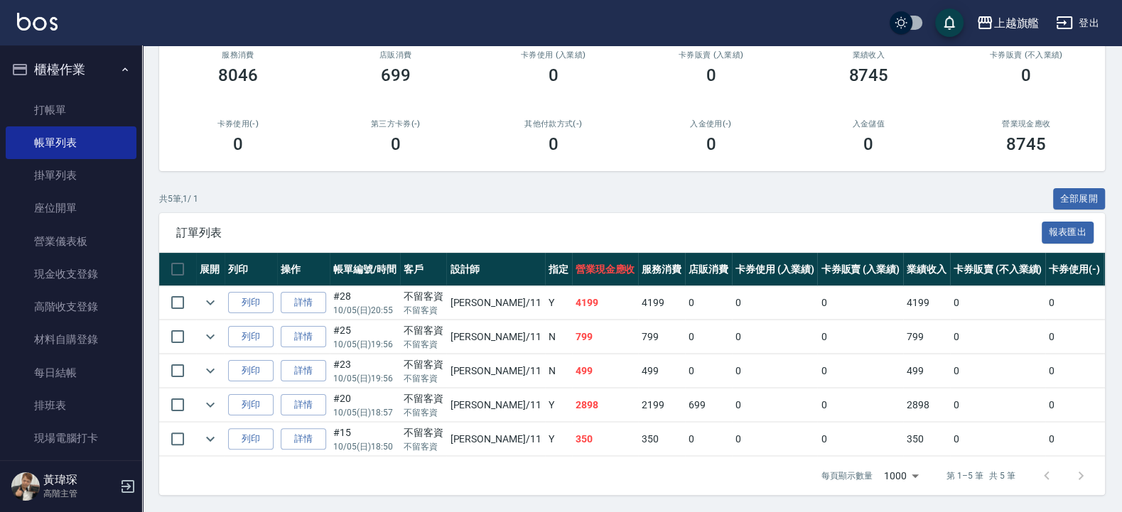
click at [580, 288] on td "4199" at bounding box center [605, 302] width 67 height 33
click at [572, 286] on td "4199" at bounding box center [605, 302] width 67 height 33
click at [572, 389] on td "2898" at bounding box center [605, 405] width 67 height 33
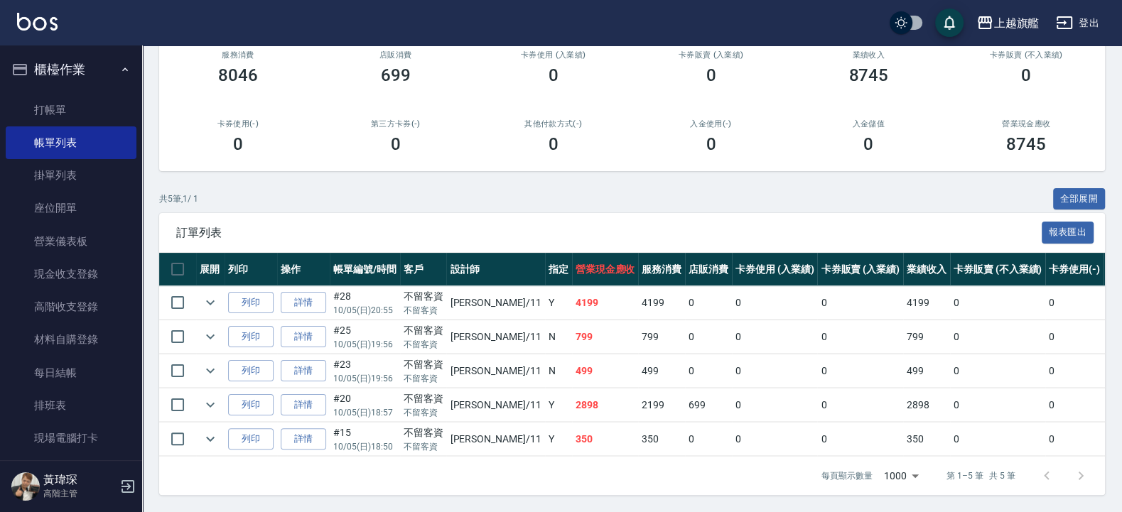
click at [1002, 224] on div "訂單列表 報表匯出" at bounding box center [632, 232] width 946 height 39
click at [1008, 226] on span "訂單列表" at bounding box center [608, 233] width 865 height 14
click at [1007, 213] on div "訂單列表 報表匯出" at bounding box center [632, 232] width 946 height 39
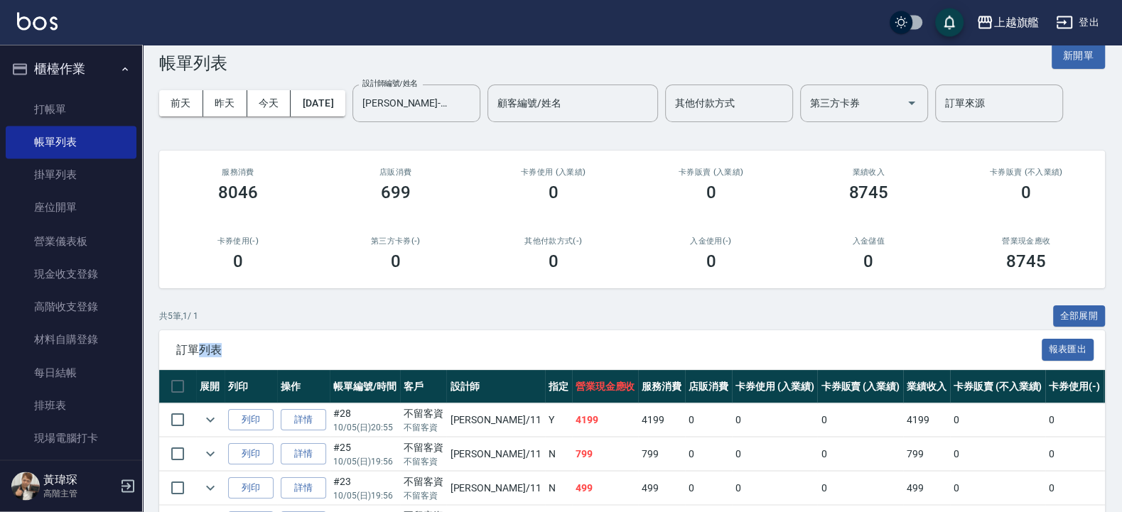
scroll to position [0, 0]
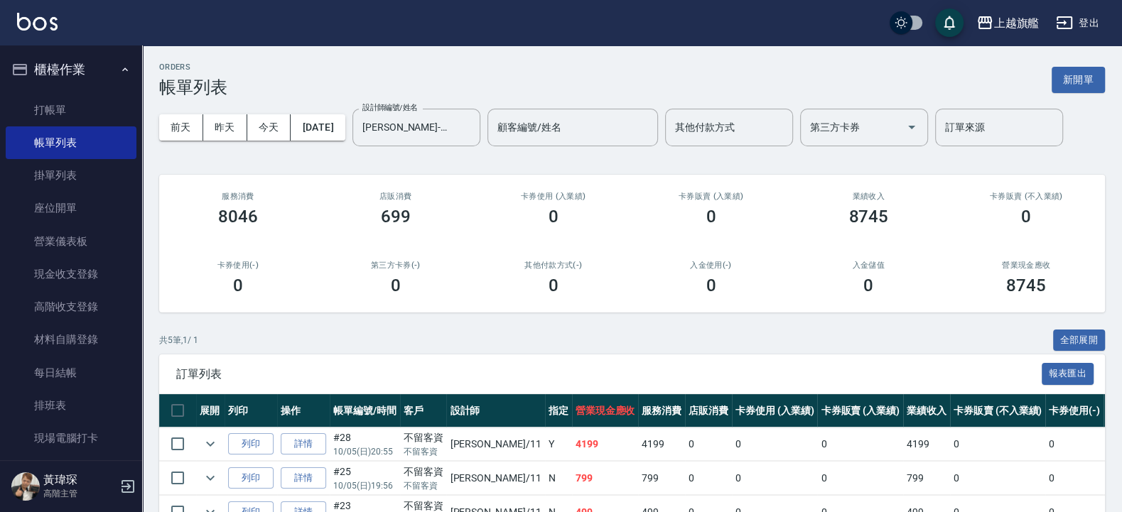
click at [735, 148] on div "前天 昨天 今天 2025/10/05 設計師編號/姓名 蔡美秀-11 設計師編號/姓名 顧客編號/姓名 顧客編號/姓名 其他付款方式 其他付款方式 第三方卡…" at bounding box center [632, 127] width 946 height 60
drag, startPoint x: 676, startPoint y: 362, endPoint x: 749, endPoint y: 332, distance: 78.8
click at [677, 362] on div "訂單列表 報表匯出" at bounding box center [632, 373] width 946 height 39
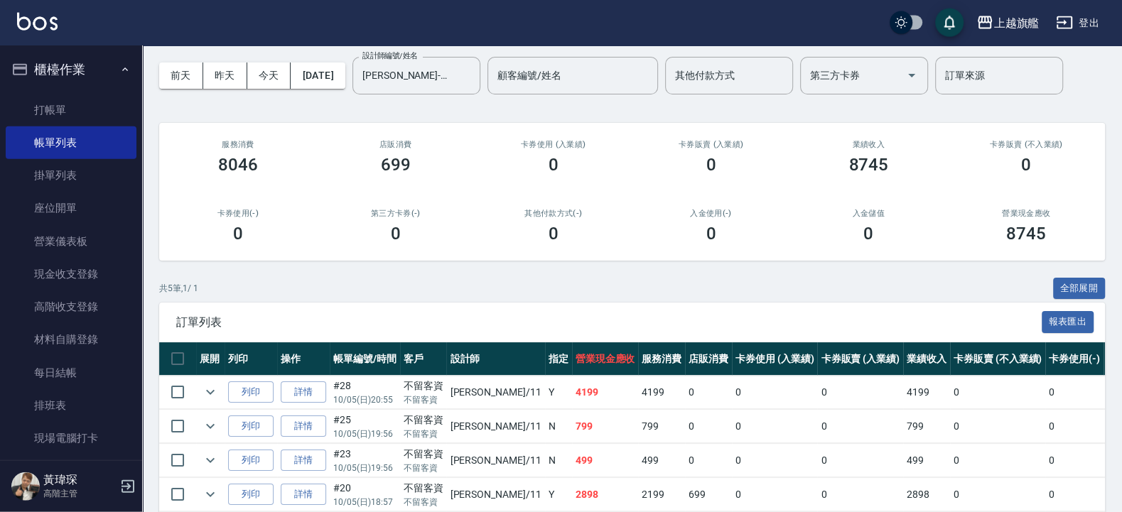
scroll to position [158, 0]
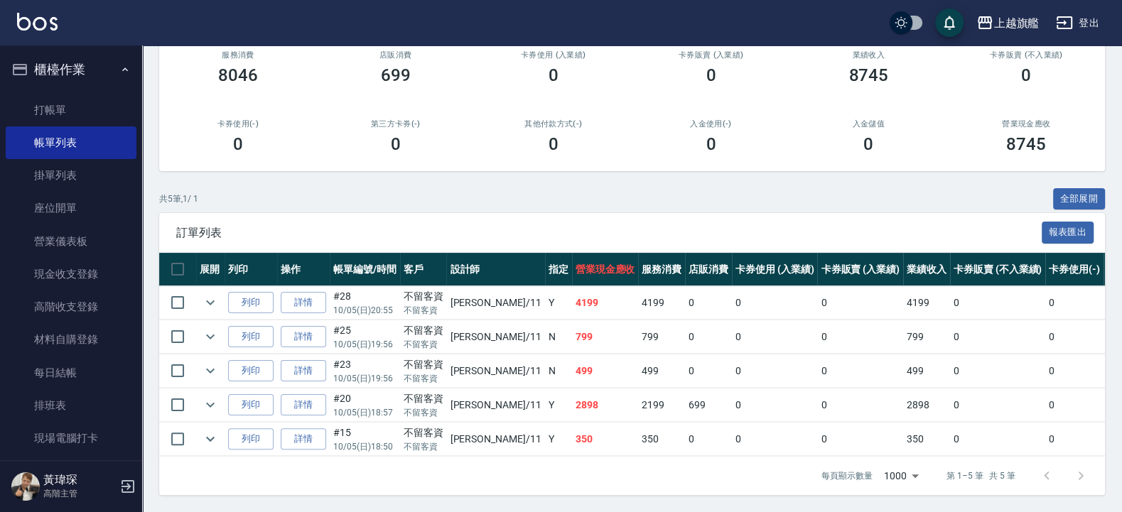
click at [583, 402] on td "2898" at bounding box center [605, 405] width 67 height 33
click at [638, 423] on td "350" at bounding box center [661, 439] width 47 height 33
click at [685, 389] on td "699" at bounding box center [708, 405] width 47 height 33
click at [581, 389] on td "2898" at bounding box center [605, 405] width 67 height 33
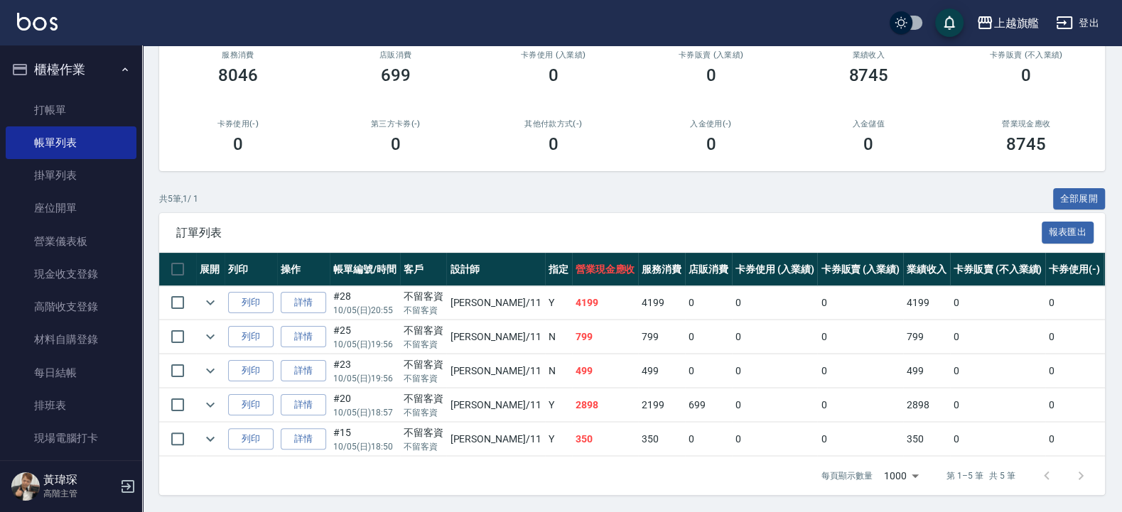
click at [572, 389] on td "2898" at bounding box center [605, 405] width 67 height 33
click at [732, 354] on td "0" at bounding box center [775, 370] width 86 height 33
click at [685, 354] on td "0" at bounding box center [708, 370] width 47 height 33
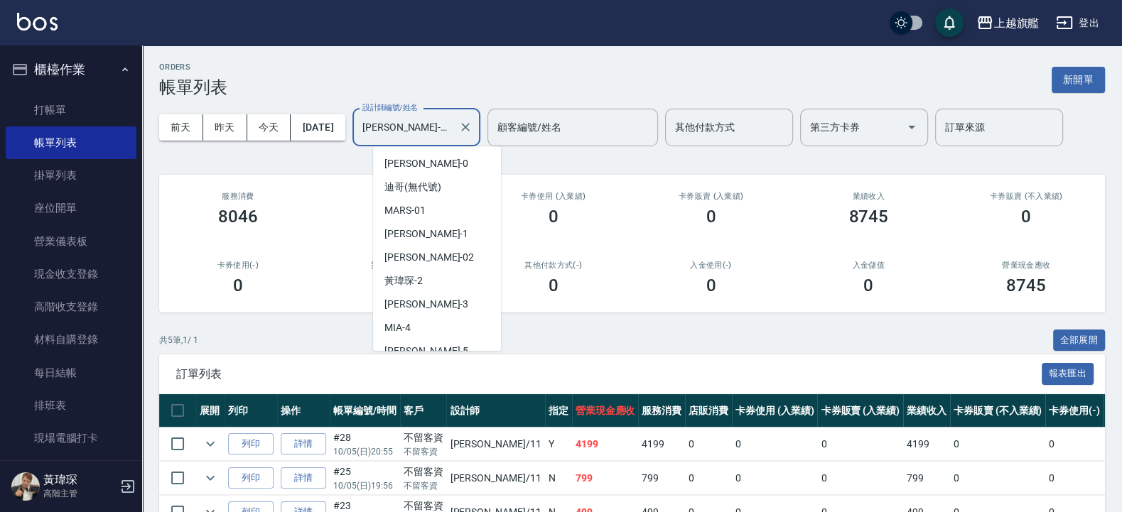
drag, startPoint x: 462, startPoint y: 129, endPoint x: 208, endPoint y: 136, distance: 254.4
click at [359, 136] on input "蔡美秀-11" at bounding box center [406, 127] width 94 height 25
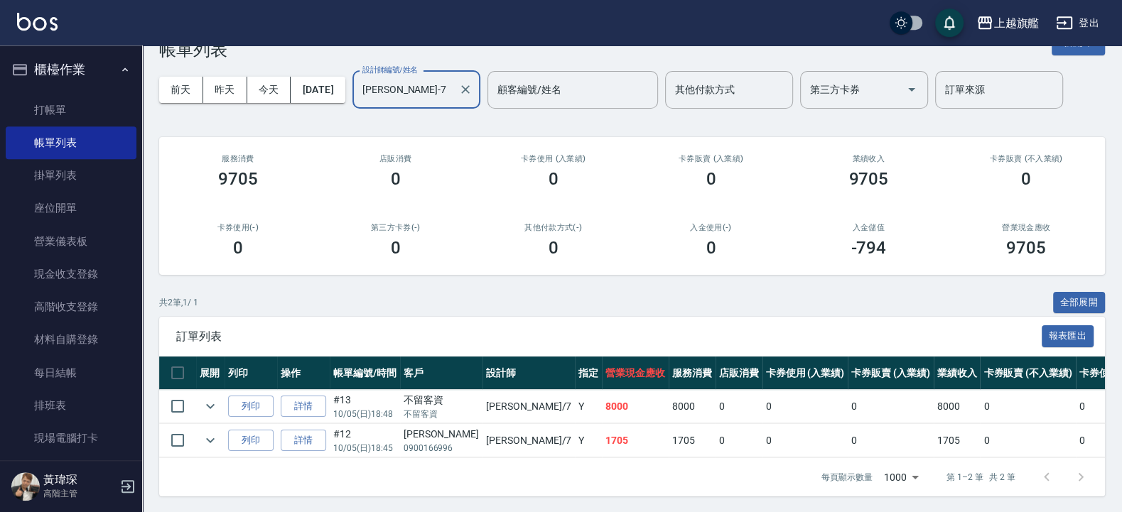
scroll to position [55, 0]
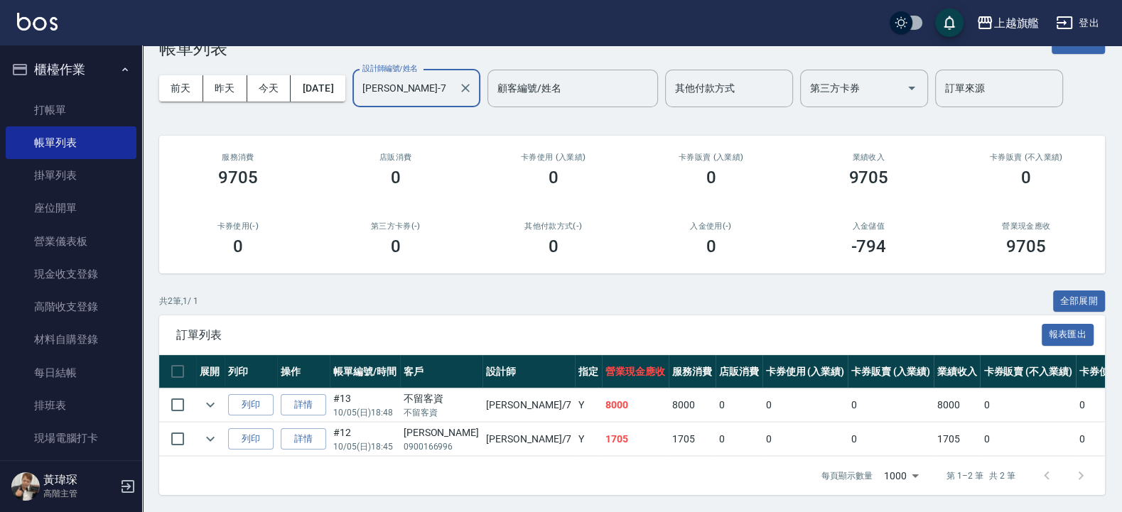
type input "林筱莉-7"
click at [602, 406] on td "8000" at bounding box center [635, 405] width 67 height 33
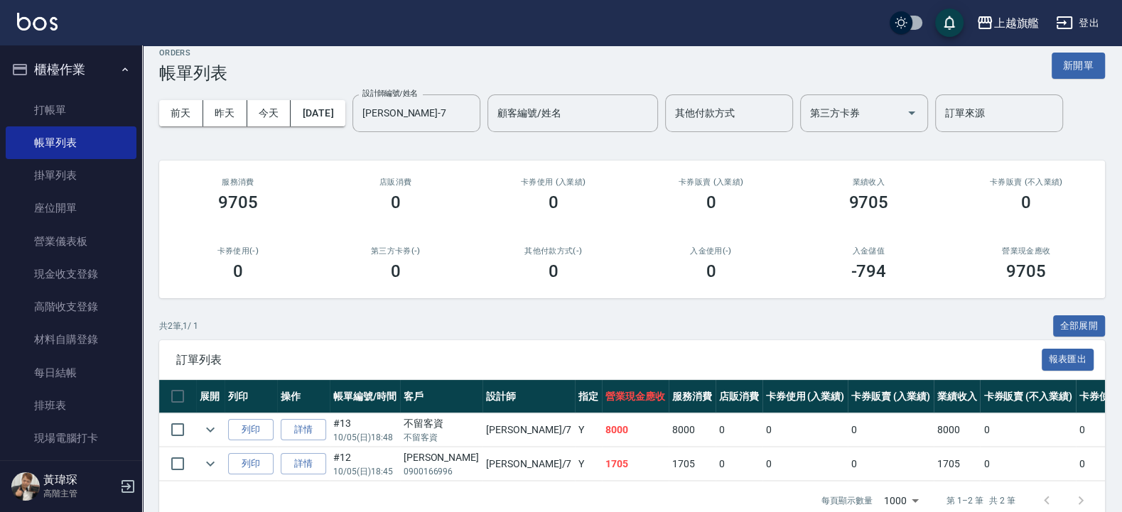
scroll to position [0, 0]
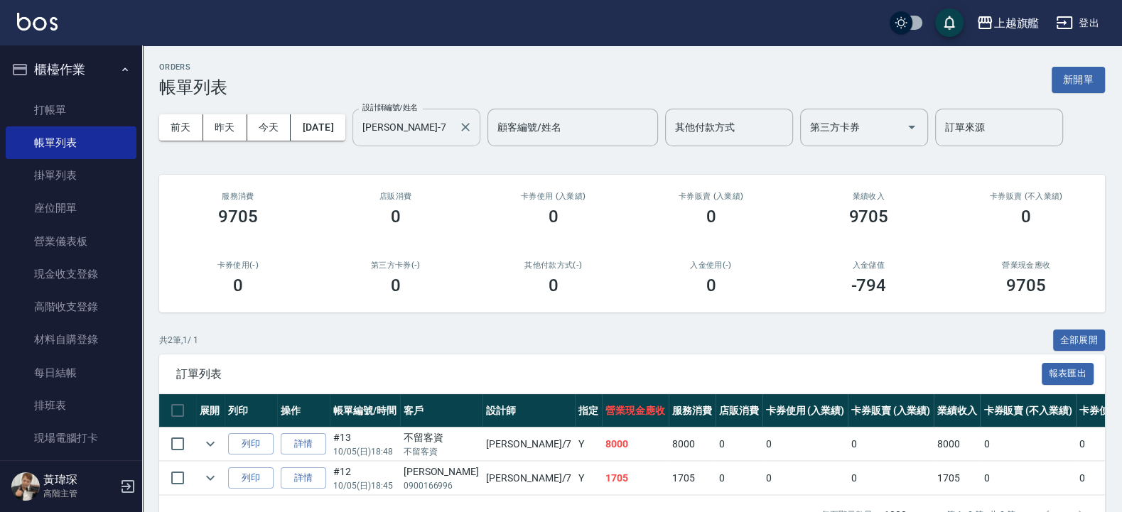
drag, startPoint x: 423, startPoint y: 145, endPoint x: 464, endPoint y: 120, distance: 47.5
click at [294, 142] on div "前天 昨天 今天 2025/10/05 設計師編號/姓名 林筱莉-7 設計師編號/姓名 顧客編號/姓名 顧客編號/姓名 其他付款方式 其他付款方式 第三方卡券…" at bounding box center [632, 127] width 946 height 60
click at [503, 95] on div "ORDERS 帳單列表 新開單" at bounding box center [632, 80] width 946 height 35
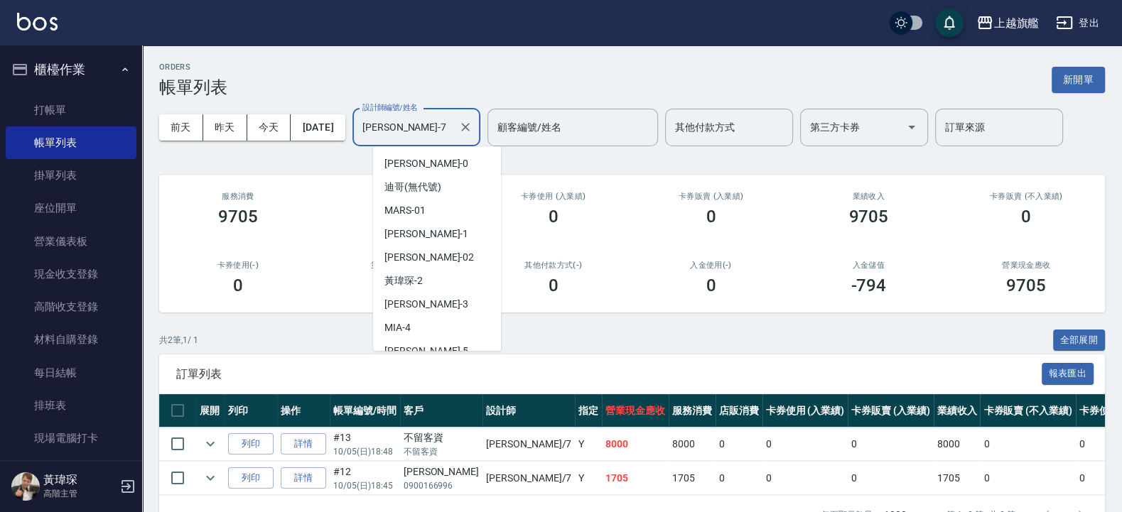
click at [453, 134] on input "林筱莉-7" at bounding box center [406, 127] width 94 height 25
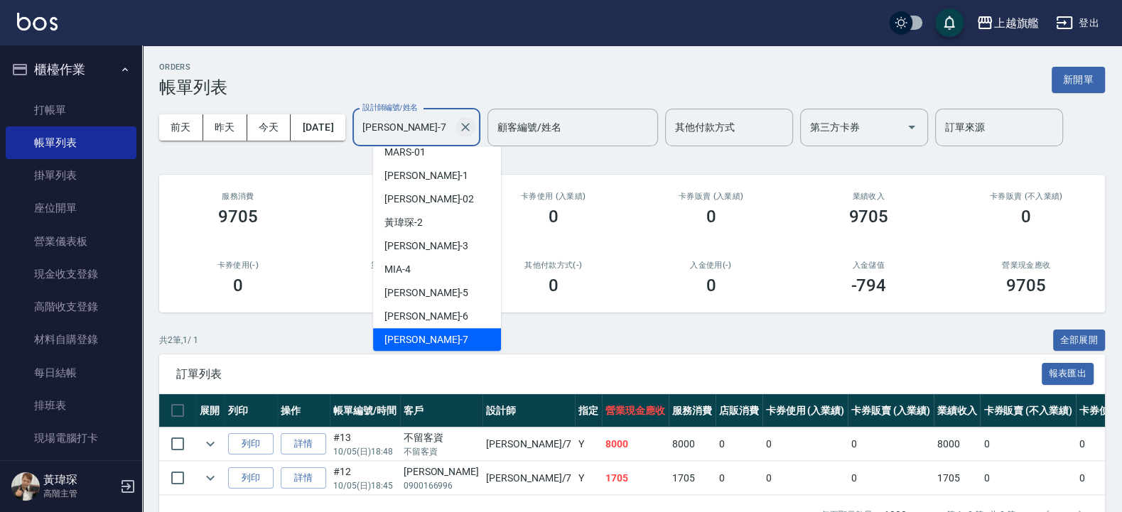
click at [472, 127] on icon "Clear" at bounding box center [465, 127] width 14 height 14
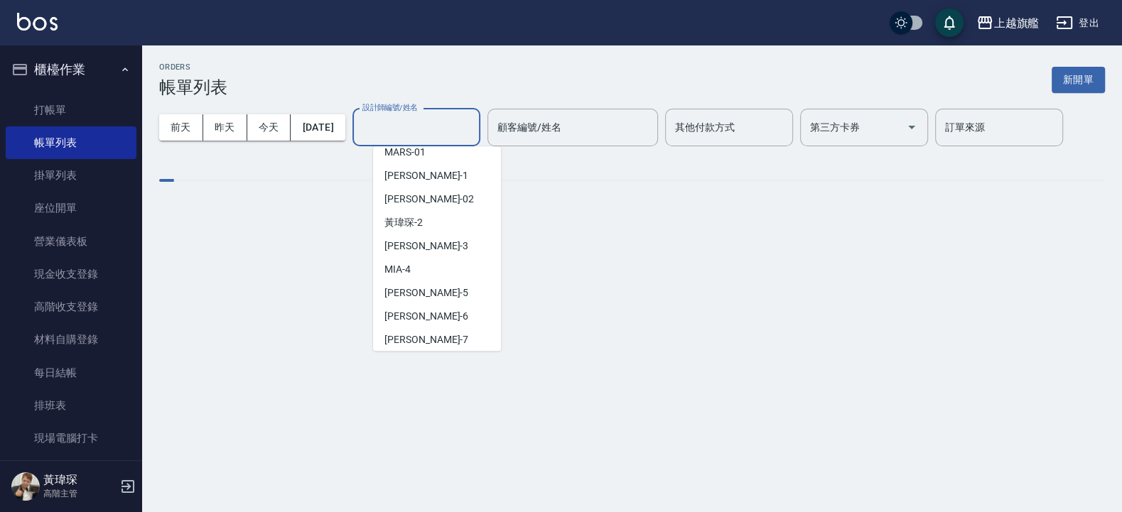
scroll to position [6, 0]
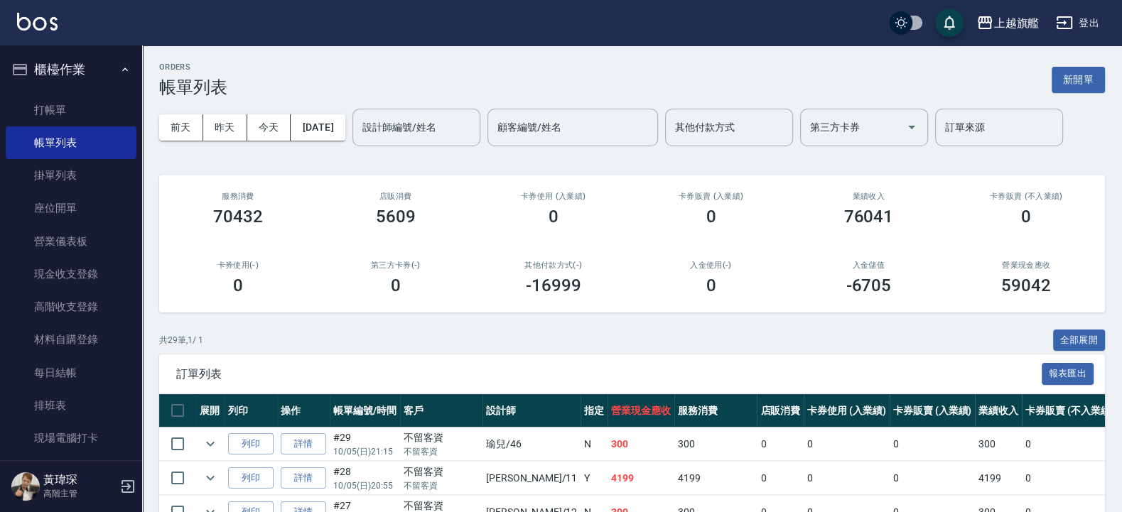
click at [615, 312] on div "其他付款方式(-) -16999" at bounding box center [554, 278] width 158 height 69
drag, startPoint x: 828, startPoint y: 283, endPoint x: 911, endPoint y: 297, distance: 85.0
click at [911, 297] on div "入金儲值 -6705" at bounding box center [868, 278] width 158 height 69
click at [812, 375] on span "訂單列表" at bounding box center [608, 374] width 865 height 14
drag, startPoint x: 498, startPoint y: 291, endPoint x: 663, endPoint y: 298, distance: 165.7
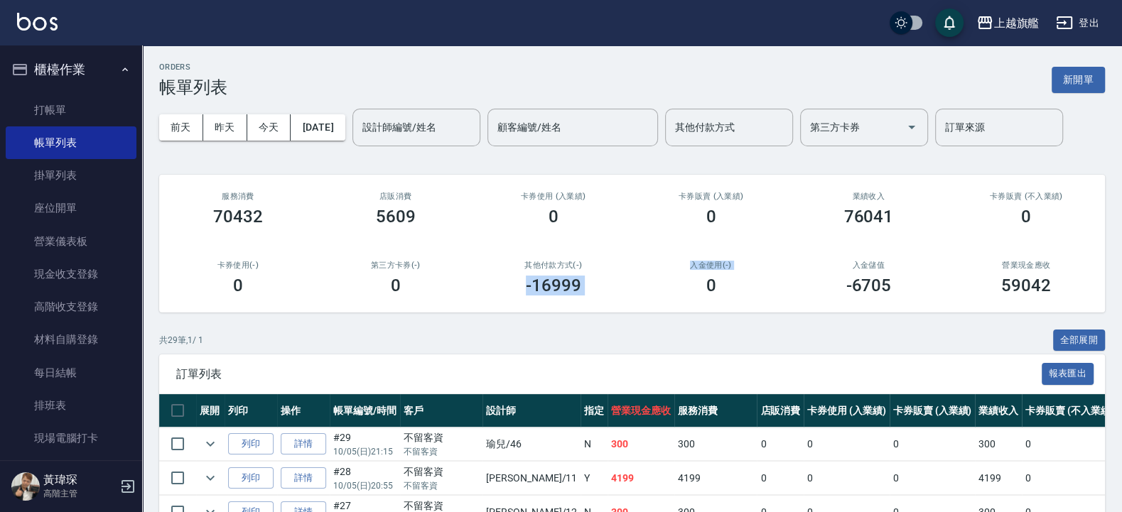
click at [663, 298] on div "服務消費 70432 店販消費 5609 卡券使用 (入業績) 0 卡券販賣 (入業績) 0 業績收入 76041 卡券販賣 (不入業績) 0 卡券使用(-)…" at bounding box center [632, 244] width 946 height 138
click at [629, 347] on div "共 29 筆, 1 / 1 全部展開" at bounding box center [632, 341] width 946 height 22
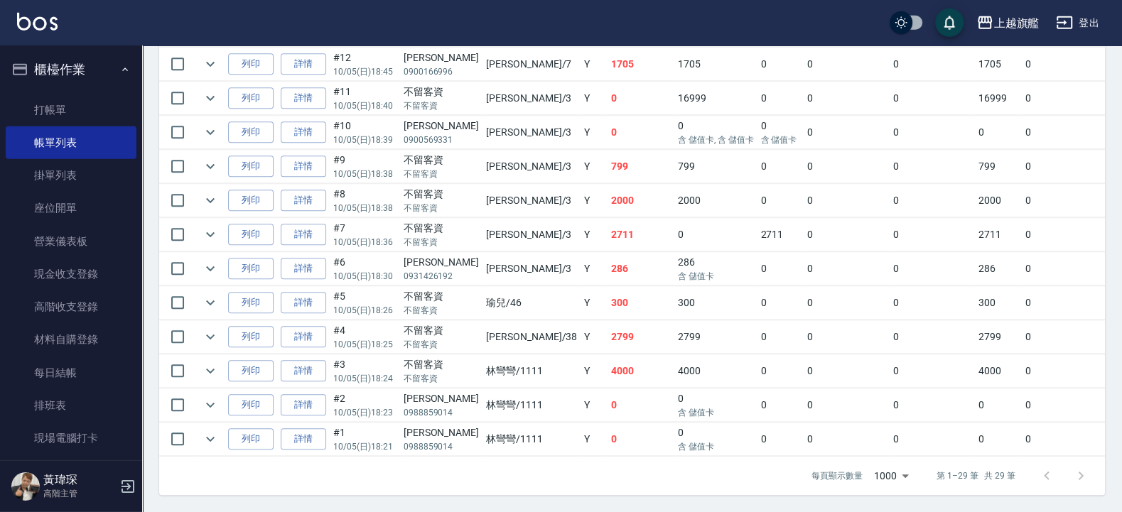
scroll to position [985, 0]
drag, startPoint x: 369, startPoint y: 429, endPoint x: 401, endPoint y: 434, distance: 32.4
click at [401, 434] on tr "列印 詳情 #1 10/05 (日) 18:21 黃丞澤 0988859014 林彎彎 /1111 Y 0 0 含 儲值卡 0 0 0 0 0 0 0 含 儲…" at bounding box center [833, 439] width 1348 height 33
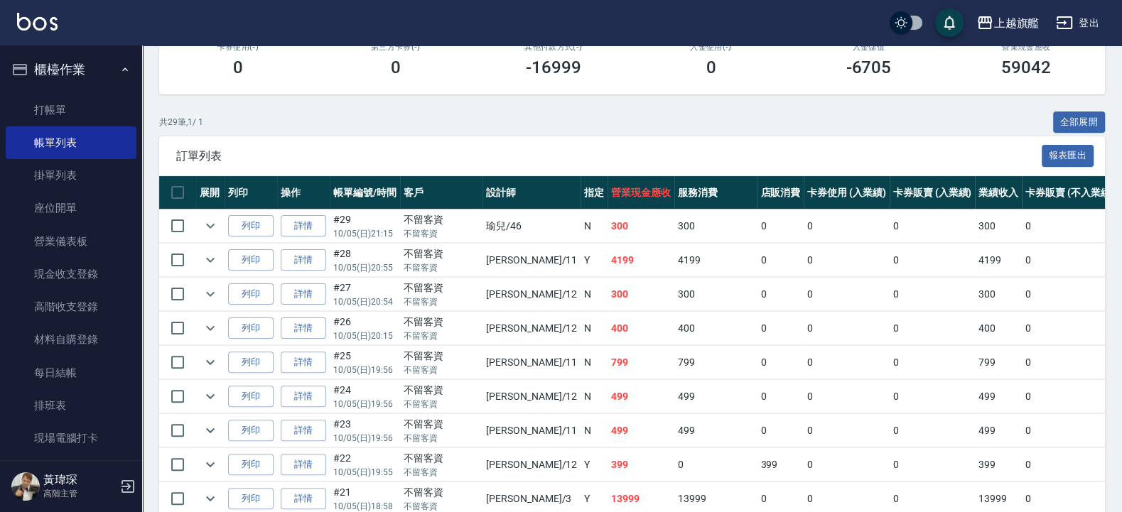
scroll to position [0, 0]
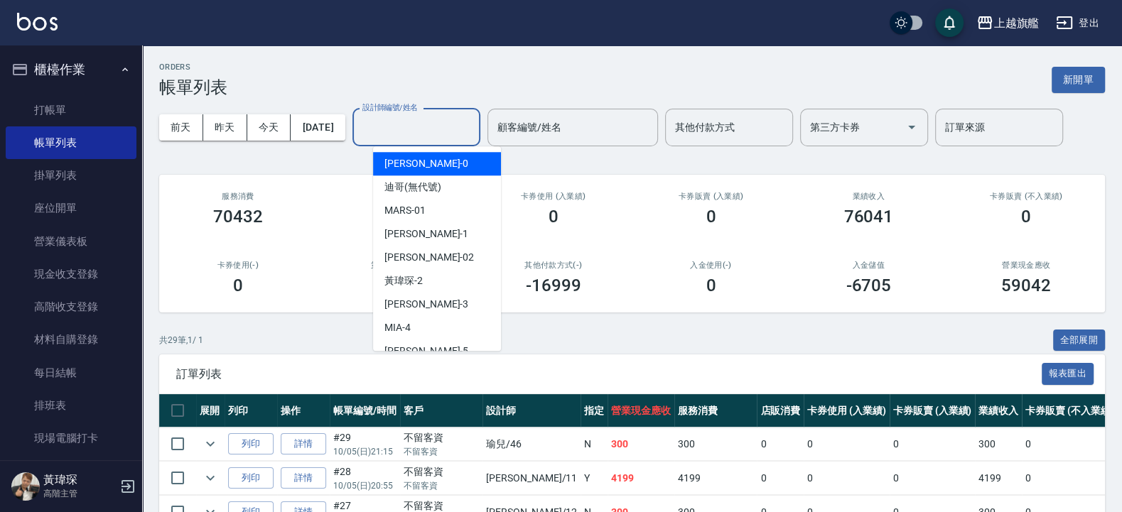
drag, startPoint x: 433, startPoint y: 131, endPoint x: 433, endPoint y: 124, distance: 7.1
click at [433, 131] on input "設計師編號/姓名" at bounding box center [416, 127] width 115 height 25
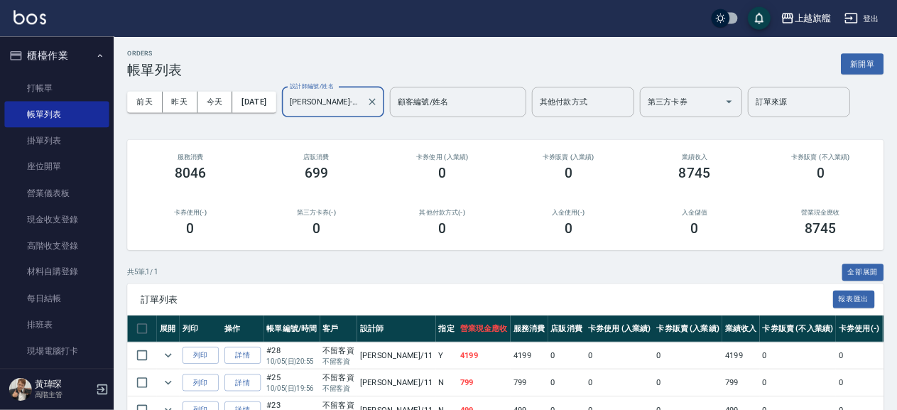
scroll to position [158, 0]
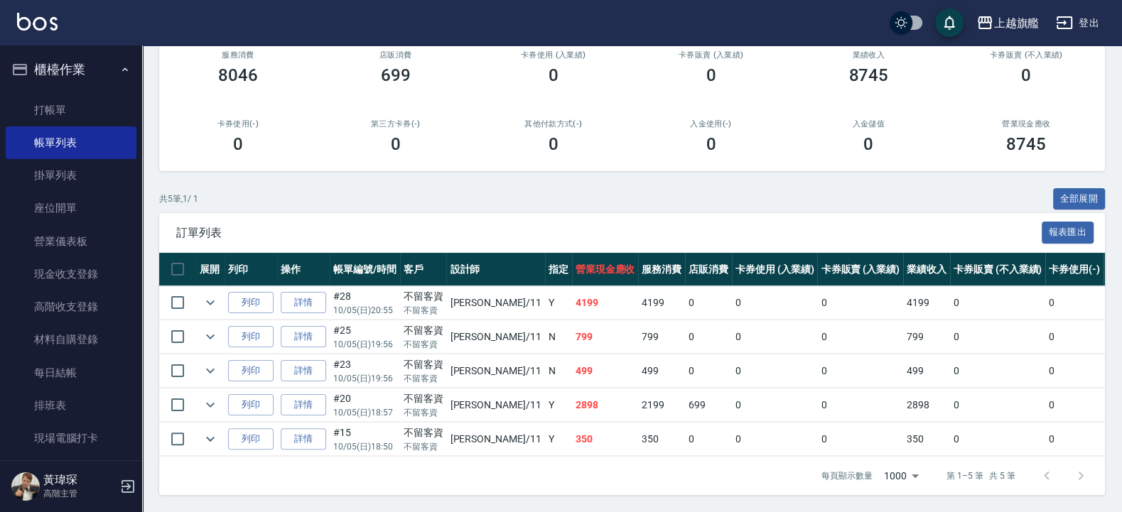
type input "蔡美秀-11"
click at [545, 393] on td "Y" at bounding box center [558, 405] width 27 height 33
click at [572, 398] on td "2898" at bounding box center [605, 405] width 67 height 33
click at [572, 397] on td "2898" at bounding box center [605, 405] width 67 height 33
click at [426, 426] on div "不留客資" at bounding box center [423, 433] width 40 height 15
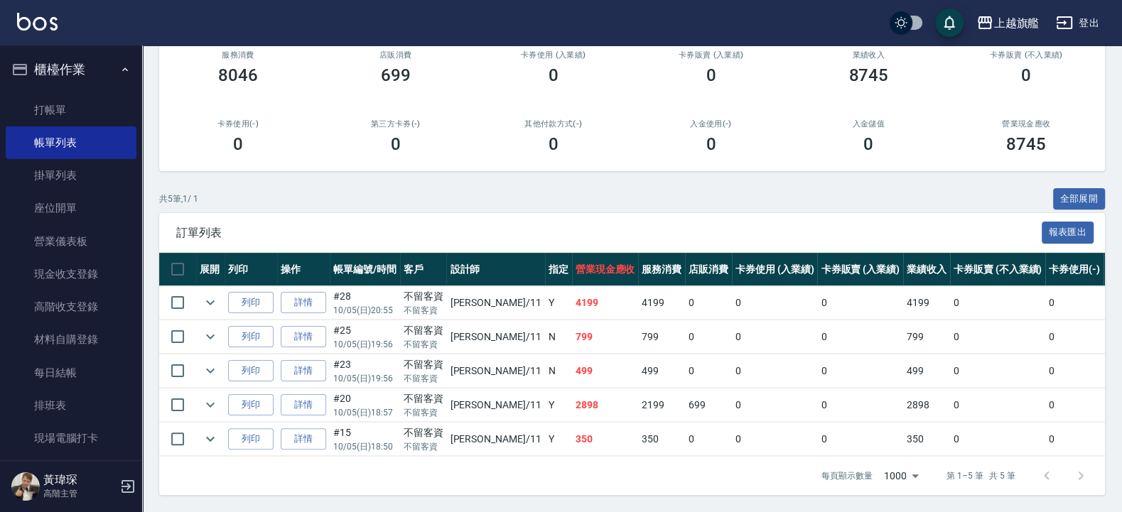
click at [545, 395] on td "Y" at bounding box center [558, 405] width 27 height 33
click at [572, 389] on td "2898" at bounding box center [605, 405] width 67 height 33
click at [545, 399] on td "Y" at bounding box center [558, 405] width 27 height 33
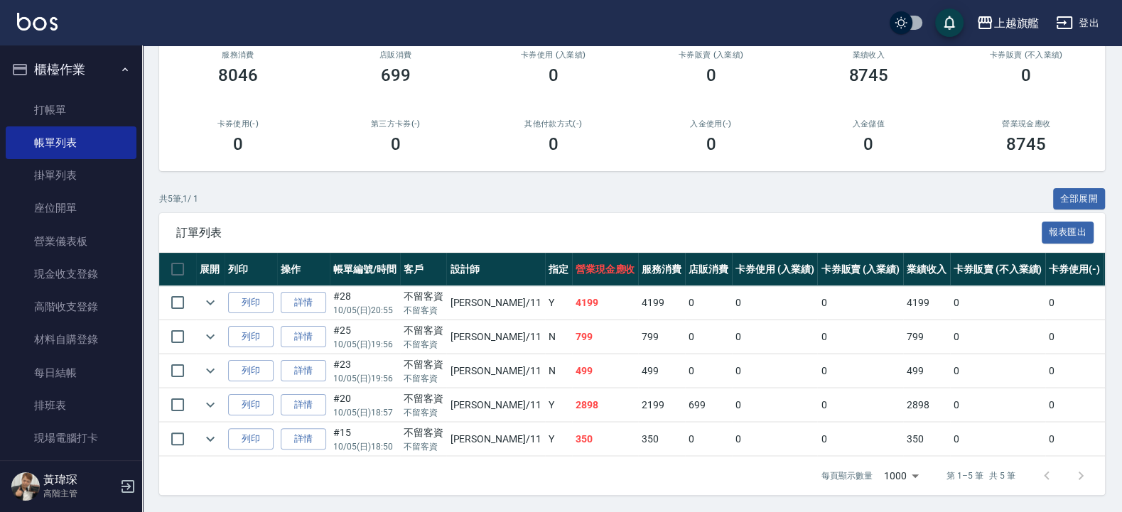
click at [572, 394] on td "2898" at bounding box center [605, 405] width 67 height 33
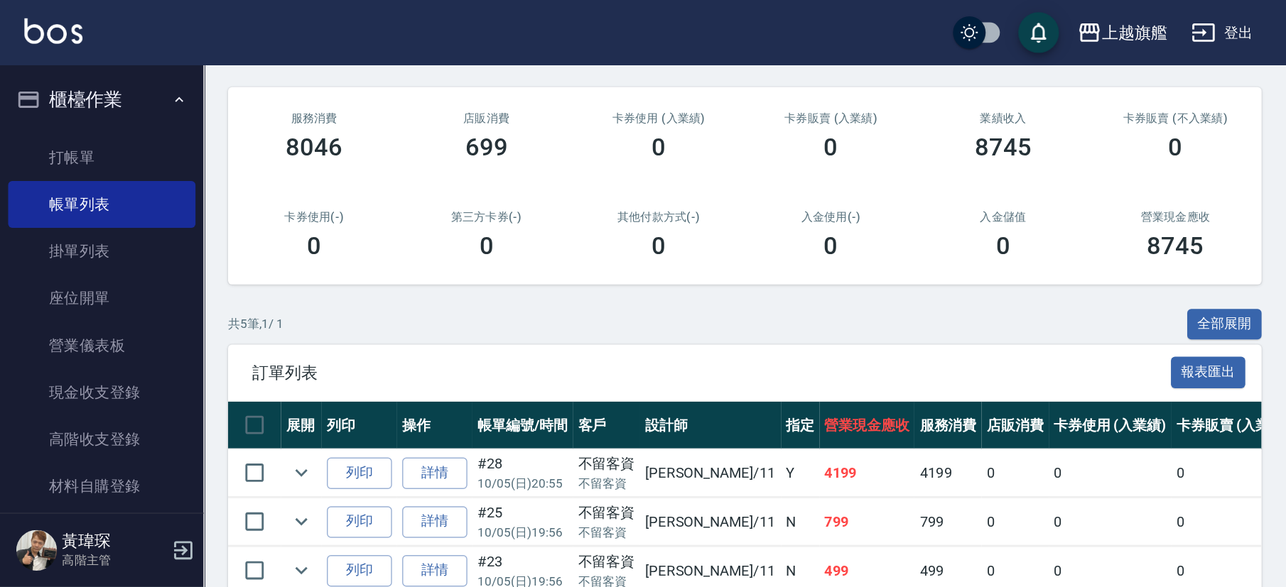
scroll to position [0, 0]
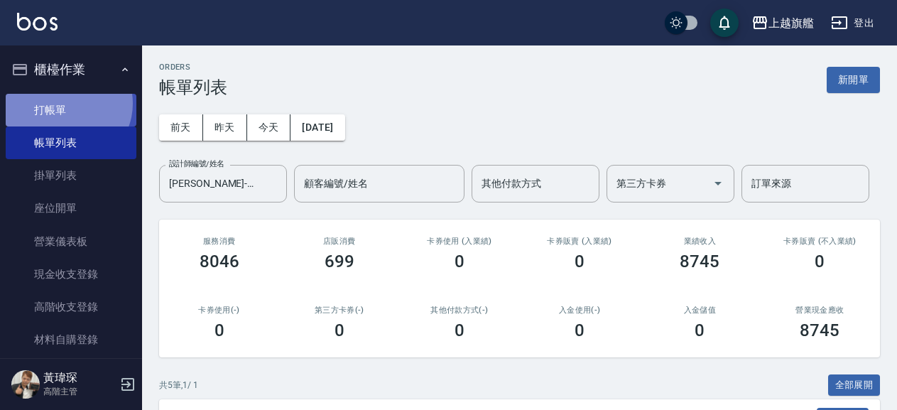
click at [67, 103] on link "打帳單" at bounding box center [71, 110] width 131 height 33
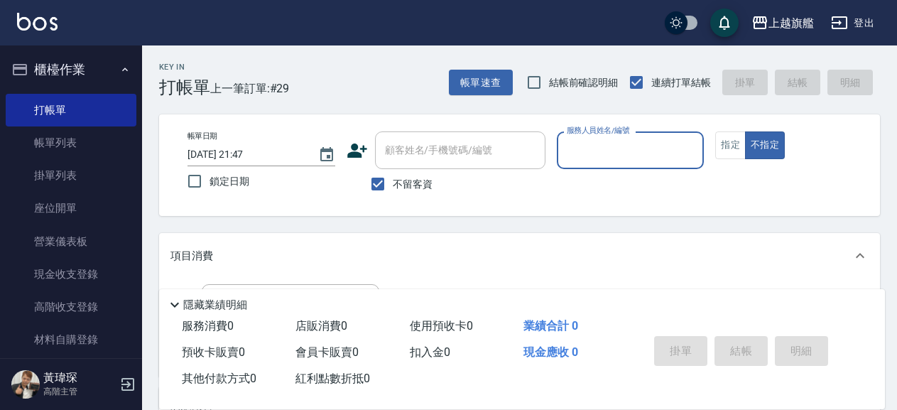
click at [611, 154] on input "服務人員姓名/編號" at bounding box center [630, 150] width 135 height 25
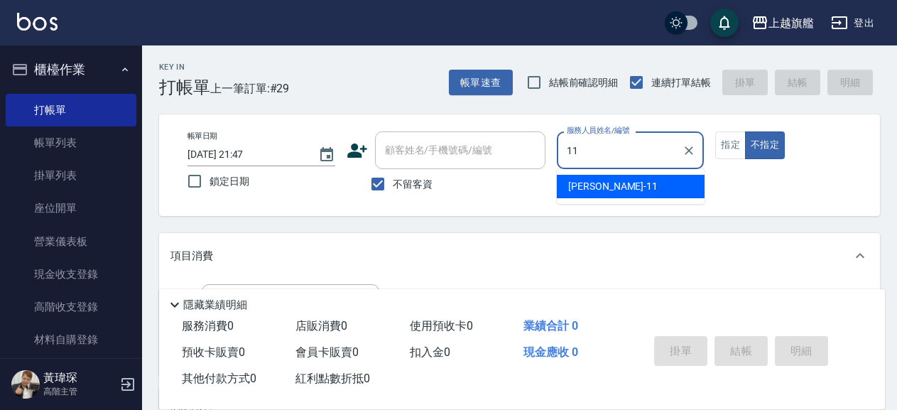
type input "蔡美秀-11"
type button "false"
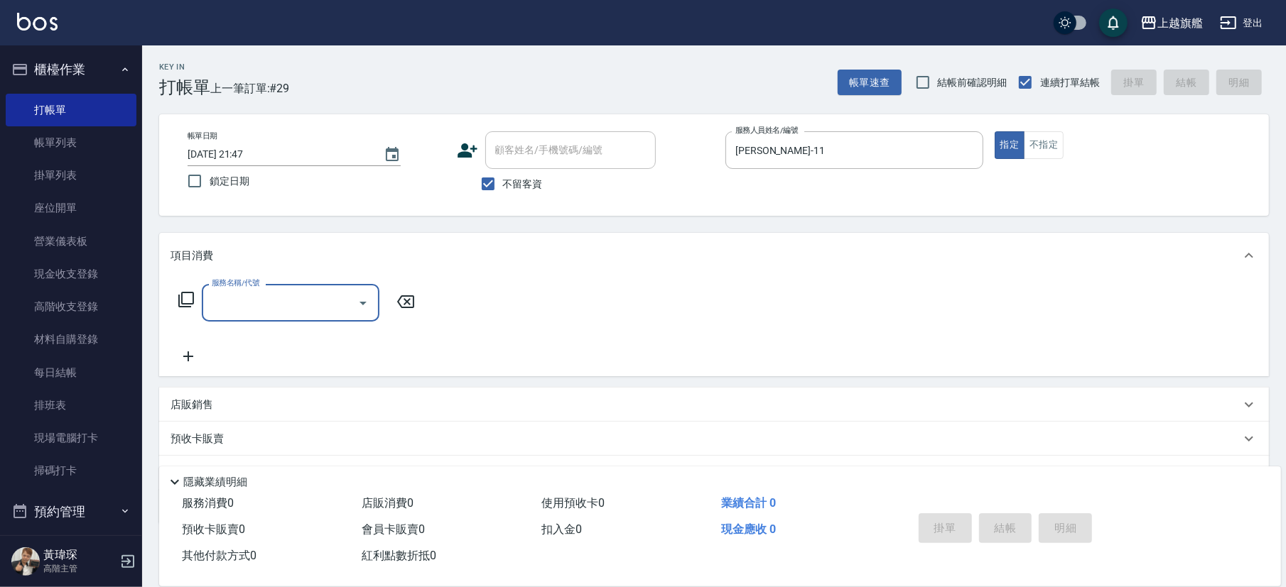
click at [313, 293] on input "服務名稱/代號" at bounding box center [279, 303] width 143 height 25
type input "優惠燙髮1899(21899)"
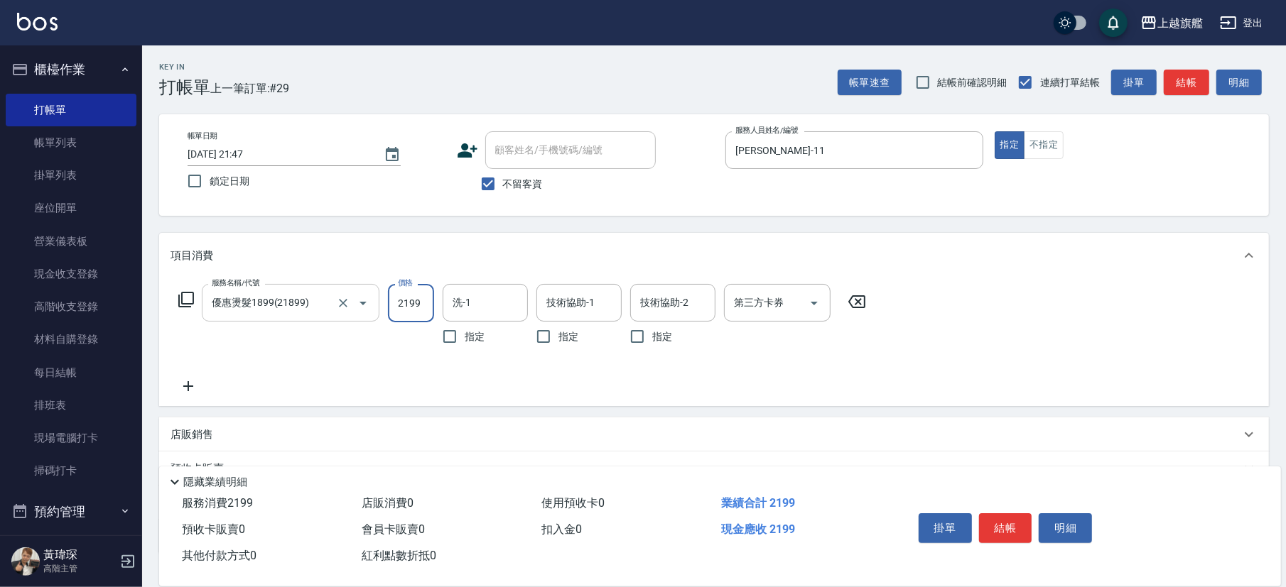
type input "2199"
type input "陳祈聿-26"
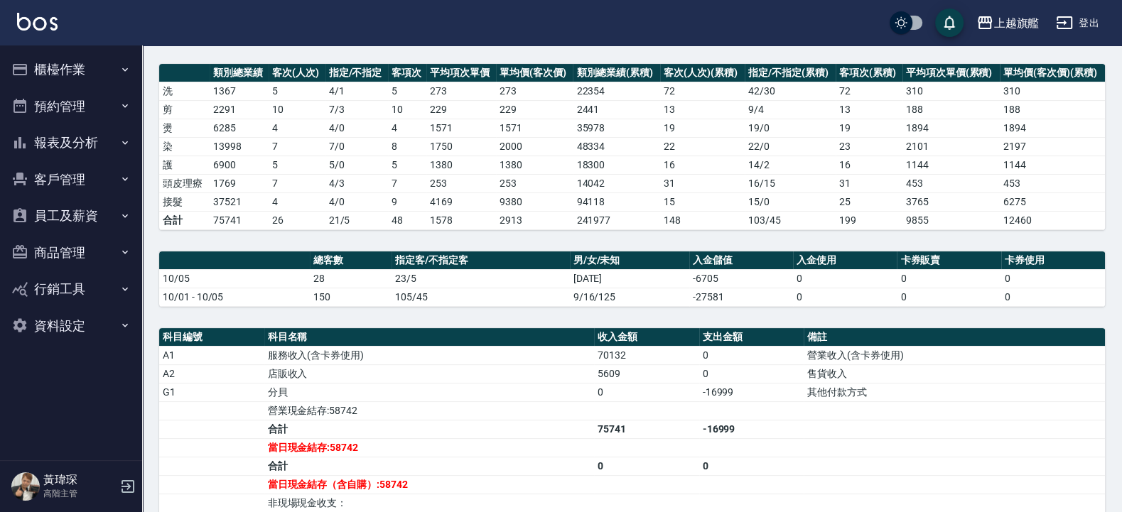
scroll to position [271, 0]
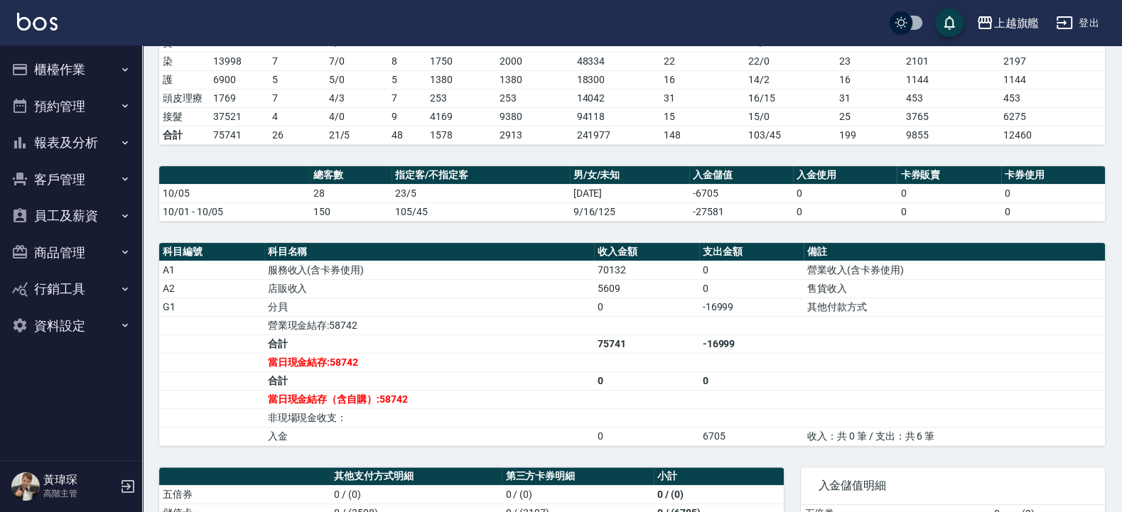
click at [699, 352] on td "-16999" at bounding box center [751, 344] width 105 height 18
click at [745, 298] on td "0" at bounding box center [751, 288] width 105 height 18
click at [599, 350] on td "75741" at bounding box center [646, 344] width 105 height 18
click at [620, 353] on td "75741" at bounding box center [646, 344] width 105 height 18
click at [610, 305] on td "0" at bounding box center [646, 307] width 105 height 18
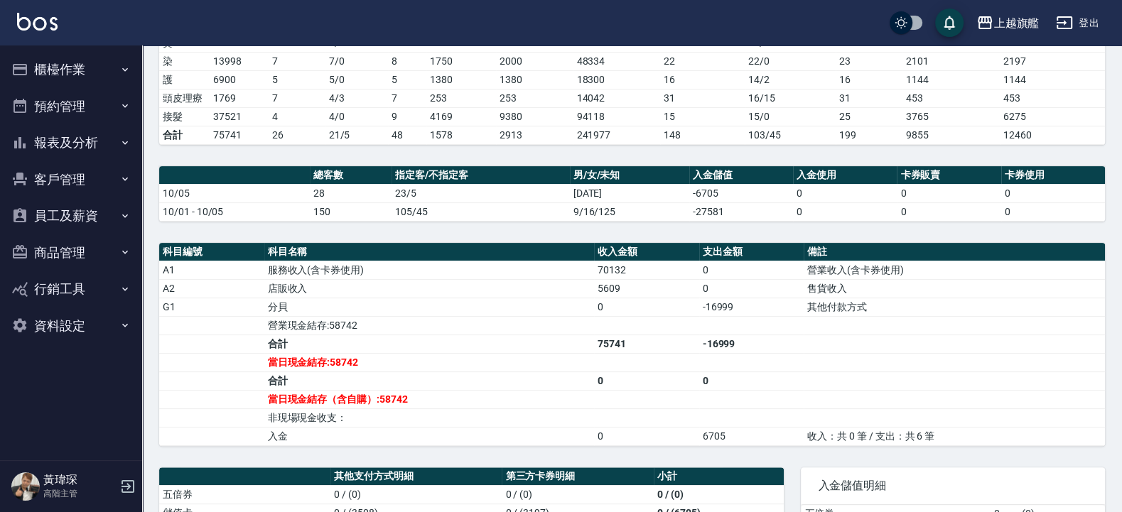
click at [602, 310] on td "0" at bounding box center [646, 307] width 105 height 18
drag, startPoint x: 581, startPoint y: 361, endPoint x: 556, endPoint y: 400, distance: 46.3
click at [582, 364] on td "當日現金結存:58742" at bounding box center [429, 362] width 330 height 18
click at [398, 401] on td "當日現金結存（含自購）:58742" at bounding box center [429, 399] width 330 height 18
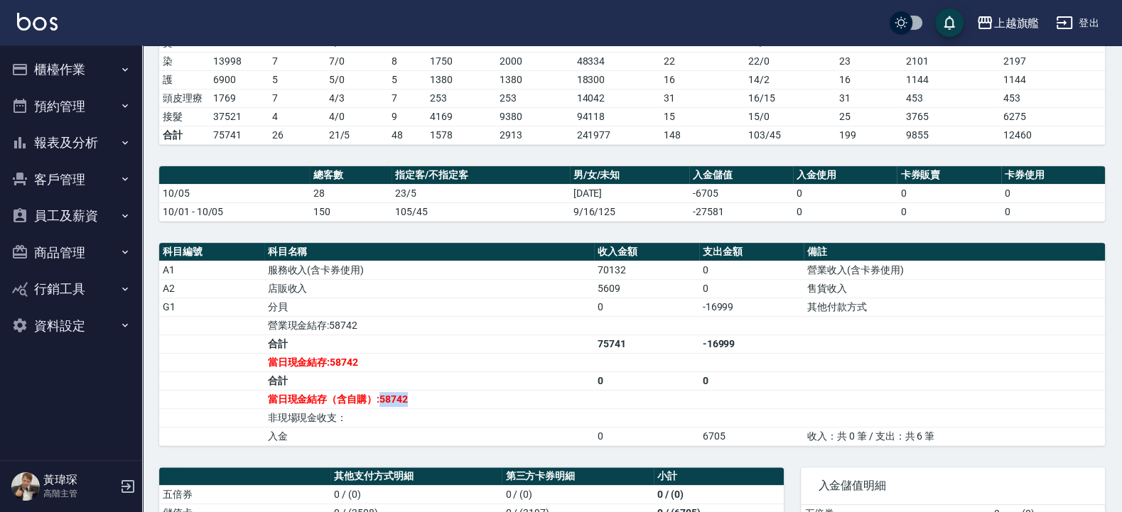
click at [99, 143] on button "報表及分析" at bounding box center [71, 142] width 131 height 37
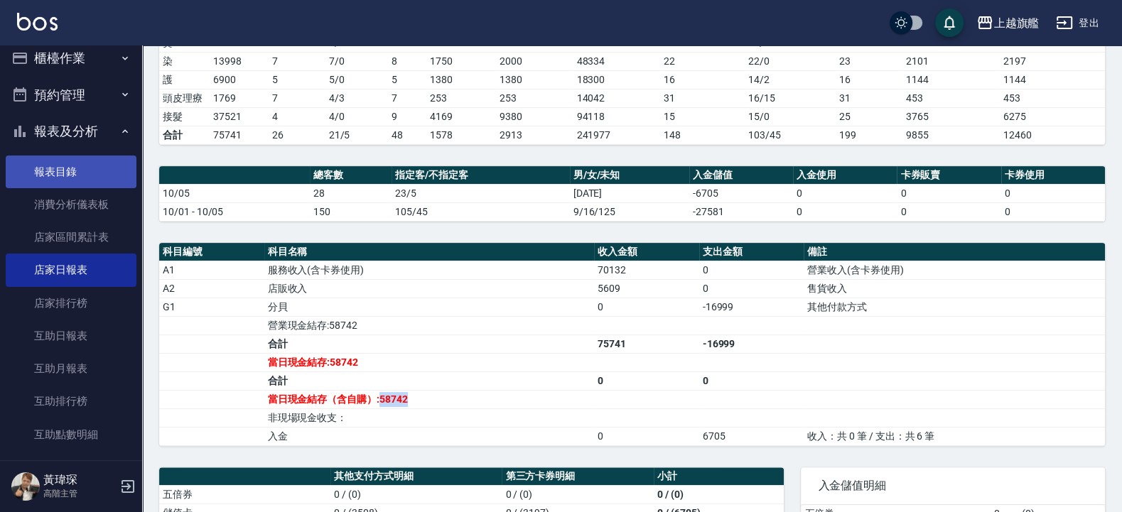
scroll to position [0, 0]
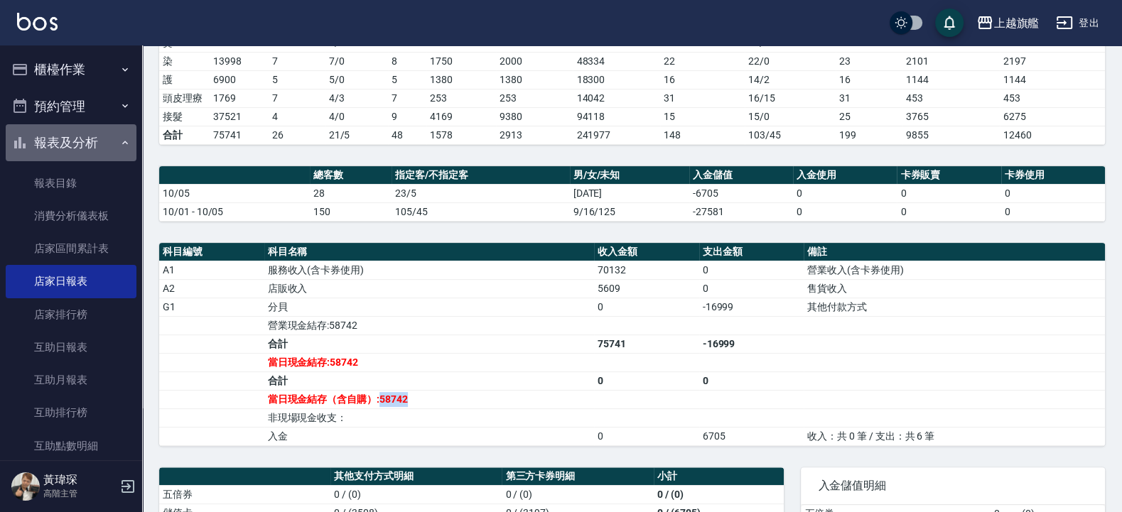
click at [95, 145] on button "報表及分析" at bounding box center [71, 142] width 131 height 37
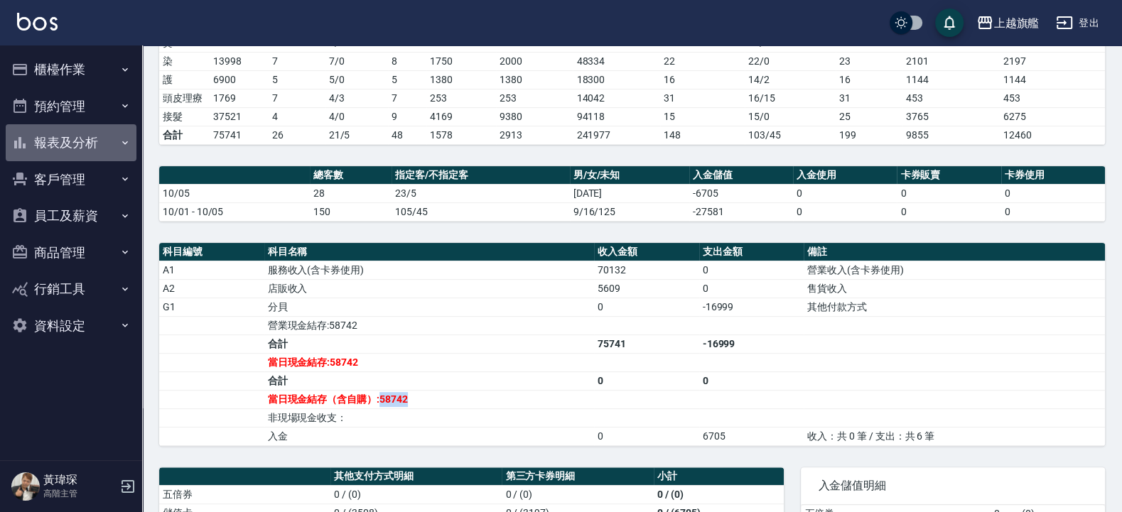
click at [105, 132] on button "報表及分析" at bounding box center [71, 142] width 131 height 37
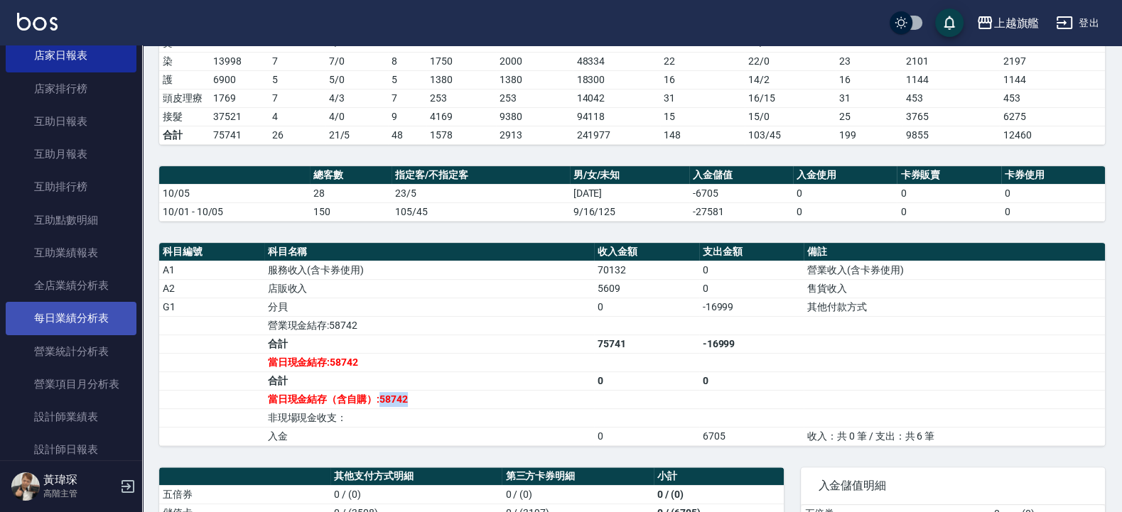
scroll to position [256, 0]
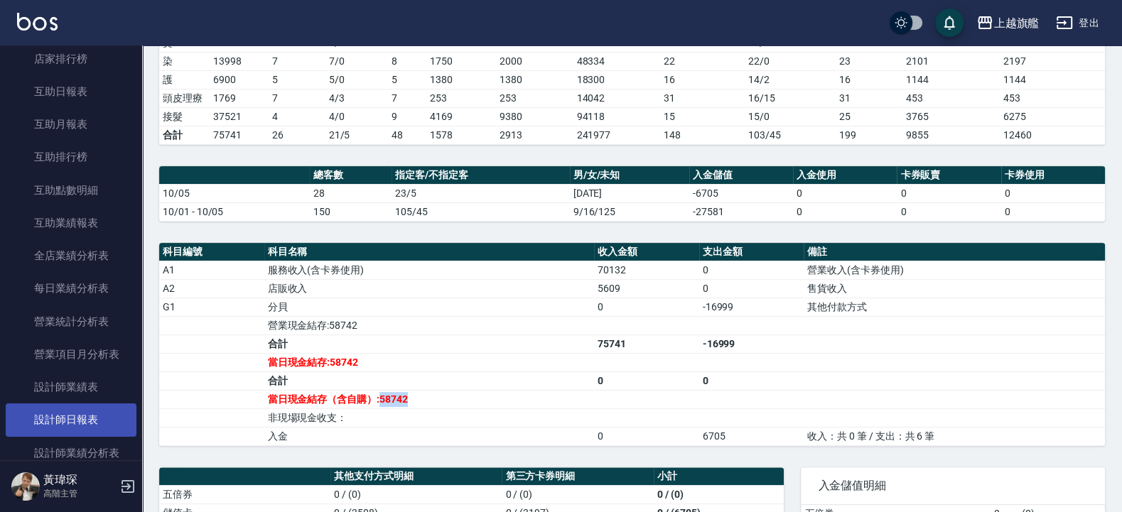
click at [72, 430] on link "設計師日報表" at bounding box center [71, 419] width 131 height 33
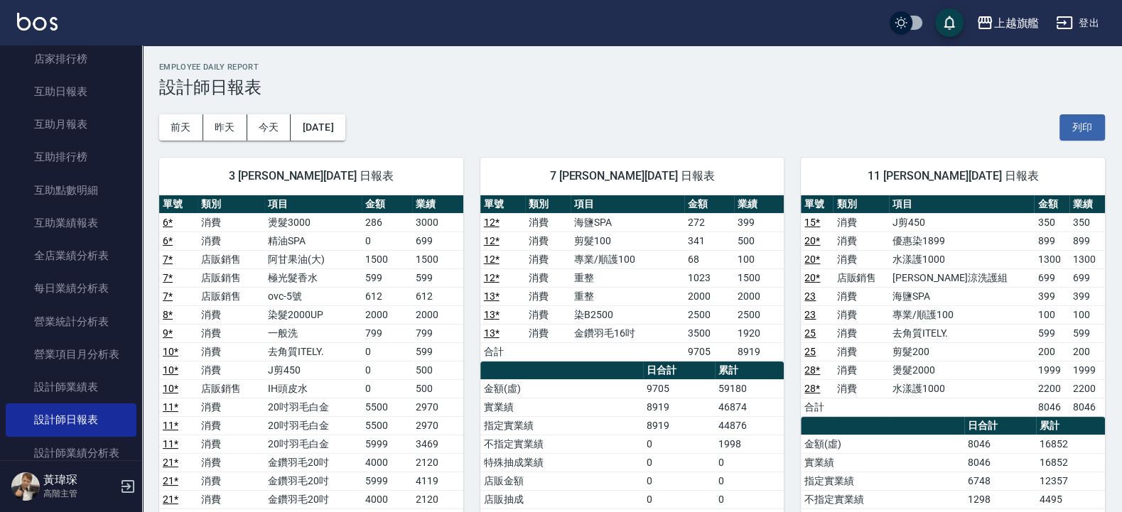
click at [833, 223] on td "15 *" at bounding box center [817, 222] width 32 height 18
click at [678, 294] on td "重整" at bounding box center [627, 296] width 114 height 18
click at [1027, 425] on th "日合計" at bounding box center [1000, 426] width 72 height 18
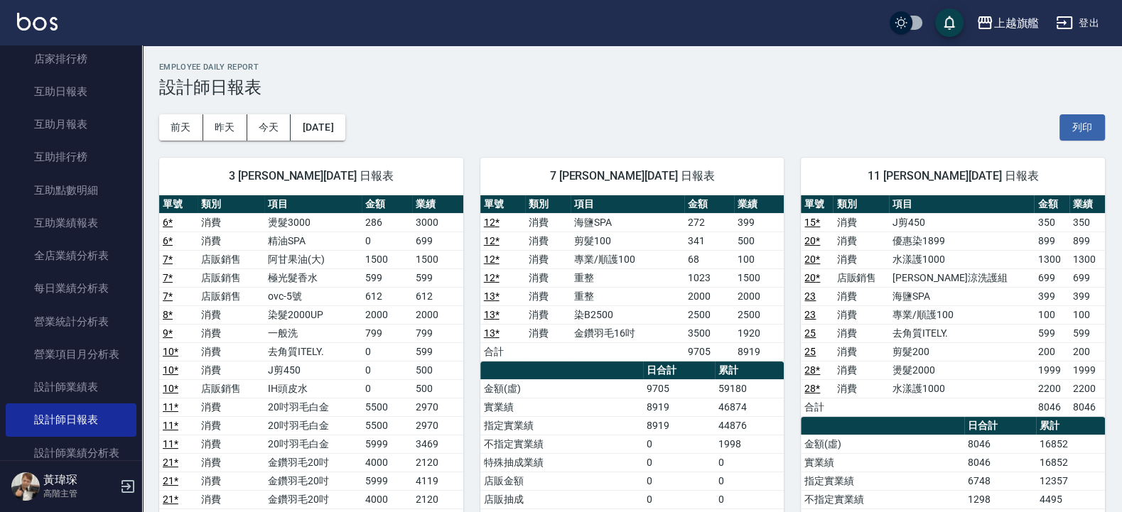
click at [1034, 413] on td "8046" at bounding box center [1052, 407] width 36 height 18
click at [1077, 311] on td "100" at bounding box center [1087, 314] width 36 height 18
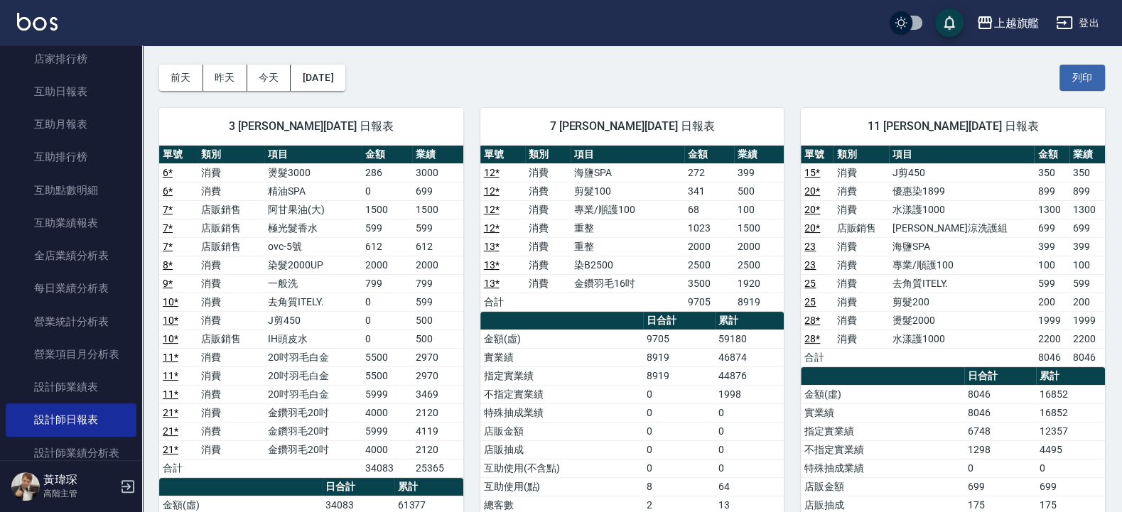
scroll to position [85, 0]
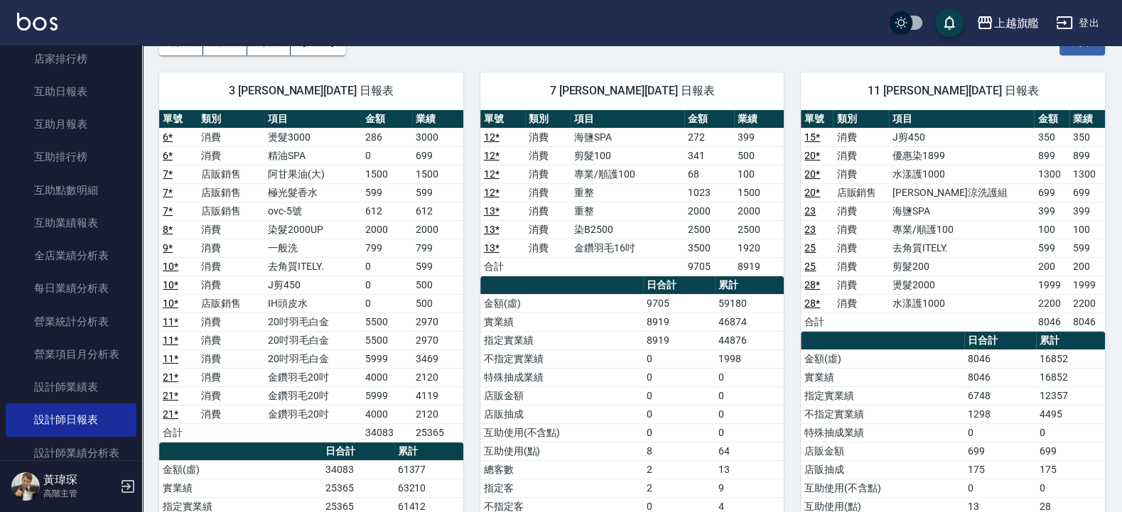
click at [1034, 220] on td "399" at bounding box center [1052, 211] width 36 height 18
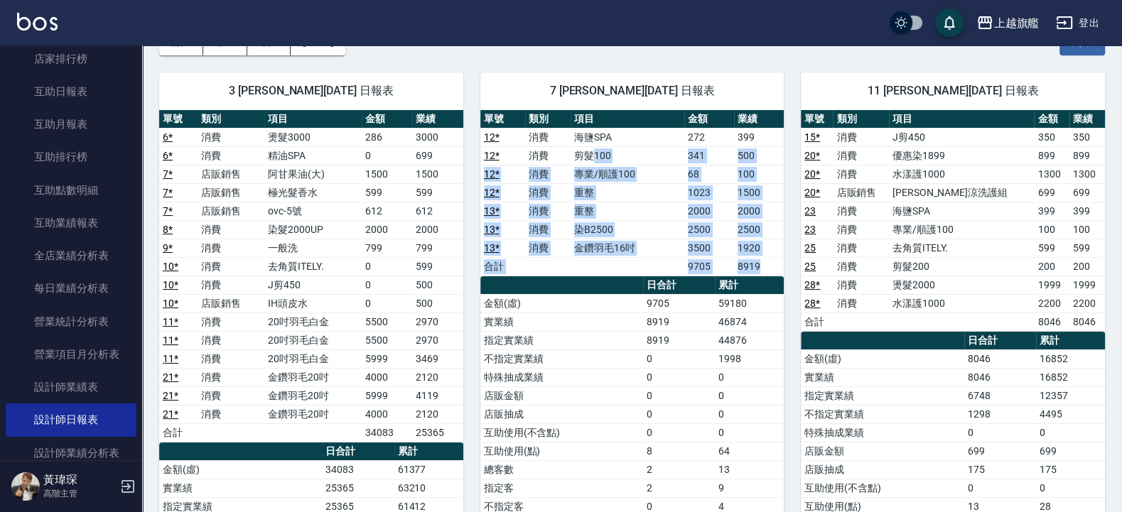
drag, startPoint x: 768, startPoint y: 263, endPoint x: 593, endPoint y: 148, distance: 208.9
click at [593, 148] on tbody "12 * 消費 海鹽SPA 272 399 12 * 消費 剪髮100 341 500 12 * 消費 專業/順護100 68 100 12 * 消費 重整 …" at bounding box center [632, 202] width 304 height 148
click at [672, 276] on td "a dense table" at bounding box center [627, 266] width 114 height 18
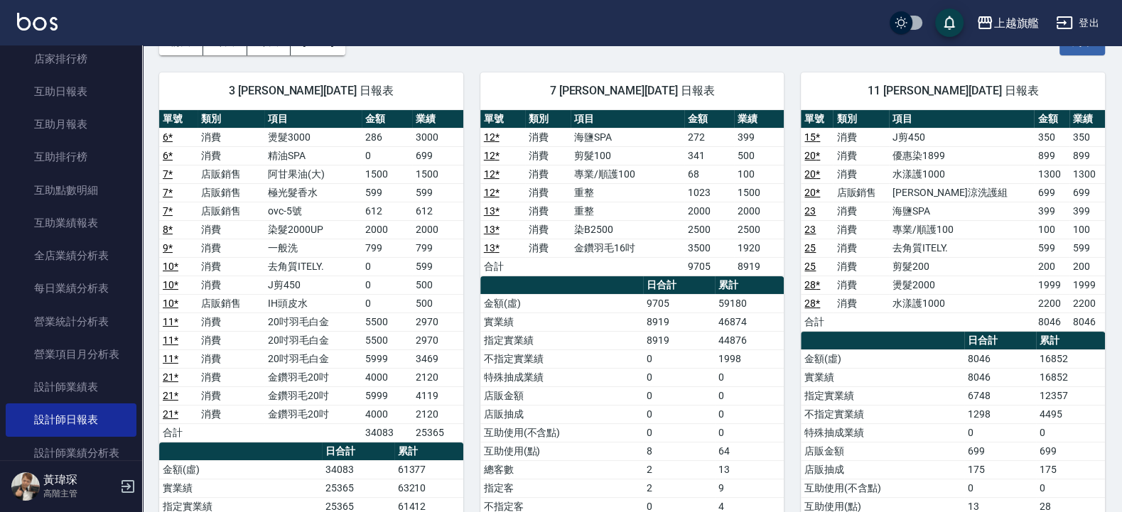
click at [420, 323] on td "2970" at bounding box center [437, 322] width 50 height 18
click at [437, 386] on td "2120" at bounding box center [437, 377] width 50 height 18
click at [397, 151] on td "0" at bounding box center [387, 155] width 50 height 18
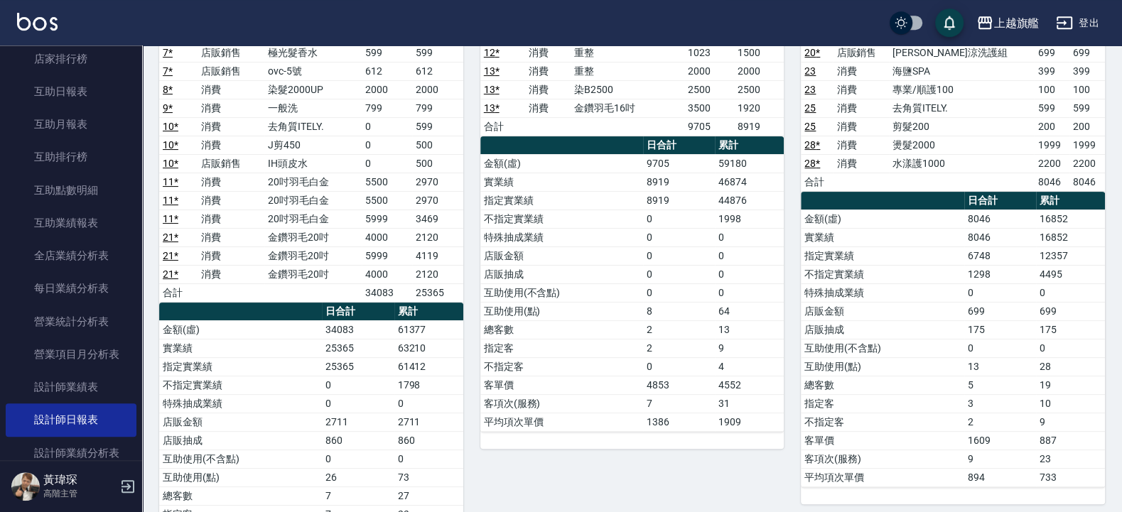
scroll to position [256, 0]
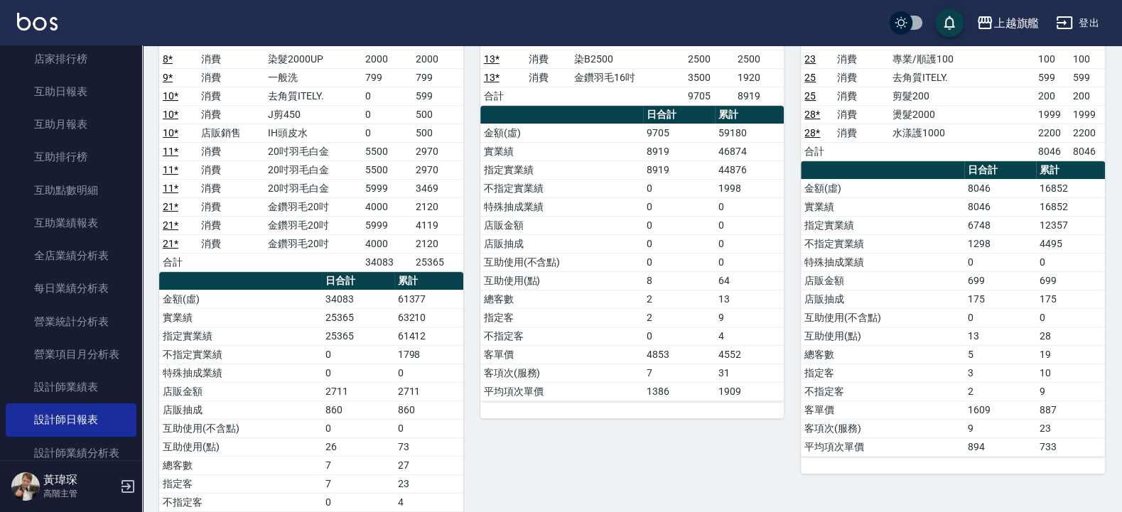
click at [343, 308] on td "34083" at bounding box center [358, 299] width 72 height 18
click at [406, 299] on td "61377" at bounding box center [428, 299] width 69 height 18
drag, startPoint x: 368, startPoint y: 273, endPoint x: 408, endPoint y: 272, distance: 40.5
click at [408, 271] on td "34083" at bounding box center [387, 262] width 50 height 18
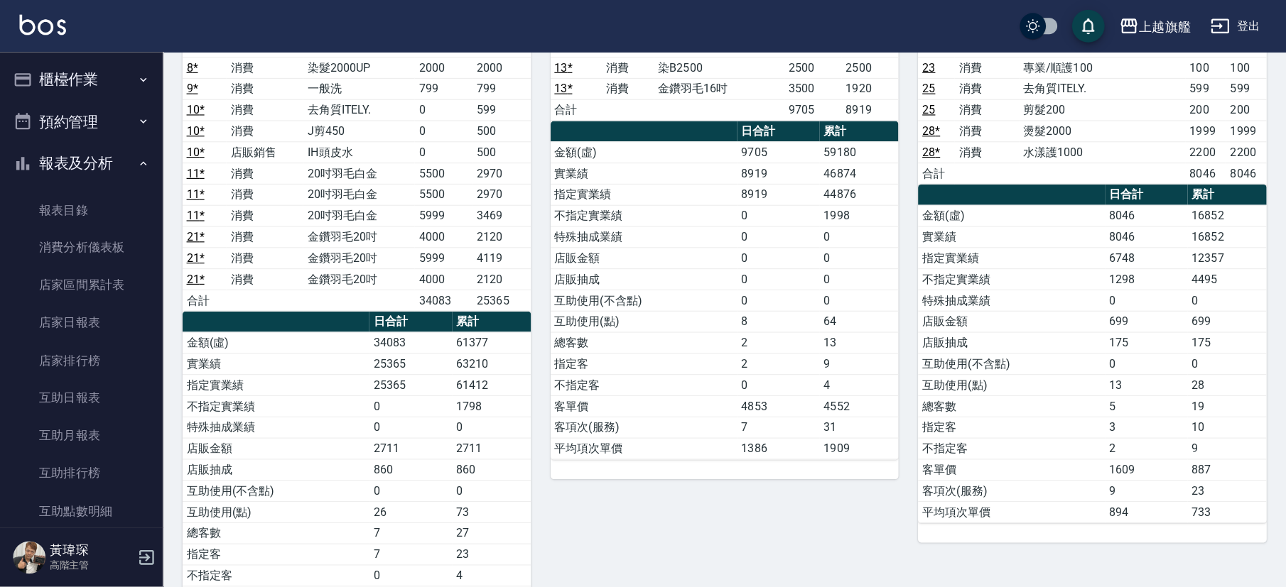
scroll to position [0, 0]
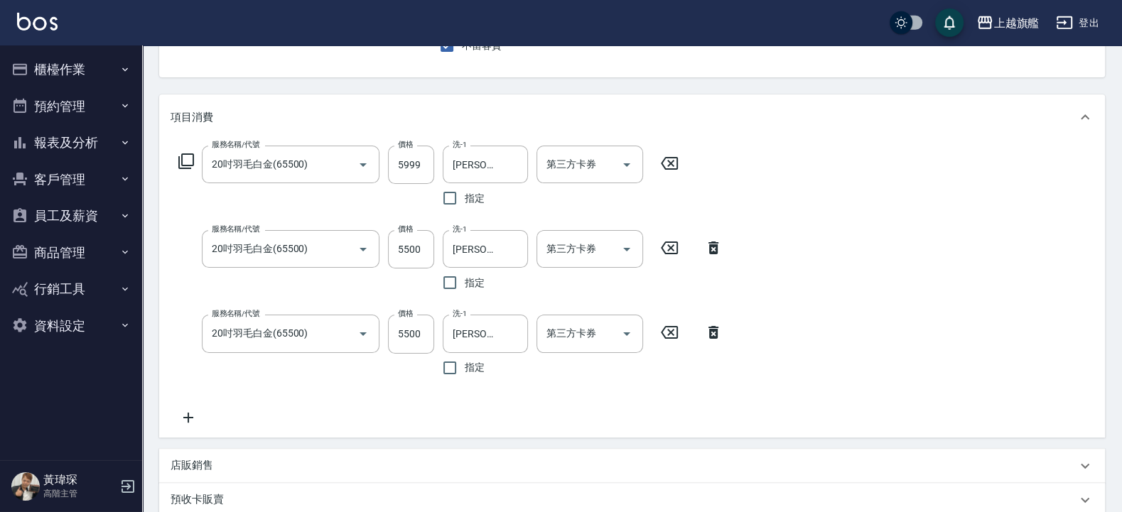
scroll to position [170, 0]
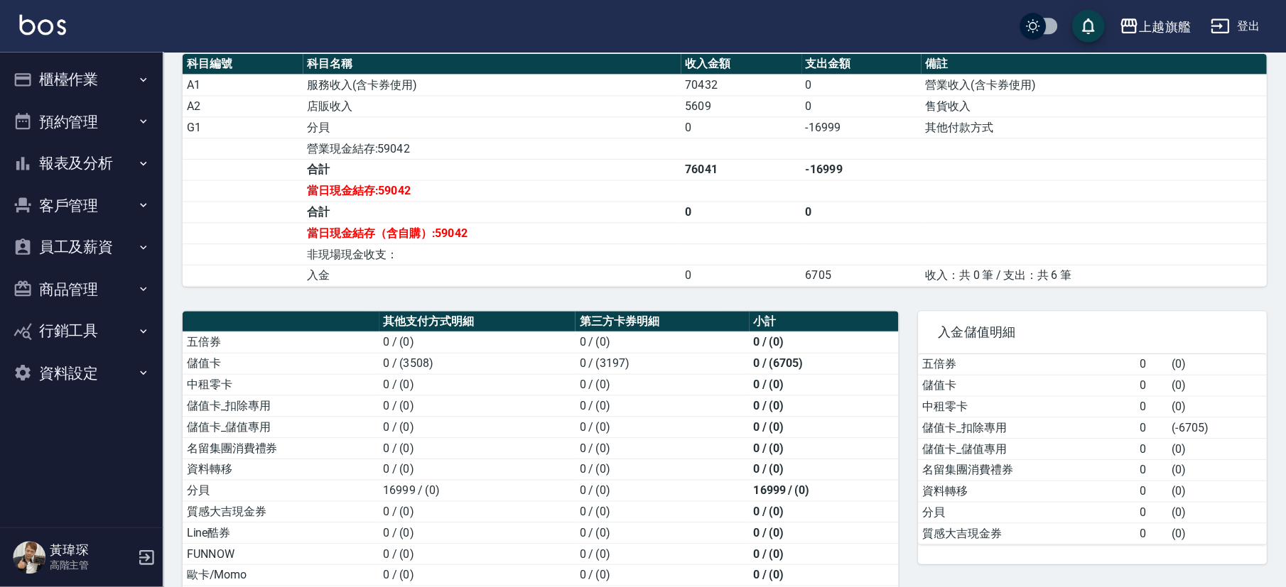
scroll to position [426, 0]
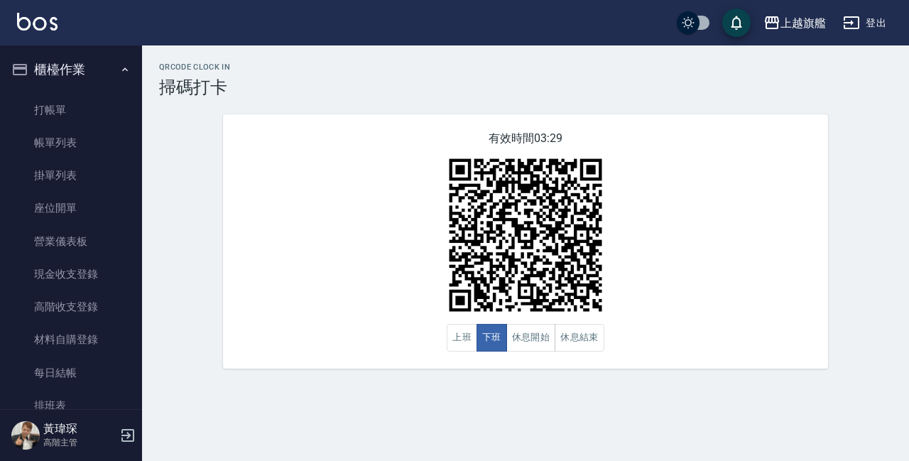
scroll to position [162, 0]
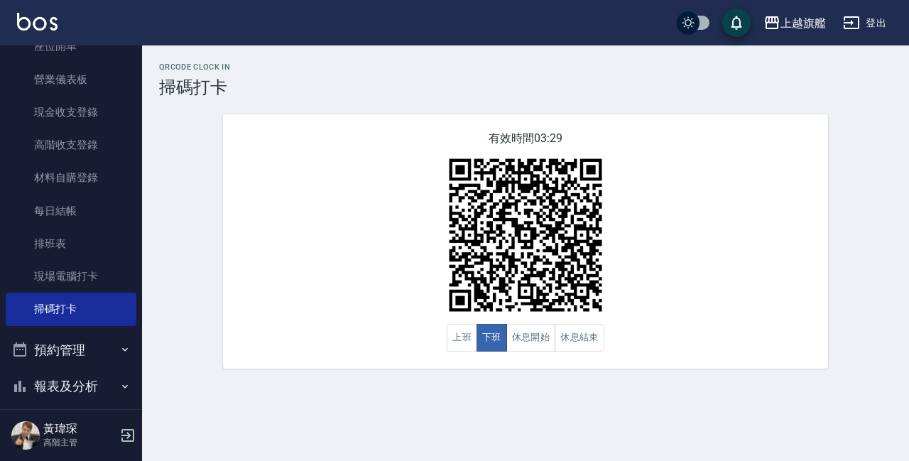
click at [698, 234] on div "有效時間 03:29 上班 下班 休息開始 休息結束" at bounding box center [525, 241] width 605 height 254
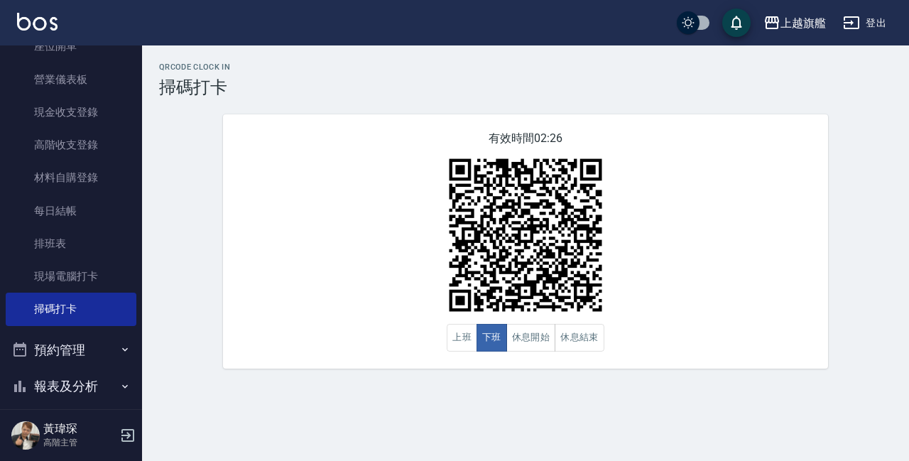
click at [656, 73] on div "QRcode Clock In 掃碼打卡" at bounding box center [525, 80] width 733 height 35
click at [705, 94] on h3 "掃碼打卡" at bounding box center [525, 87] width 733 height 20
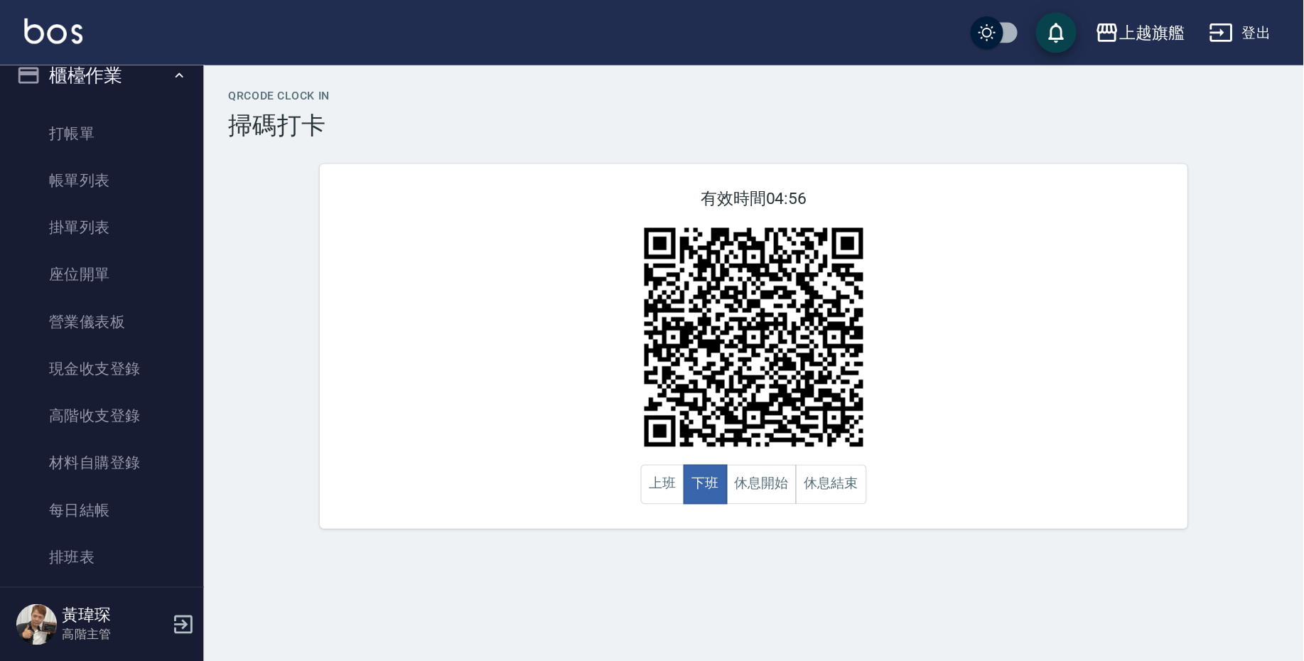
scroll to position [0, 0]
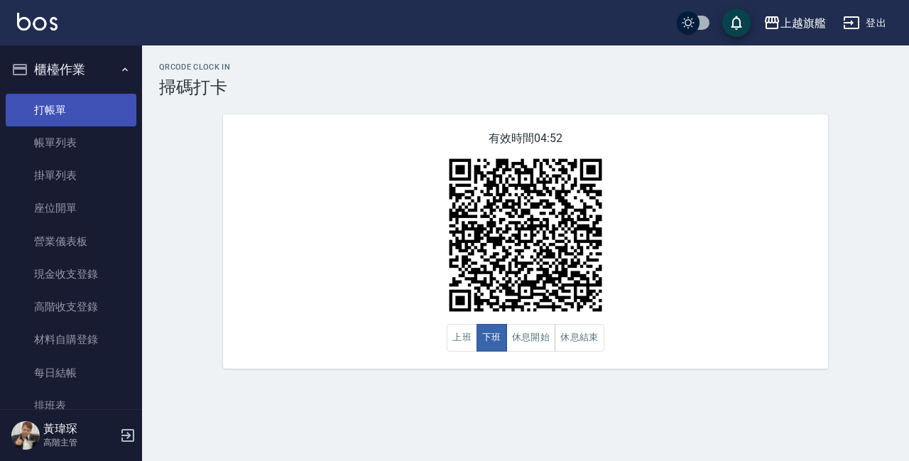
click at [63, 103] on link "打帳單" at bounding box center [71, 110] width 131 height 33
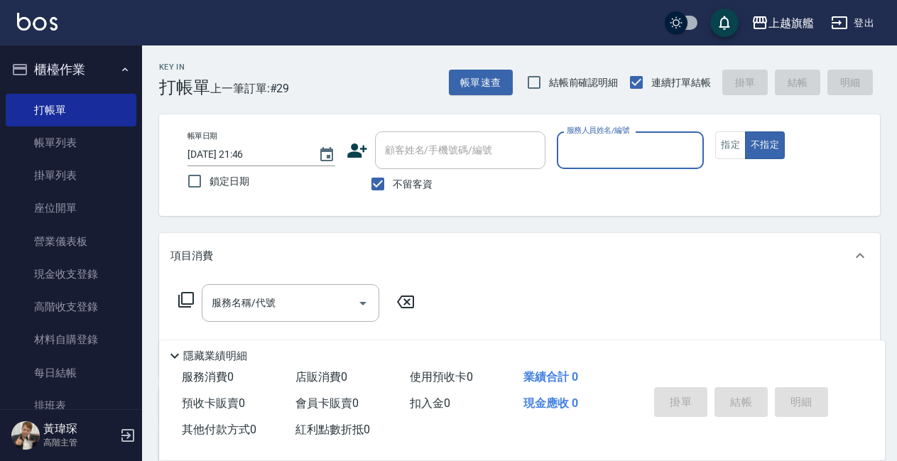
click at [668, 143] on input "服務人員姓名/編號" at bounding box center [630, 150] width 135 height 25
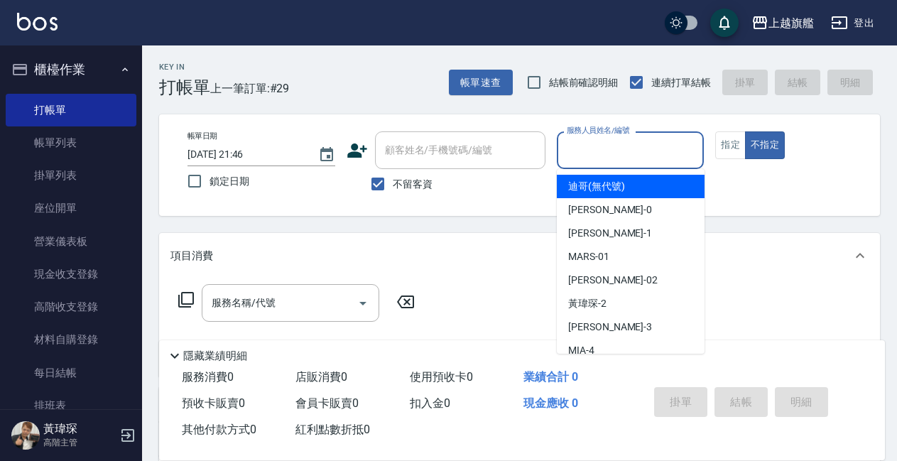
click at [649, 115] on div "帳單日期 [DATE] 21:46 鎖定日期 顧客姓名/手機號碼/編號 顧客姓名/手機號碼/編號 不留客資 服務人員姓名/編號 服務人員姓名/編號 指定 不指定" at bounding box center [519, 165] width 721 height 102
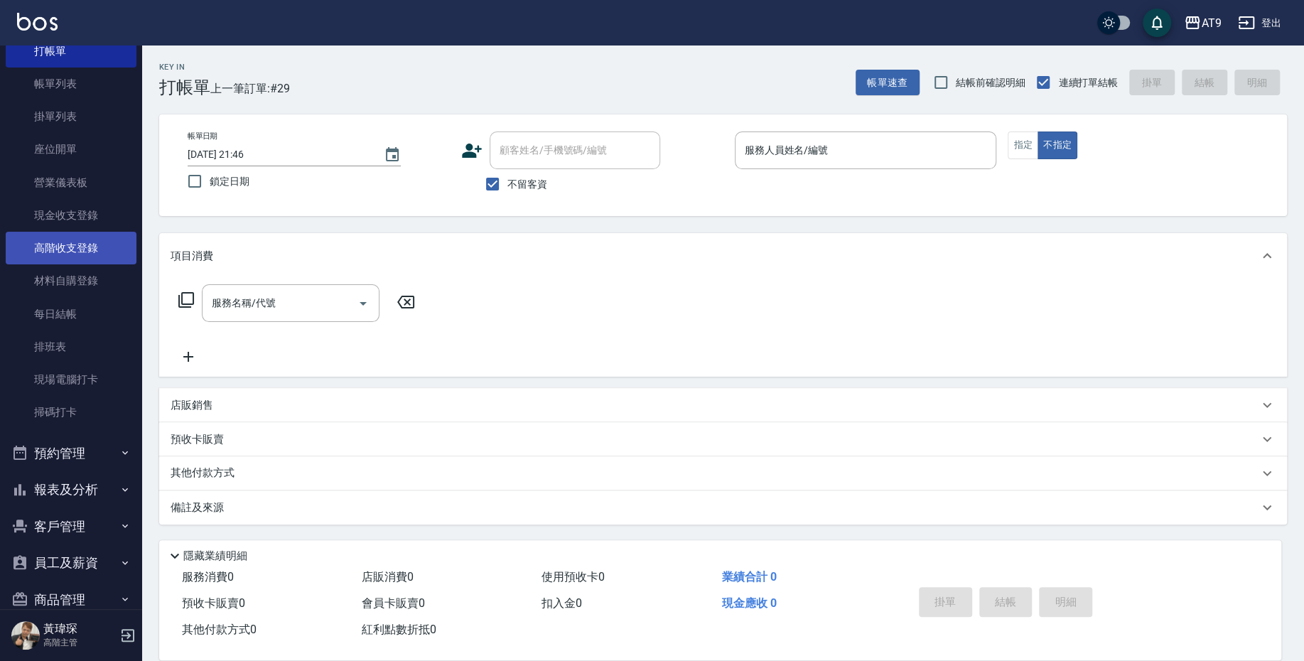
scroll to position [85, 0]
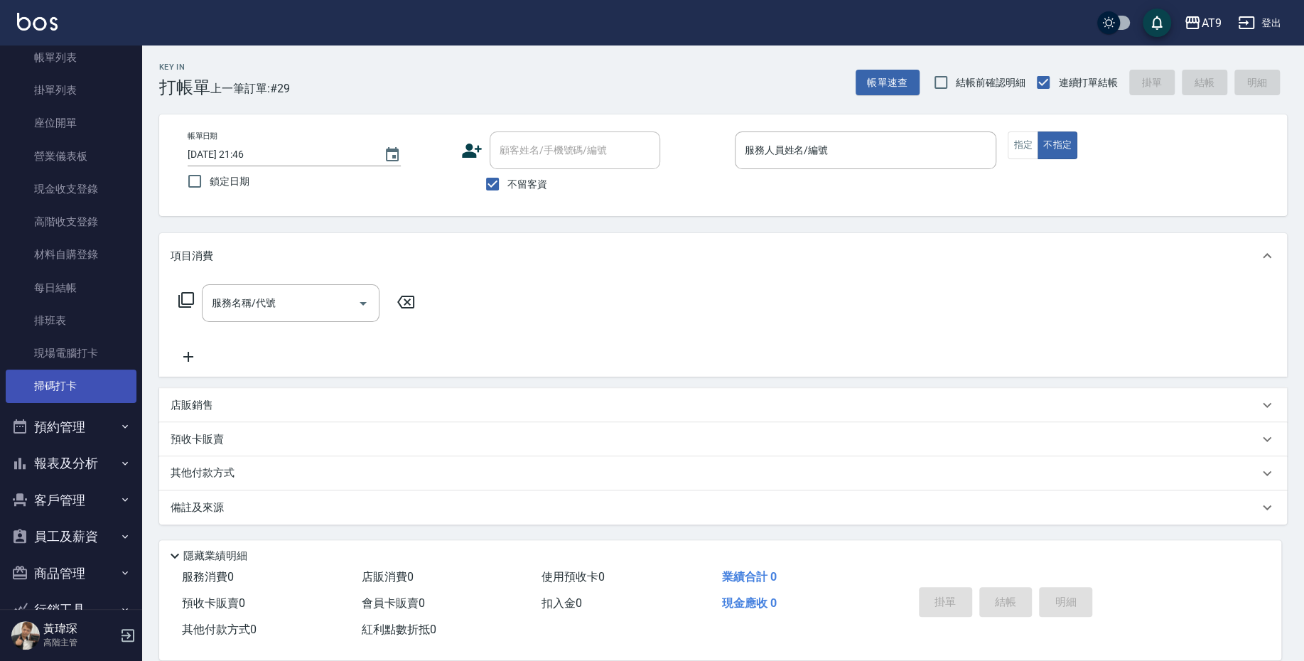
click at [40, 379] on link "掃碼打卡" at bounding box center [71, 385] width 131 height 33
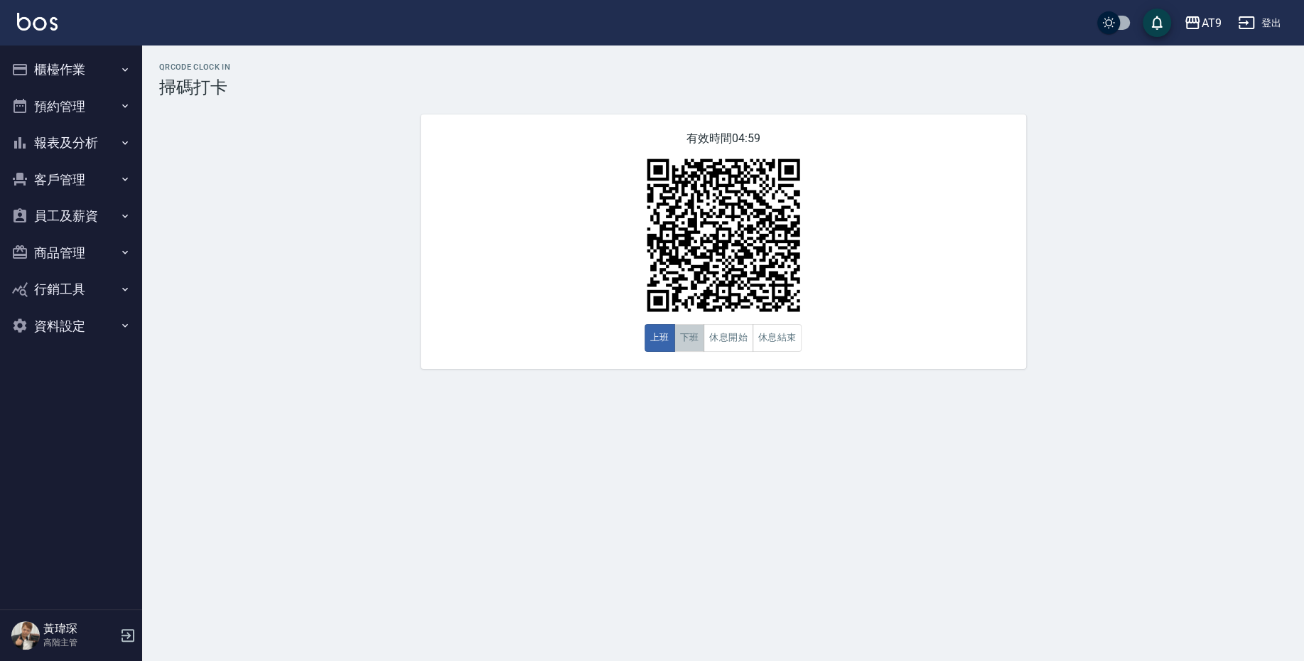
click at [686, 339] on button "下班" at bounding box center [689, 338] width 31 height 28
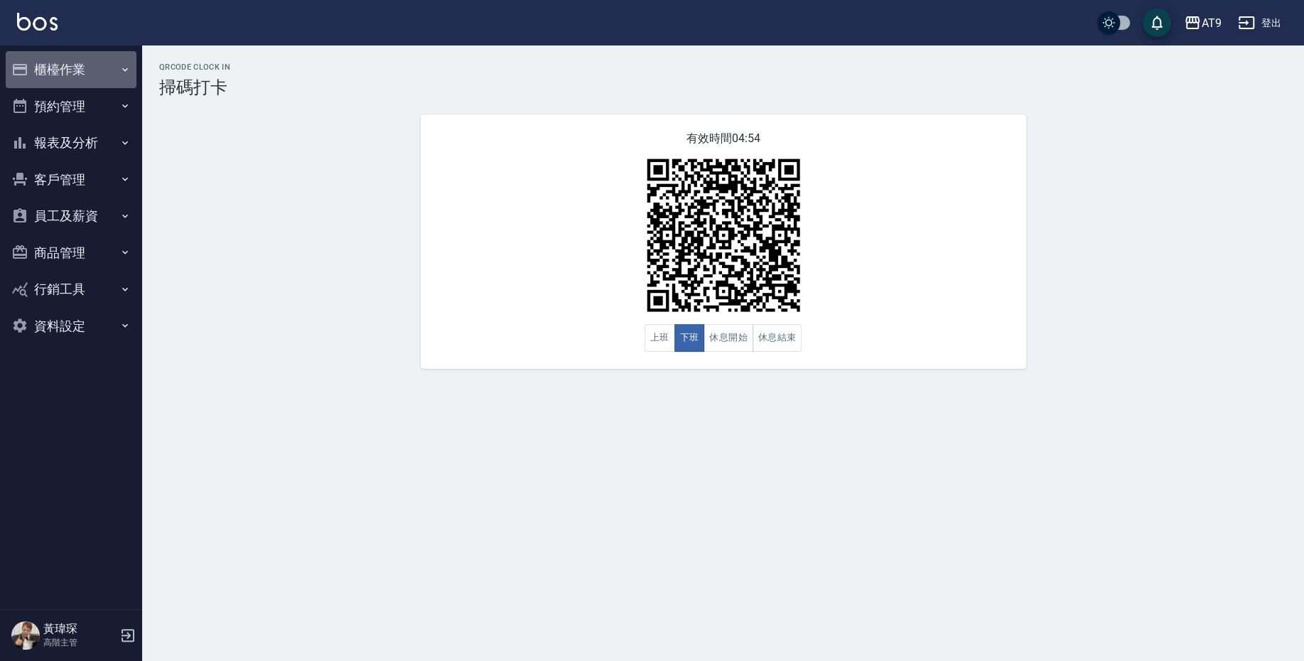
click at [70, 62] on button "櫃檯作業" at bounding box center [71, 69] width 131 height 37
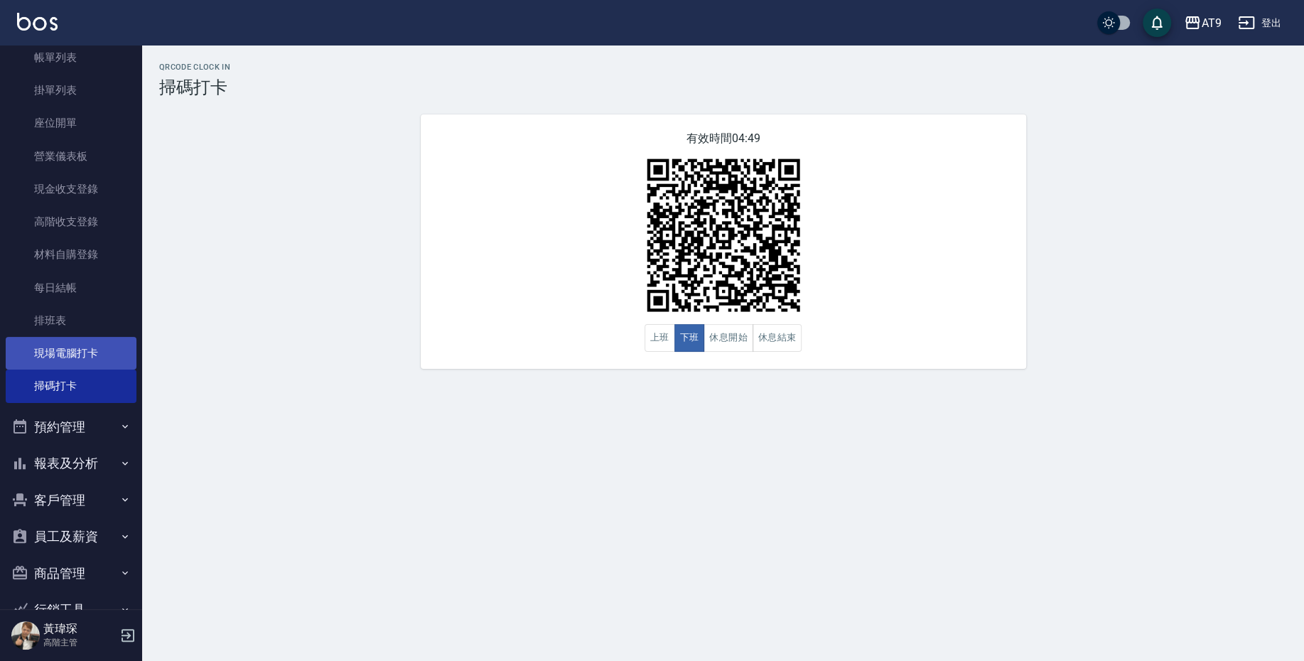
scroll to position [158, 0]
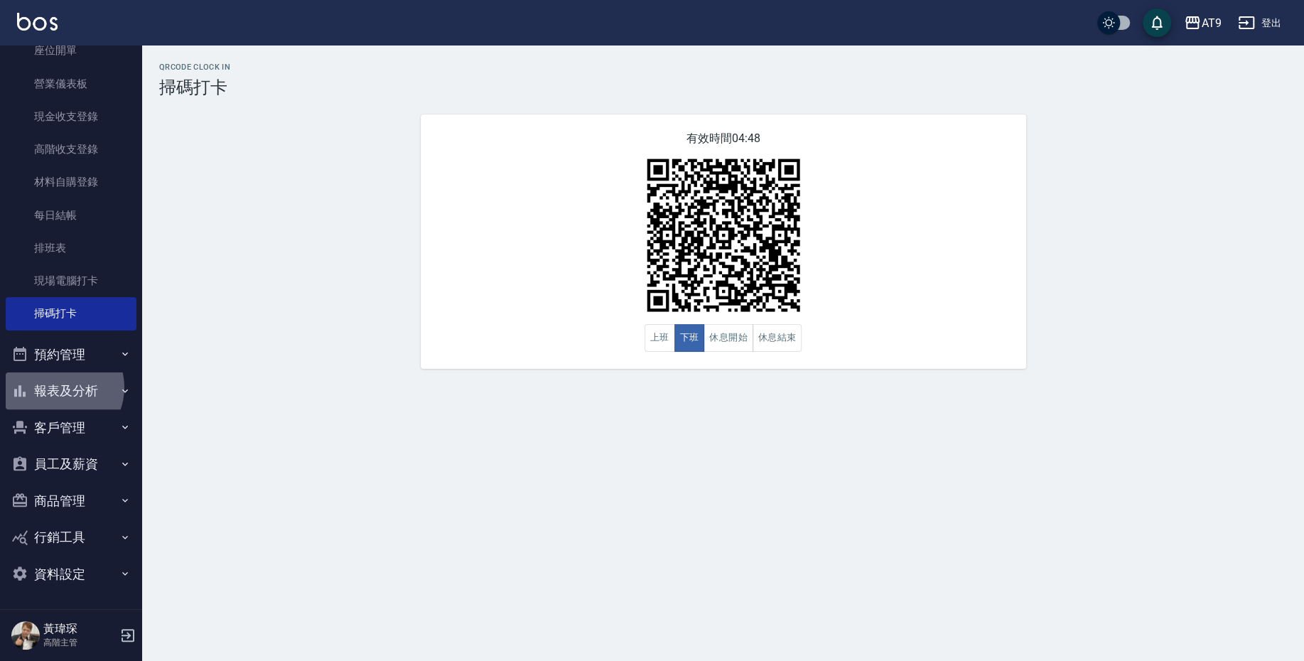
click at [59, 387] on button "報表及分析" at bounding box center [71, 390] width 131 height 37
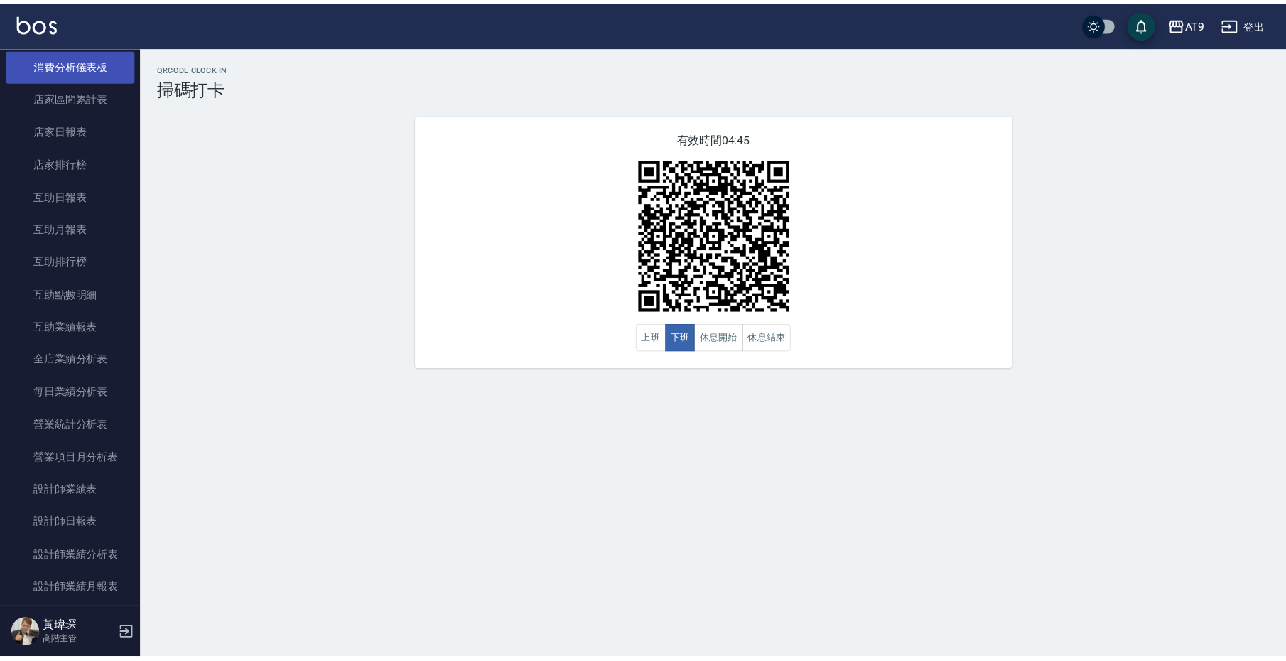
scroll to position [585, 0]
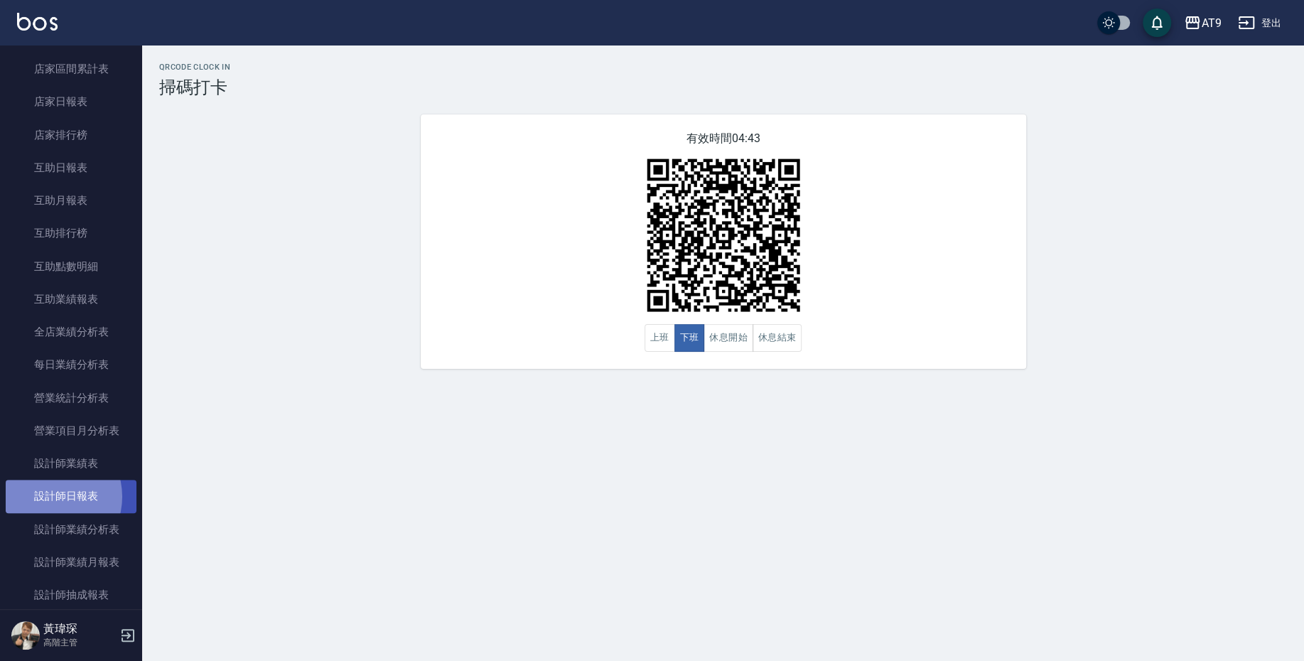
click at [46, 460] on link "設計師日報表" at bounding box center [71, 496] width 131 height 33
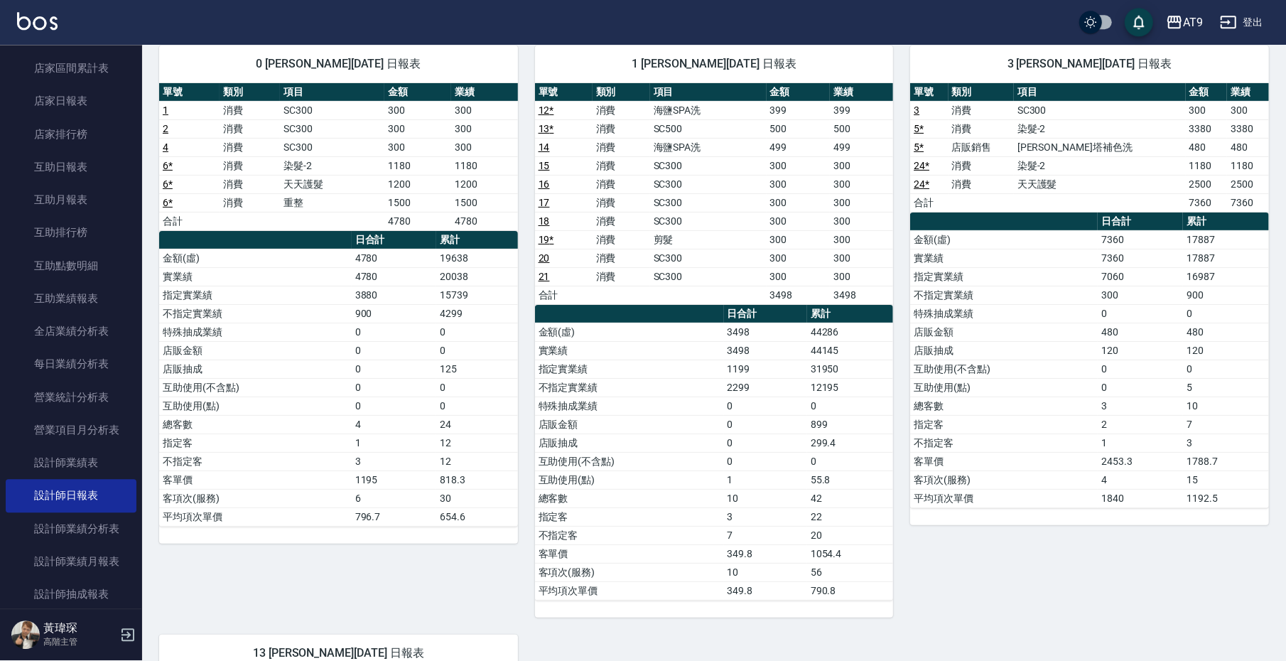
scroll to position [79, 0]
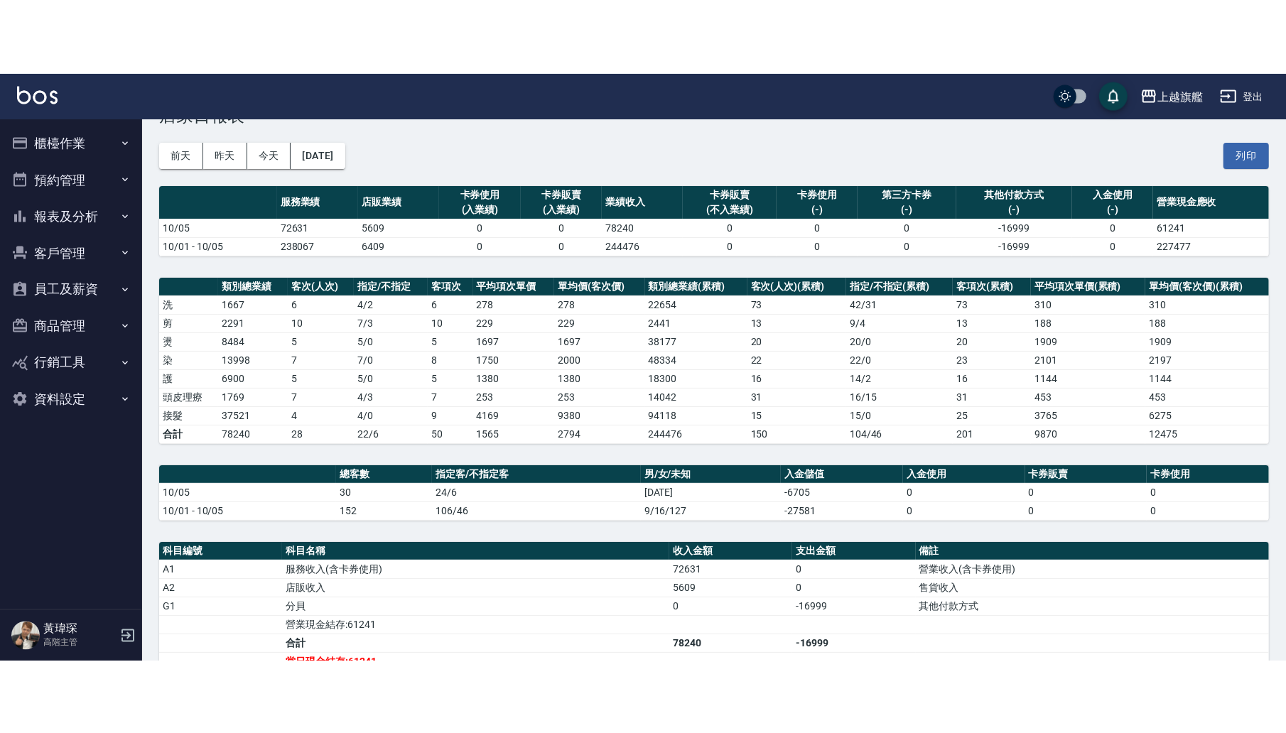
scroll to position [79, 0]
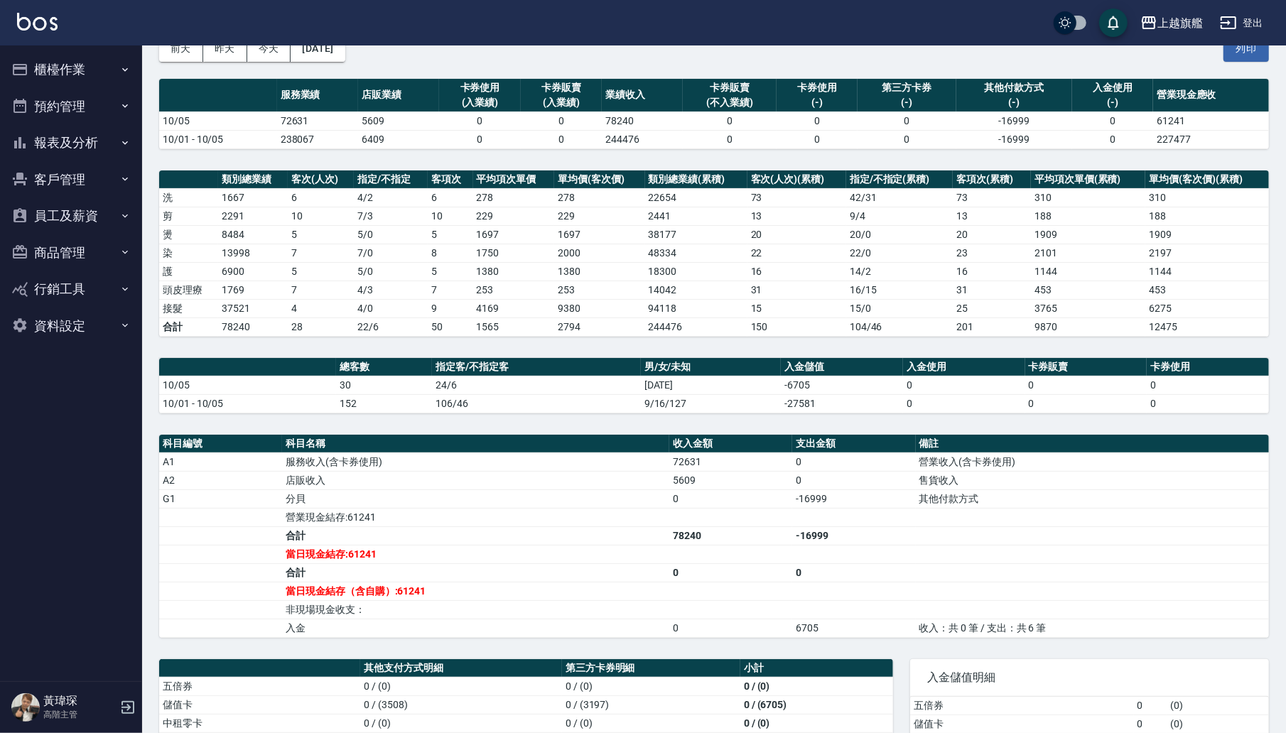
click at [120, 131] on button "報表及分析" at bounding box center [71, 142] width 131 height 37
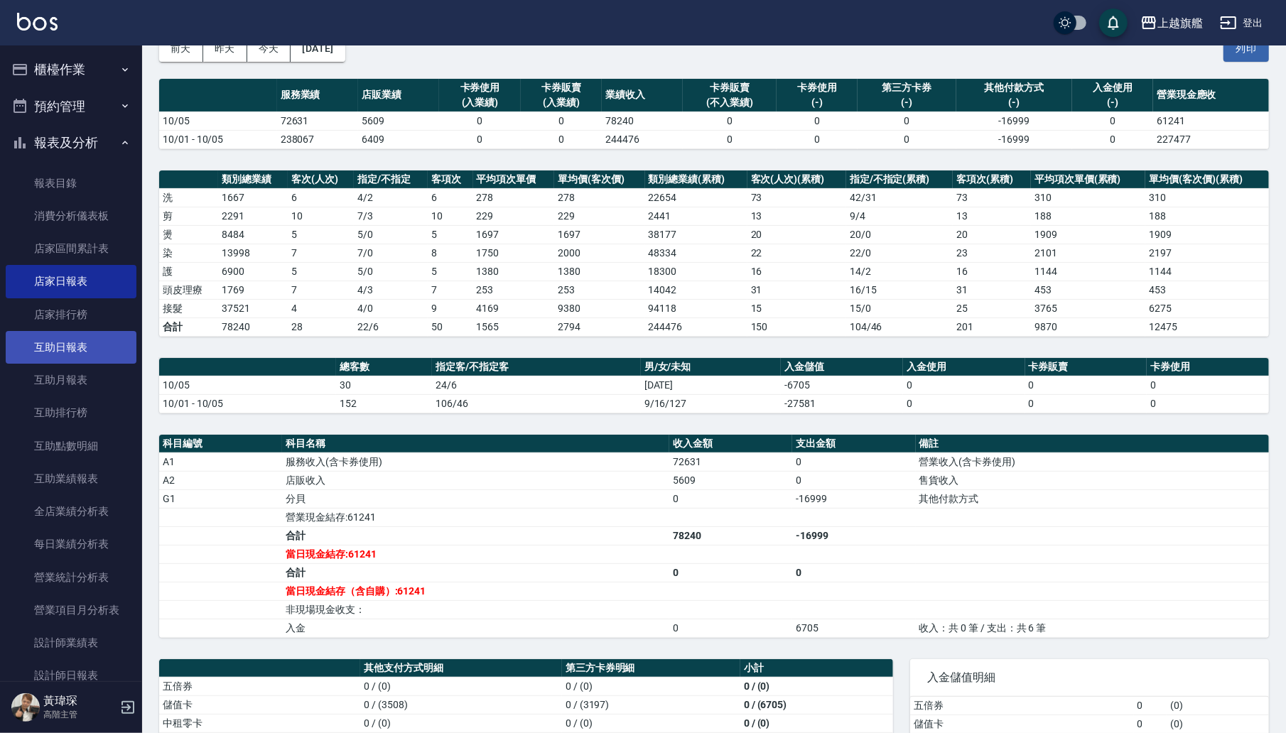
click at [85, 343] on link "互助日報表" at bounding box center [71, 347] width 131 height 33
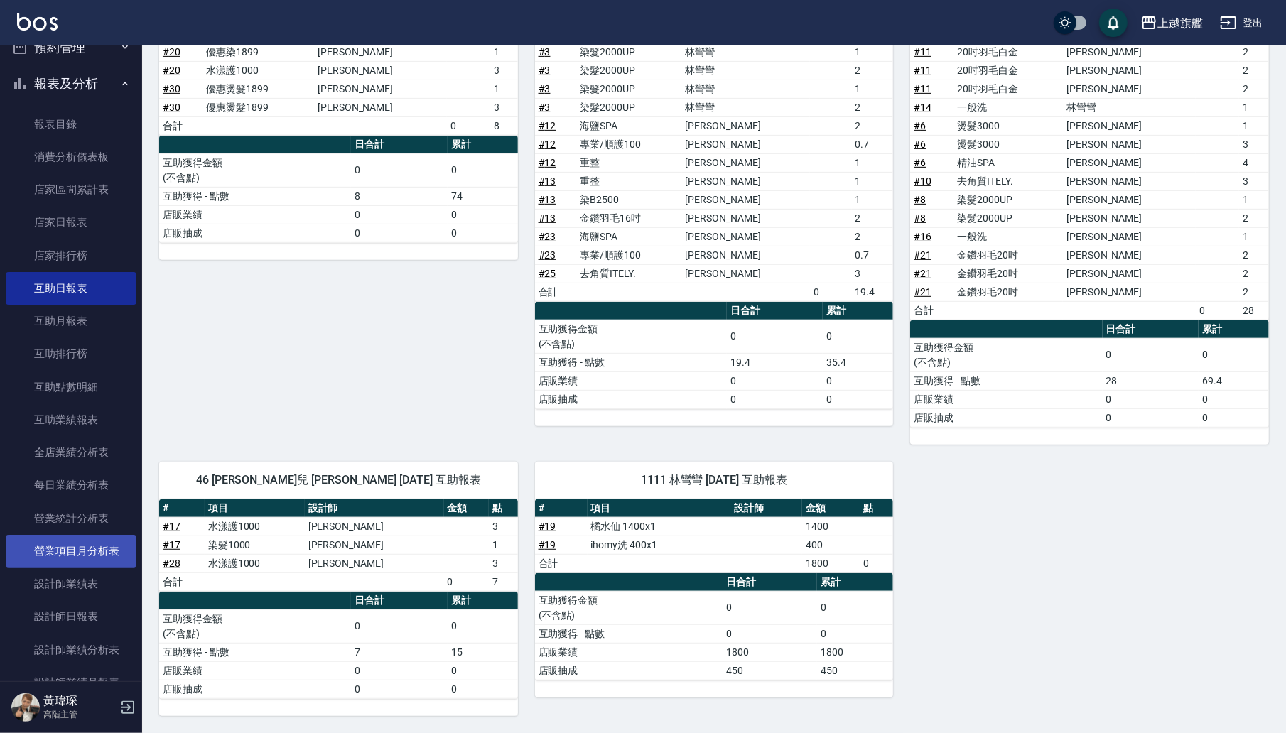
scroll to position [85, 0]
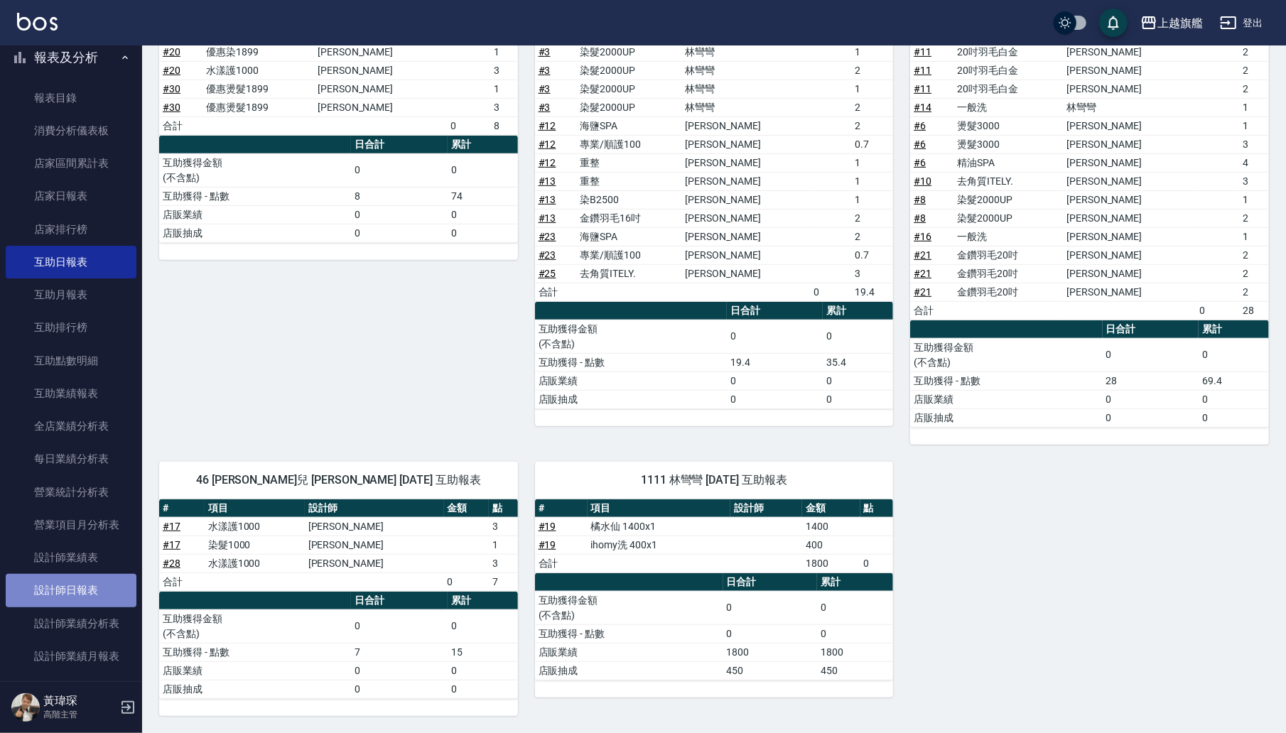
click at [96, 587] on link "設計師日報表" at bounding box center [71, 590] width 131 height 33
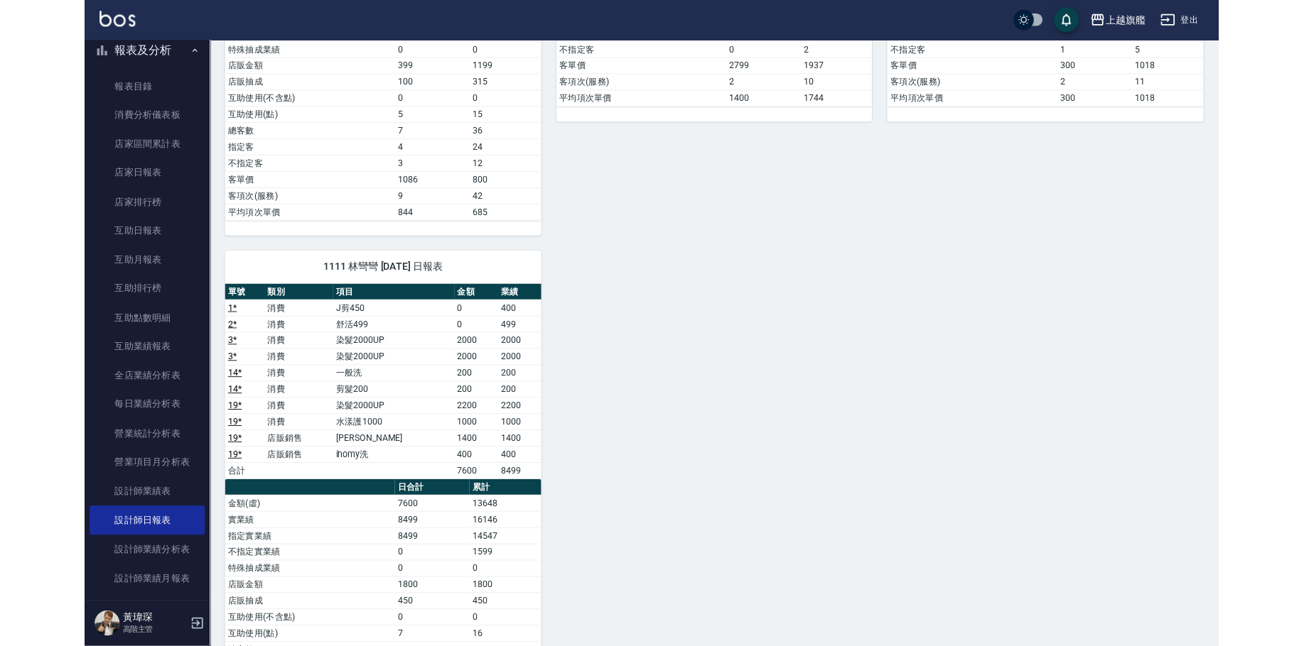
scroll to position [1331, 0]
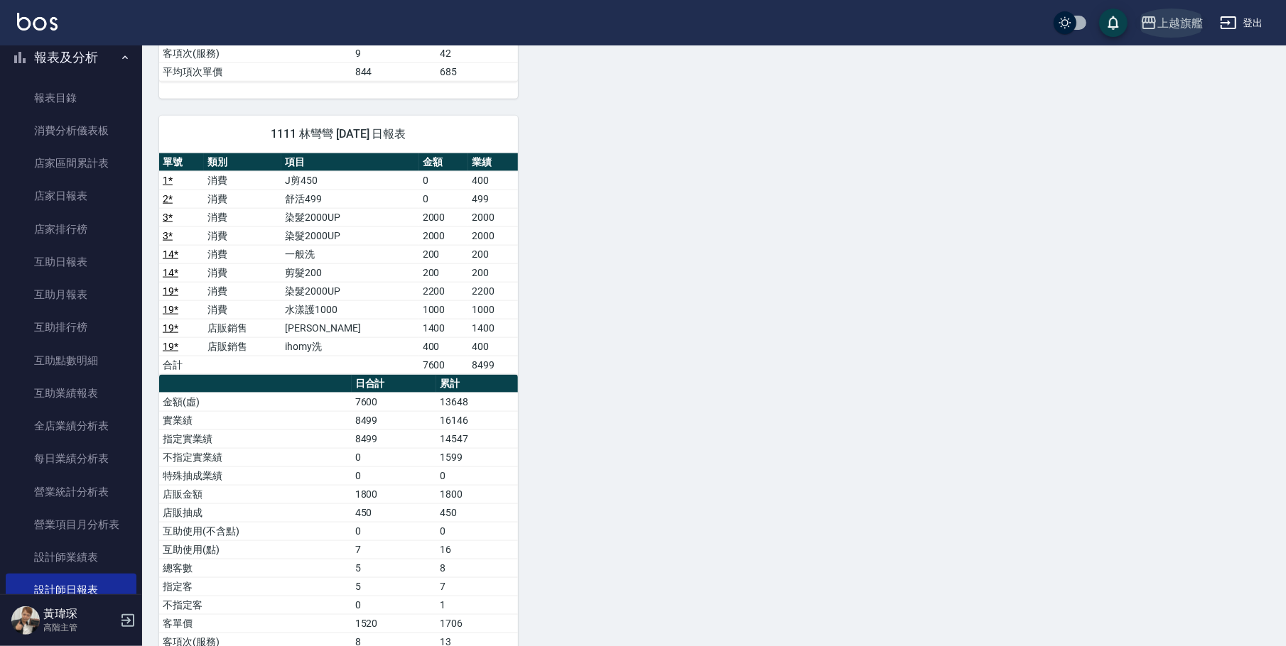
click at [1166, 11] on button "上越旗艦" at bounding box center [1171, 23] width 74 height 29
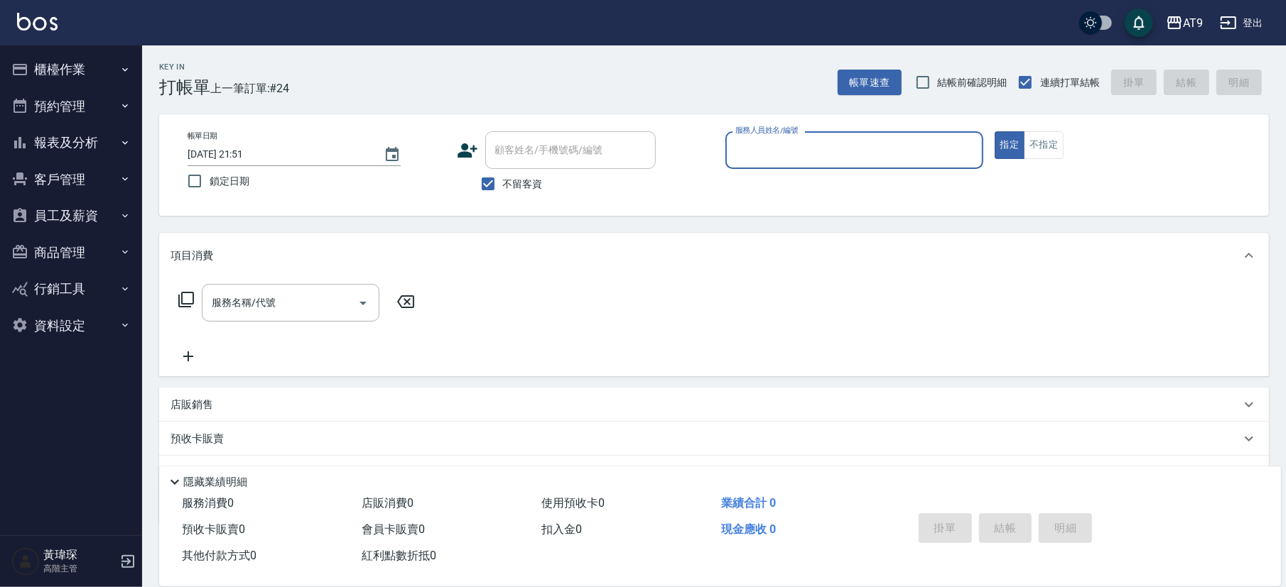
click at [92, 136] on button "報表及分析" at bounding box center [71, 142] width 131 height 37
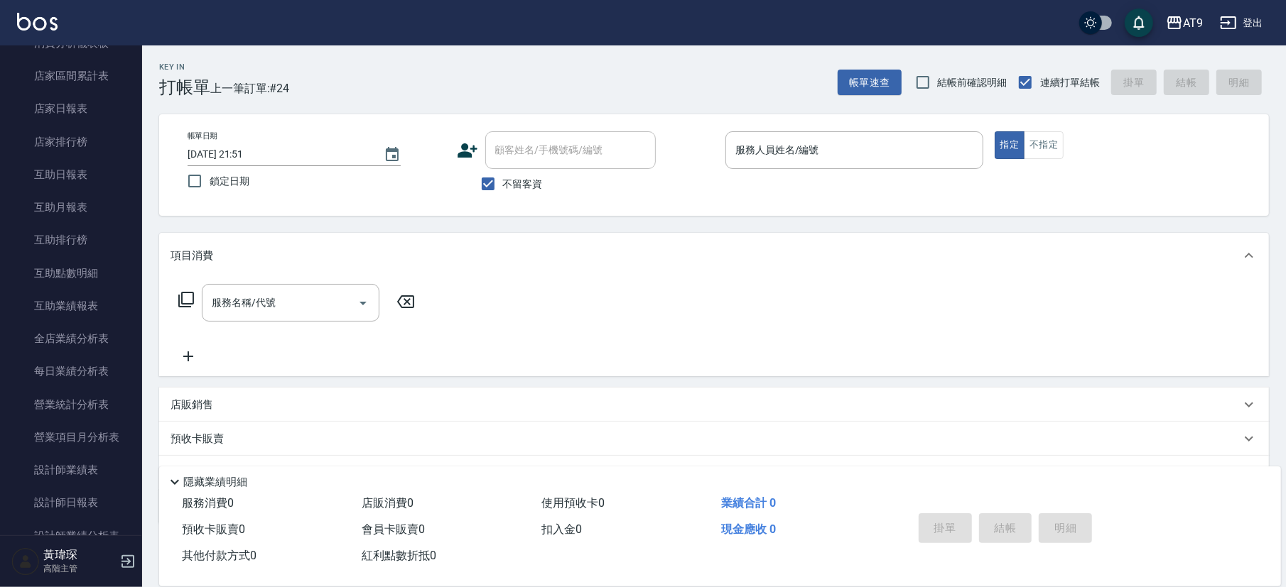
scroll to position [85, 0]
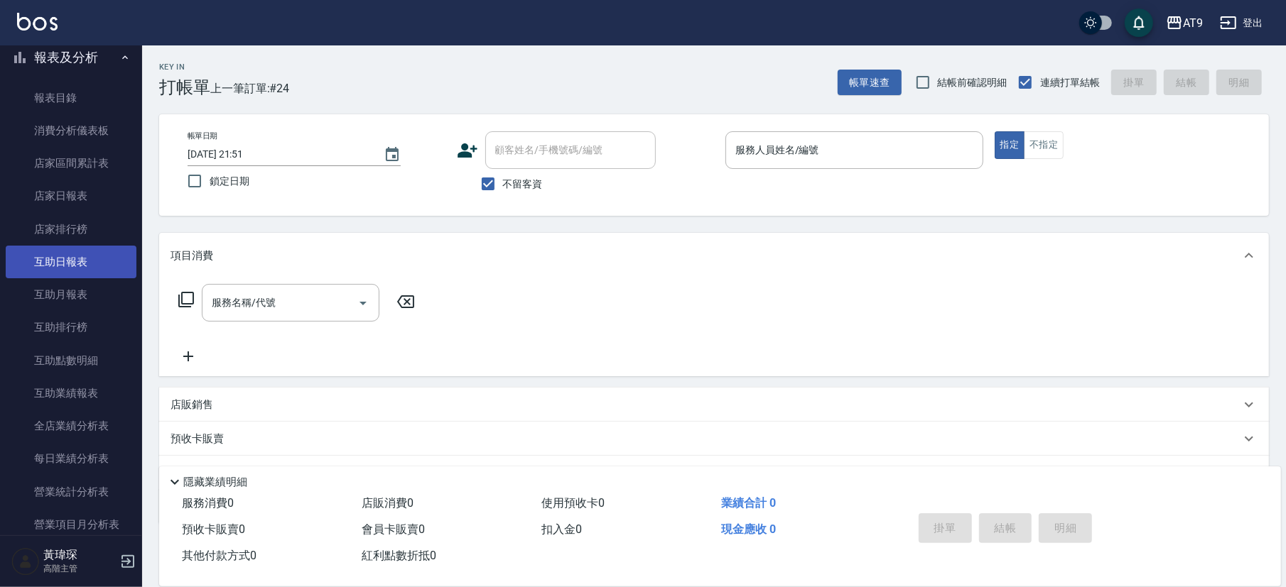
click at [80, 266] on link "互助日報表" at bounding box center [71, 262] width 131 height 33
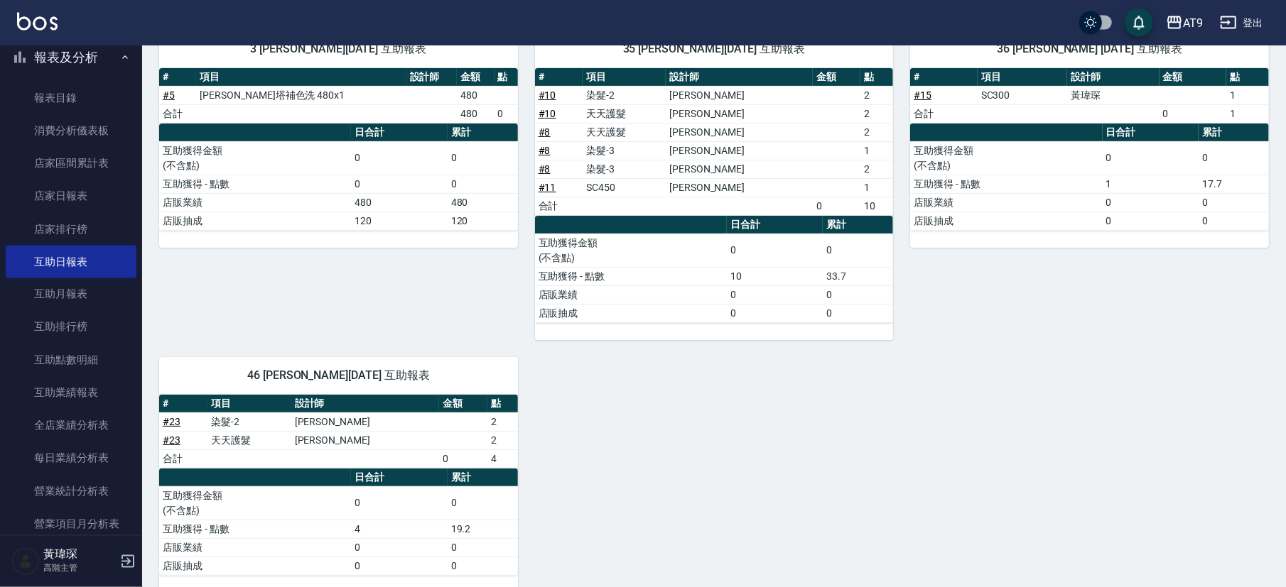
scroll to position [161, 0]
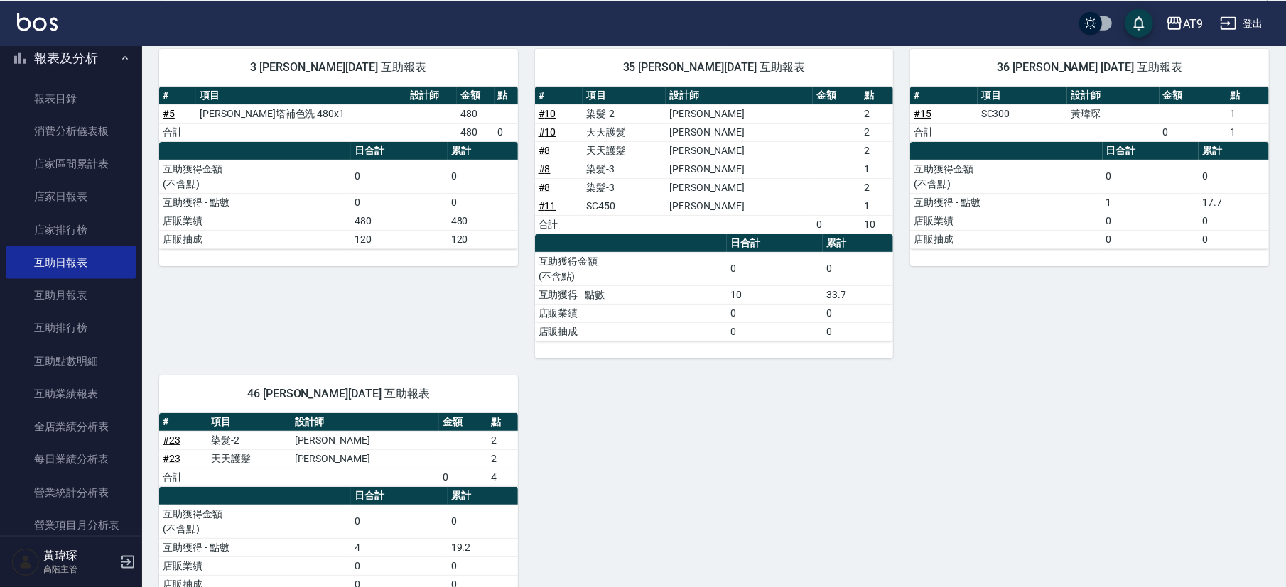
click at [1151, 427] on div "3 [PERSON_NAME][DATE] 互助報表 # 項目 設計師 金額 點 # 5 [PERSON_NAME]塔補色洗 480x1 480 合計 480…" at bounding box center [705, 321] width 1127 height 580
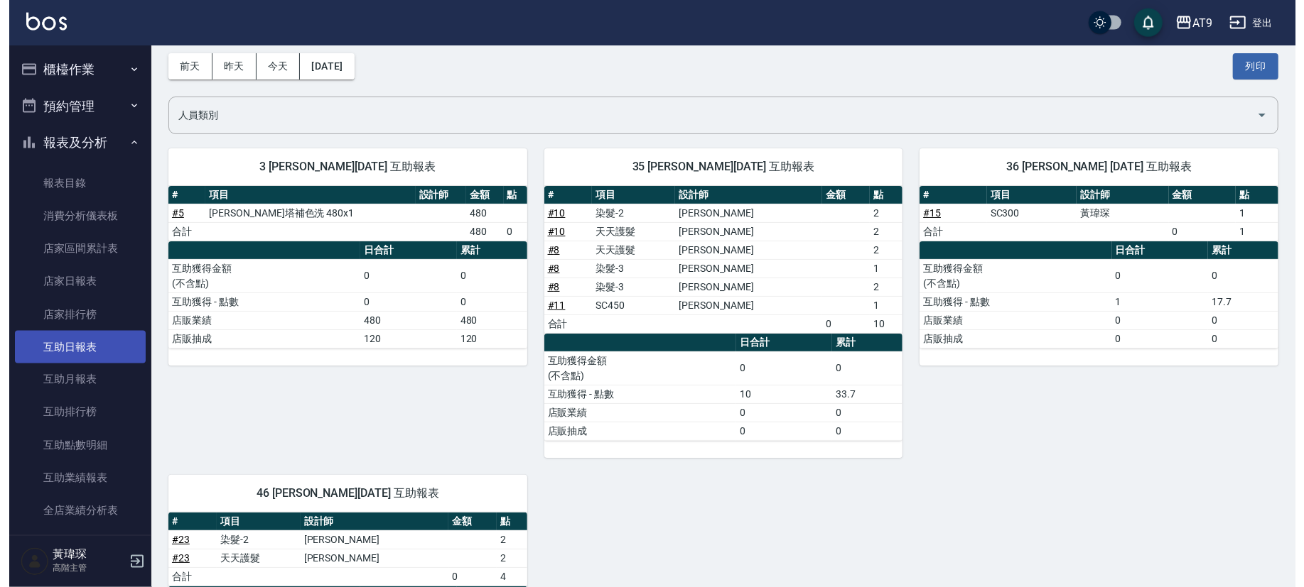
scroll to position [0, 0]
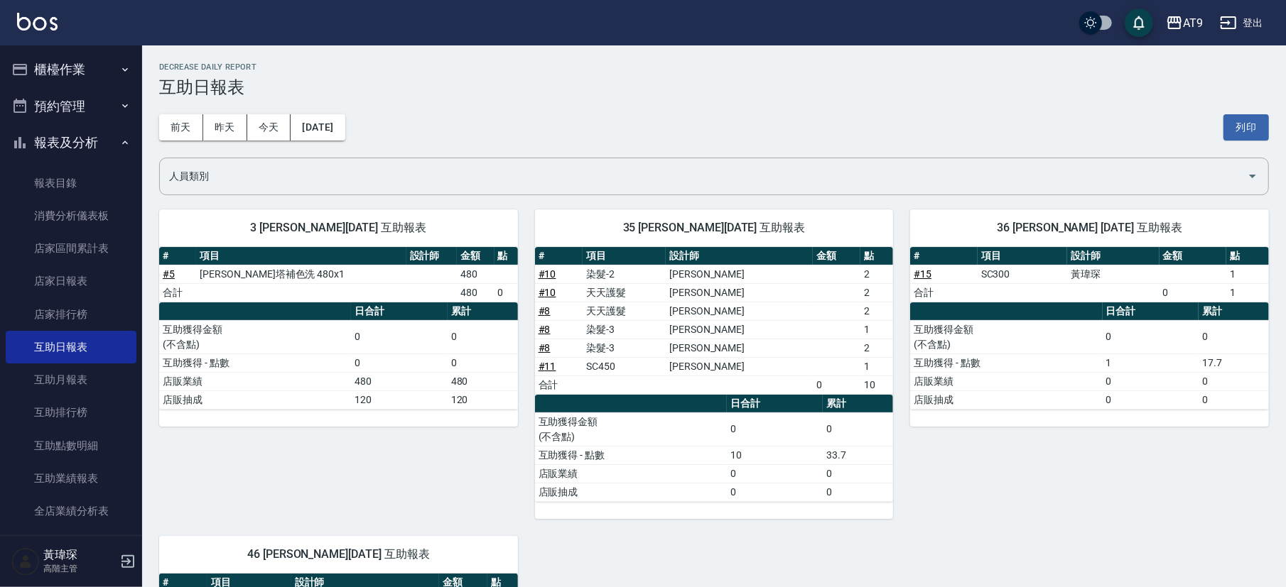
click at [62, 63] on button "櫃檯作業" at bounding box center [71, 69] width 131 height 37
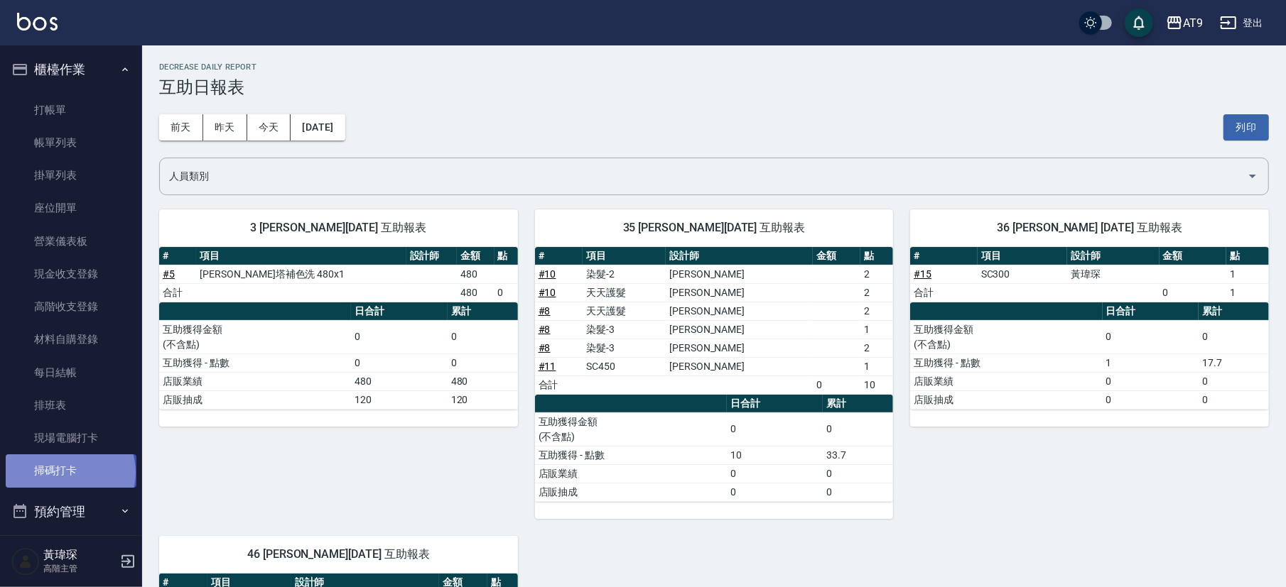
click at [69, 472] on link "掃碼打卡" at bounding box center [71, 471] width 131 height 33
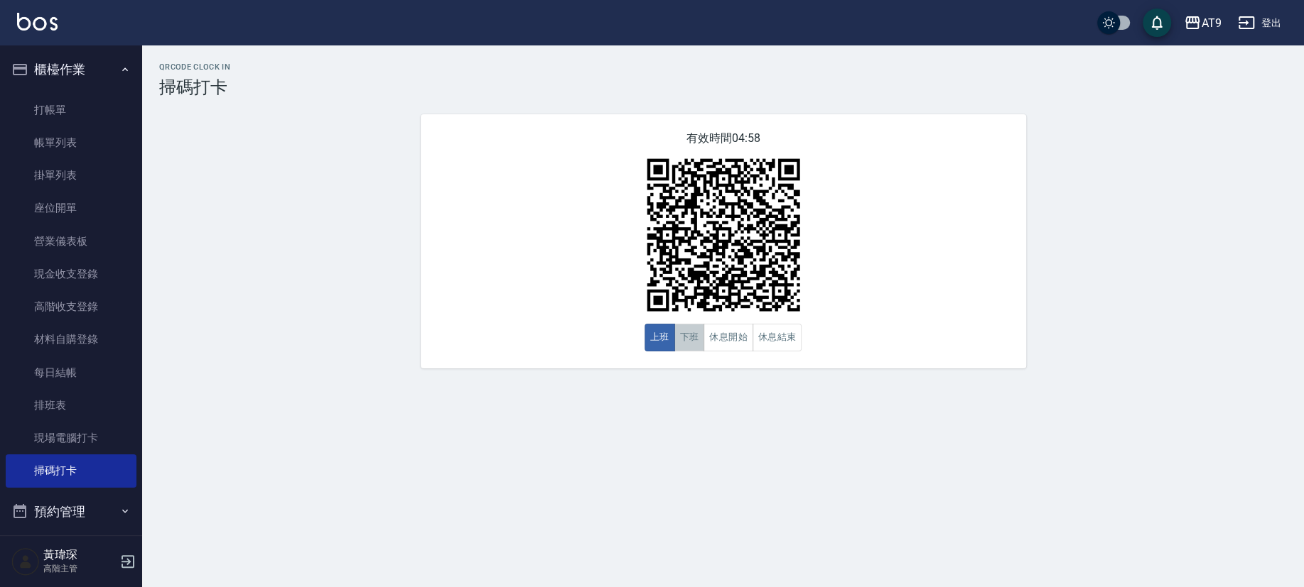
click at [695, 343] on button "下班" at bounding box center [689, 338] width 31 height 28
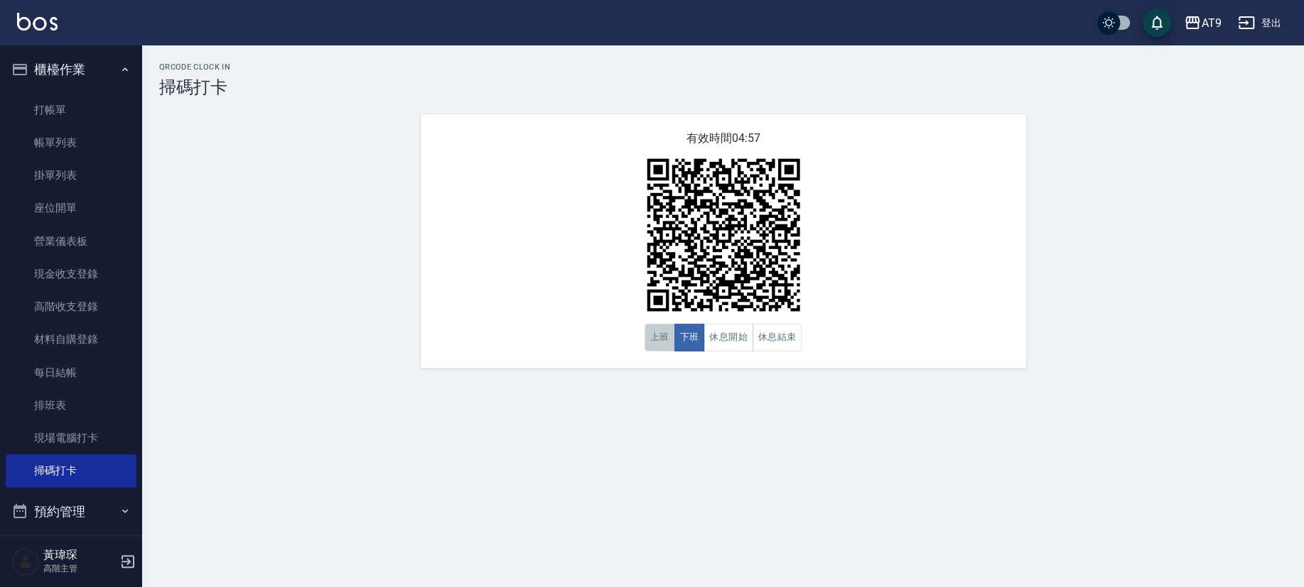
click at [661, 342] on button "上班" at bounding box center [659, 338] width 31 height 28
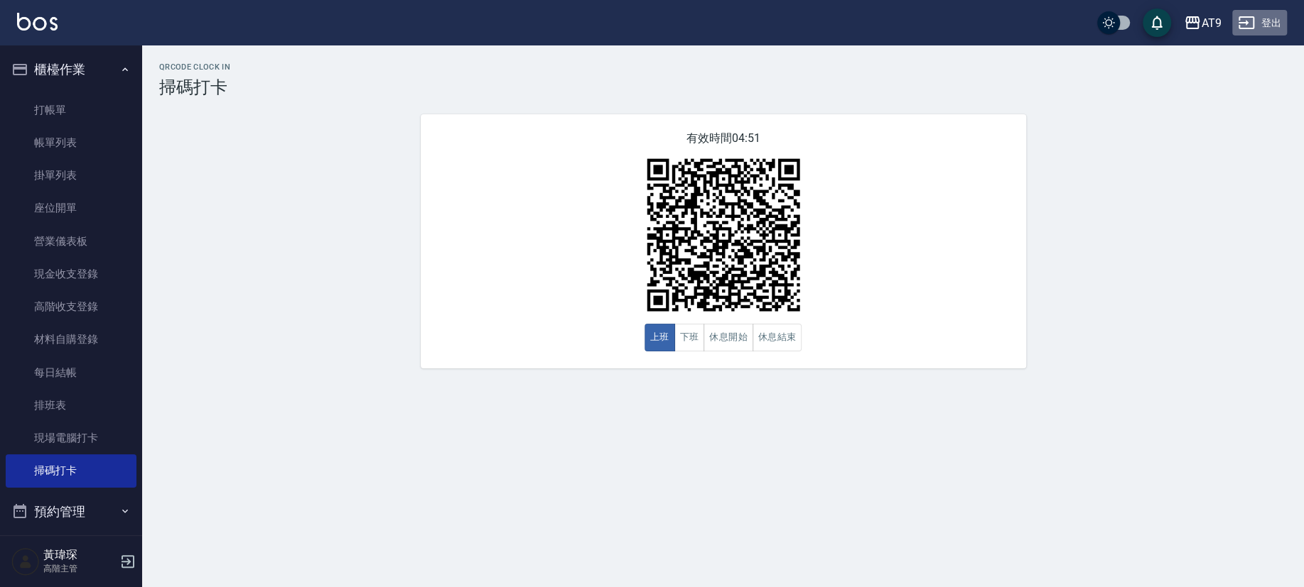
click at [1269, 18] on button "登出" at bounding box center [1259, 23] width 55 height 26
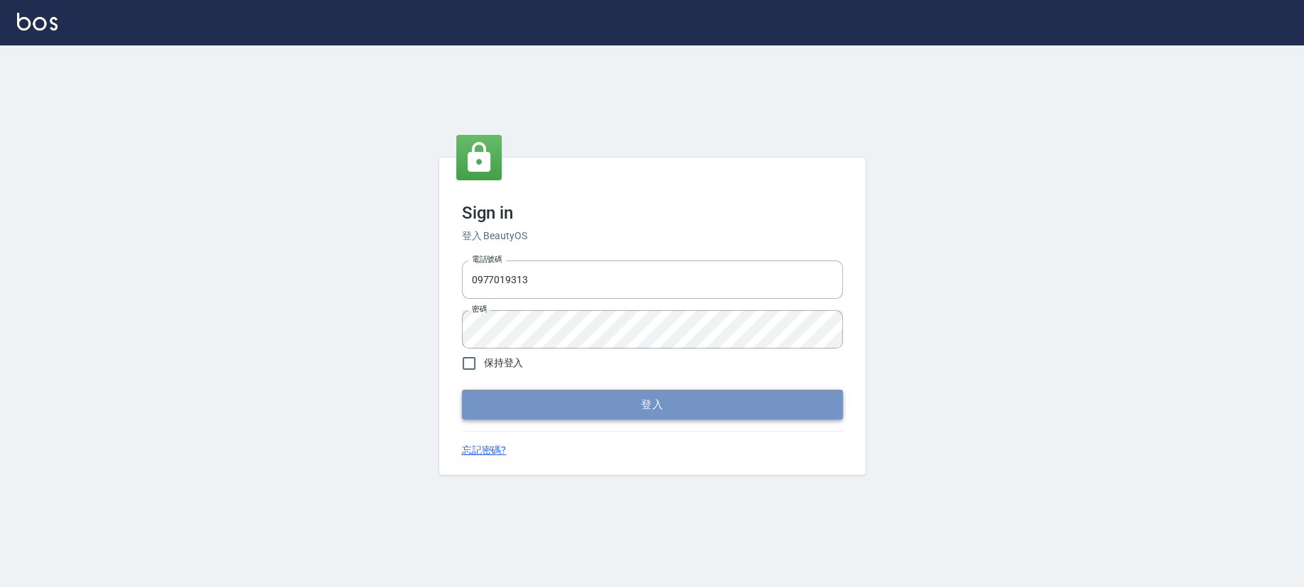
click at [609, 396] on button "登入" at bounding box center [652, 405] width 381 height 30
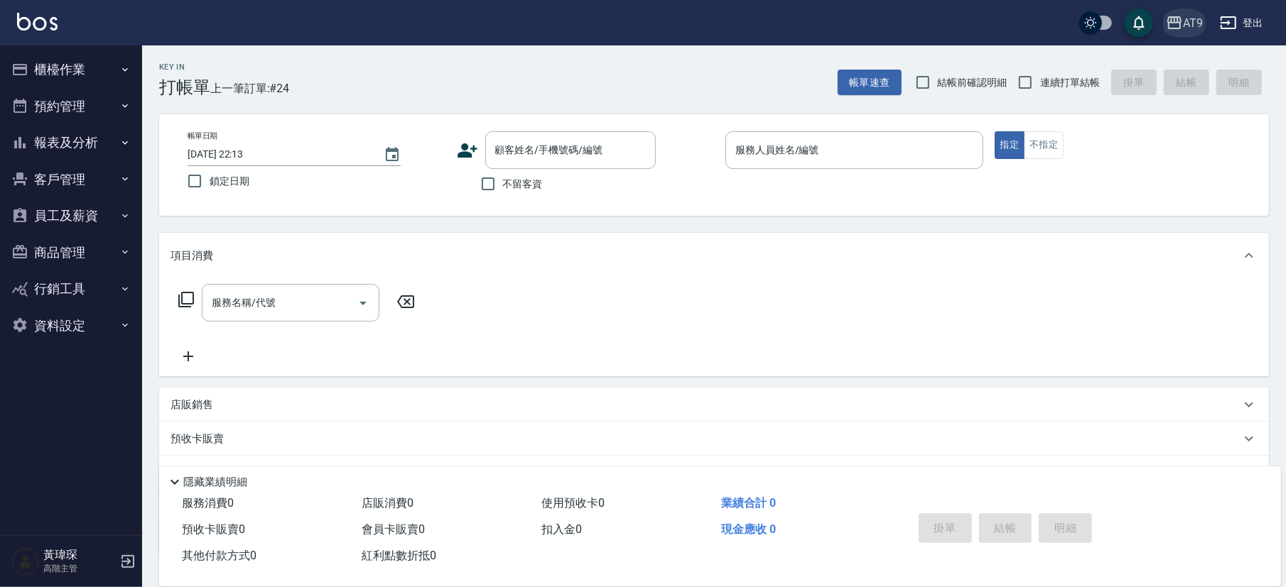
click at [1178, 21] on icon "button" at bounding box center [1174, 22] width 14 height 13
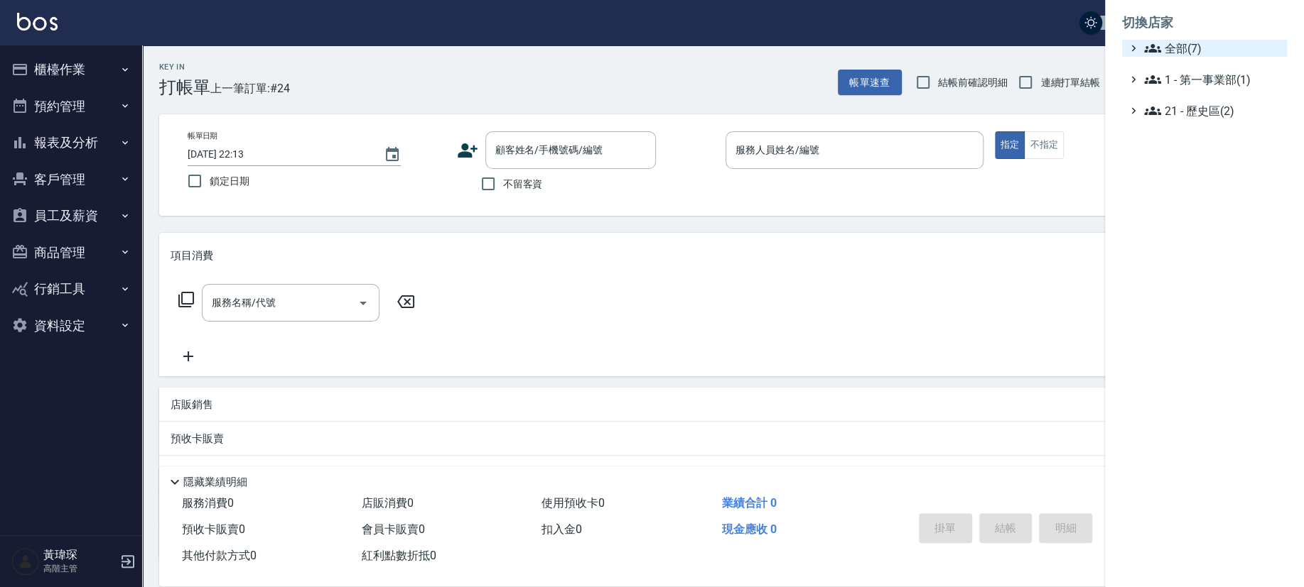
click at [1174, 42] on span "全部(7)" at bounding box center [1212, 48] width 137 height 17
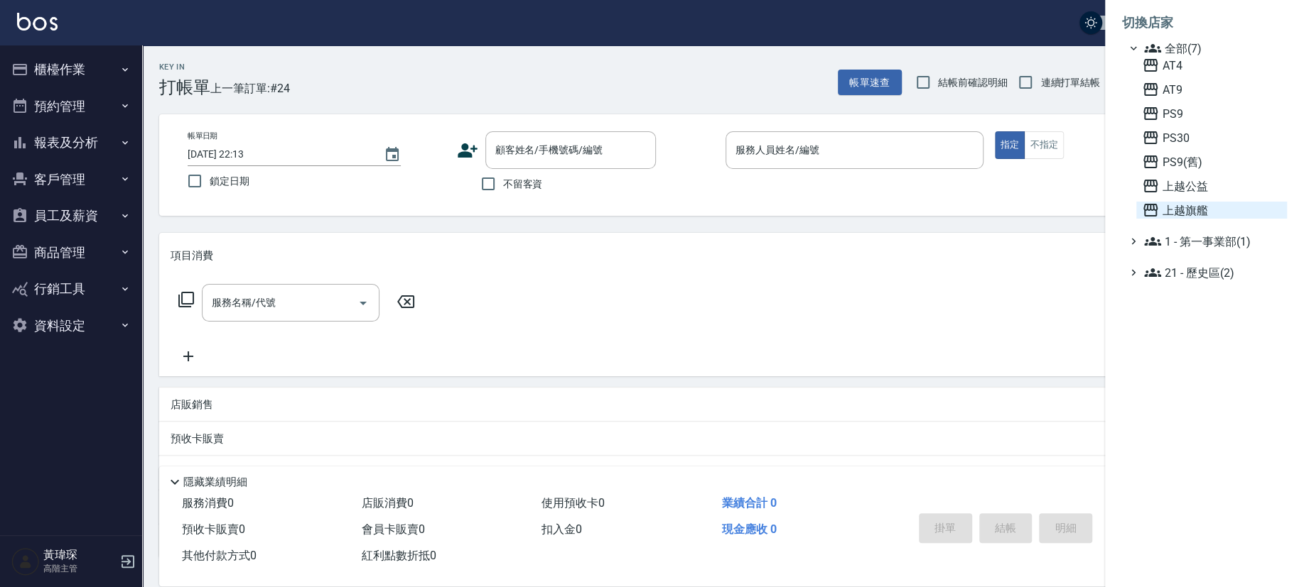
click at [1179, 214] on span "上越旗艦" at bounding box center [1211, 210] width 139 height 17
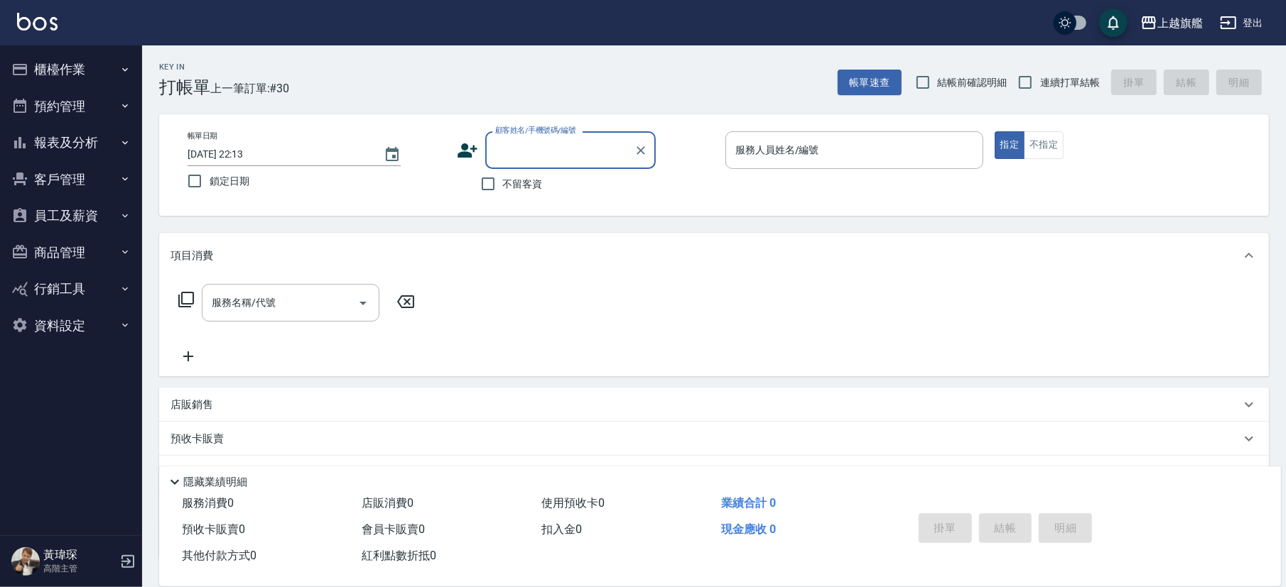
click at [42, 65] on button "櫃檯作業" at bounding box center [71, 69] width 131 height 37
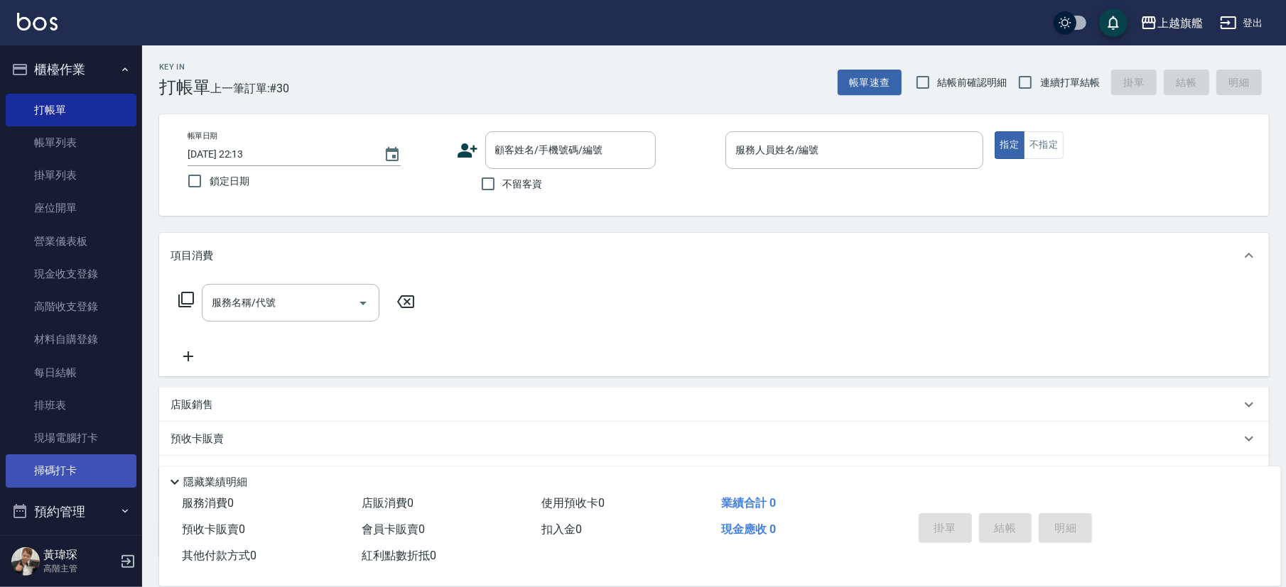
click at [80, 465] on link "掃碼打卡" at bounding box center [71, 471] width 131 height 33
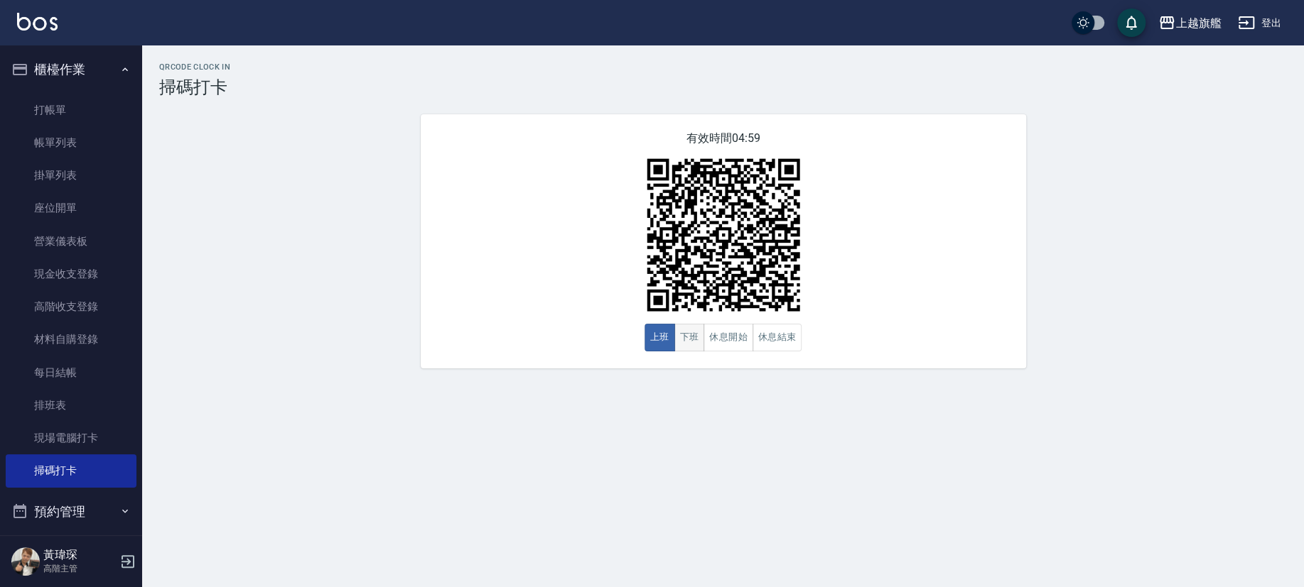
click at [689, 336] on button "下班" at bounding box center [689, 338] width 31 height 28
